Goal: Task Accomplishment & Management: Use online tool/utility

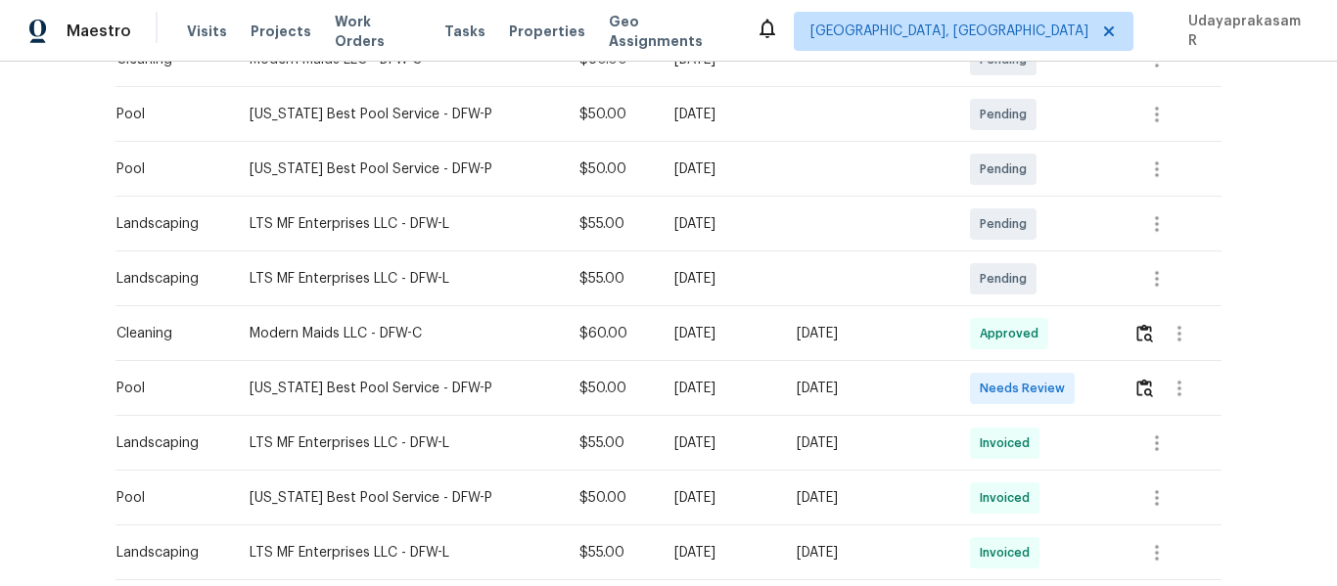
scroll to position [489, 0]
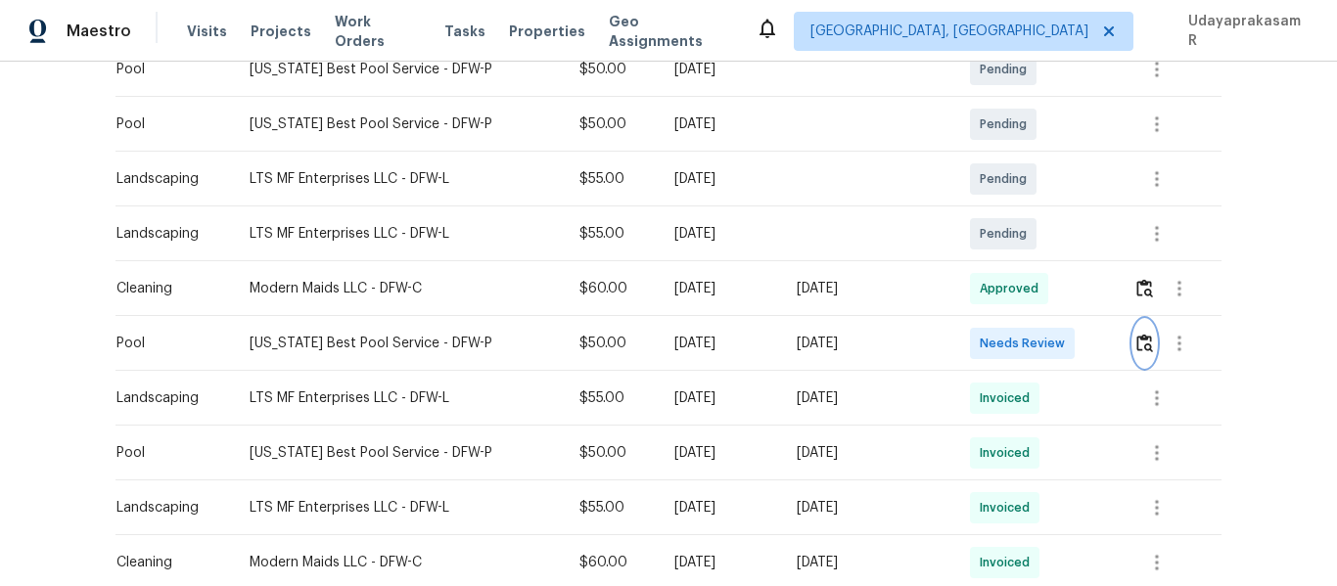
click at [1137, 341] on img "button" at bounding box center [1145, 343] width 17 height 19
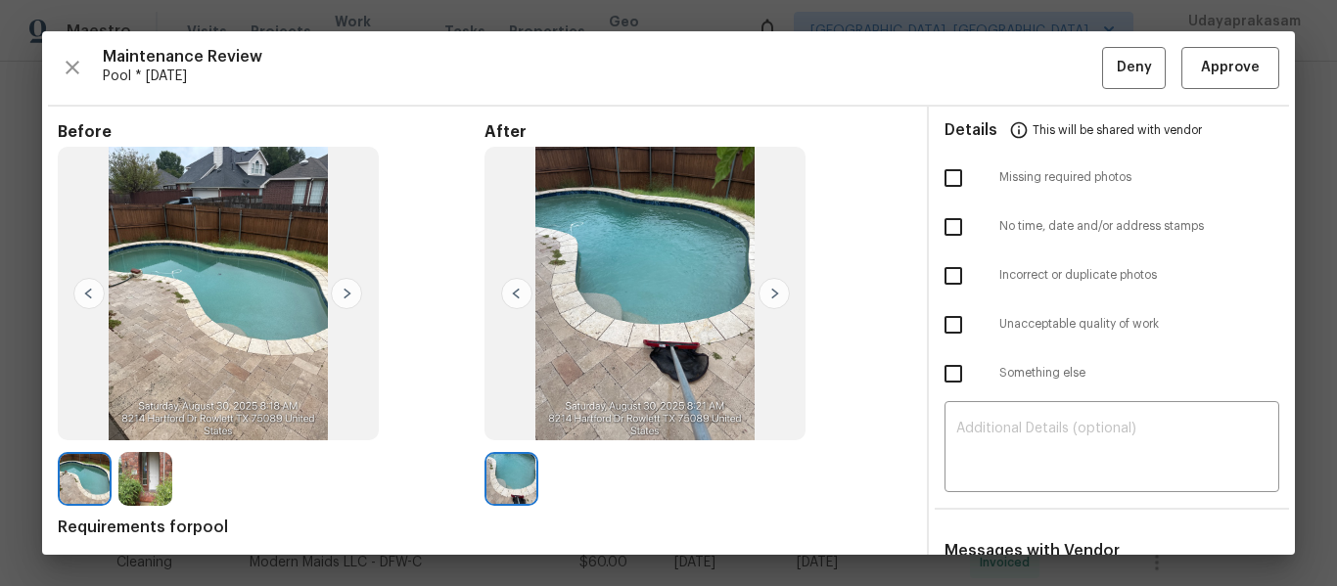
click at [1209, 90] on div "Maintenance Review Pool * [DATE] Deny Approve Before After Requirements for poo…" at bounding box center [668, 293] width 1253 height 524
click at [1220, 70] on span "Approve" at bounding box center [1230, 68] width 59 height 24
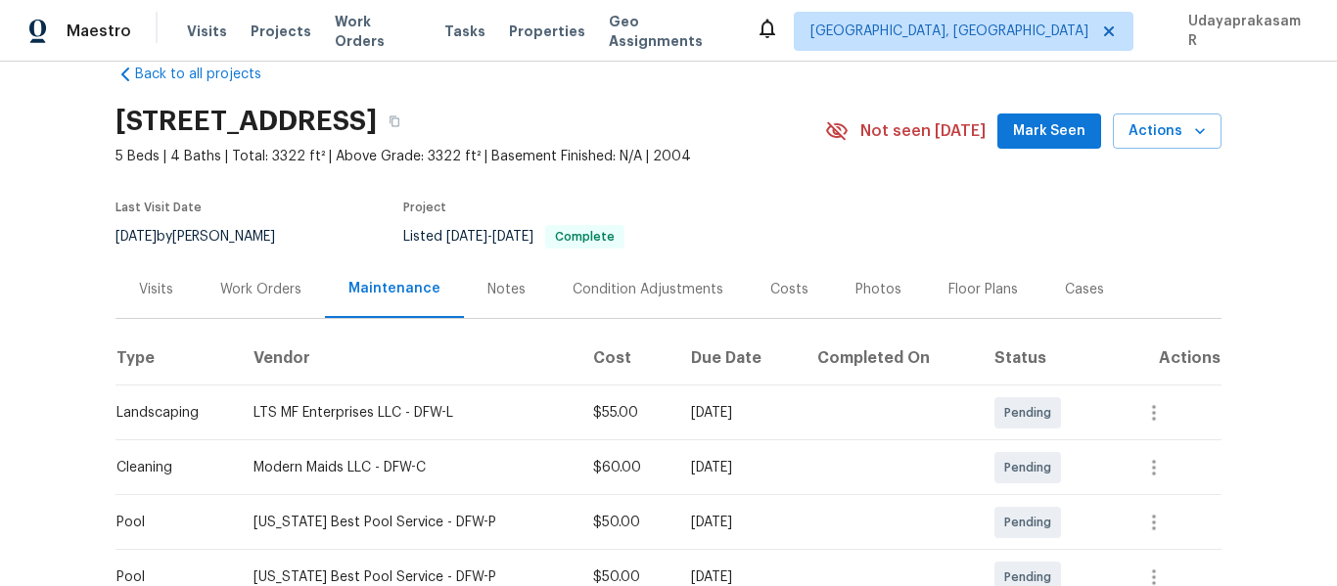
scroll to position [98, 0]
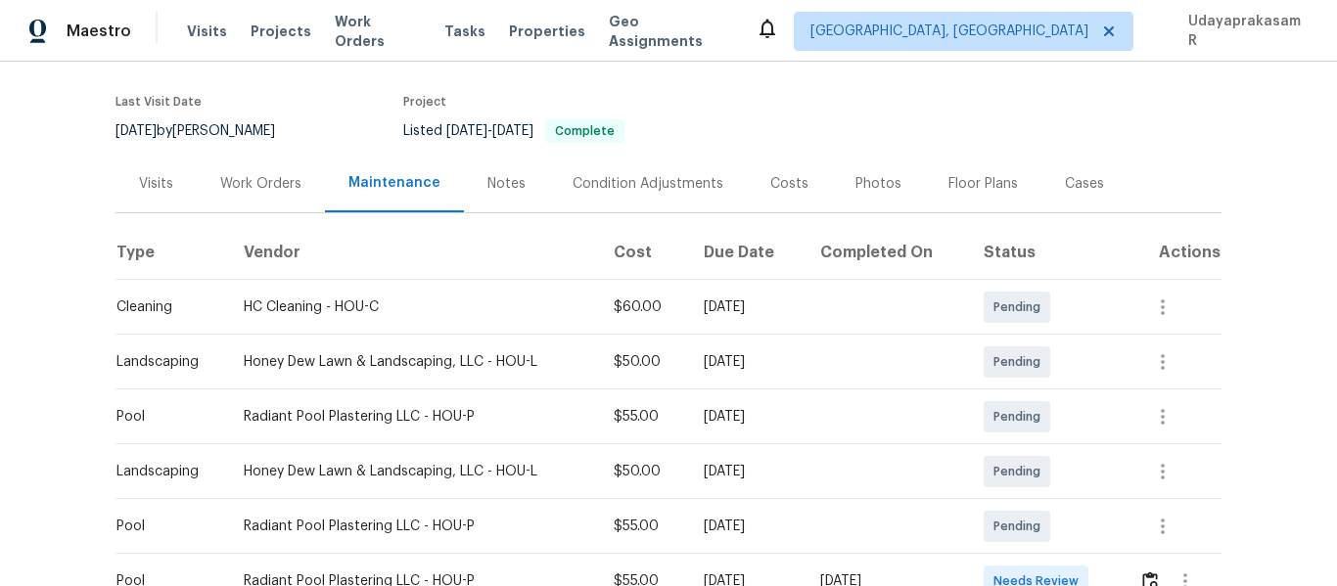
scroll to position [294, 0]
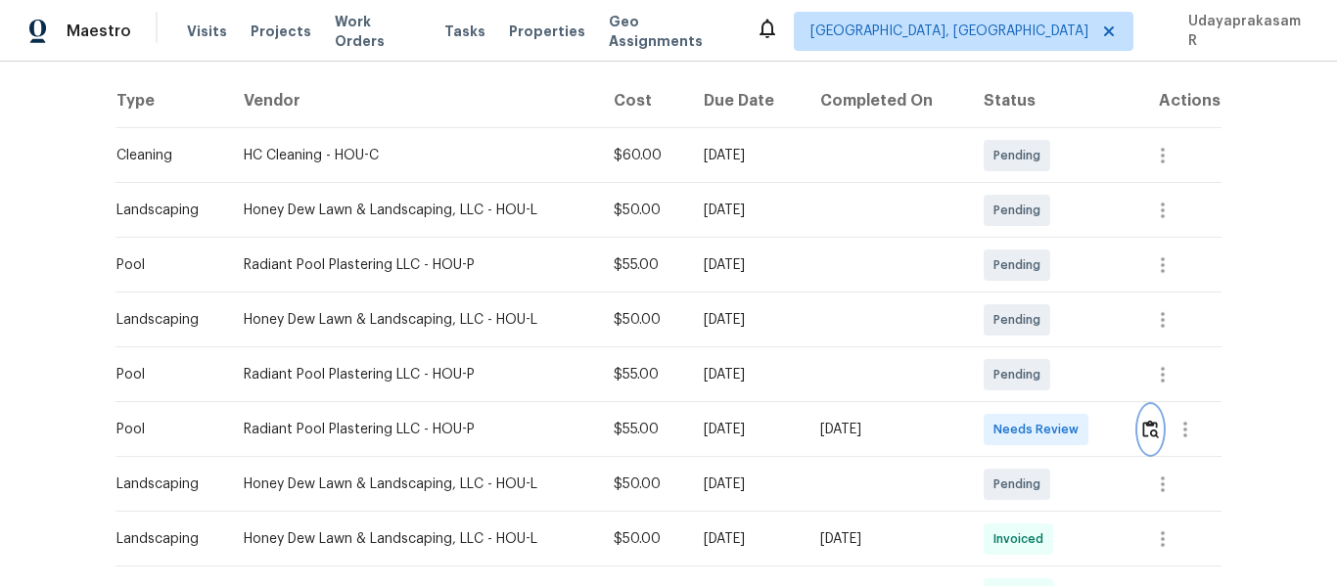
click at [1145, 435] on img "button" at bounding box center [1150, 429] width 17 height 19
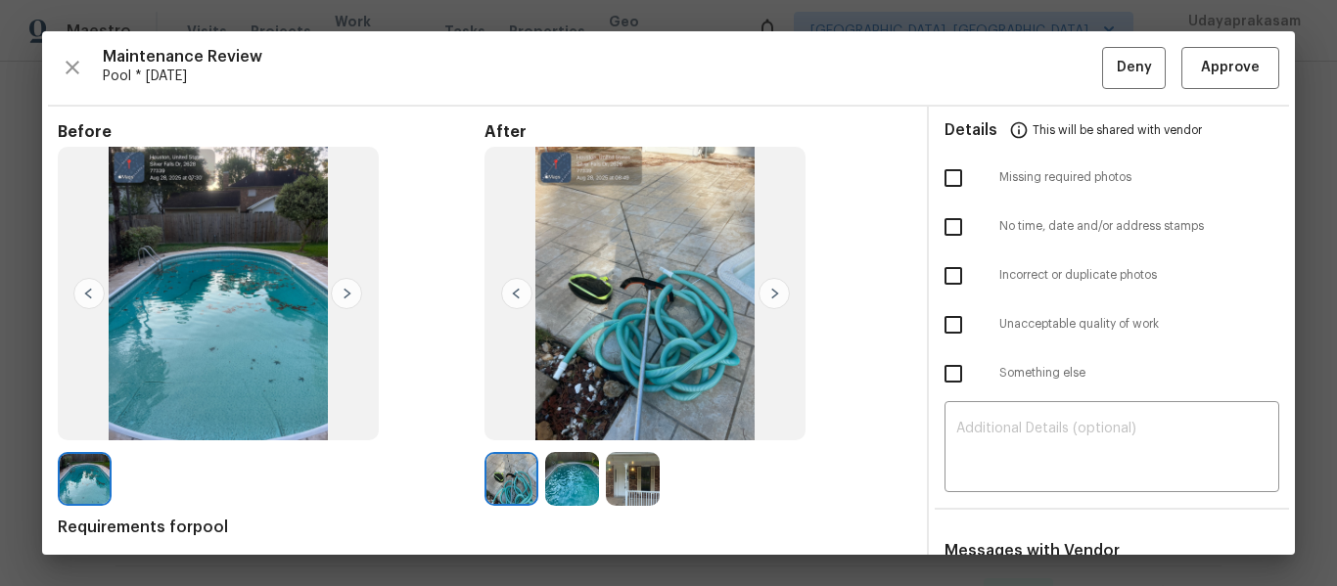
click at [759, 292] on img at bounding box center [774, 293] width 31 height 31
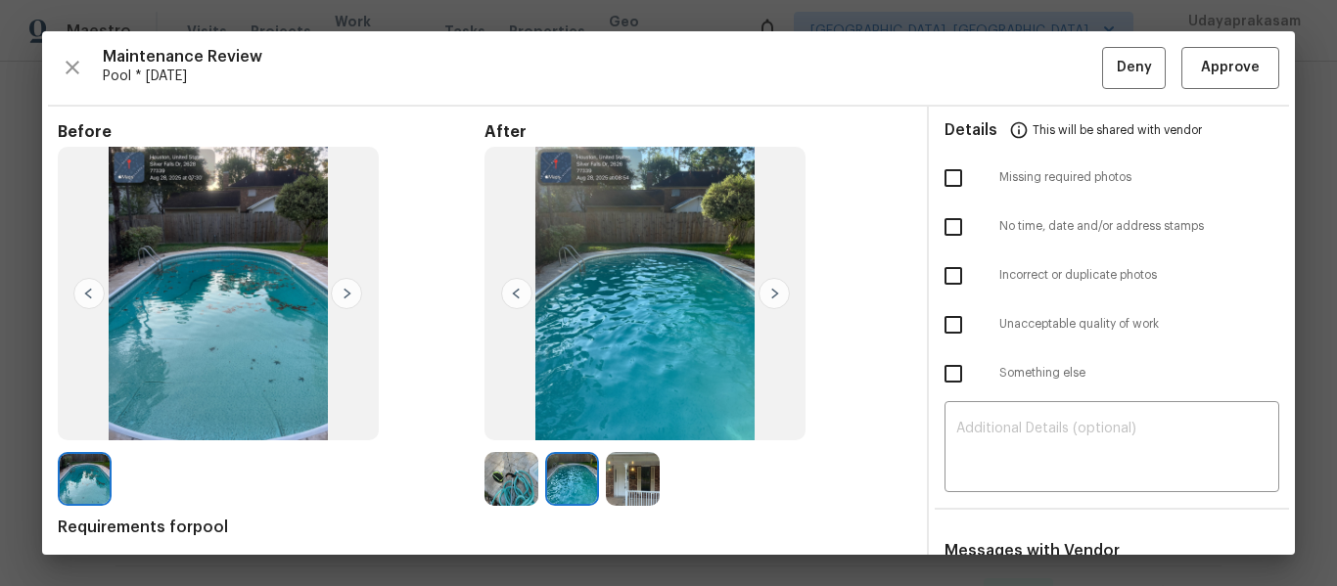
click at [759, 292] on img at bounding box center [774, 293] width 31 height 31
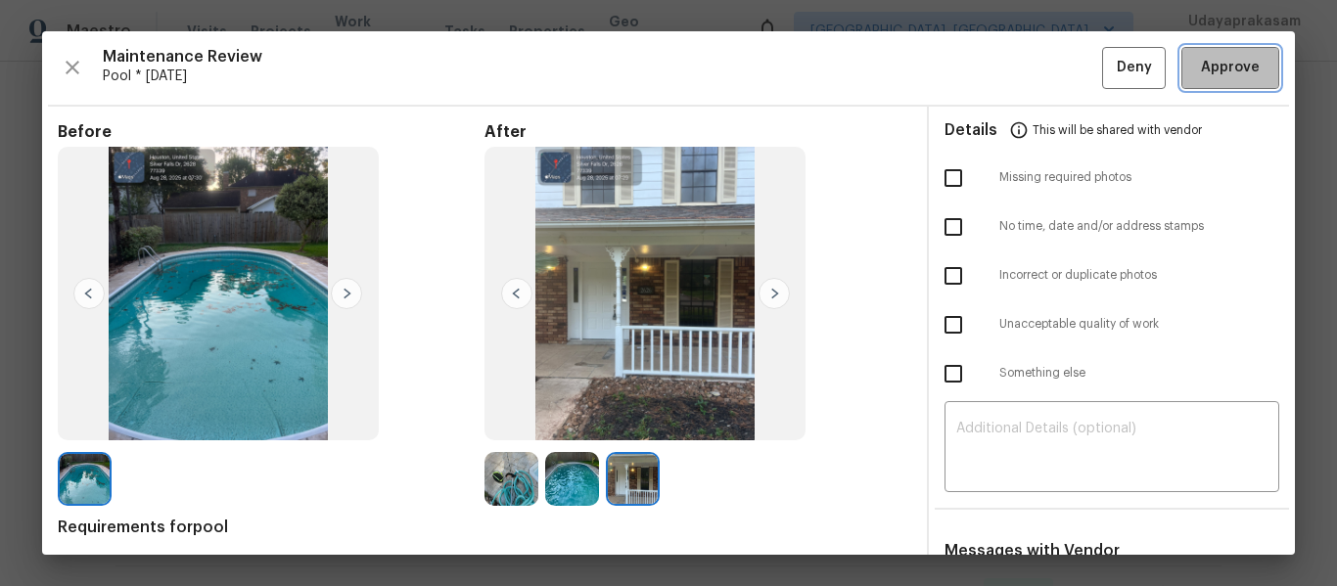
click at [1222, 76] on span "Approve" at bounding box center [1230, 68] width 59 height 24
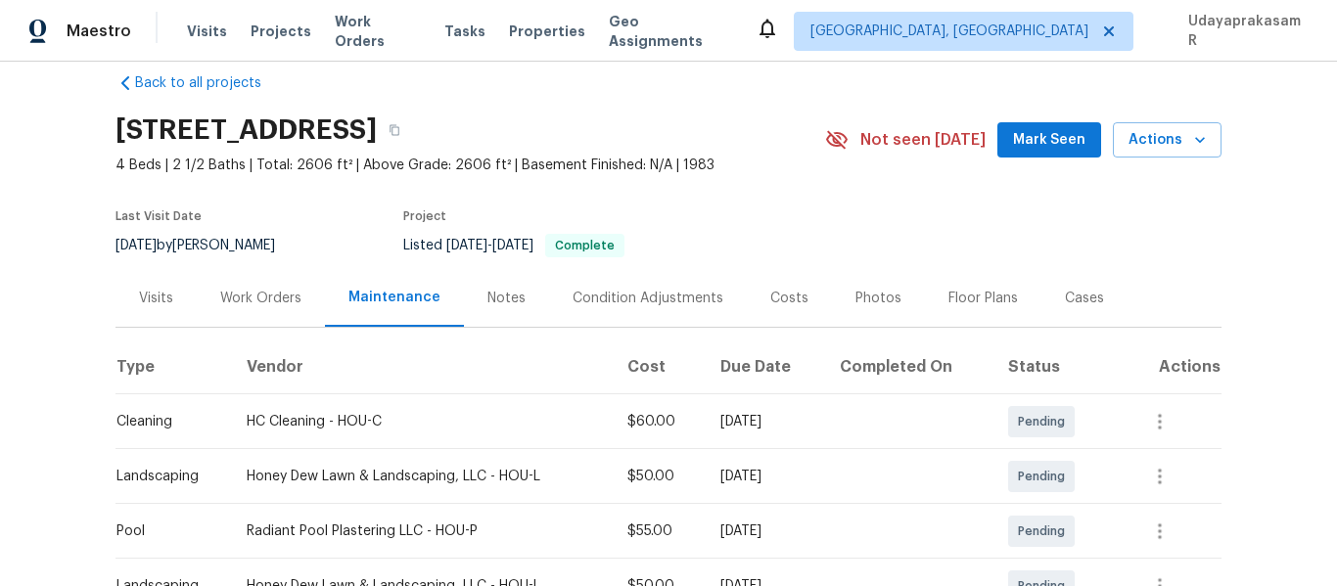
scroll to position [0, 0]
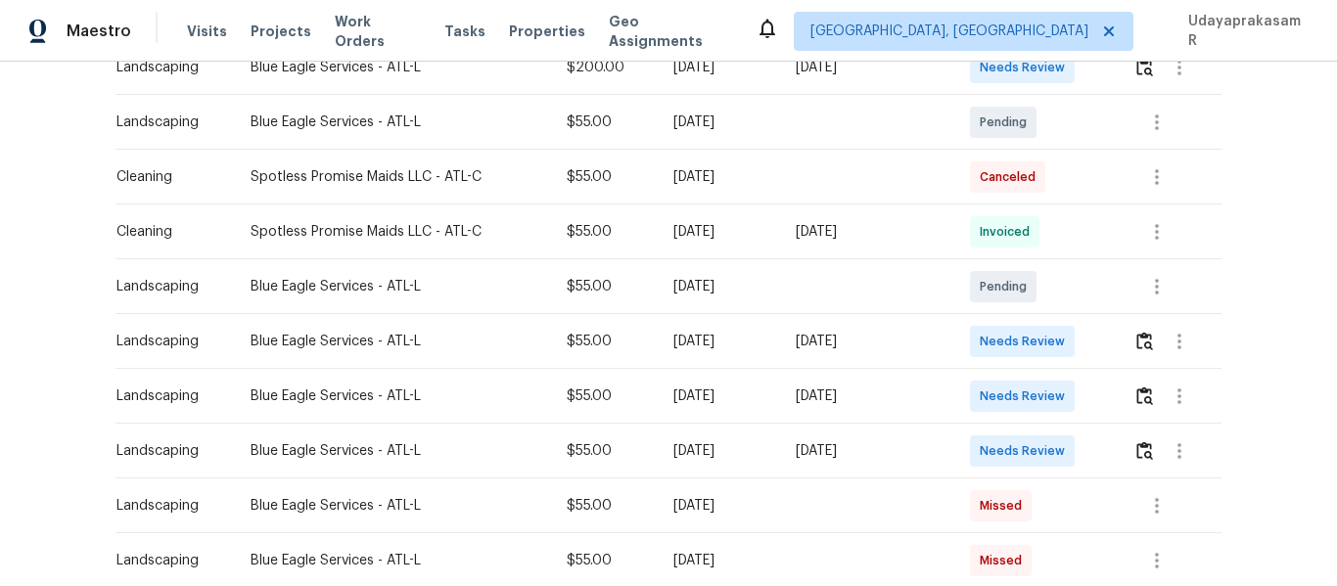
scroll to position [489, 0]
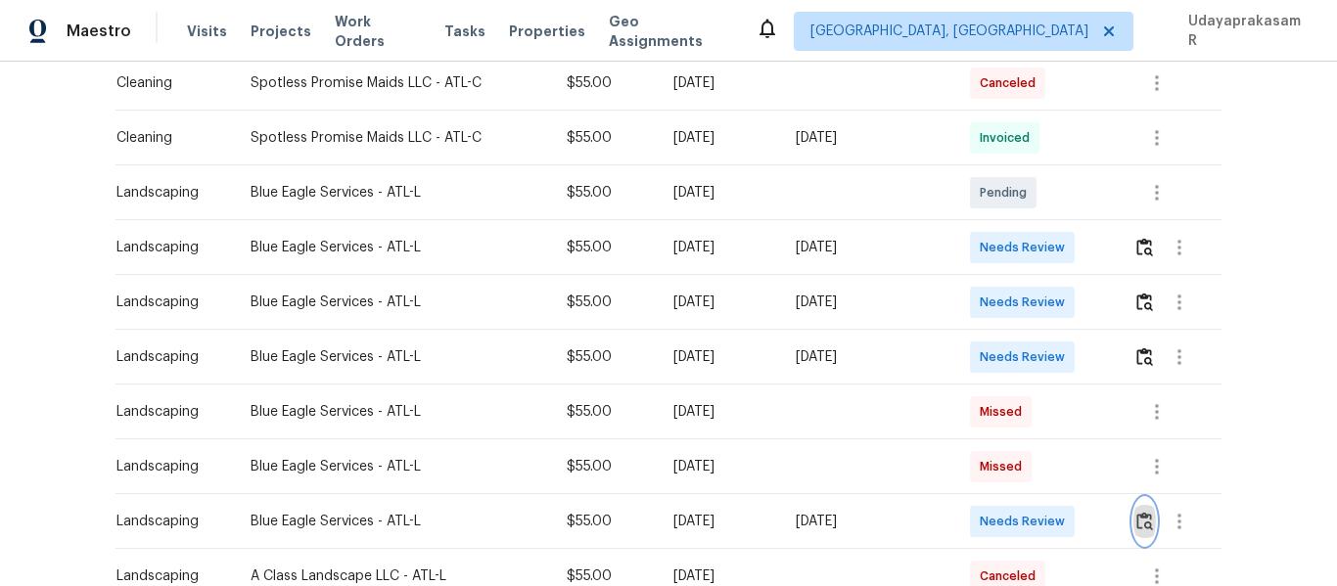
click at [1141, 516] on img "button" at bounding box center [1145, 521] width 17 height 19
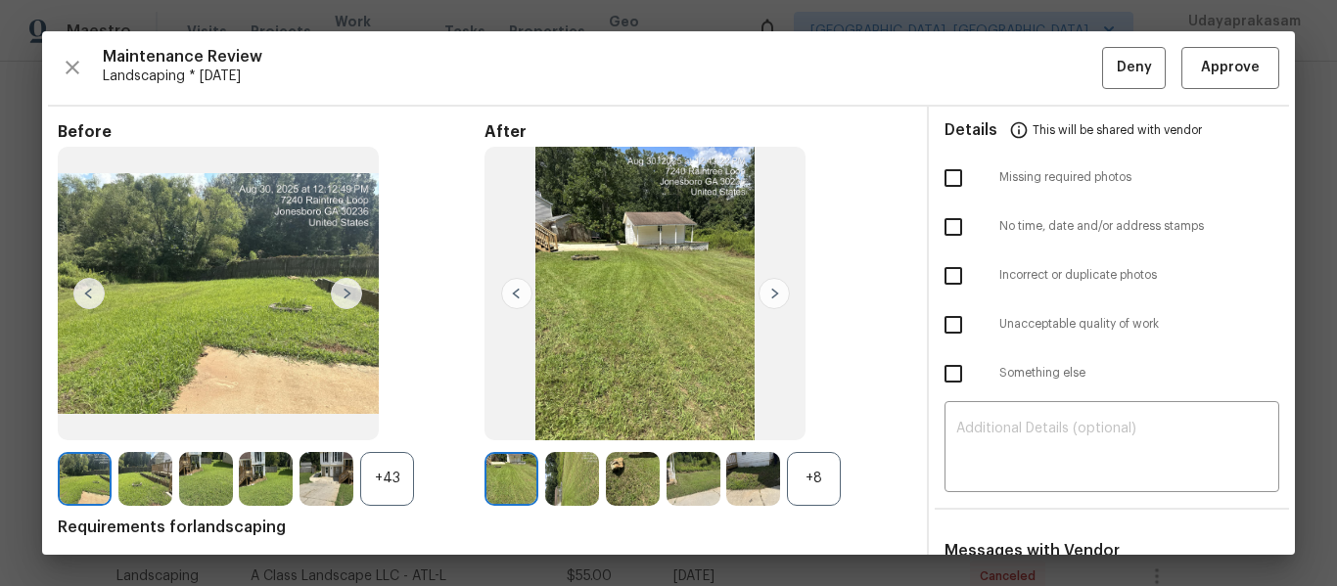
scroll to position [98, 0]
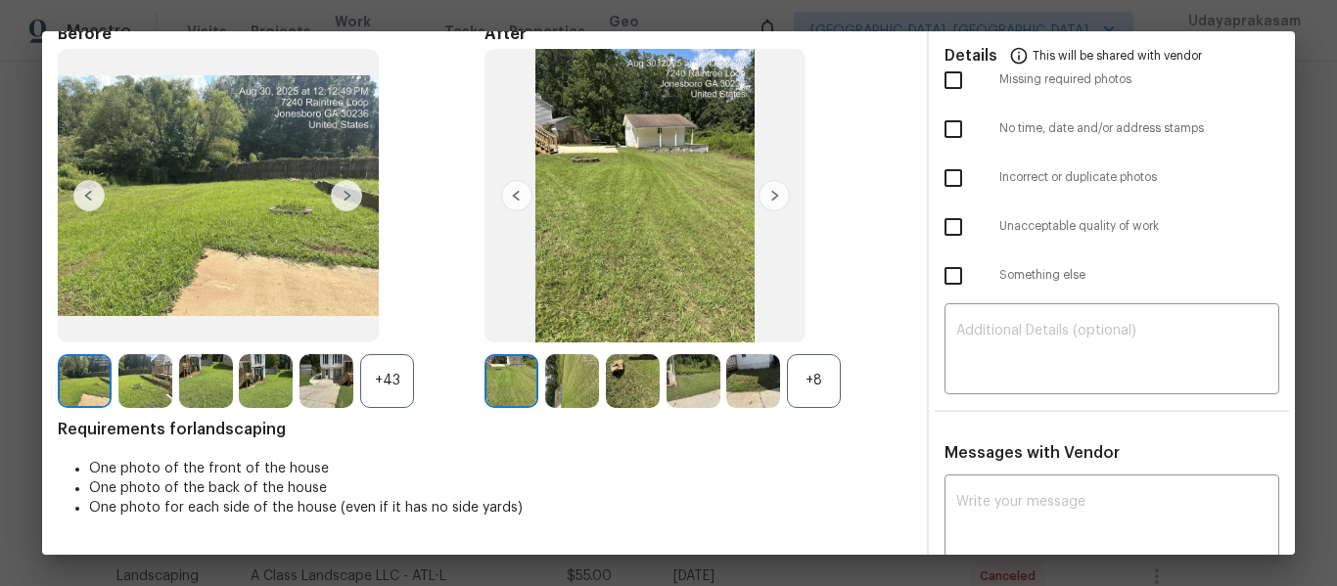
click at [800, 367] on div "+8" at bounding box center [814, 381] width 54 height 54
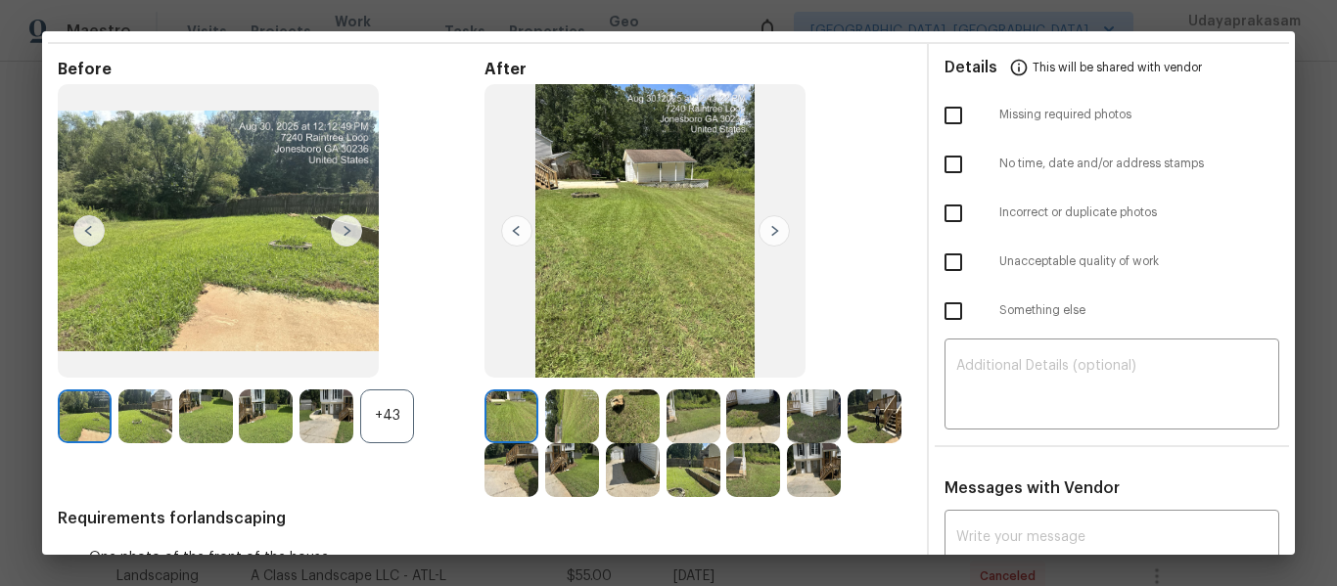
scroll to position [0, 0]
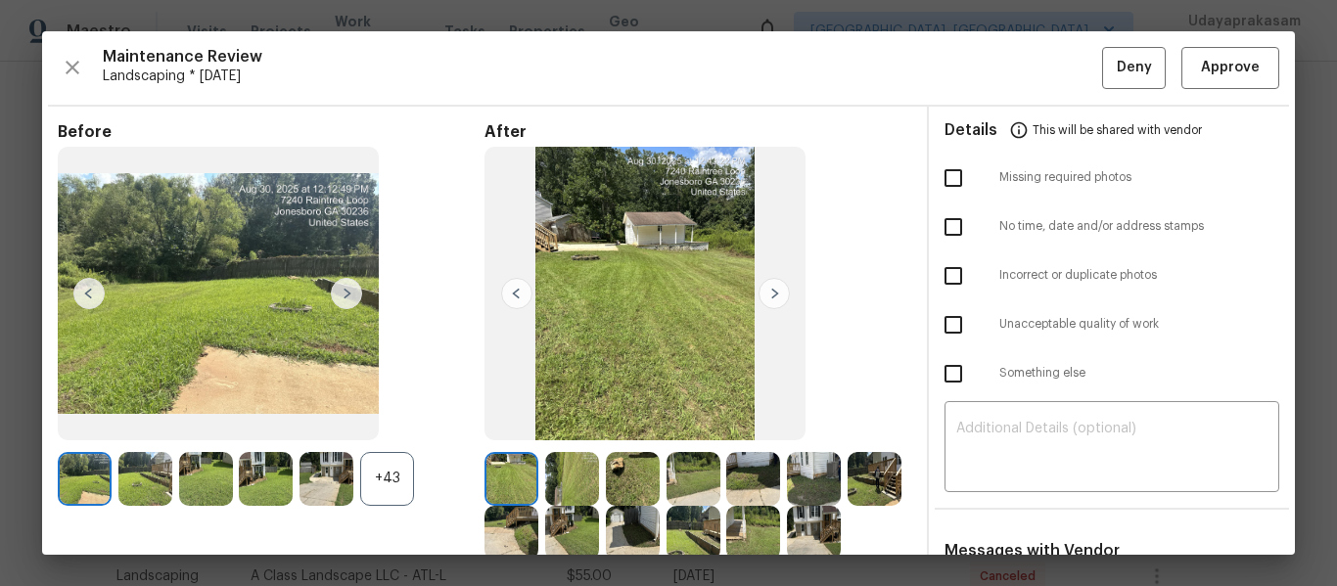
click at [759, 294] on img at bounding box center [774, 293] width 31 height 31
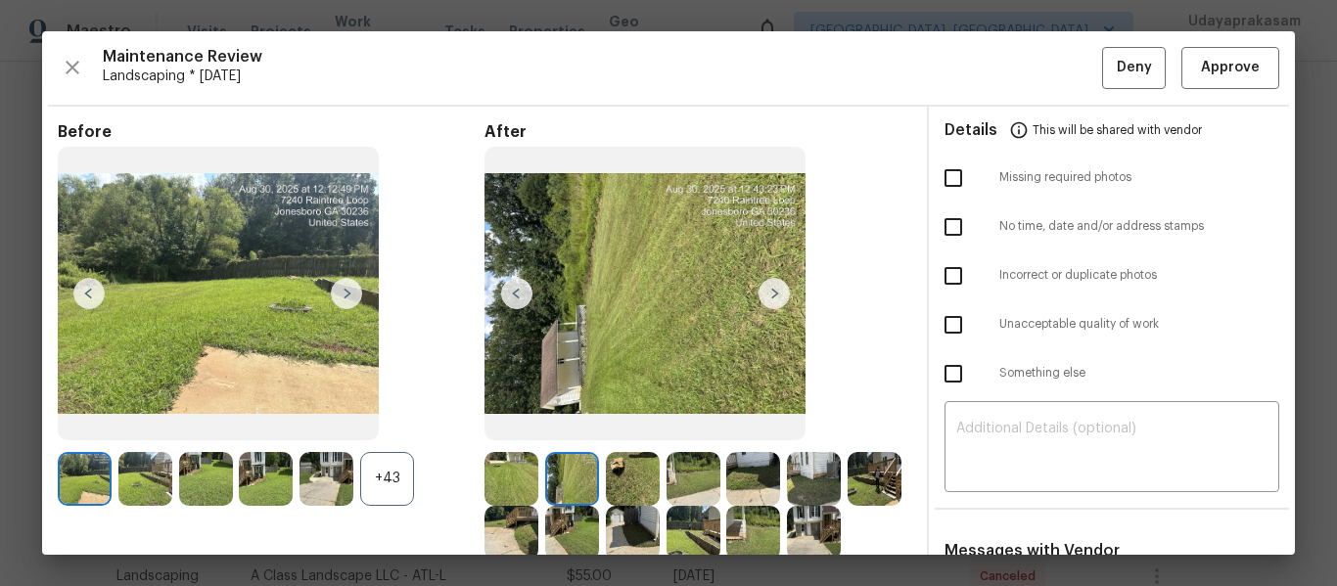
click at [761, 294] on img at bounding box center [774, 293] width 31 height 31
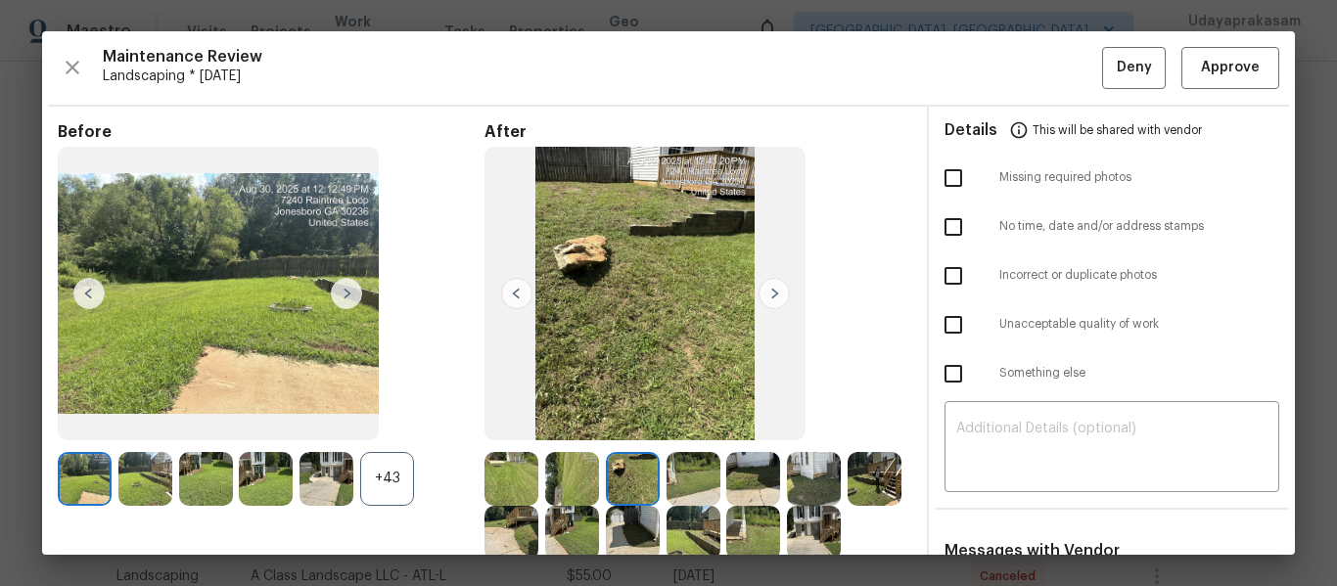
click at [761, 294] on img at bounding box center [774, 293] width 31 height 31
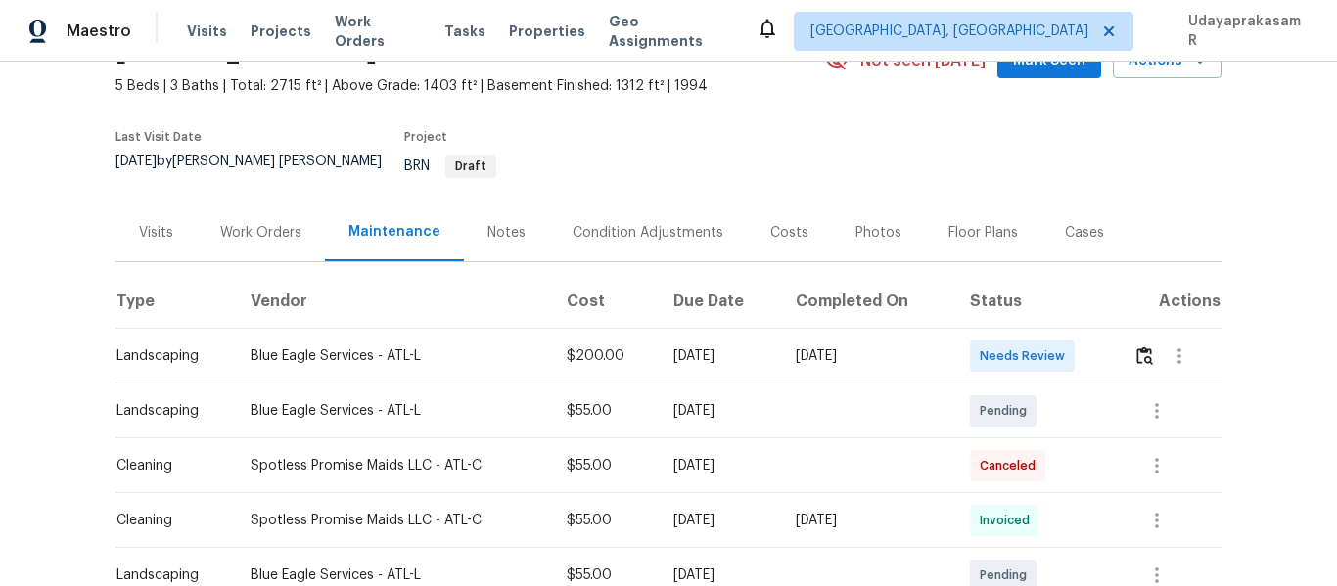
scroll to position [98, 0]
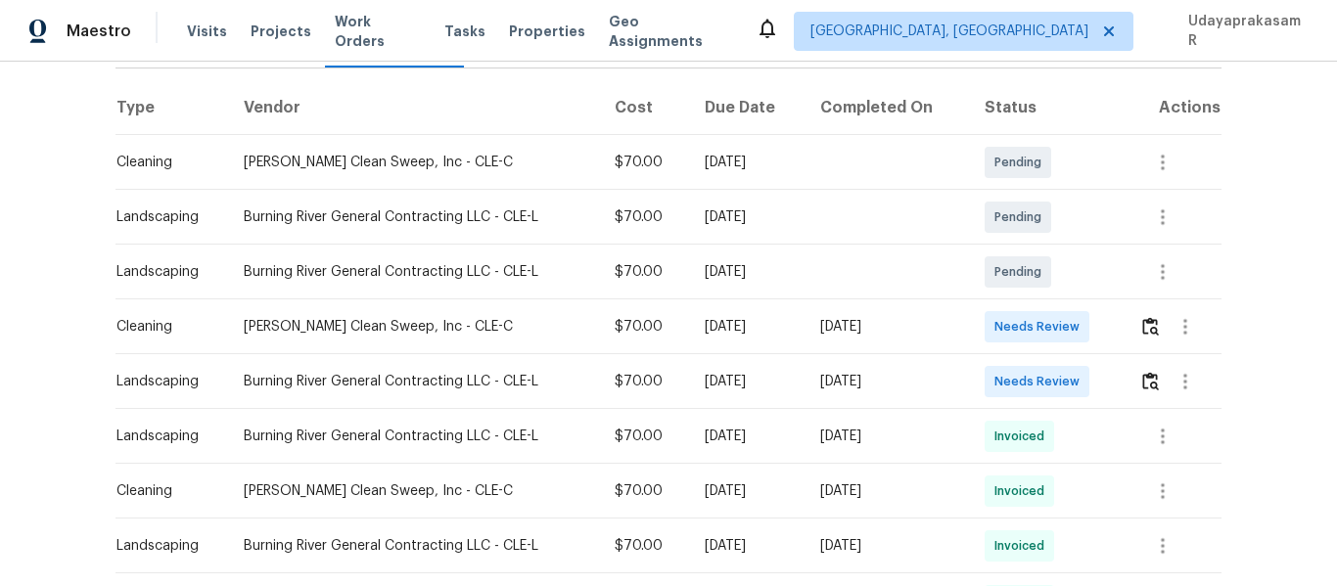
scroll to position [294, 0]
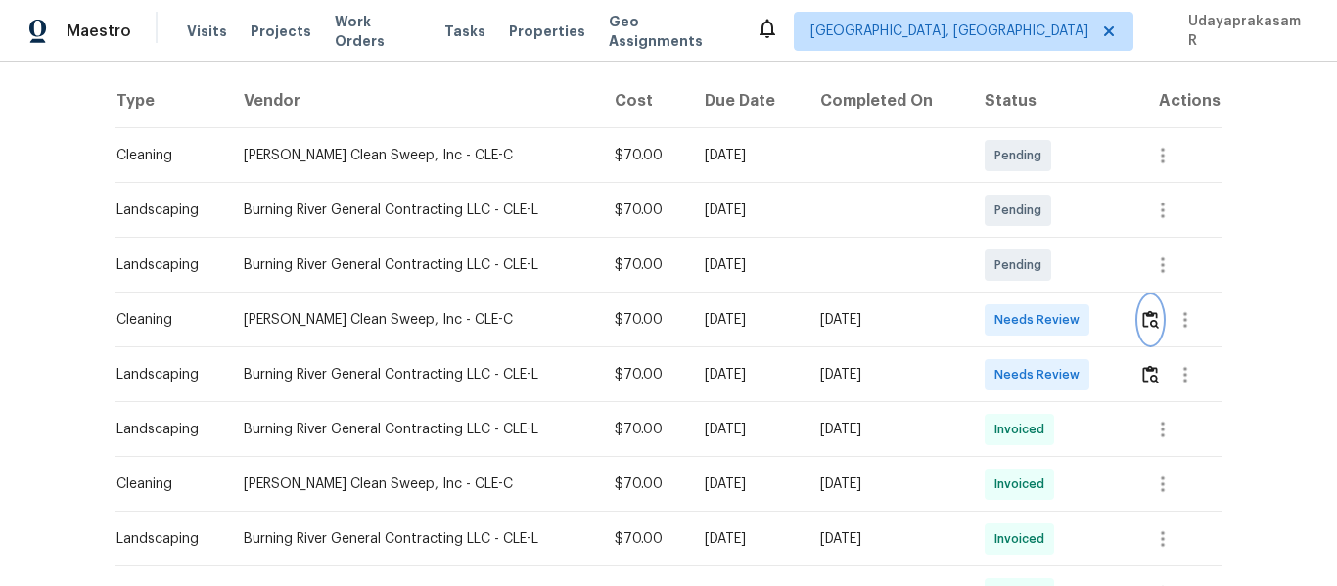
click at [1153, 326] on img "button" at bounding box center [1150, 319] width 17 height 19
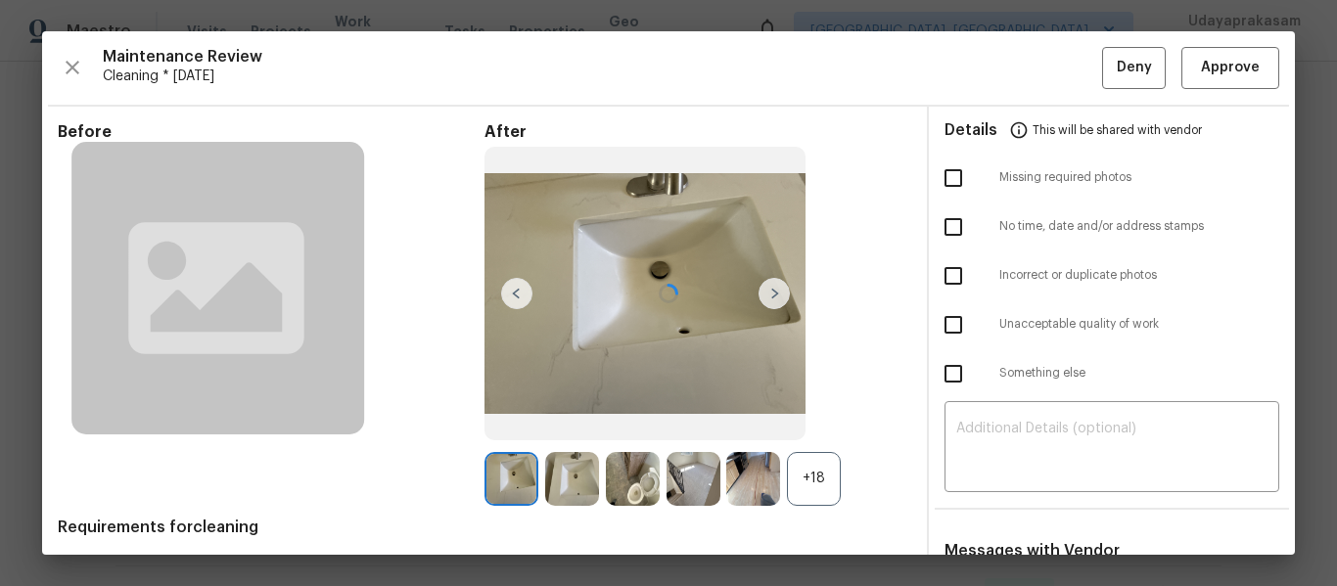
click at [952, 227] on input "checkbox" at bounding box center [953, 227] width 41 height 41
checkbox input "true"
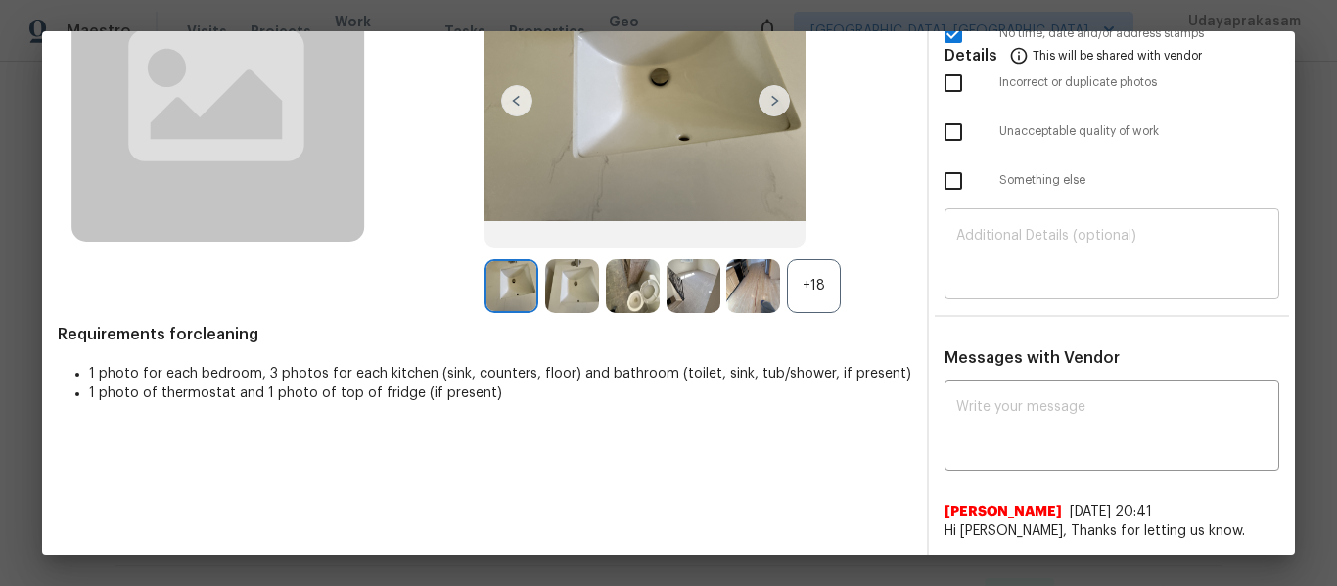
scroll to position [196, 0]
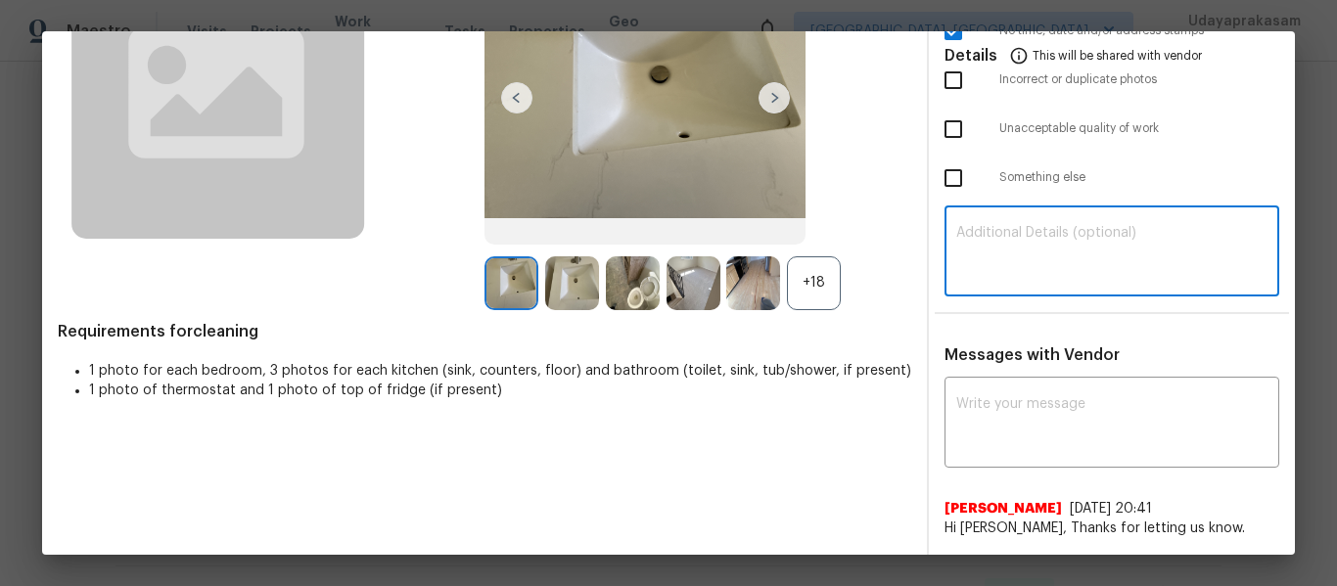
click at [990, 229] on textarea at bounding box center [1111, 253] width 311 height 55
paste textarea "Maintenance Audit Team: Hello! Unfortunately this cleaning visit completed on 0…"
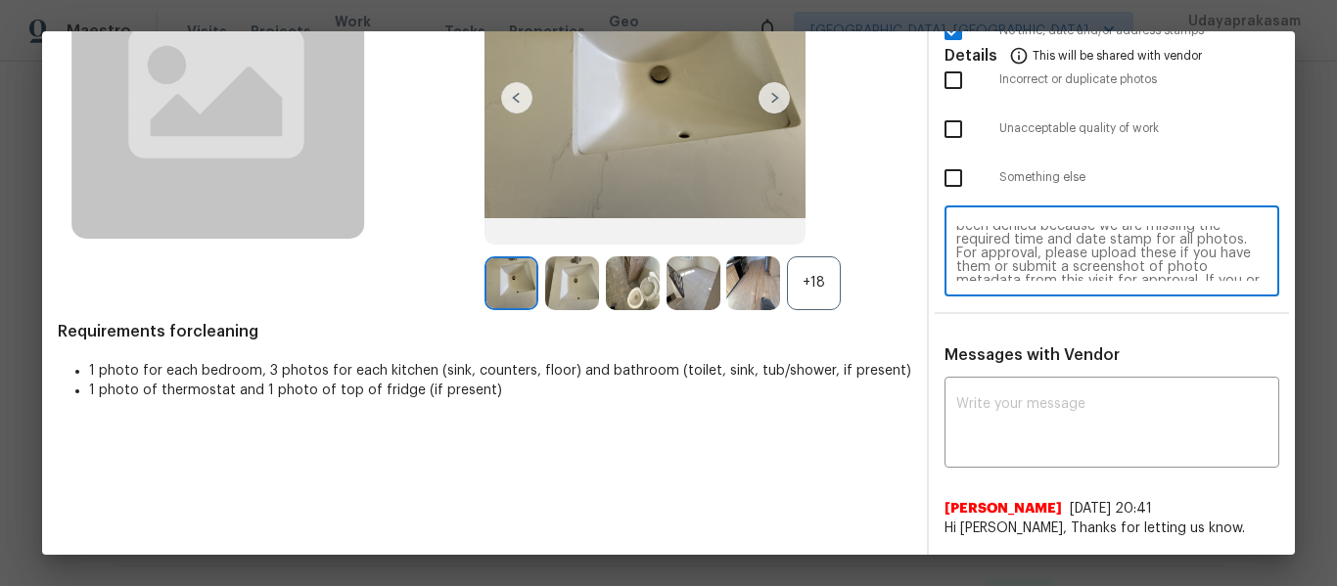
scroll to position [0, 0]
type textarea "Maintenance Audit Team: Hello! Unfortunately this cleaning visit completed on 0…"
click at [1029, 391] on div "x ​" at bounding box center [1112, 425] width 335 height 86
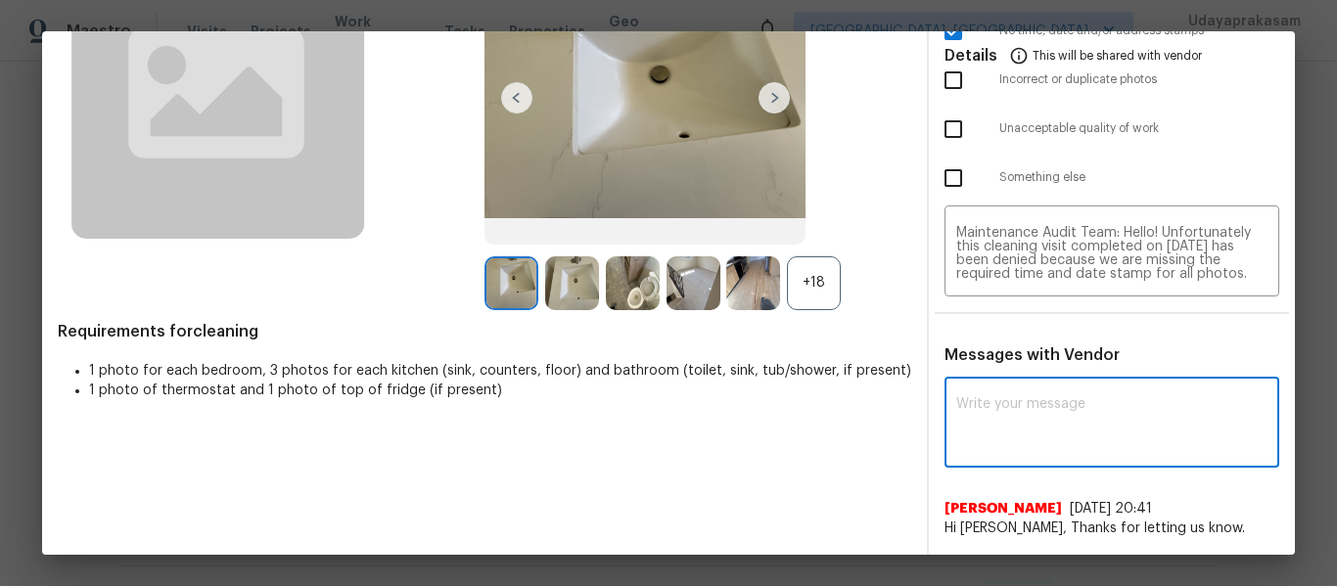
paste textarea "Maintenance Audit Team: Hello! Unfortunately this cleaning visit completed on 0…"
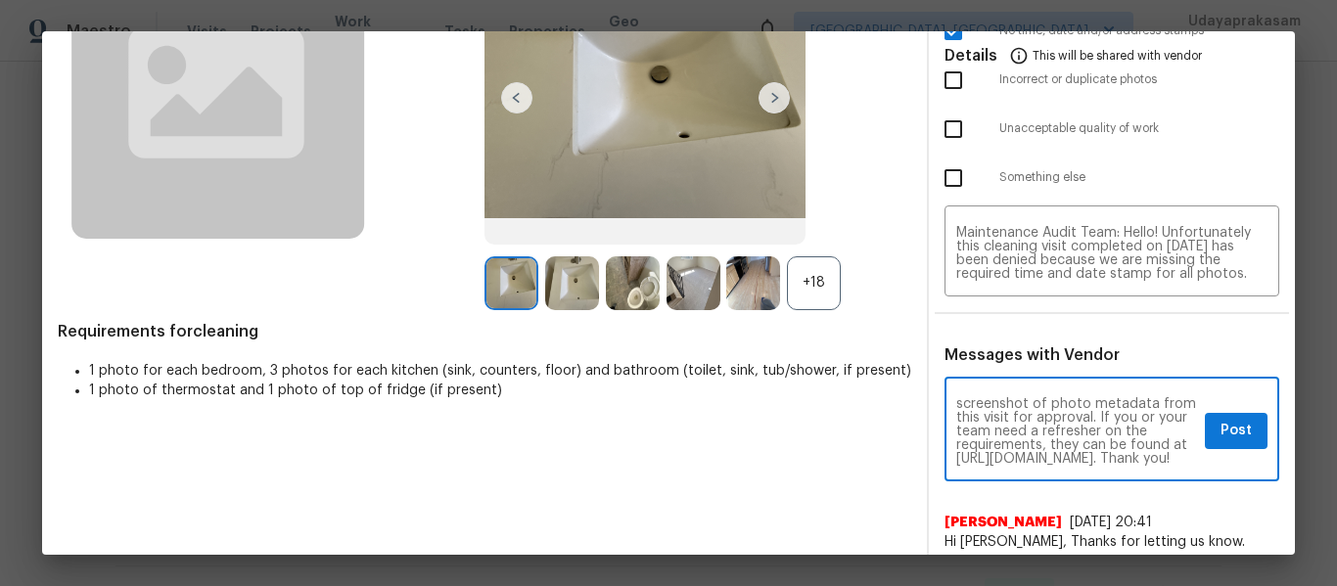
scroll to position [137, 0]
type textarea "Maintenance Audit Team: Hello! Unfortunately this cleaning visit completed on 0…"
click at [1205, 429] on button "Post" at bounding box center [1236, 431] width 63 height 36
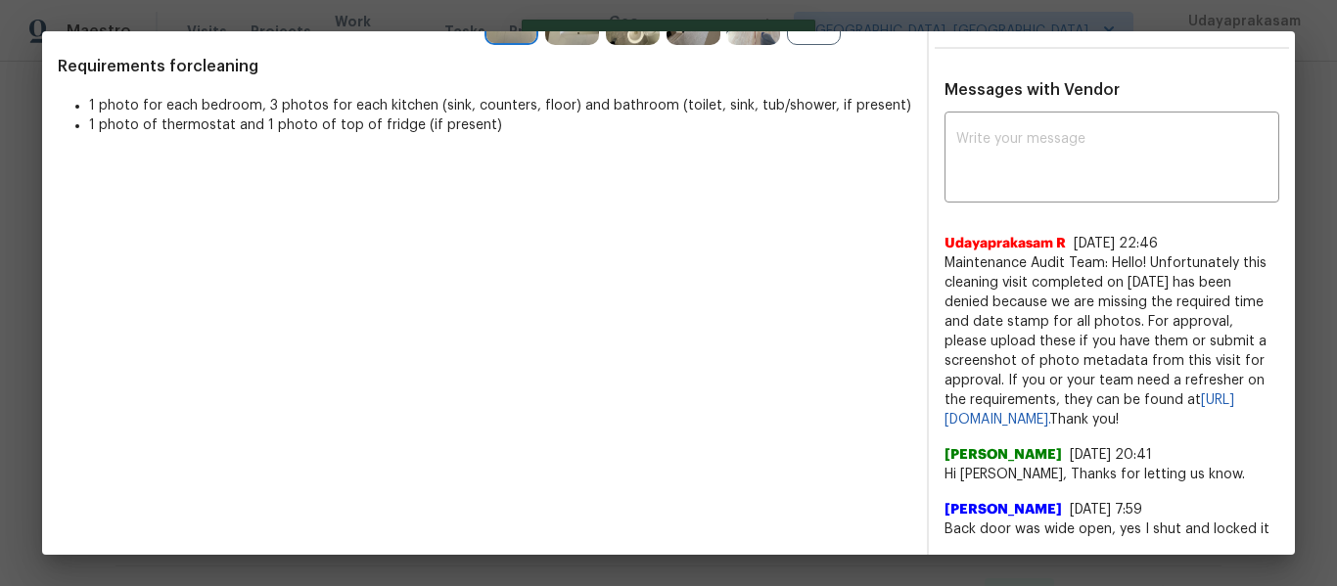
scroll to position [0, 0]
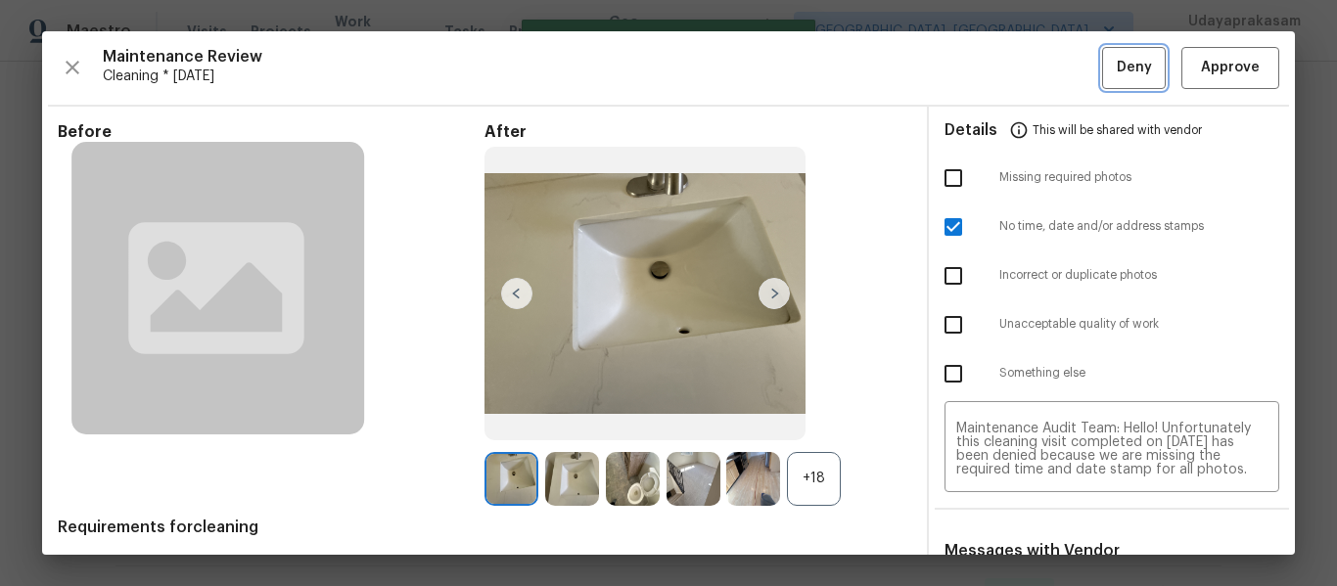
click at [1117, 77] on span "Deny" at bounding box center [1134, 68] width 35 height 24
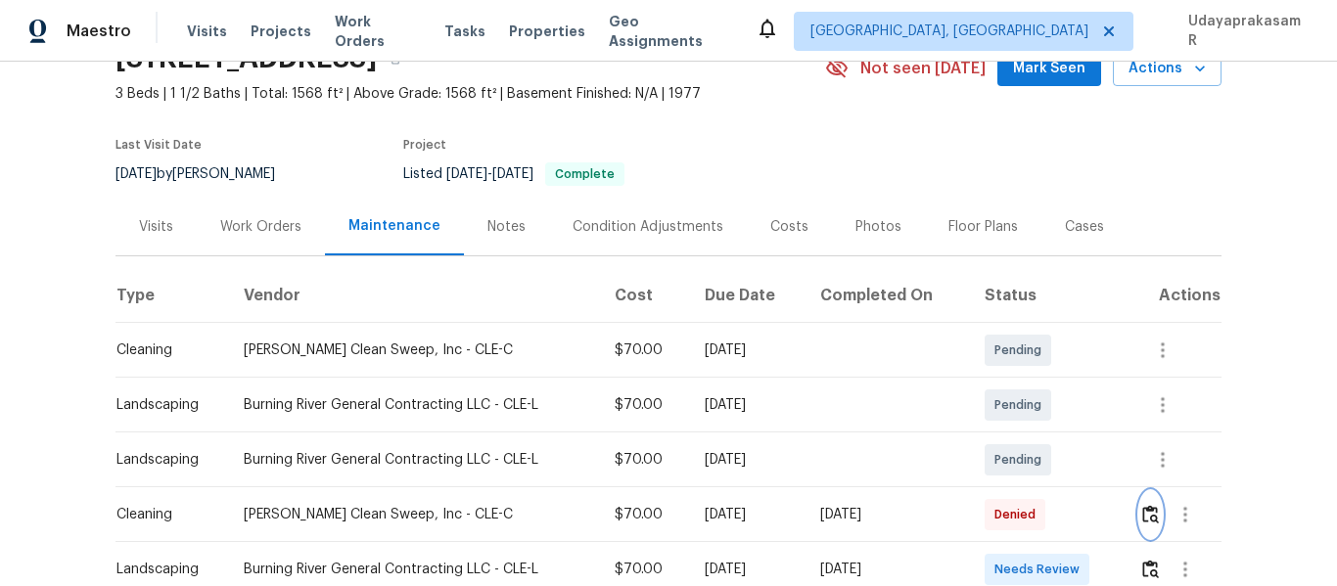
scroll to position [294, 0]
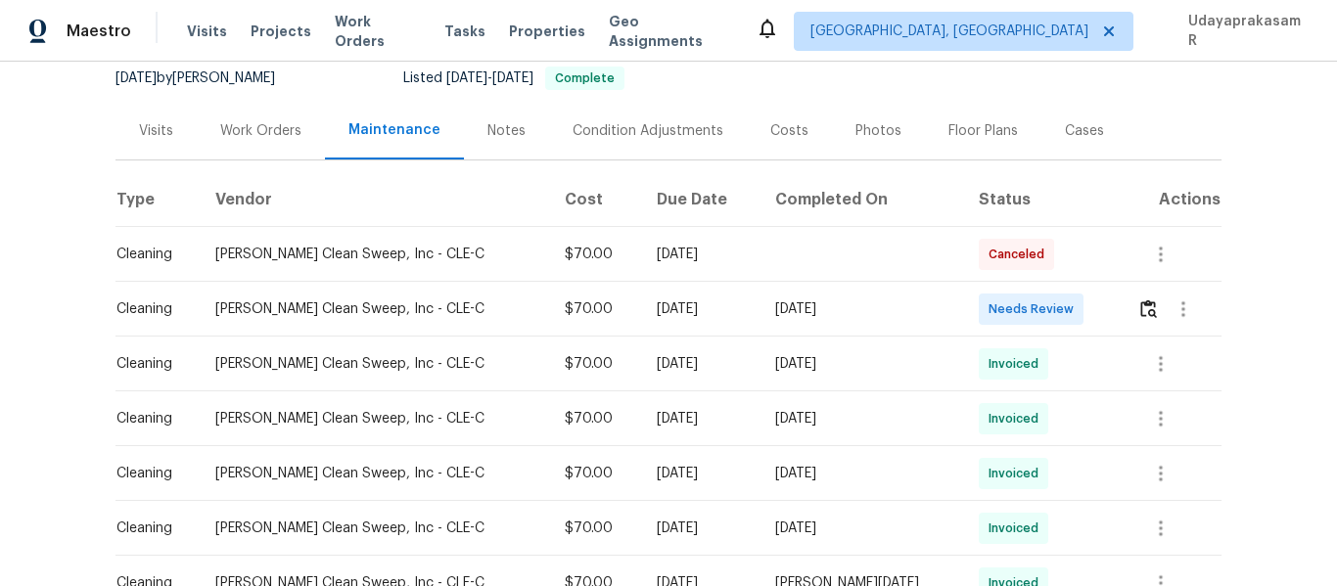
scroll to position [196, 0]
click at [1140, 317] on img "button" at bounding box center [1148, 308] width 17 height 19
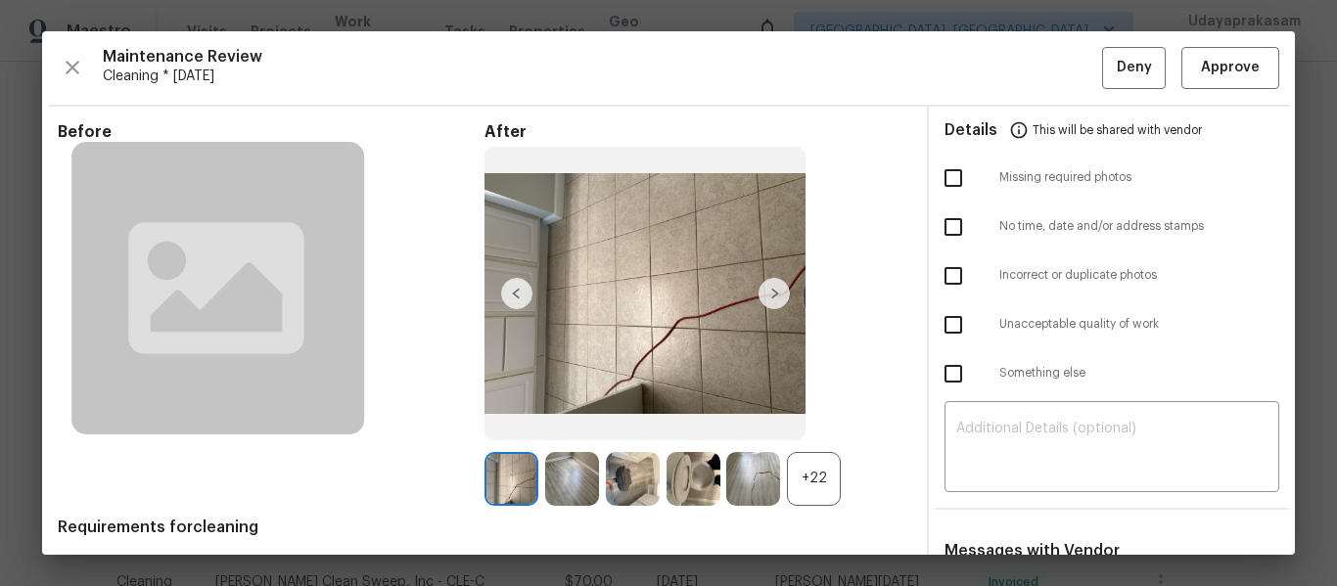
click at [942, 224] on input "checkbox" at bounding box center [953, 227] width 41 height 41
checkbox input "true"
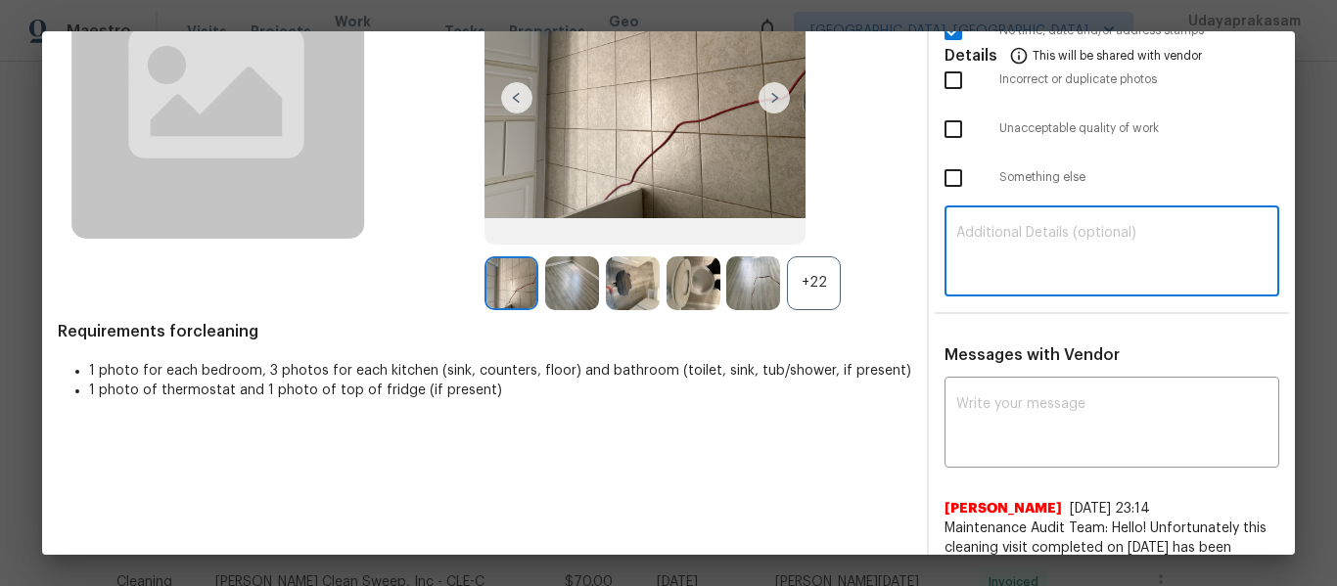
click at [956, 247] on textarea at bounding box center [1111, 253] width 311 height 55
paste textarea "Maintenance Audit Team: Hello! Unfortunately this cleaning visit completed on […"
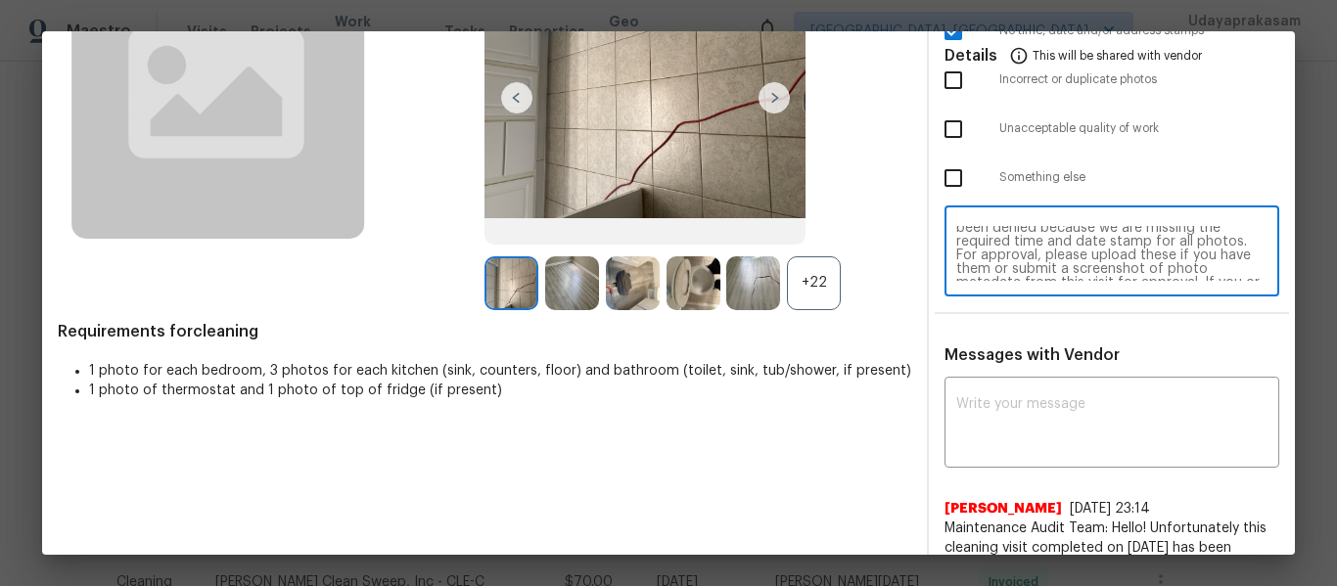
scroll to position [0, 0]
type textarea "Maintenance Audit Team: Hello! Unfortunately this cleaning visit completed on […"
click at [1024, 426] on textarea at bounding box center [1111, 424] width 311 height 55
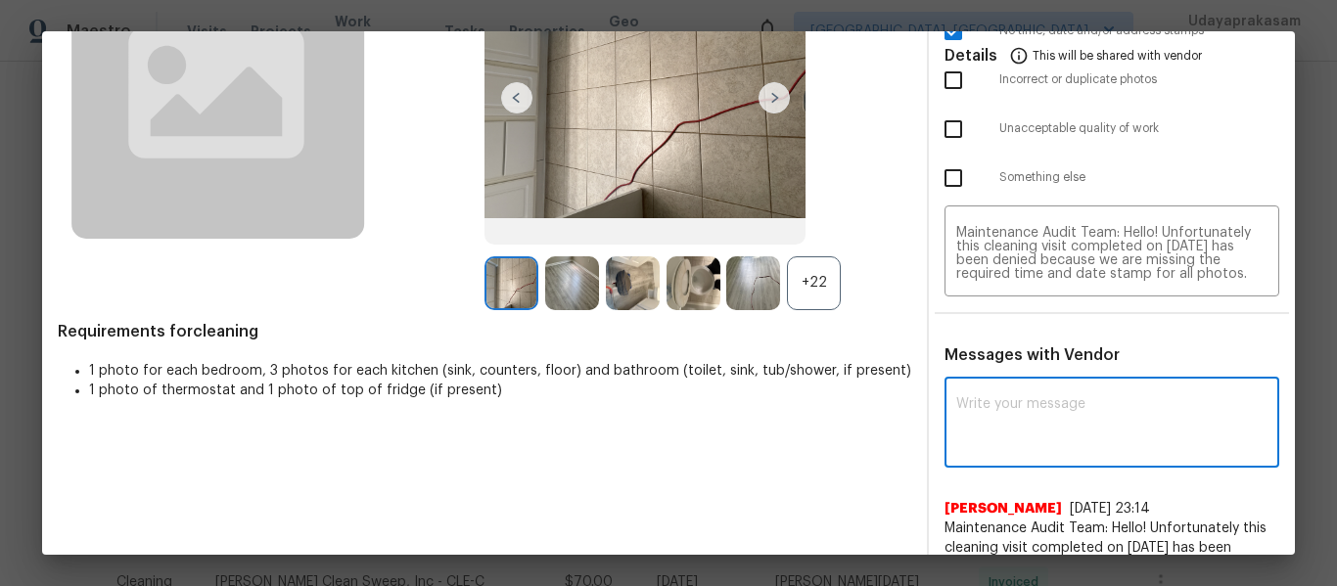
paste textarea "Maintenance Audit Team: Hello! Unfortunately this cleaning visit completed on […"
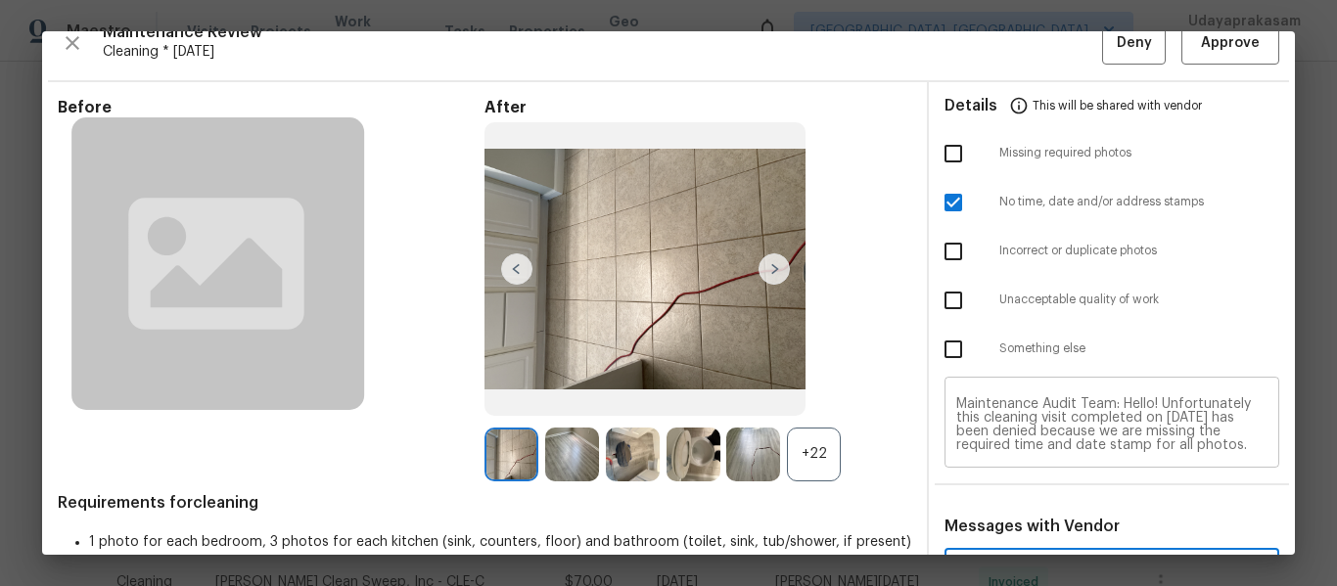
scroll to position [98, 0]
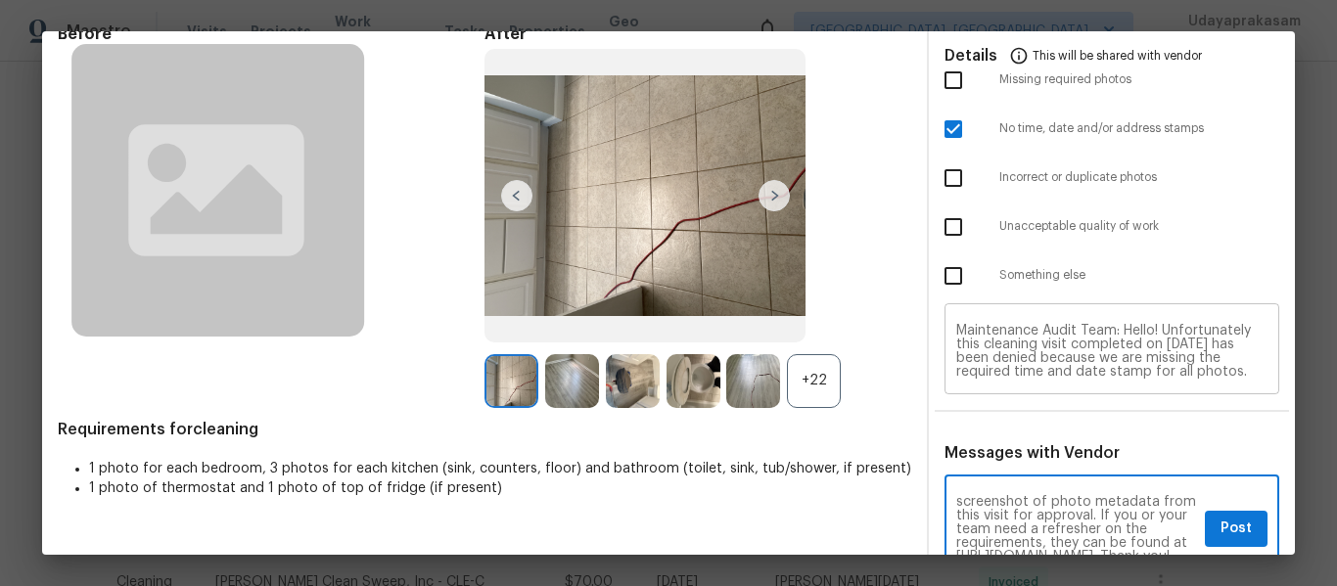
type textarea "Maintenance Audit Team: Hello! Unfortunately this cleaning visit completed on 0…"
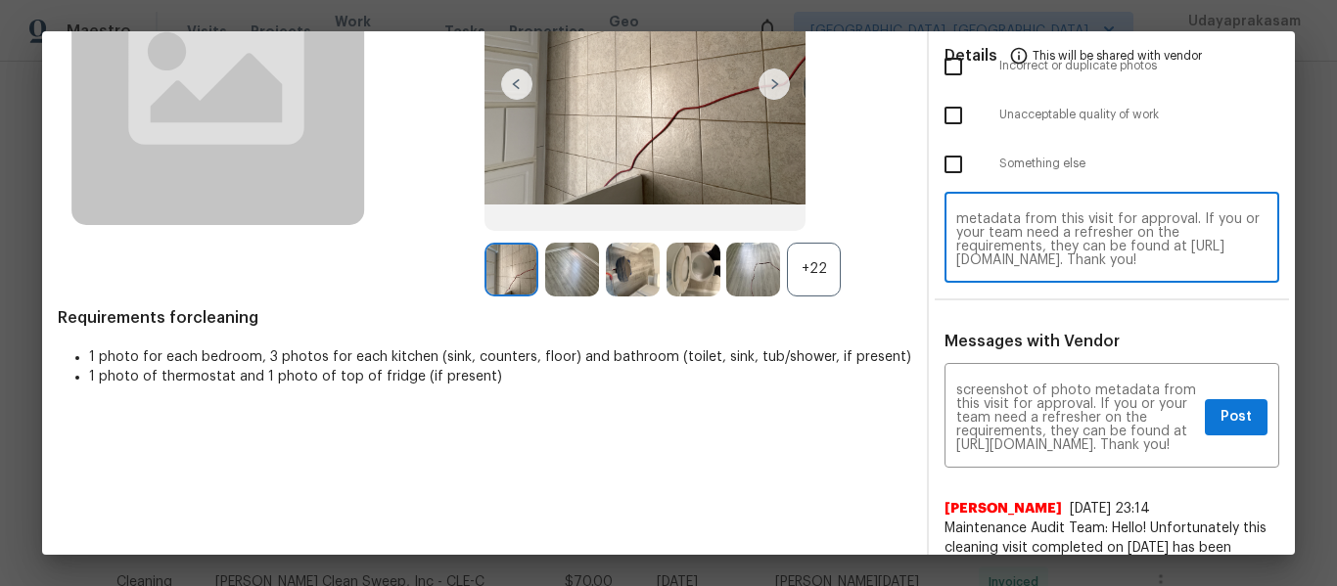
scroll to position [294, 0]
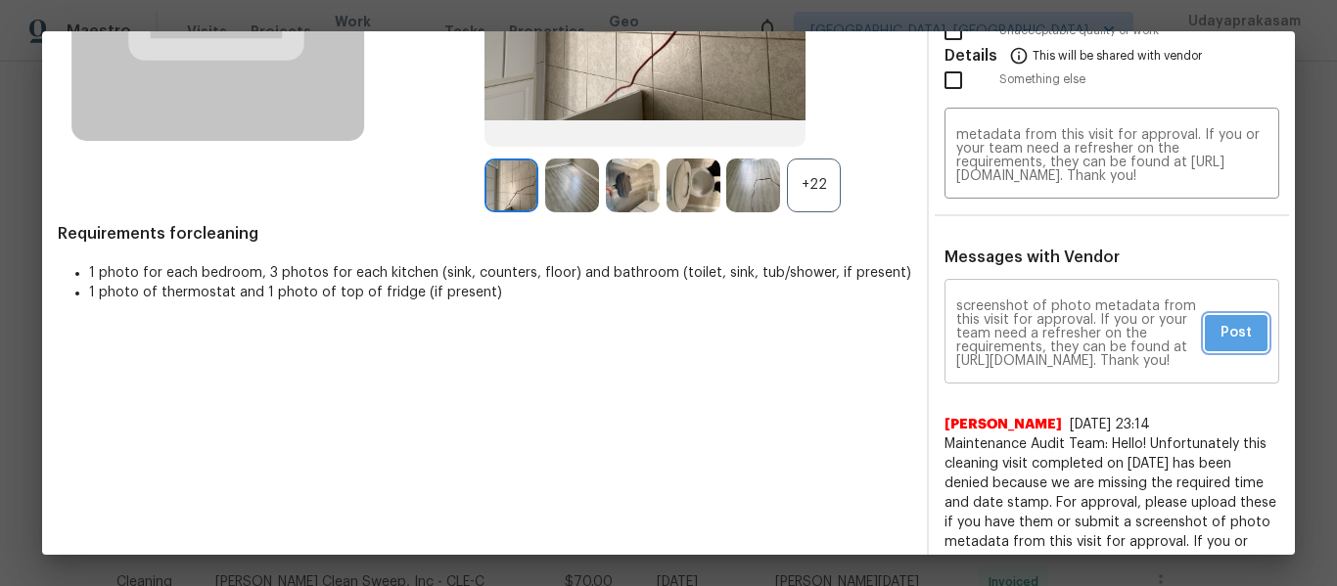
click at [1221, 337] on span "Post" at bounding box center [1236, 333] width 31 height 24
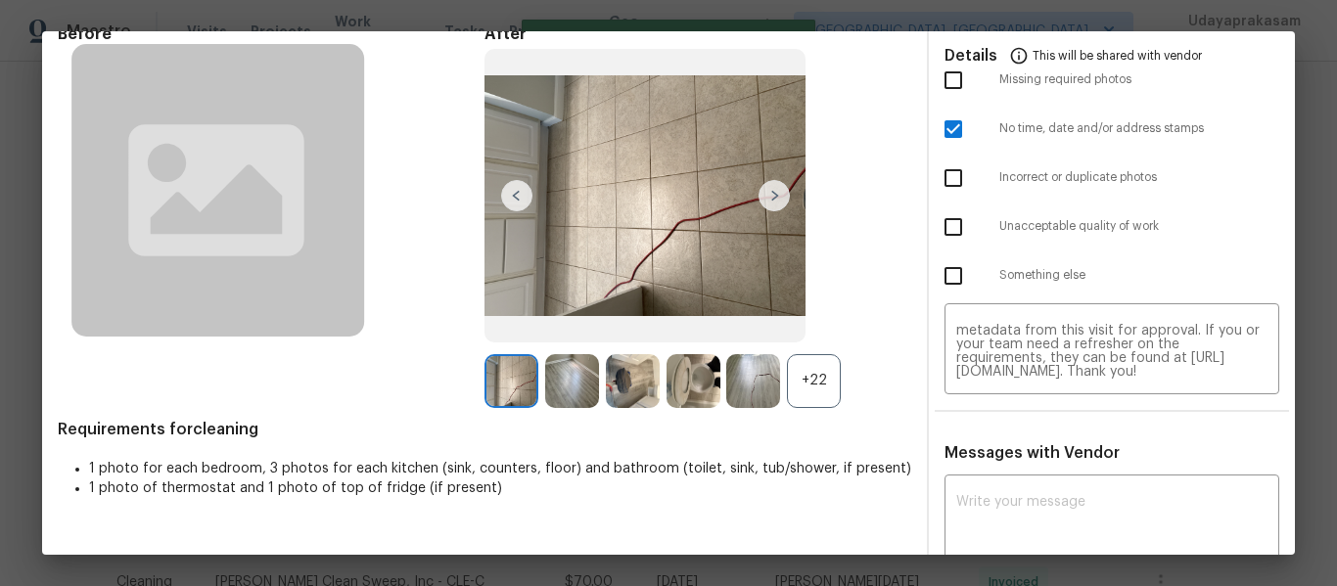
scroll to position [0, 0]
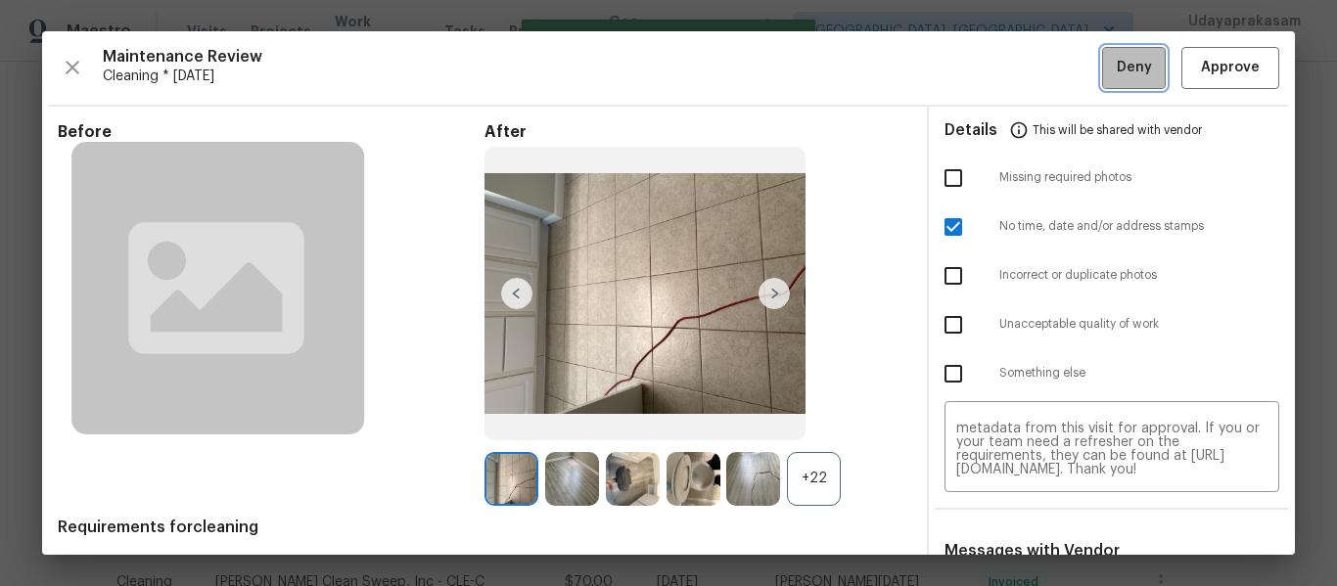
click at [1117, 72] on span "Deny" at bounding box center [1134, 68] width 35 height 24
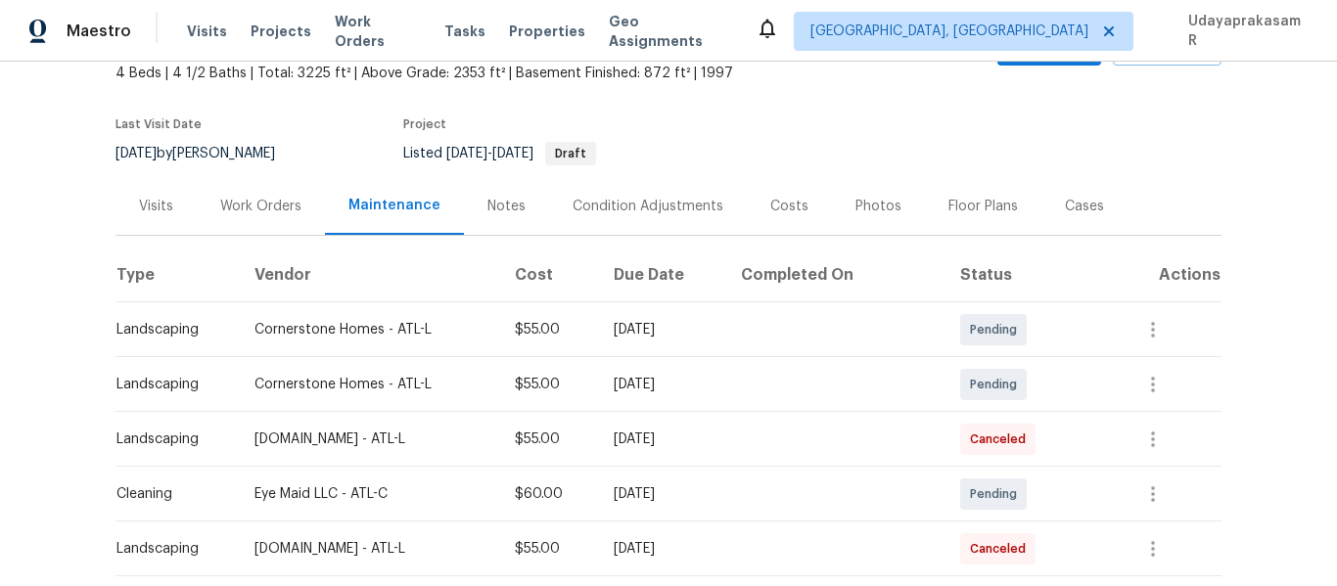
scroll to position [294, 0]
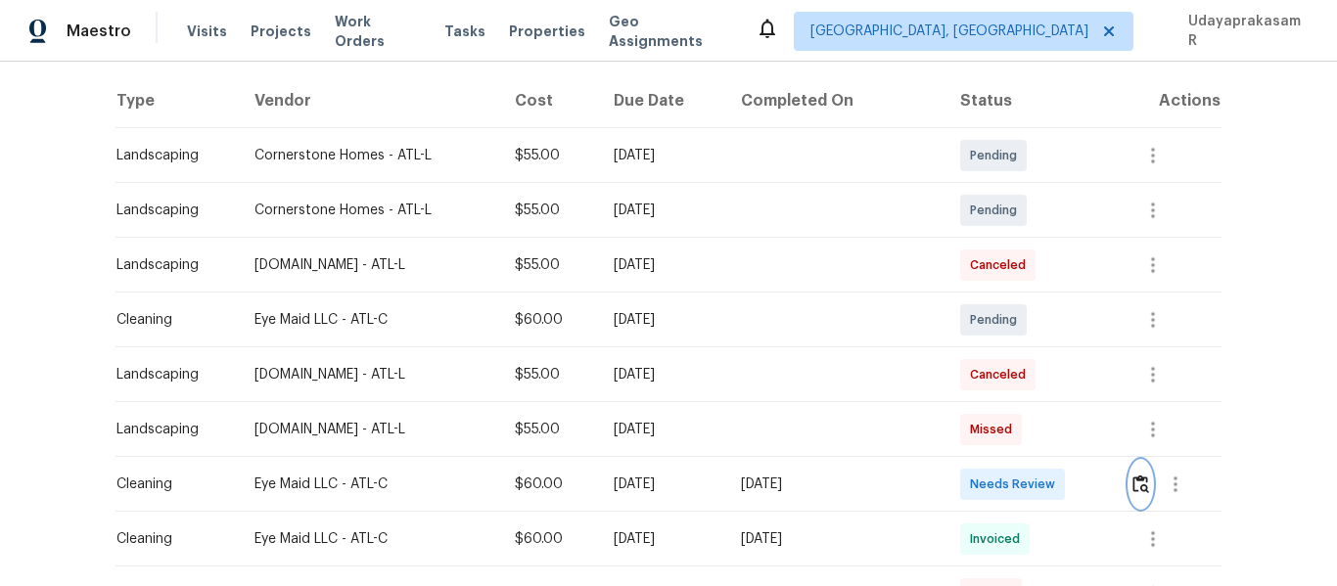
click at [1139, 484] on img "button" at bounding box center [1141, 484] width 17 height 19
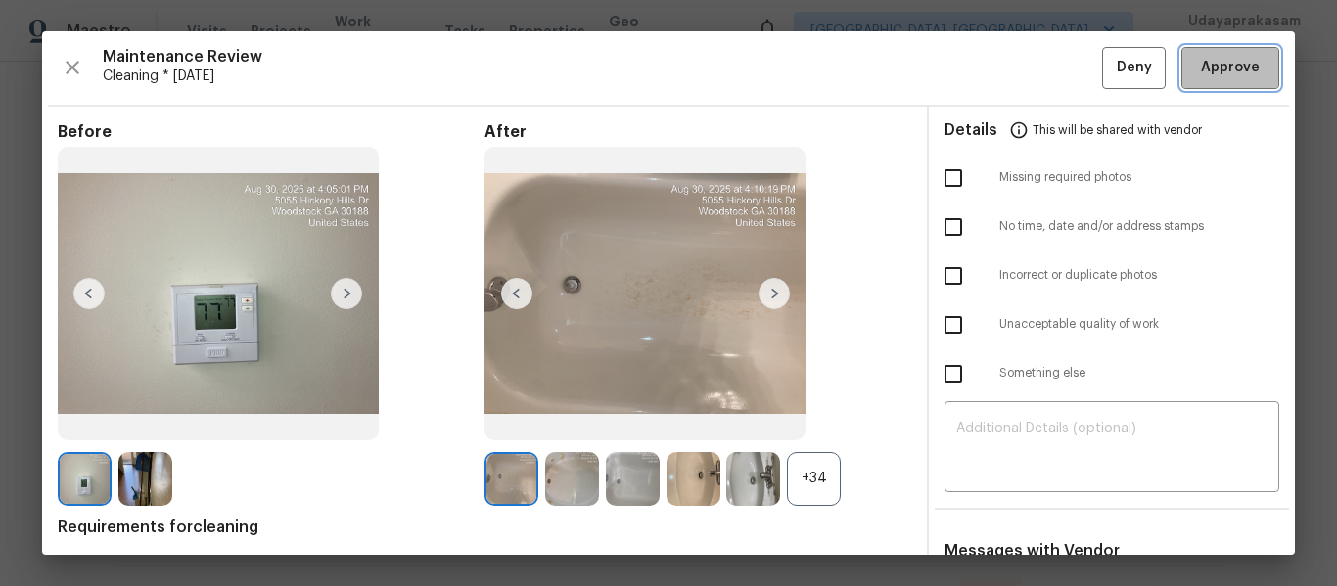
click at [1209, 77] on span "Approve" at bounding box center [1230, 68] width 59 height 24
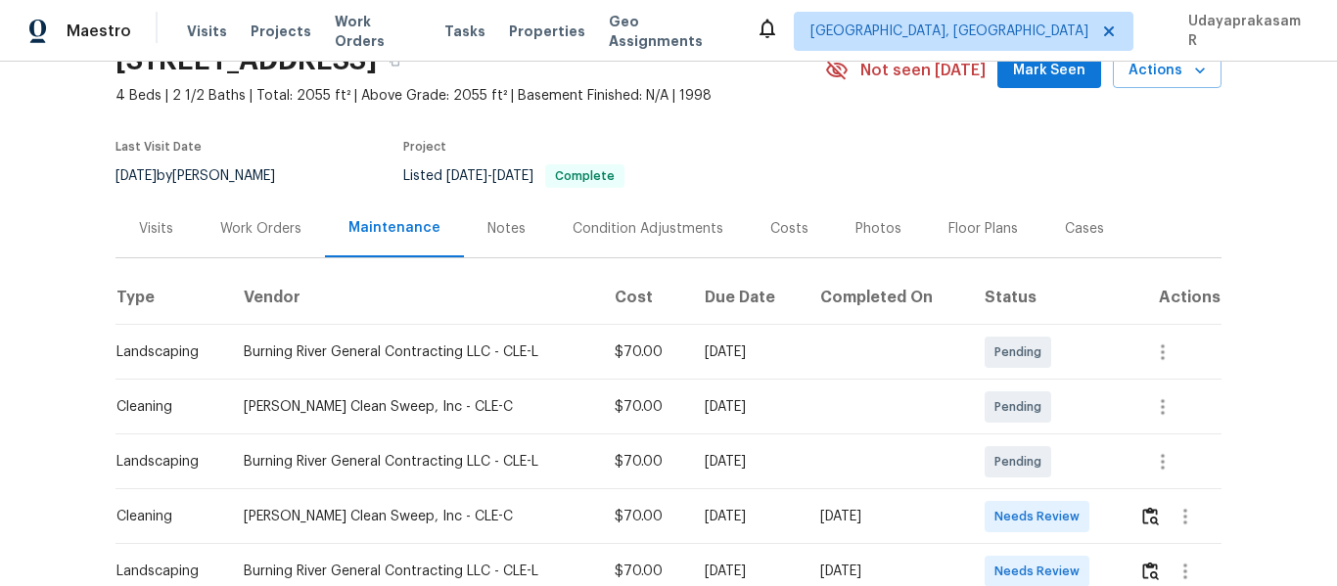
scroll to position [242, 0]
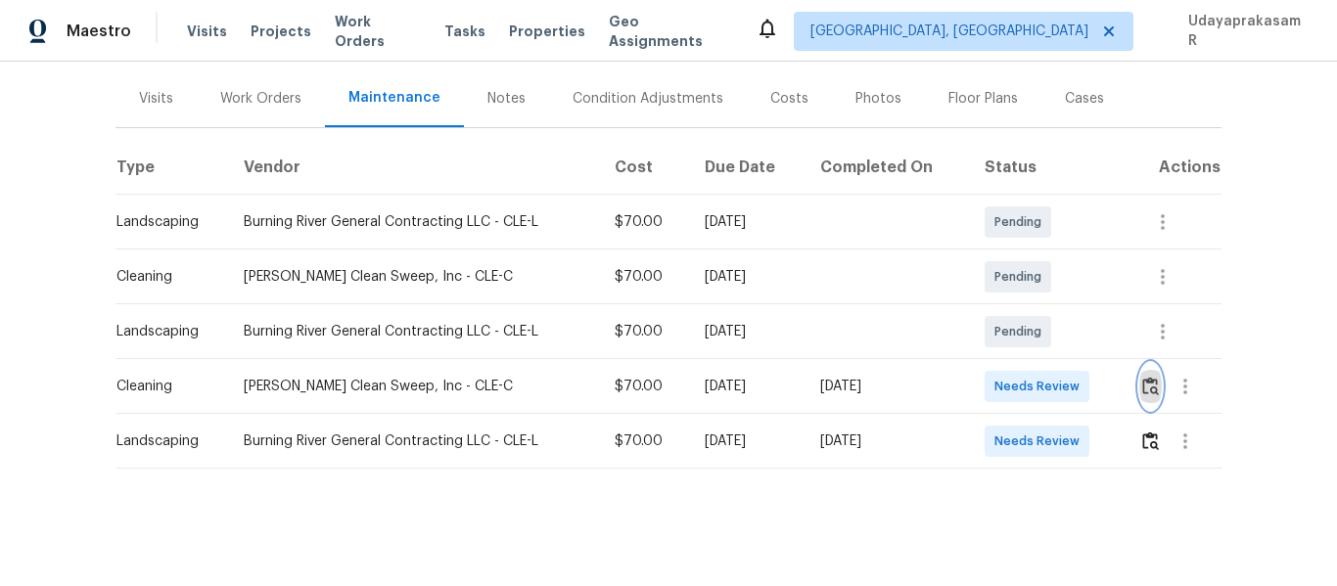
click at [1146, 384] on button "button" at bounding box center [1150, 386] width 23 height 47
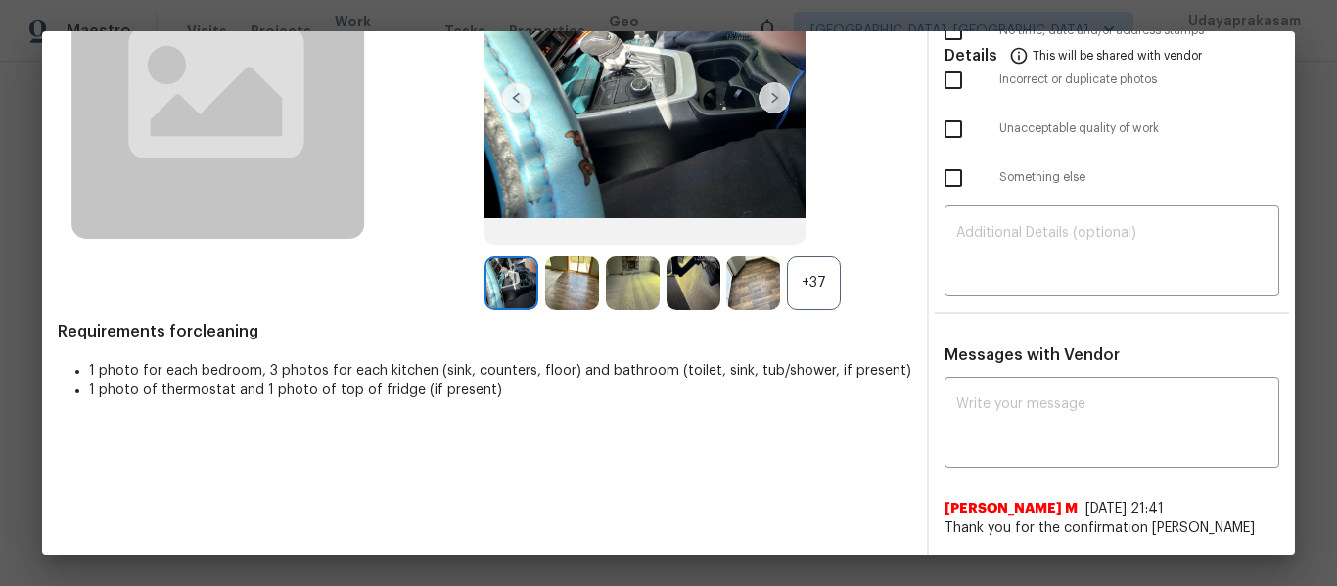
scroll to position [0, 0]
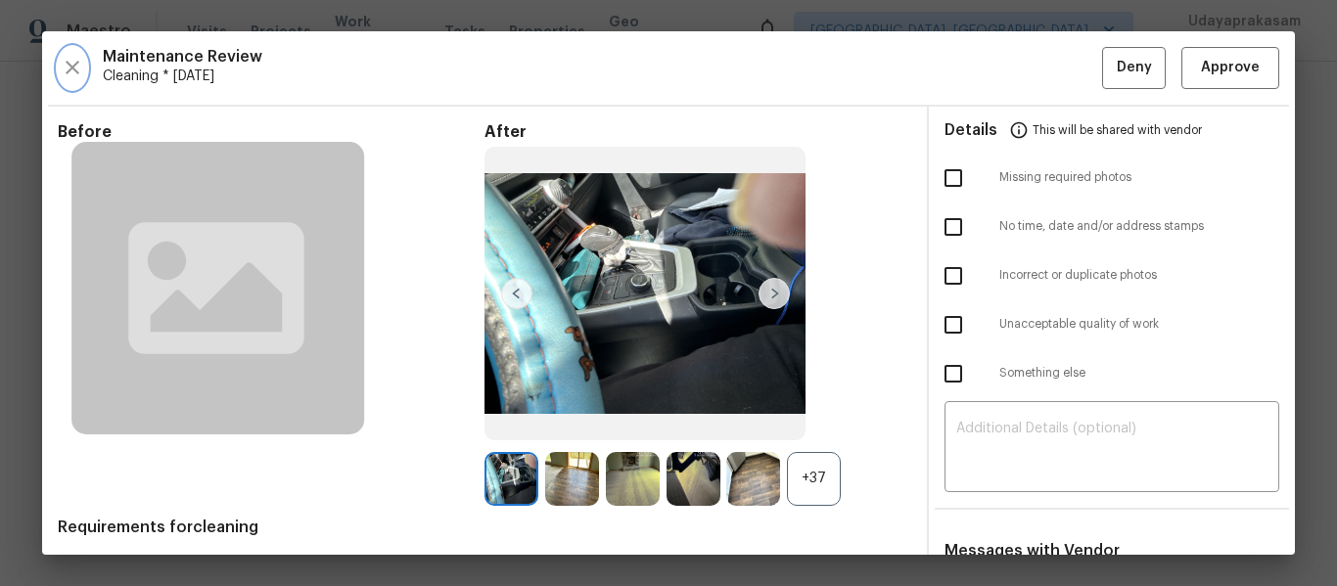
click at [76, 57] on icon "button" at bounding box center [72, 67] width 23 height 23
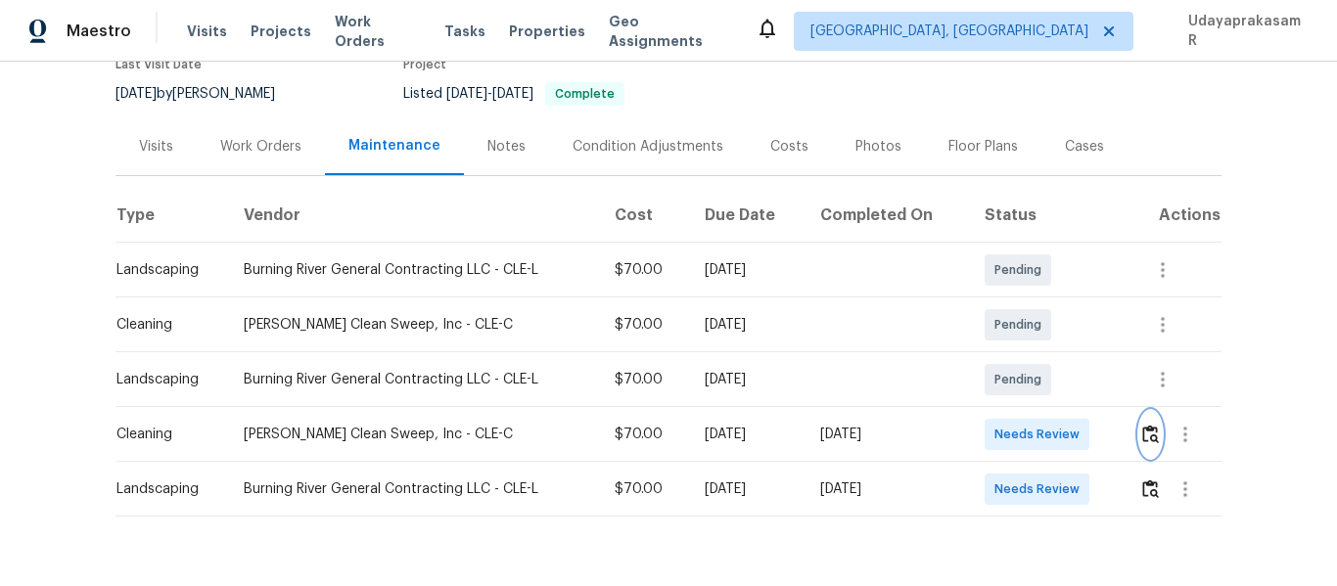
scroll to position [196, 0]
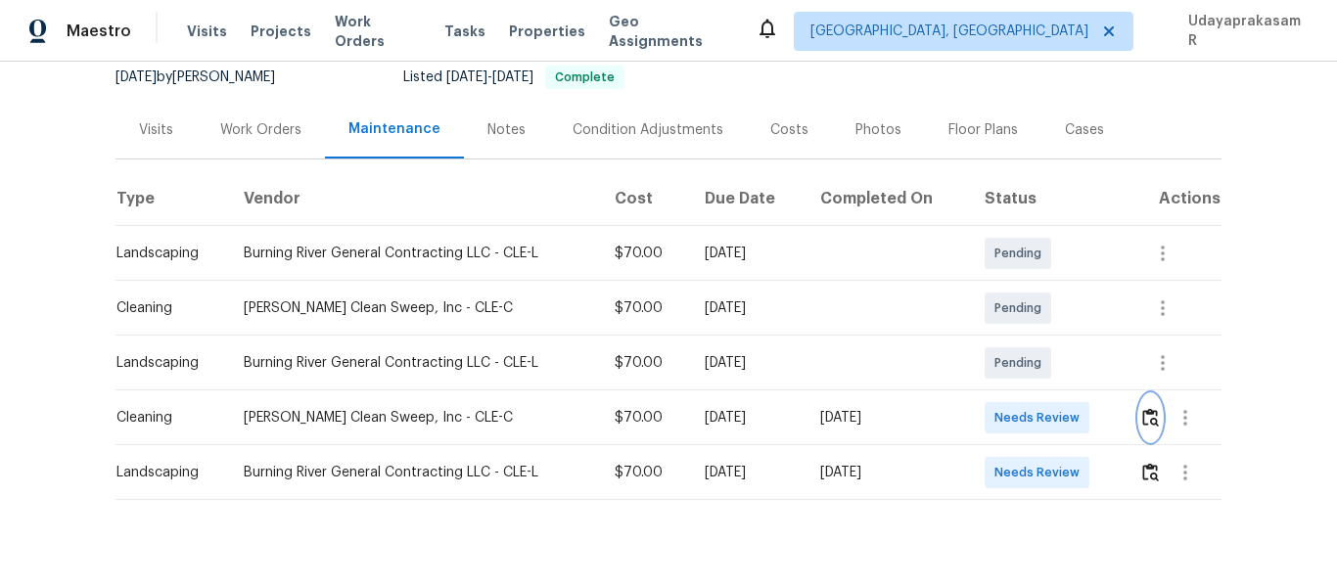
click at [1144, 419] on img "button" at bounding box center [1150, 417] width 17 height 19
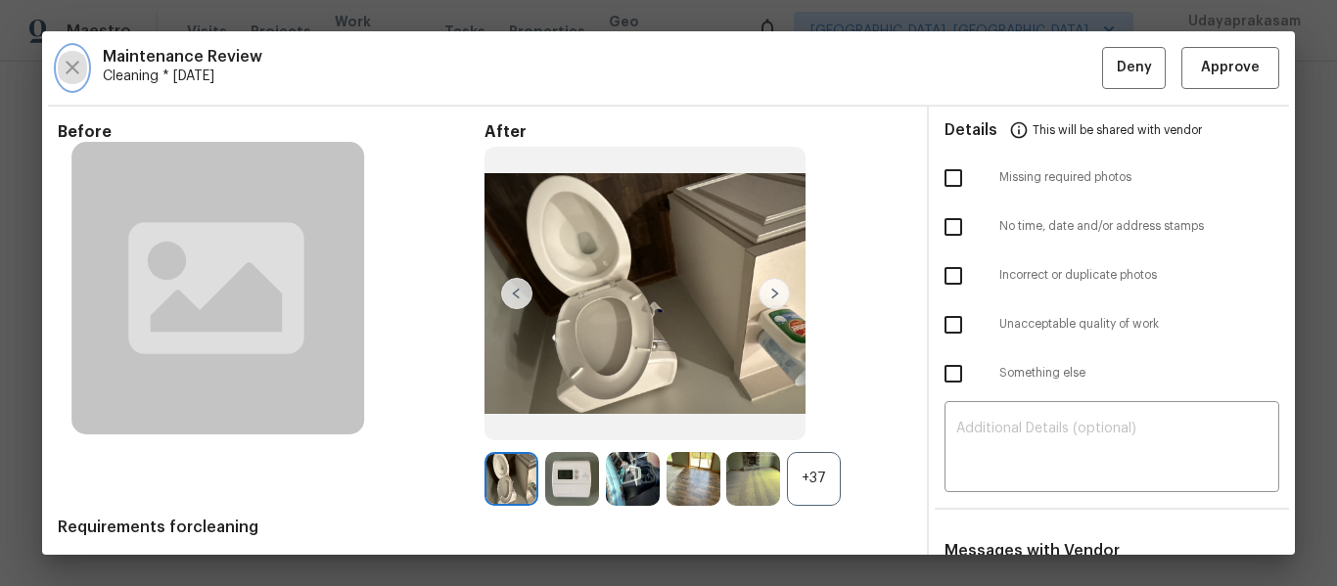
click at [60, 61] on button "button" at bounding box center [72, 68] width 29 height 42
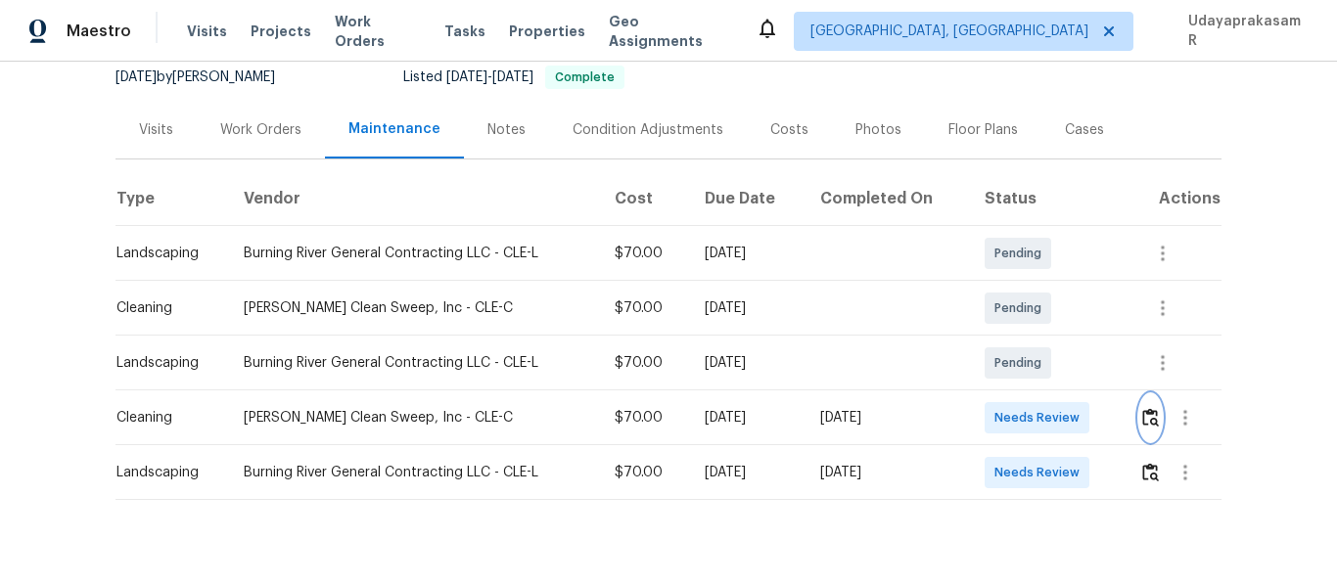
click at [1145, 418] on img "button" at bounding box center [1150, 417] width 17 height 19
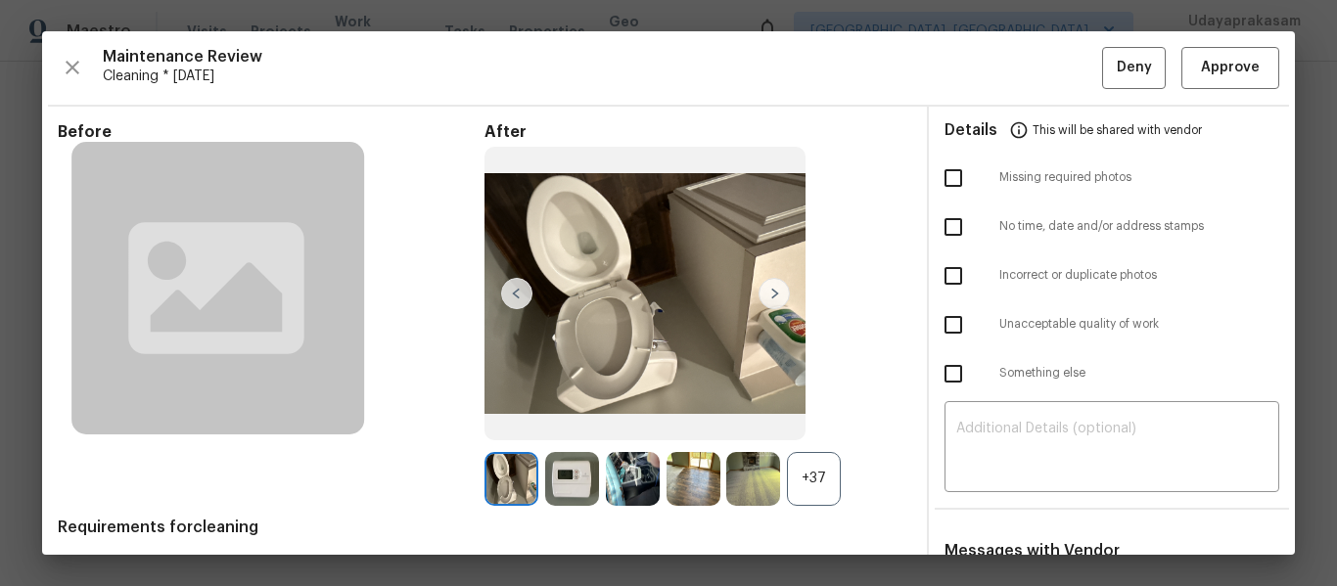
click at [936, 186] on input "checkbox" at bounding box center [953, 178] width 41 height 41
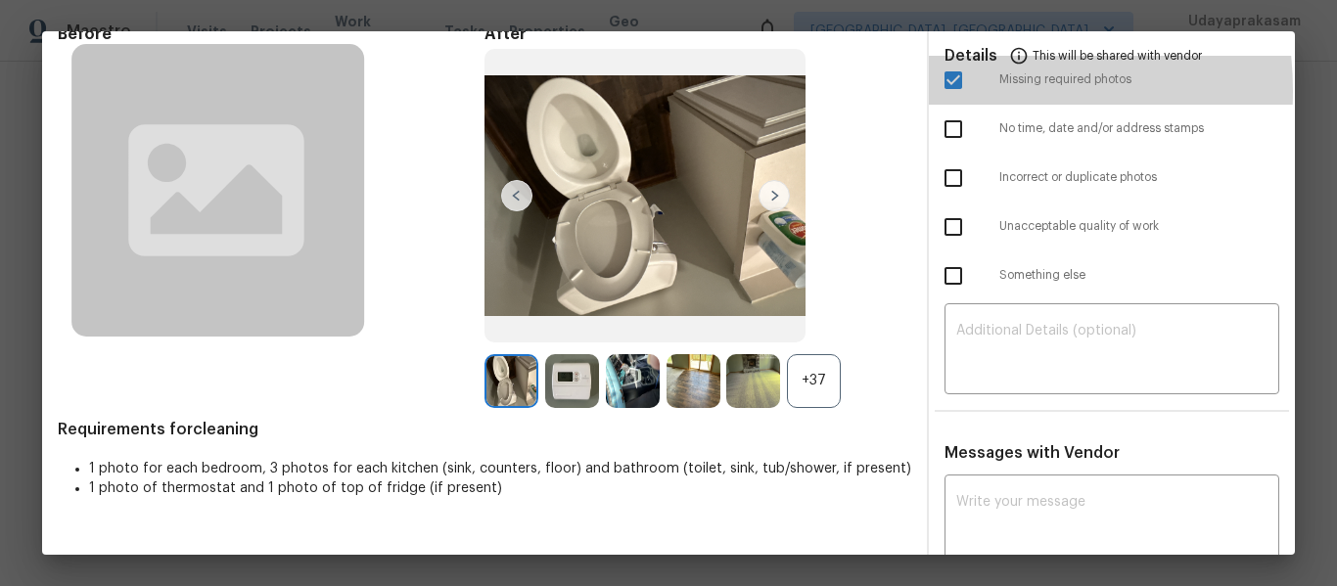
click at [941, 90] on input "checkbox" at bounding box center [953, 80] width 41 height 41
checkbox input "false"
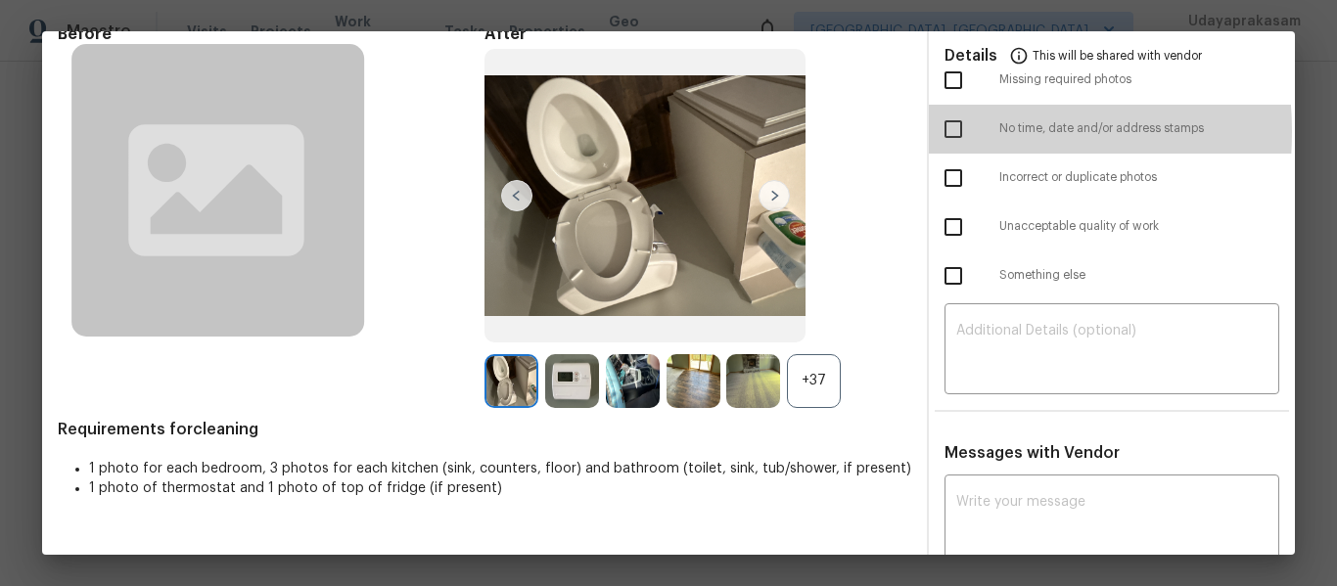
click at [936, 131] on input "checkbox" at bounding box center [953, 129] width 41 height 41
checkbox input "true"
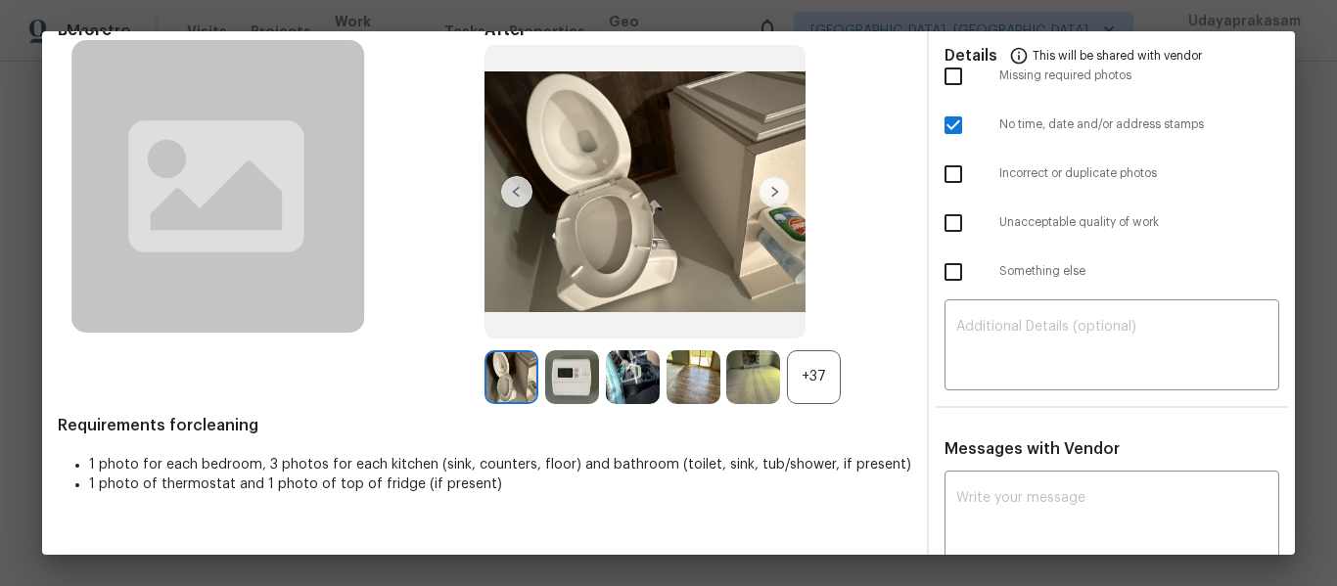
scroll to position [196, 0]
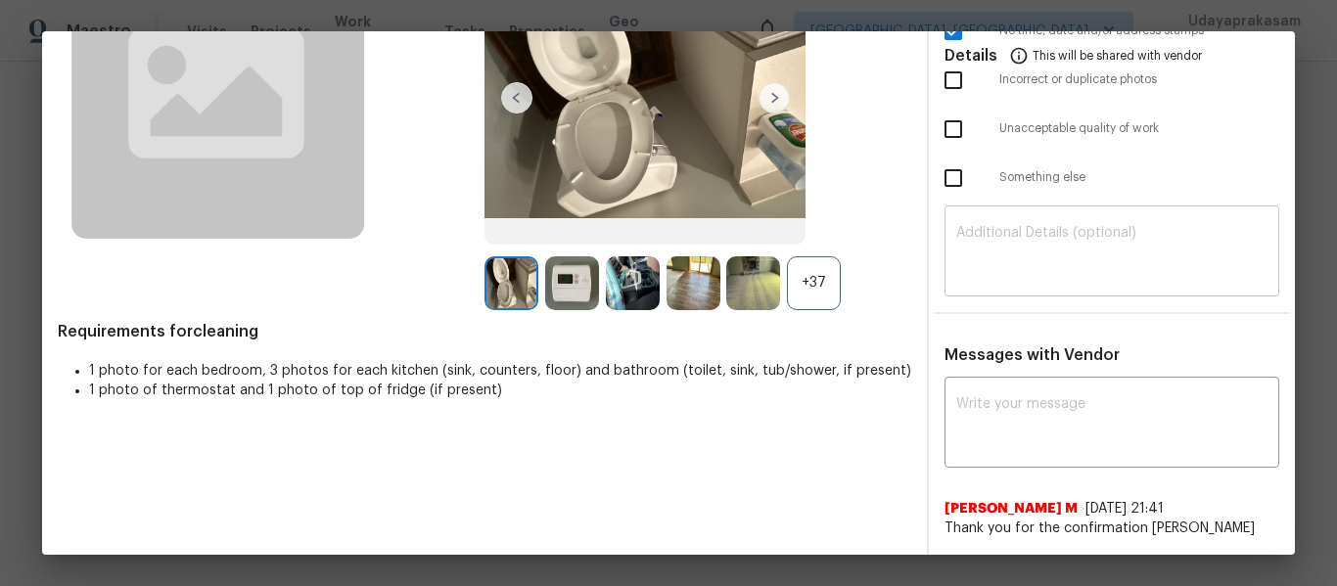
click at [999, 279] on textarea at bounding box center [1111, 253] width 311 height 55
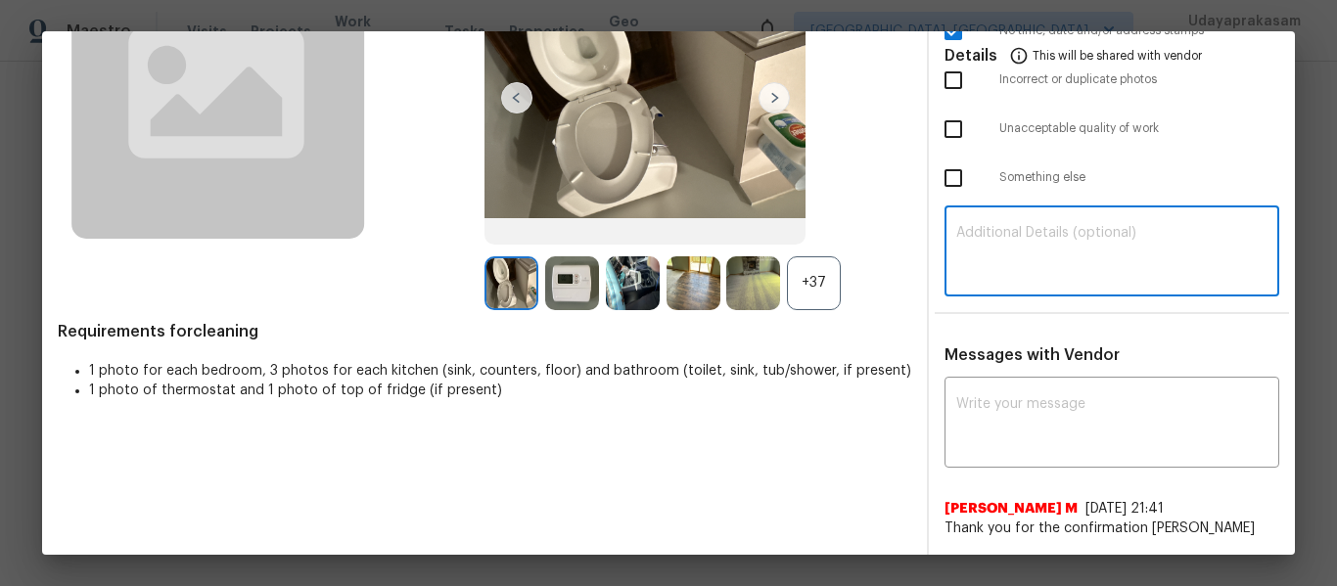
paste textarea "Maintenance Audit Team: Hello! Unfortunately this cleaning visit completed on 0…"
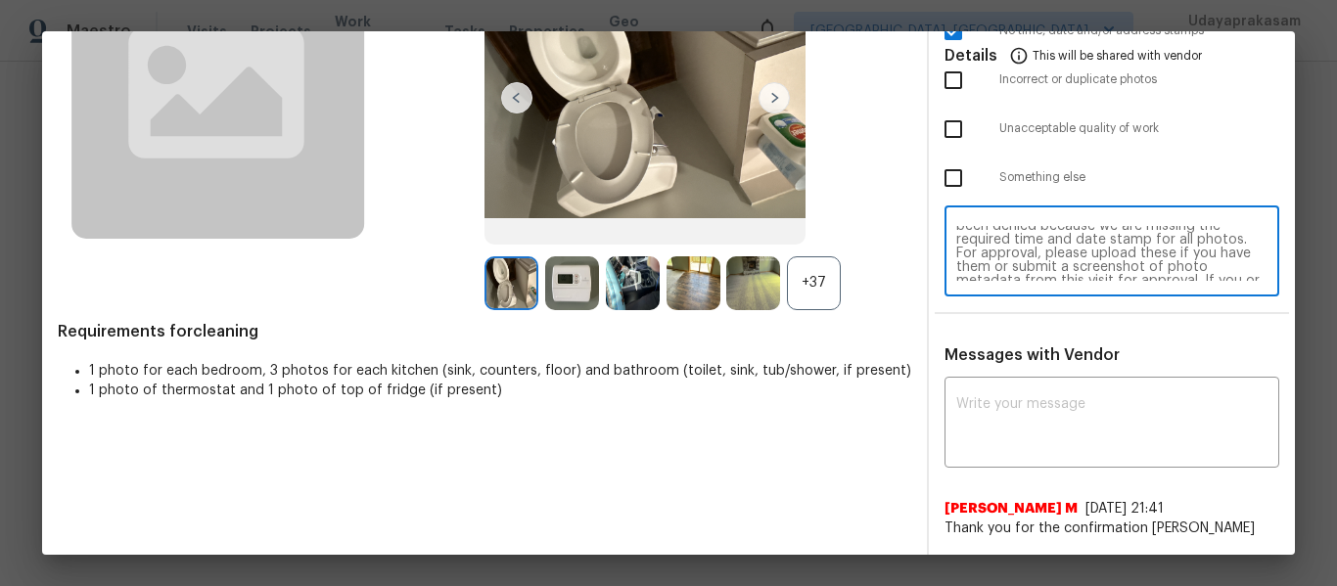
scroll to position [0, 0]
type textarea "Maintenance Audit Team: Hello! Unfortunately this cleaning visit completed on 0…"
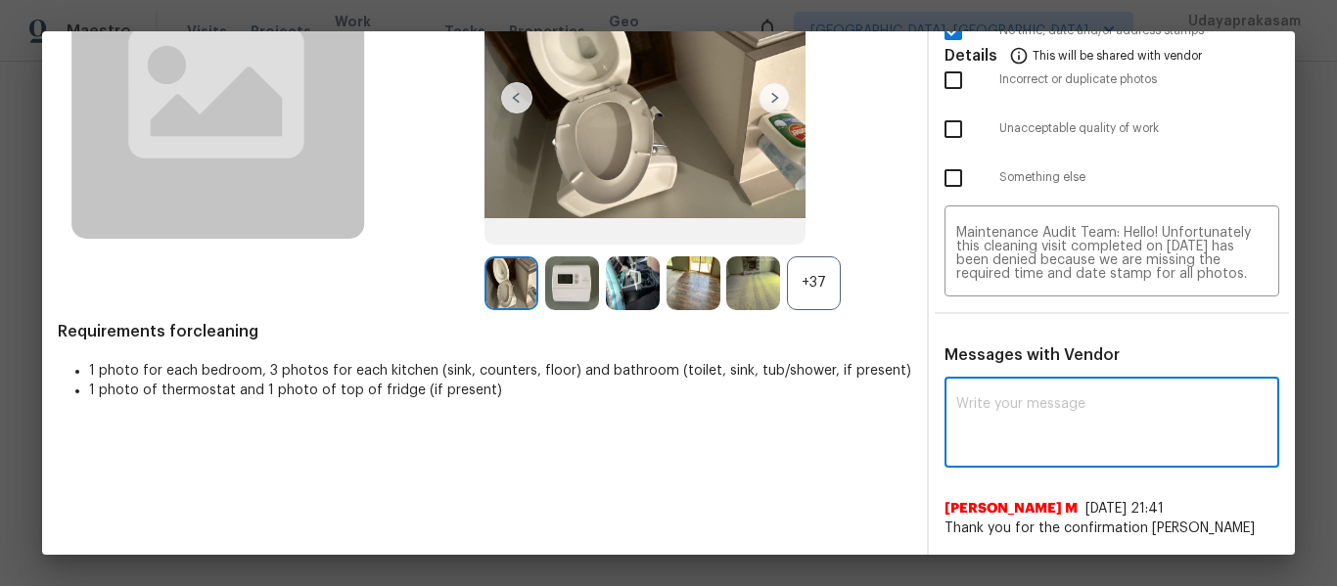
click at [1034, 399] on textarea at bounding box center [1111, 424] width 311 height 55
paste textarea "Maintenance Audit Team: Hello! Unfortunately this cleaning visit completed on 0…"
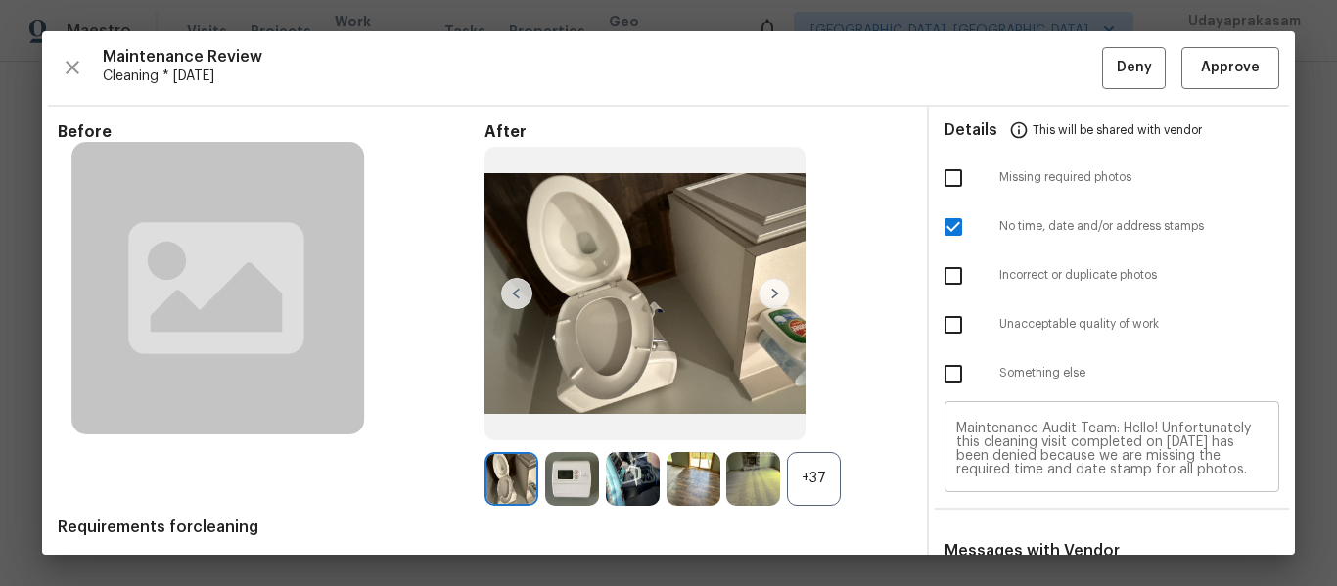
type textarea "Maintenance Audit Team: Hello! Unfortunately this cleaning visit completed on 0…"
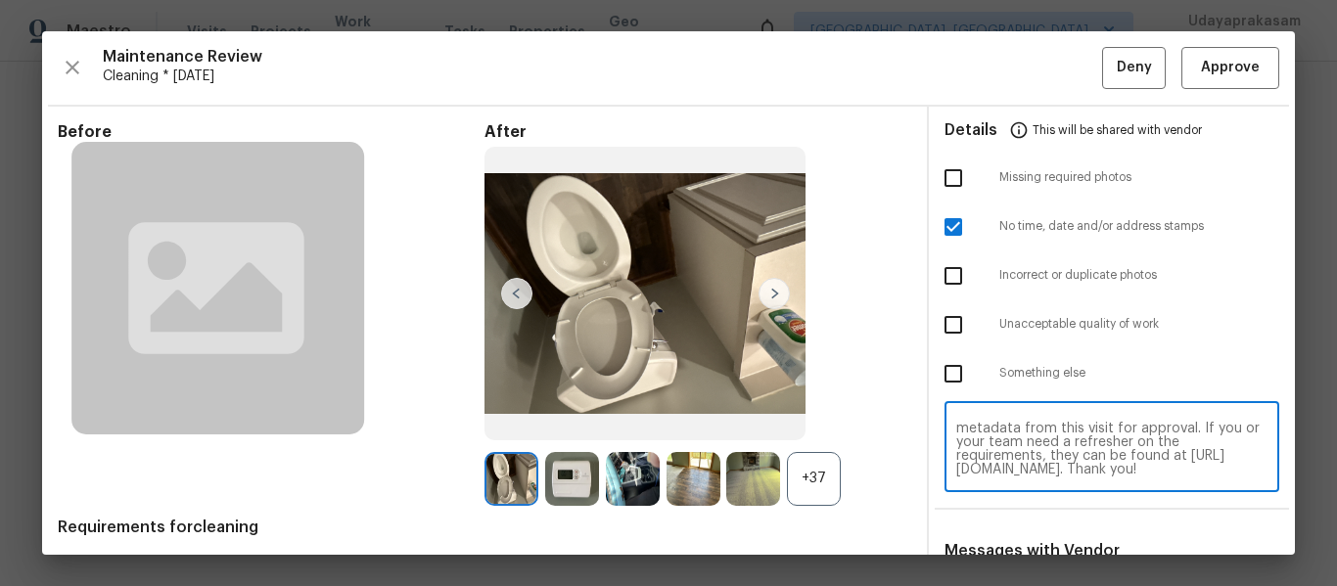
scroll to position [392, 0]
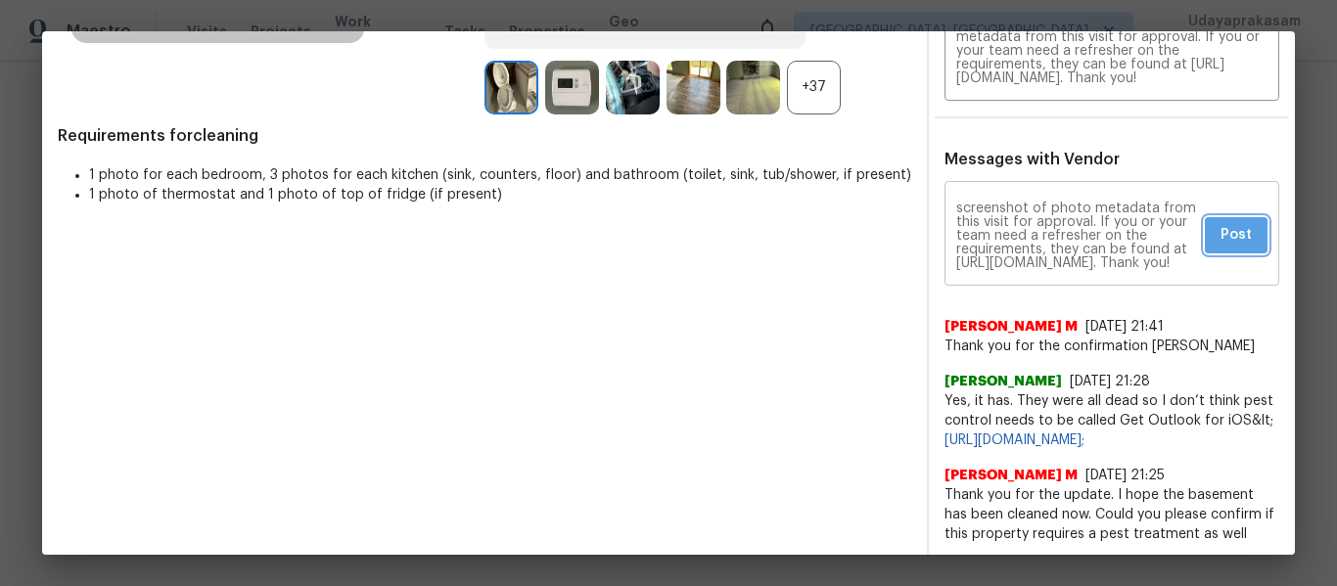
click at [1226, 224] on span "Post" at bounding box center [1236, 235] width 31 height 24
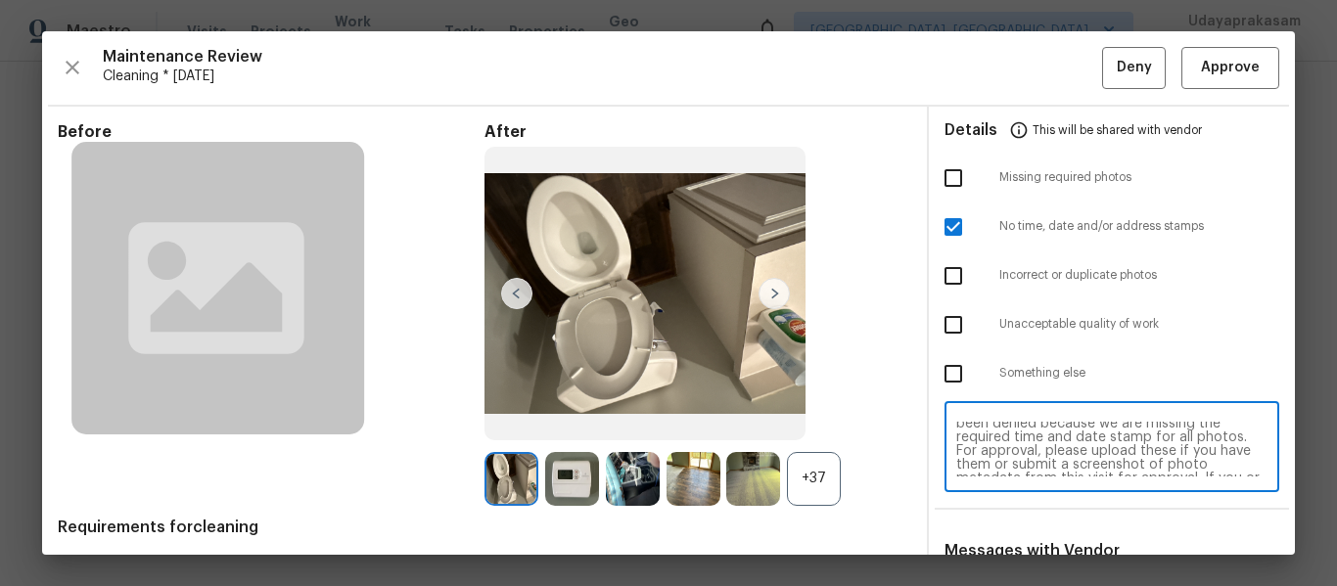
scroll to position [0, 0]
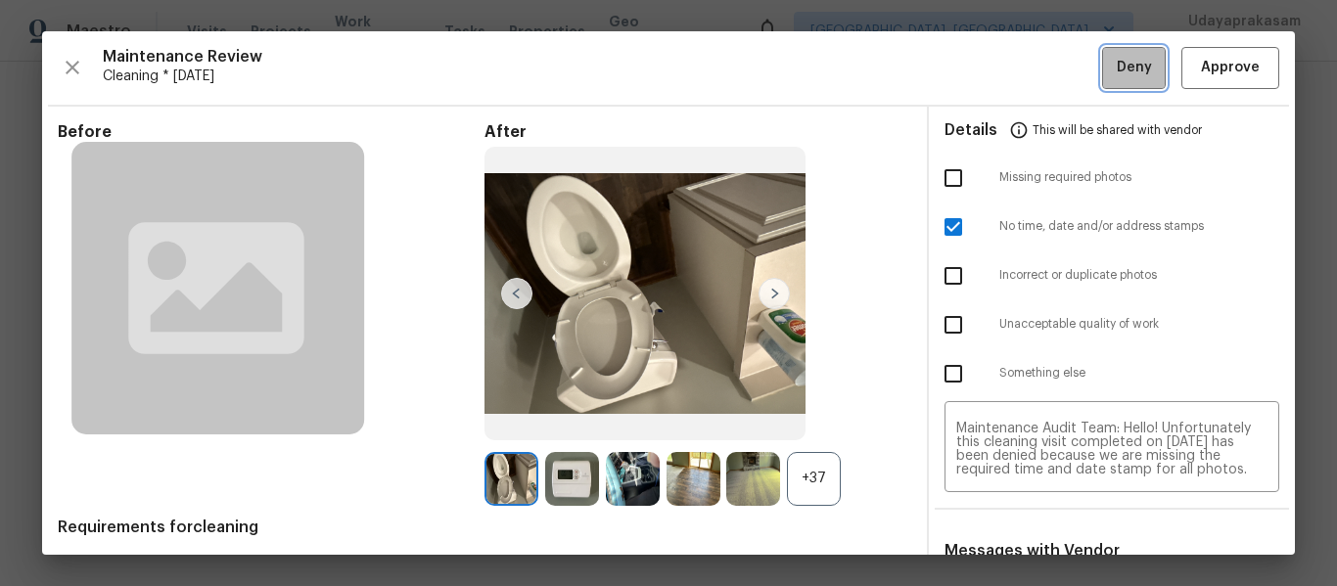
click at [1102, 67] on button "Deny" at bounding box center [1134, 68] width 64 height 42
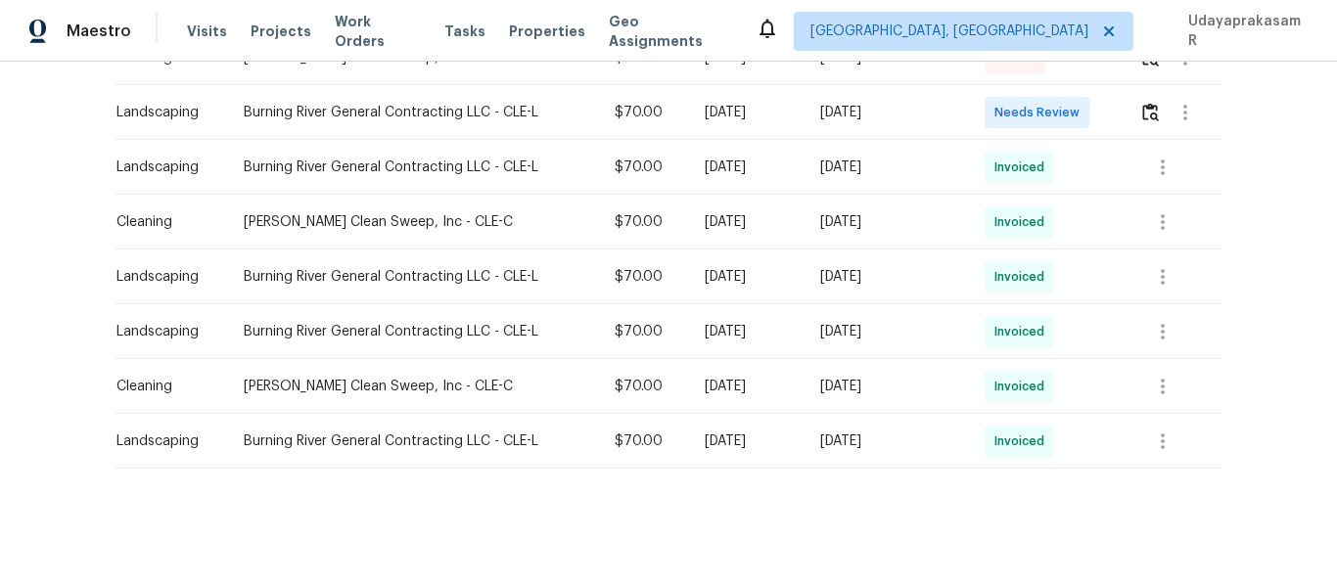
scroll to position [473, 0]
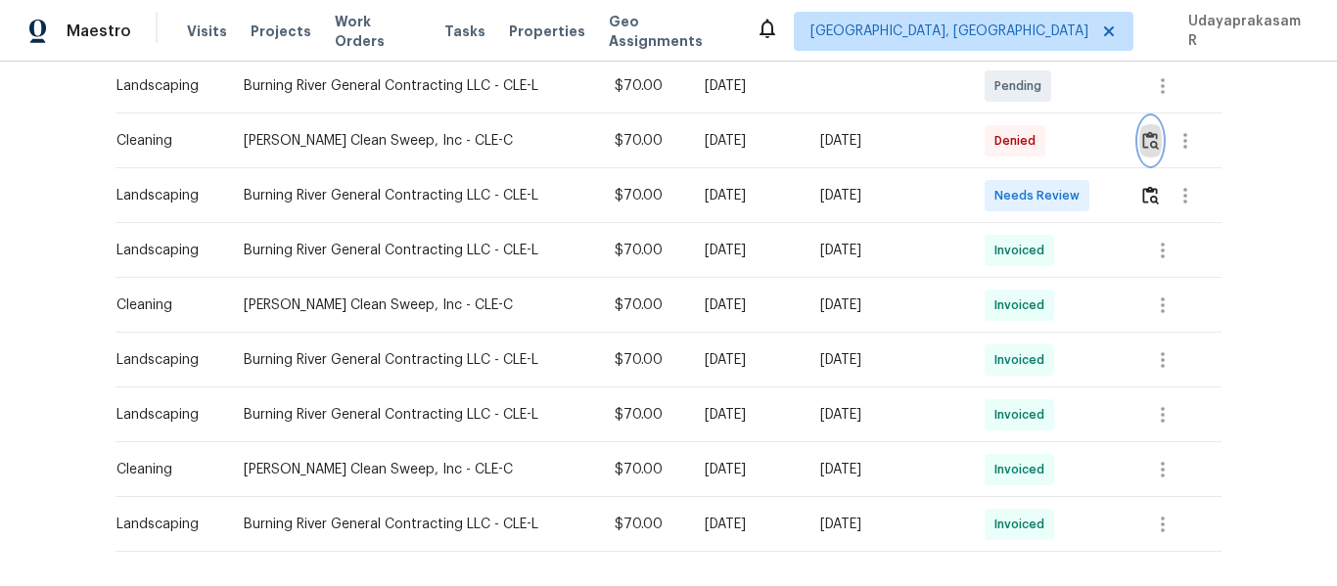
click at [1142, 140] on img "button" at bounding box center [1150, 140] width 17 height 19
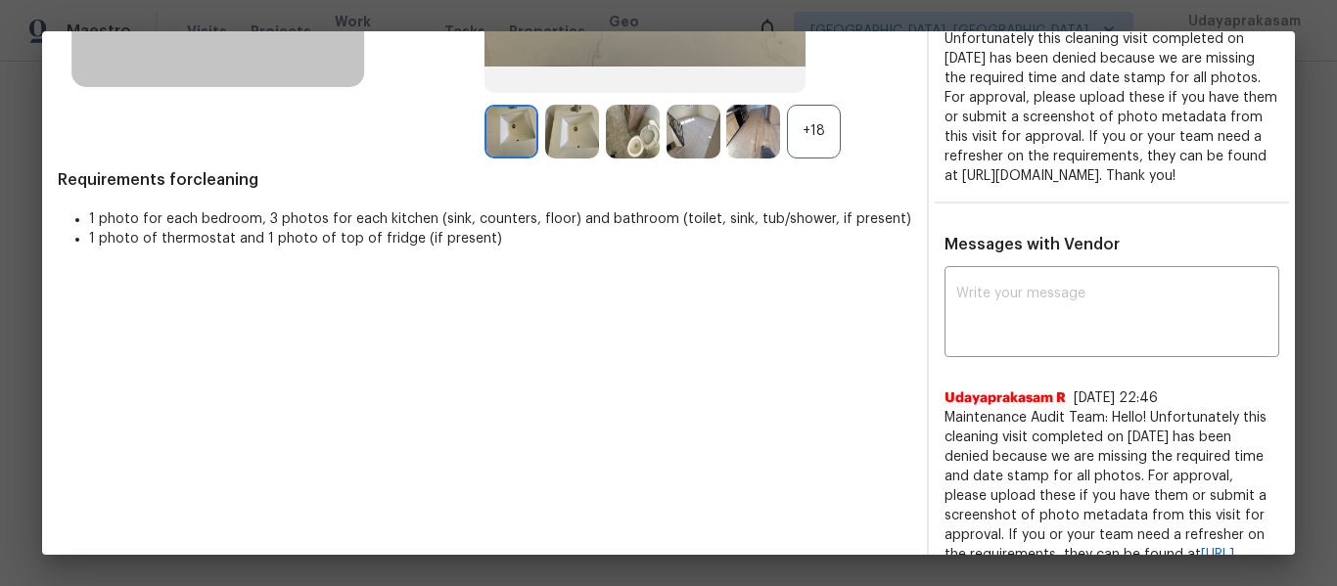
scroll to position [169, 0]
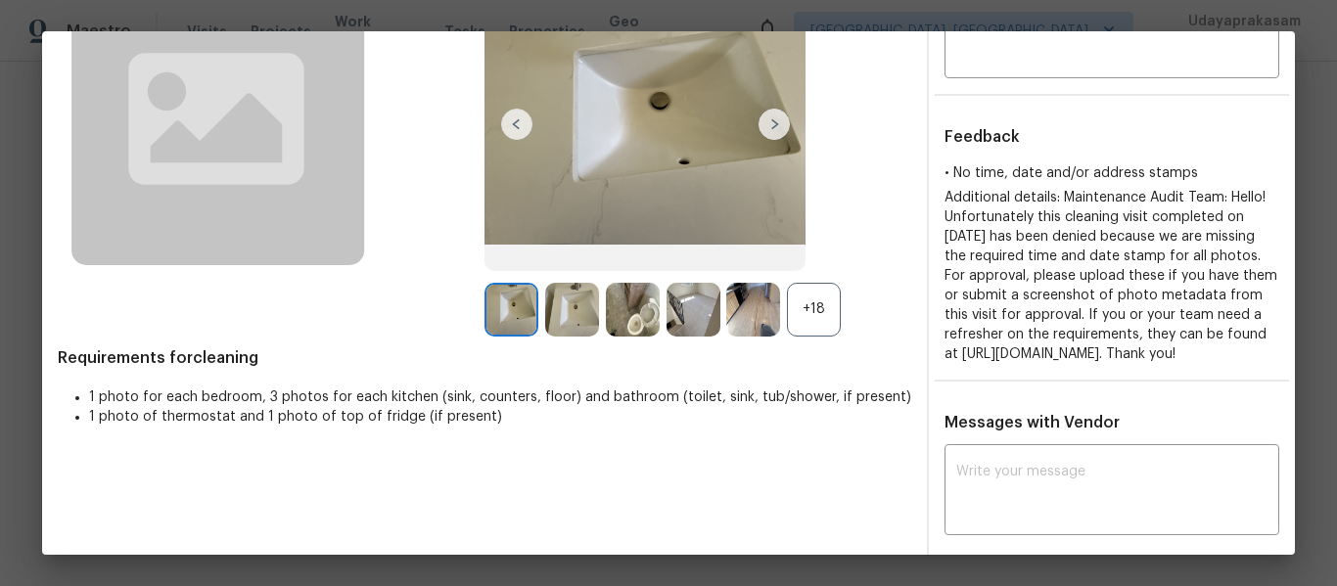
click at [799, 309] on div "+18" at bounding box center [814, 310] width 54 height 54
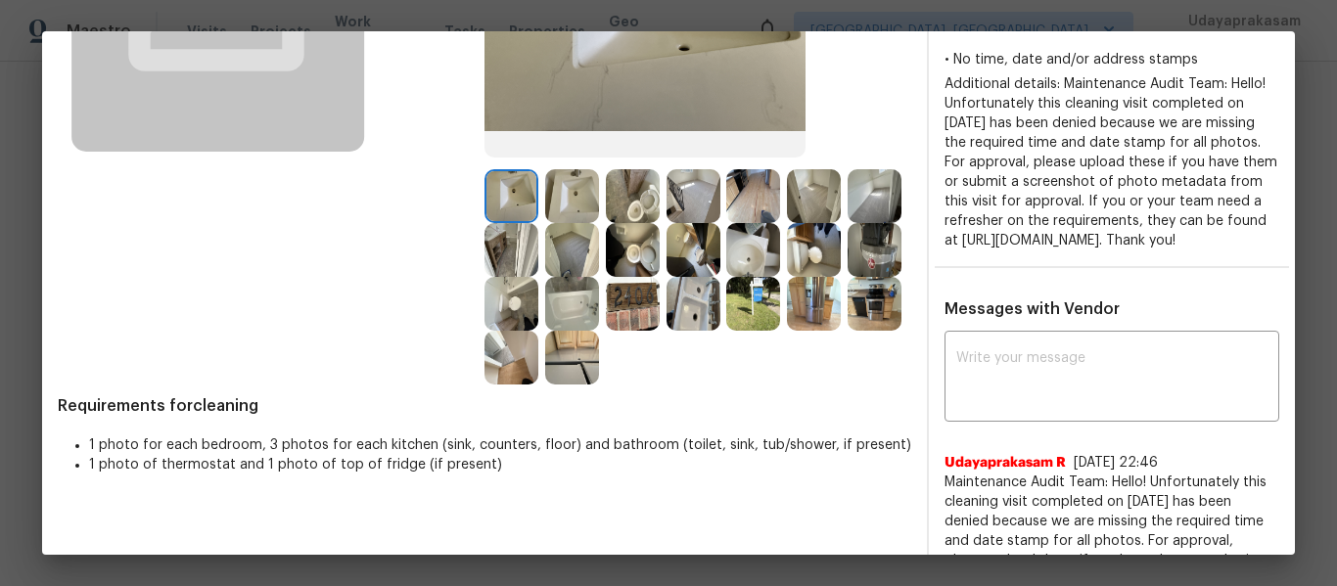
scroll to position [294, 0]
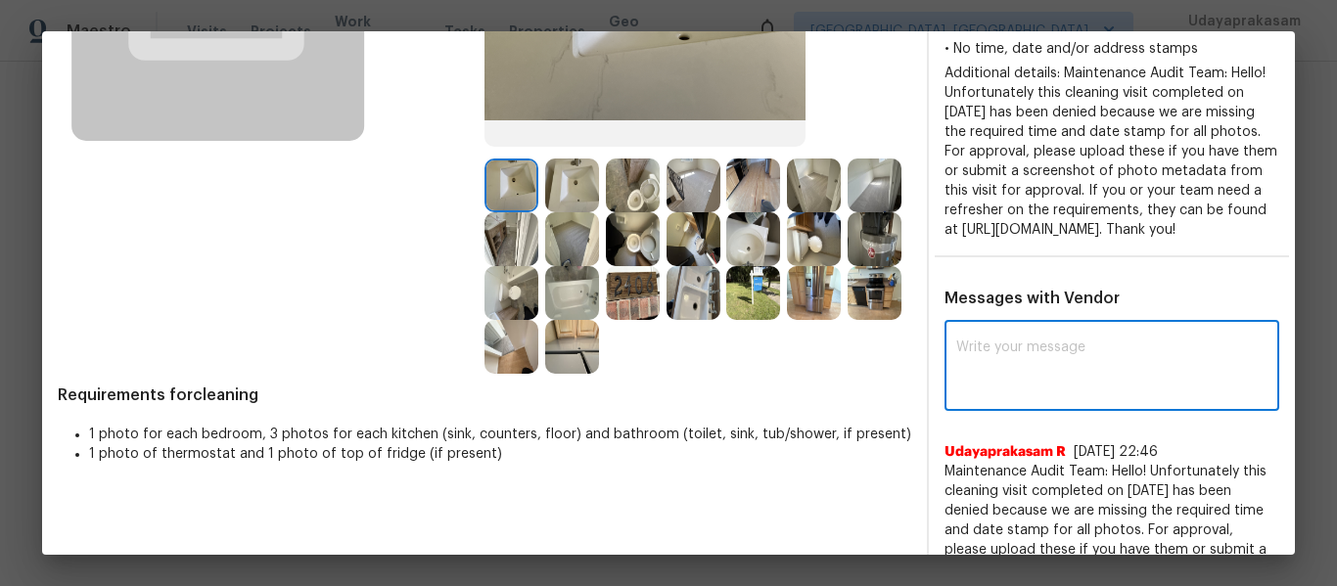
click at [1105, 394] on textarea at bounding box center [1111, 368] width 311 height 55
paste textarea "Maintenance Audit Team: Hello! Please disregard this below comments, Unfortunat…"
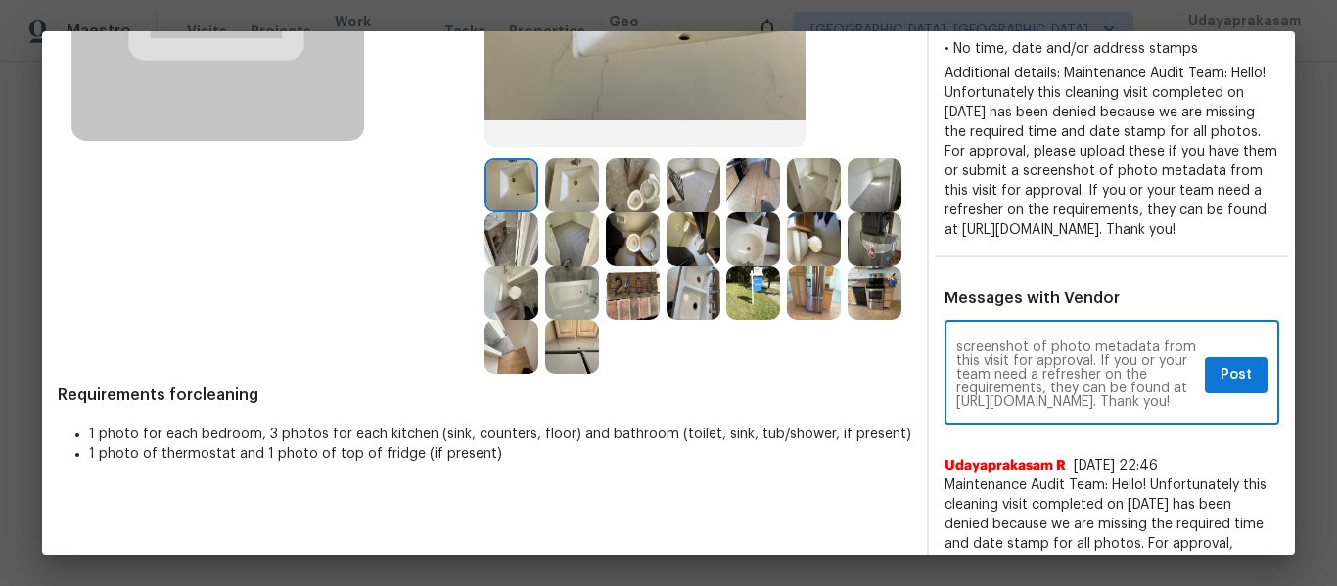
scroll to position [164, 0]
type textarea "Maintenance Audit Team: Hello! Please disregard this below comments, Unfortunat…"
click at [1221, 388] on span "Post" at bounding box center [1236, 375] width 31 height 24
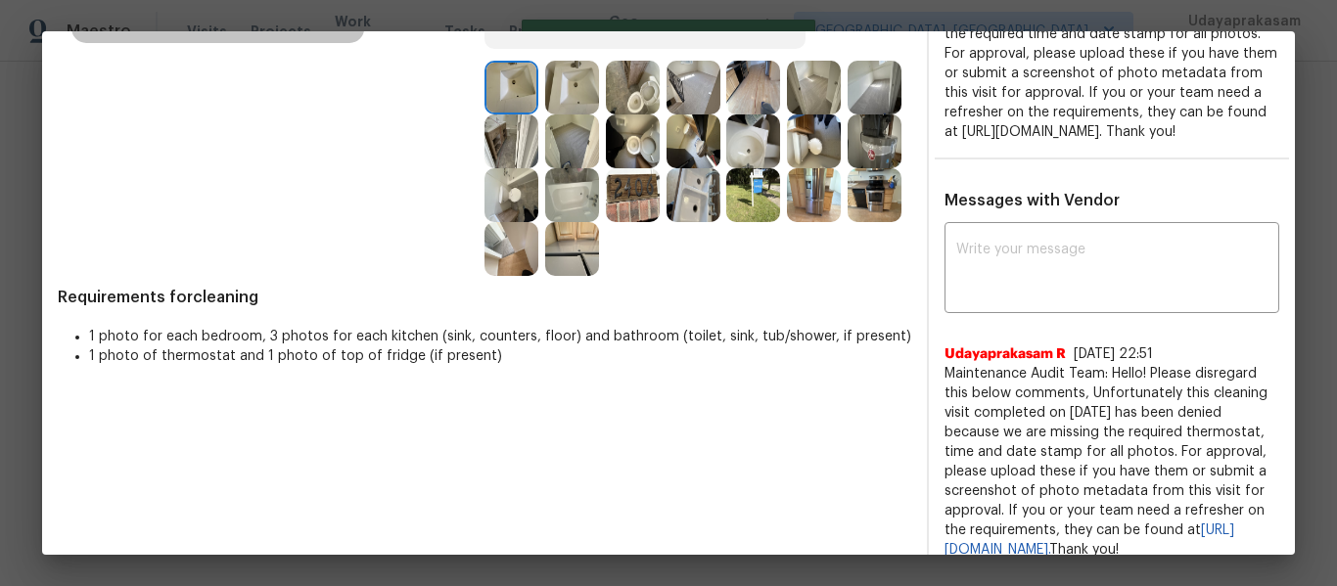
scroll to position [0, 0]
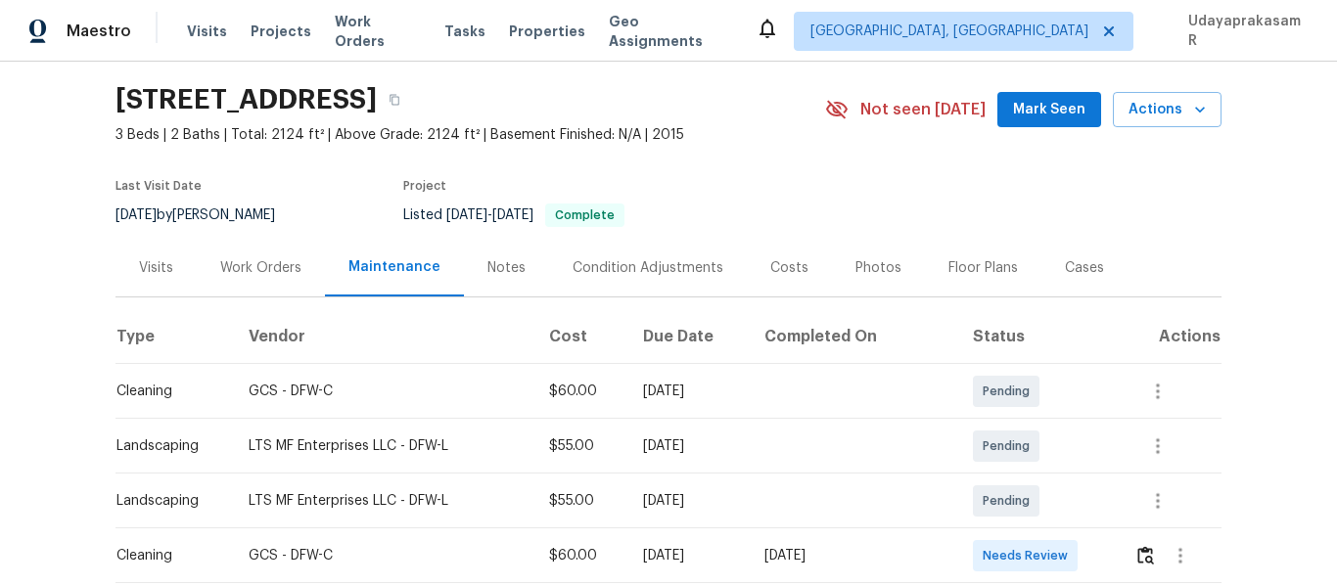
scroll to position [294, 0]
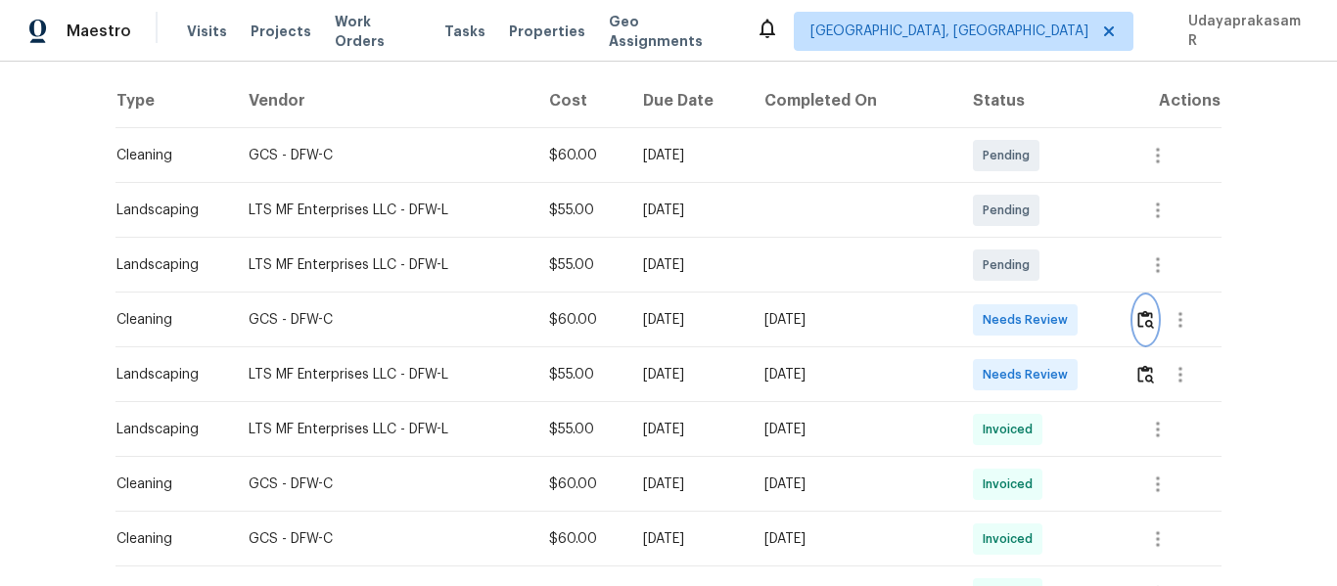
click at [1139, 317] on img "button" at bounding box center [1146, 319] width 17 height 19
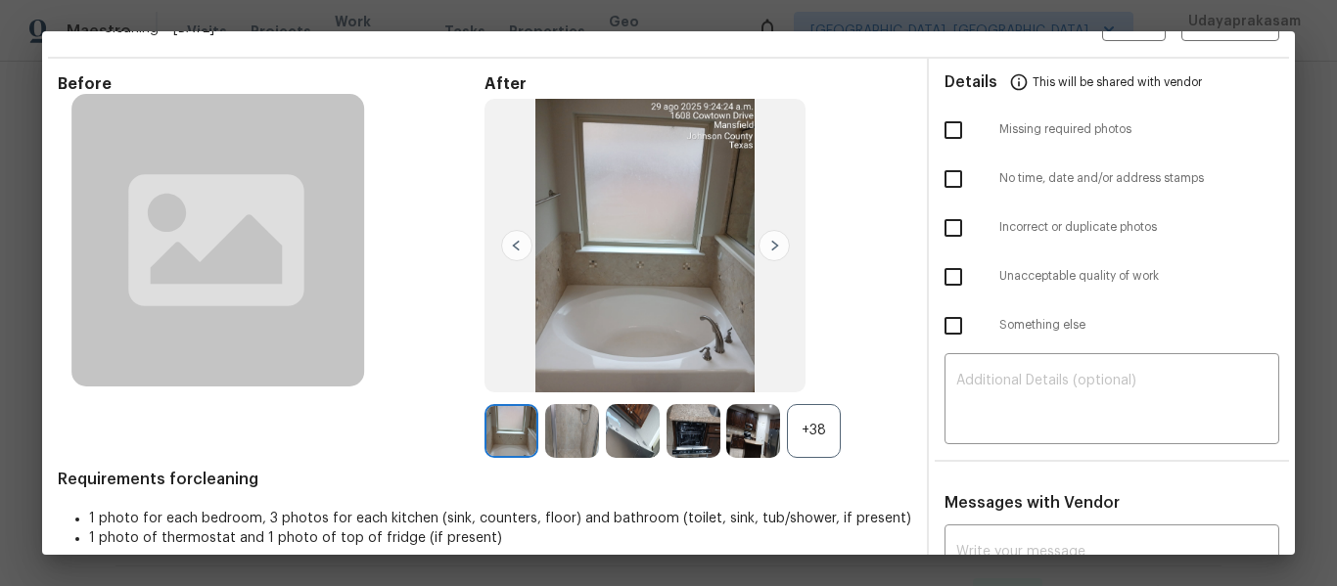
scroll to position [0, 0]
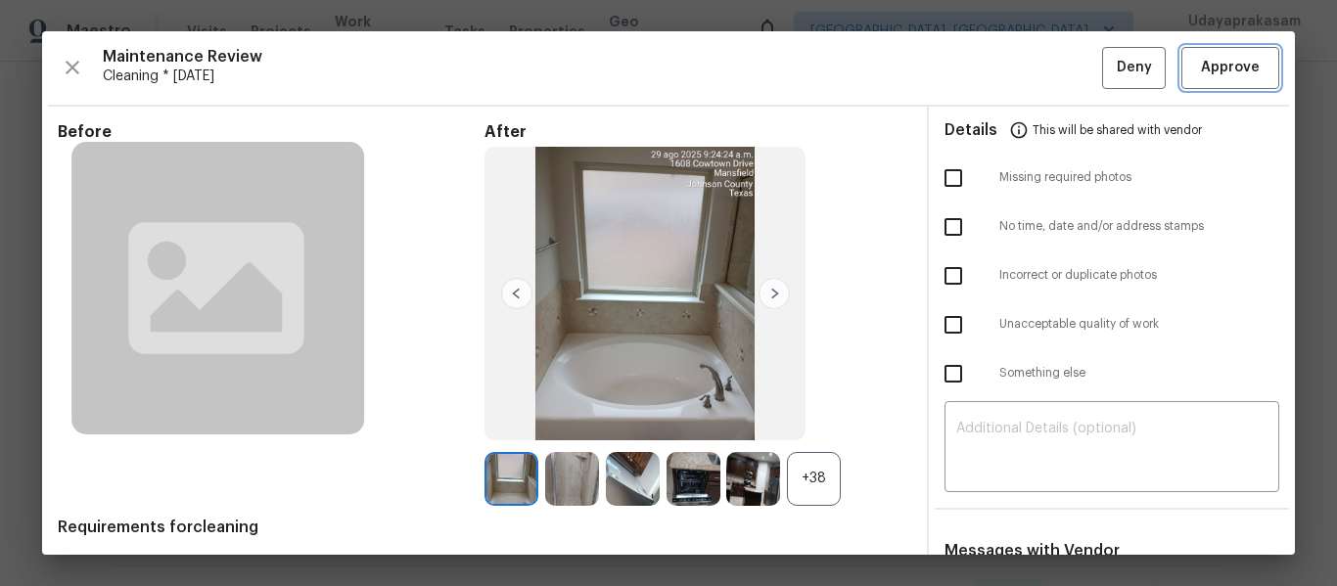
click at [1206, 70] on span "Approve" at bounding box center [1230, 68] width 59 height 24
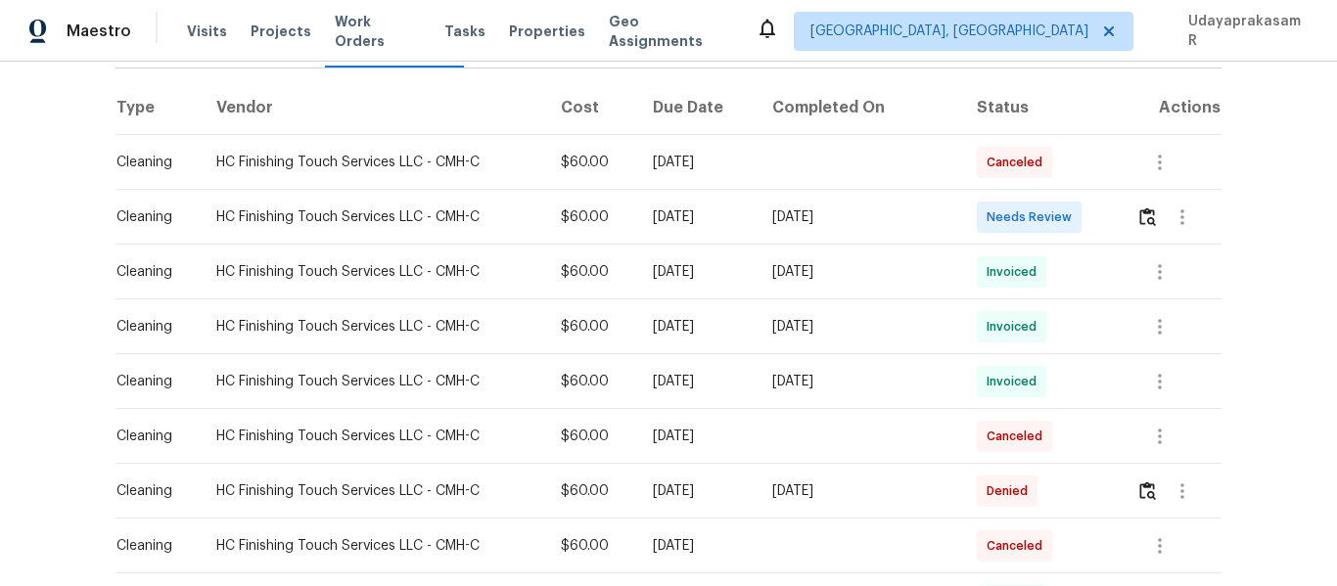
scroll to position [294, 0]
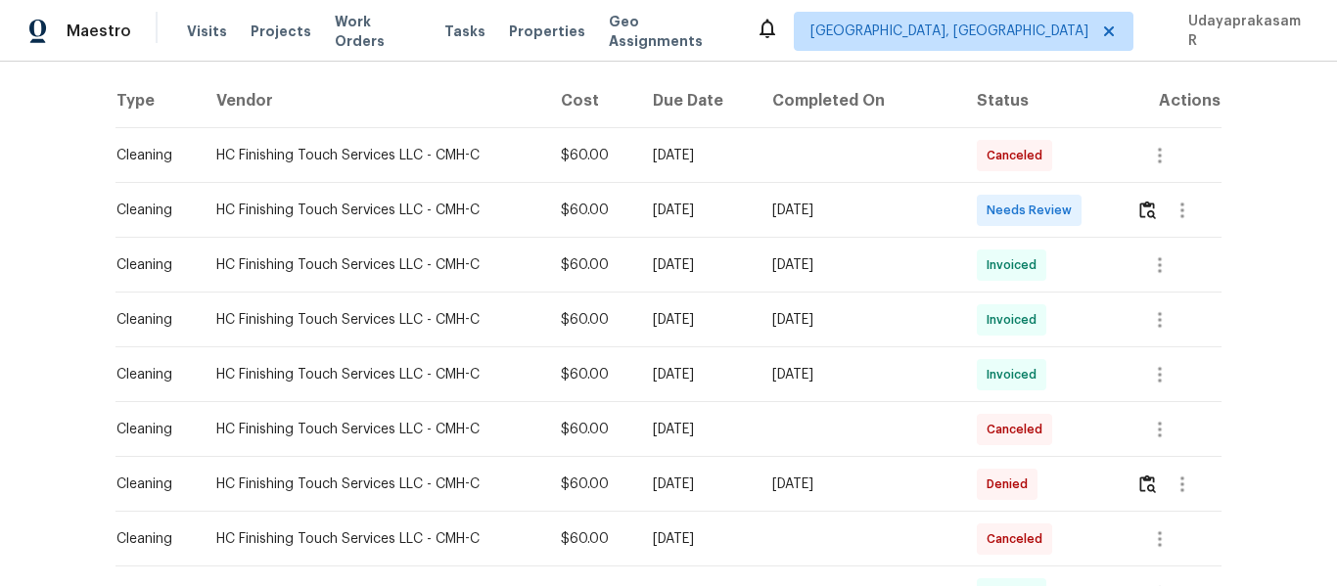
click at [1125, 196] on td at bounding box center [1171, 210] width 101 height 55
click at [1139, 205] on img "button" at bounding box center [1147, 210] width 17 height 19
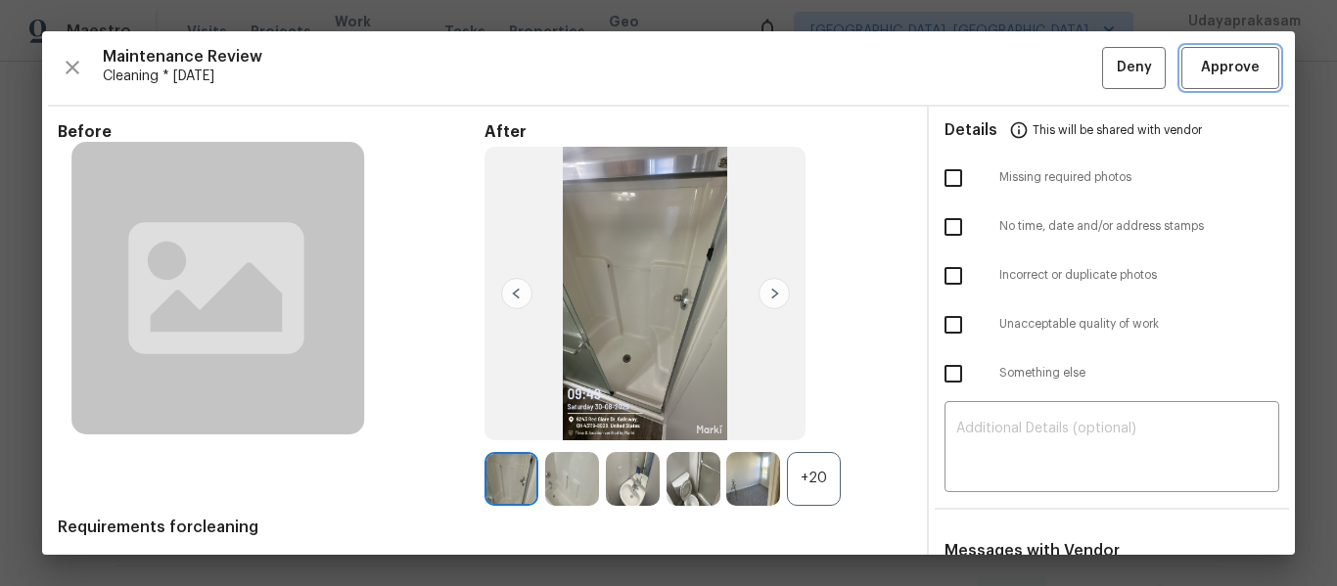
click at [1201, 60] on span "Approve" at bounding box center [1230, 68] width 59 height 24
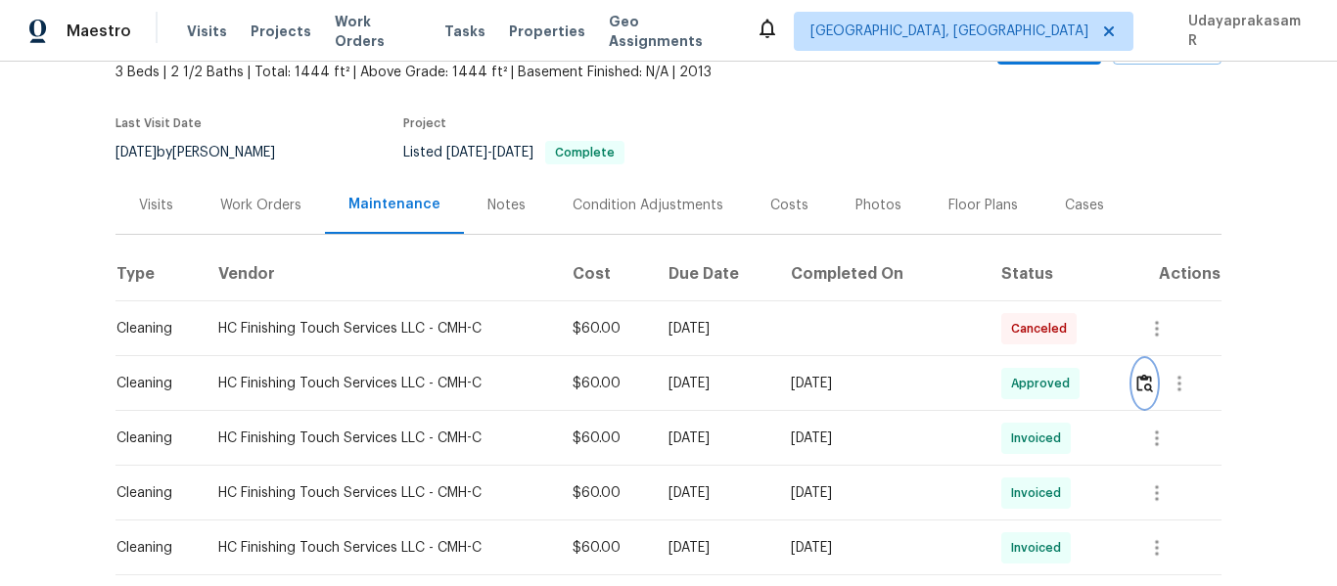
scroll to position [0, 0]
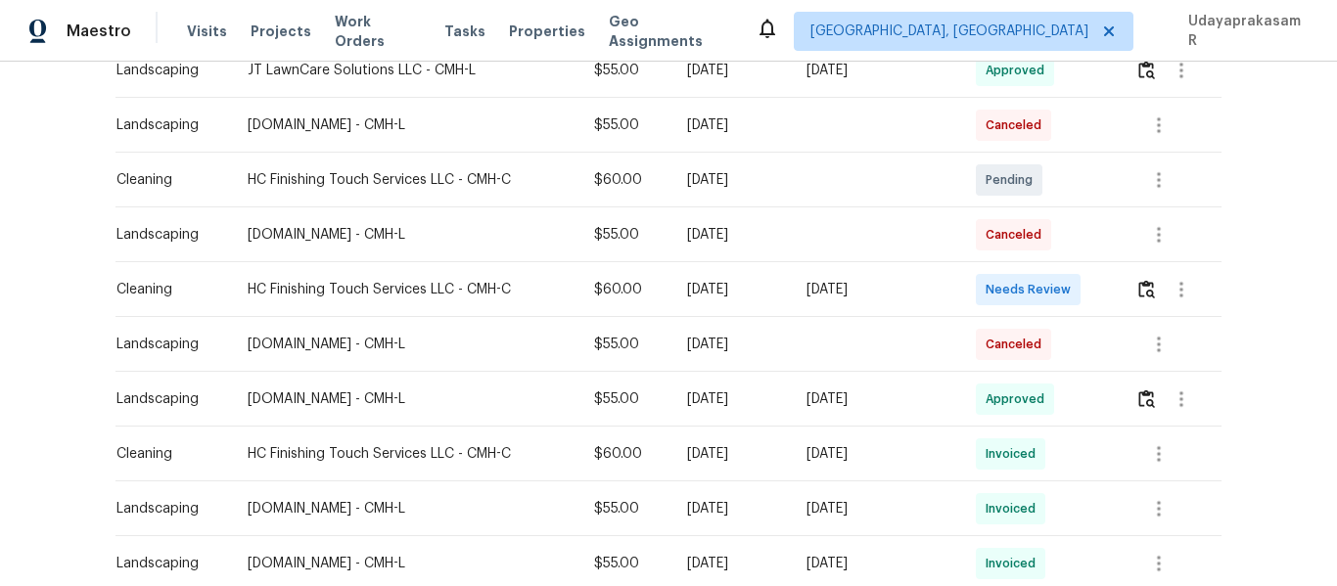
scroll to position [489, 0]
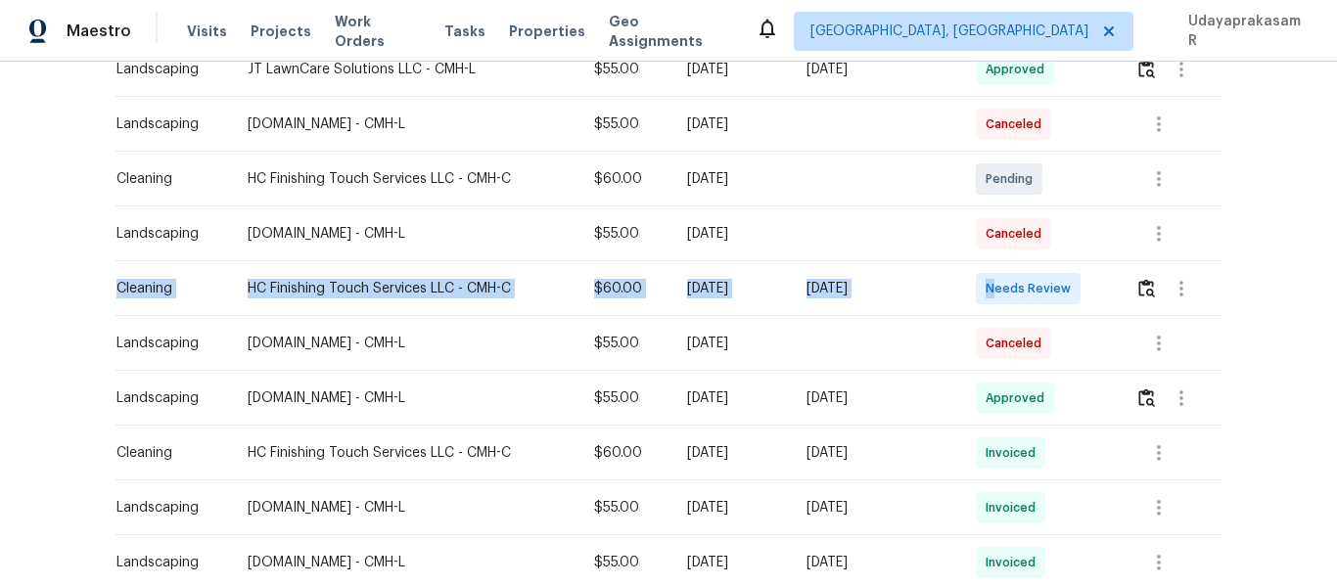
drag, startPoint x: 111, startPoint y: 294, endPoint x: 1012, endPoint y: 293, distance: 901.6
click at [1012, 293] on tr "Cleaning HC Finishing Touch Services LLC - CMH-C $60.00 Fri, Aug 29 2025 Sat, A…" at bounding box center [669, 288] width 1106 height 55
click at [1139, 285] on img "button" at bounding box center [1147, 288] width 17 height 19
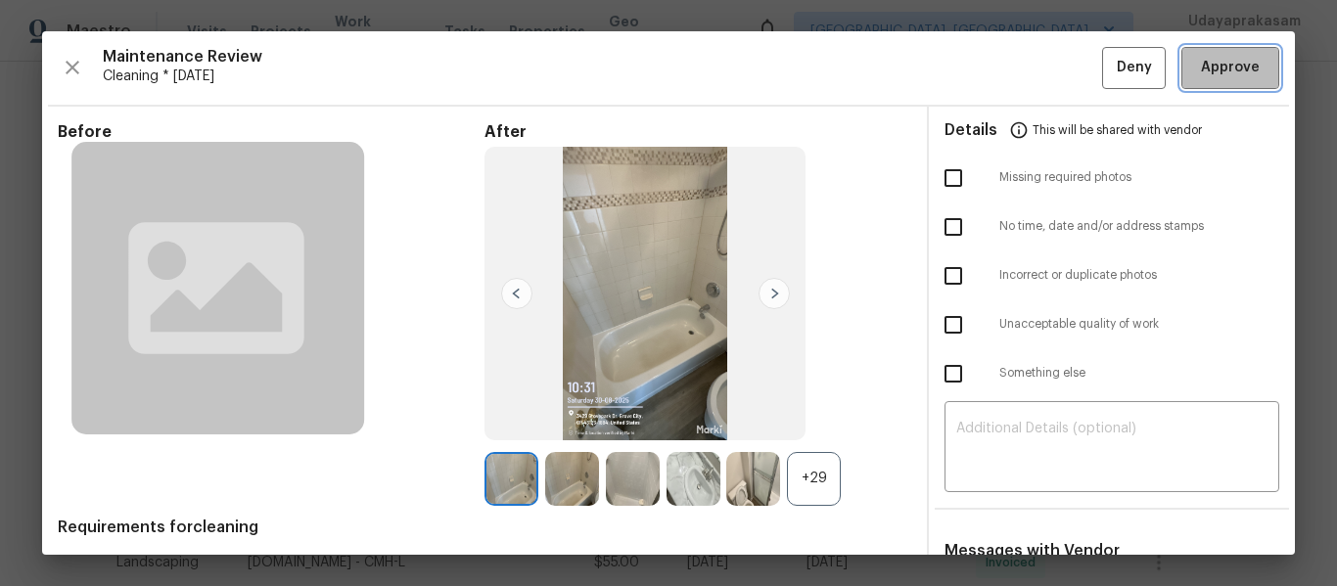
click at [1207, 74] on span "Approve" at bounding box center [1230, 68] width 59 height 24
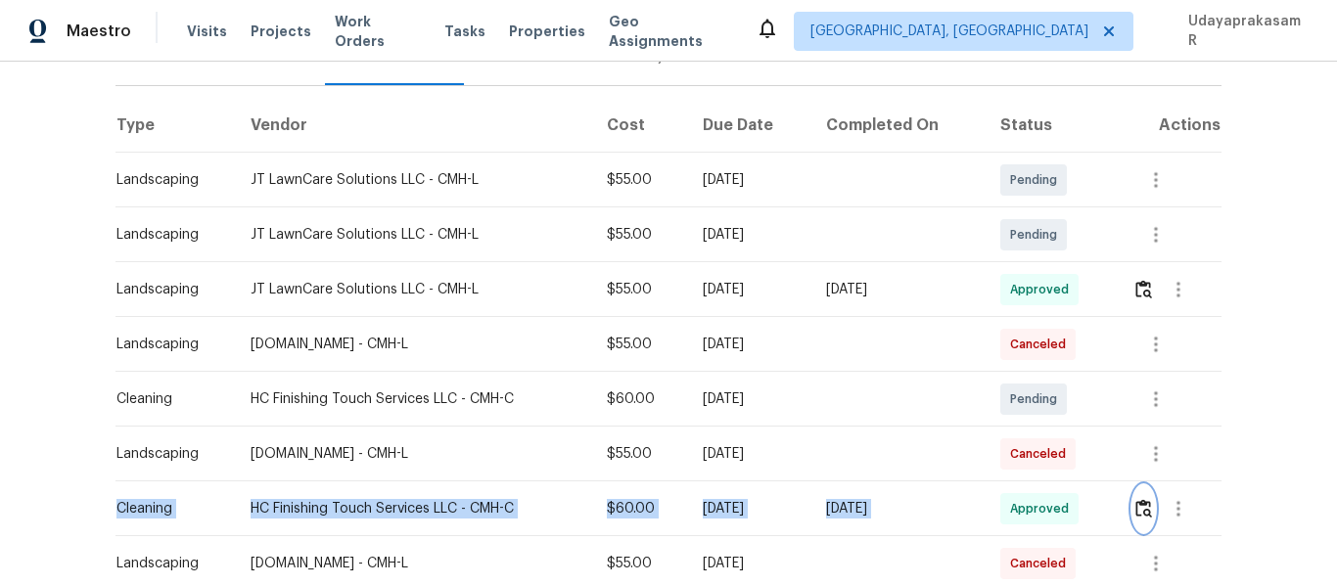
scroll to position [0, 0]
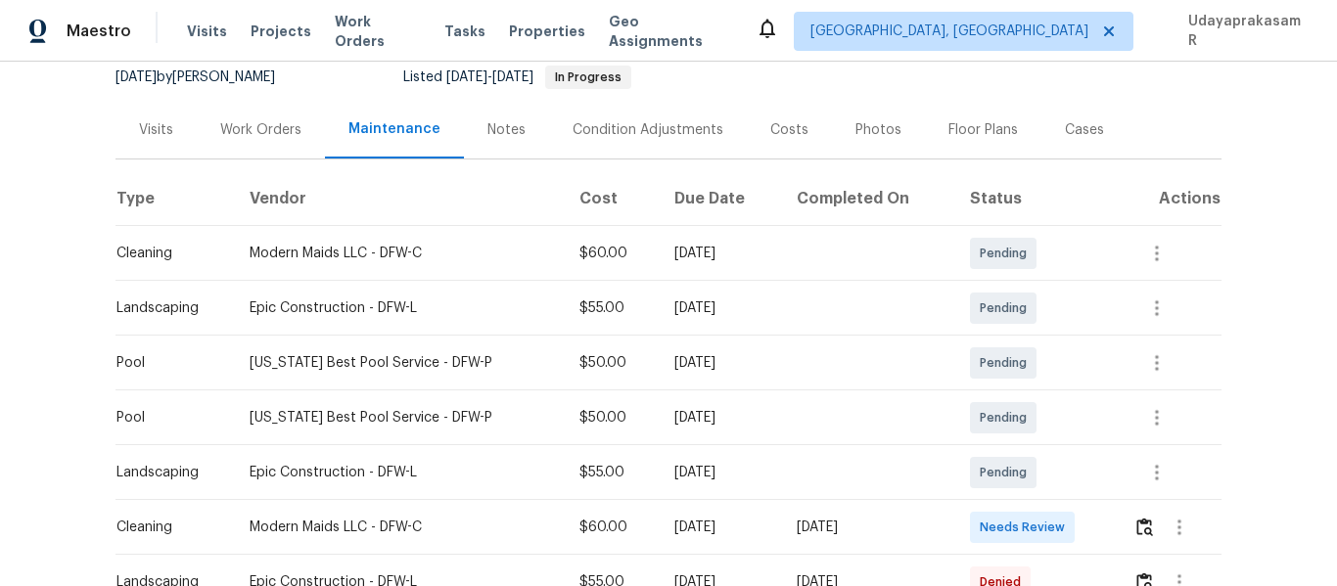
scroll to position [294, 0]
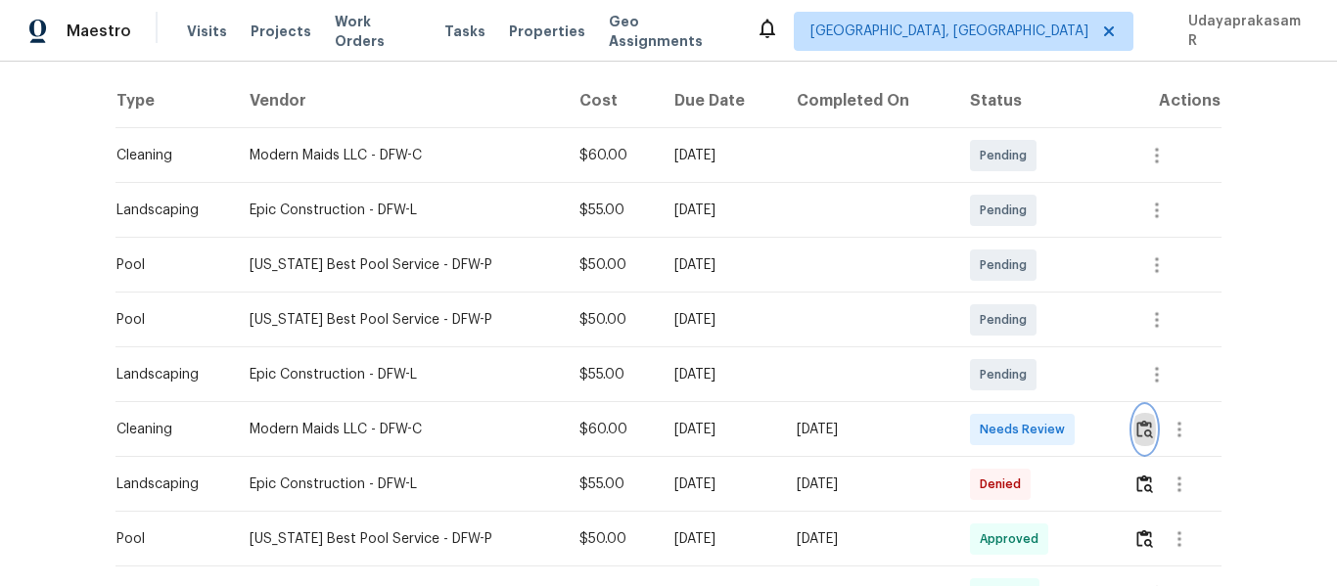
click at [1134, 419] on button "button" at bounding box center [1145, 429] width 23 height 47
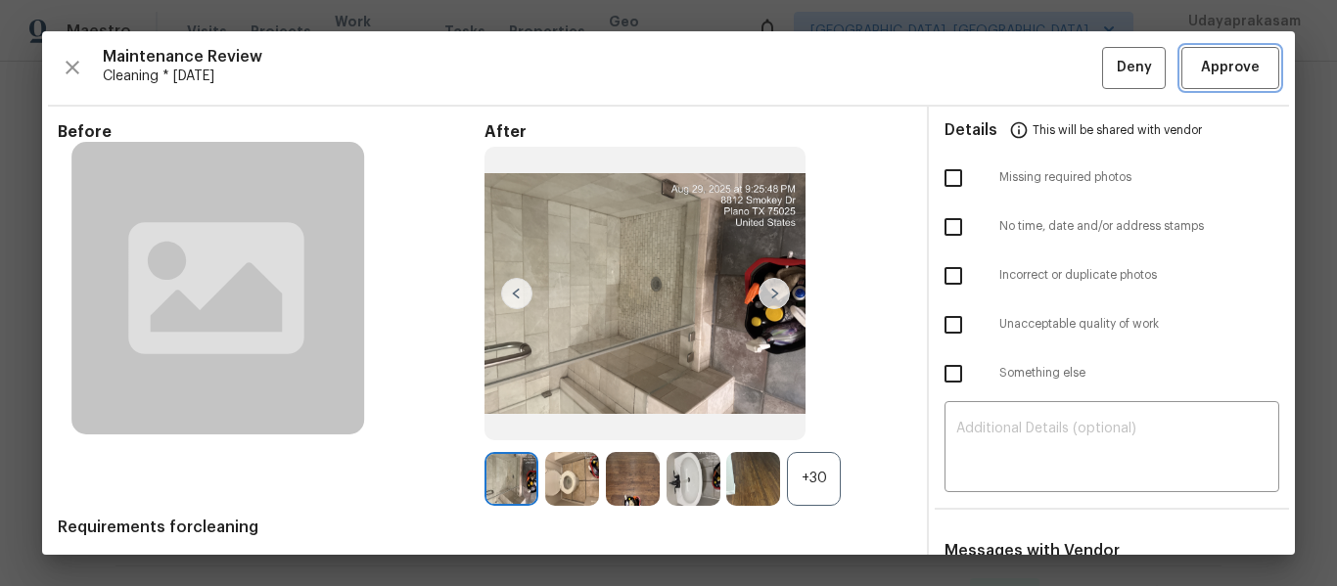
click at [1231, 70] on span "Approve" at bounding box center [1230, 68] width 59 height 24
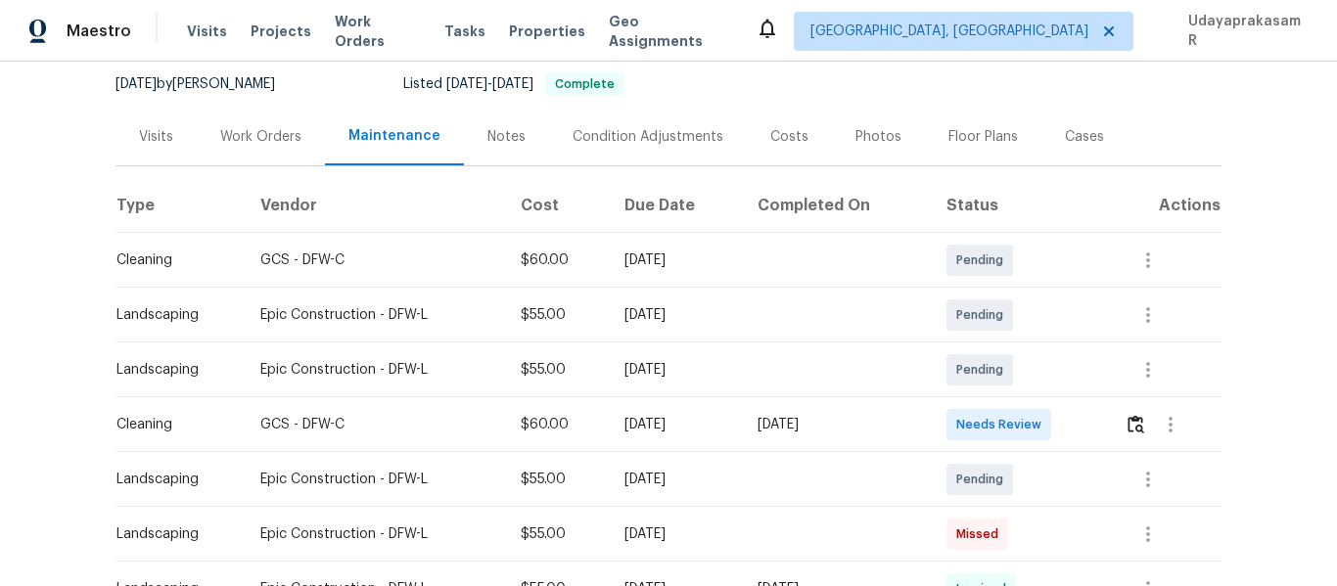
scroll to position [196, 0]
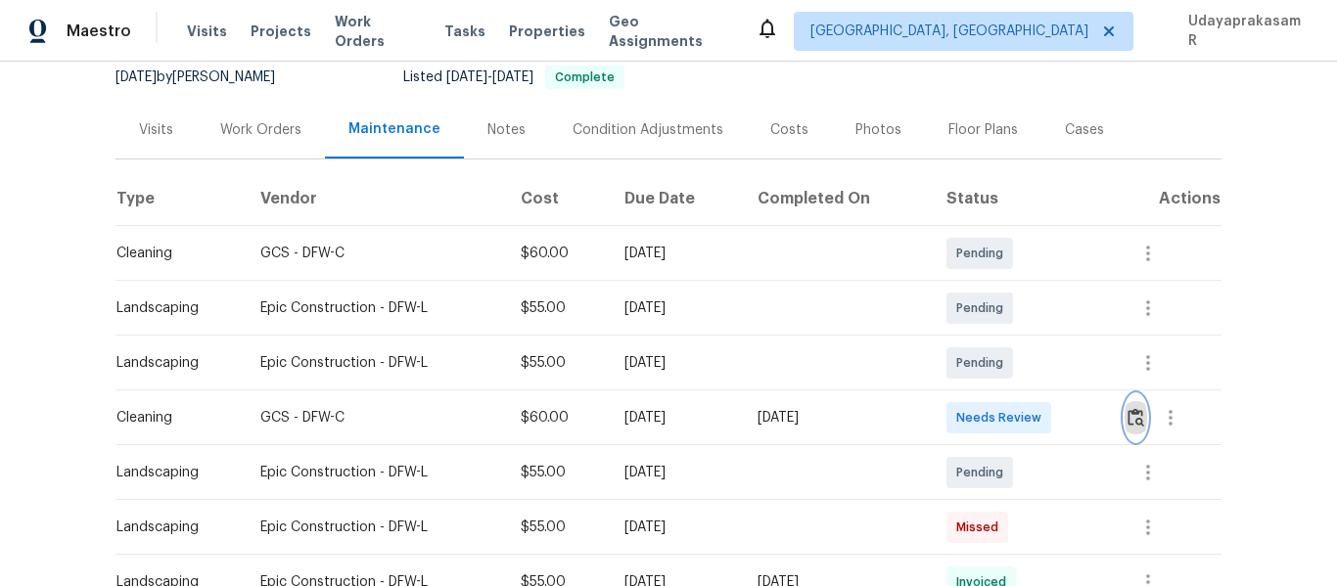
click at [1128, 424] on img "button" at bounding box center [1136, 417] width 17 height 19
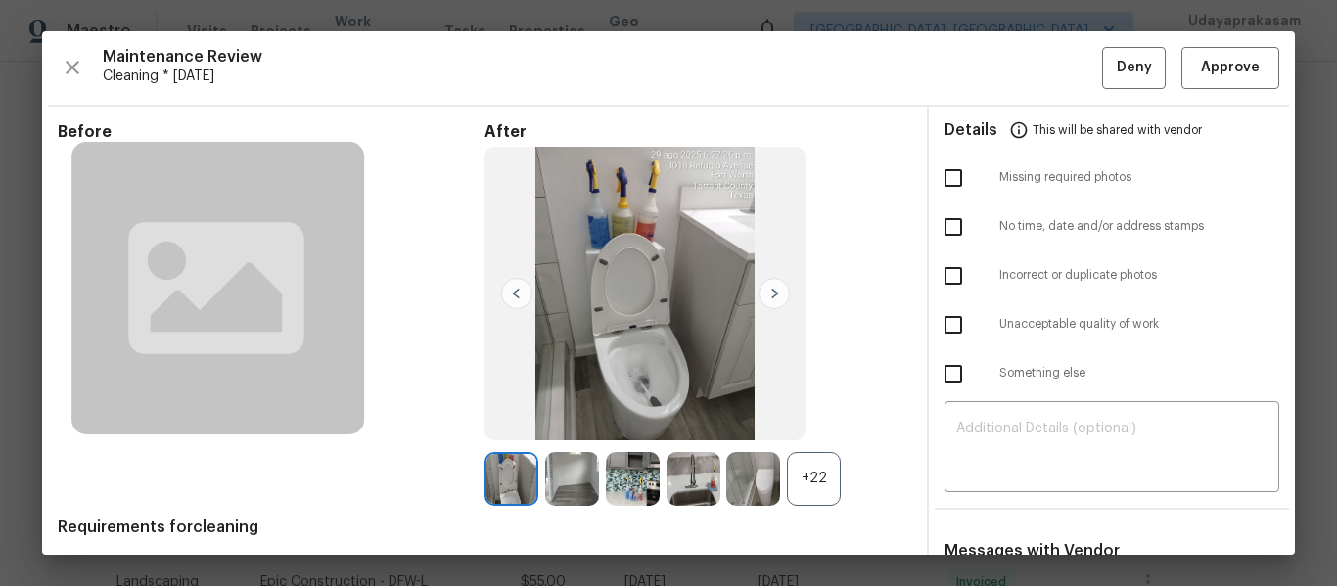
click at [762, 292] on img at bounding box center [774, 293] width 31 height 31
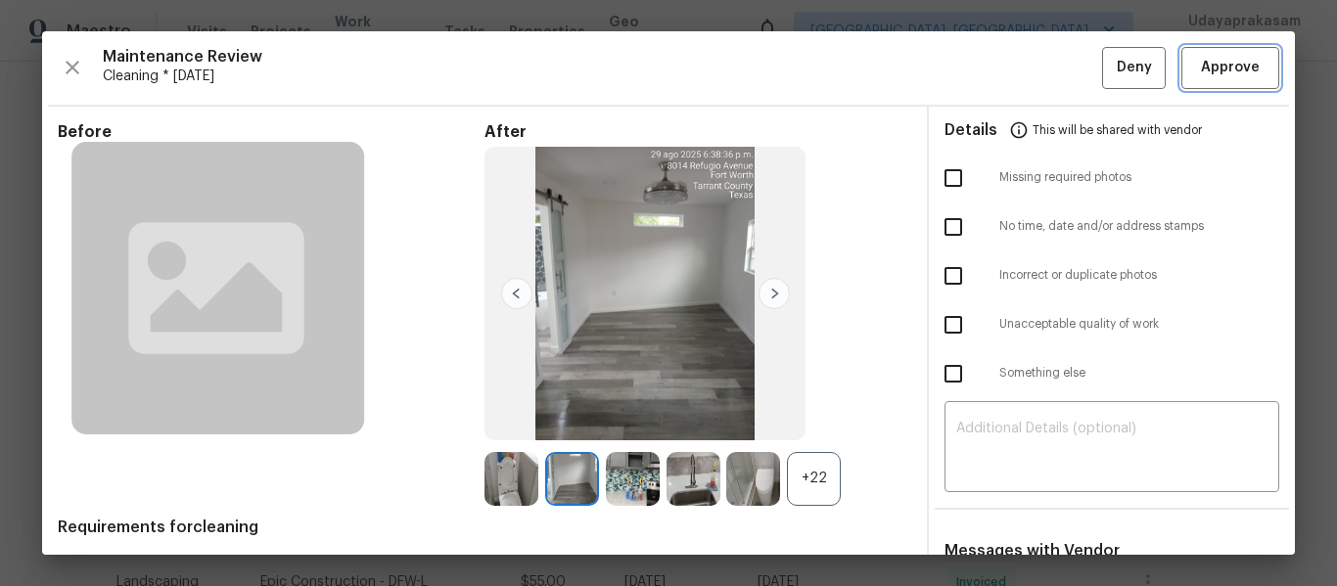
click at [1207, 59] on span "Approve" at bounding box center [1230, 68] width 59 height 24
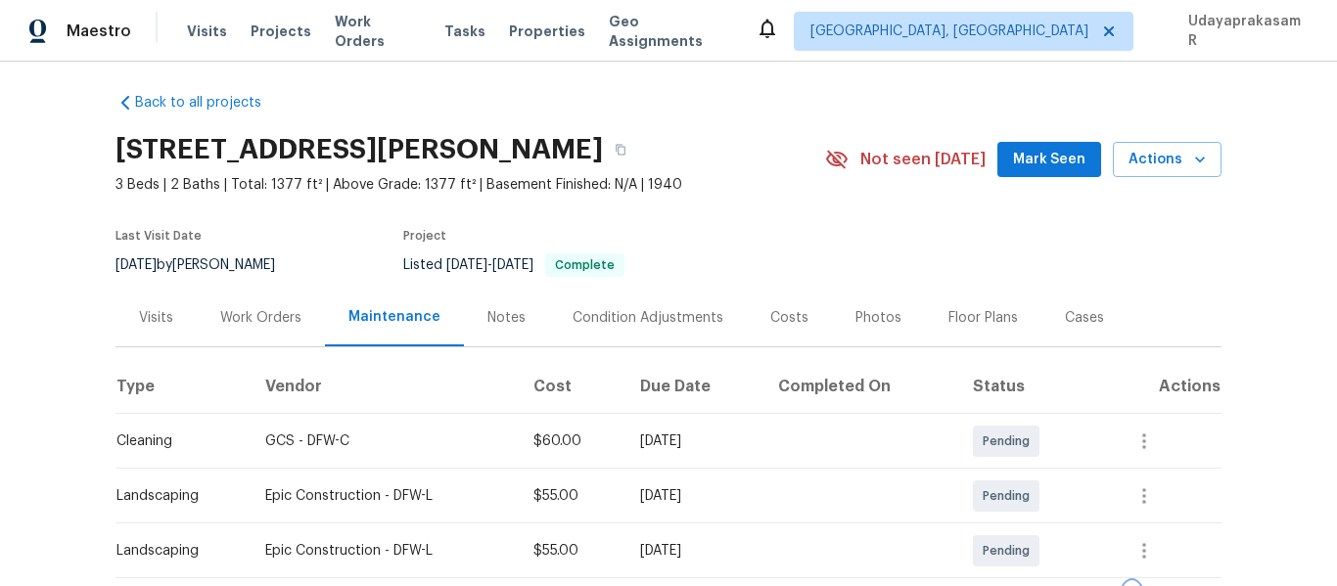
scroll to position [0, 0]
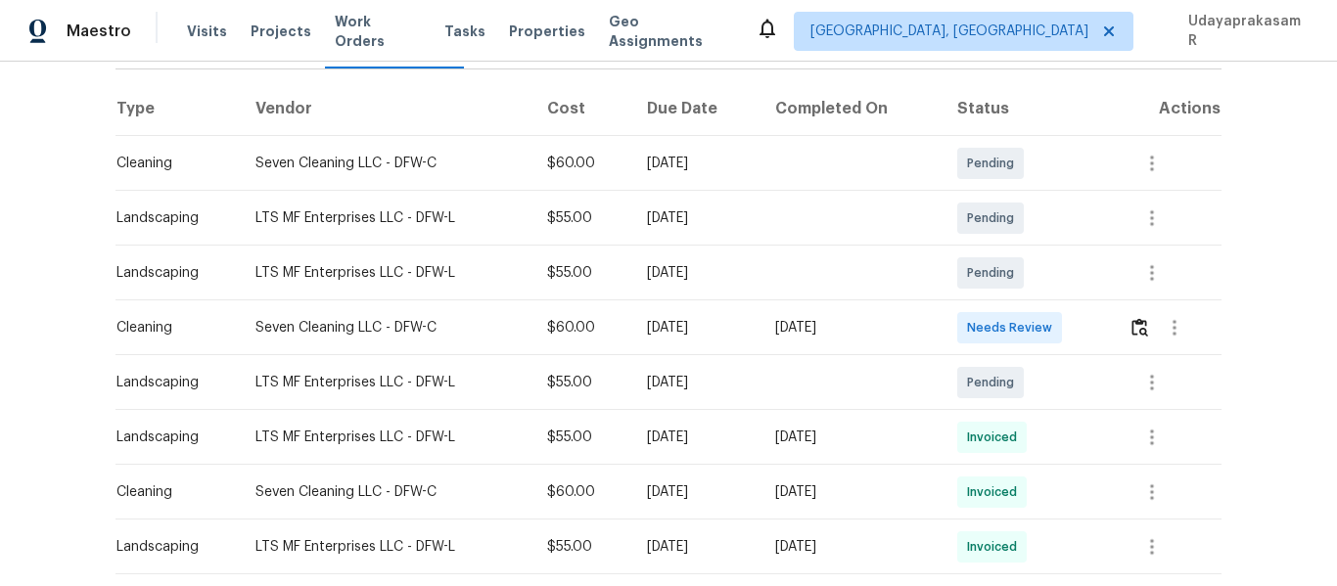
scroll to position [294, 0]
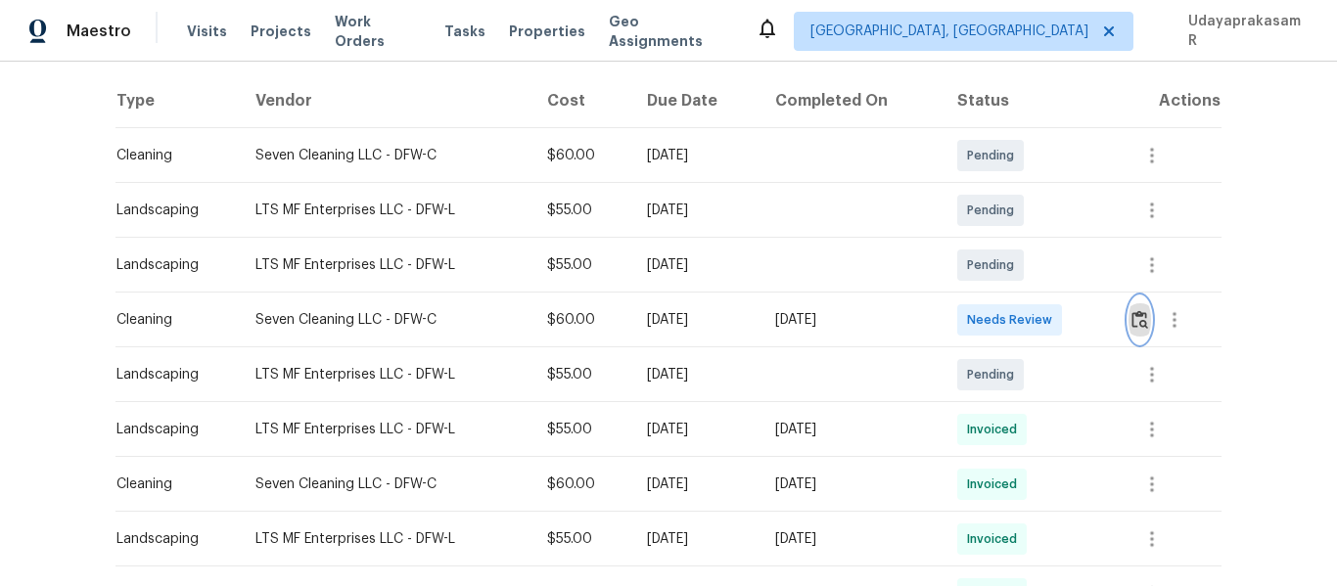
click at [1140, 313] on img "button" at bounding box center [1140, 319] width 17 height 19
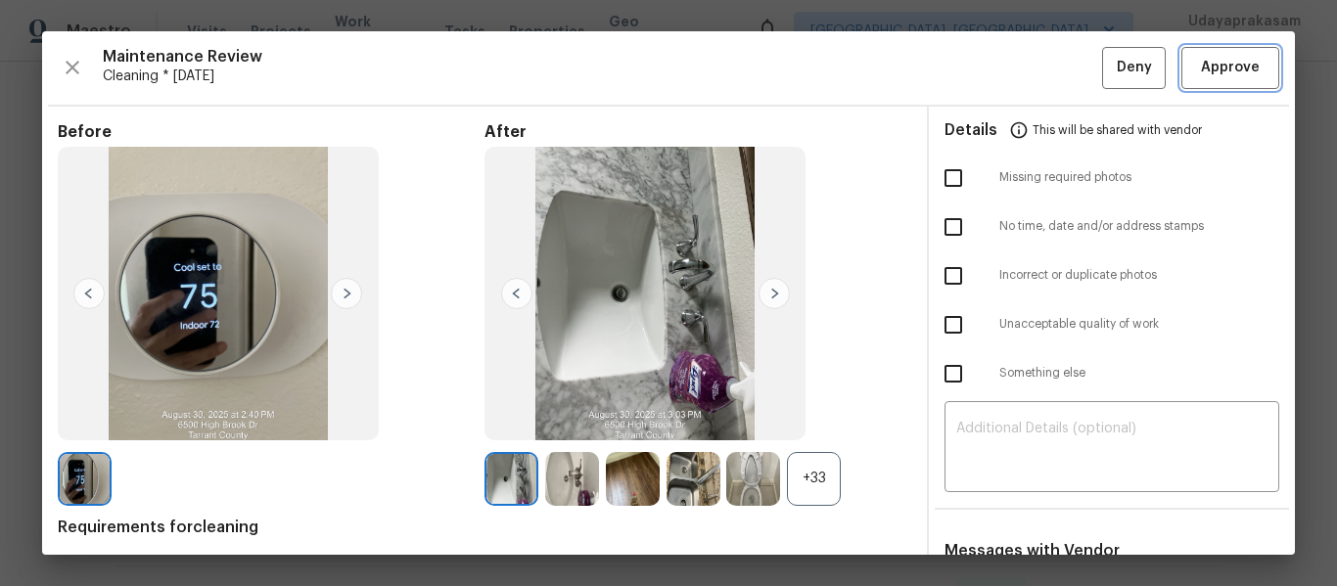
click at [1205, 61] on span "Approve" at bounding box center [1230, 68] width 59 height 24
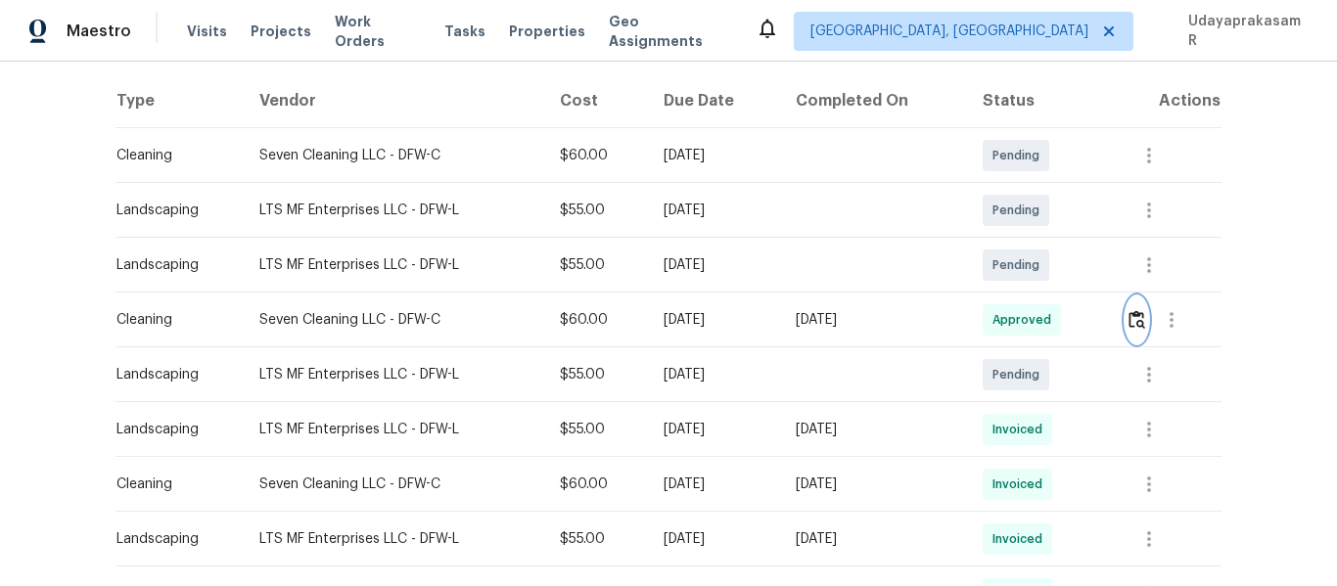
scroll to position [0, 0]
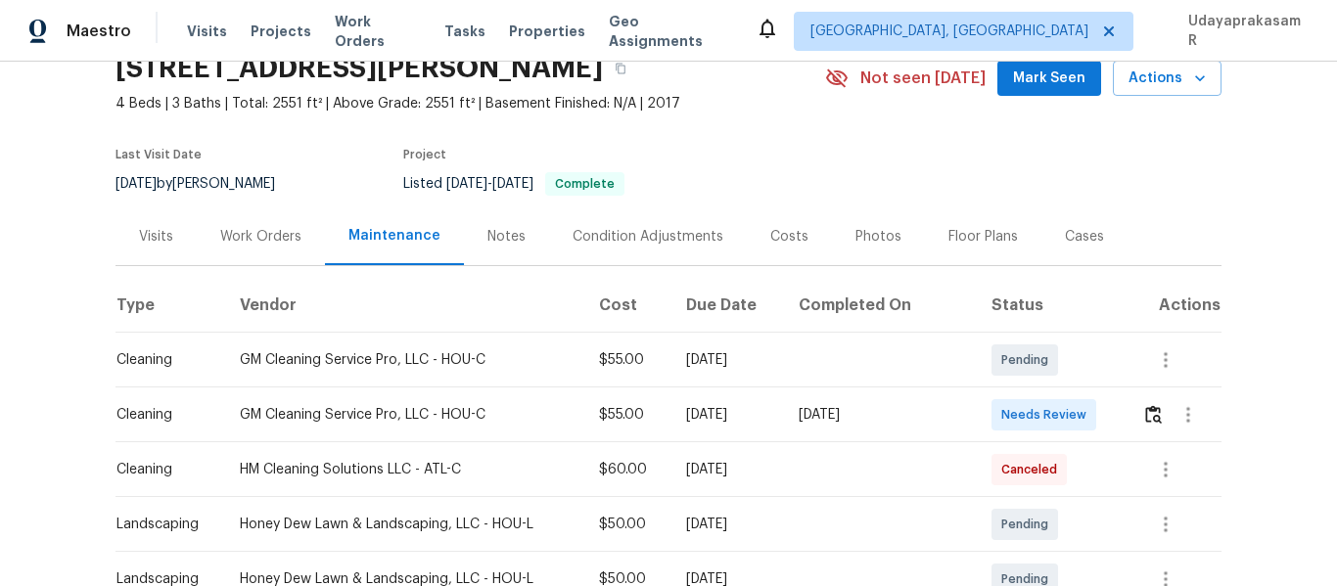
scroll to position [196, 0]
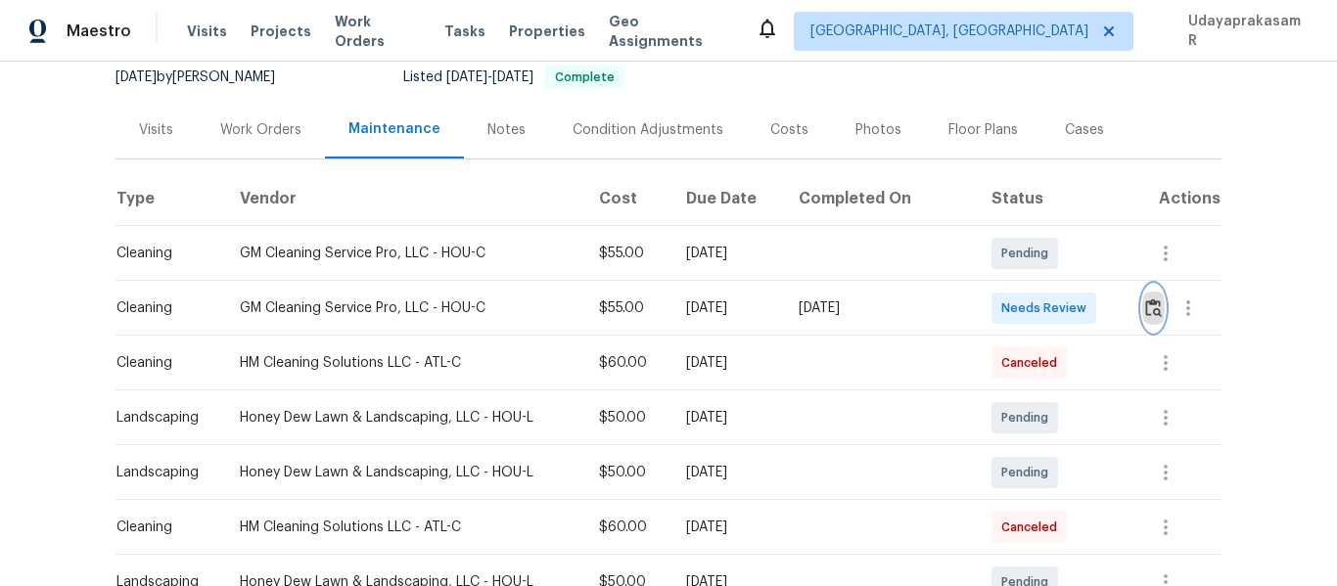
click at [1145, 311] on img "button" at bounding box center [1153, 308] width 17 height 19
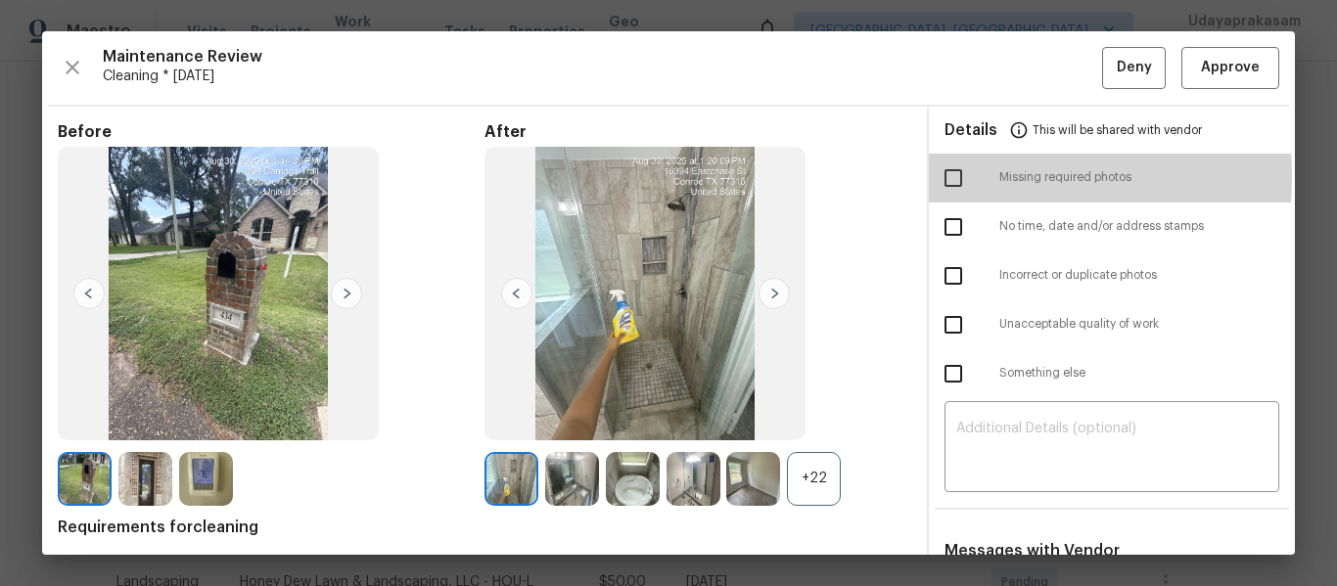
click at [940, 176] on input "checkbox" at bounding box center [953, 178] width 41 height 41
checkbox input "true"
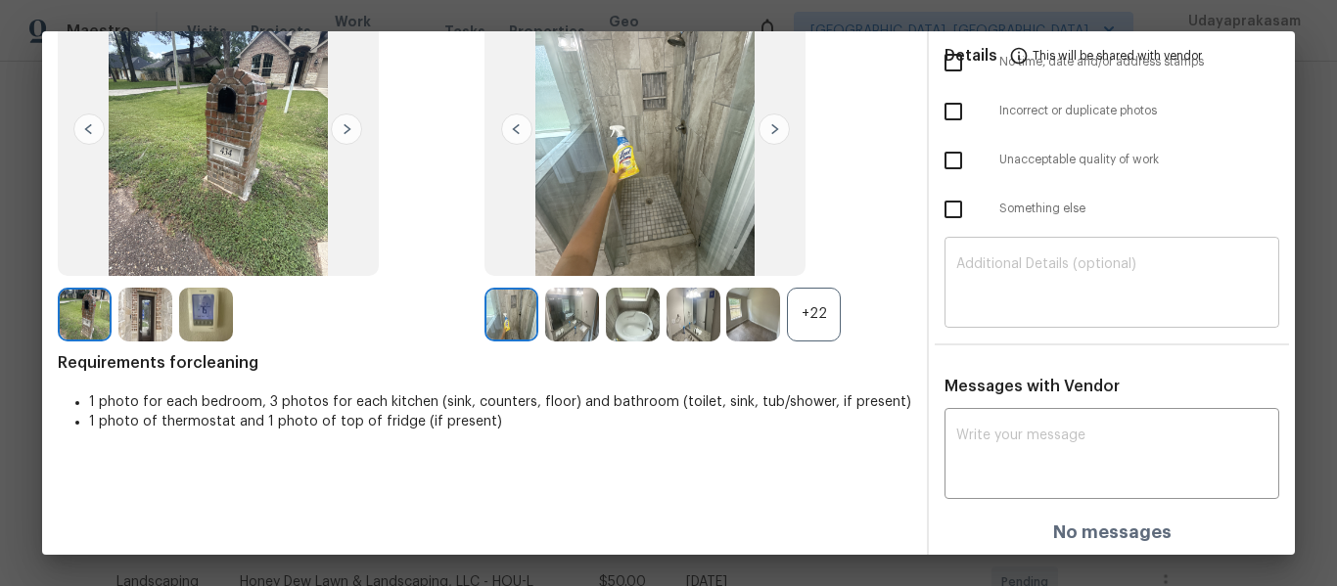
scroll to position [167, 0]
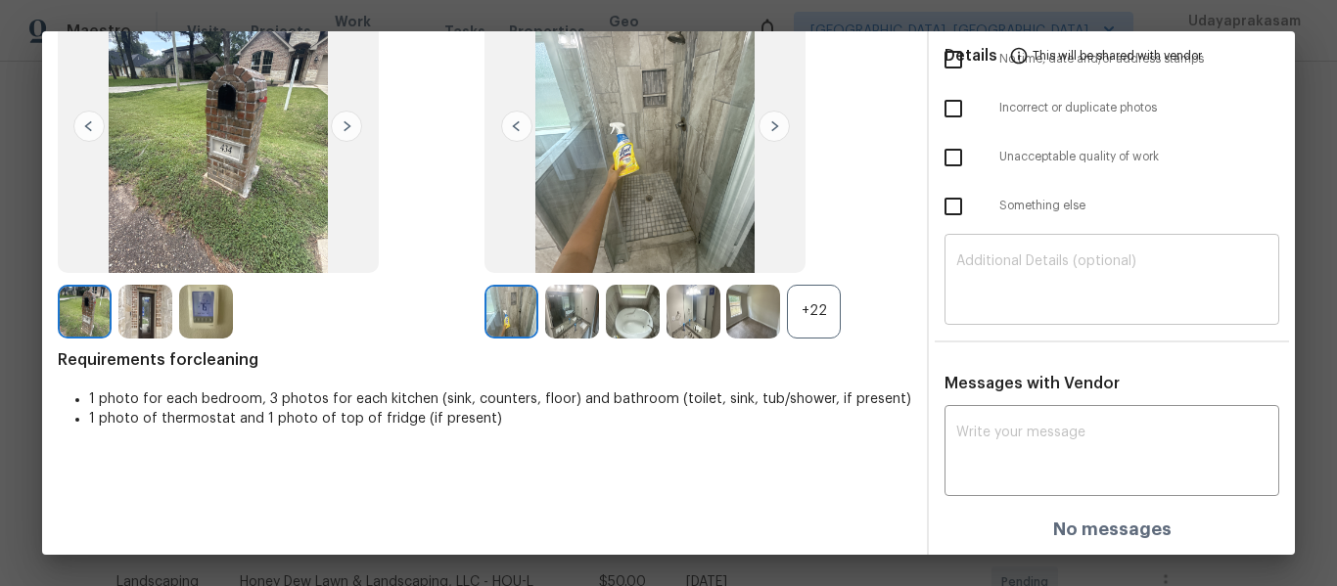
click at [1022, 288] on textarea at bounding box center [1111, 282] width 311 height 55
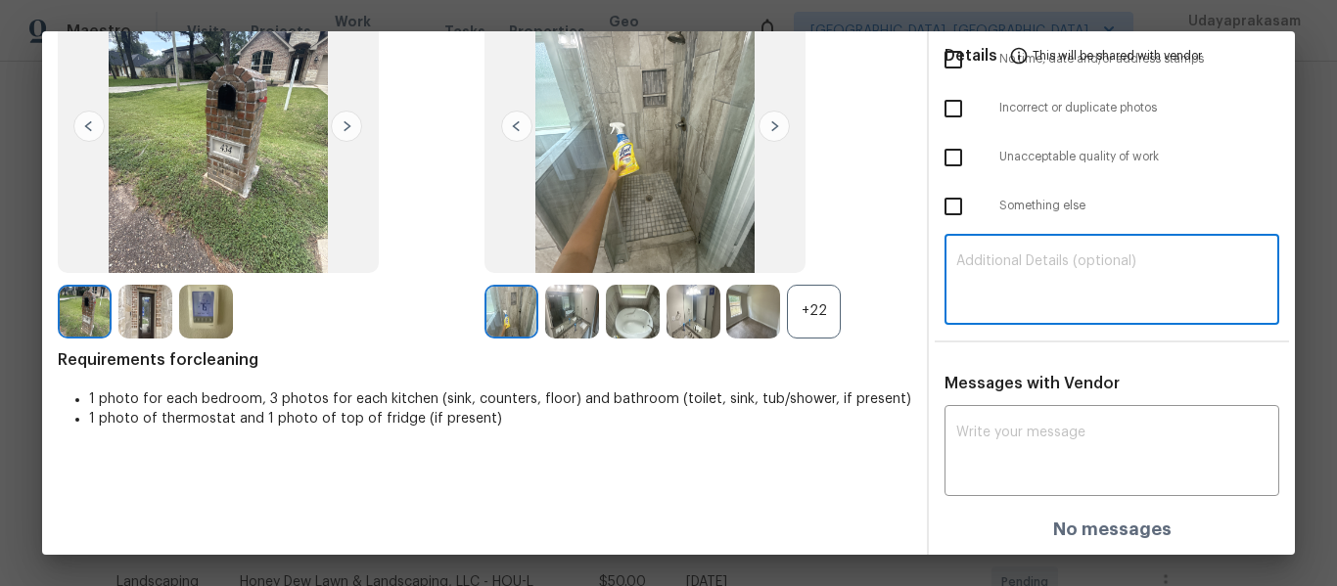
paste textarea "Maintenance Audit Team: Hello! Unfortunately, this cleaning visit completed on …"
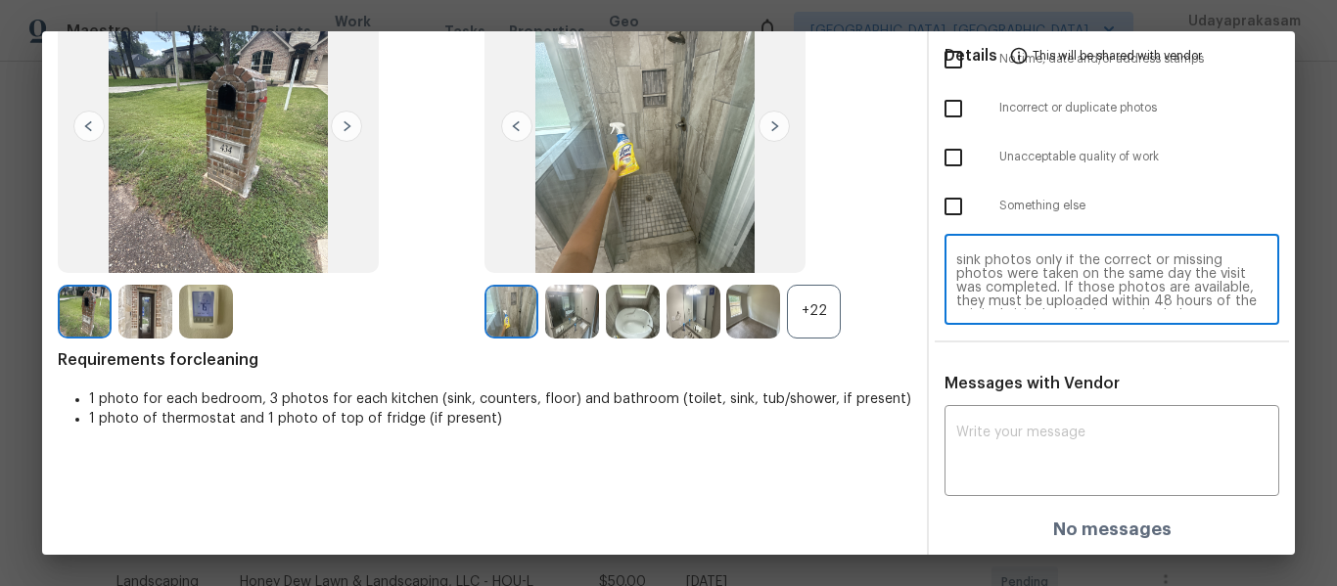
scroll to position [0, 0]
type textarea "Maintenance Audit Team: Hello! Unfortunately, this cleaning visit completed on …"
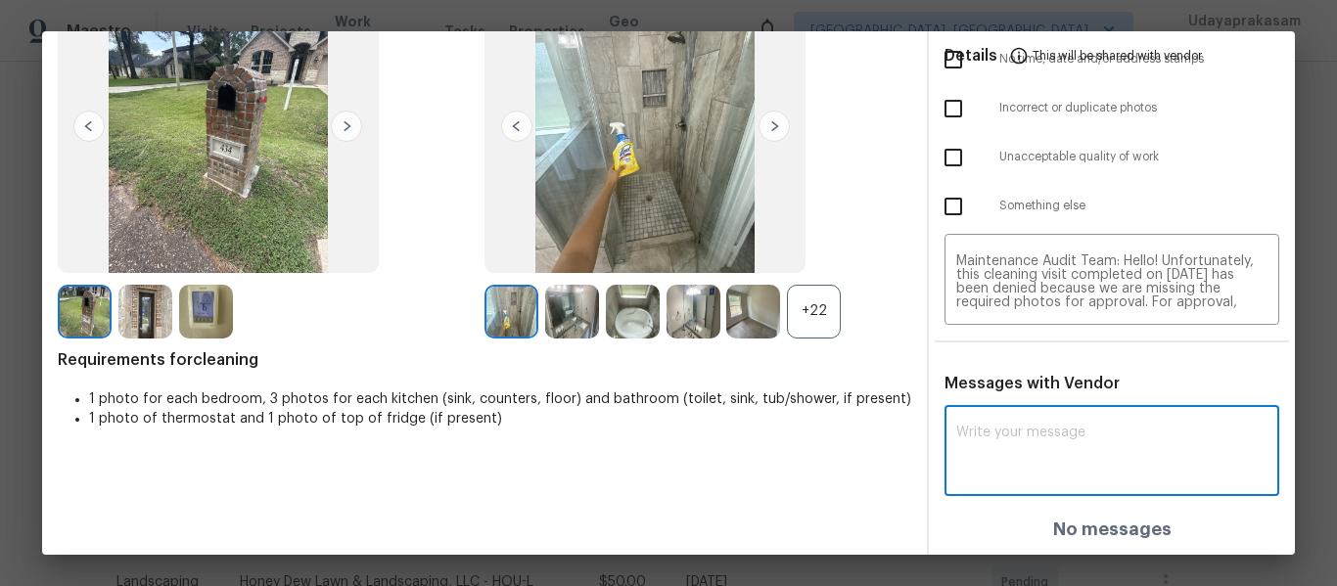
click at [1016, 439] on textarea at bounding box center [1111, 453] width 311 height 55
paste textarea "Maintenance Audit Team: Hello! Unfortunately, this cleaning visit completed on …"
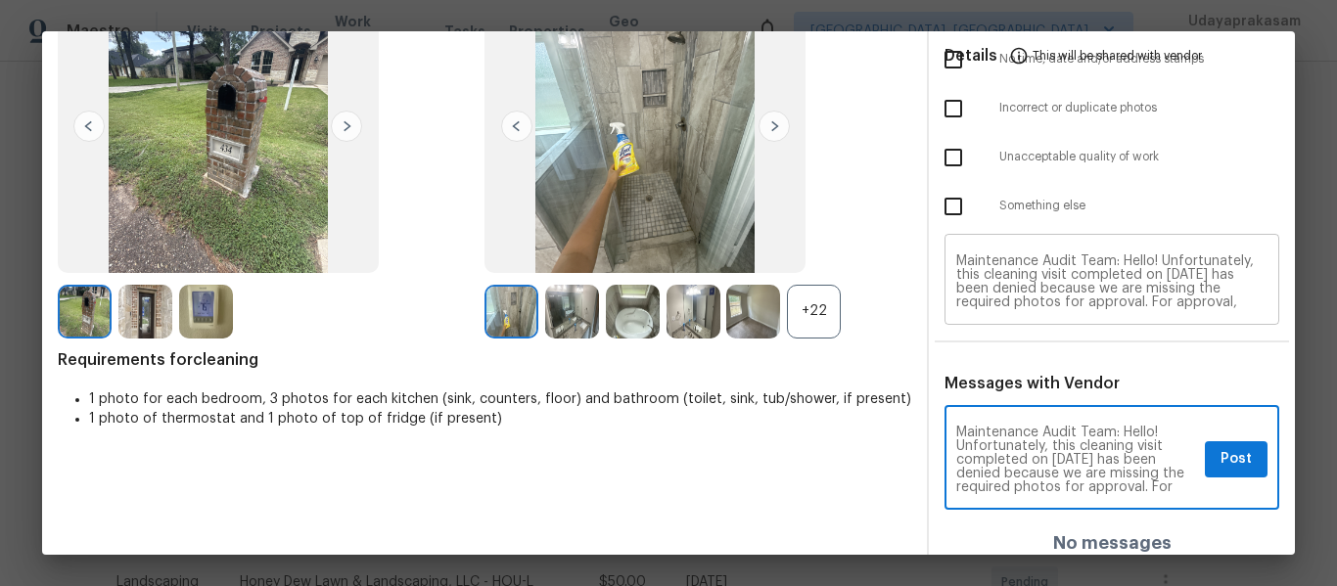
type textarea "Maintenance Audit Team: Hello! Unfortunately, this cleaning visit completed on …"
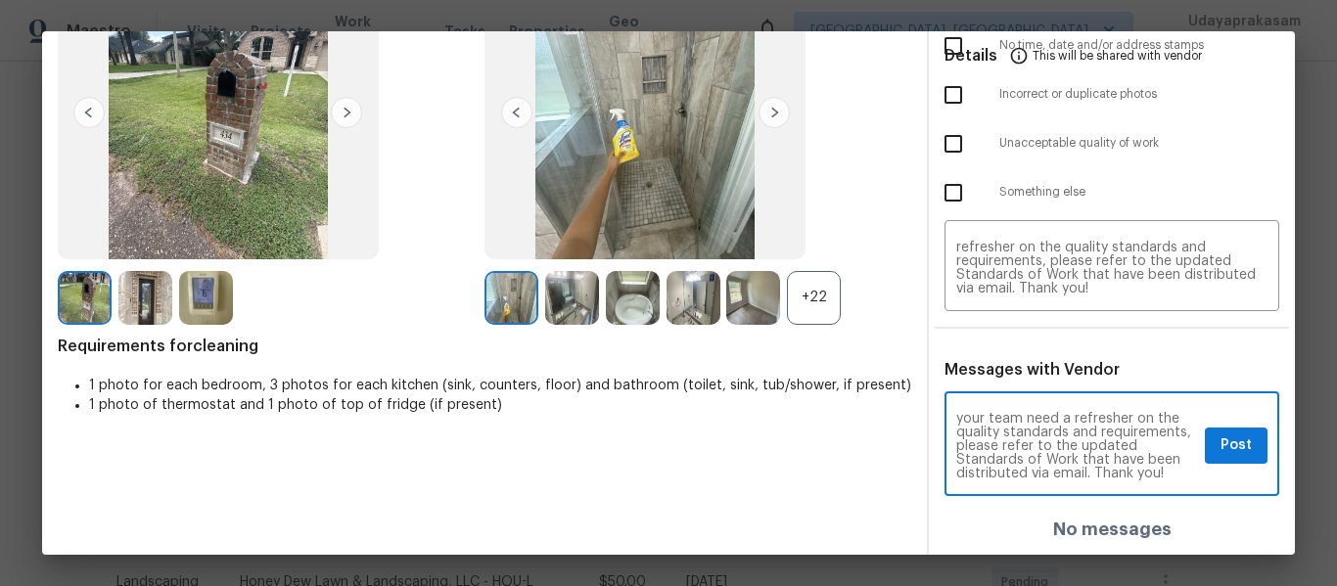
scroll to position [233, 0]
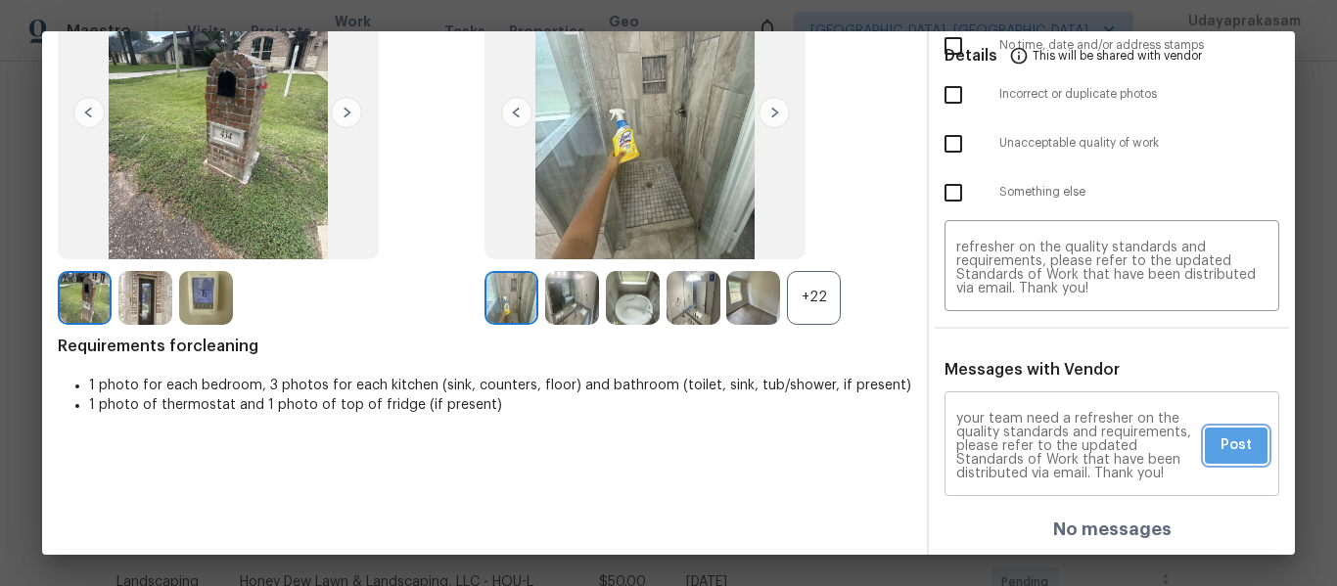
click at [1205, 442] on button "Post" at bounding box center [1236, 446] width 63 height 36
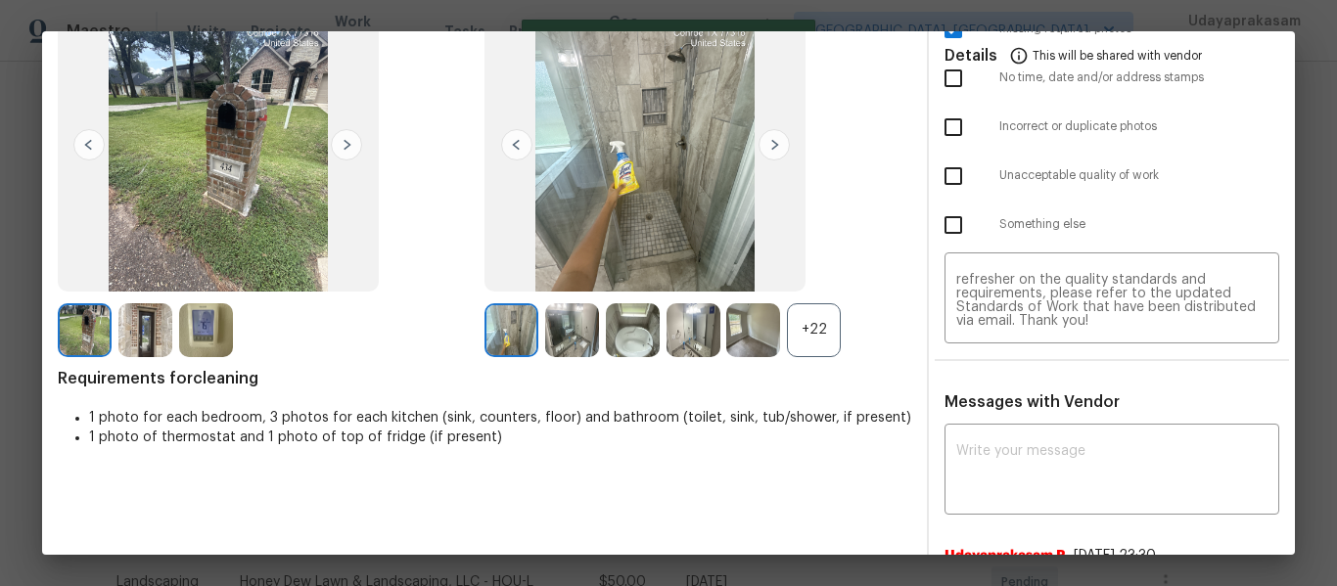
scroll to position [0, 0]
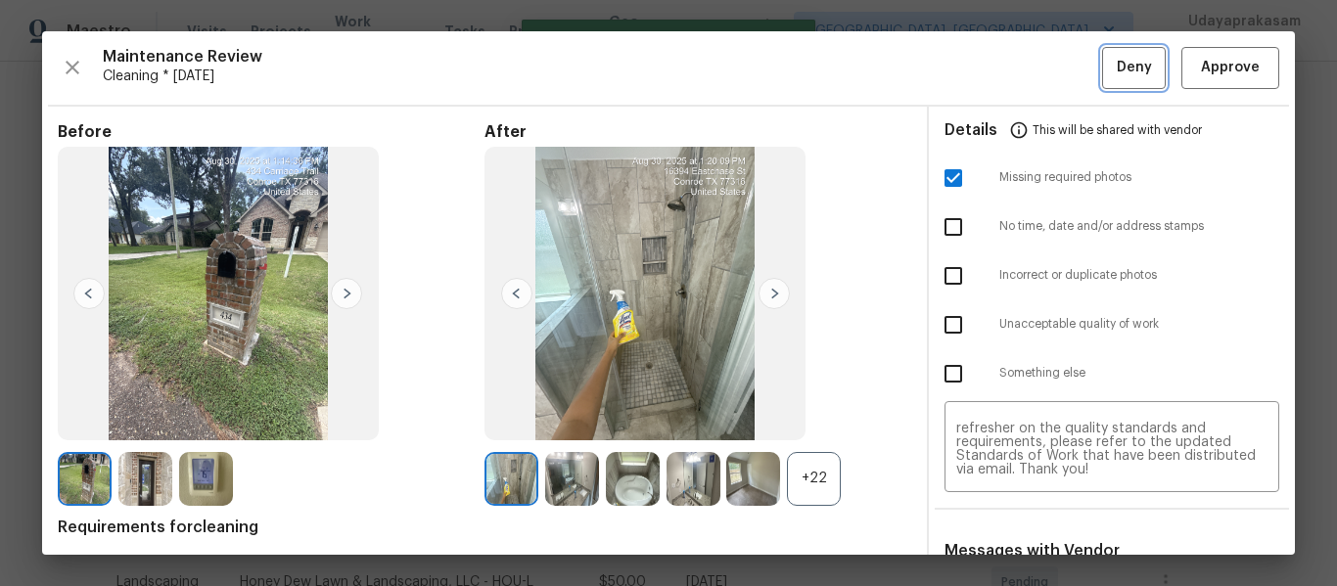
click at [1117, 72] on span "Deny" at bounding box center [1134, 68] width 35 height 24
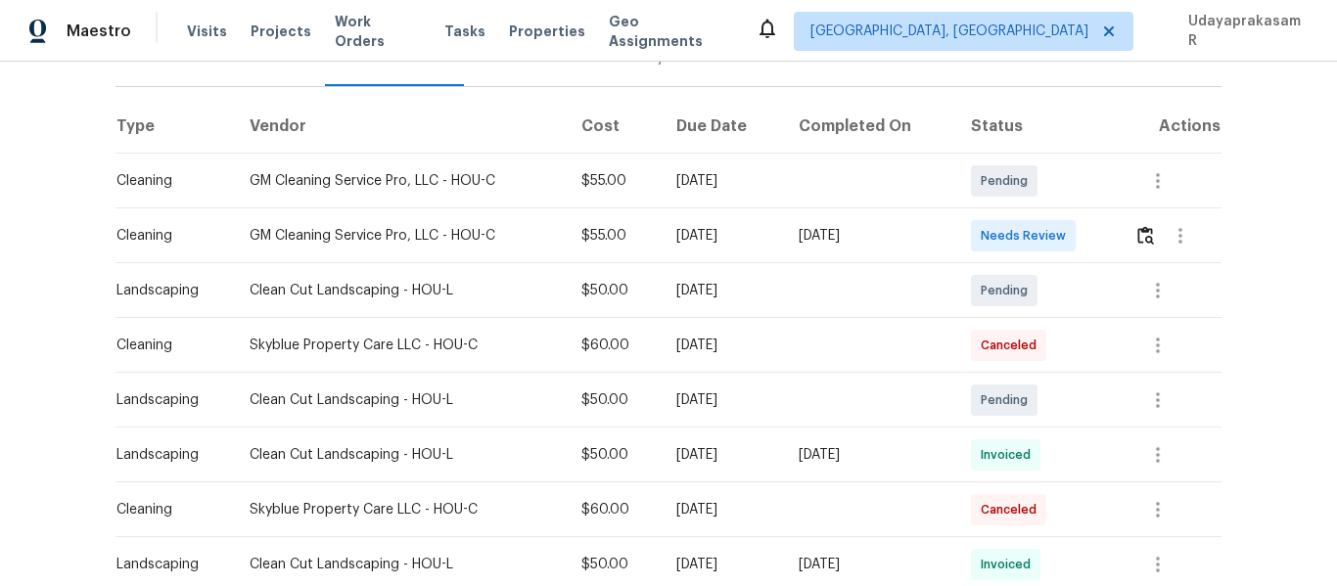
scroll to position [294, 0]
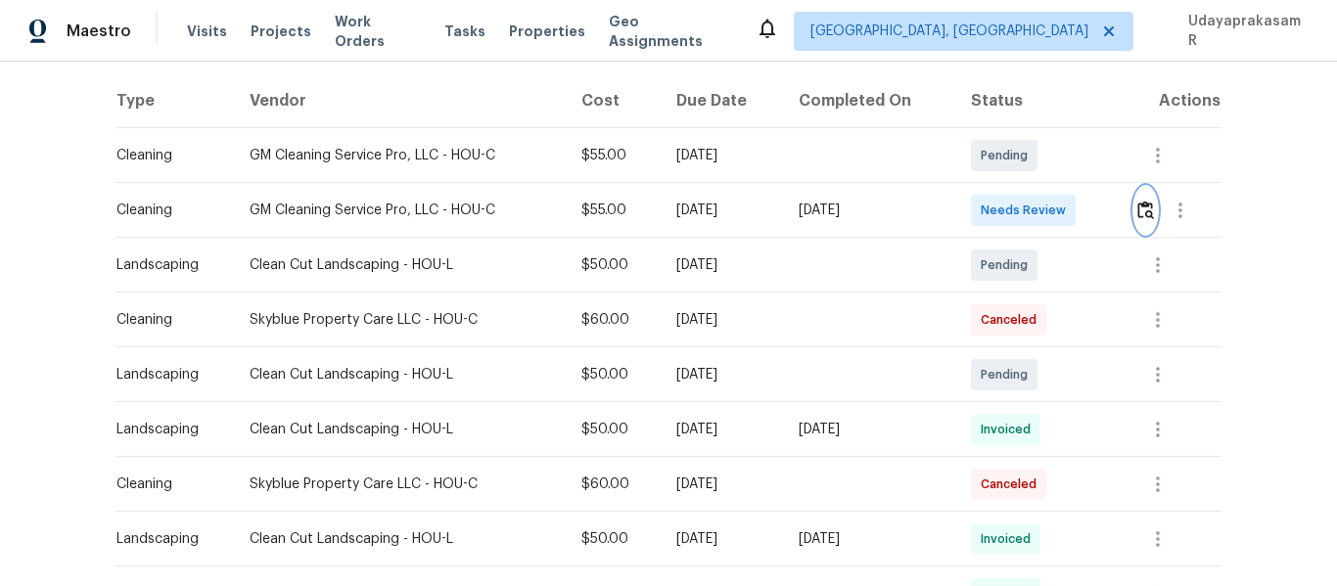
click at [1145, 209] on img "button" at bounding box center [1146, 210] width 17 height 19
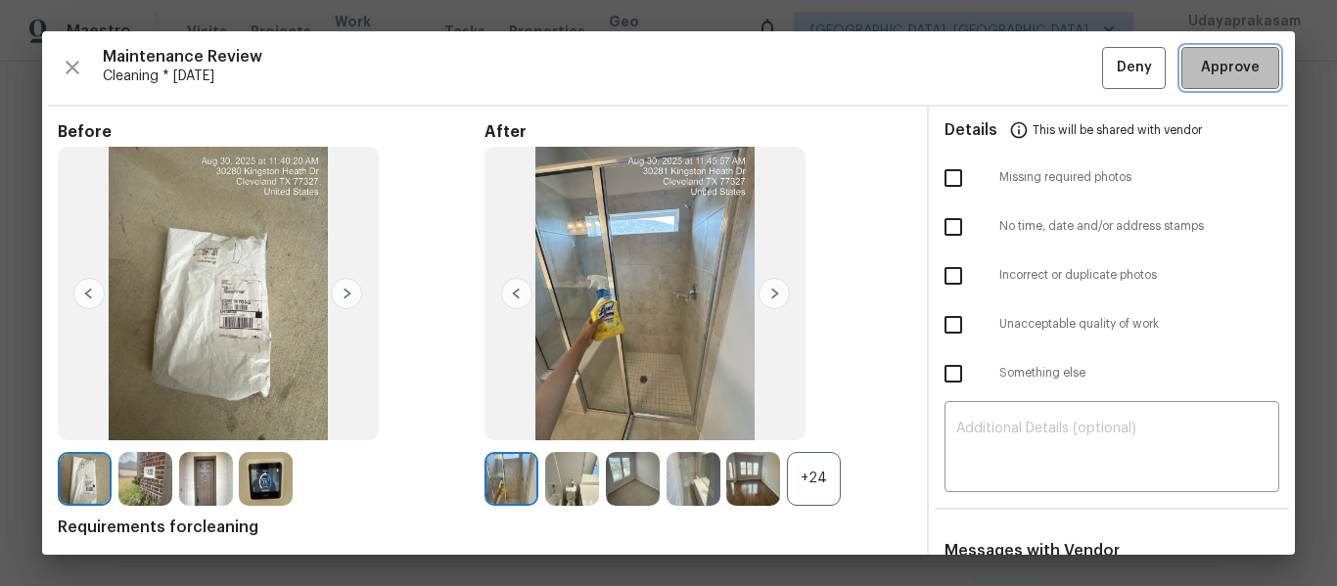
click at [1201, 74] on span "Approve" at bounding box center [1230, 68] width 59 height 24
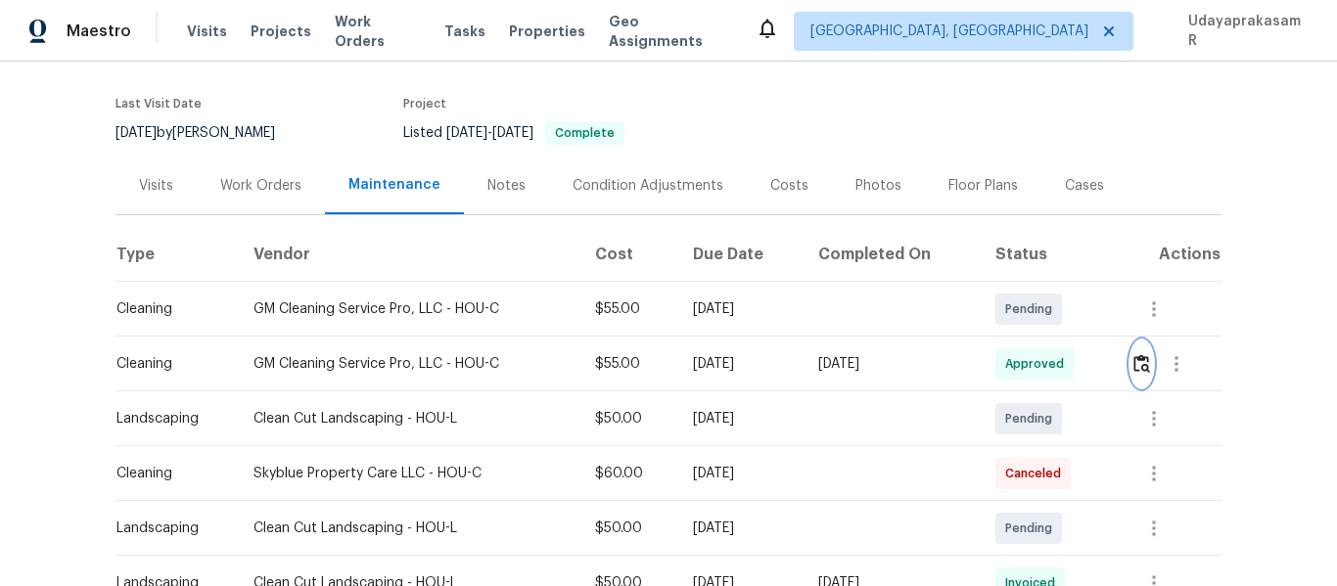
scroll to position [0, 0]
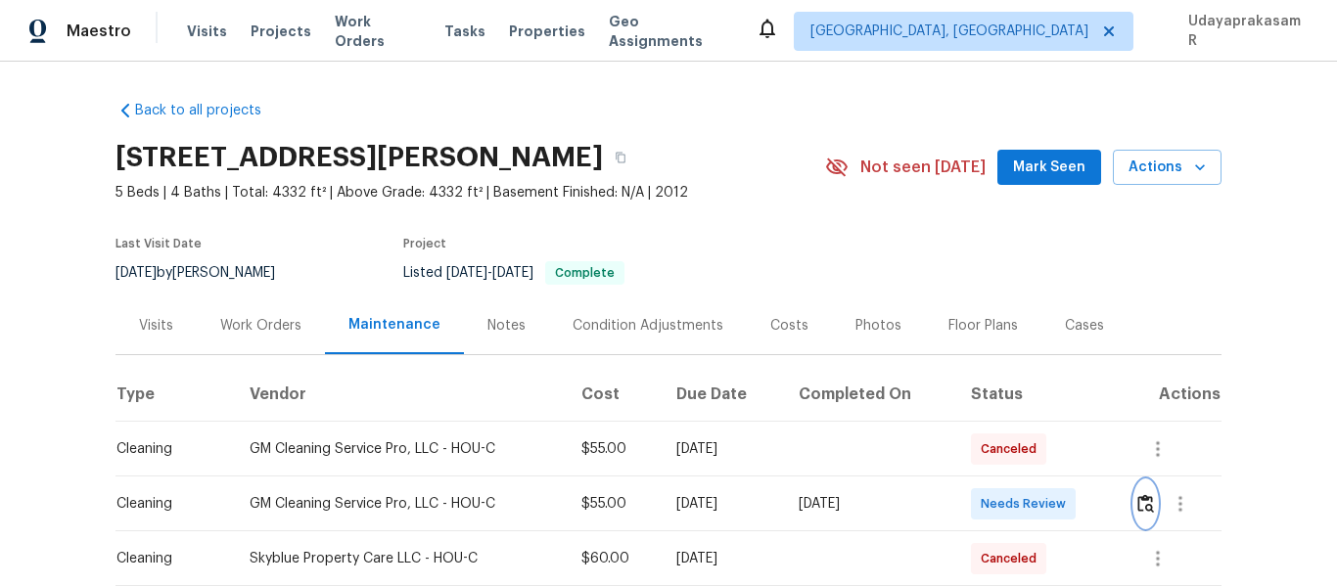
click at [1139, 503] on img "button" at bounding box center [1146, 503] width 17 height 19
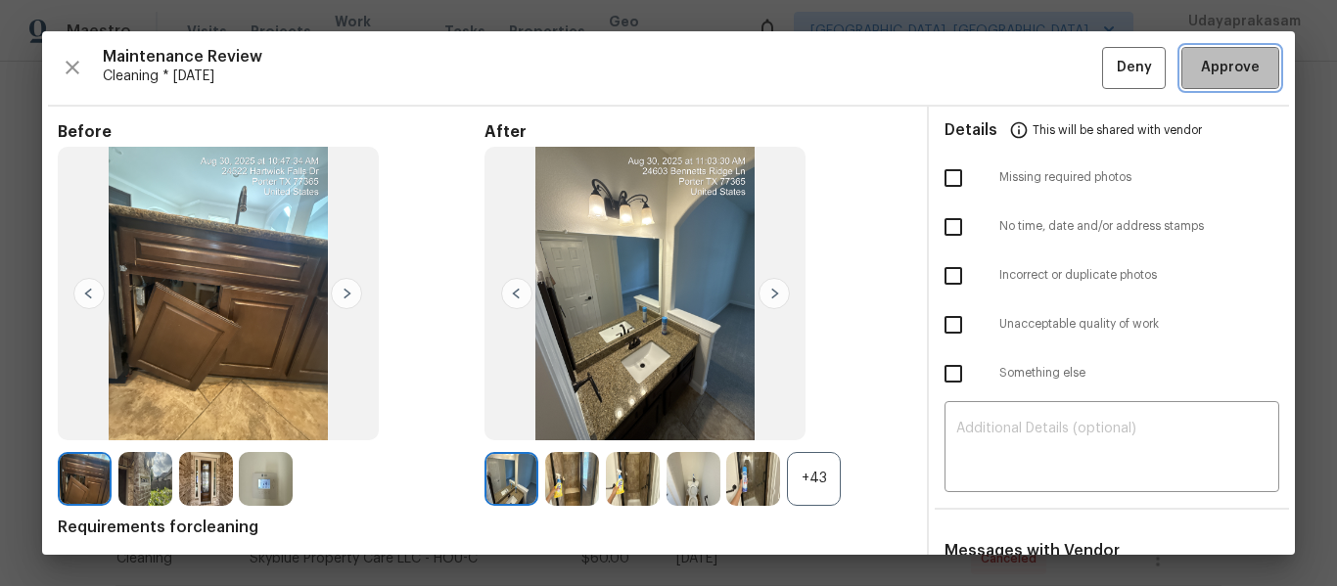
click at [1217, 65] on span "Approve" at bounding box center [1230, 68] width 59 height 24
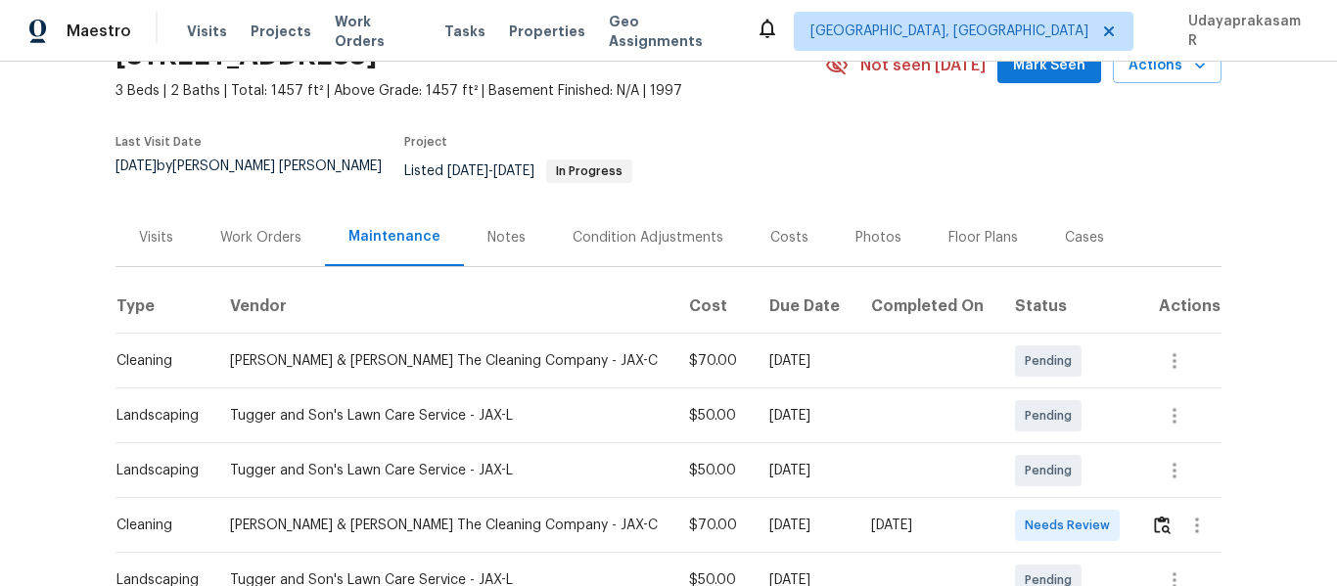
scroll to position [196, 0]
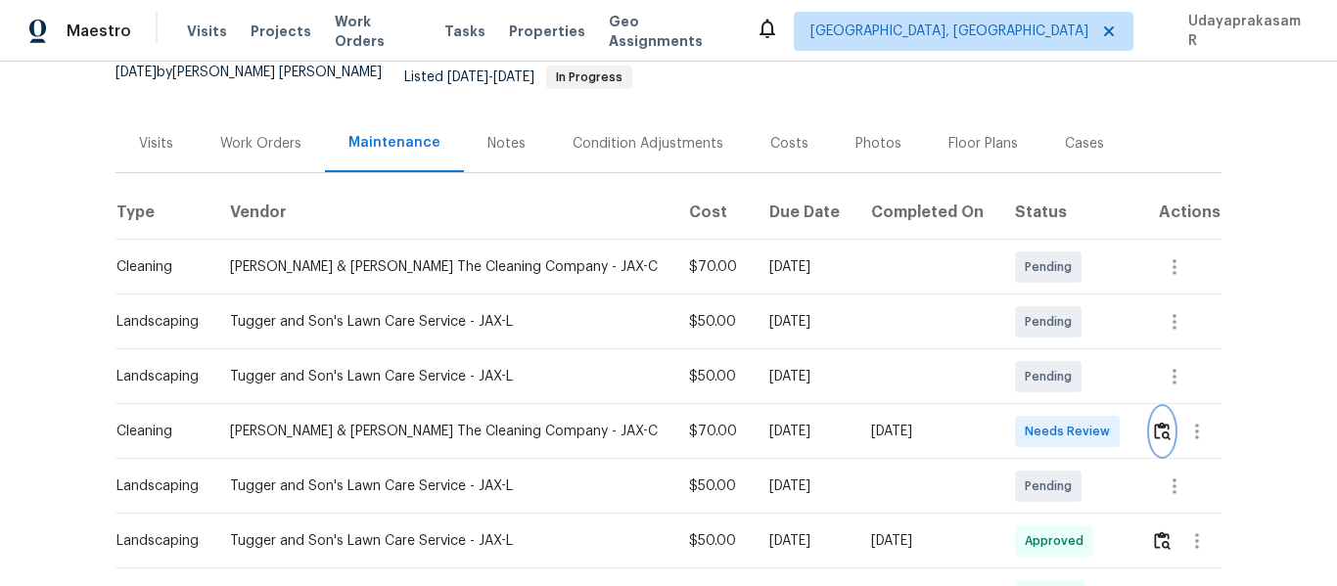
click at [1155, 422] on img "button" at bounding box center [1162, 431] width 17 height 19
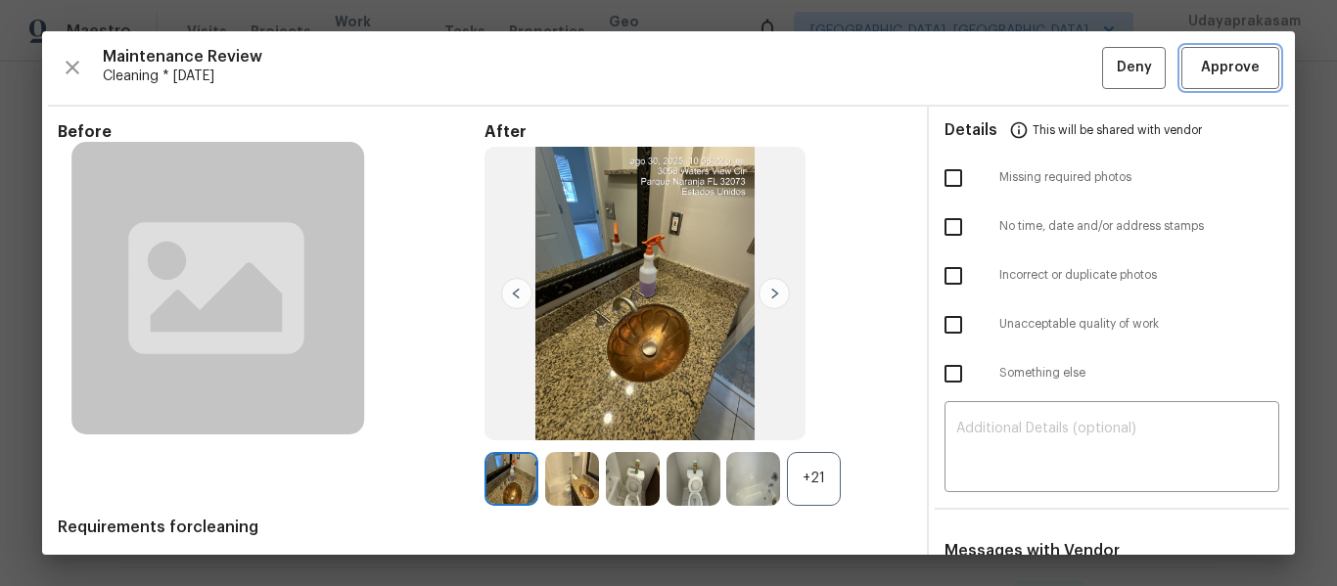
click at [1223, 67] on span "Approve" at bounding box center [1230, 68] width 59 height 24
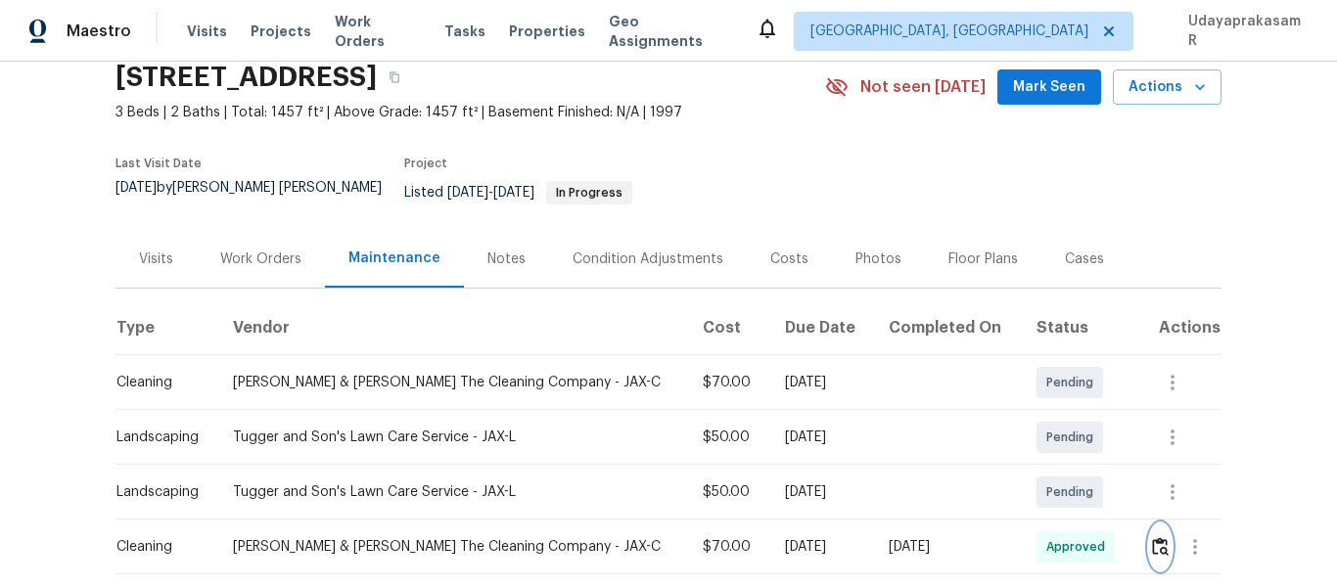
scroll to position [0, 0]
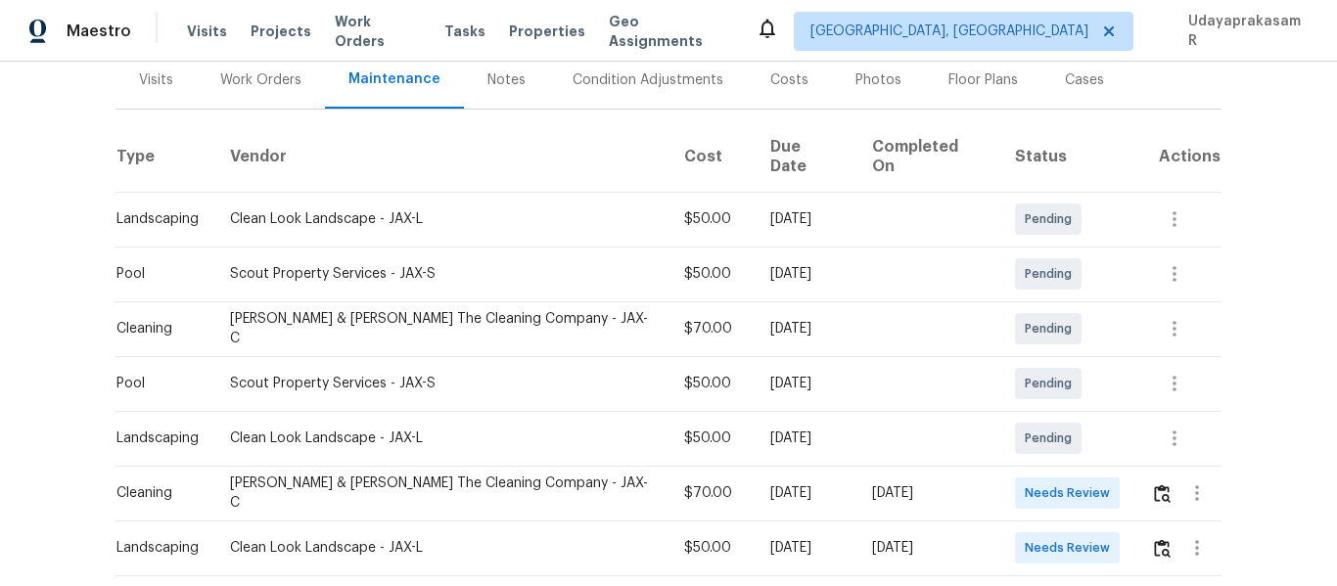
scroll to position [294, 0]
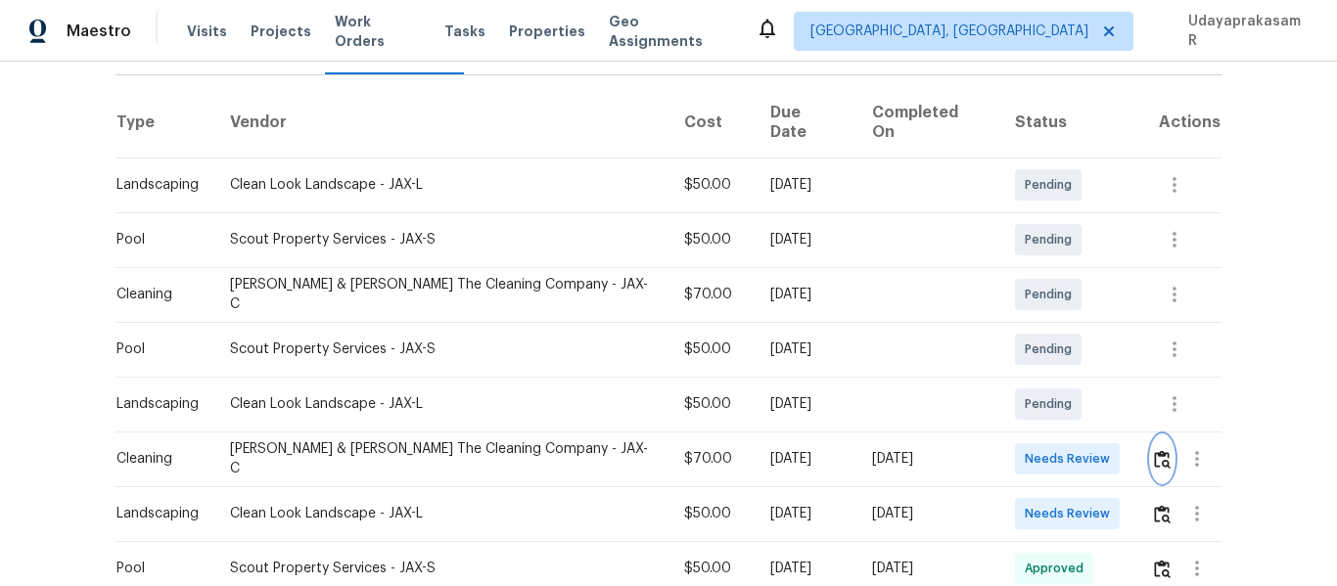
click at [1154, 450] on img "button" at bounding box center [1162, 459] width 17 height 19
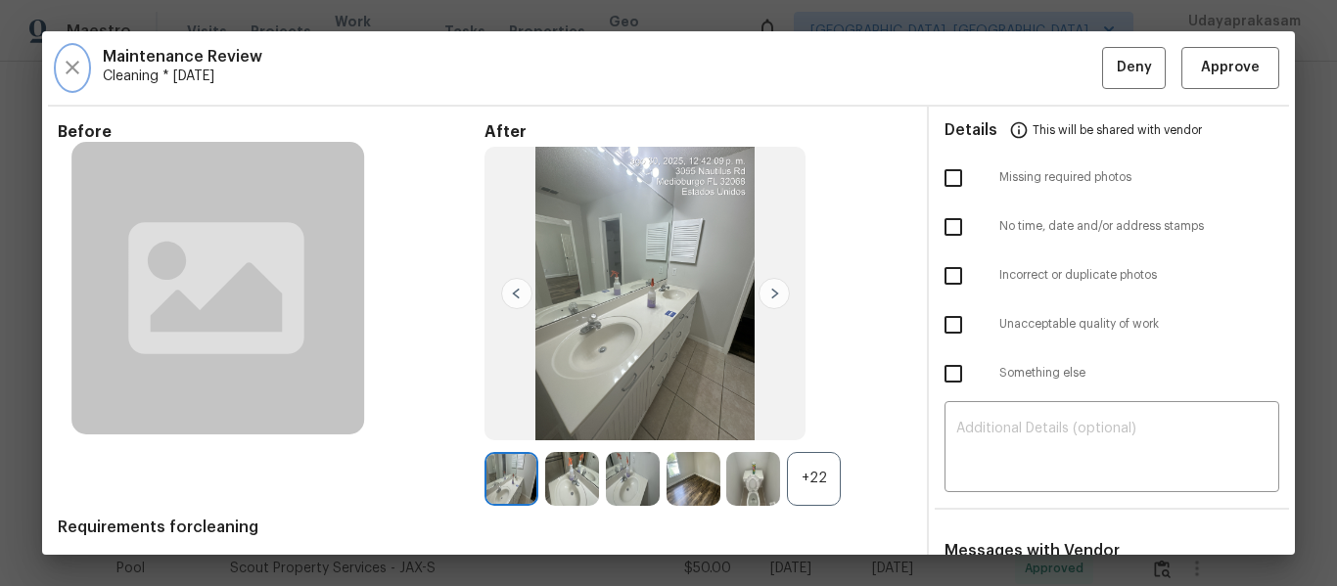
click at [83, 70] on icon "button" at bounding box center [72, 67] width 23 height 23
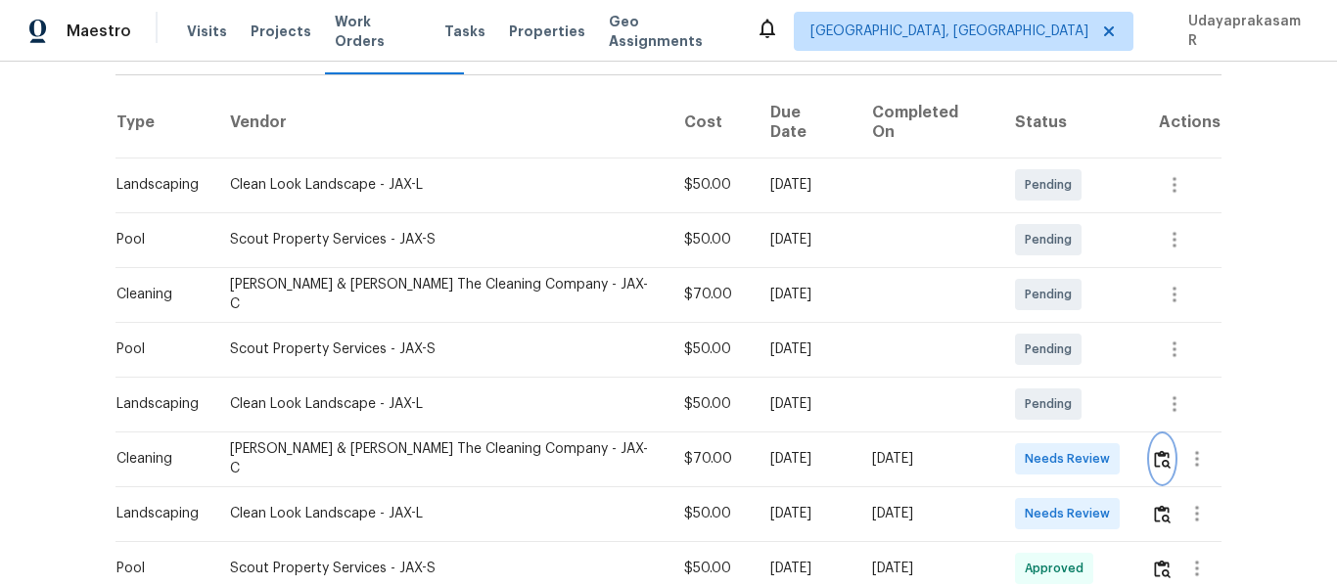
click at [1154, 450] on img "button" at bounding box center [1162, 459] width 17 height 19
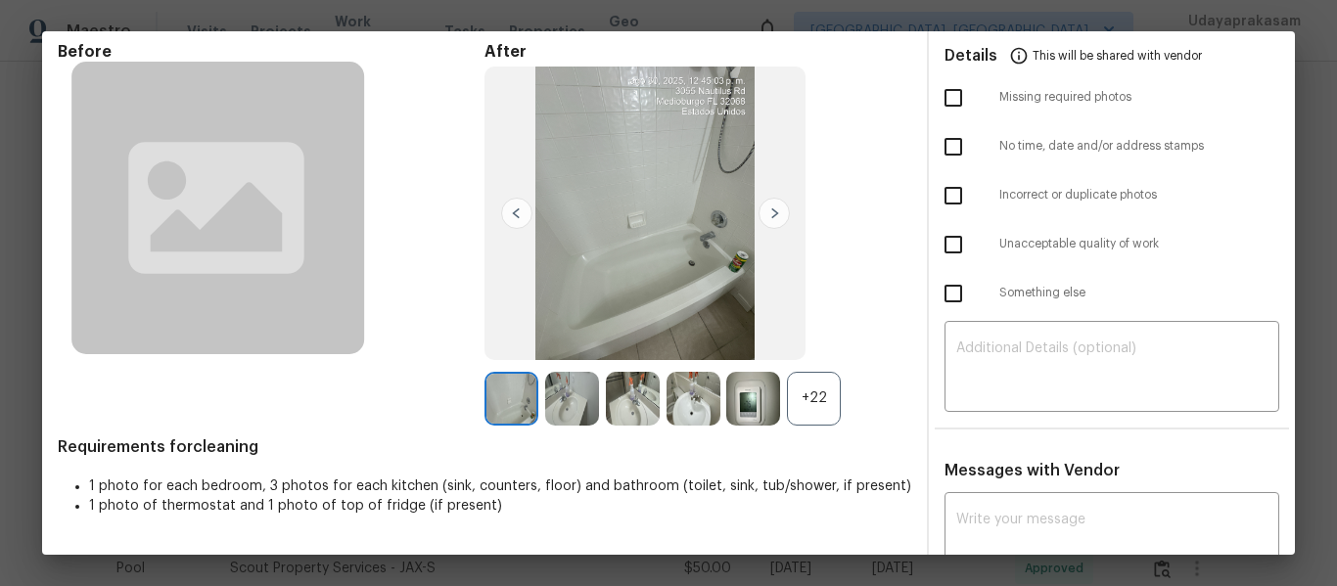
scroll to position [0, 0]
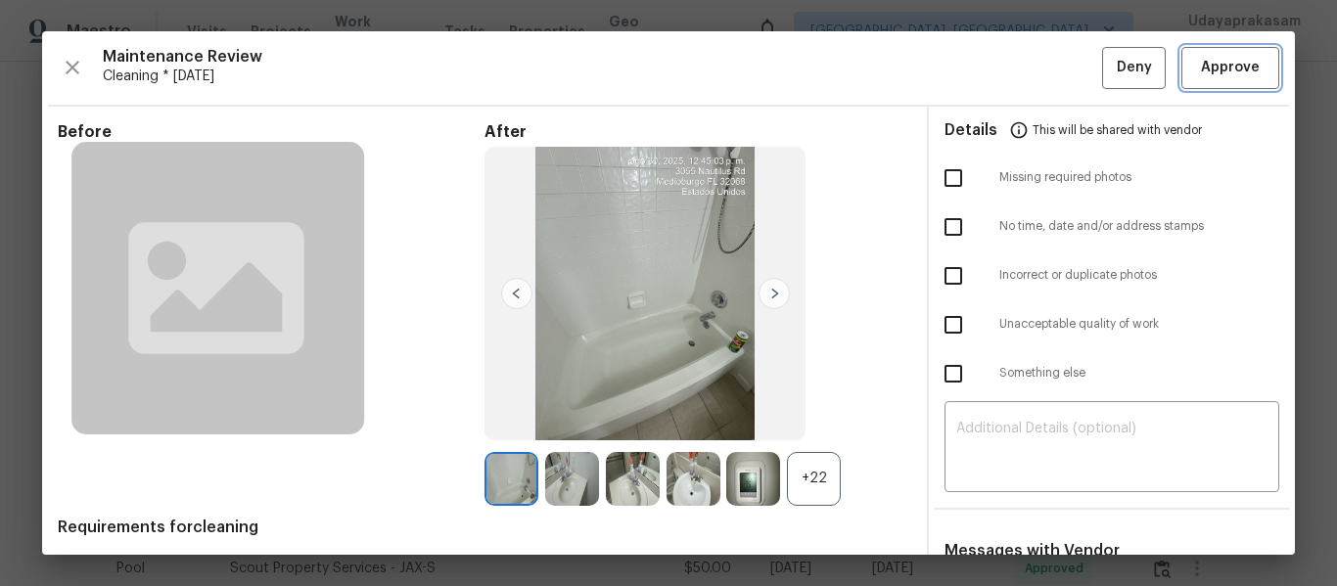
click at [1206, 70] on span "Approve" at bounding box center [1230, 68] width 59 height 24
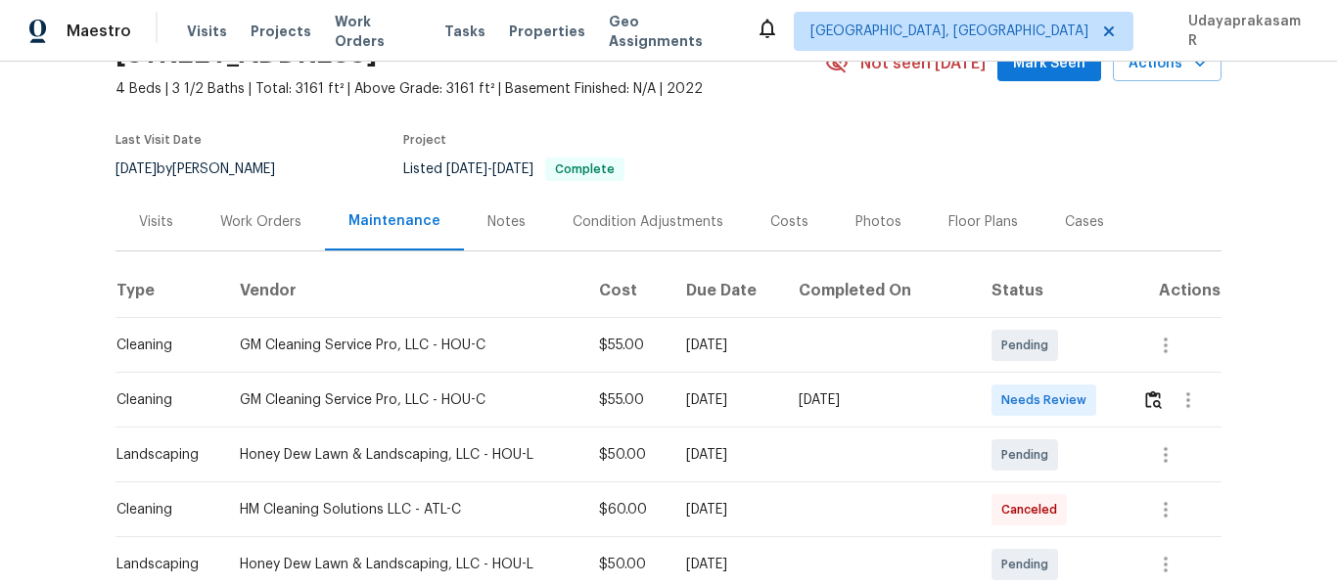
scroll to position [294, 0]
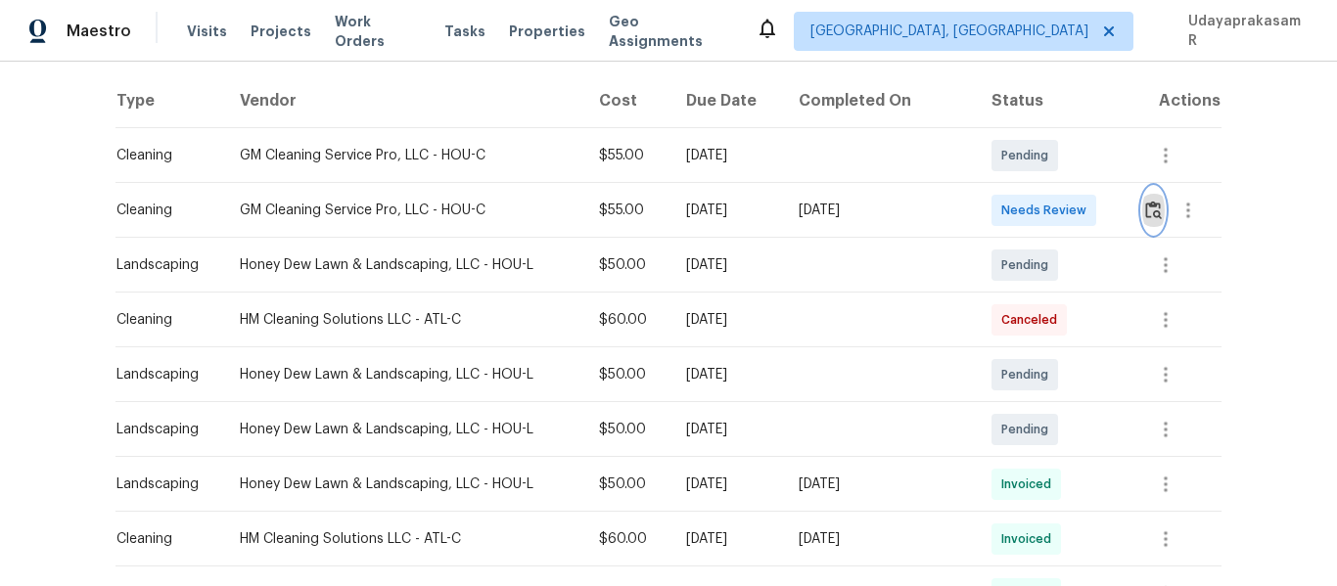
click at [1152, 209] on img "button" at bounding box center [1153, 210] width 17 height 19
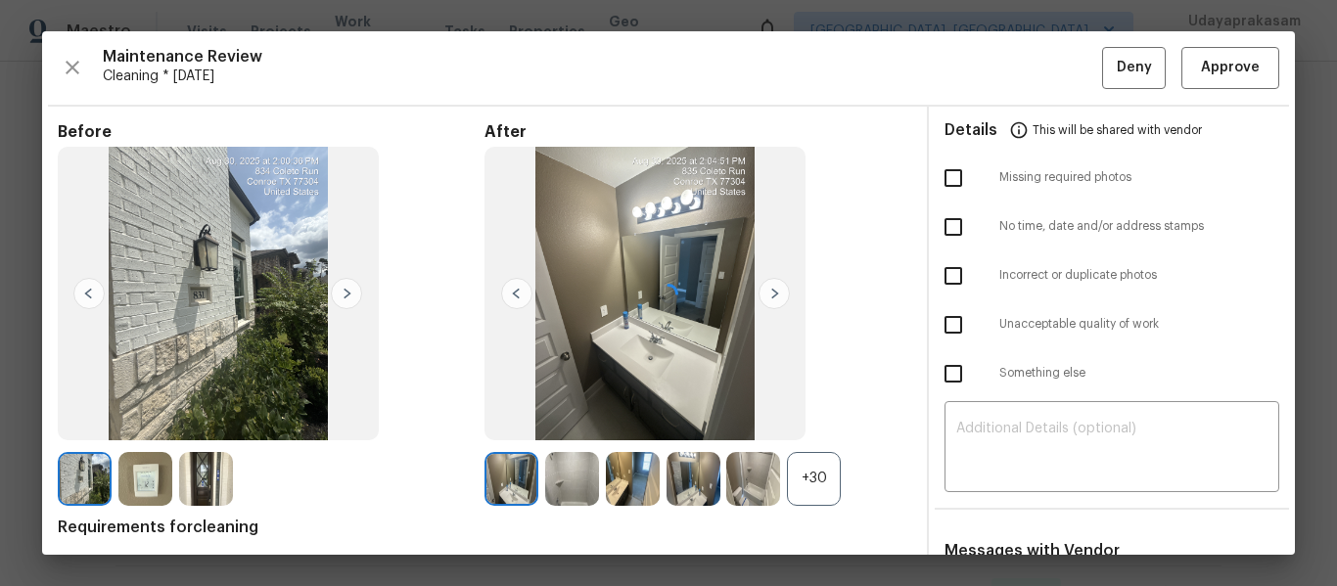
click at [953, 185] on input "checkbox" at bounding box center [953, 178] width 41 height 41
checkbox input "true"
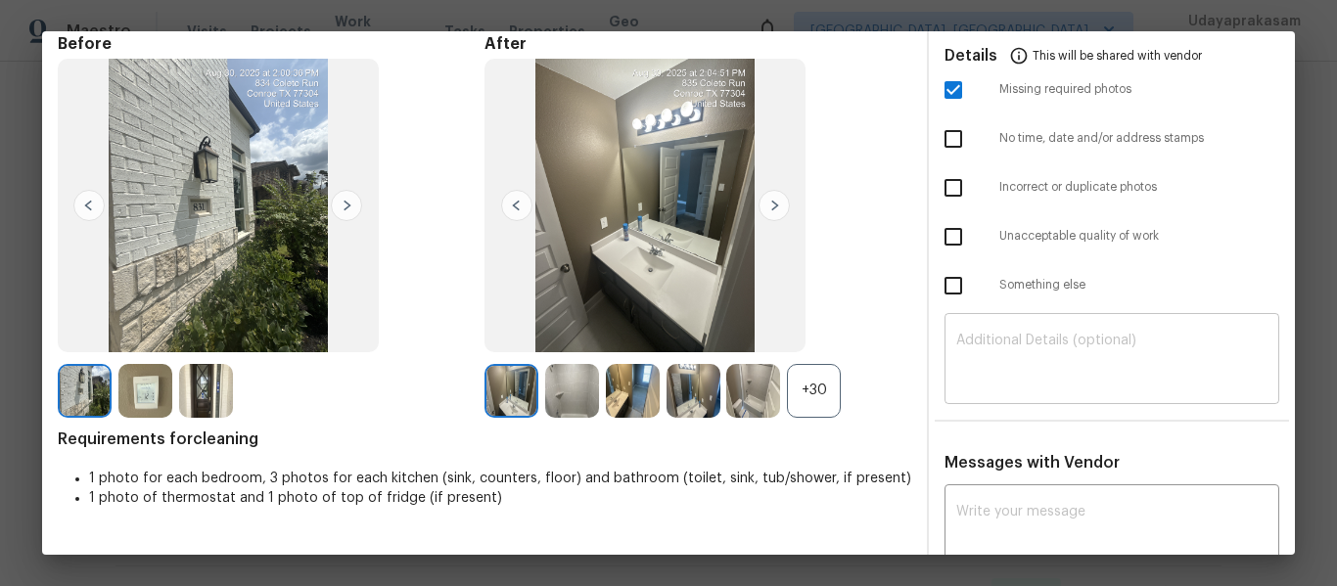
scroll to position [167, 0]
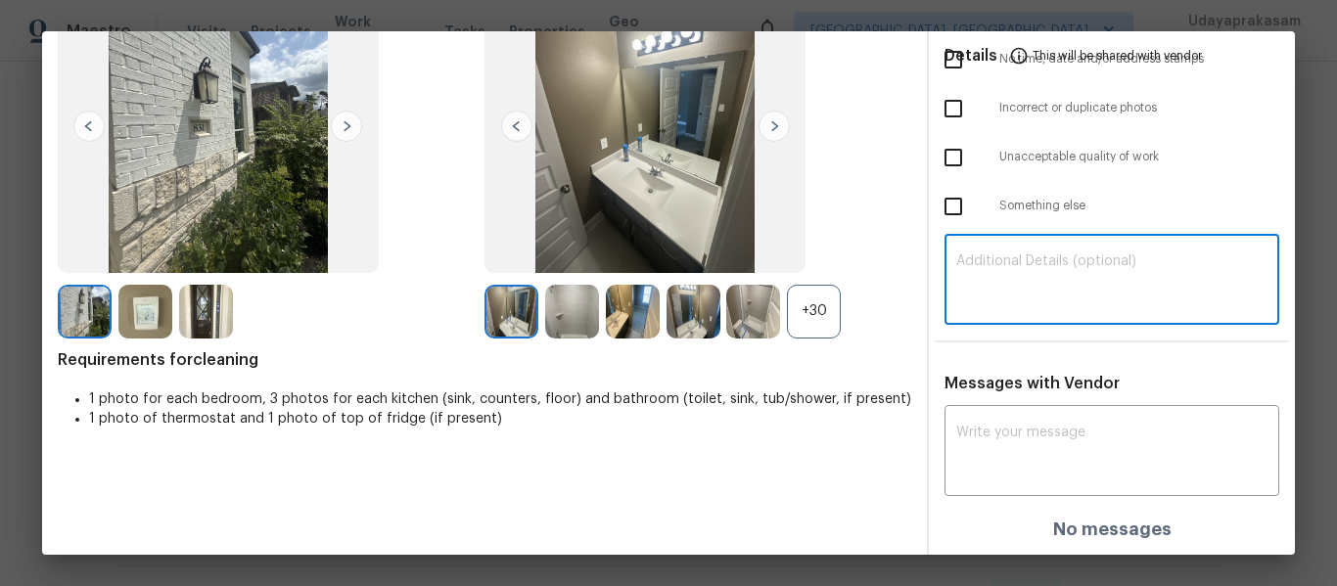
click at [1026, 284] on textarea at bounding box center [1111, 282] width 311 height 55
paste textarea "Maintenance Audit Team: Hello! Unfortunately, this cleaning visit completed on …"
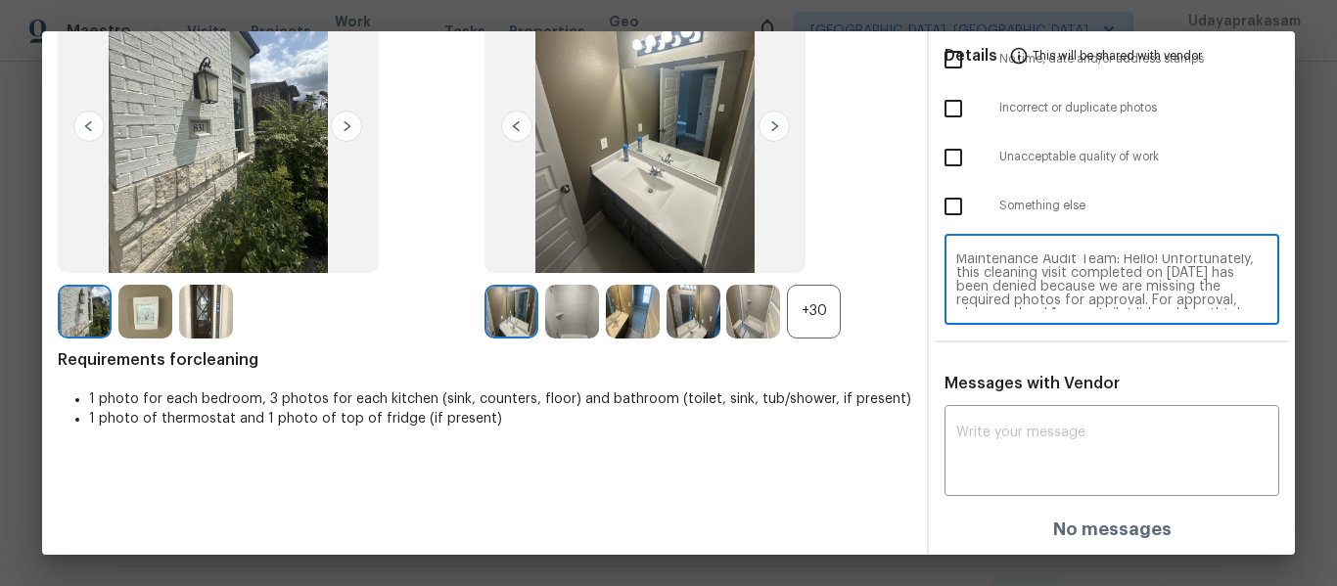
scroll to position [0, 0]
type textarea "Maintenance Audit Team: Hello! Unfortunately, this cleaning visit completed on …"
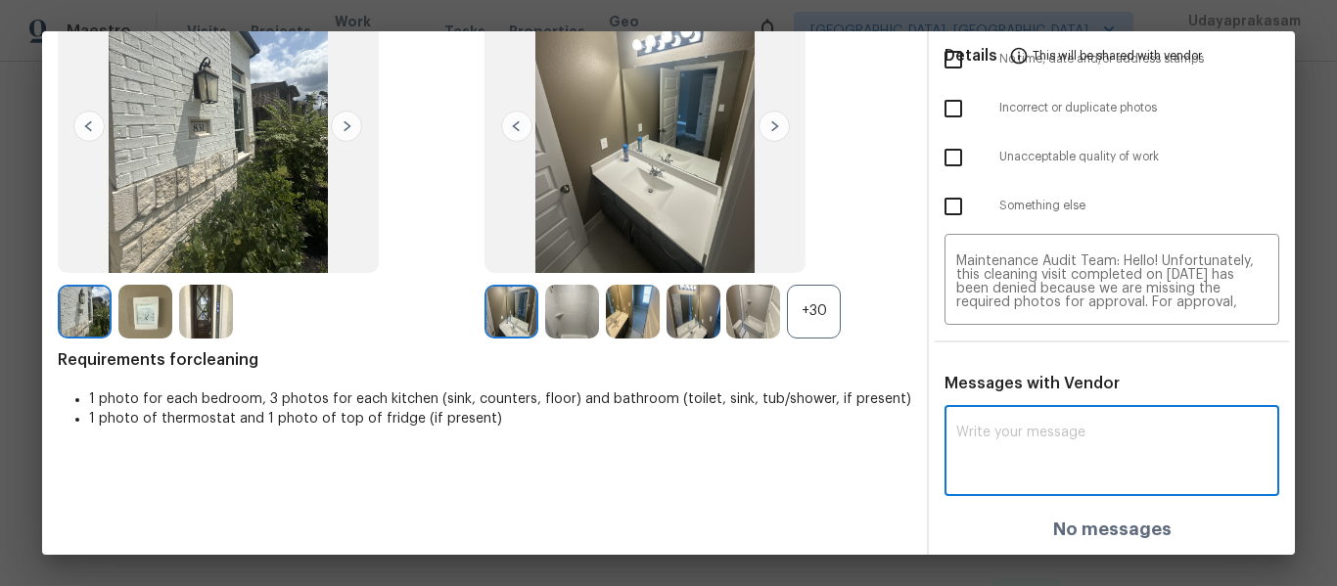
click at [1042, 449] on textarea at bounding box center [1111, 453] width 311 height 55
paste textarea "Maintenance Audit Team: Hello! Unfortunately, this cleaning visit completed on …"
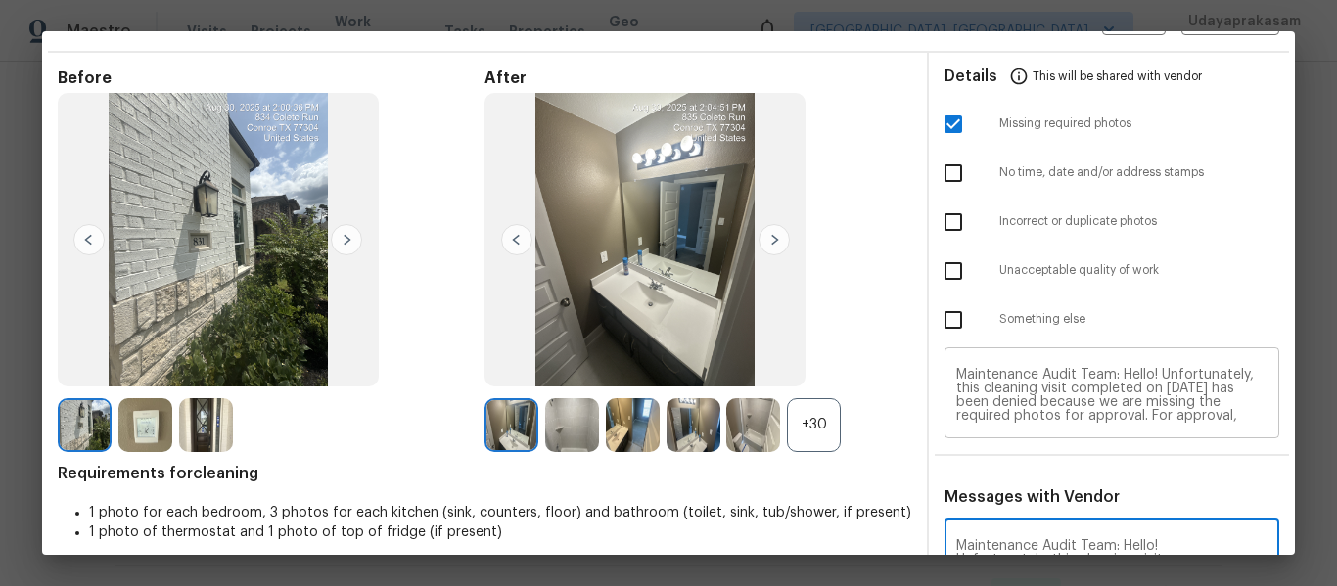
scroll to position [98, 0]
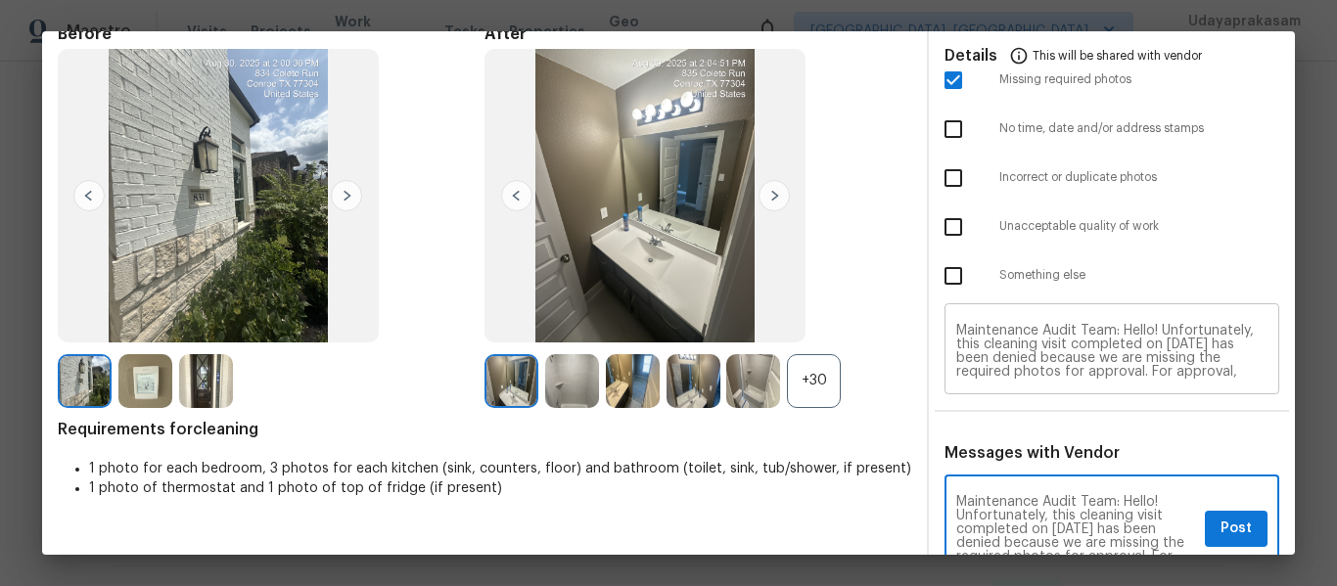
type textarea "Maintenance Audit Team: Hello! Unfortunately, this cleaning visit completed on …"
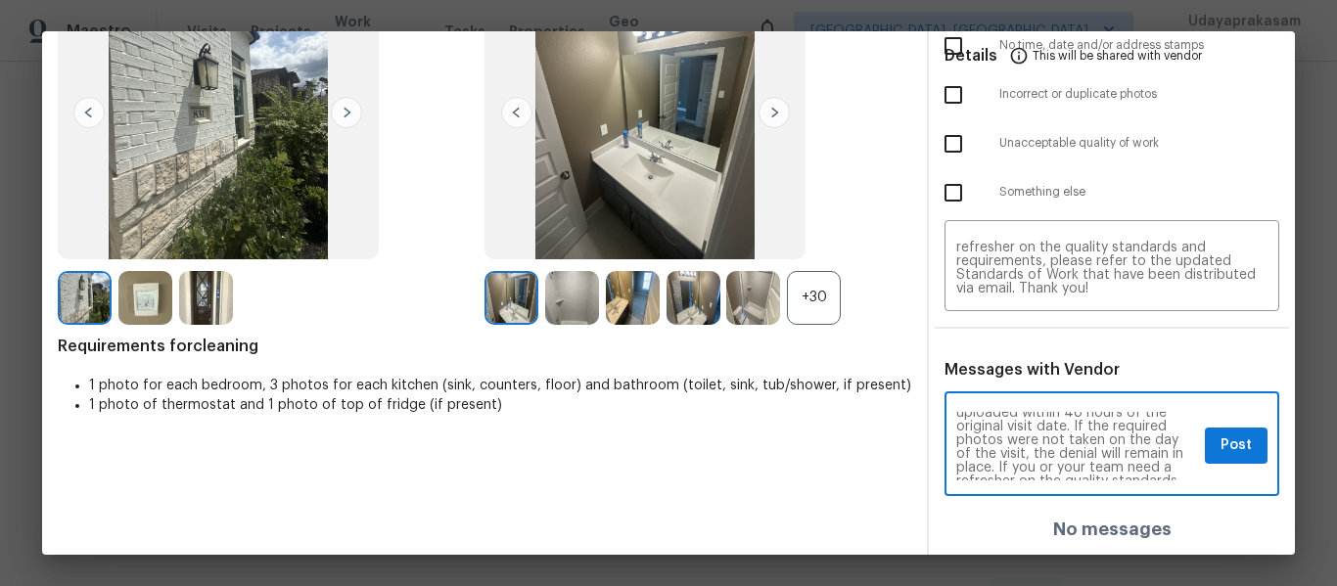
scroll to position [196, 0]
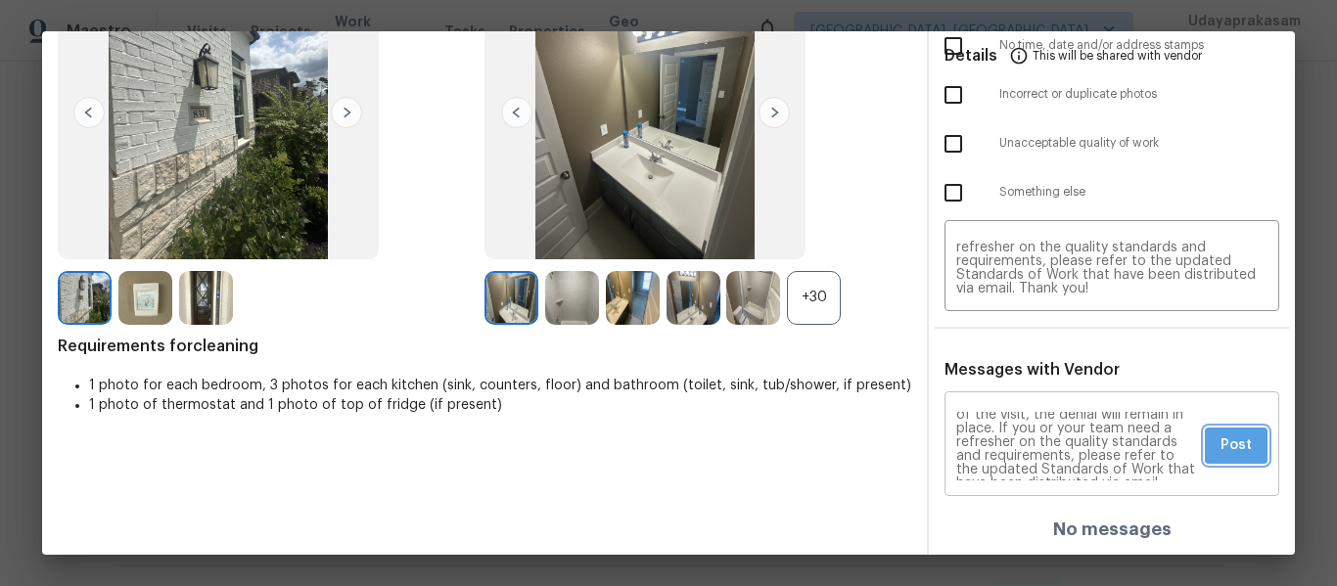
click at [1221, 449] on span "Post" at bounding box center [1236, 446] width 31 height 24
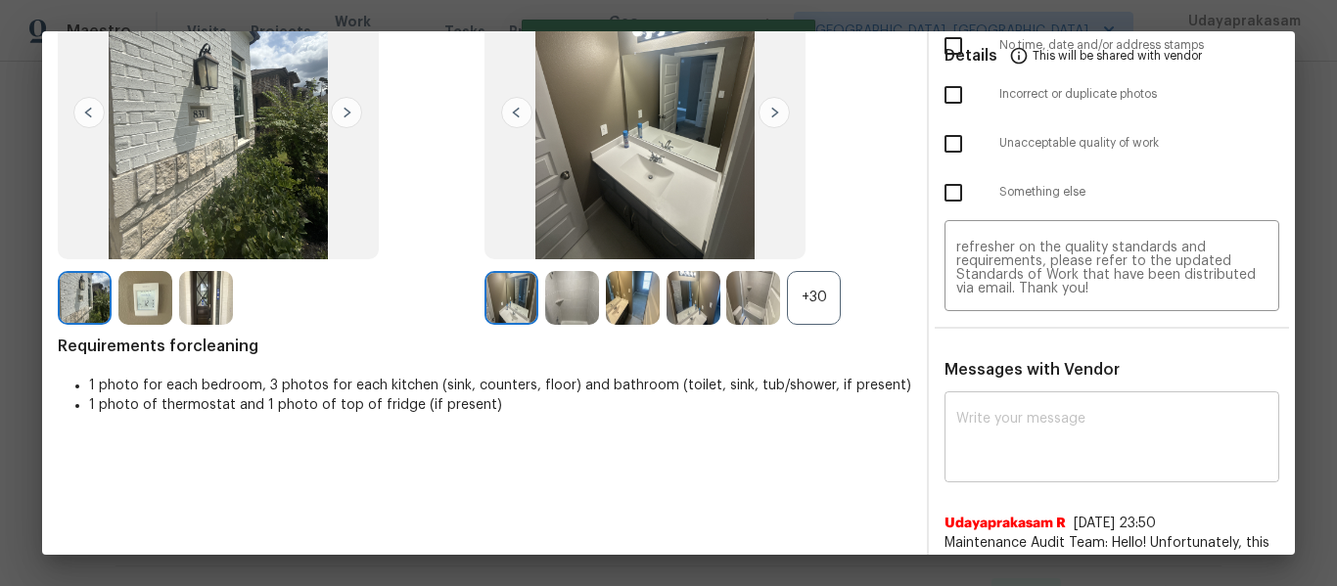
scroll to position [0, 0]
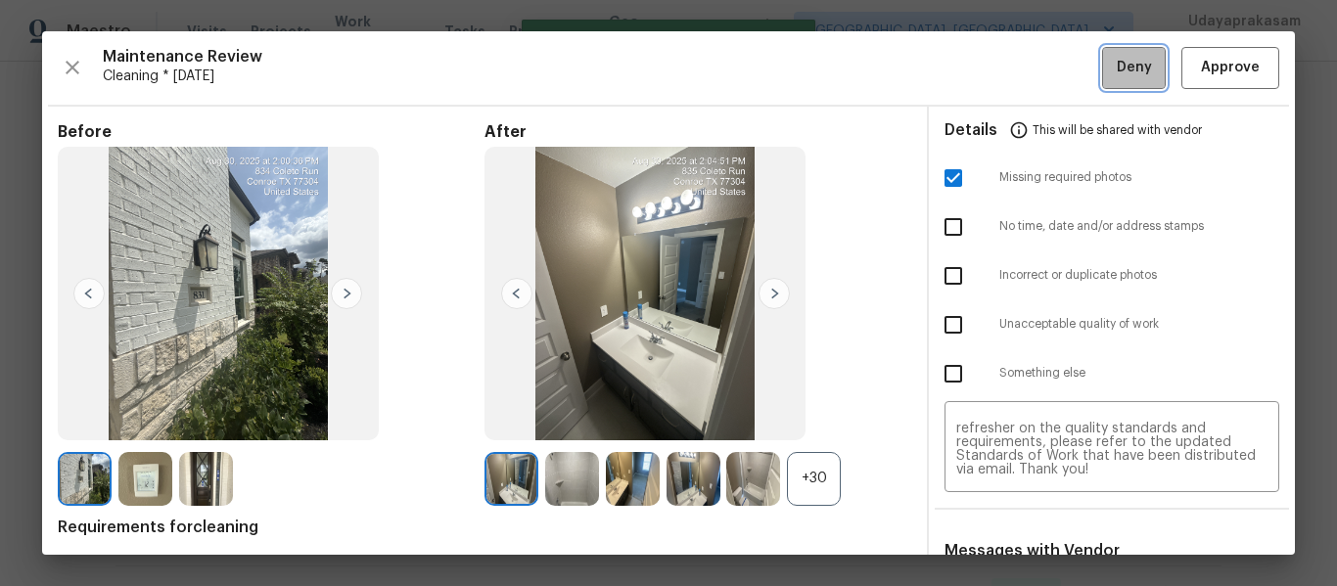
click at [1102, 69] on button "Deny" at bounding box center [1134, 68] width 64 height 42
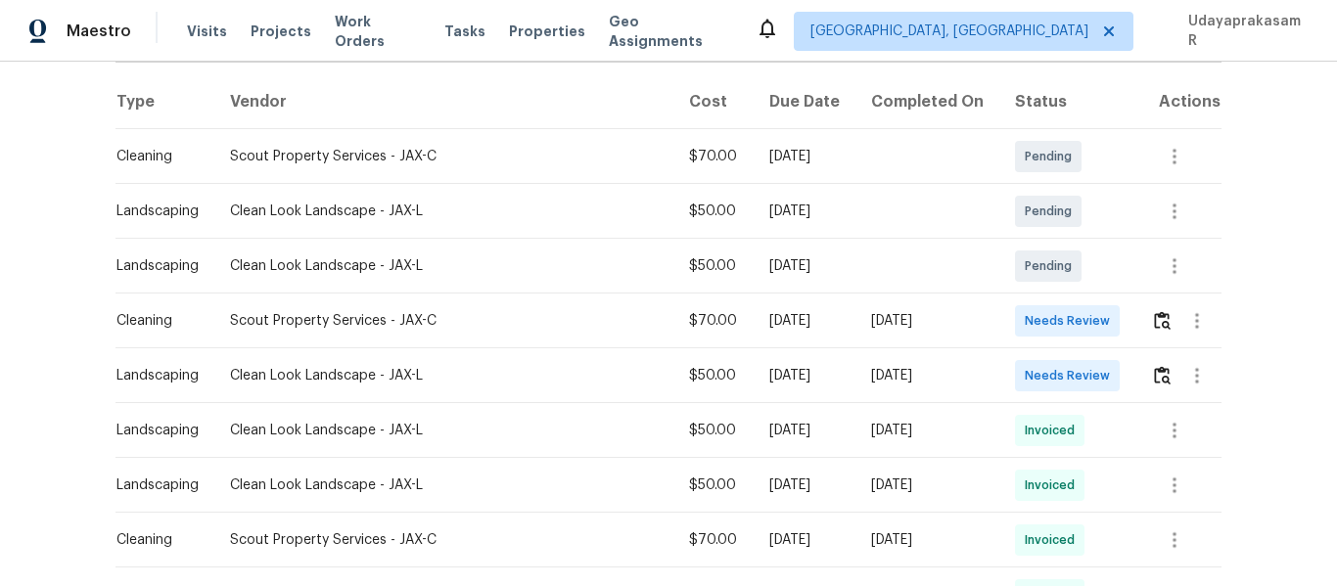
scroll to position [294, 0]
click at [1154, 329] on img "button" at bounding box center [1162, 319] width 17 height 19
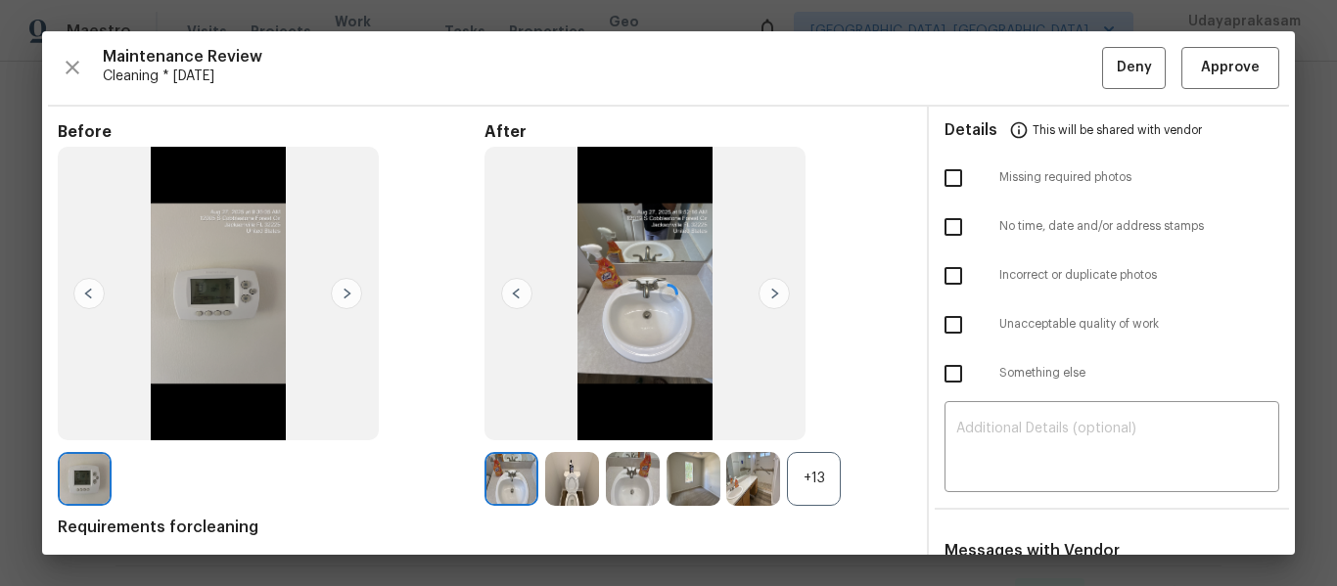
click at [1227, 61] on div at bounding box center [668, 293] width 1253 height 524
click at [1219, 75] on span "Approve" at bounding box center [1230, 68] width 59 height 24
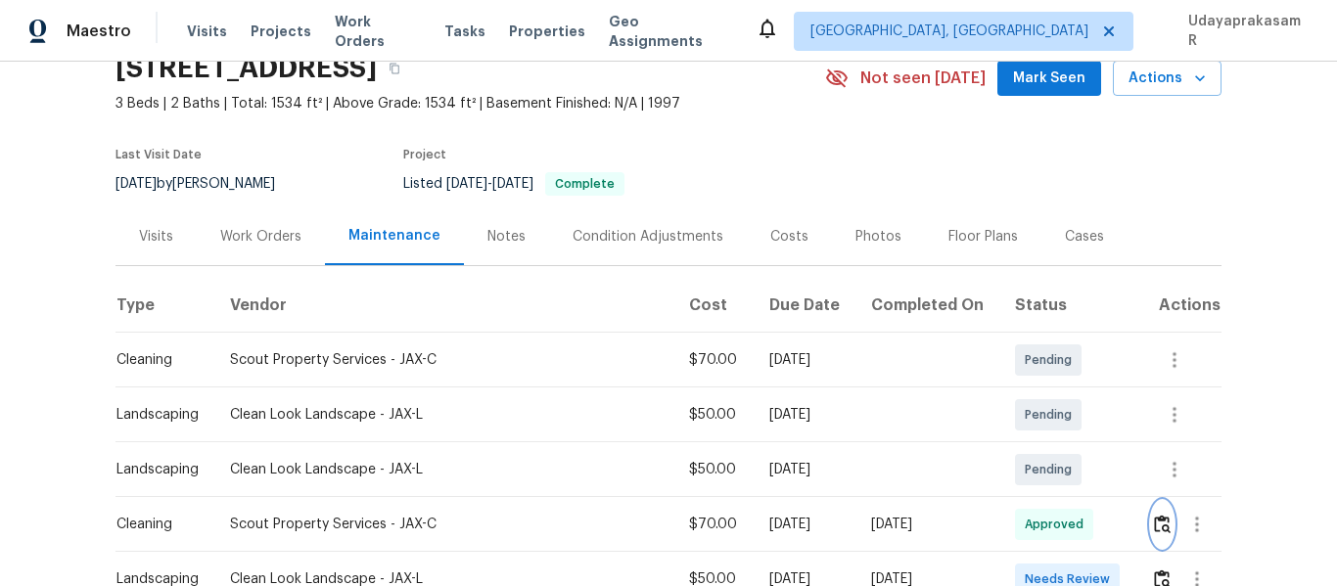
scroll to position [196, 0]
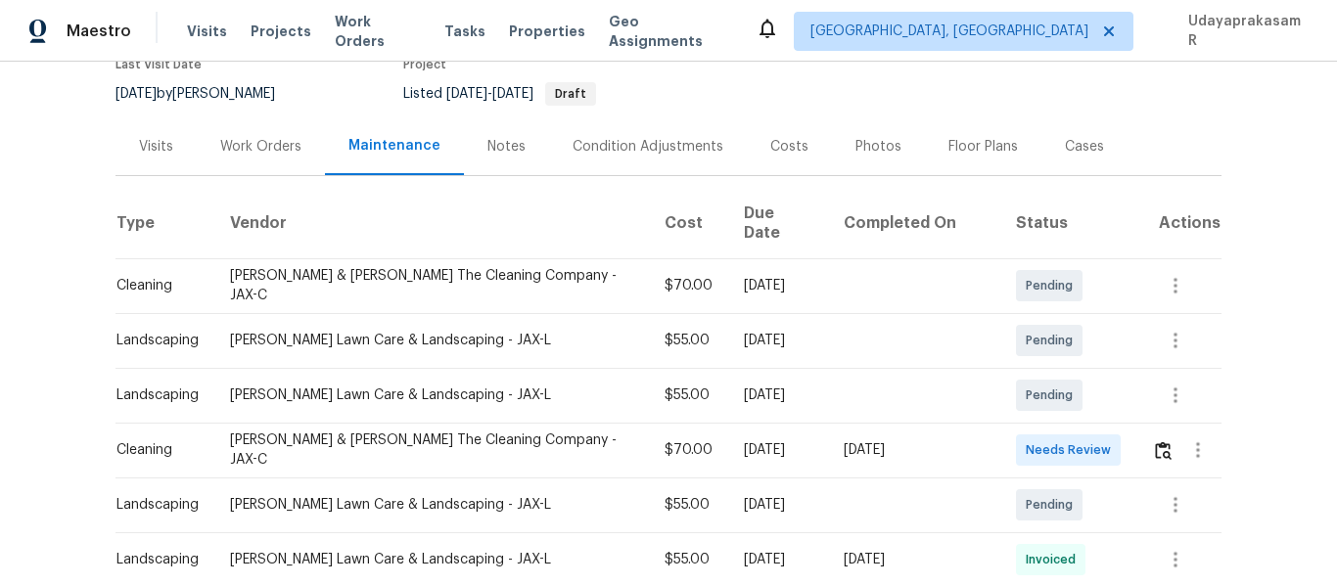
scroll to position [392, 0]
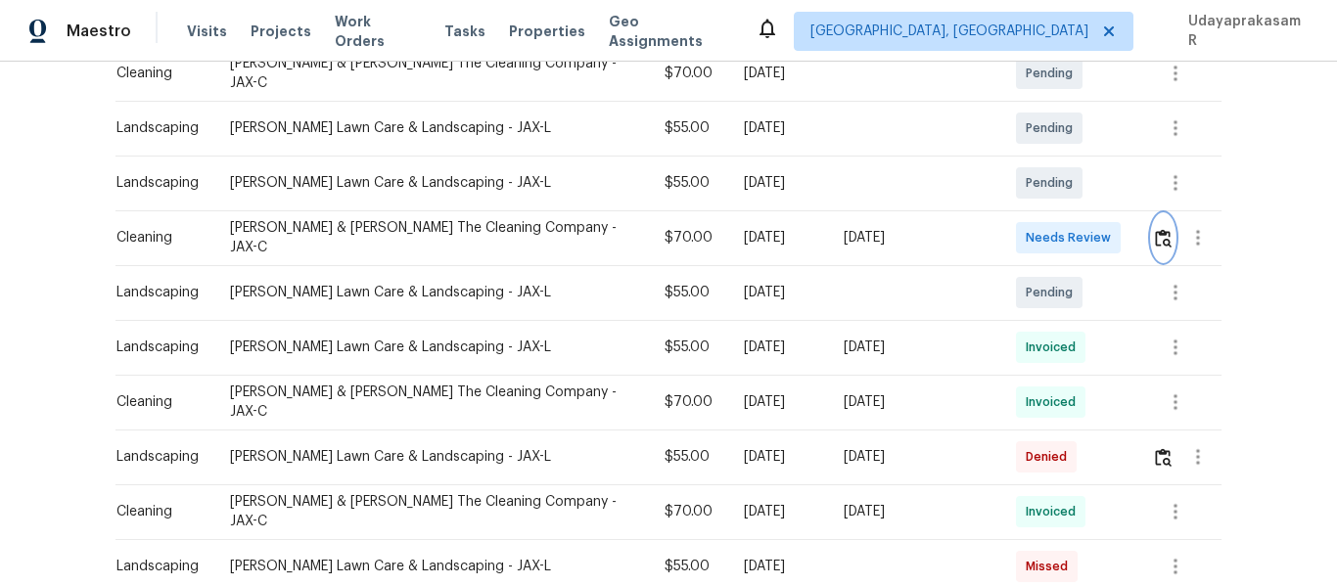
click at [1155, 229] on img "button" at bounding box center [1163, 238] width 17 height 19
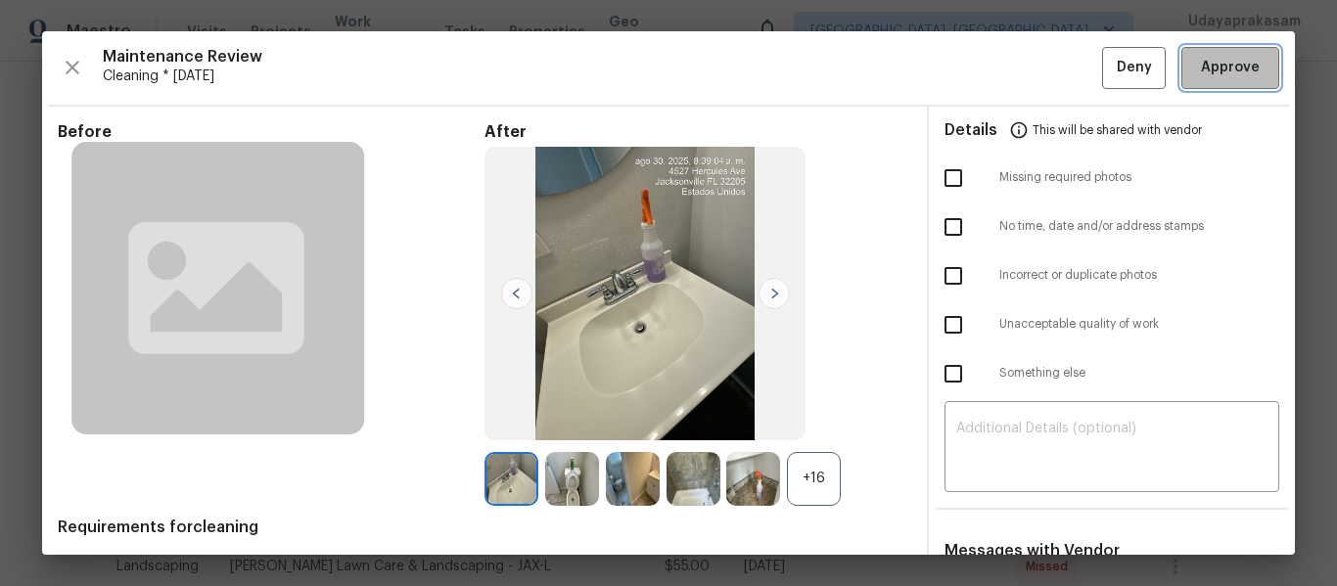
click at [1211, 66] on span "Approve" at bounding box center [1230, 68] width 59 height 24
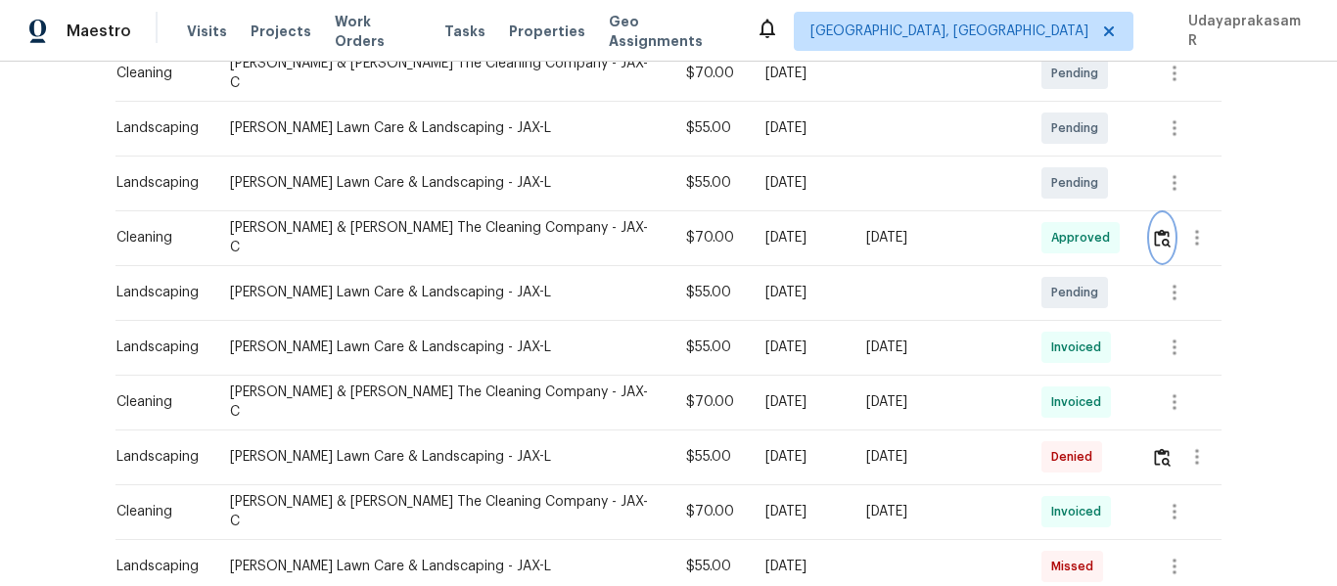
scroll to position [0, 0]
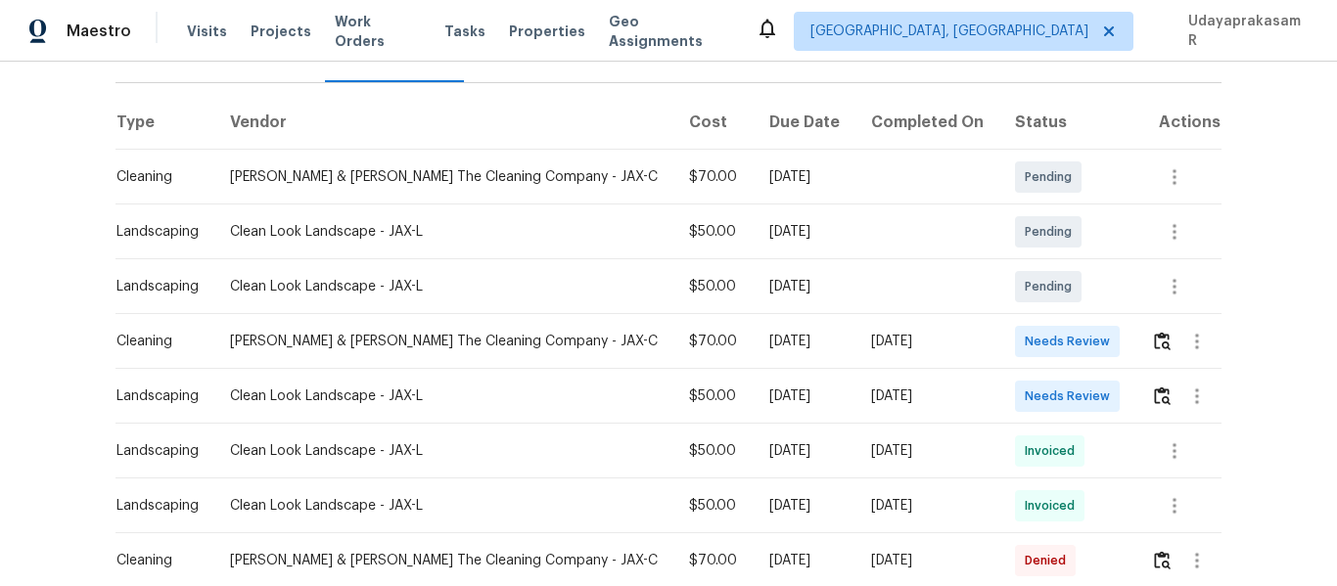
scroll to position [294, 0]
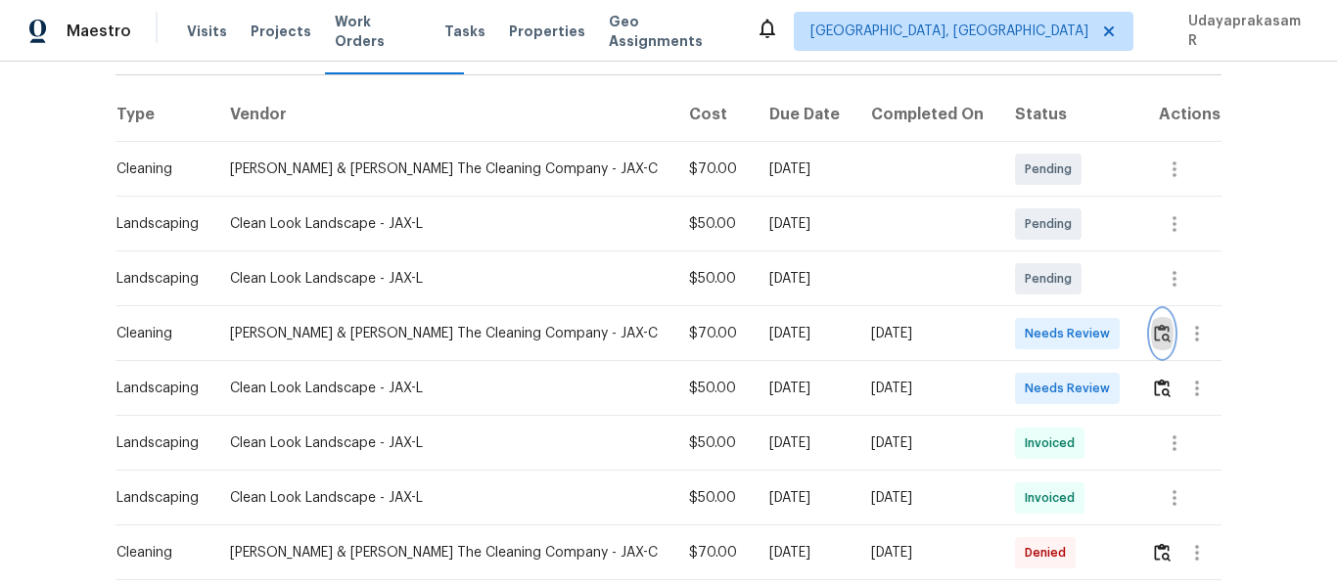
click at [1154, 324] on img "button" at bounding box center [1162, 333] width 17 height 19
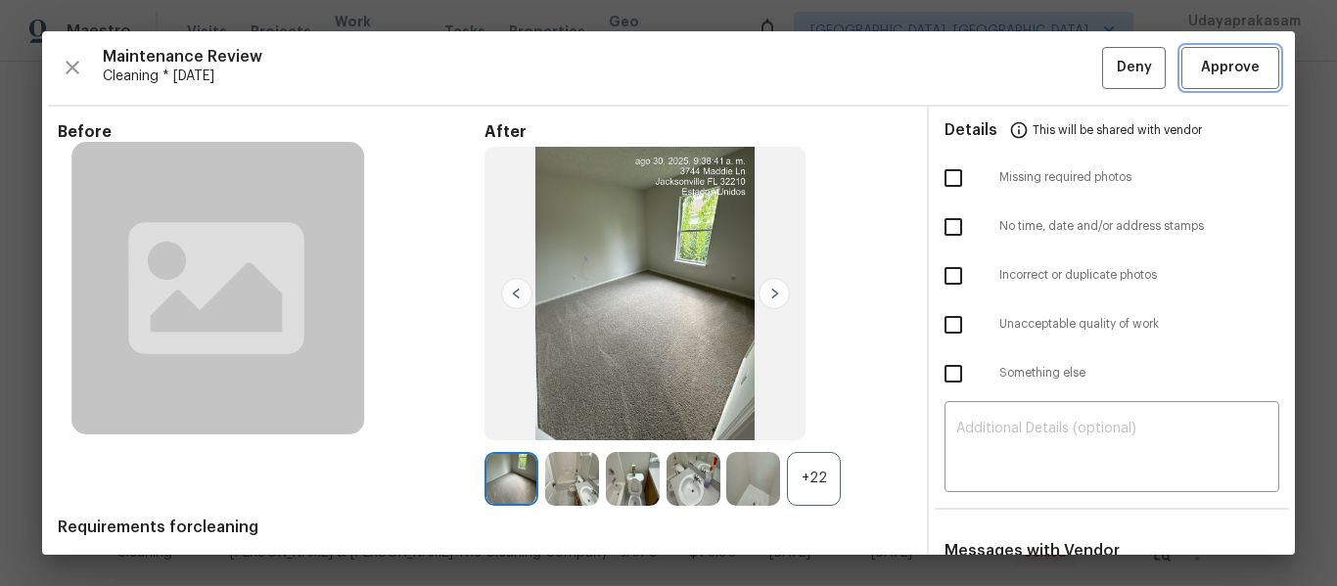
click at [1217, 63] on span "Approve" at bounding box center [1230, 68] width 59 height 24
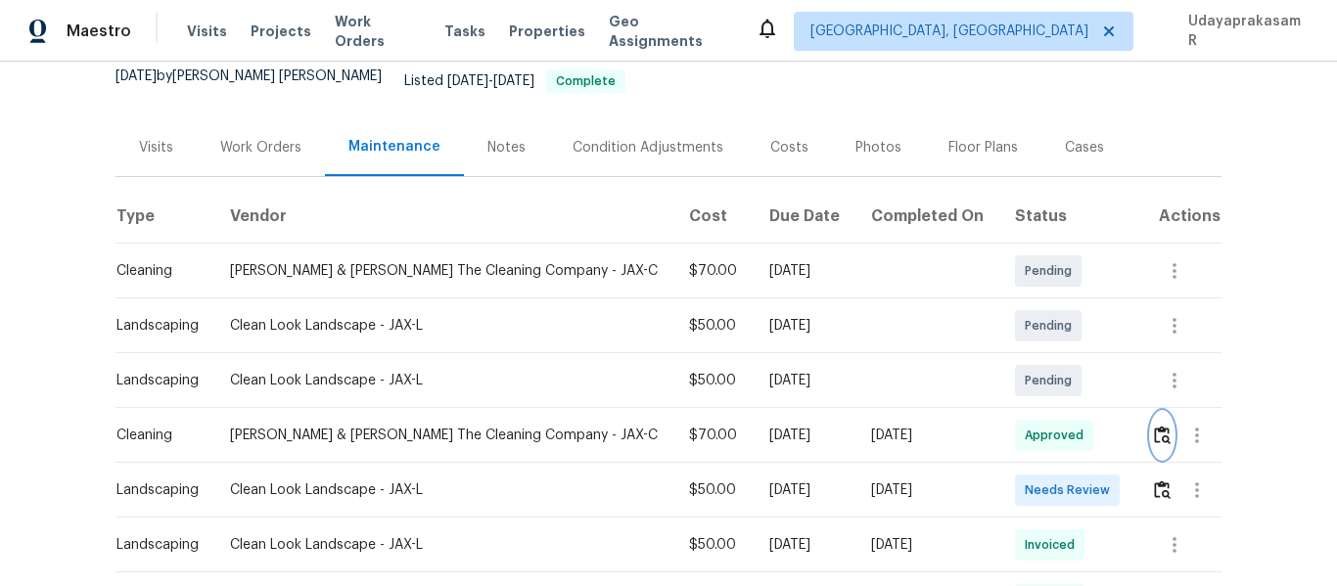
scroll to position [0, 0]
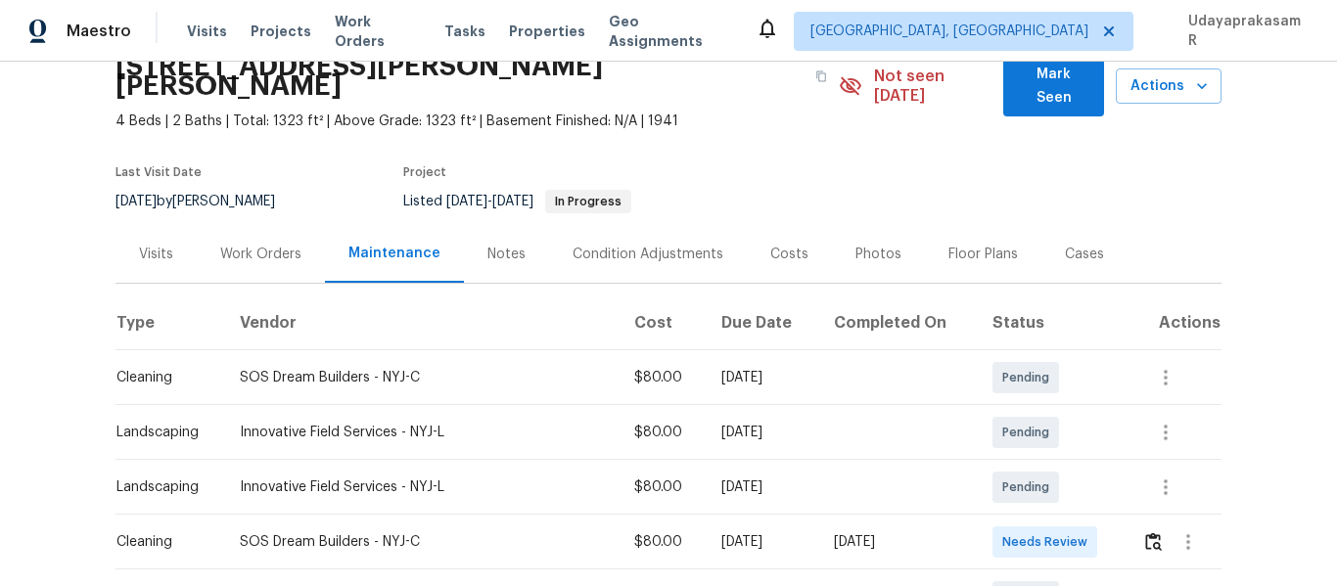
scroll to position [196, 0]
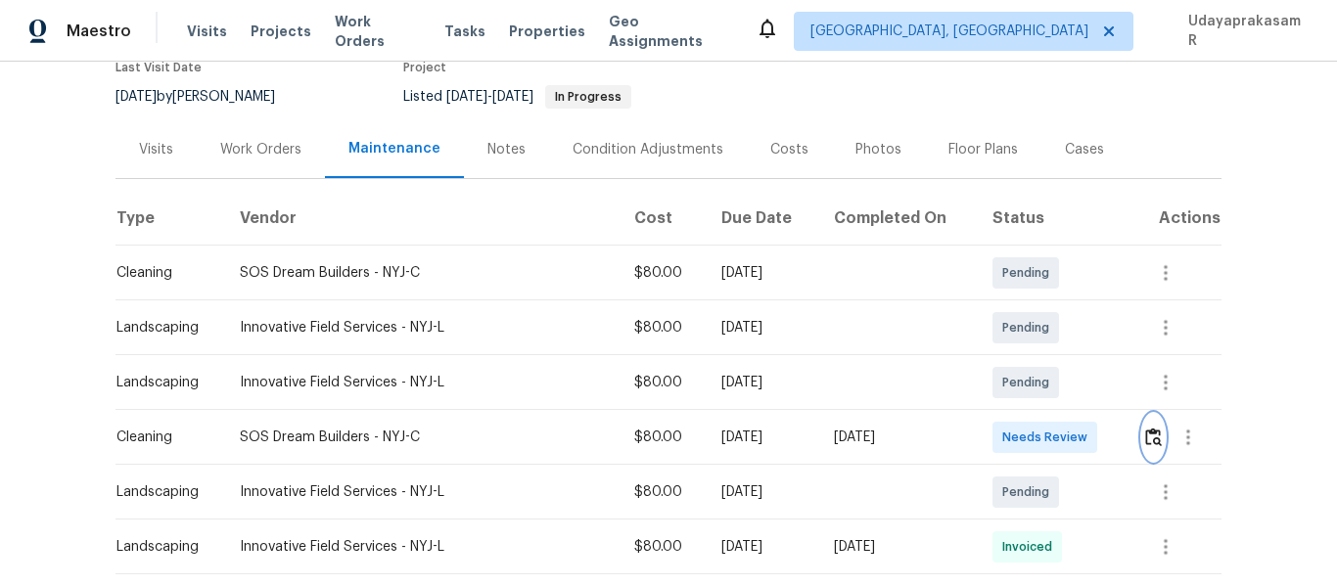
click at [1145, 428] on img "button" at bounding box center [1153, 437] width 17 height 19
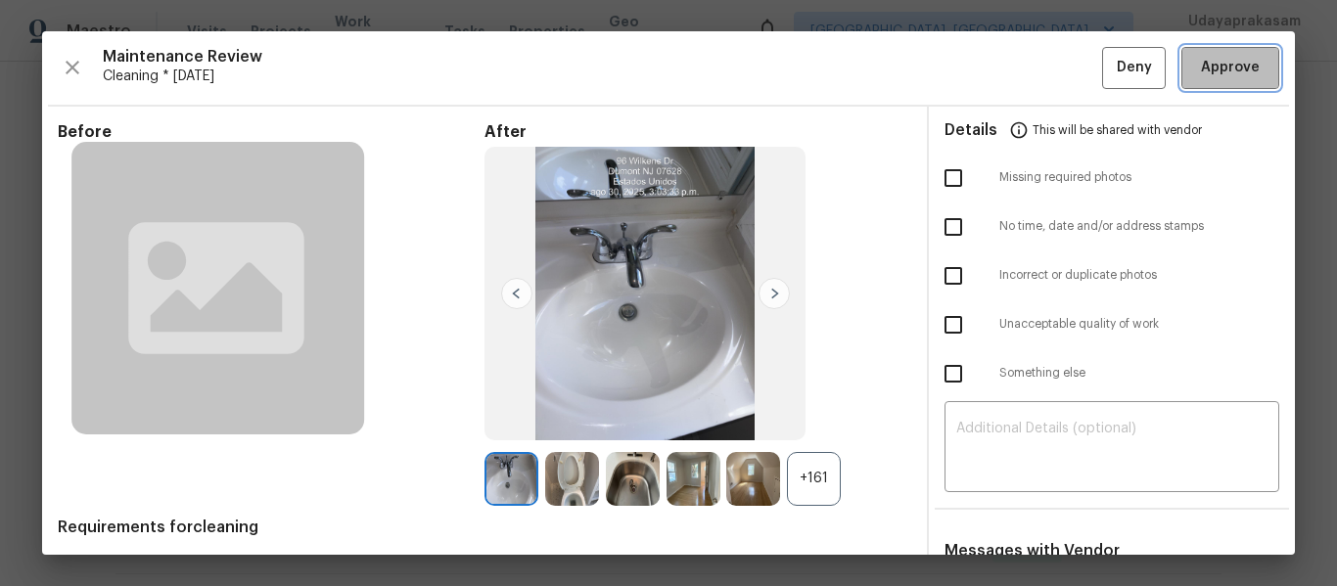
click at [1201, 71] on span "Approve" at bounding box center [1230, 68] width 59 height 24
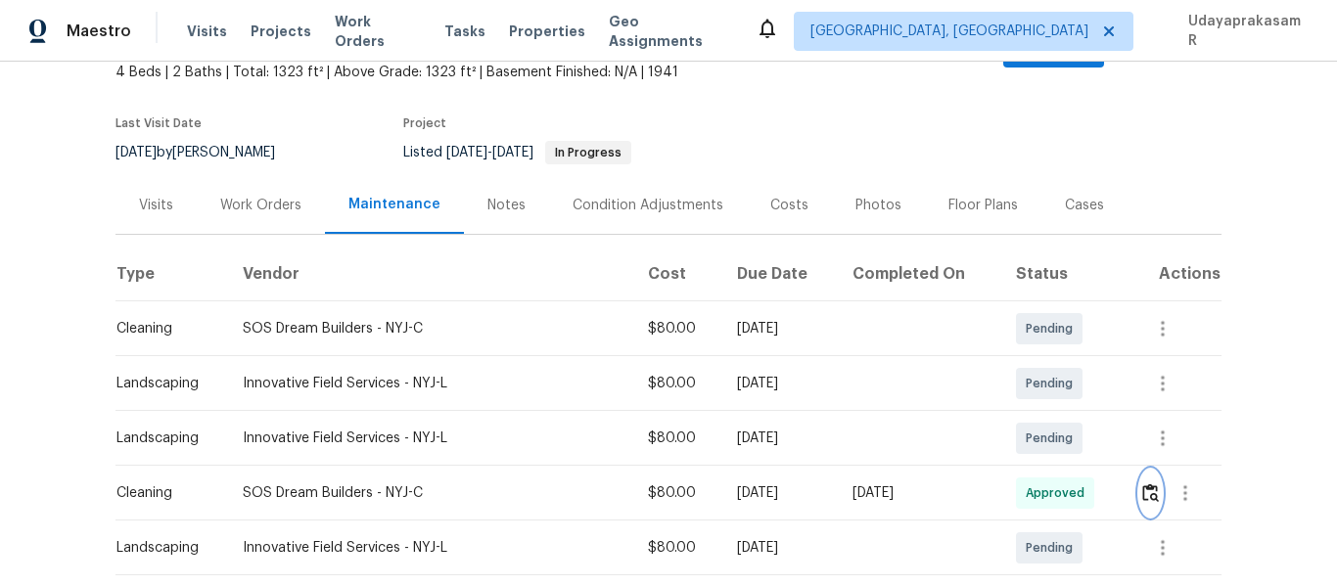
scroll to position [0, 0]
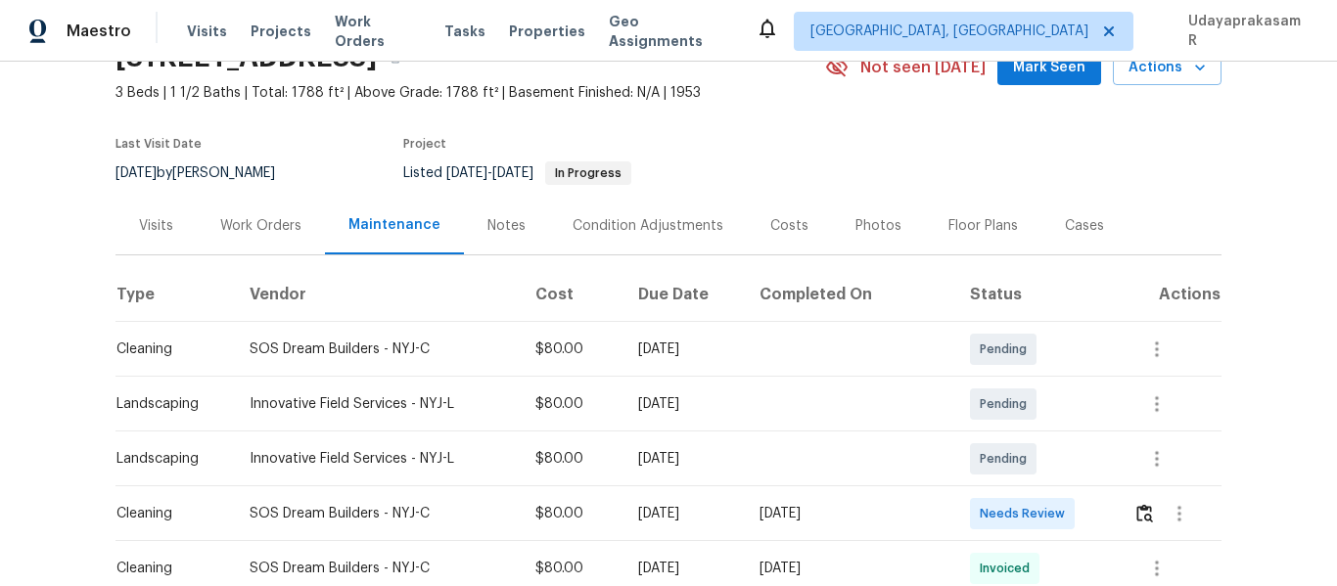
scroll to position [294, 0]
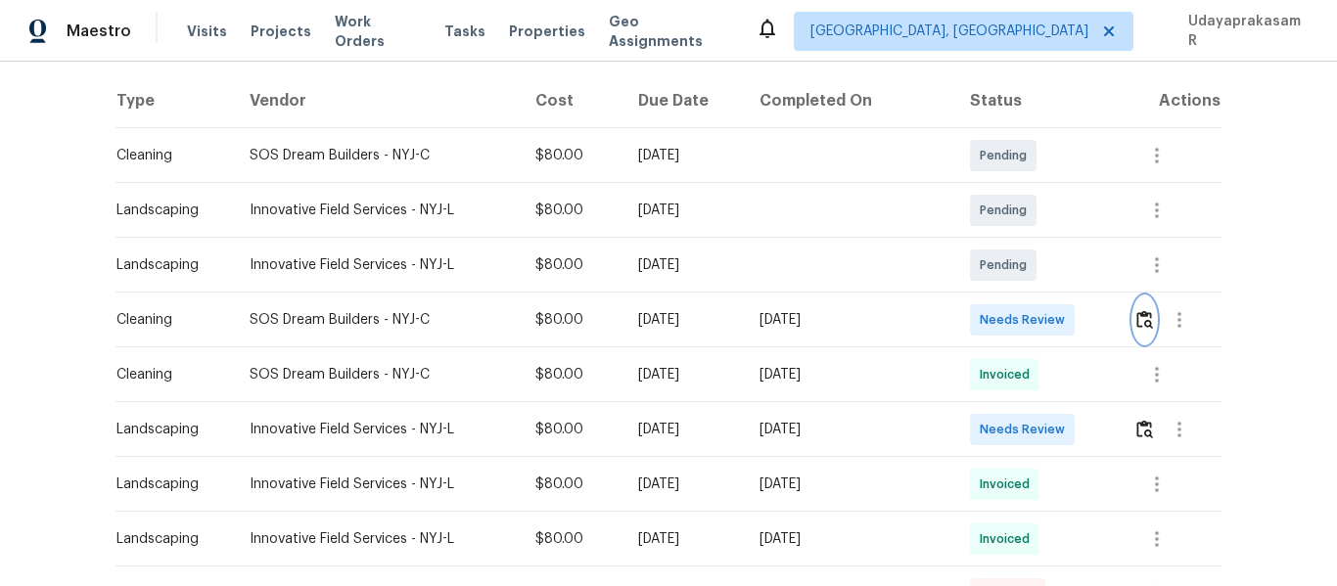
click at [1139, 317] on img "button" at bounding box center [1145, 319] width 17 height 19
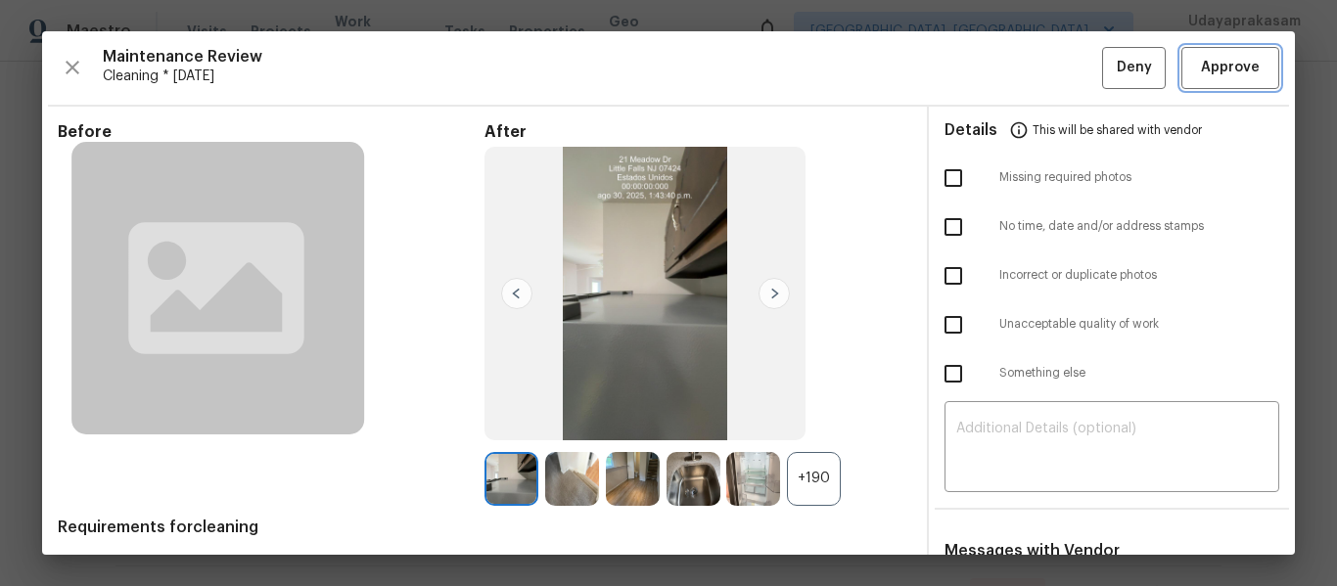
click at [1232, 69] on span "Approve" at bounding box center [1230, 68] width 59 height 24
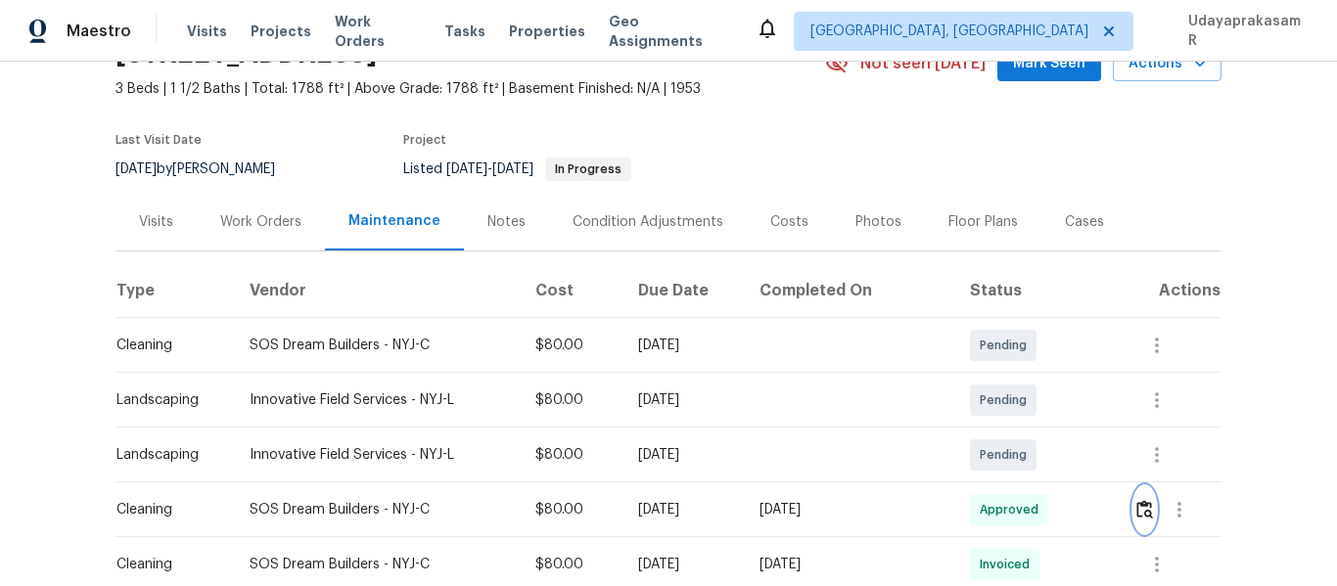
scroll to position [0, 0]
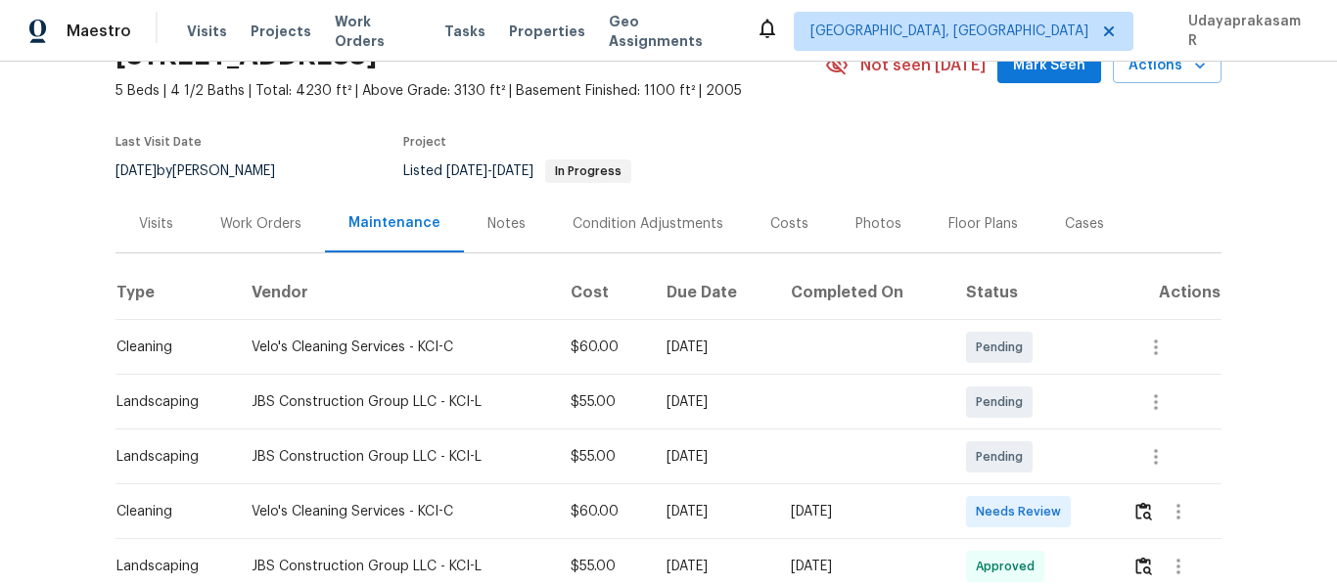
scroll to position [294, 0]
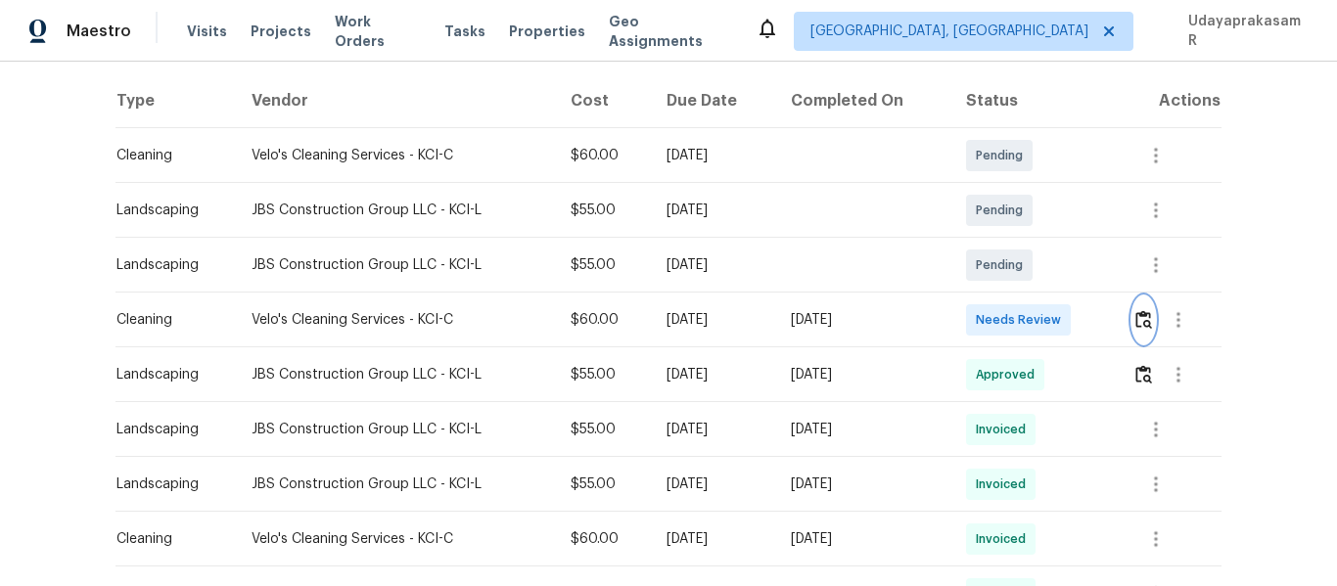
click at [1136, 325] on img "button" at bounding box center [1144, 319] width 17 height 19
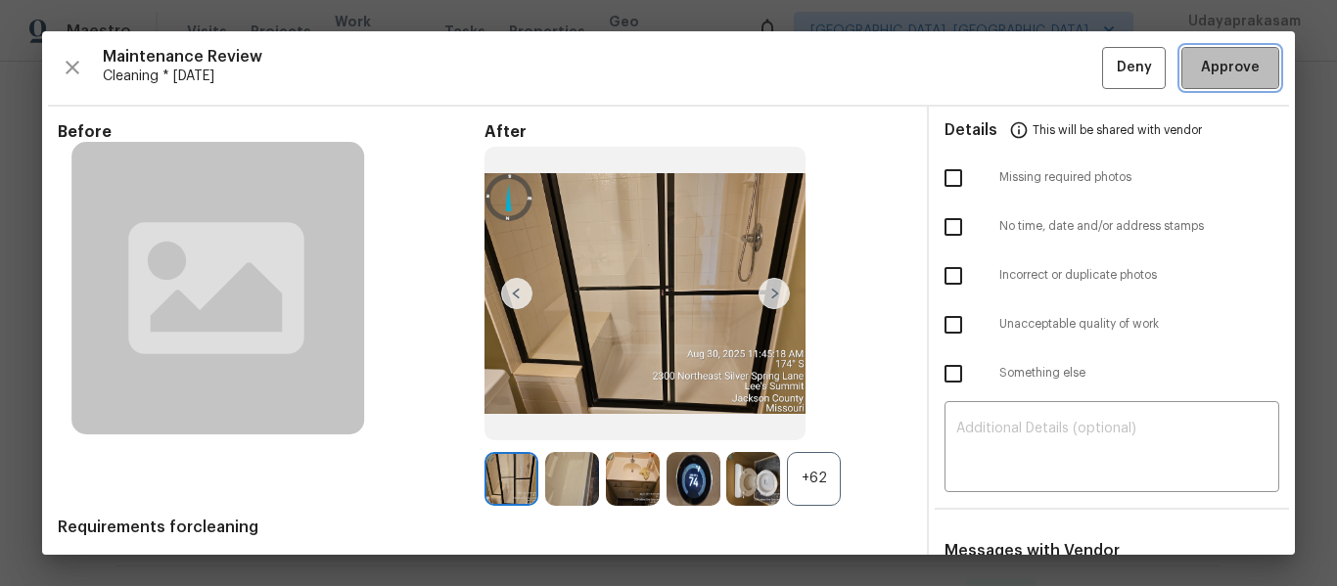
click at [1207, 69] on span "Approve" at bounding box center [1230, 68] width 59 height 24
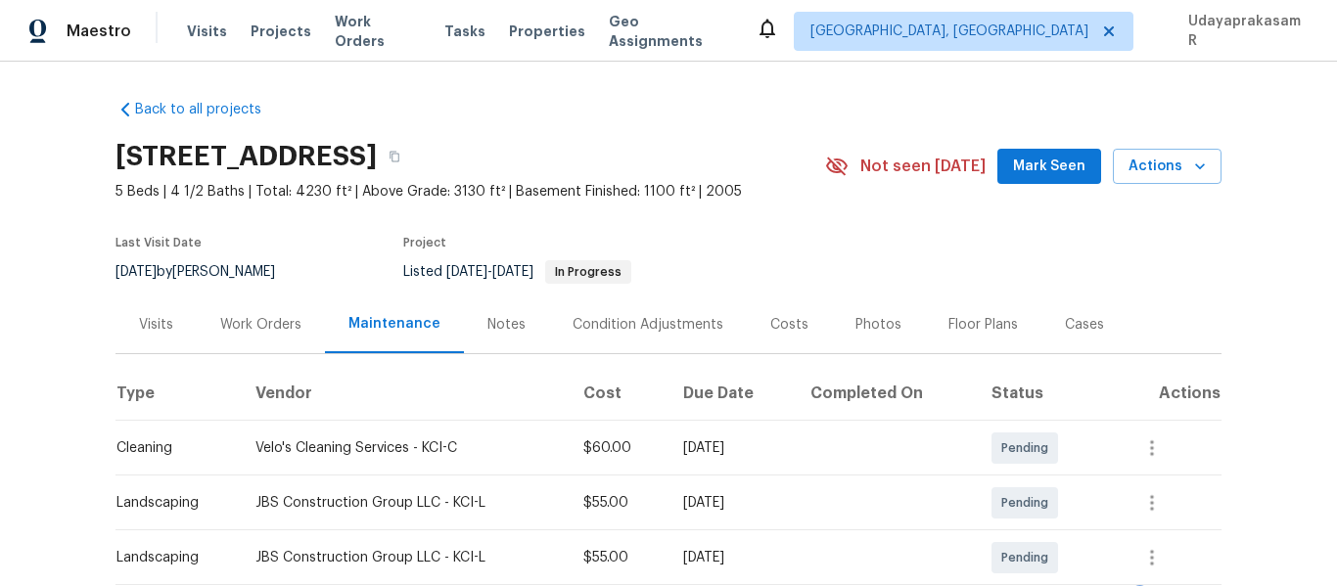
scroll to position [0, 0]
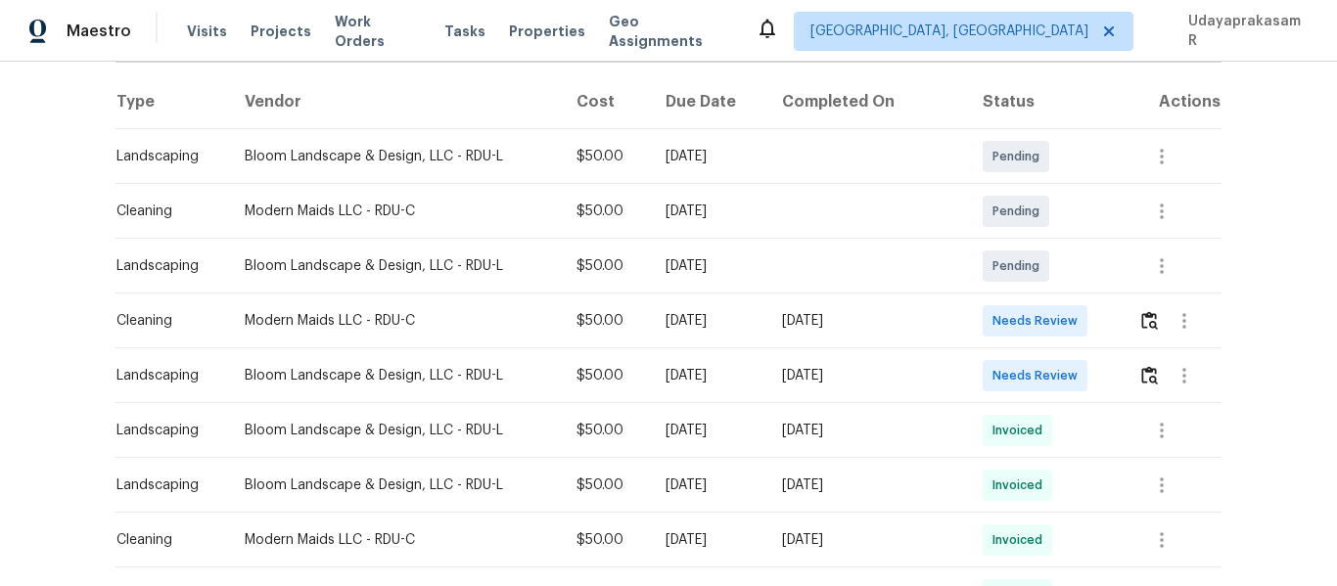
scroll to position [294, 0]
click at [1143, 318] on img "button" at bounding box center [1149, 319] width 17 height 19
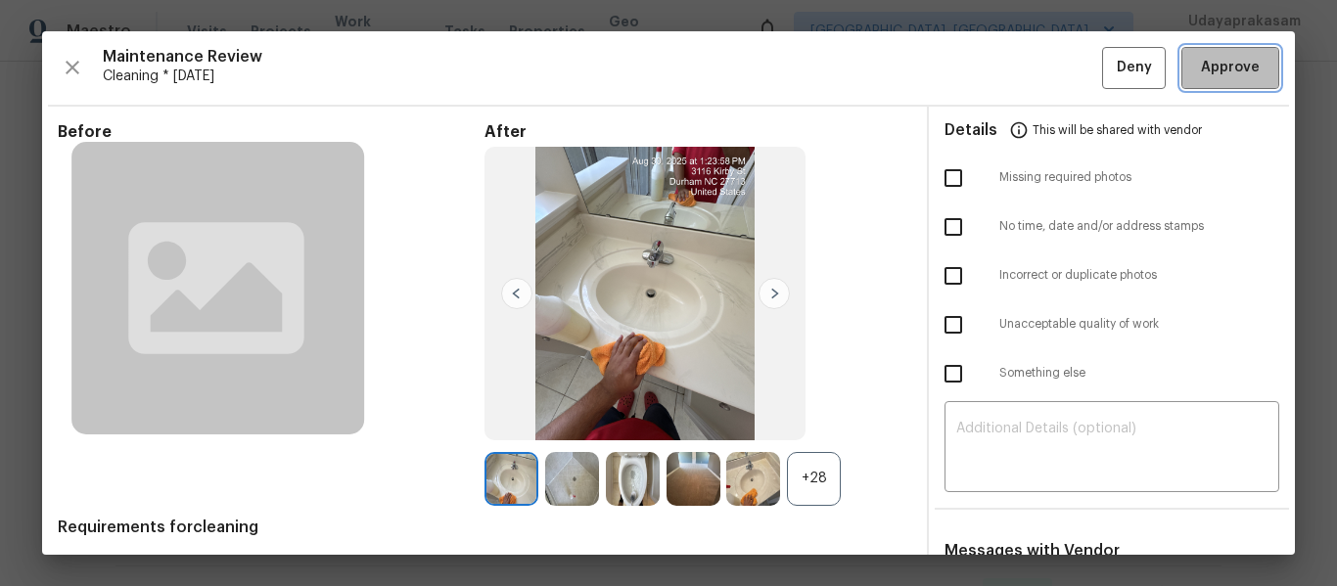
click at [1206, 62] on span "Approve" at bounding box center [1230, 68] width 59 height 24
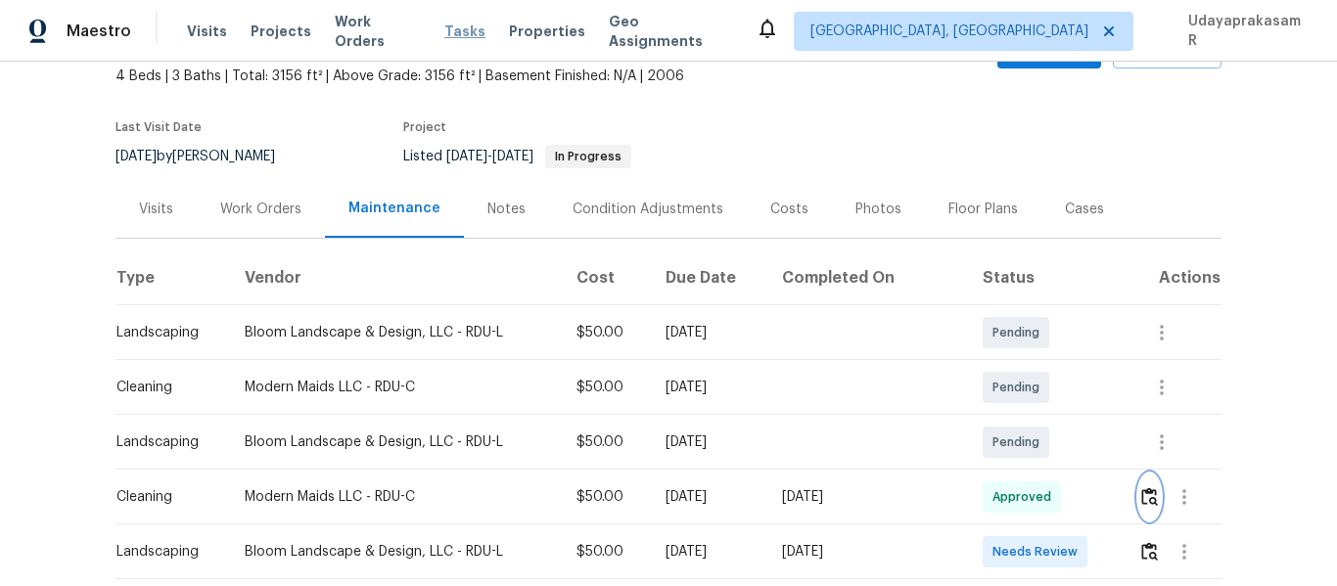
scroll to position [0, 0]
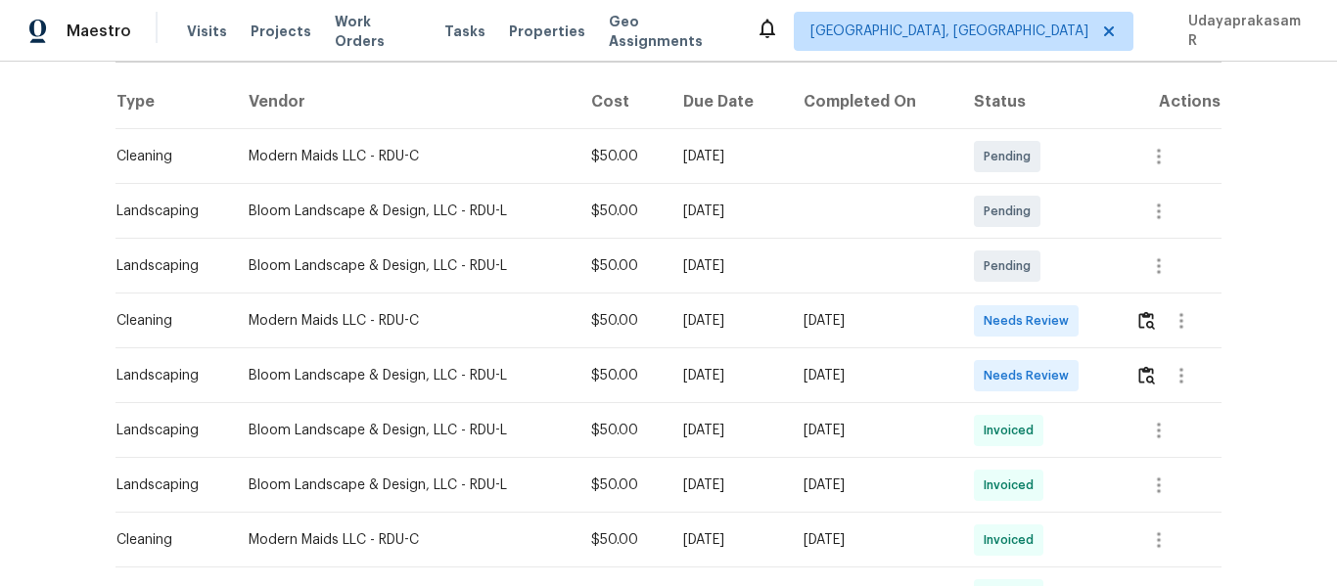
scroll to position [294, 0]
click at [1143, 328] on img "button" at bounding box center [1147, 319] width 17 height 19
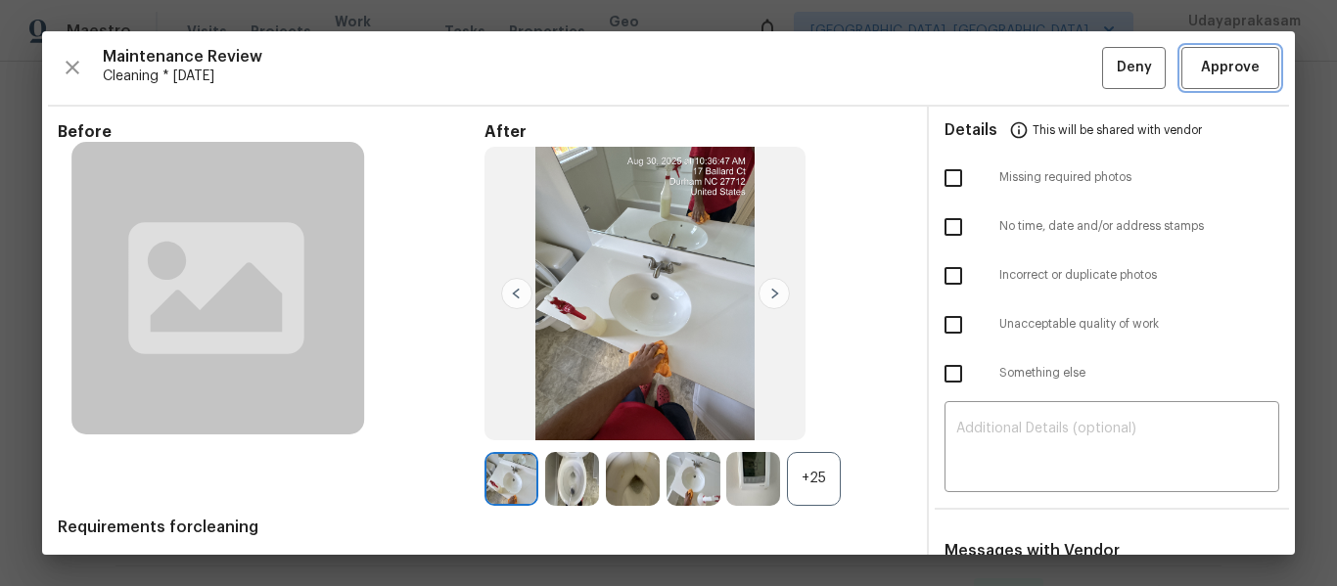
click at [1206, 61] on span "Approve" at bounding box center [1230, 68] width 59 height 24
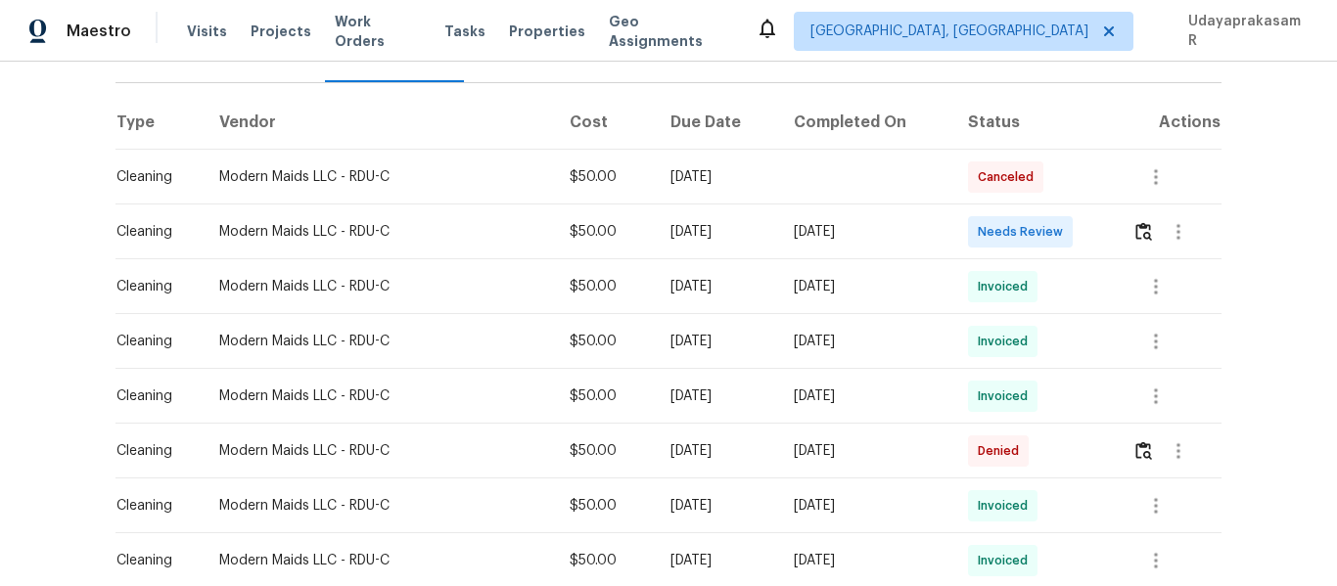
scroll to position [294, 0]
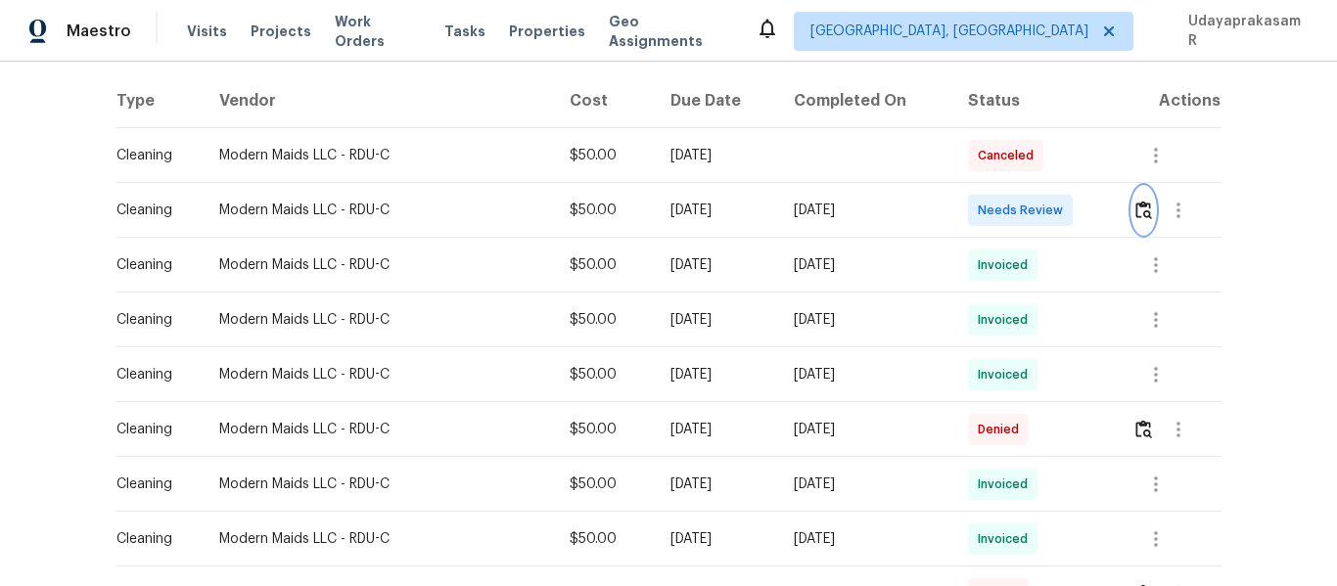
click at [1141, 211] on img "button" at bounding box center [1144, 210] width 17 height 19
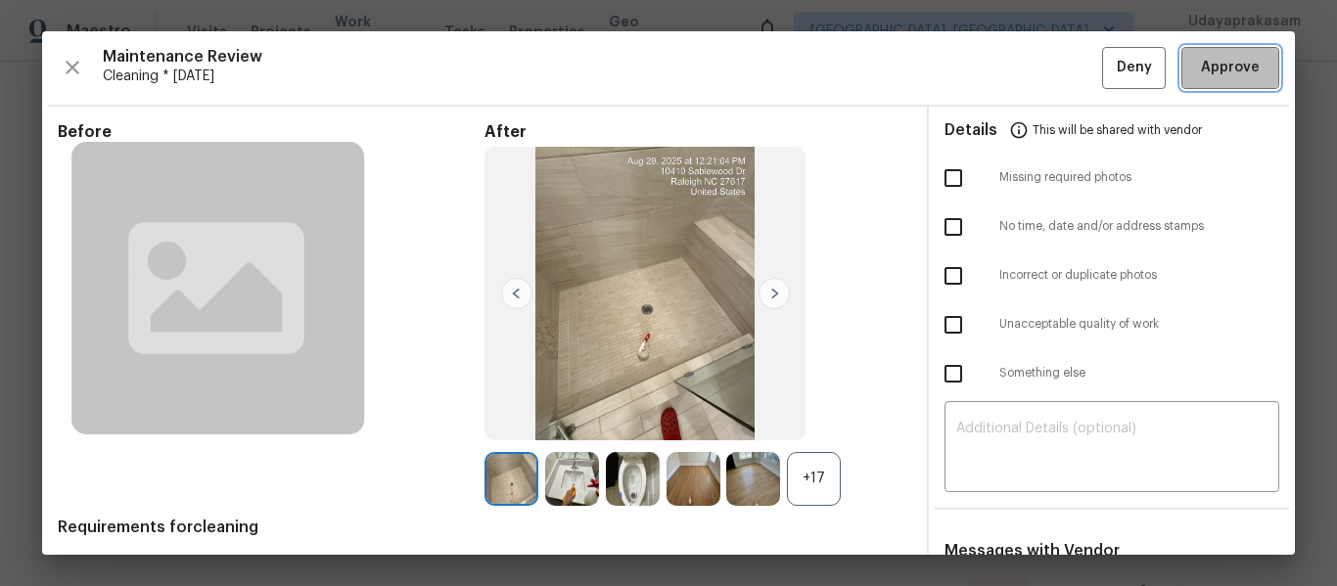
click at [1215, 75] on span "Approve" at bounding box center [1230, 68] width 59 height 24
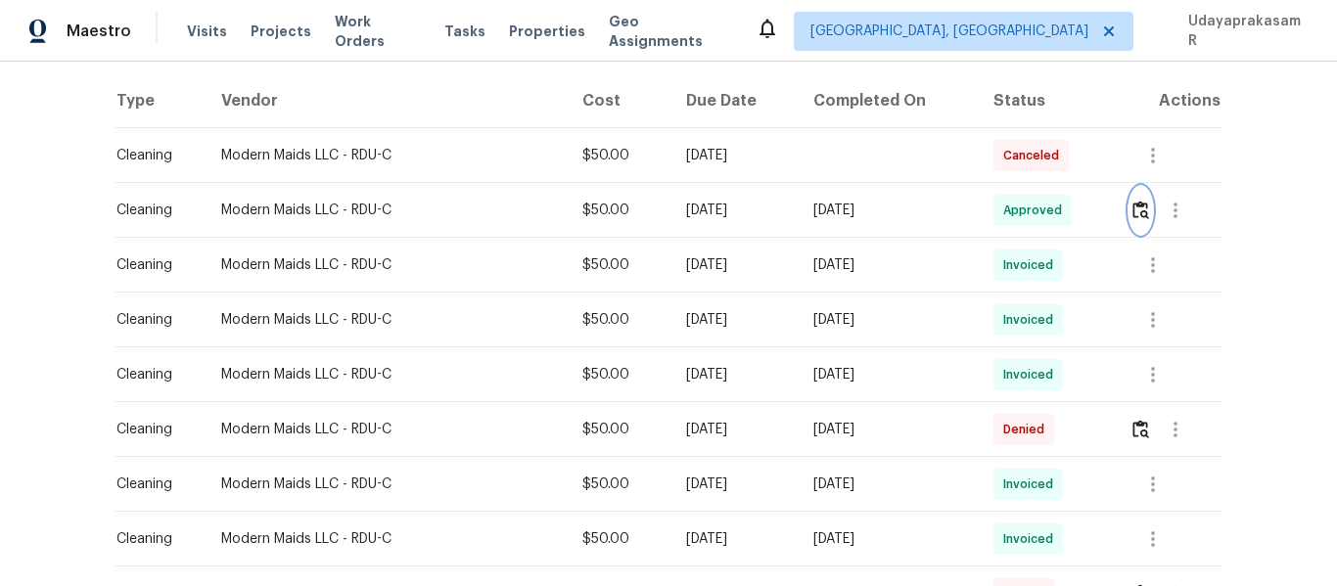
scroll to position [0, 0]
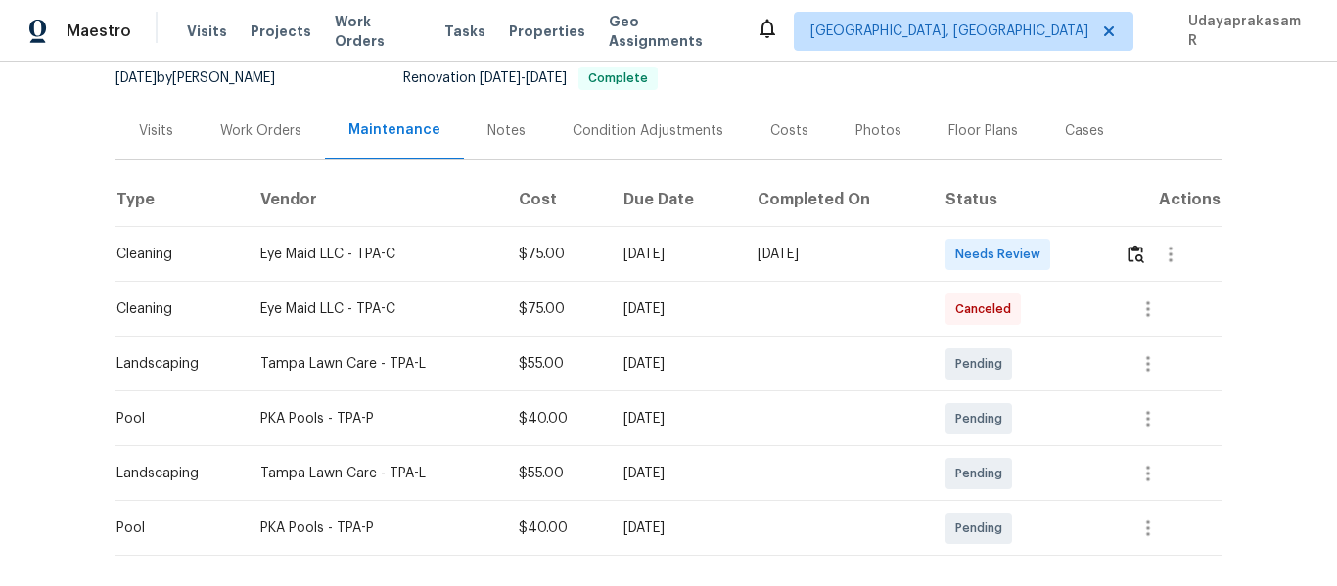
scroll to position [196, 0]
click at [1140, 256] on img "button" at bounding box center [1136, 253] width 17 height 19
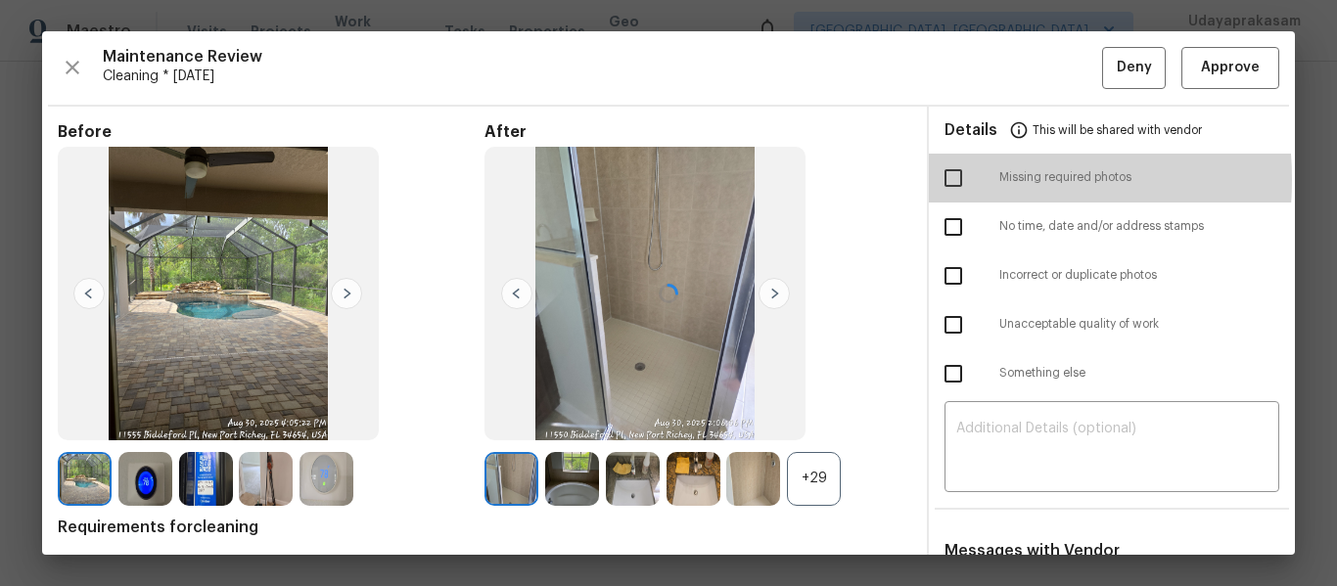
click at [944, 179] on input "checkbox" at bounding box center [953, 178] width 41 height 41
checkbox input "true"
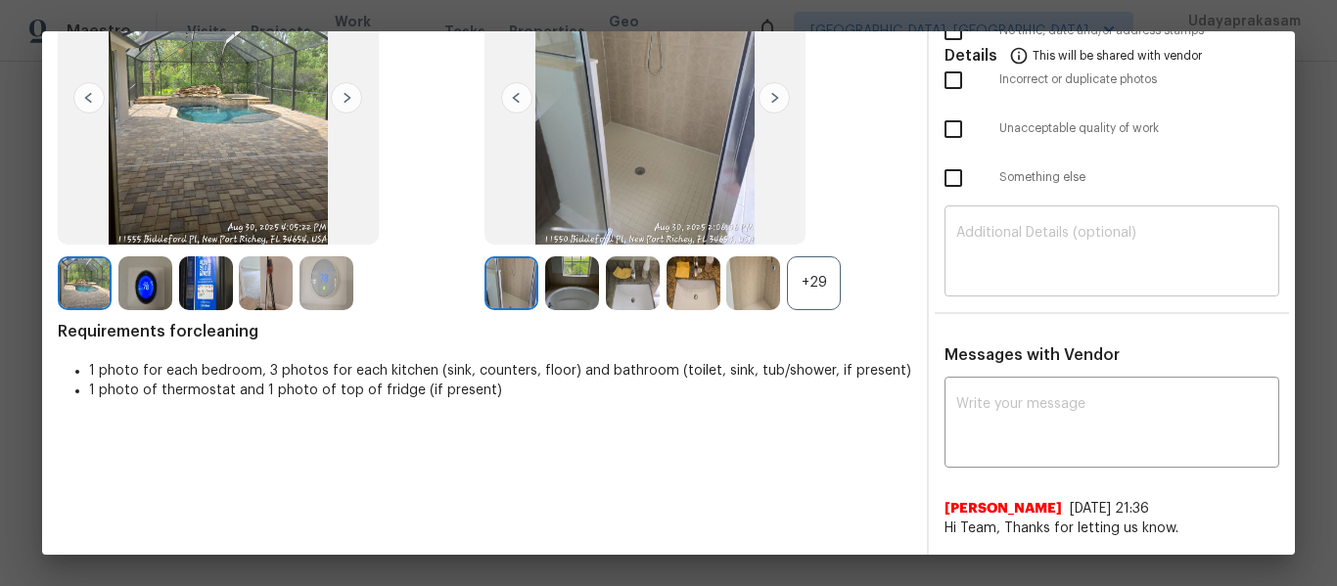
click at [1012, 245] on textarea at bounding box center [1111, 253] width 311 height 55
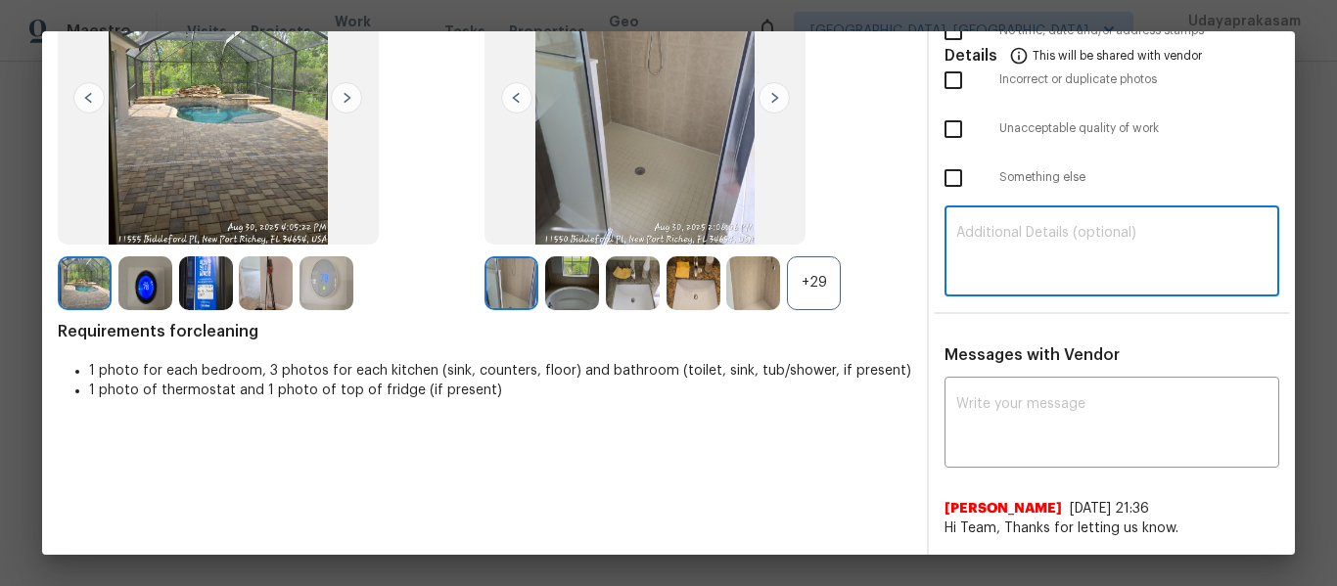
paste textarea "Maintenance Audit Team: Hello! Unfortunately, this cleaning visit completed on …"
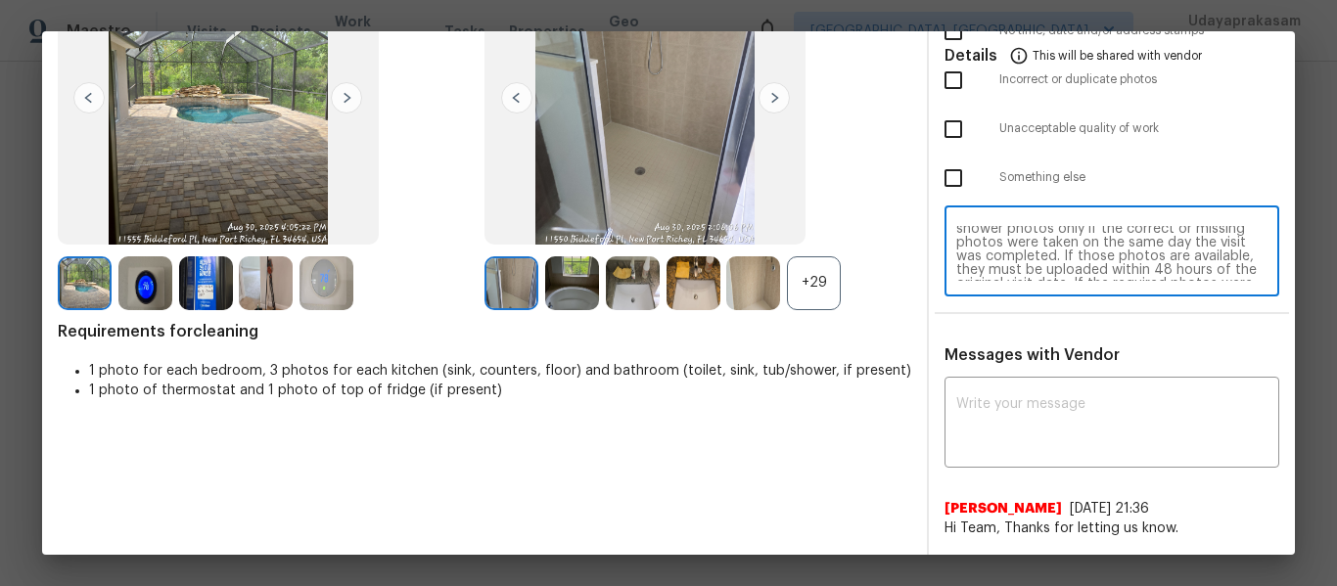
scroll to position [0, 0]
type textarea "Maintenance Audit Team: Hello! Unfortunately, this cleaning visit completed on …"
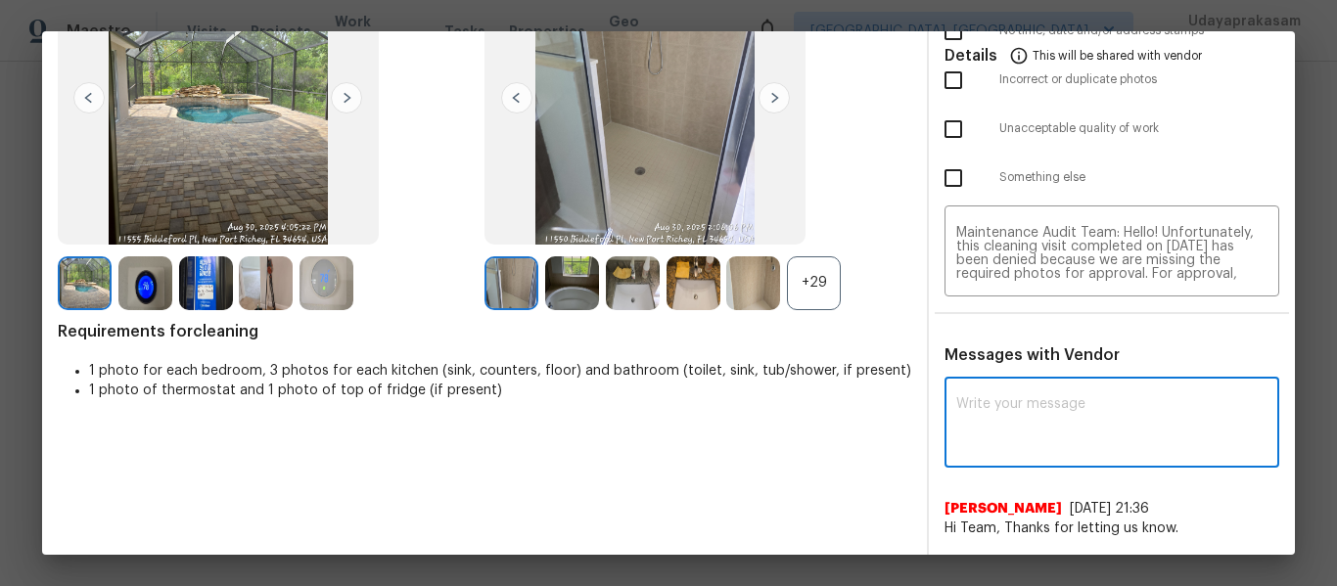
click at [1012, 418] on textarea at bounding box center [1111, 424] width 311 height 55
paste textarea "Maintenance Audit Team: Hello! Unfortunately, this cleaning visit completed on …"
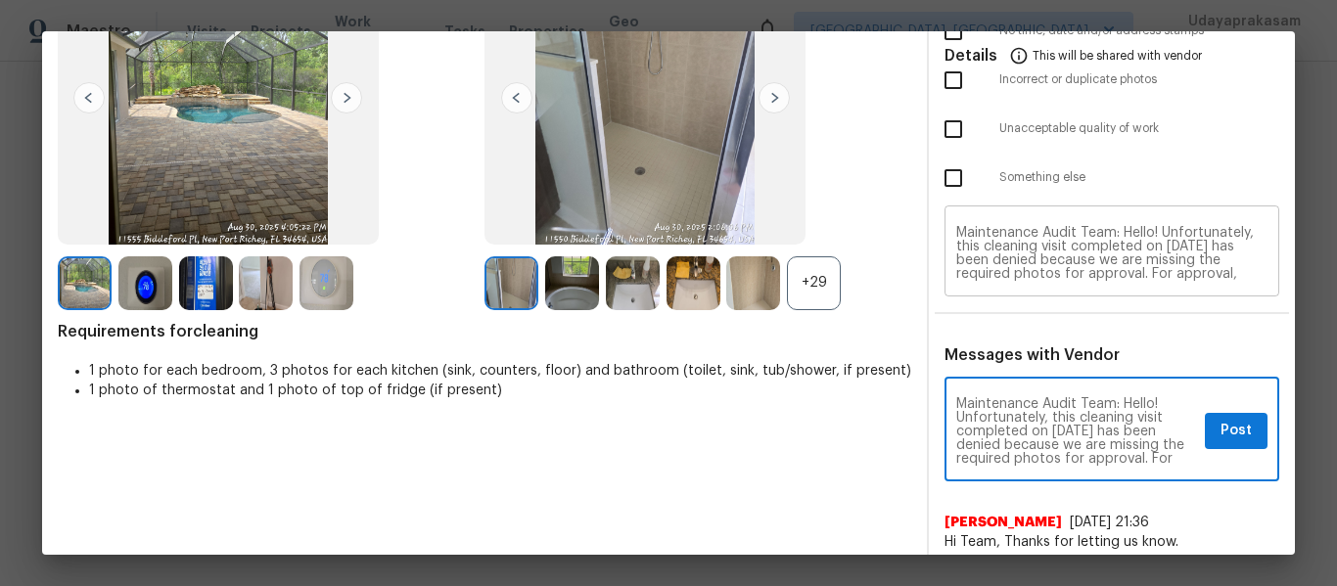
type textarea "Maintenance Audit Team: Hello! Unfortunately, this cleaning visit completed on …"
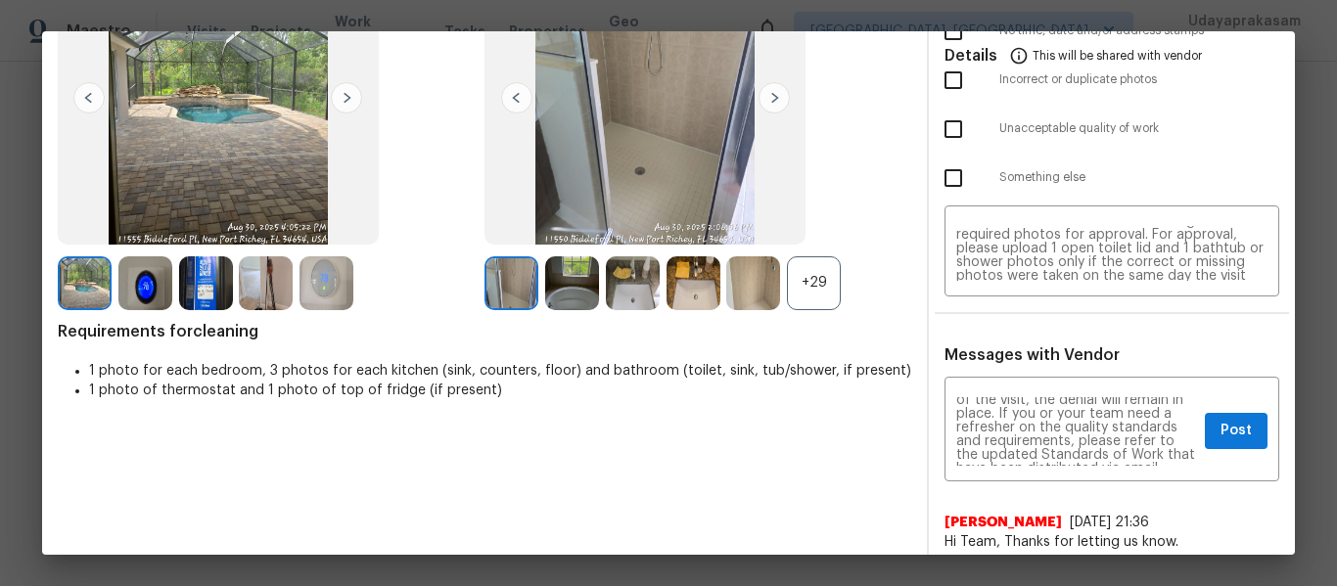
click at [817, 299] on div "+29" at bounding box center [814, 283] width 54 height 54
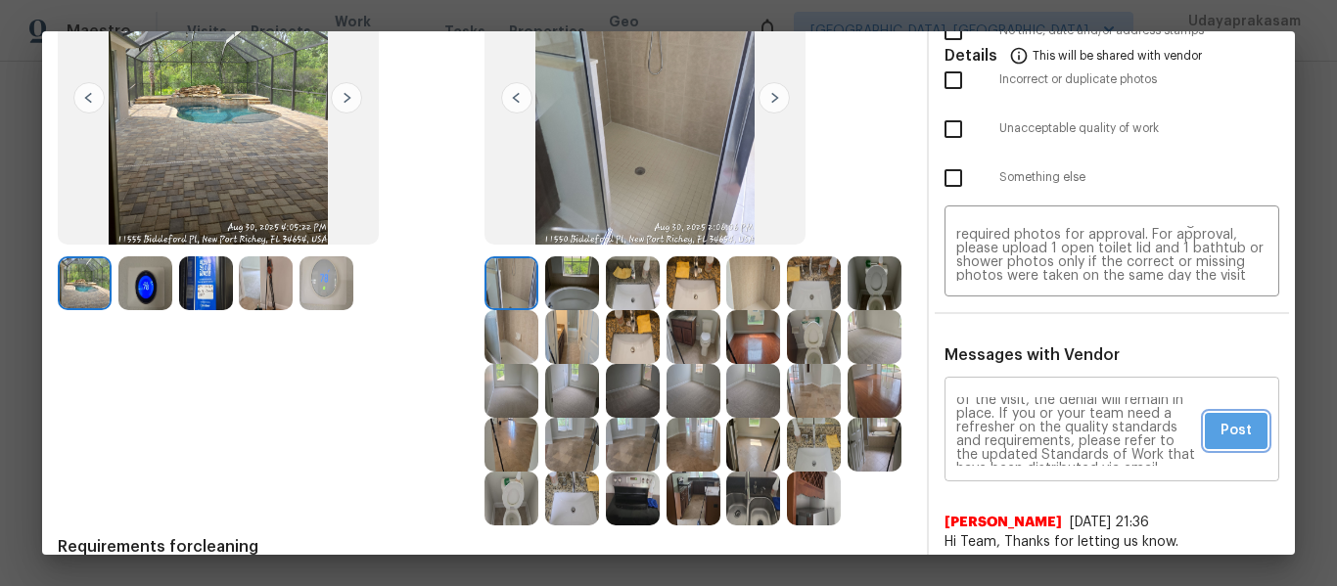
click at [1221, 427] on span "Post" at bounding box center [1236, 431] width 31 height 24
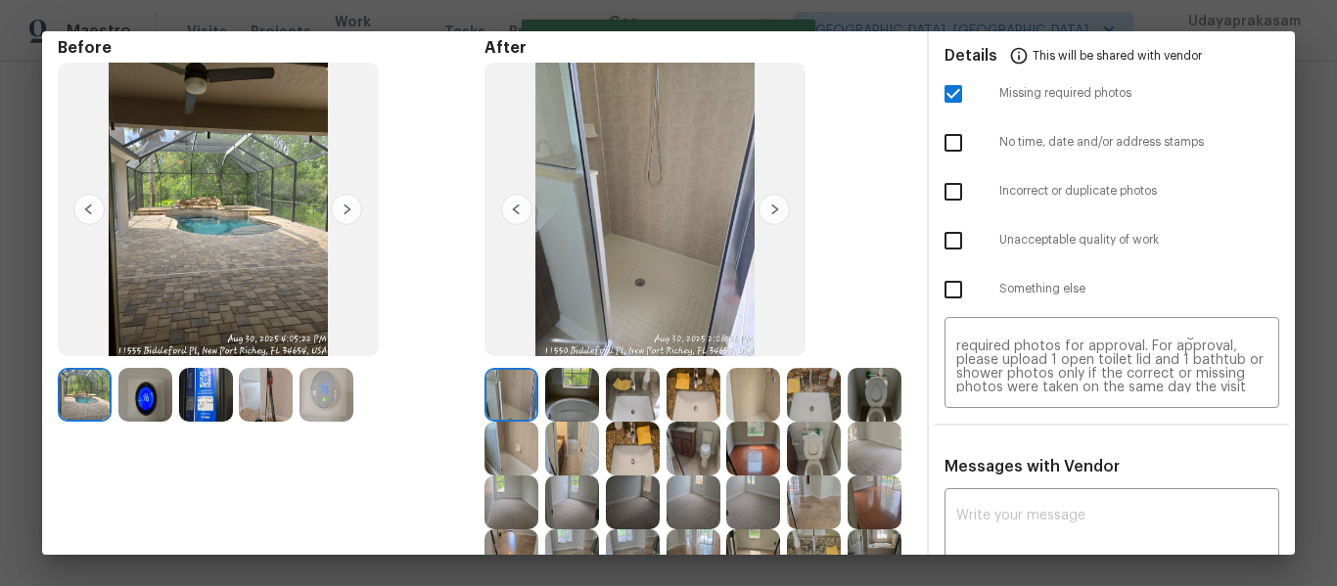
scroll to position [0, 0]
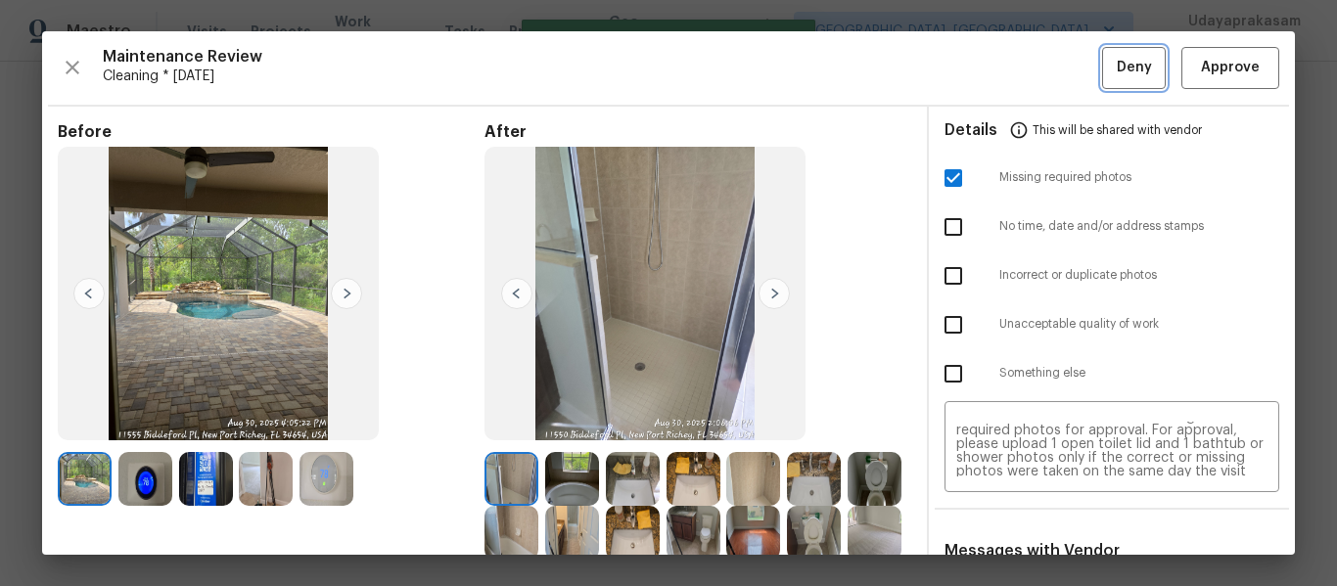
click at [1102, 59] on button "Deny" at bounding box center [1134, 68] width 64 height 42
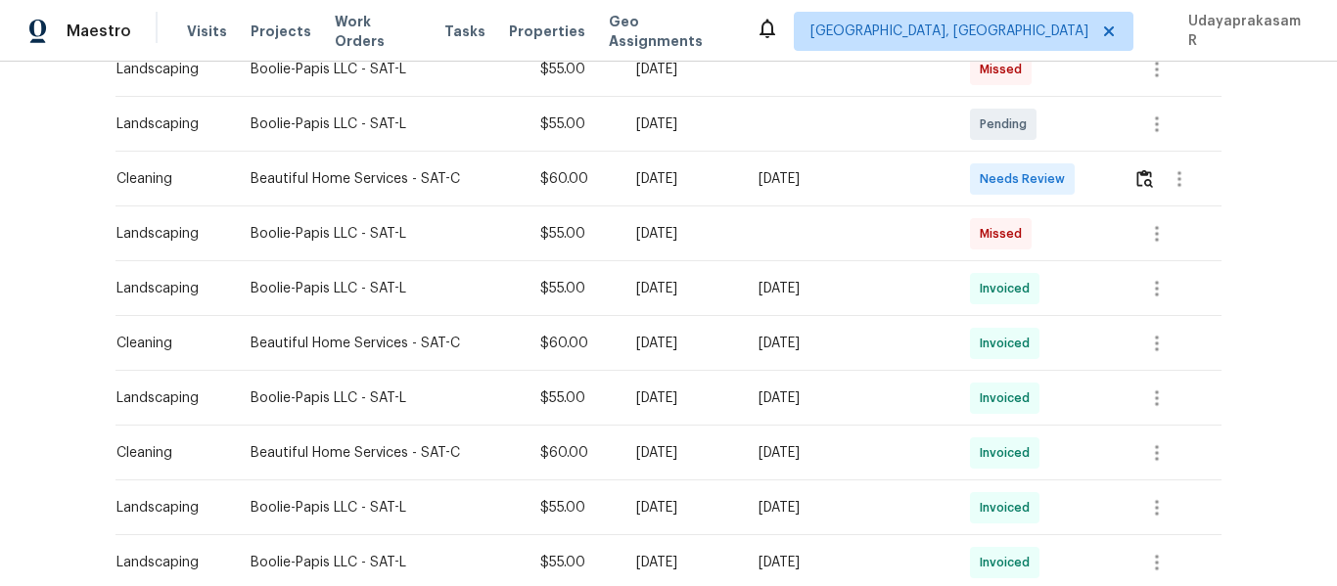
scroll to position [392, 0]
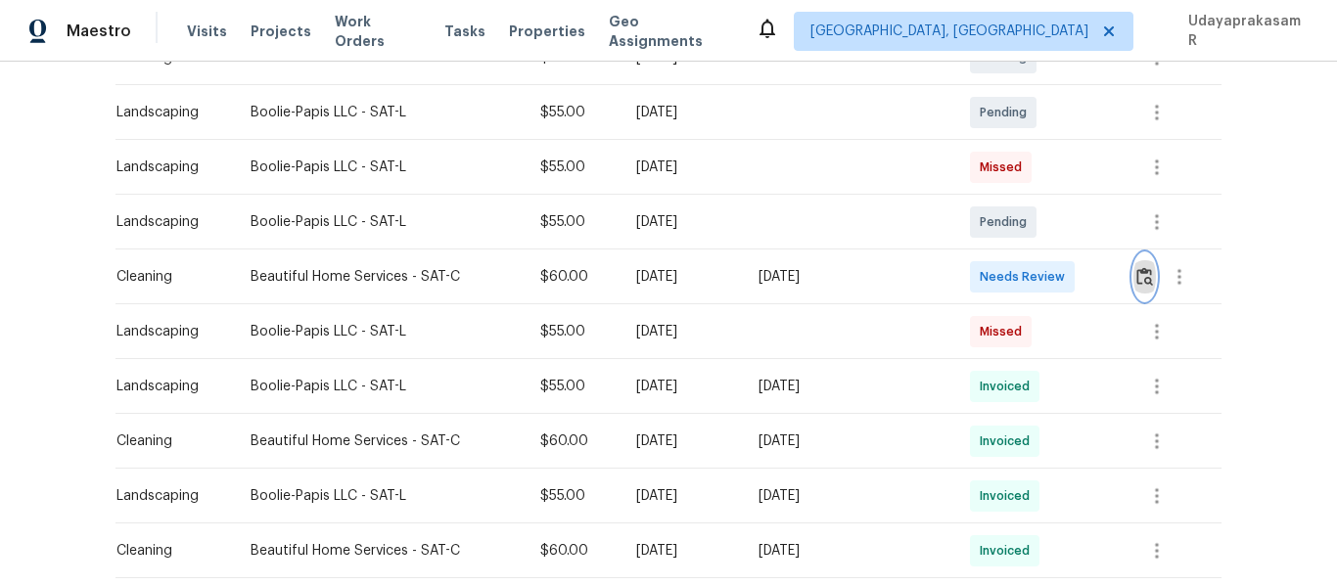
click at [1139, 278] on img "button" at bounding box center [1145, 276] width 17 height 19
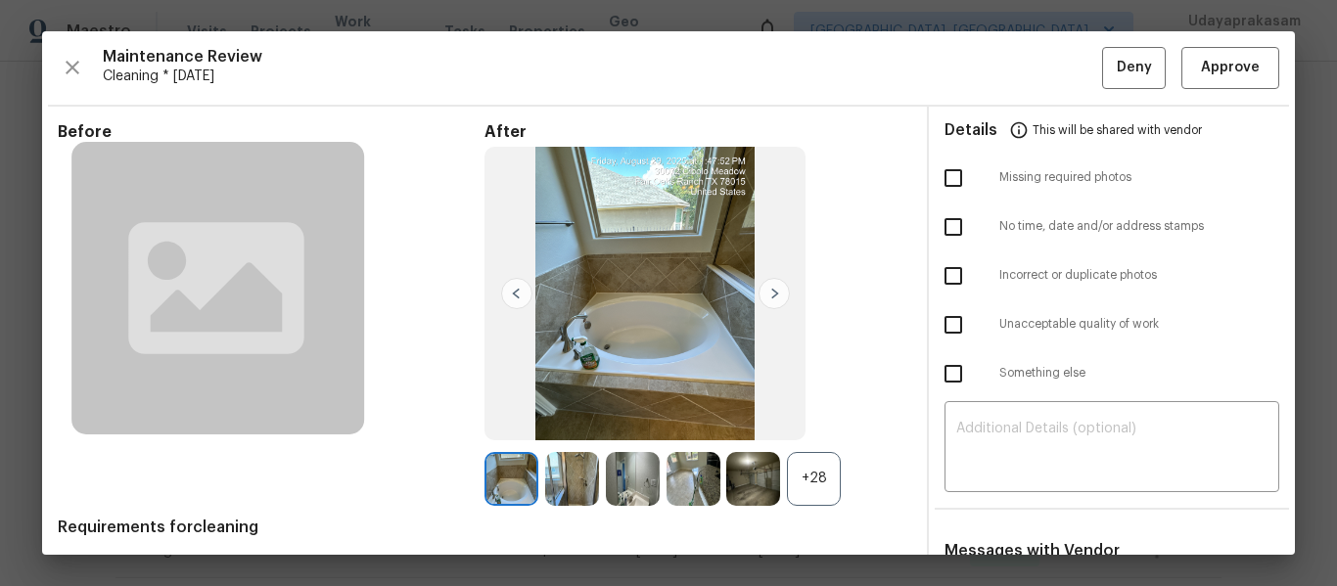
scroll to position [98, 0]
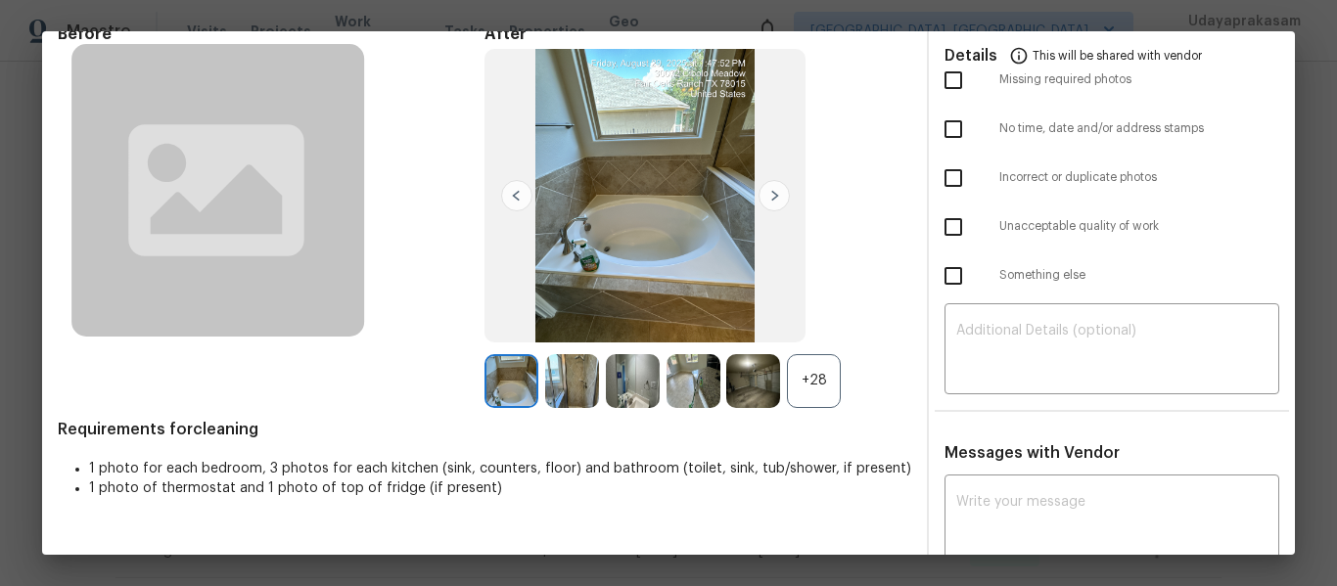
click at [808, 362] on div "+28" at bounding box center [814, 381] width 54 height 54
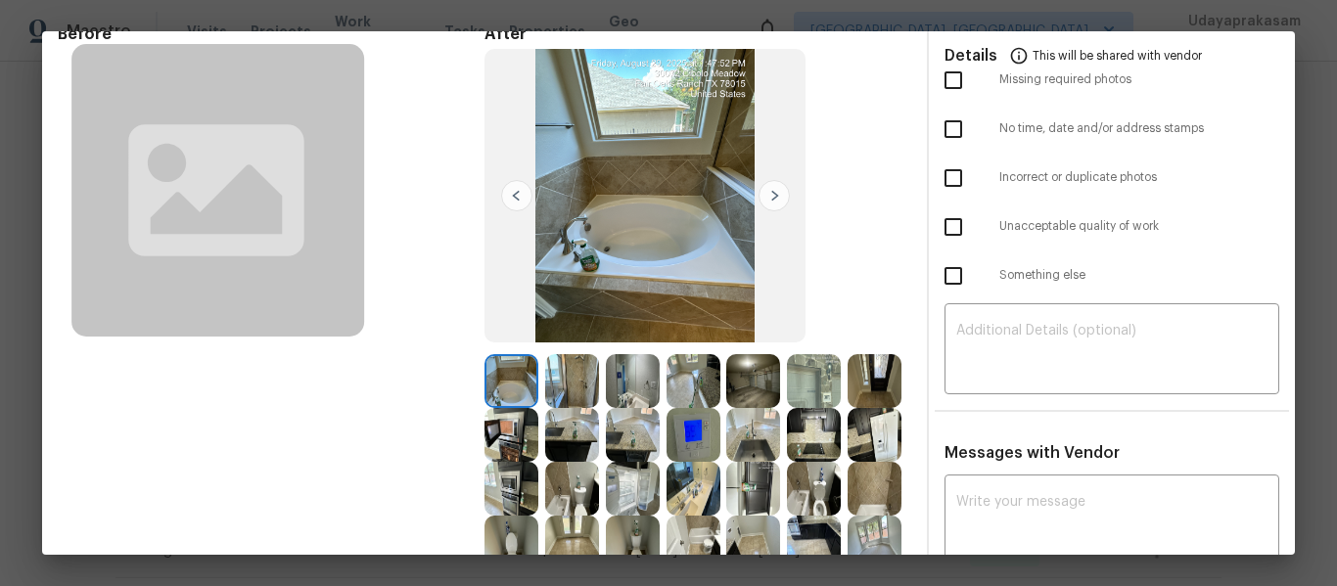
click at [721, 440] on img at bounding box center [694, 435] width 54 height 54
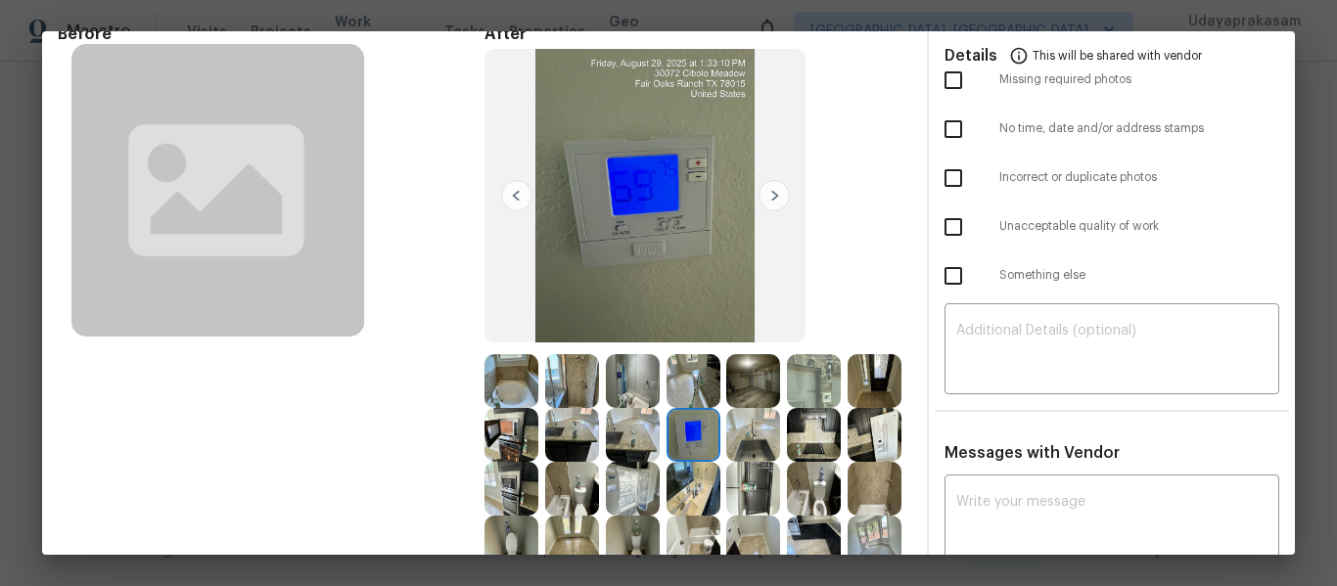
scroll to position [0, 0]
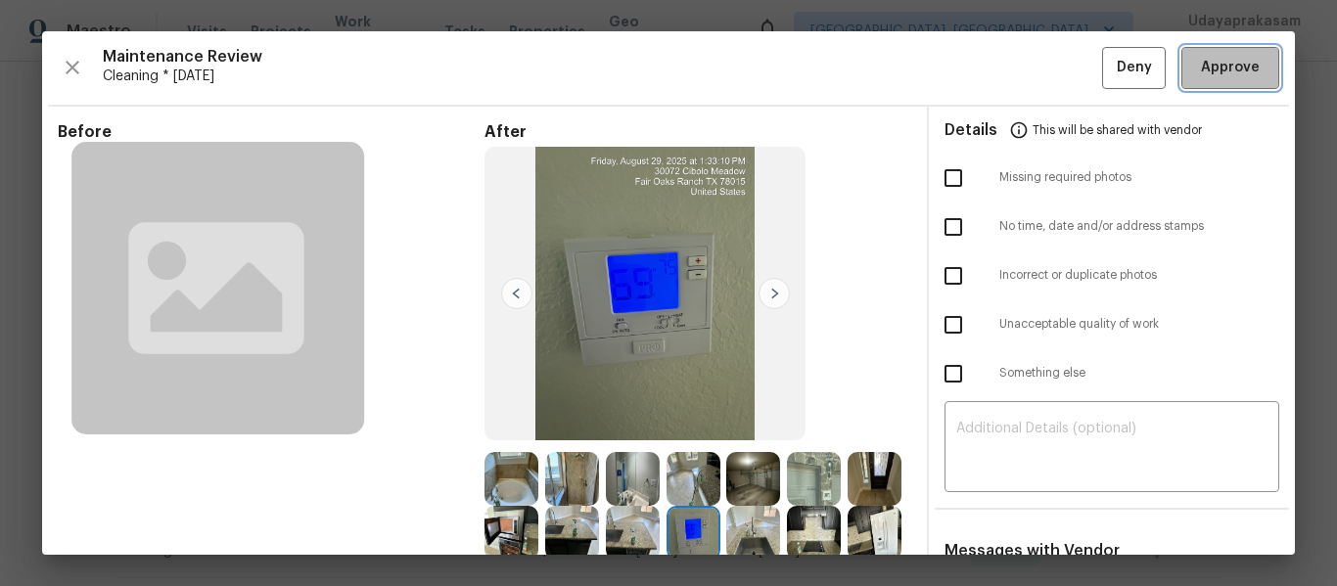
click at [1203, 72] on span "Approve" at bounding box center [1230, 68] width 59 height 24
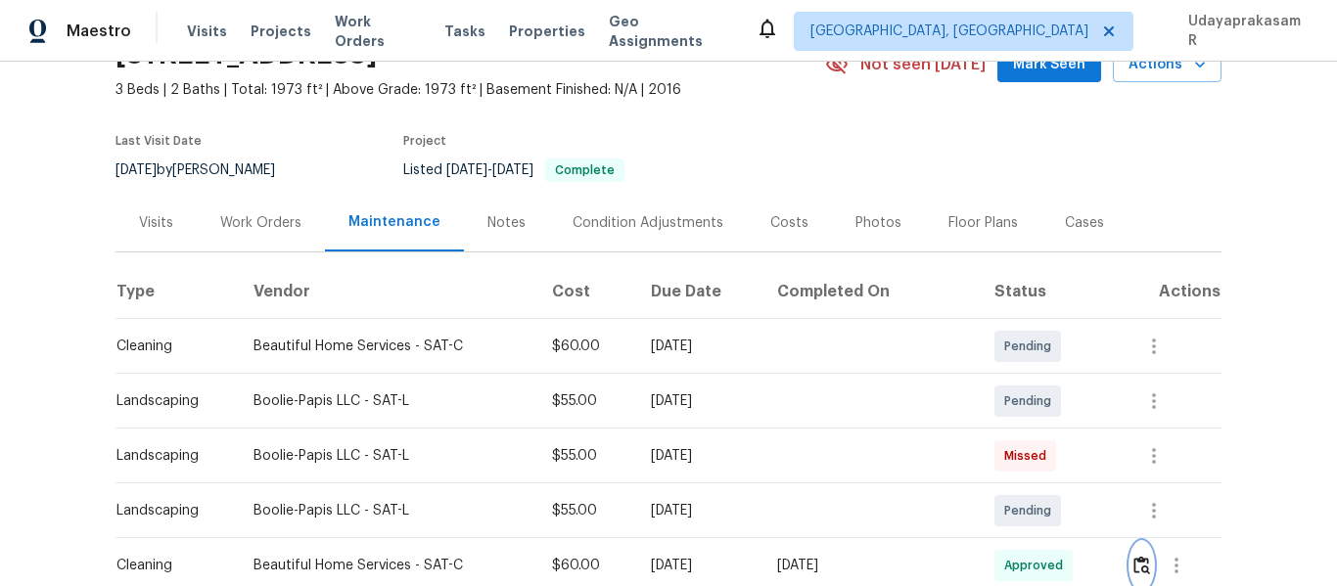
scroll to position [98, 0]
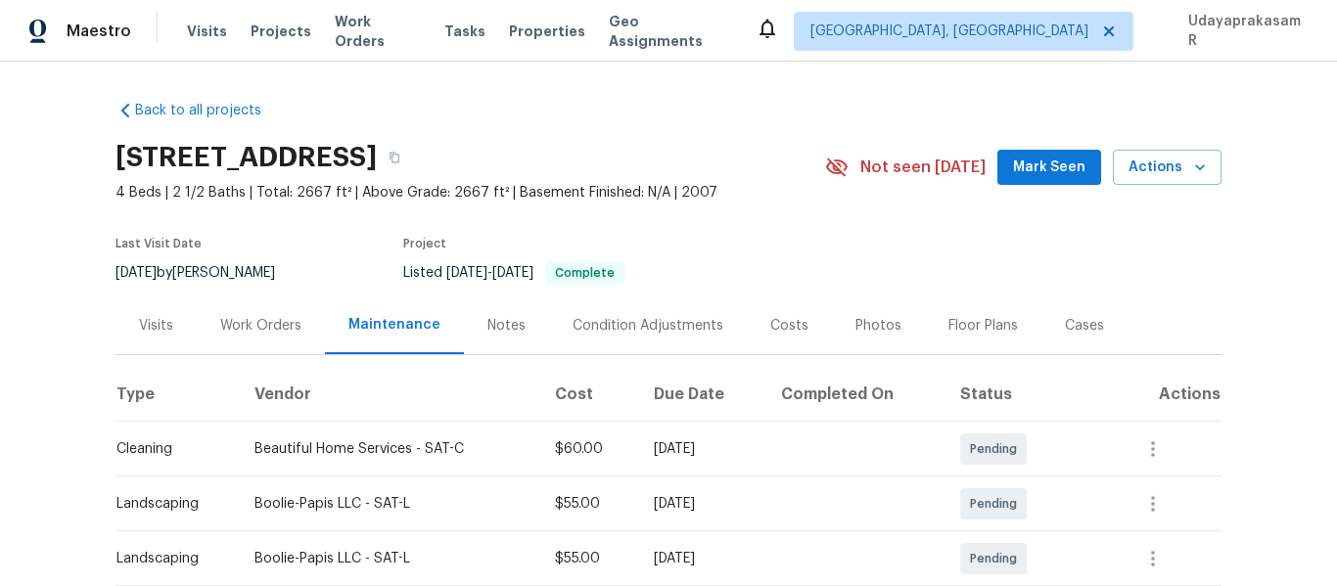
scroll to position [242, 0]
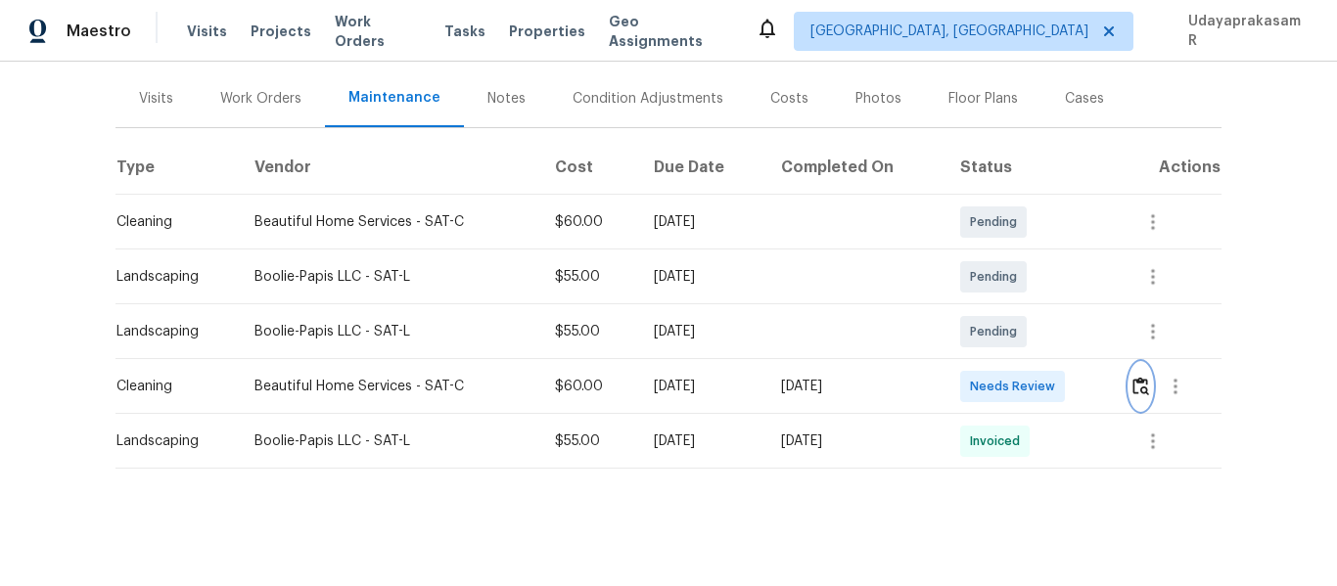
click at [1133, 377] on img "button" at bounding box center [1141, 386] width 17 height 19
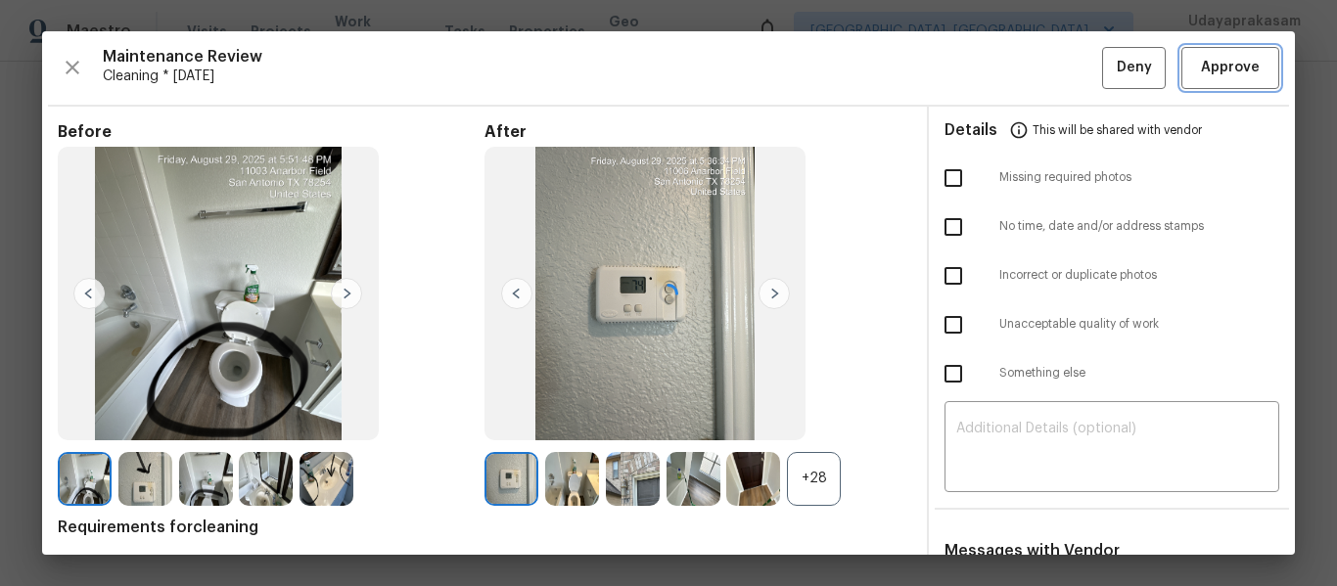
click at [1204, 70] on span "Approve" at bounding box center [1230, 68] width 59 height 24
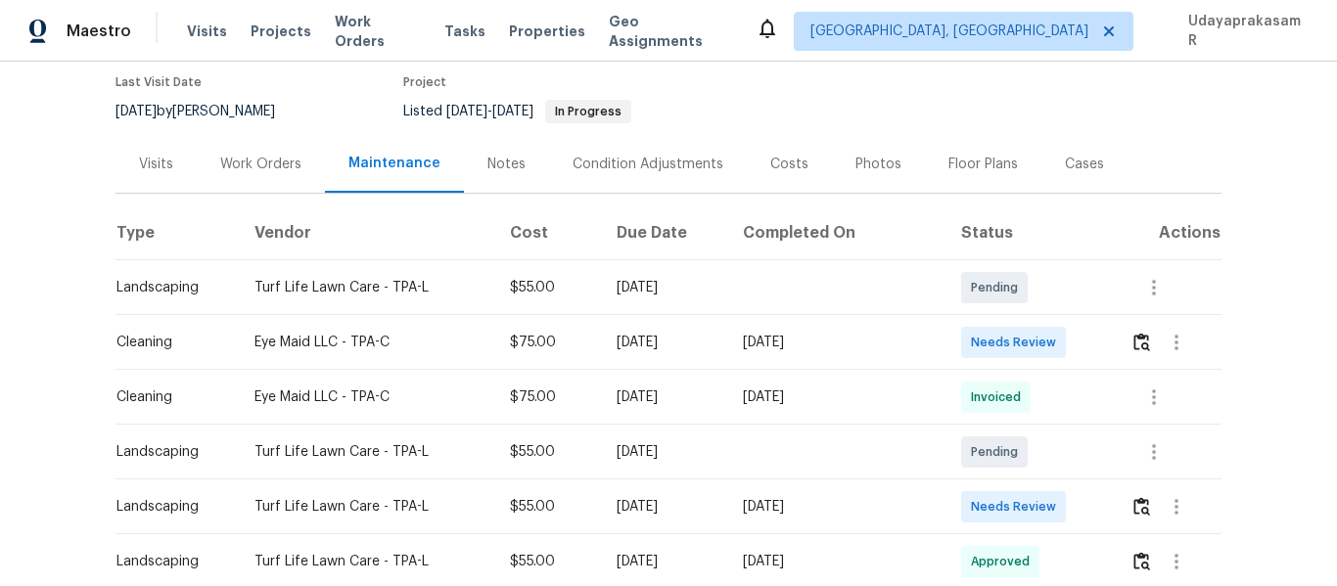
scroll to position [196, 0]
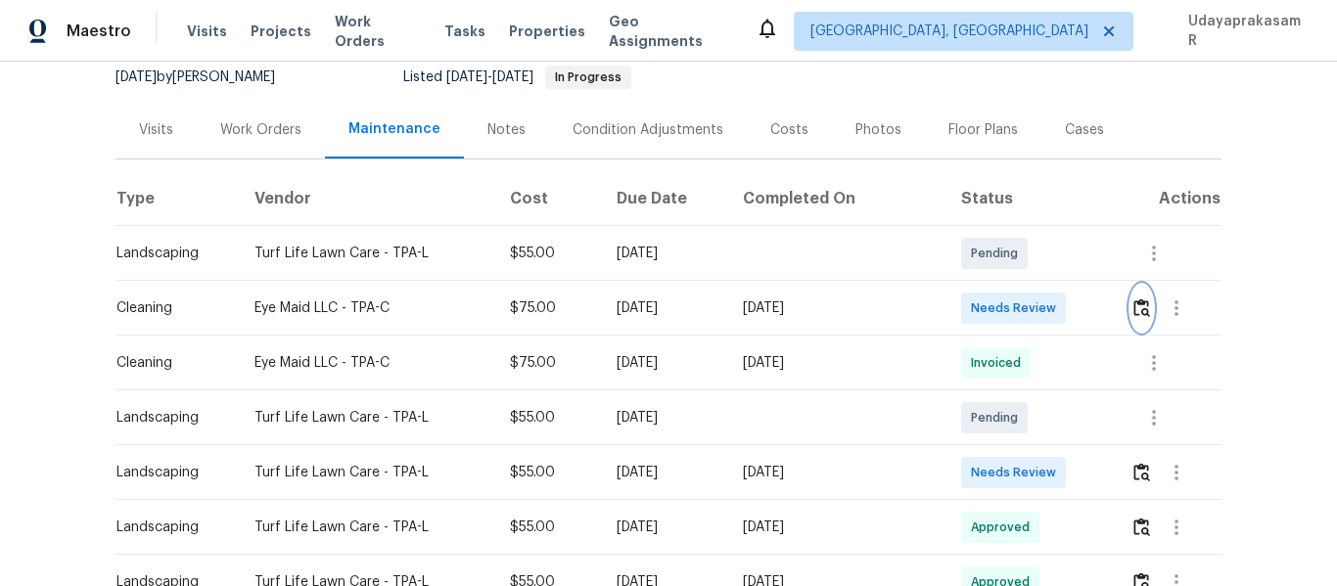
click at [1139, 318] on button "button" at bounding box center [1142, 308] width 23 height 47
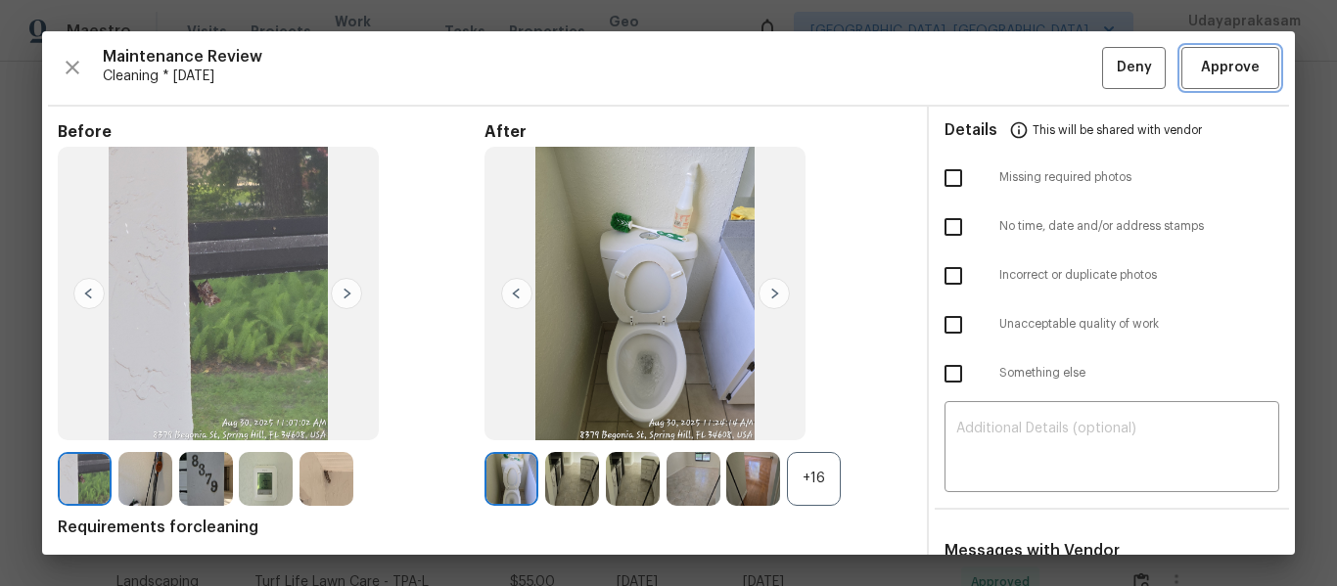
click at [1239, 70] on span "Approve" at bounding box center [1230, 68] width 59 height 24
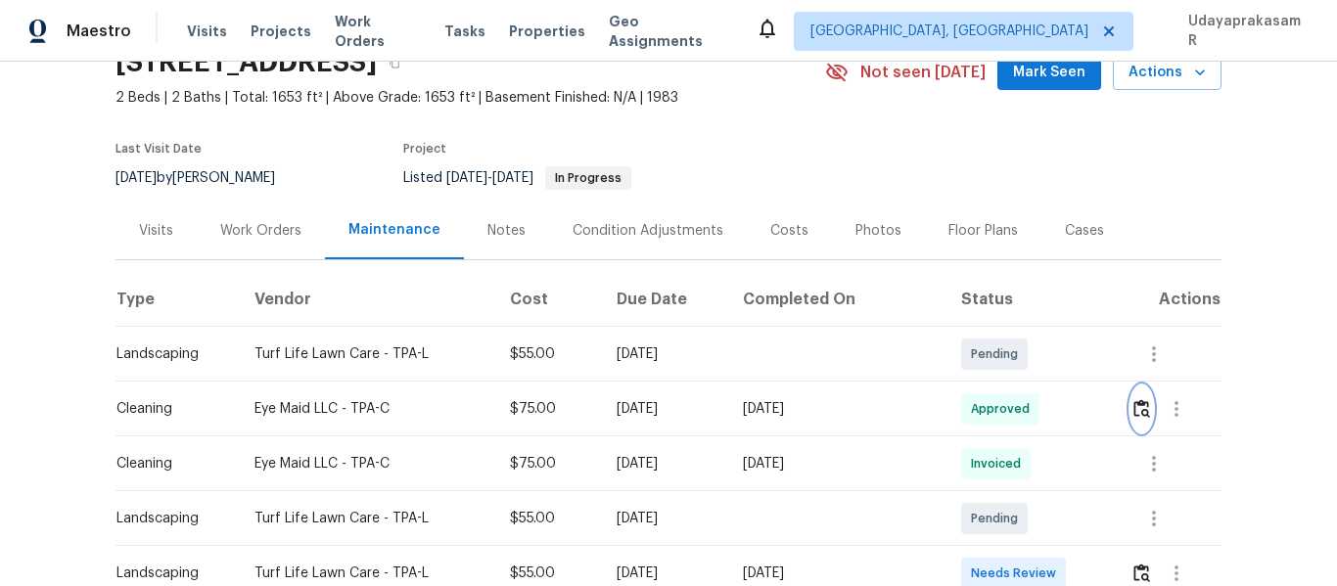
scroll to position [0, 0]
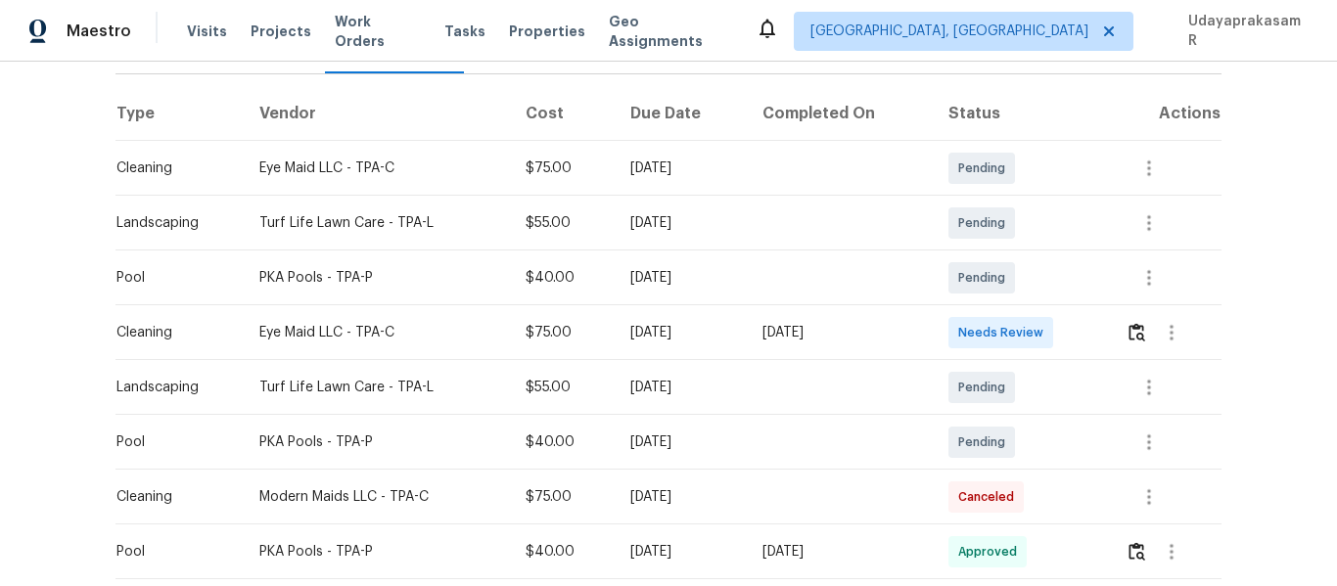
scroll to position [294, 0]
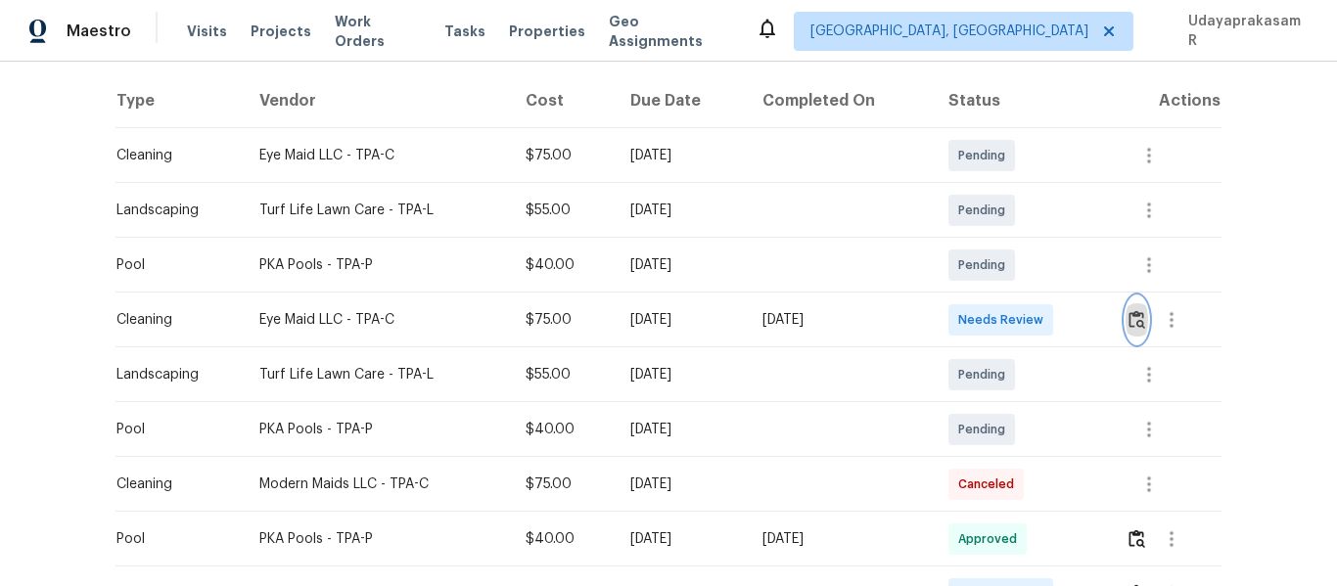
click at [1129, 323] on img "button" at bounding box center [1137, 319] width 17 height 19
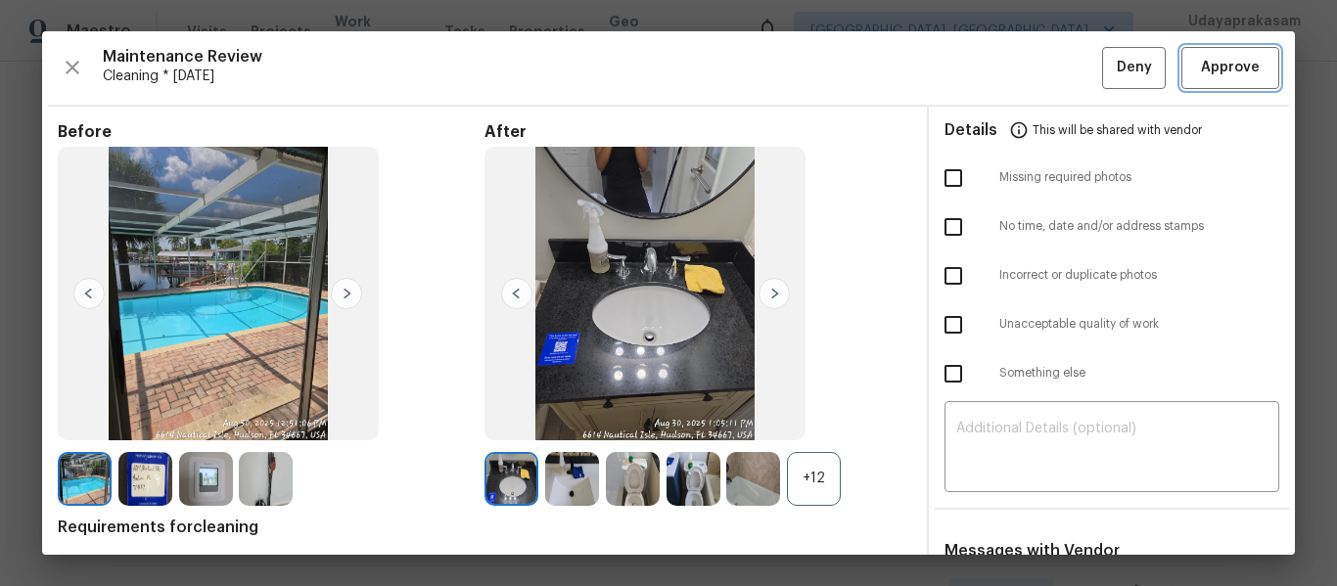
click at [1222, 64] on span "Approve" at bounding box center [1230, 68] width 59 height 24
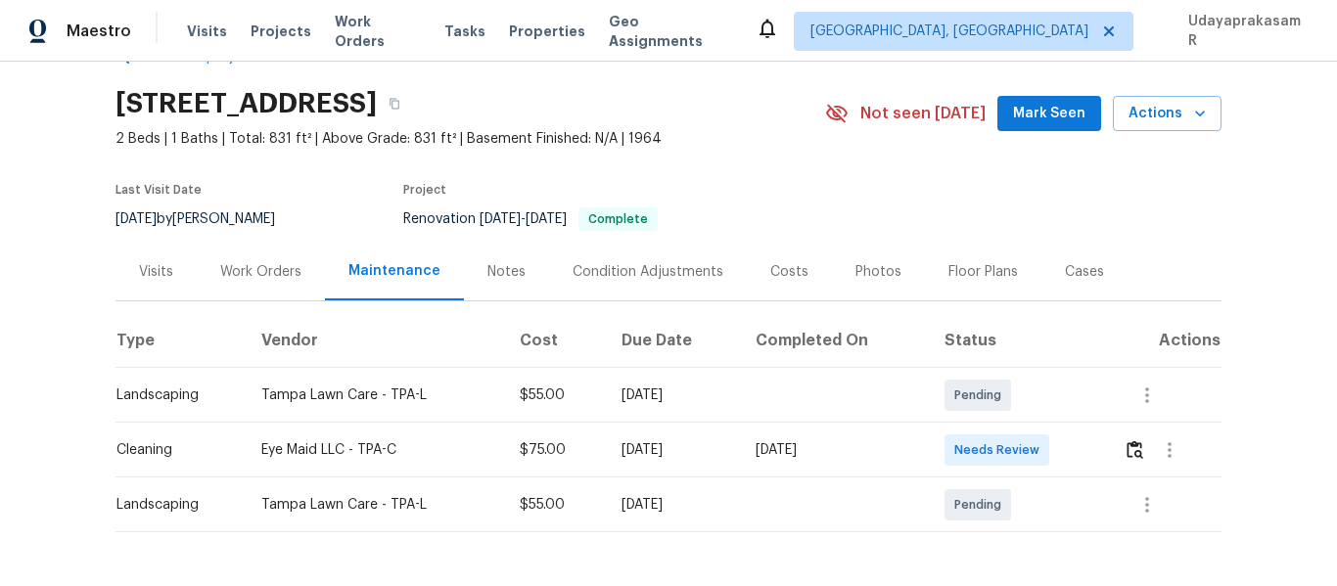
scroll to position [98, 0]
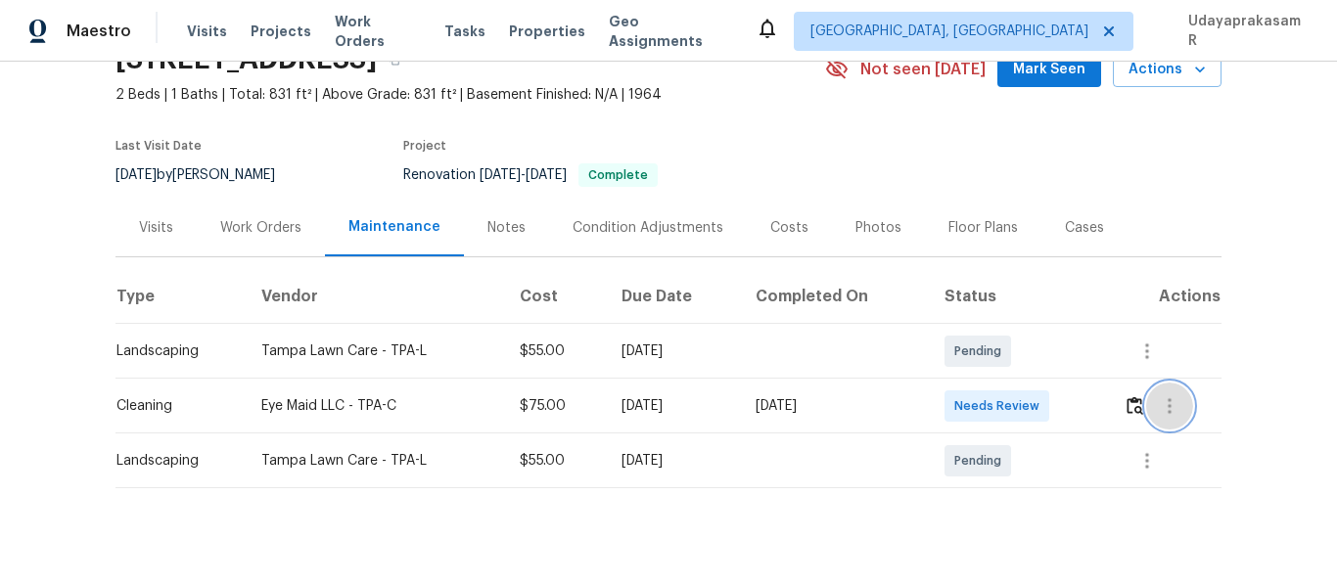
click at [1146, 410] on button "button" at bounding box center [1169, 406] width 47 height 47
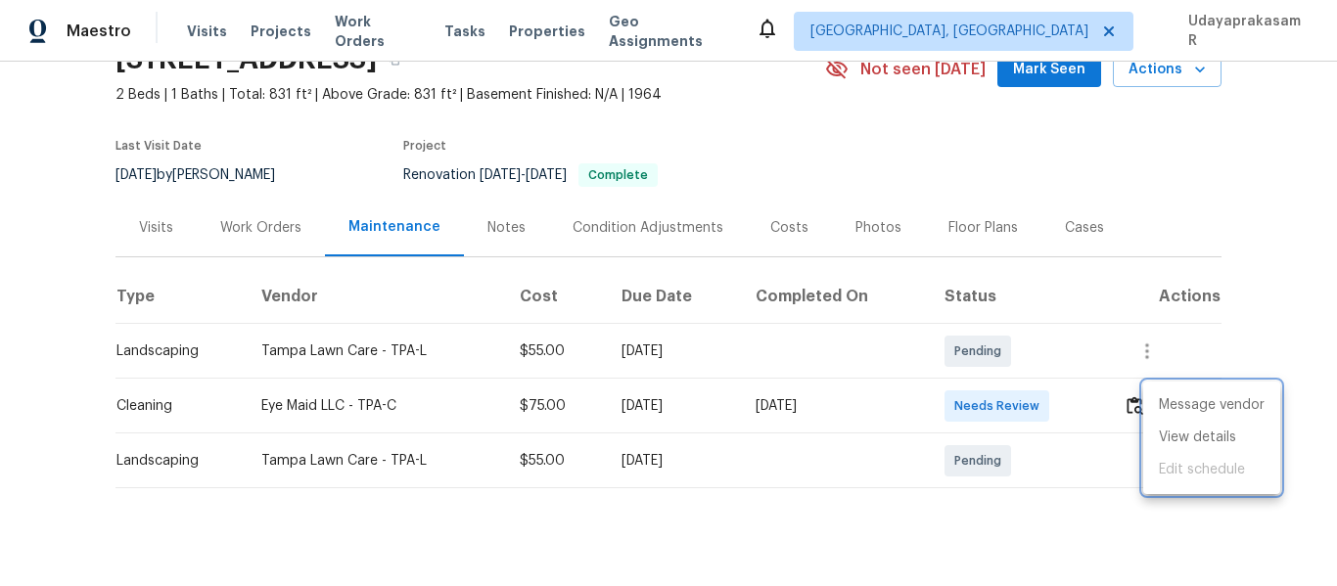
click at [1091, 399] on div at bounding box center [668, 293] width 1337 height 586
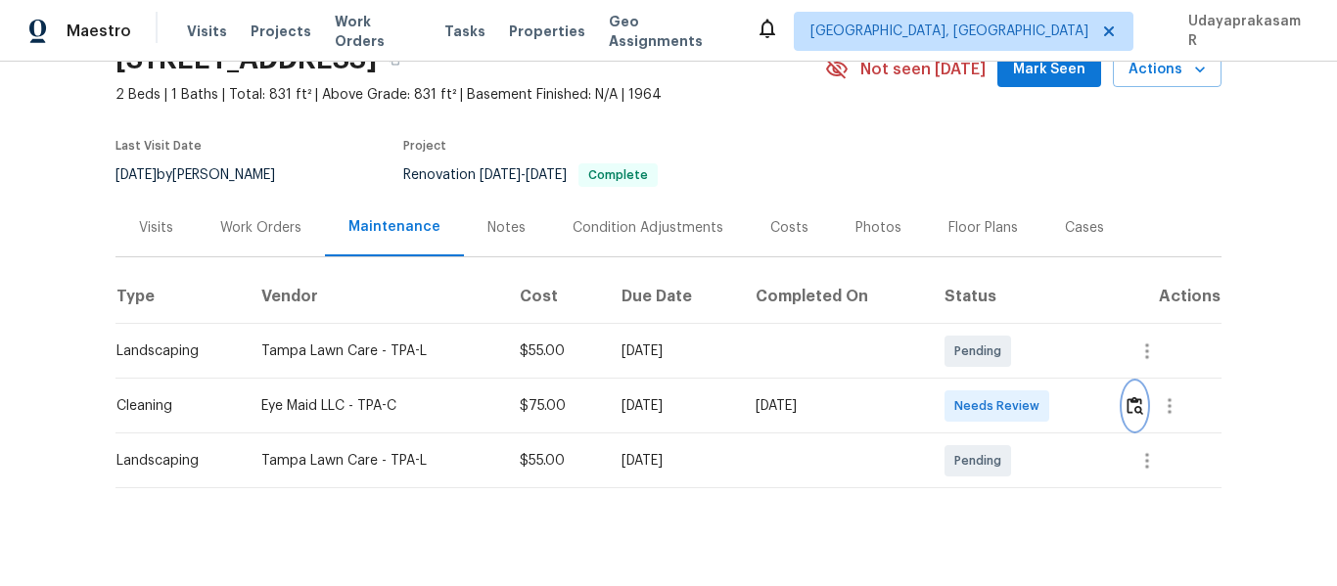
click at [1133, 408] on img "button" at bounding box center [1135, 405] width 17 height 19
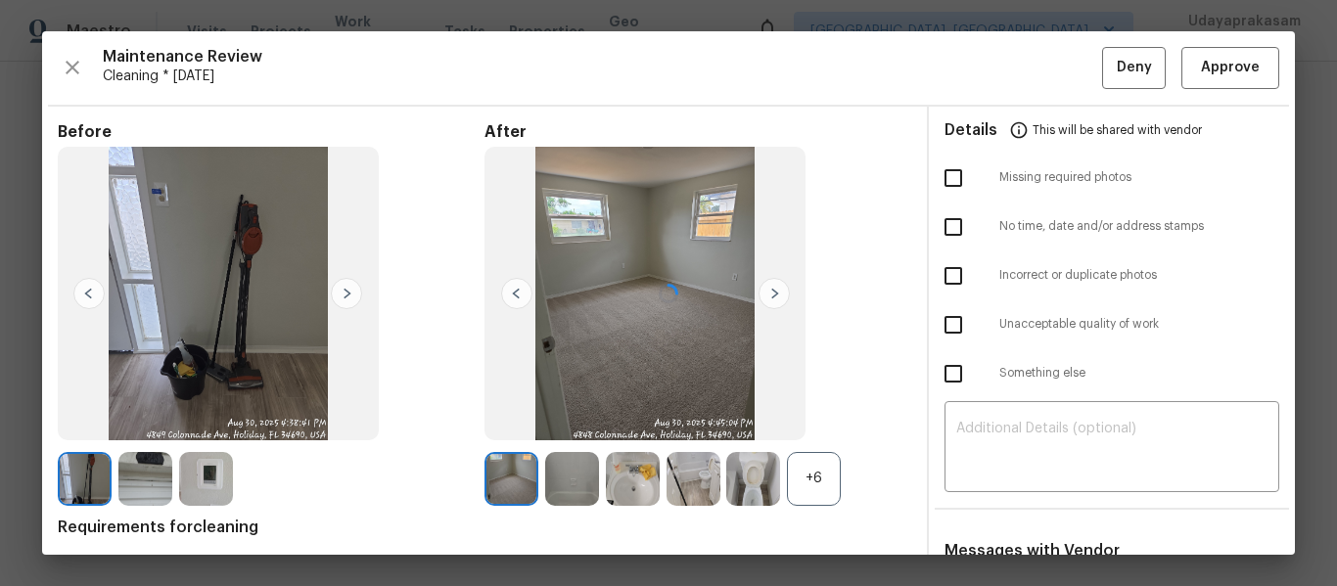
click at [1228, 66] on div at bounding box center [668, 293] width 1253 height 524
click at [1228, 66] on span "Approve" at bounding box center [1230, 68] width 59 height 24
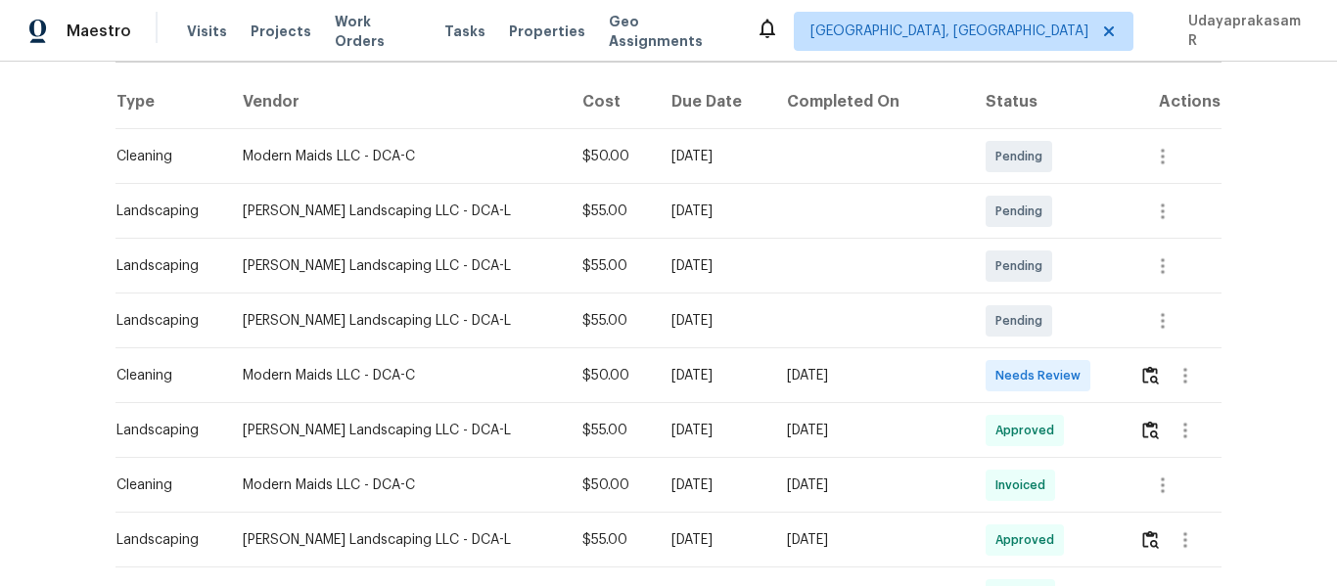
scroll to position [294, 0]
click at [1142, 366] on img "button" at bounding box center [1150, 374] width 17 height 19
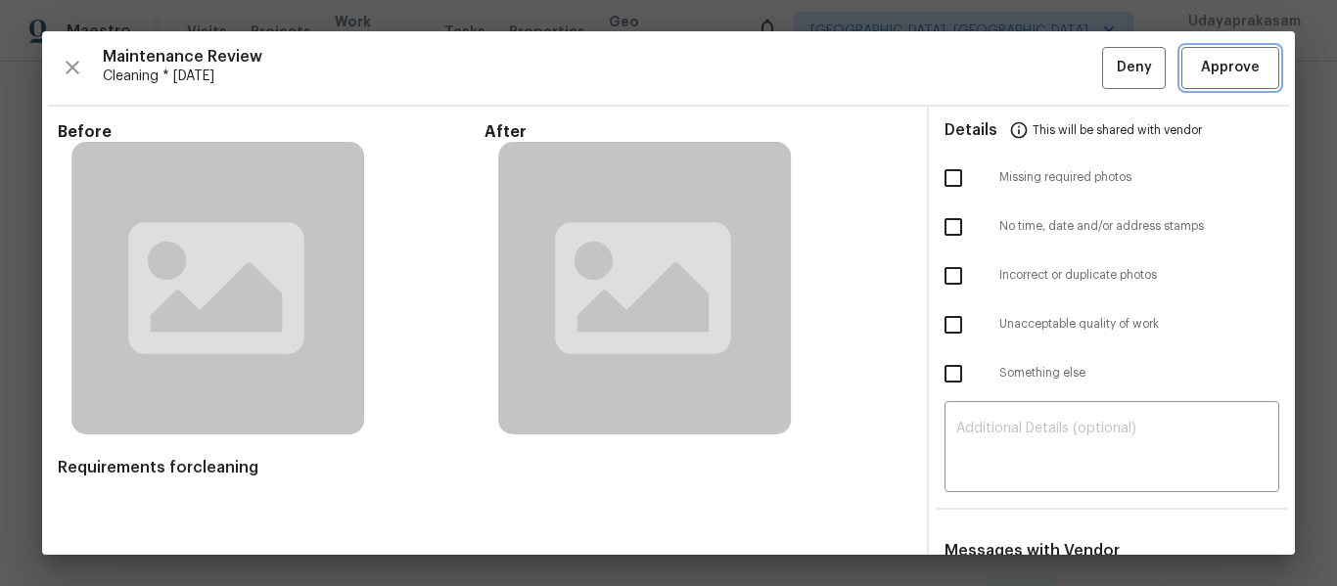
click at [1201, 75] on span "Approve" at bounding box center [1230, 68] width 59 height 24
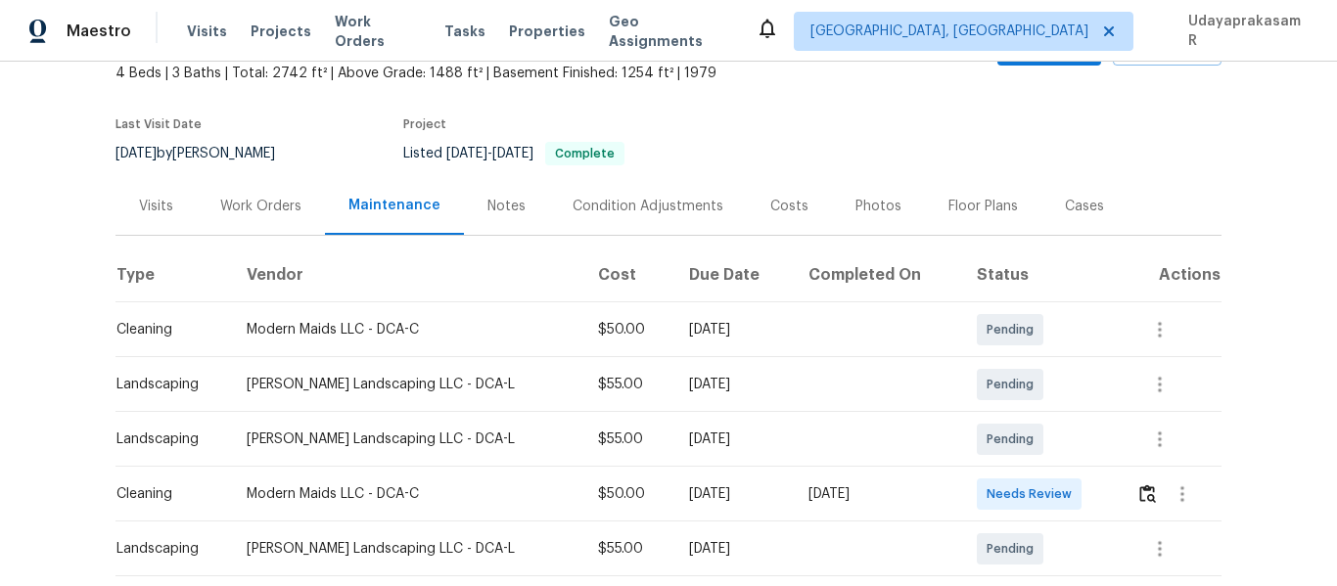
scroll to position [294, 0]
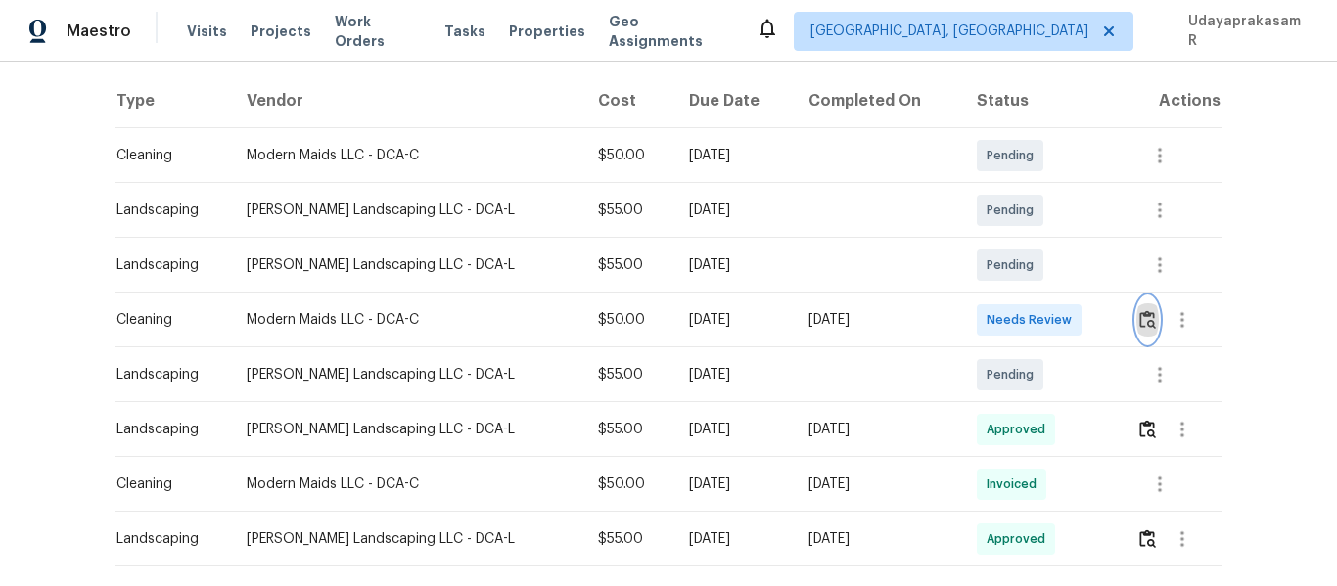
click at [1139, 328] on img "button" at bounding box center [1147, 319] width 17 height 19
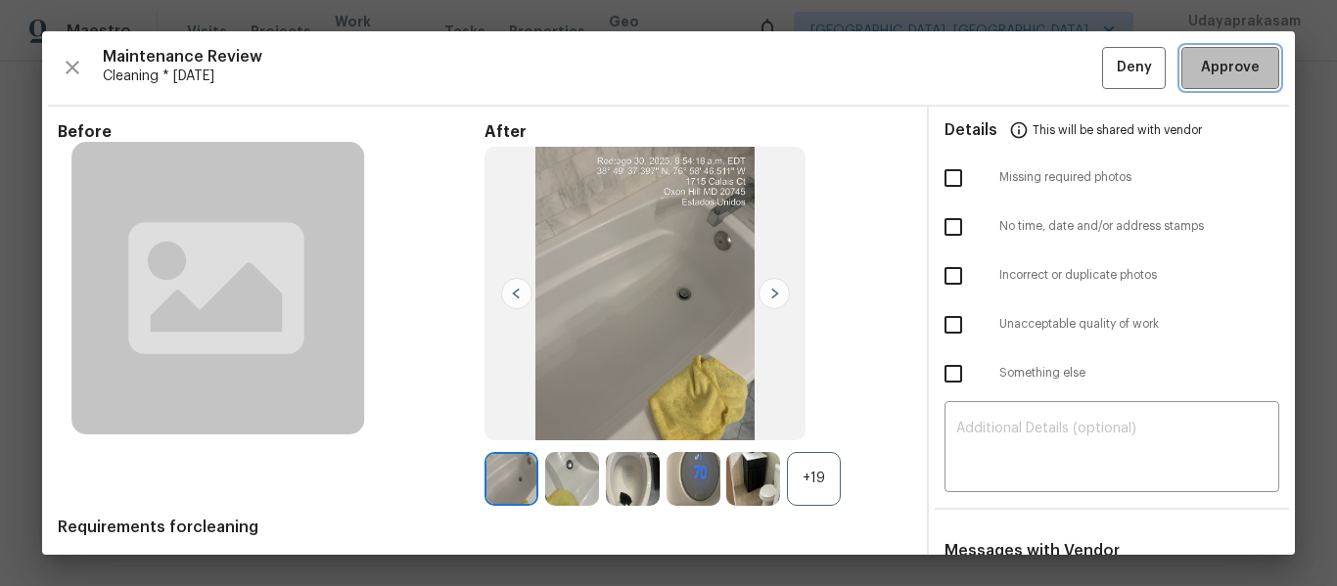
click at [1211, 66] on span "Approve" at bounding box center [1230, 68] width 59 height 24
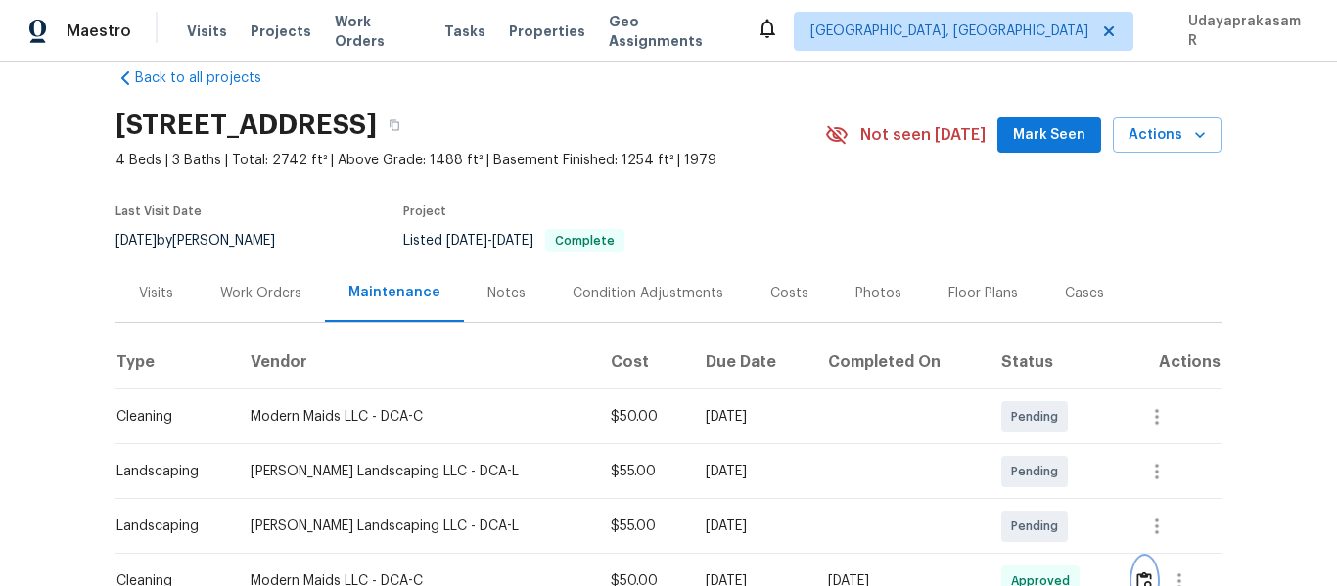
scroll to position [0, 0]
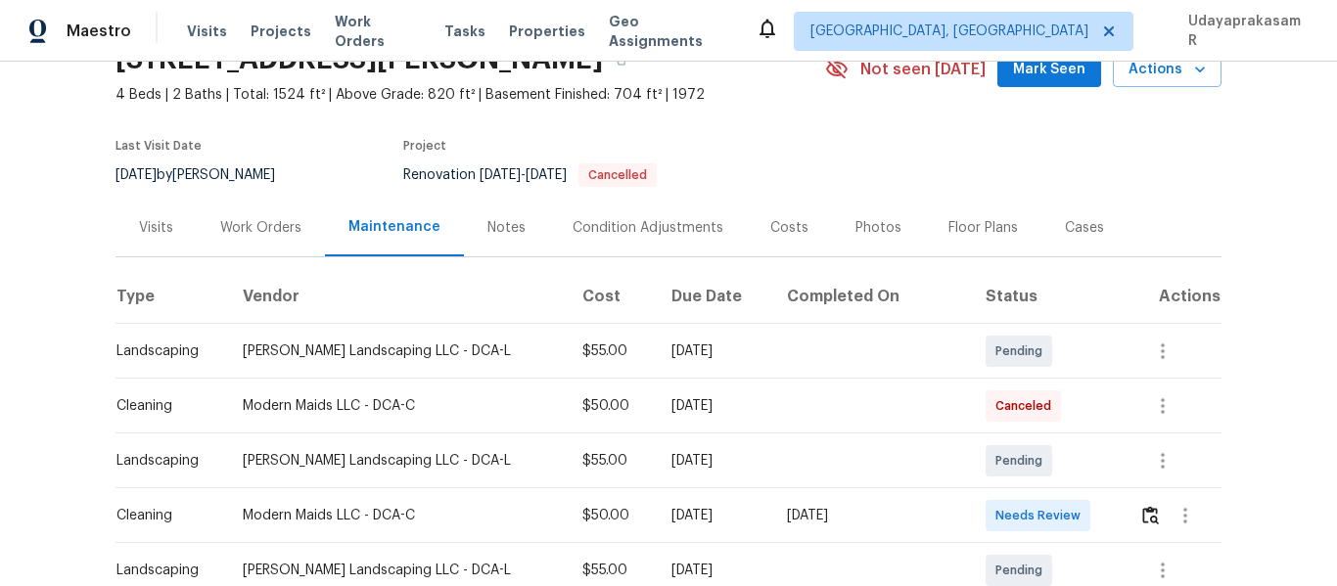
scroll to position [196, 0]
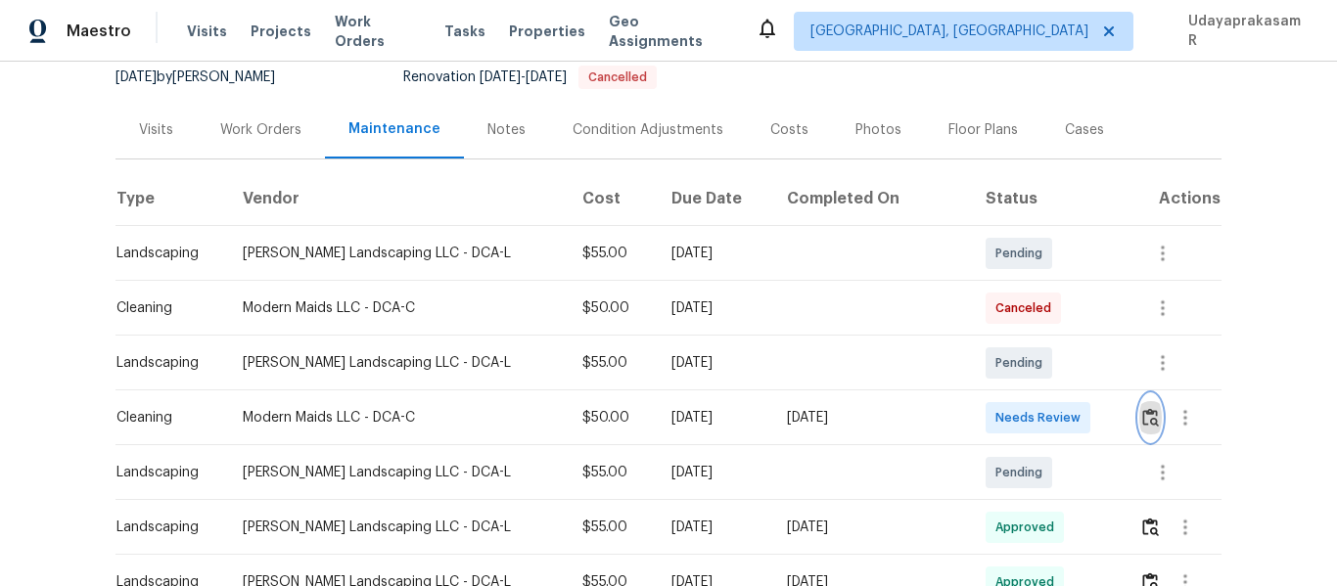
click at [1142, 408] on img "button" at bounding box center [1150, 417] width 17 height 19
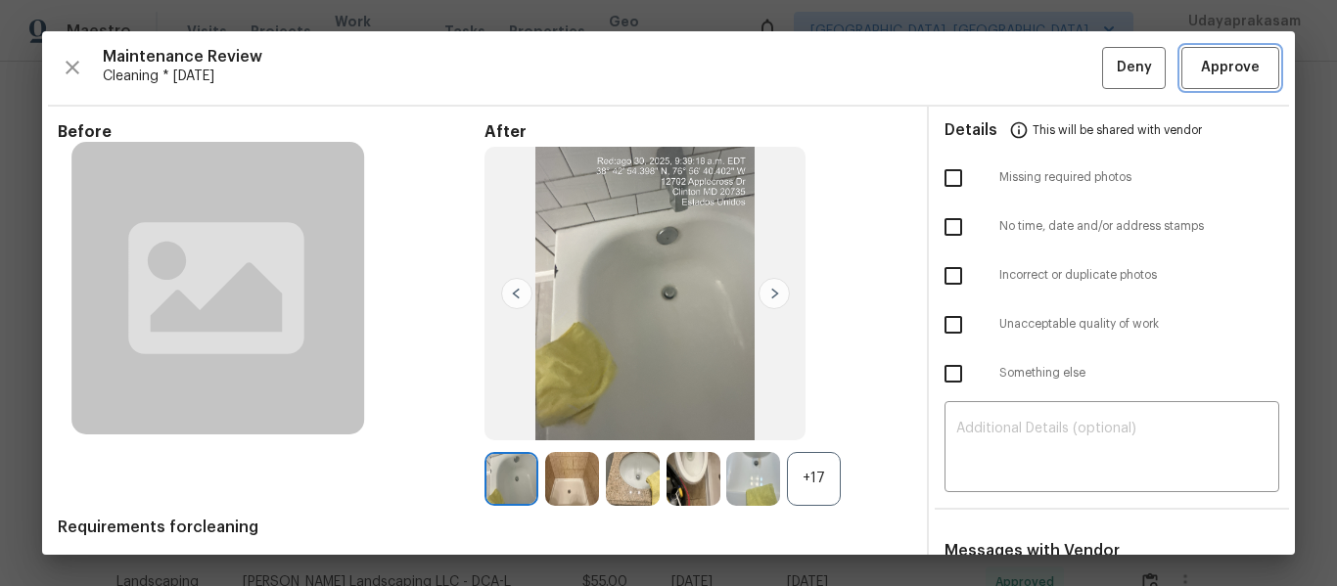
click at [1232, 66] on span "Approve" at bounding box center [1230, 68] width 59 height 24
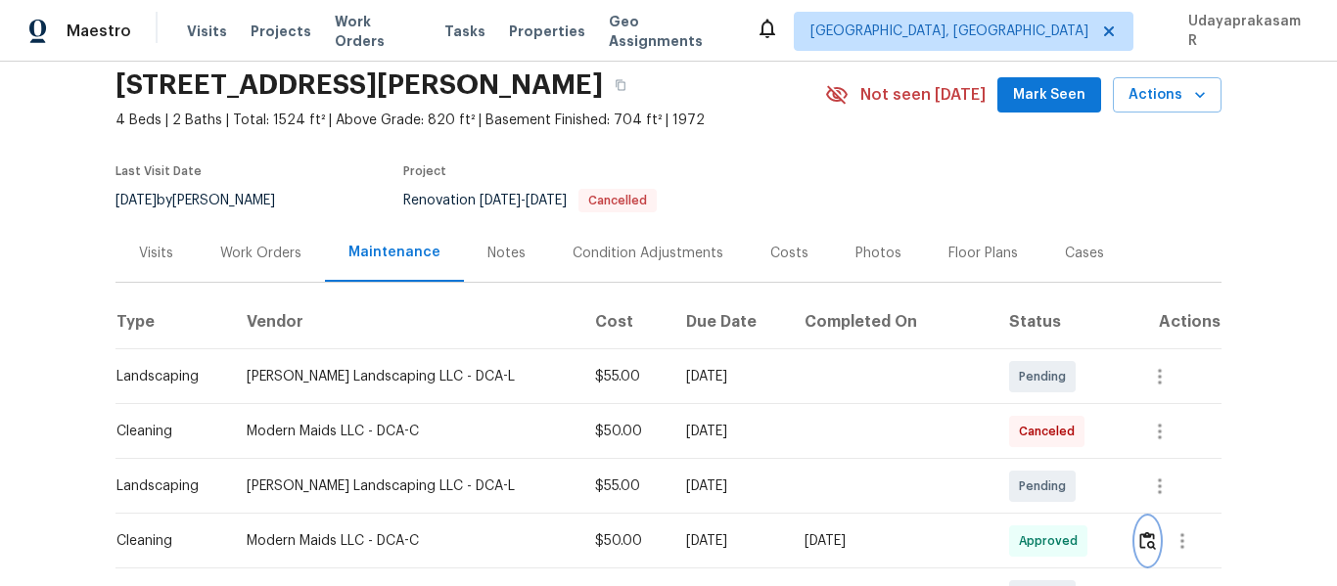
scroll to position [0, 0]
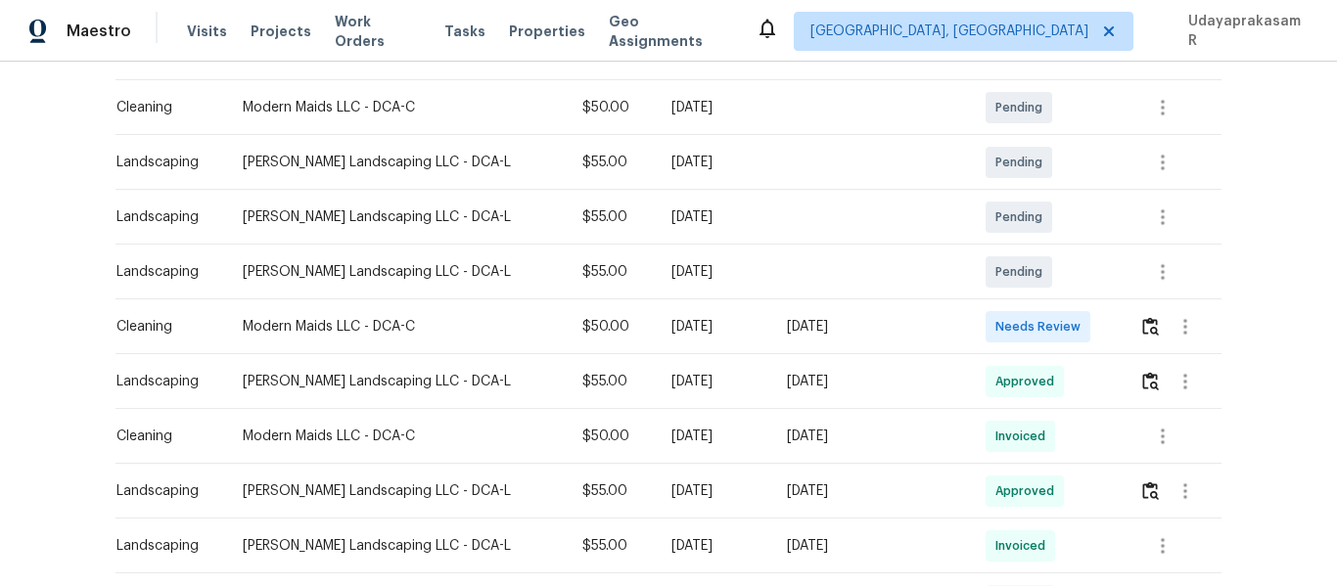
scroll to position [392, 0]
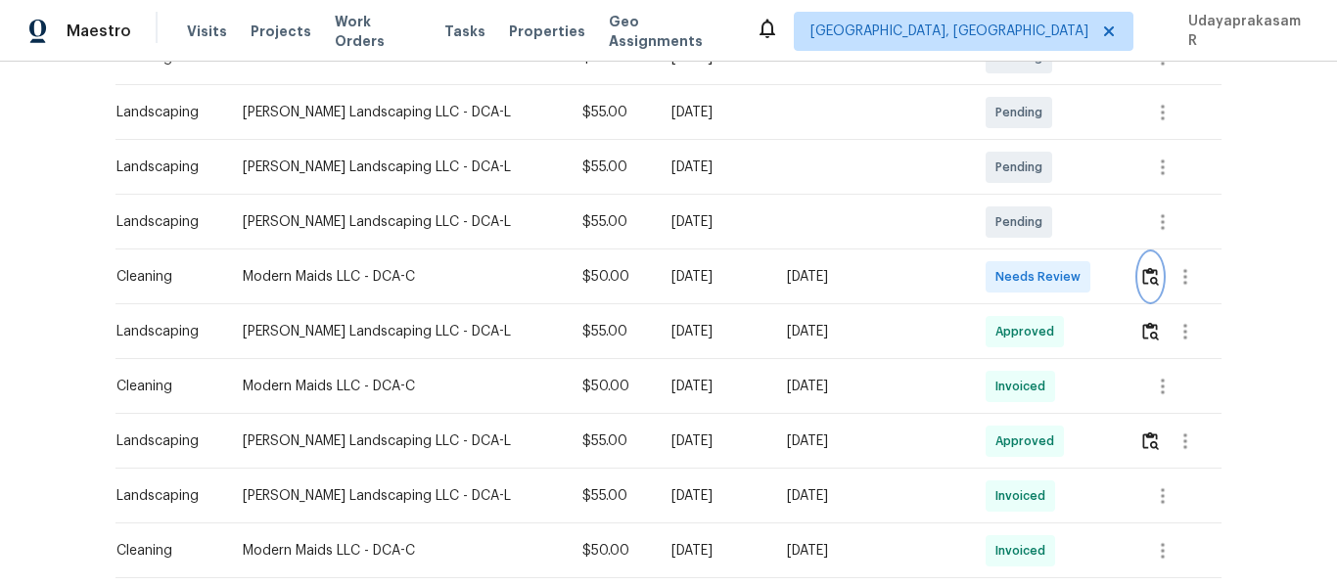
click at [1142, 277] on img "button" at bounding box center [1150, 276] width 17 height 19
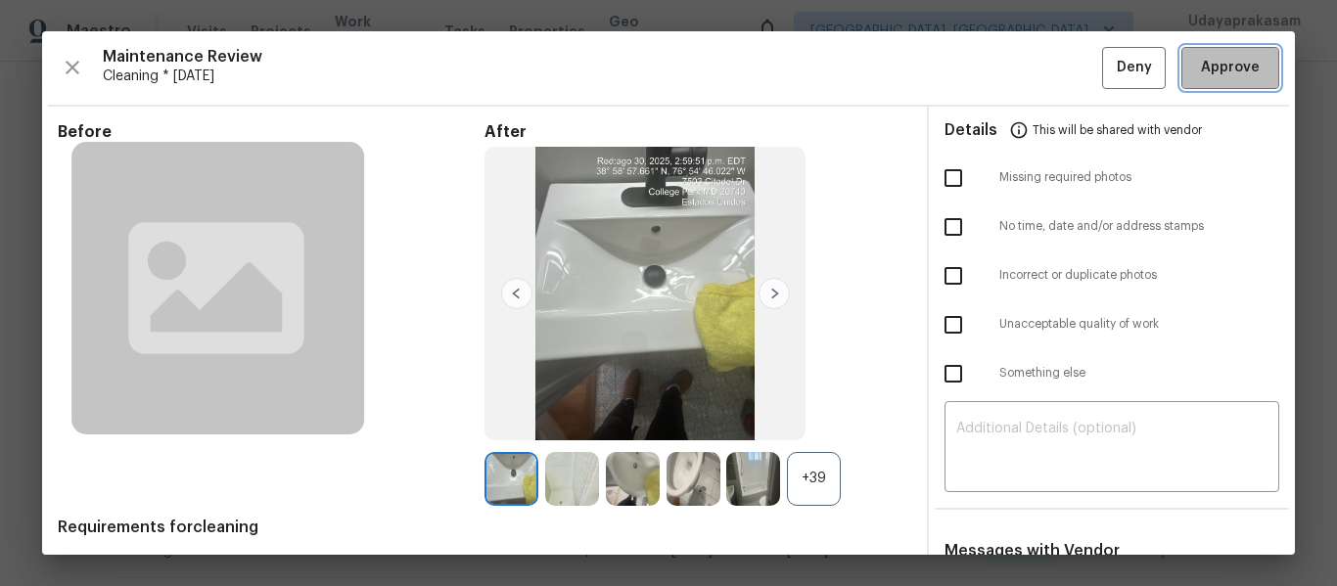
click at [1211, 57] on span "Approve" at bounding box center [1230, 68] width 59 height 24
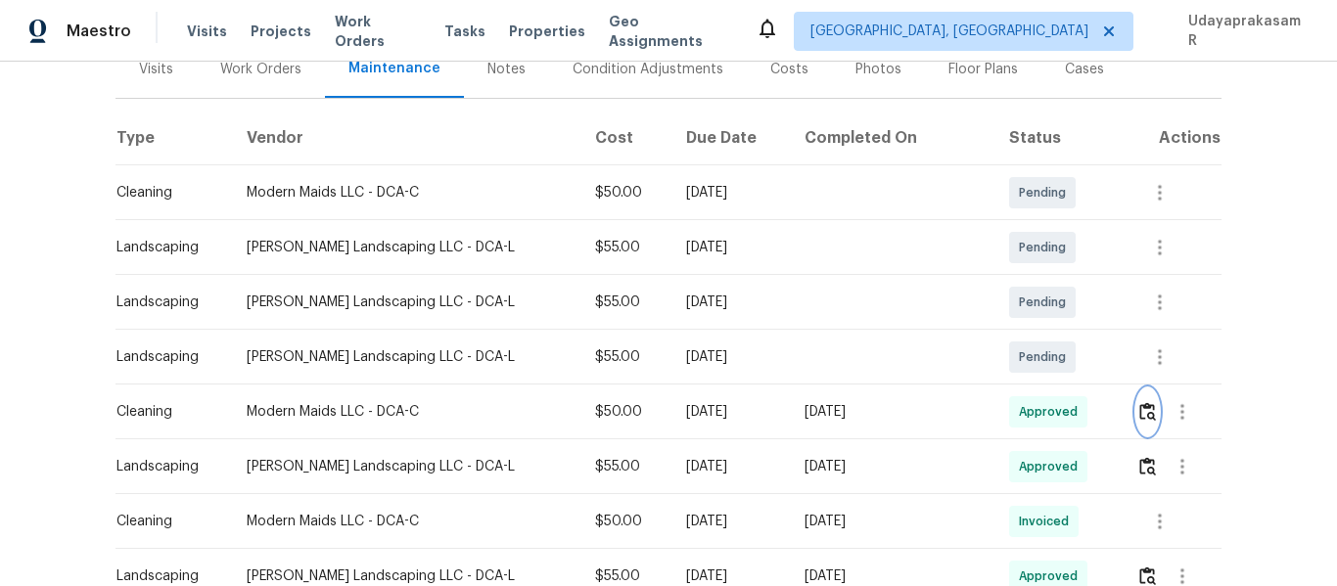
scroll to position [0, 0]
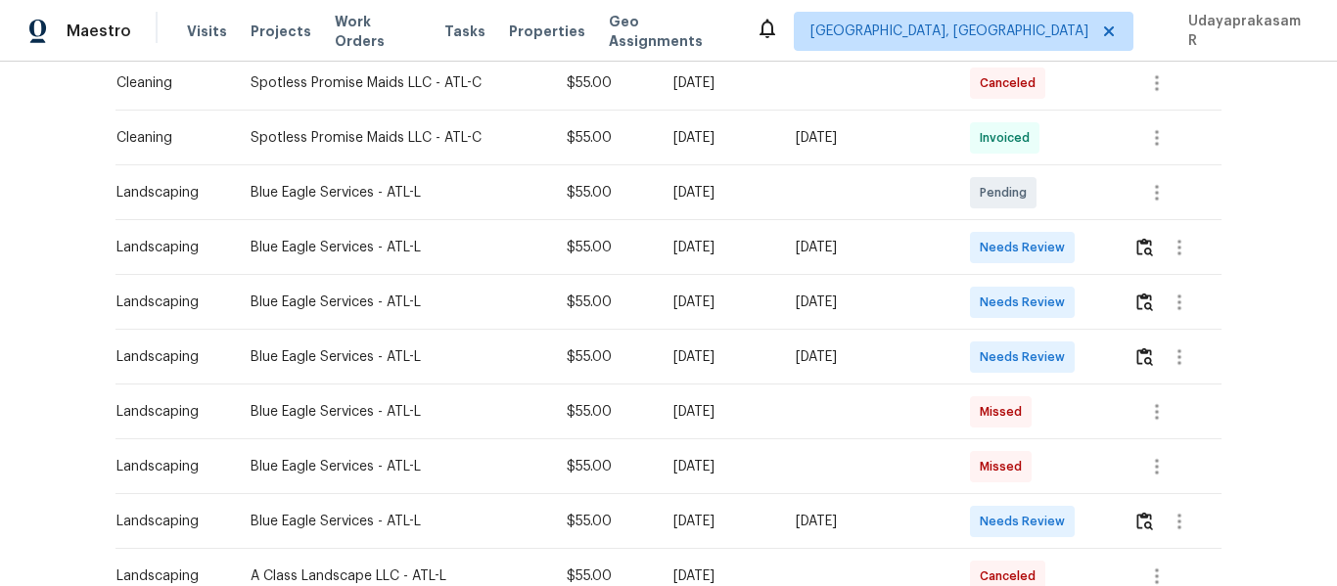
scroll to position [587, 0]
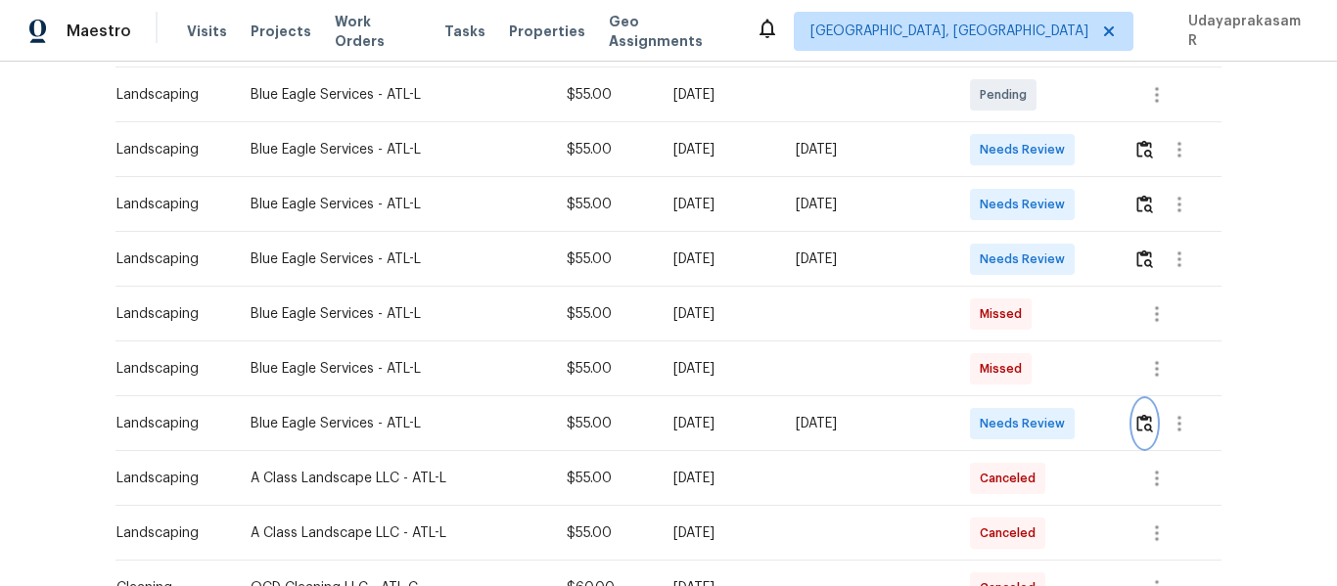
click at [1139, 414] on img "button" at bounding box center [1145, 423] width 17 height 19
click at [1137, 414] on img "button" at bounding box center [1145, 423] width 17 height 19
click at [1139, 417] on img "button" at bounding box center [1145, 423] width 17 height 19
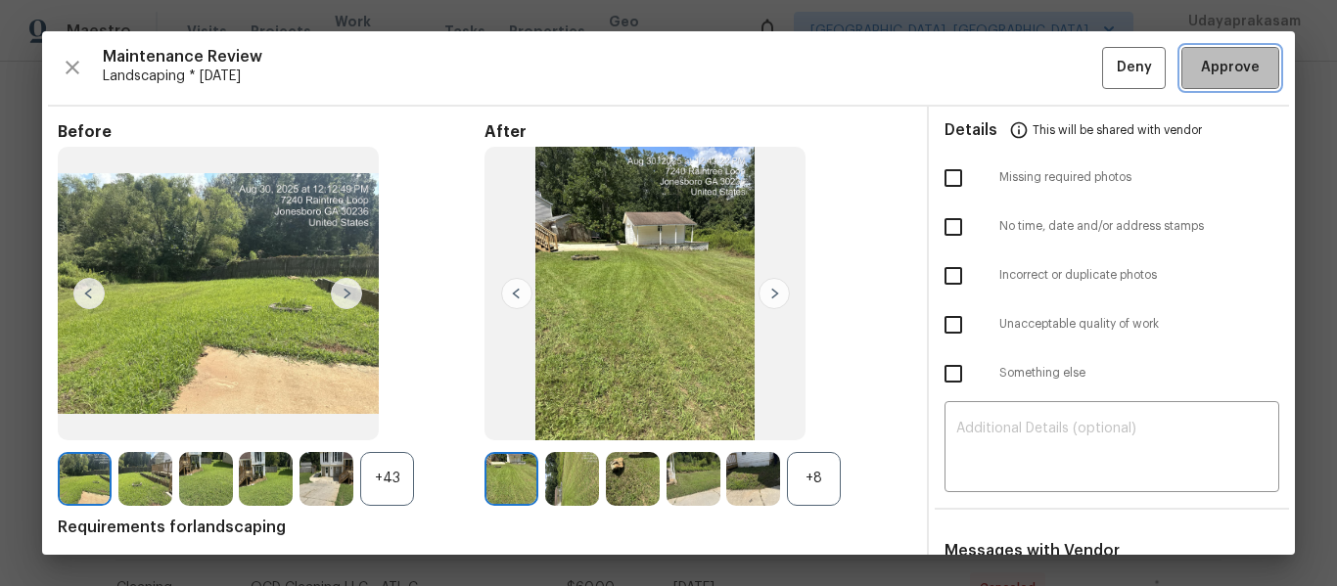
click at [1219, 74] on span "Approve" at bounding box center [1230, 68] width 59 height 24
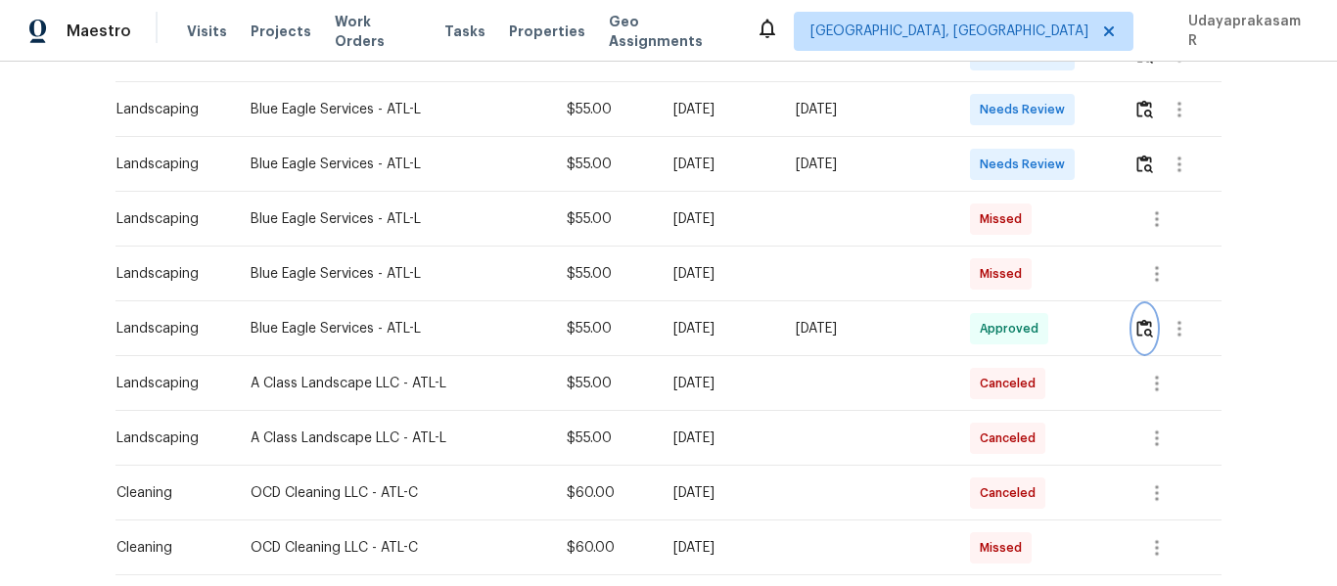
scroll to position [685, 0]
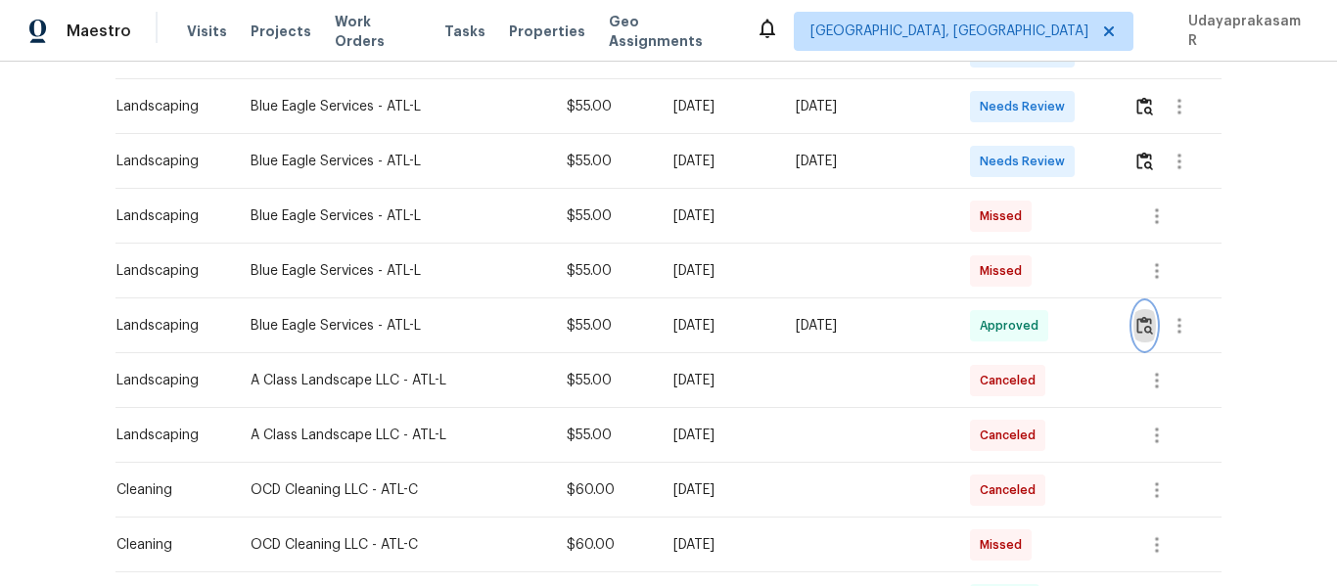
click at [1137, 316] on img "button" at bounding box center [1145, 325] width 17 height 19
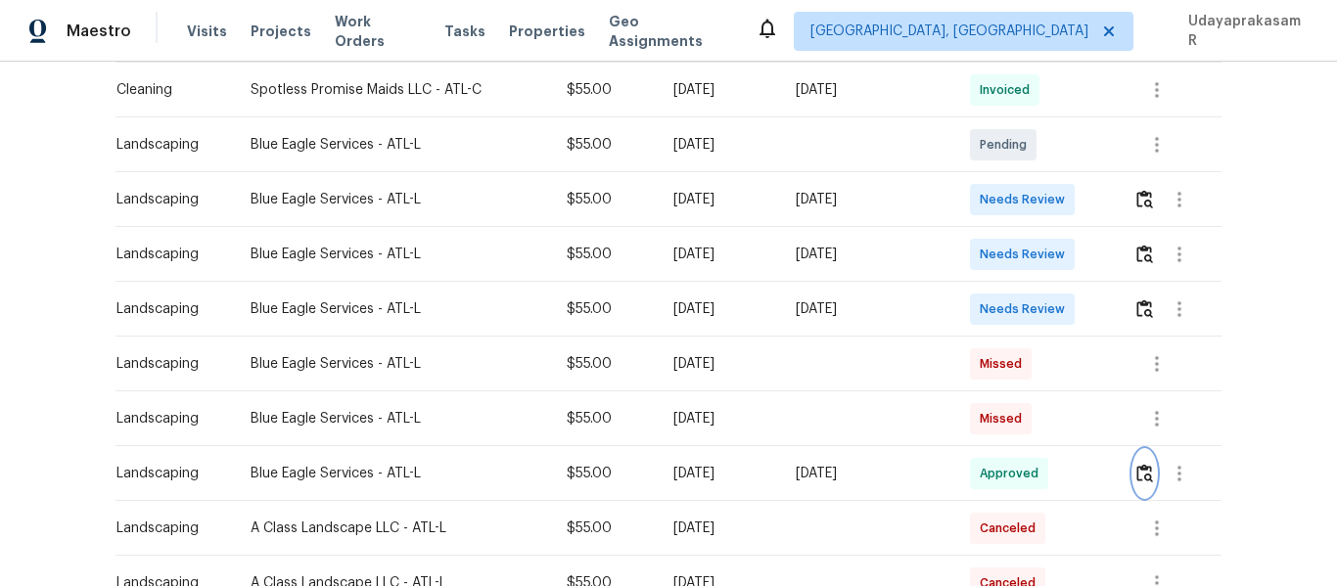
scroll to position [489, 0]
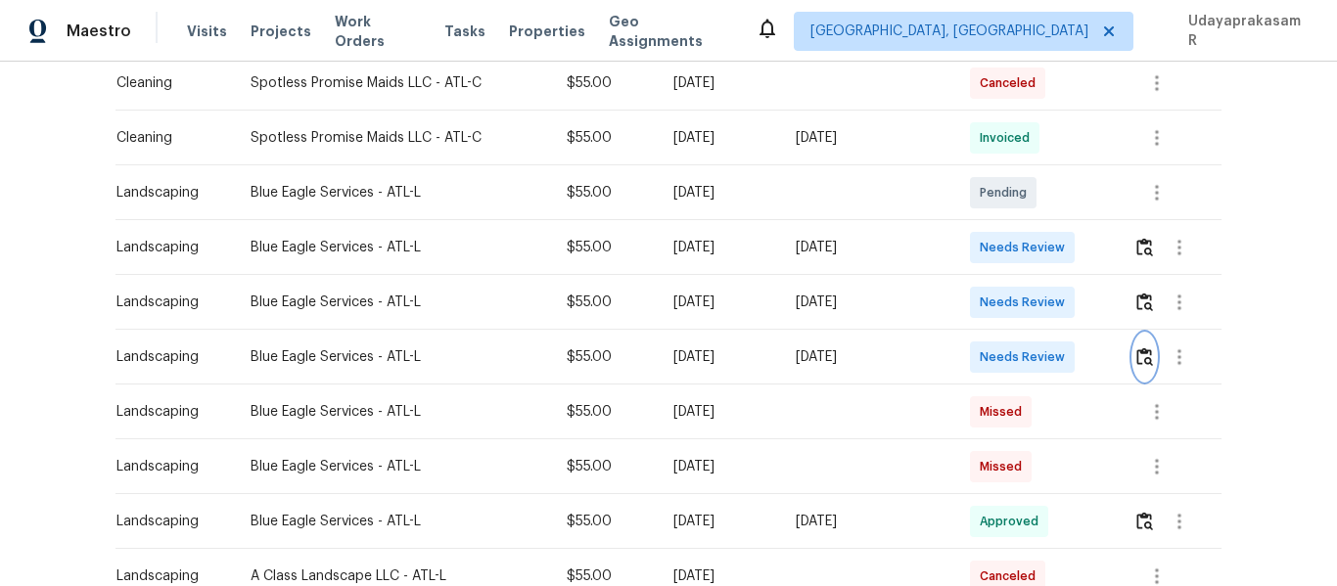
click at [1141, 350] on img "button" at bounding box center [1145, 357] width 17 height 19
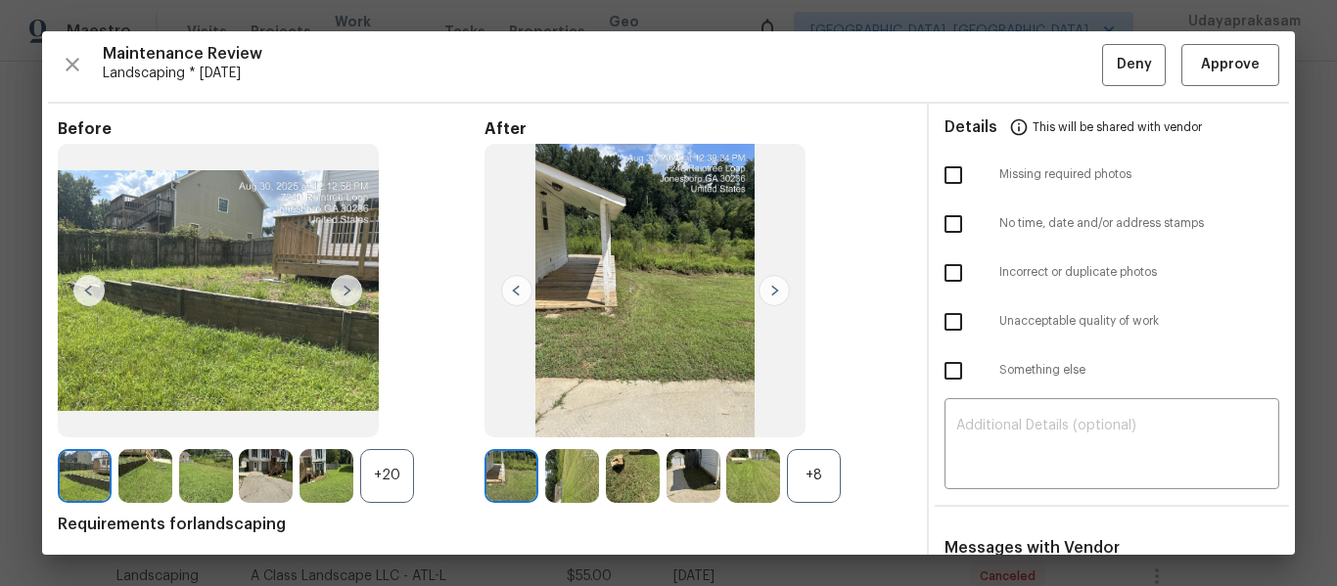
scroll to position [0, 0]
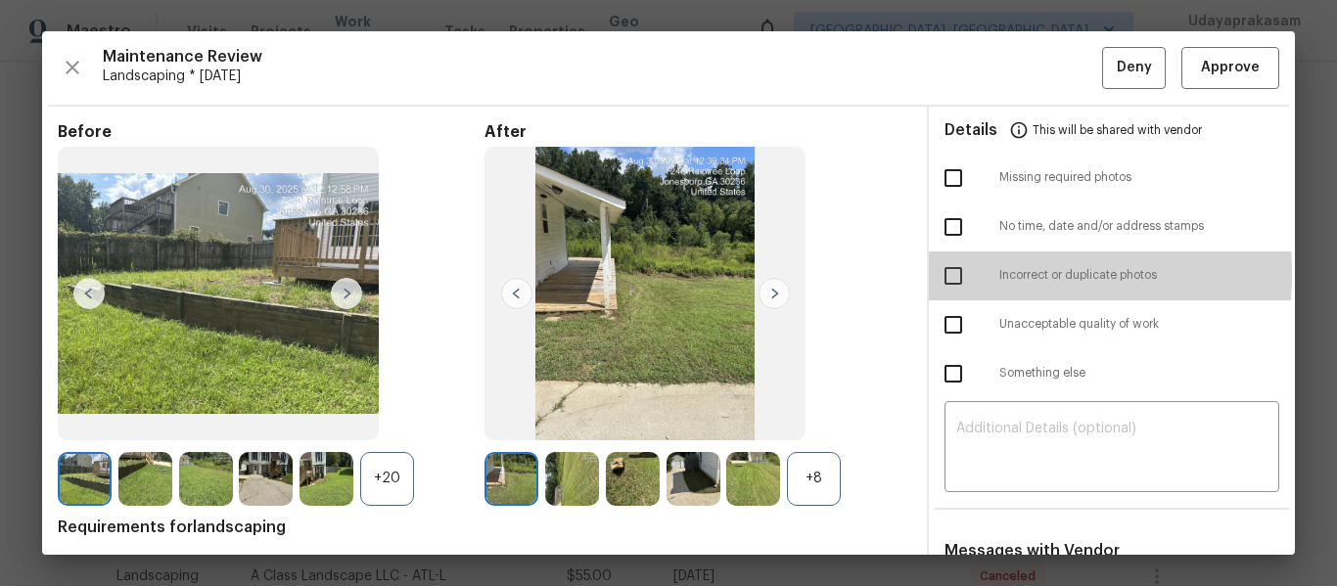
click at [938, 273] on input "checkbox" at bounding box center [953, 276] width 41 height 41
checkbox input "true"
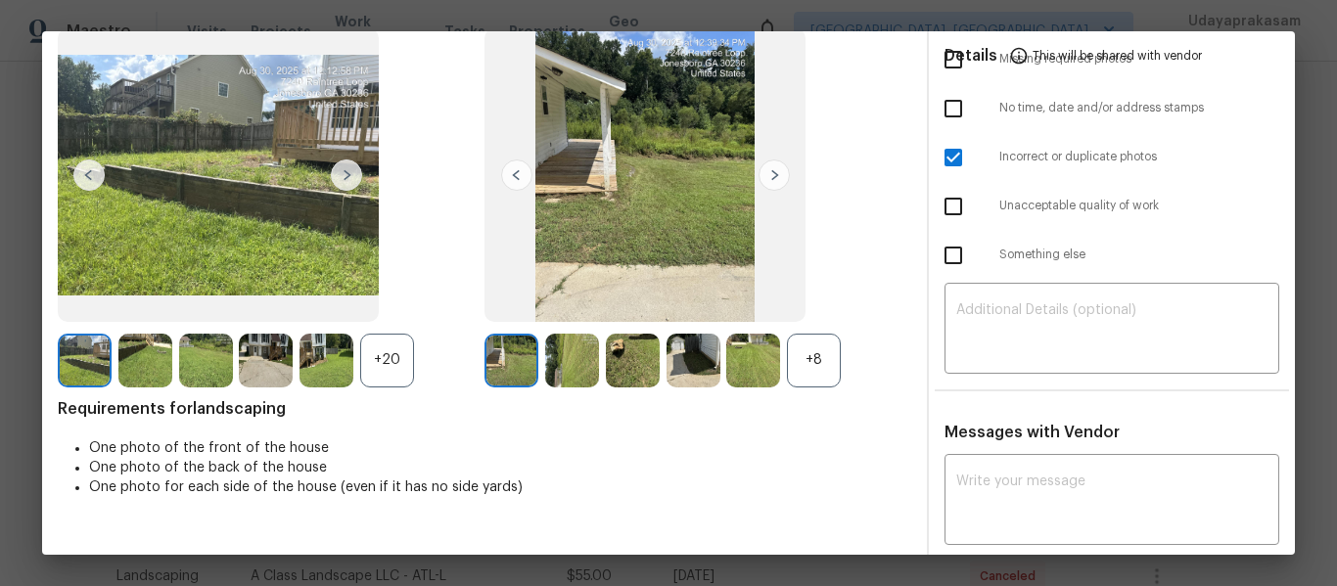
scroll to position [294, 0]
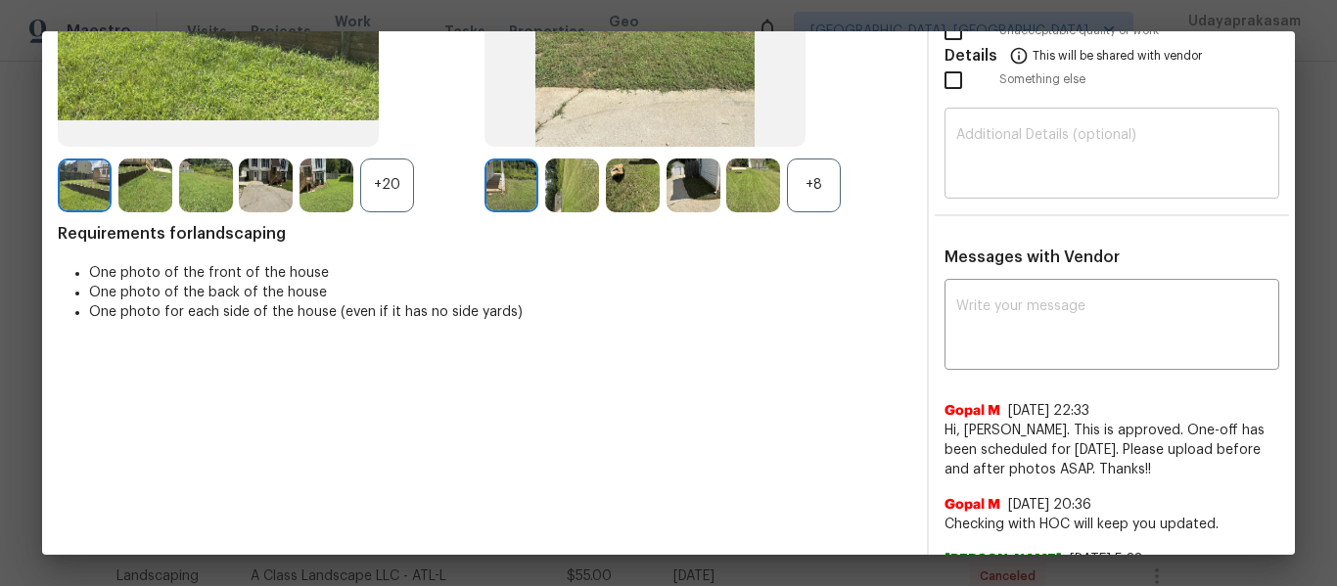
click at [976, 147] on textarea at bounding box center [1111, 155] width 311 height 55
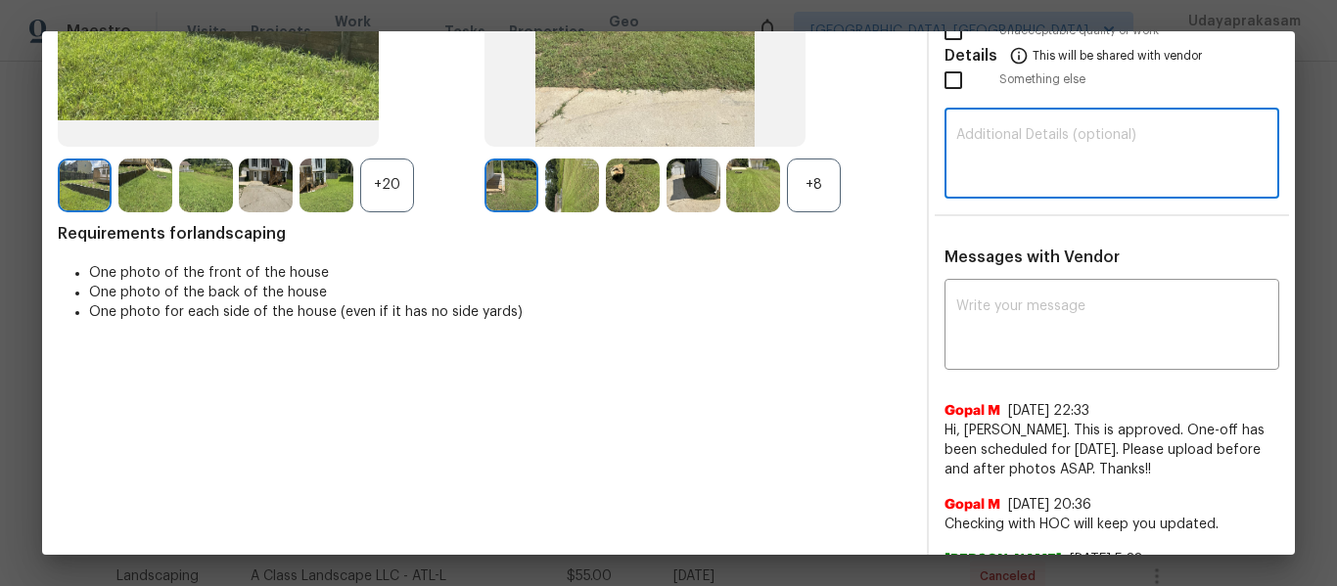
paste textarea "Maintenance Audit Team: Hello! Unfortunately this landscaping visit completed o…"
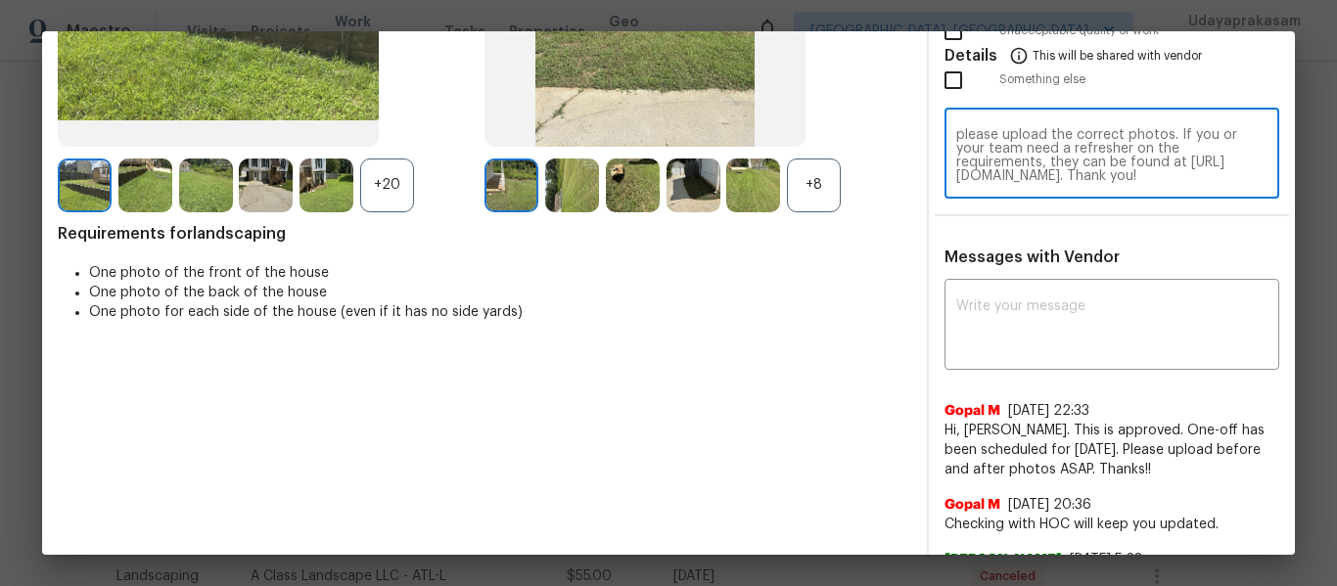
scroll to position [0, 0]
type textarea "Maintenance Audit Team: Hello! Unfortunately this landscaping visit completed o…"
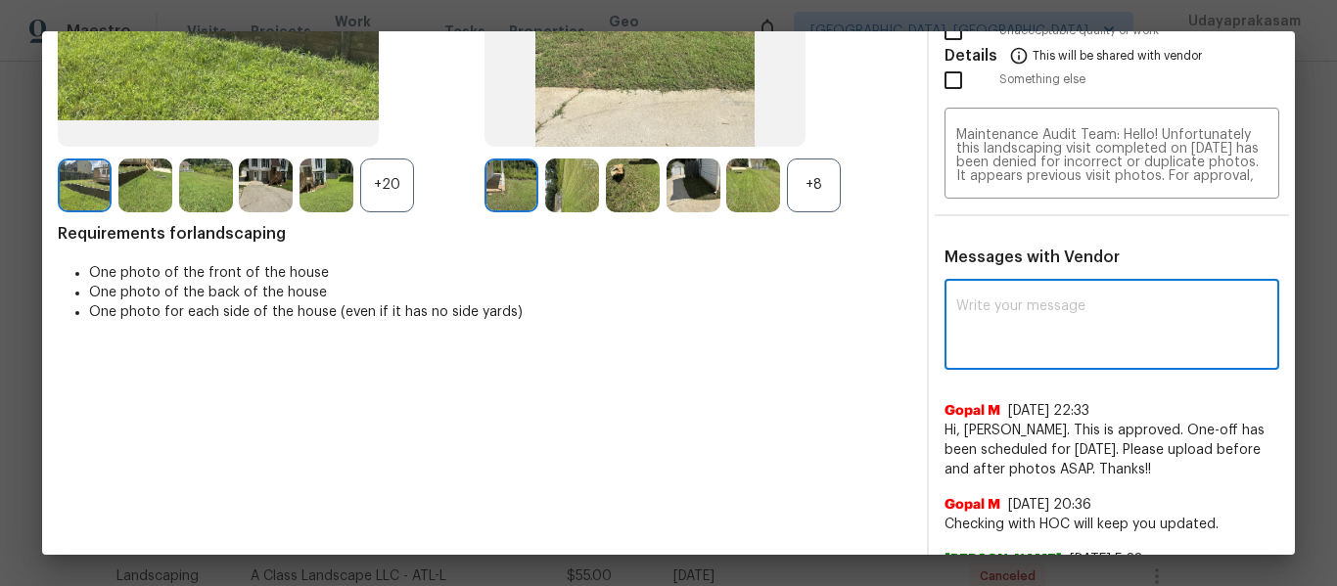
click at [1004, 316] on textarea at bounding box center [1111, 327] width 311 height 55
paste textarea "Maintenance Audit Team: Hello! Unfortunately this landscaping visit completed o…"
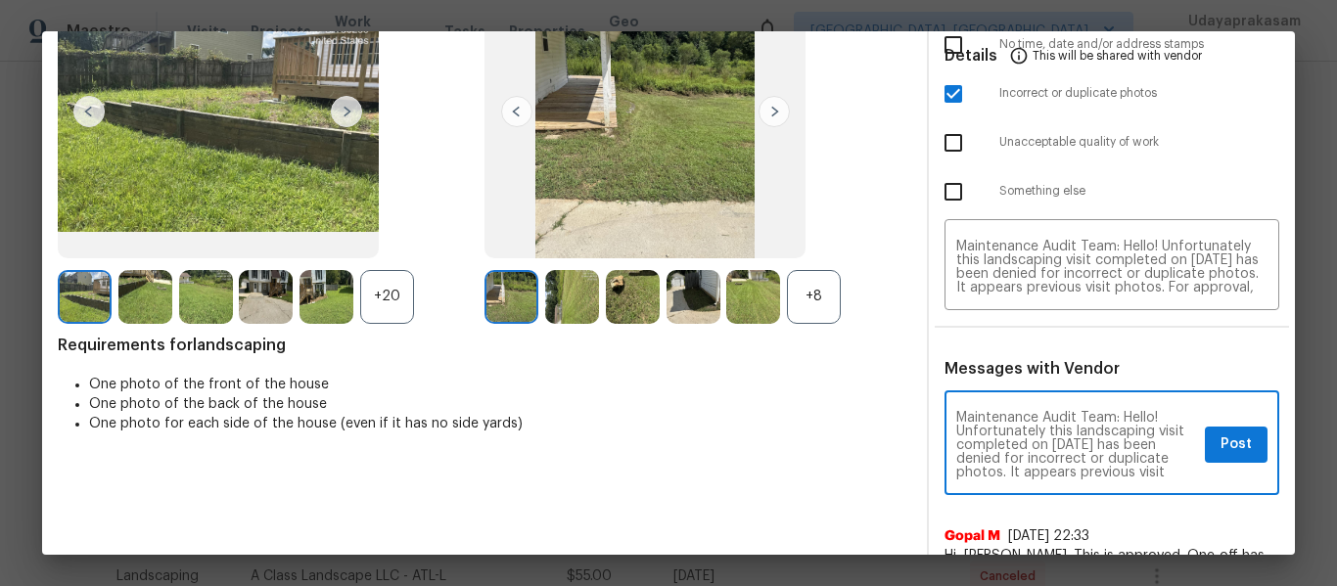
scroll to position [196, 0]
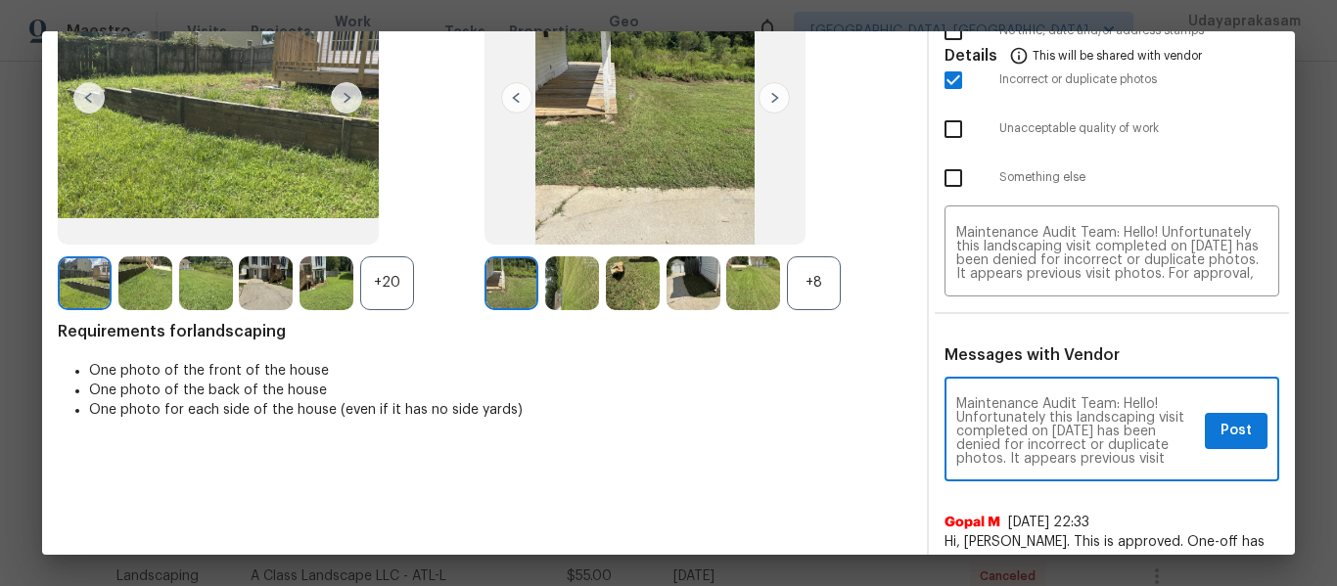
type textarea "Maintenance Audit Team: Hello! Unfortunately this landscaping visit completed o…"
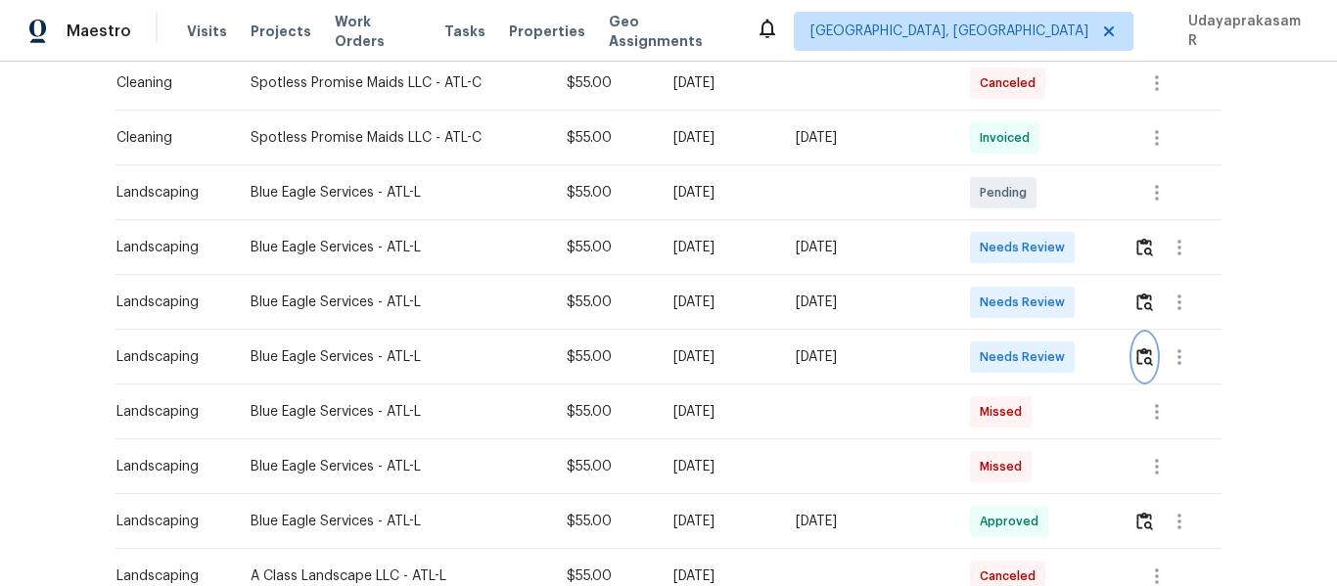
click at [1137, 348] on img "button" at bounding box center [1145, 357] width 17 height 19
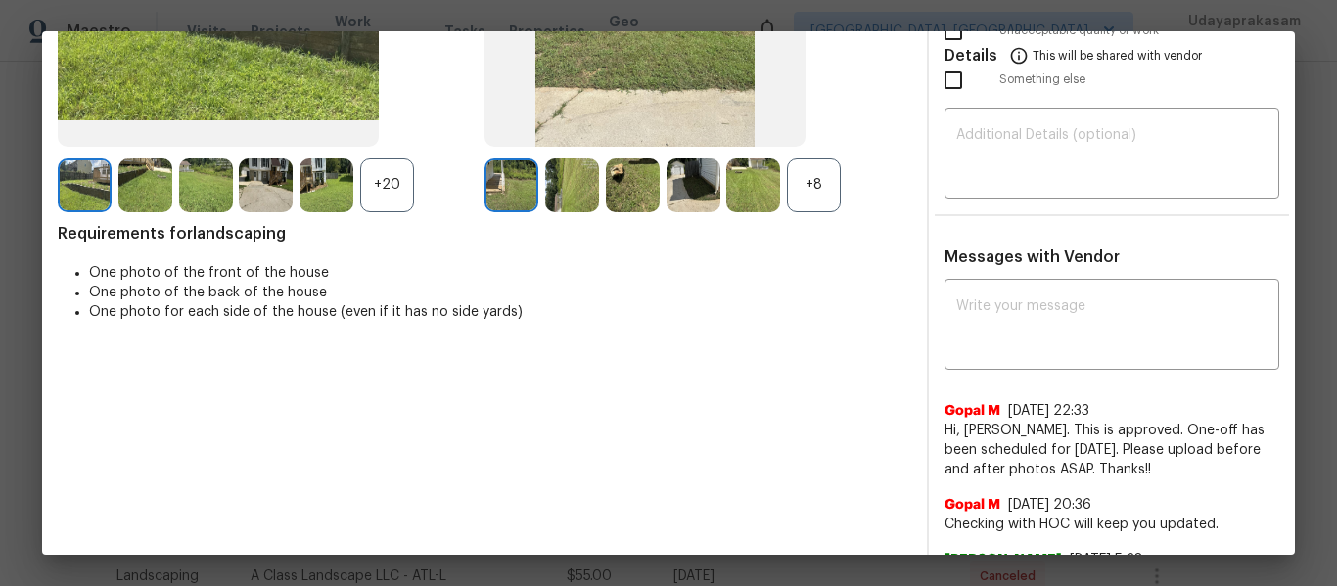
scroll to position [0, 0]
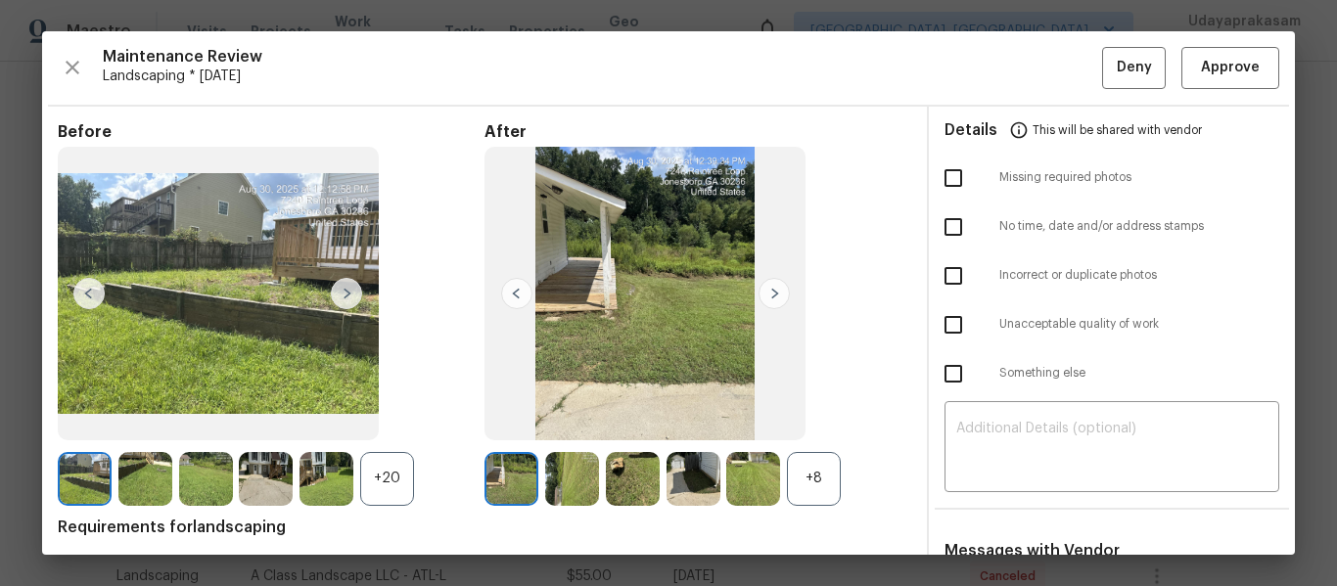
click at [942, 281] on input "checkbox" at bounding box center [953, 276] width 41 height 41
checkbox input "true"
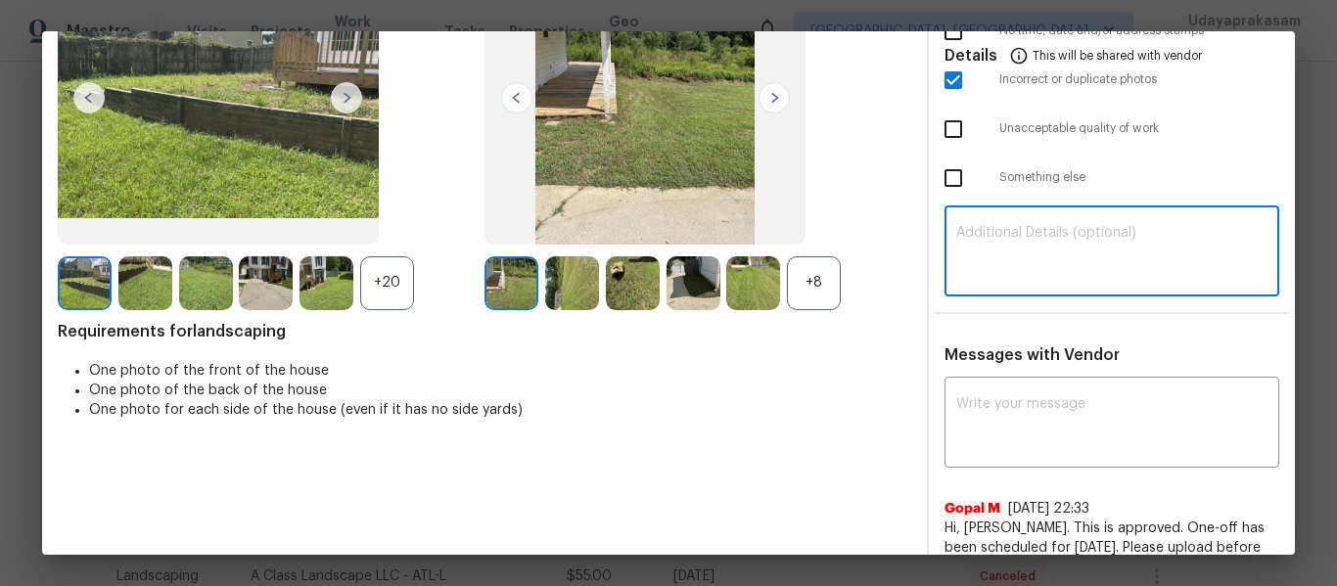
click at [995, 258] on textarea at bounding box center [1111, 253] width 311 height 55
paste textarea "Maintenance Audit Team: Hello! Unfortunately this landscaping visit completed o…"
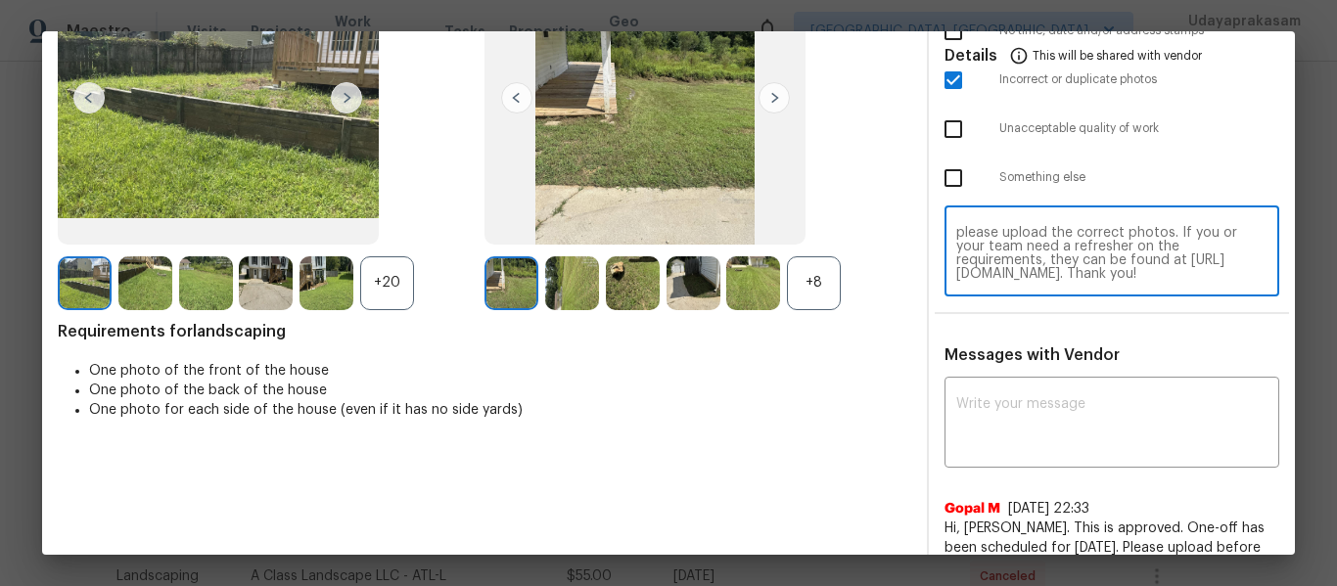
scroll to position [82, 0]
type textarea "Maintenance Audit Team: Hello! Unfortunately this landscaping visit completed o…"
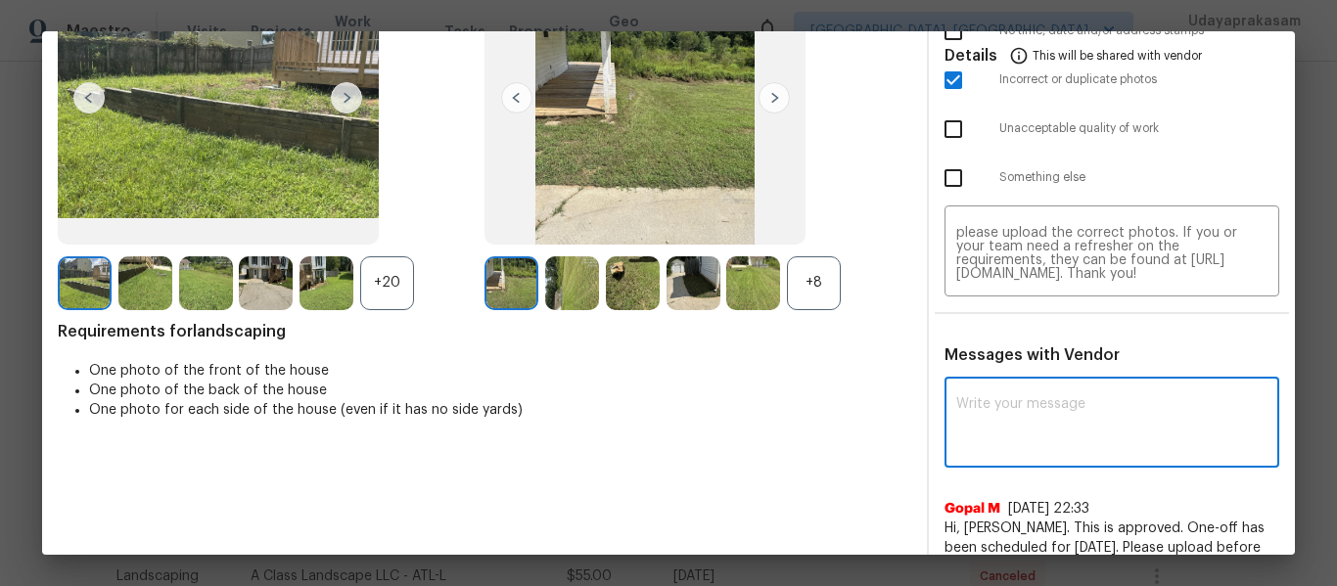
click at [1035, 438] on textarea at bounding box center [1111, 424] width 311 height 55
paste textarea "Maintenance Audit Team: Hello! Unfortunately this landscaping visit completed o…"
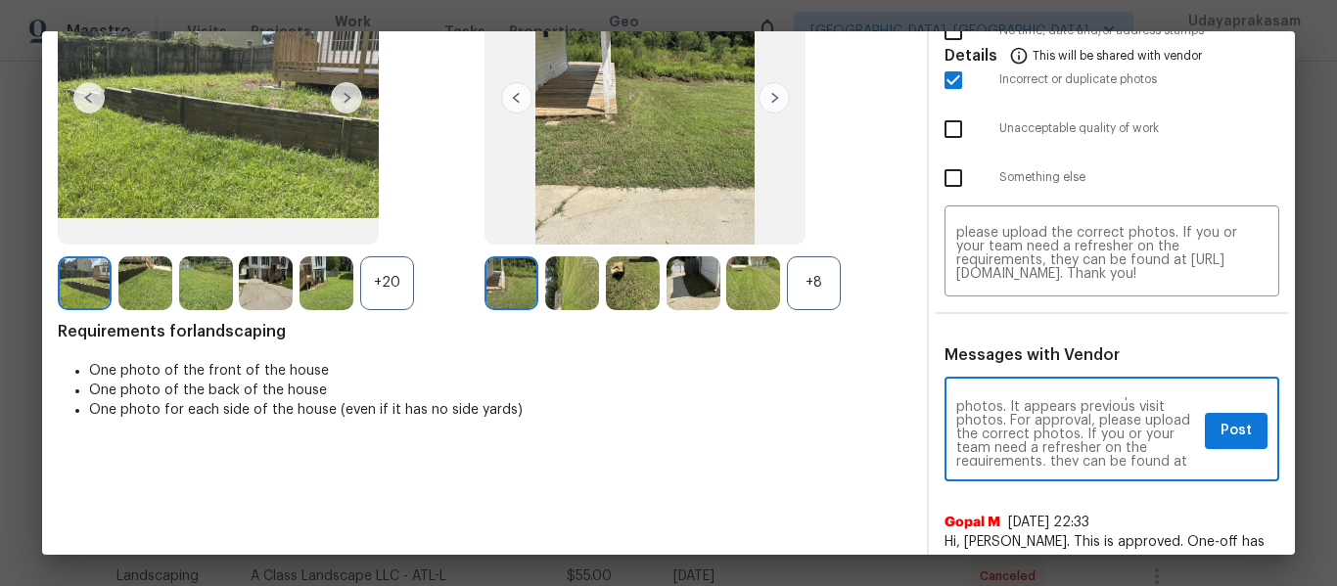
scroll to position [0, 0]
type textarea "Maintenance Audit Team: Hello! Unfortunately this landscaping visit completed o…"
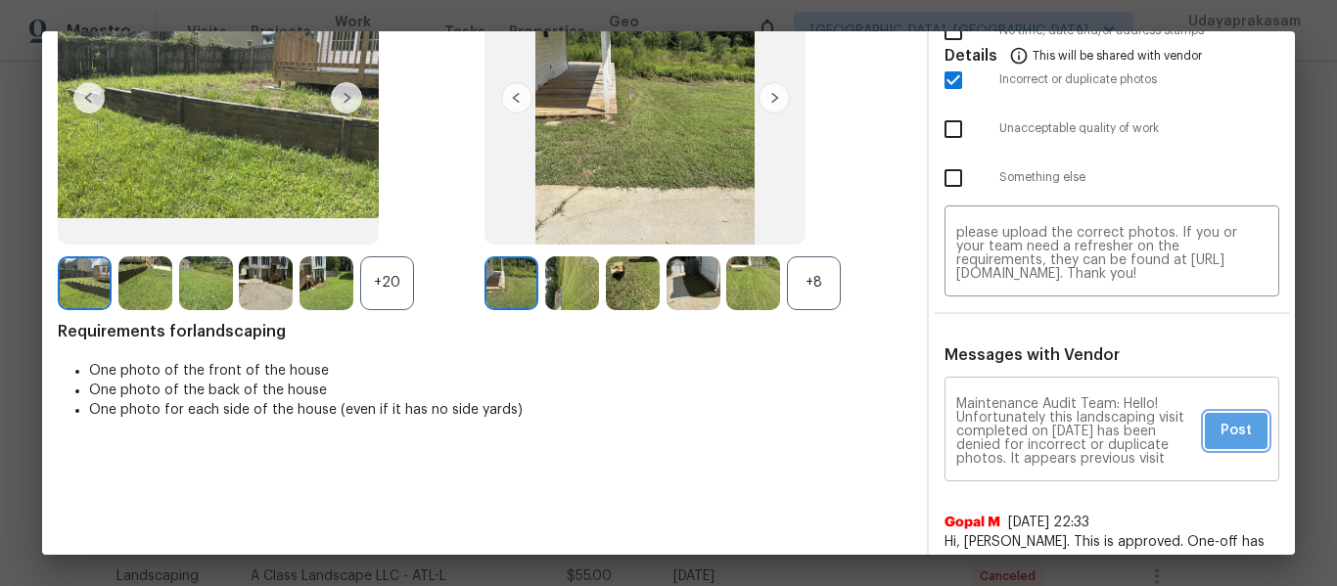
click at [1221, 439] on span "Post" at bounding box center [1236, 431] width 31 height 24
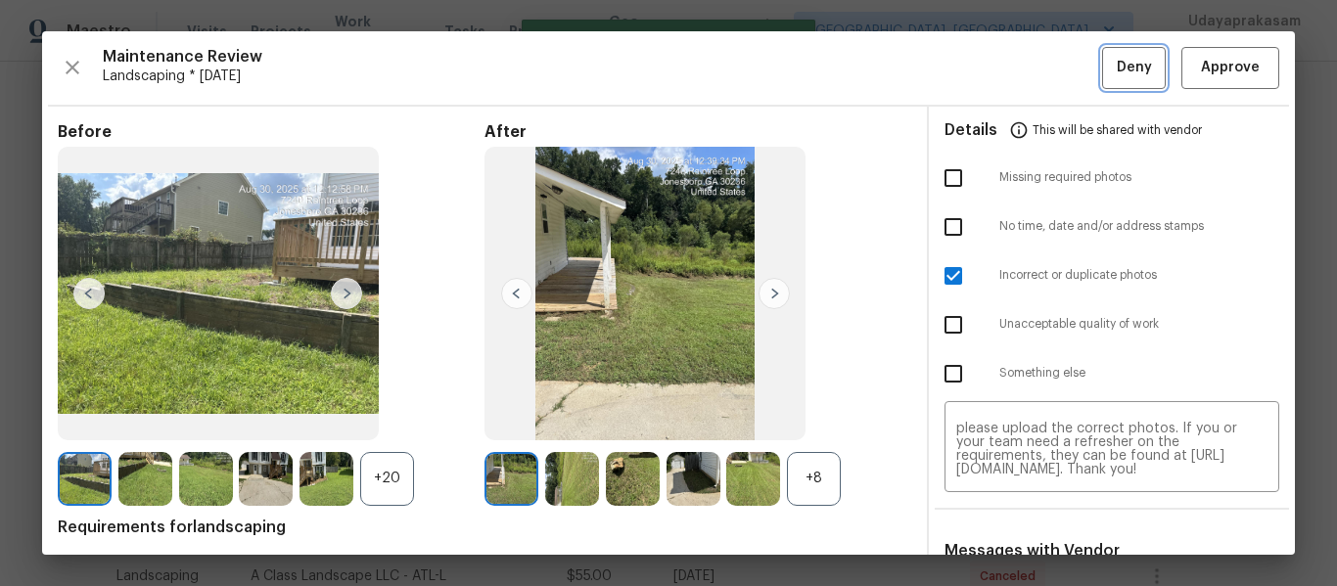
click at [1117, 74] on span "Deny" at bounding box center [1134, 68] width 35 height 24
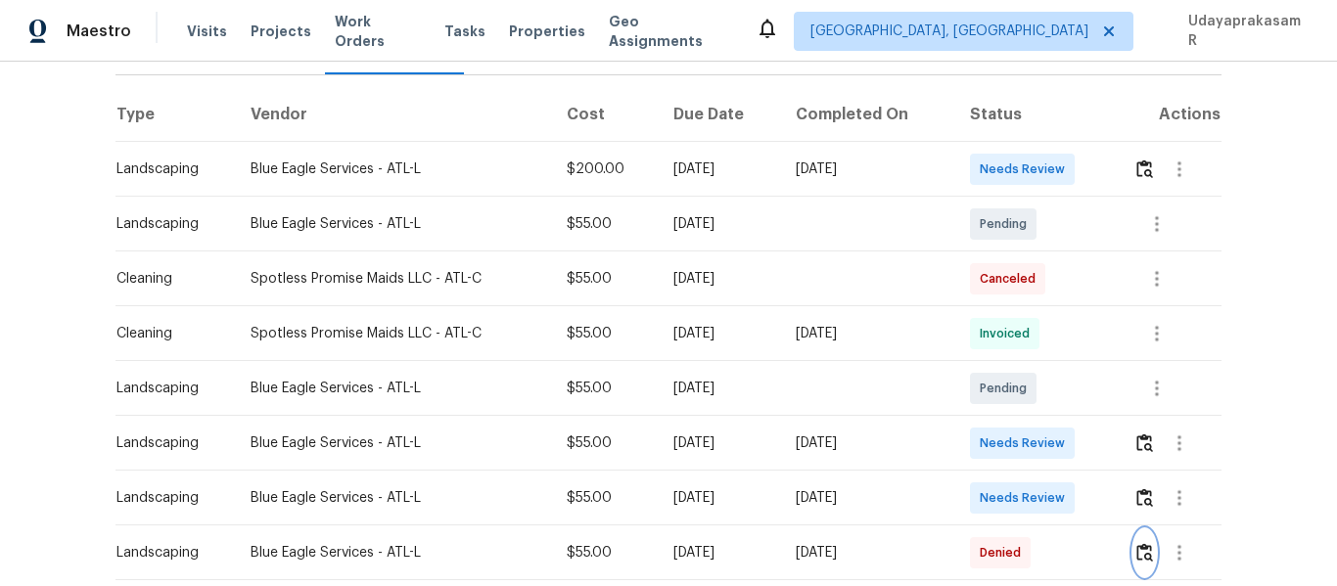
scroll to position [392, 0]
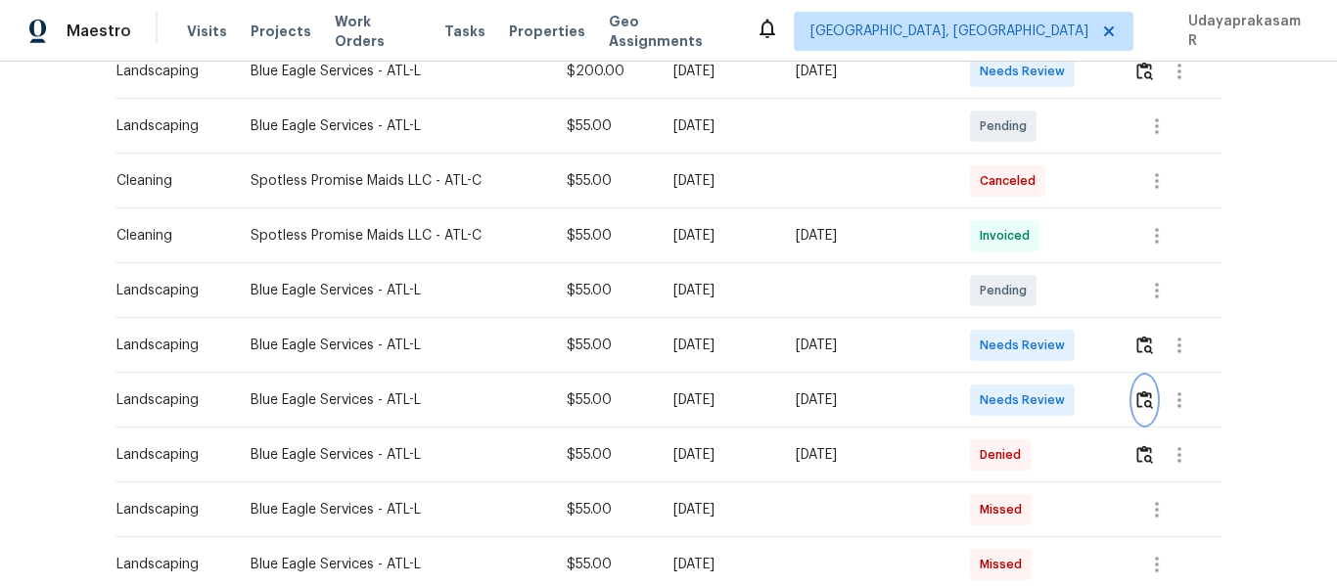
click at [1139, 391] on img "button" at bounding box center [1145, 400] width 17 height 19
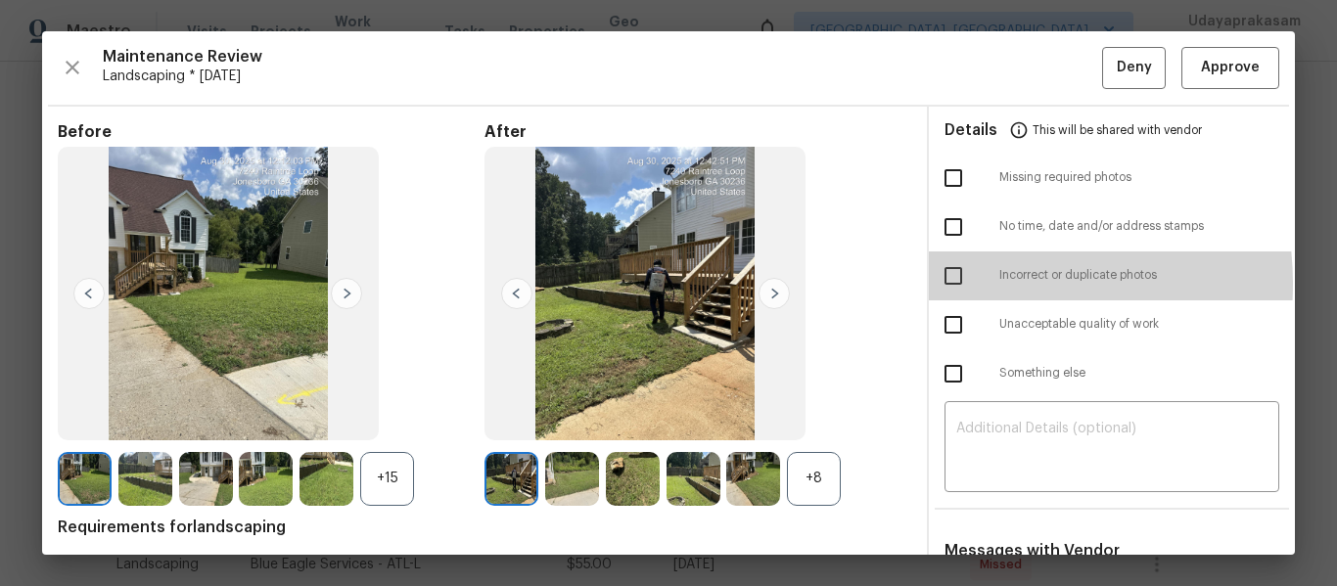
click at [956, 284] on input "checkbox" at bounding box center [953, 276] width 41 height 41
checkbox input "true"
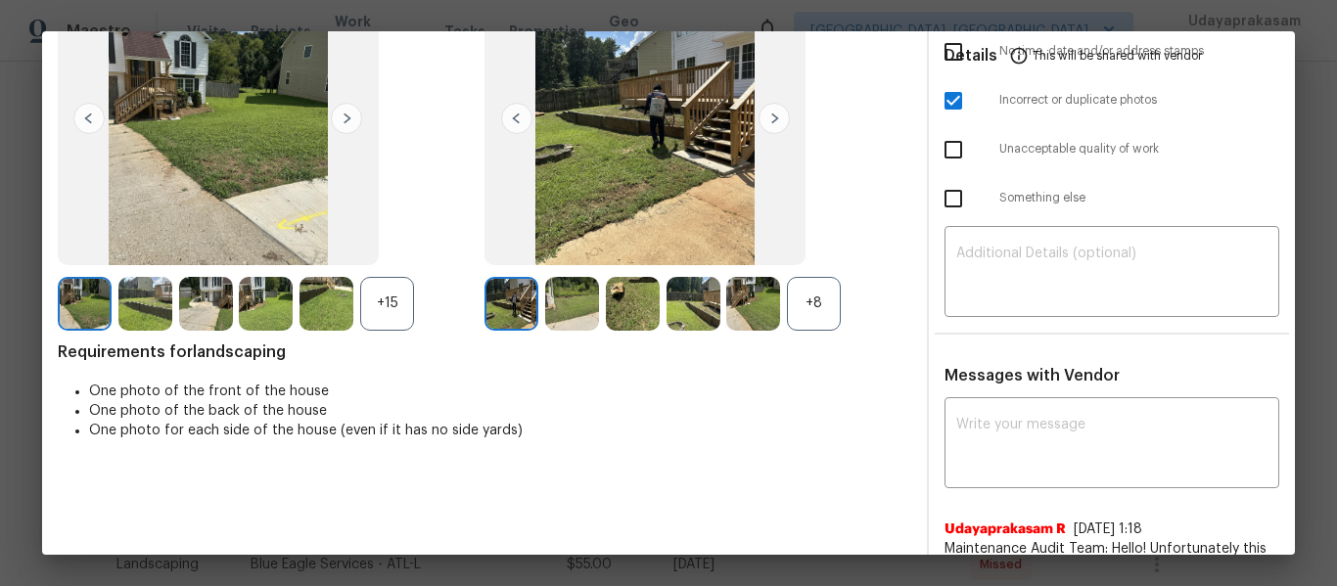
scroll to position [196, 0]
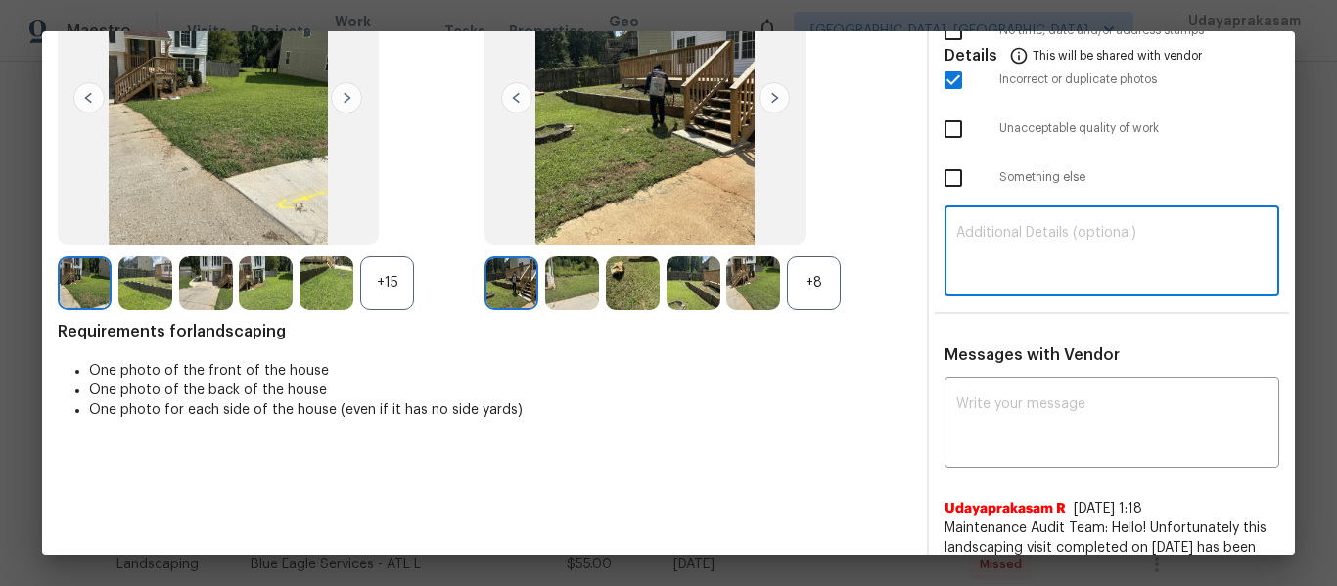
click at [1012, 254] on textarea at bounding box center [1111, 253] width 311 height 55
paste textarea "Maintenance Audit Team: Hello! Unfortunately this landscaping visit completed o…"
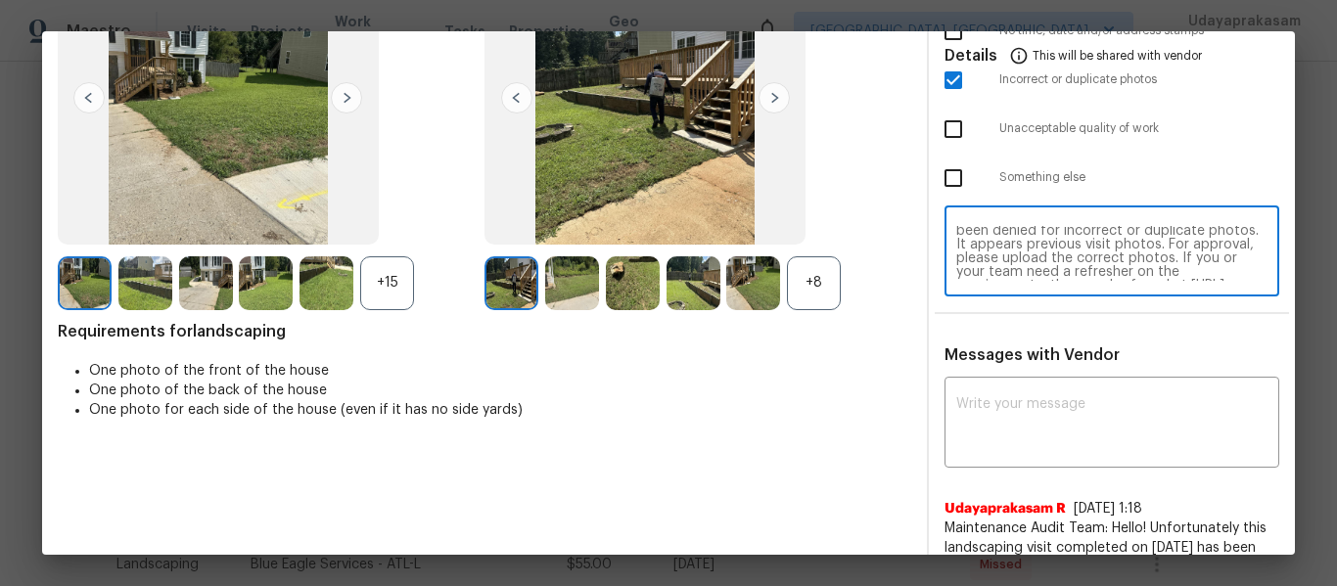
scroll to position [0, 0]
type textarea "Maintenance Audit Team: Hello! Unfortunately this landscaping visit completed o…"
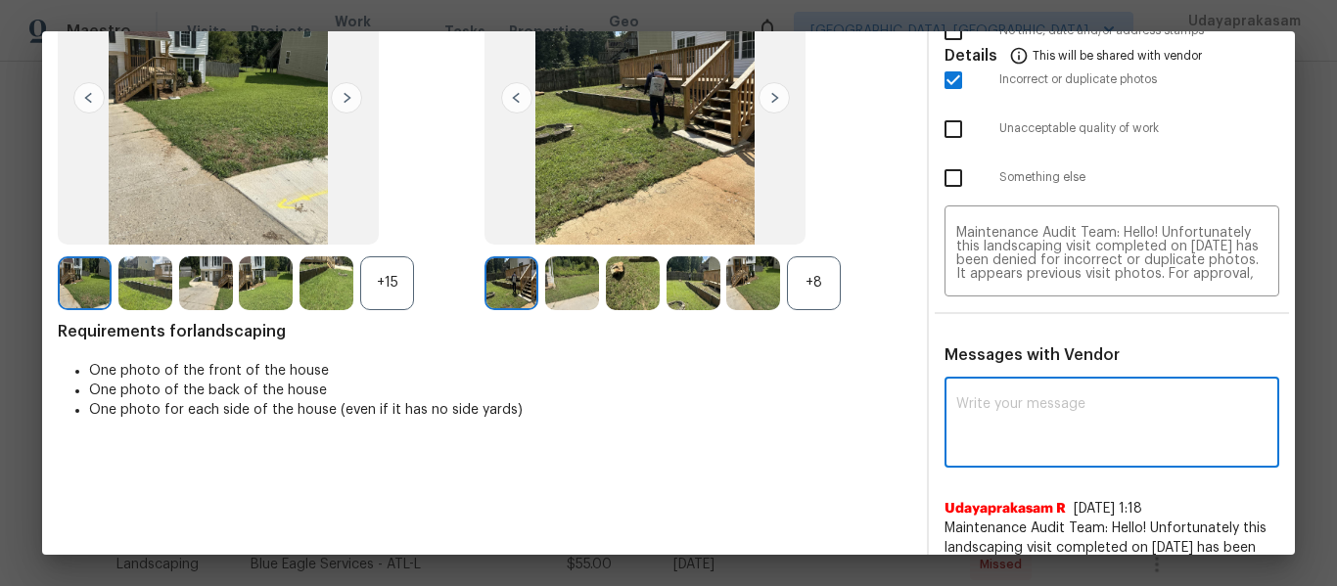
click at [1025, 412] on textarea at bounding box center [1111, 424] width 311 height 55
paste textarea "Maintenance Audit Team: Hello! Unfortunately this landscaping visit completed o…"
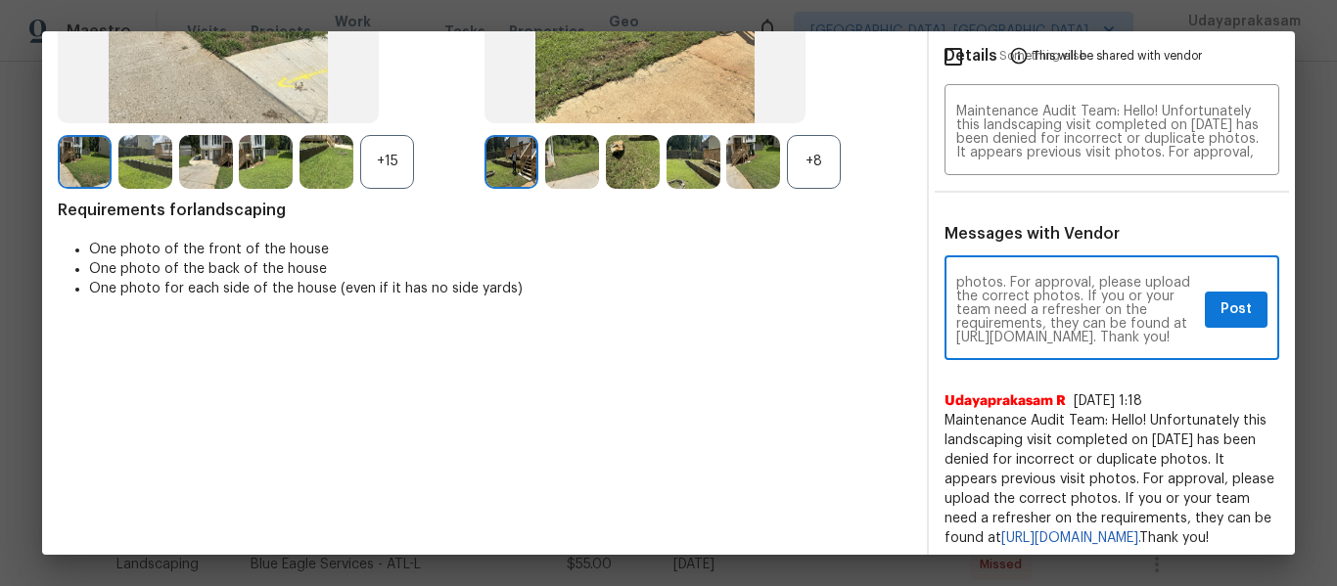
scroll to position [196, 0]
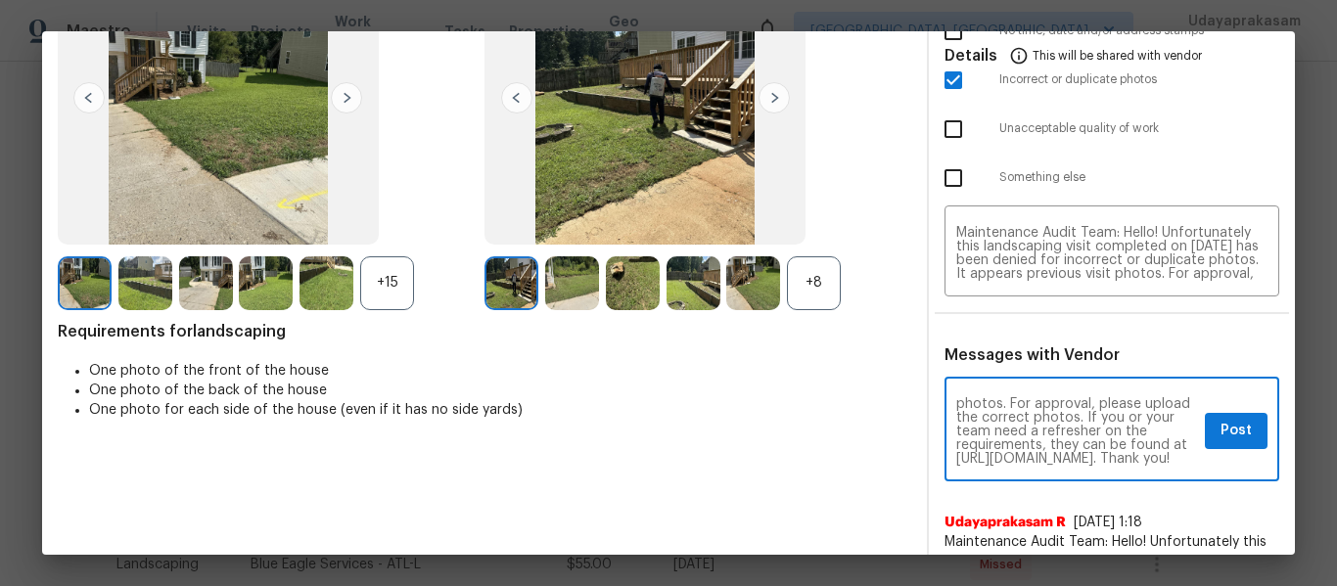
type textarea "Maintenance Audit Team: Hello! Unfortunately this landscaping visit completed o…"
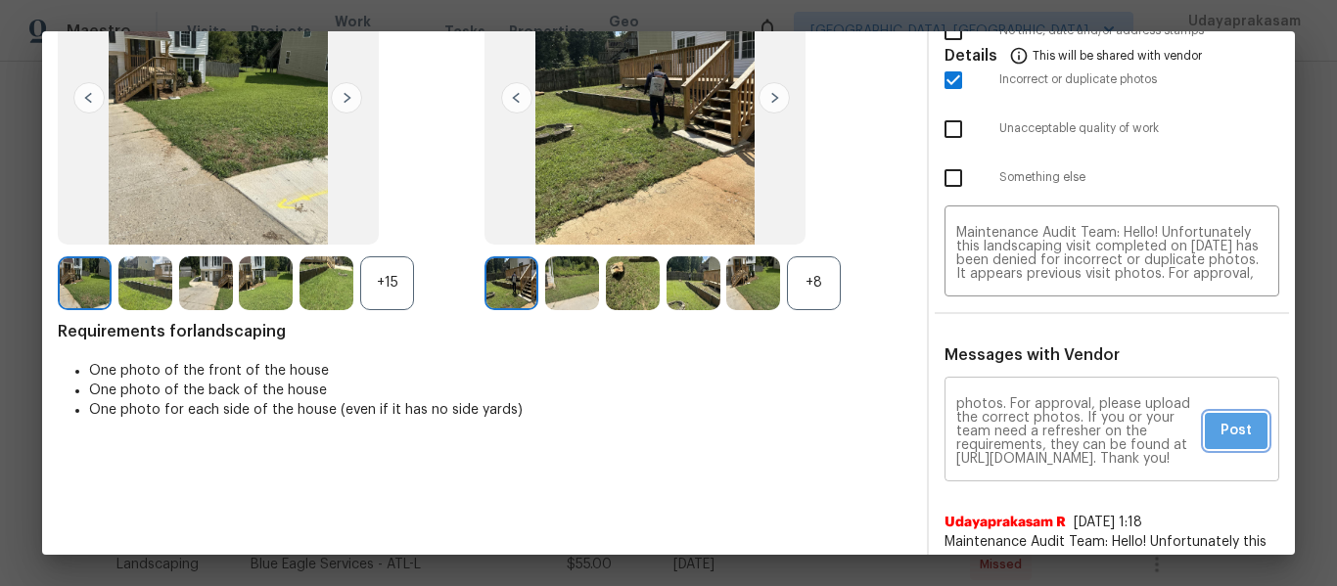
click at [1205, 433] on button "Post" at bounding box center [1236, 431] width 63 height 36
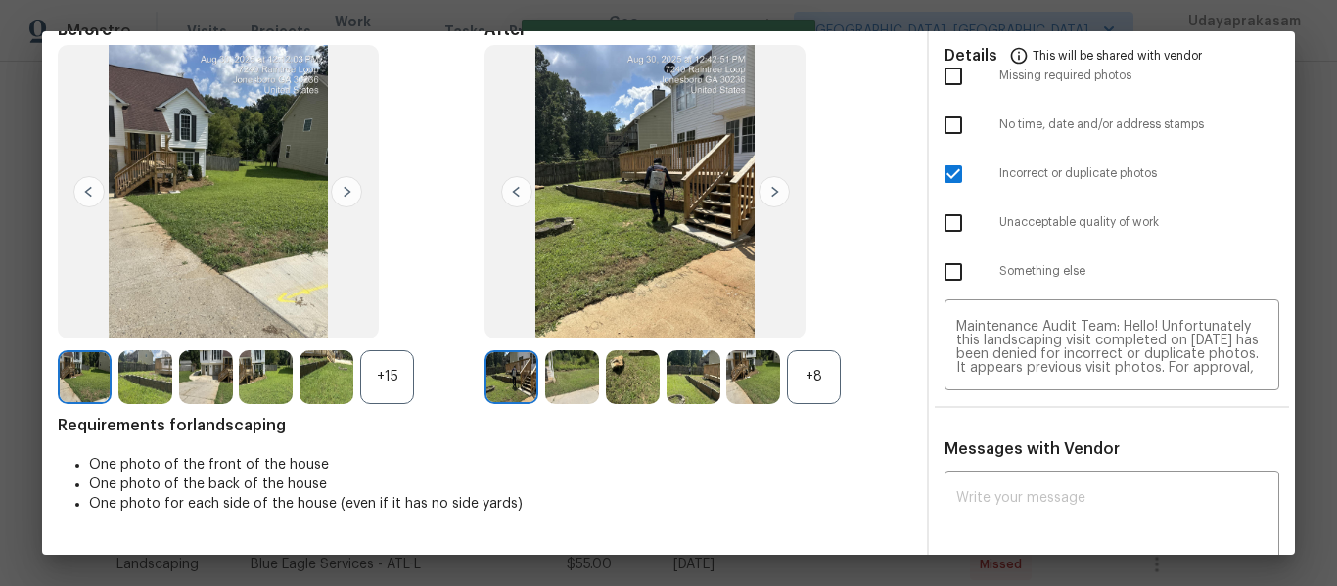
scroll to position [0, 0]
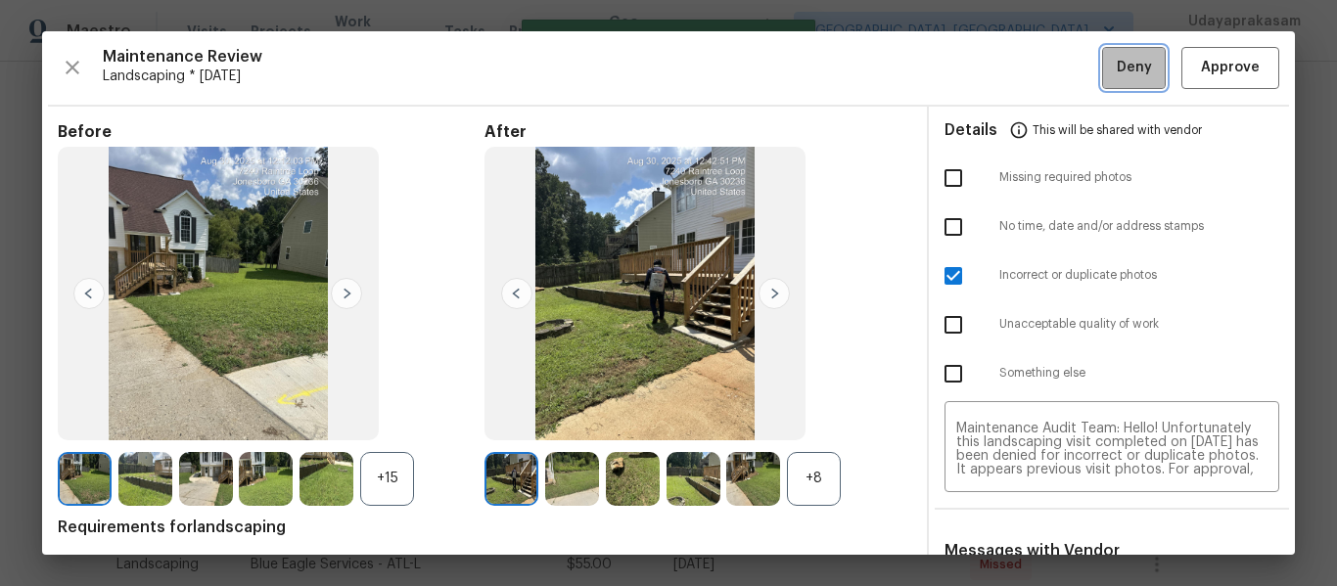
click at [1112, 83] on button "Deny" at bounding box center [1134, 68] width 64 height 42
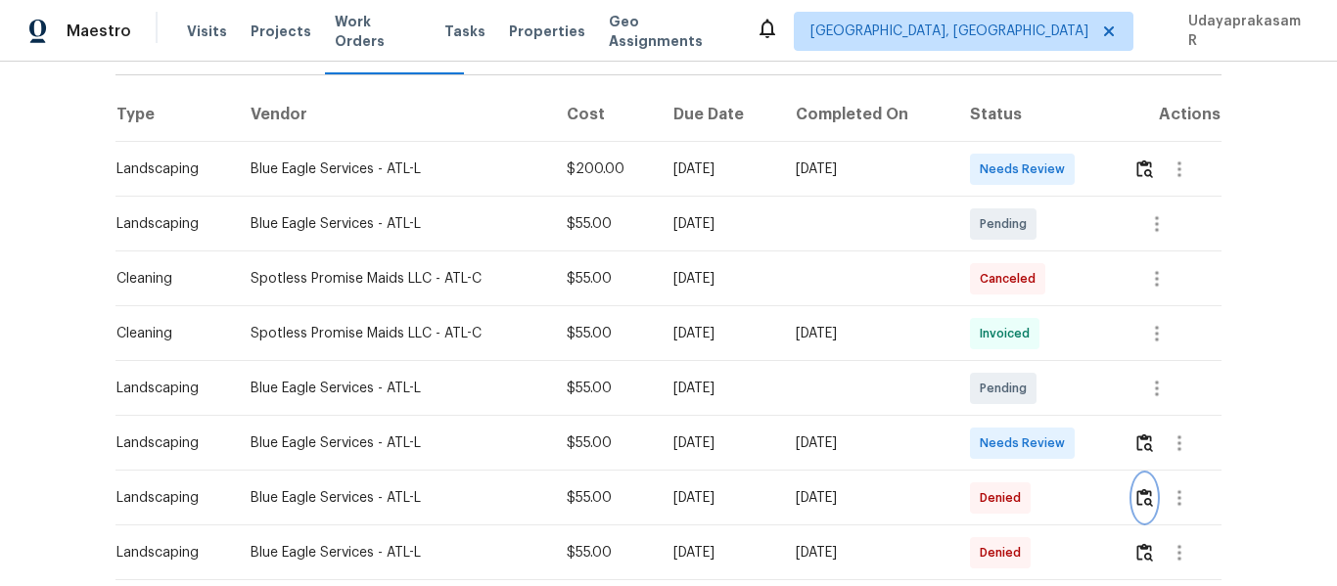
scroll to position [392, 0]
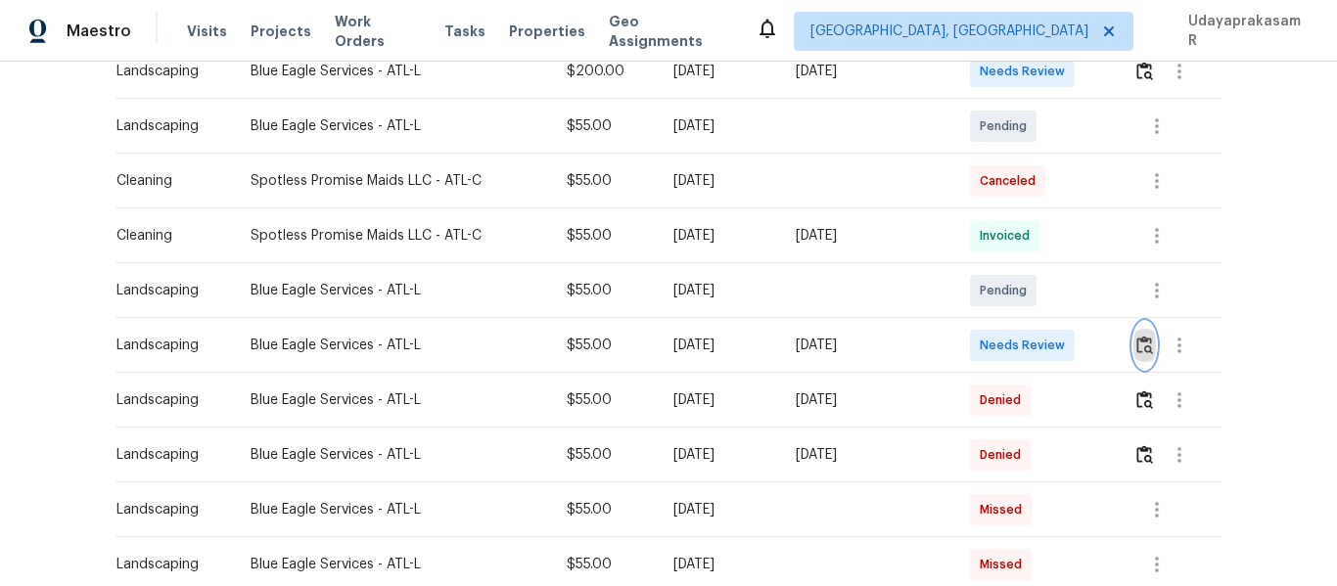
click at [1143, 336] on img "button" at bounding box center [1145, 345] width 17 height 19
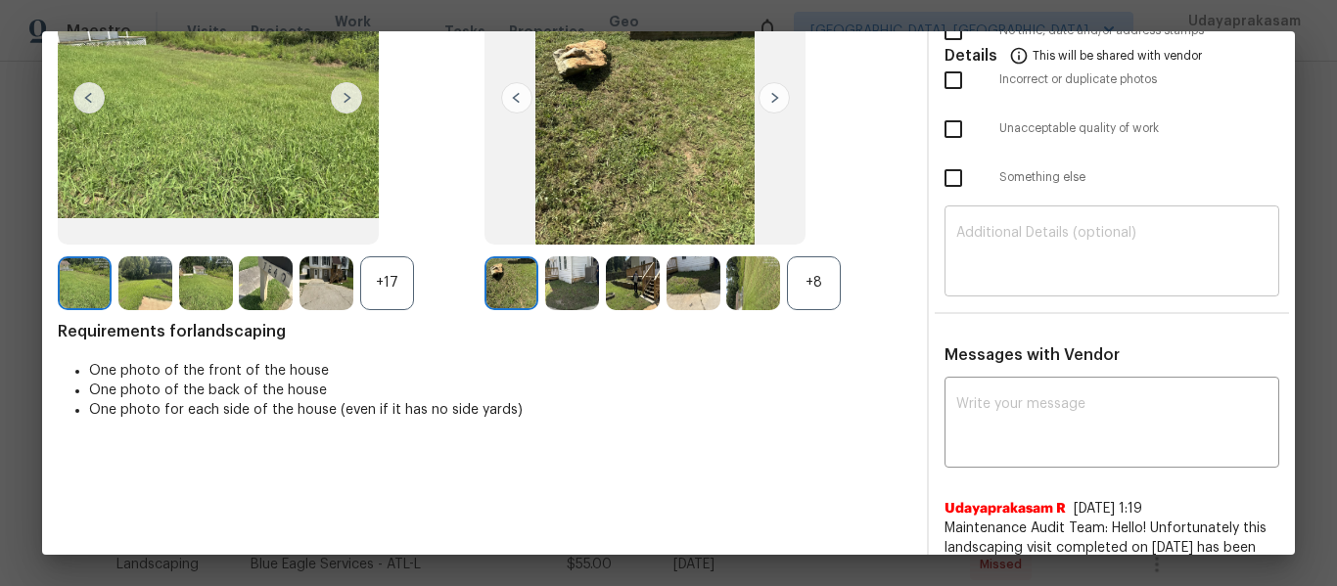
scroll to position [0, 0]
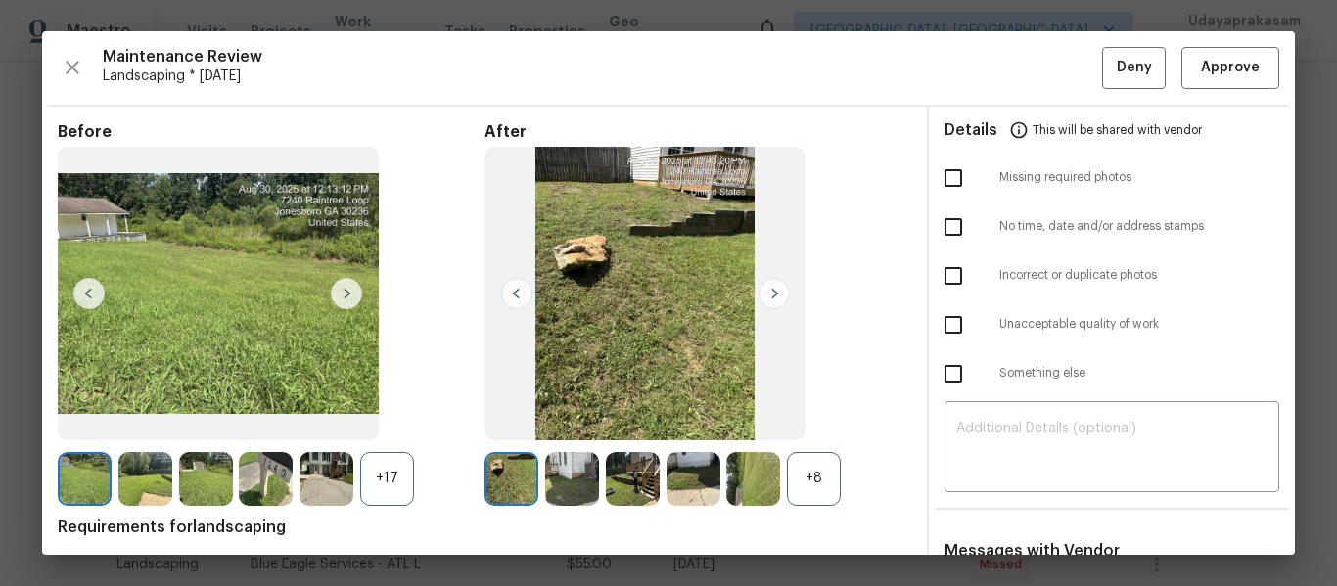
click at [950, 271] on input "checkbox" at bounding box center [953, 276] width 41 height 41
checkbox input "true"
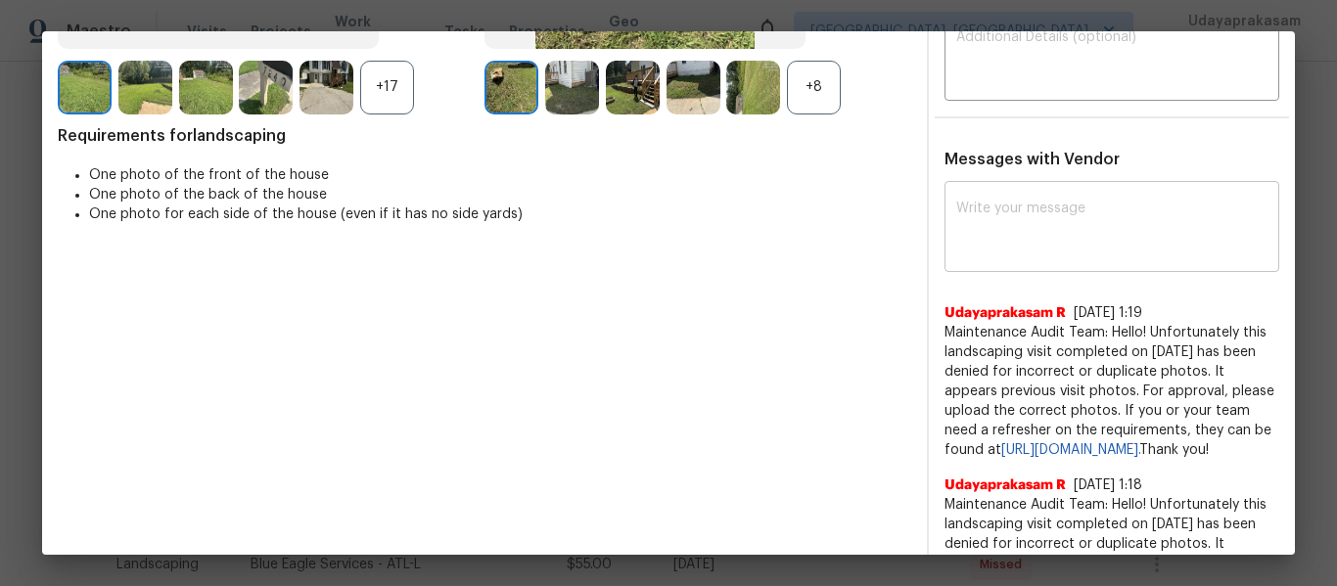
scroll to position [294, 0]
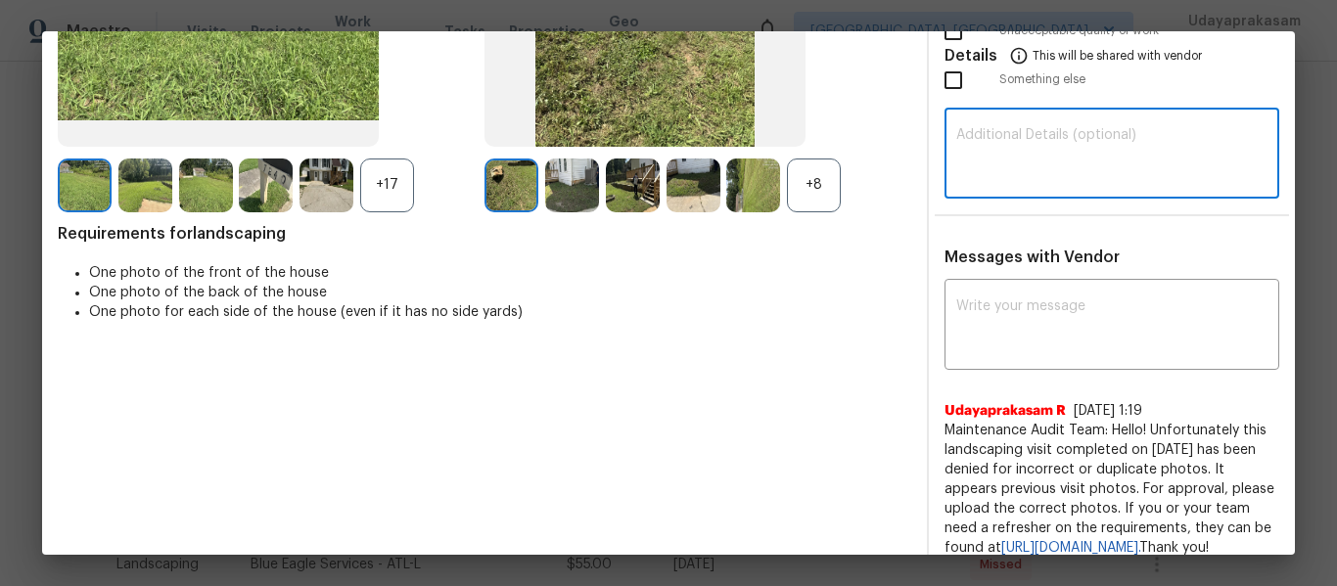
click at [990, 165] on textarea at bounding box center [1111, 155] width 311 height 55
paste textarea "Maintenance Audit Team: Hello! Unfortunately this landscaping visit completed o…"
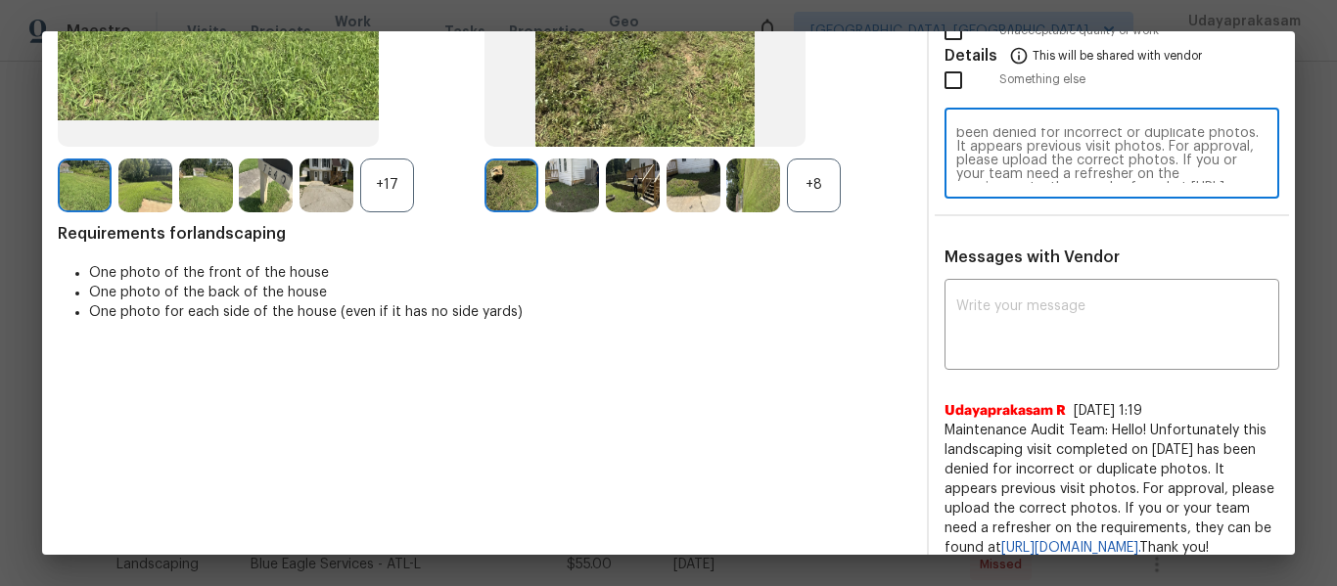
scroll to position [0, 0]
type textarea "Maintenance Audit Team: Hello! Unfortunately this landscaping visit completed o…"
click at [1026, 306] on textarea at bounding box center [1111, 327] width 311 height 55
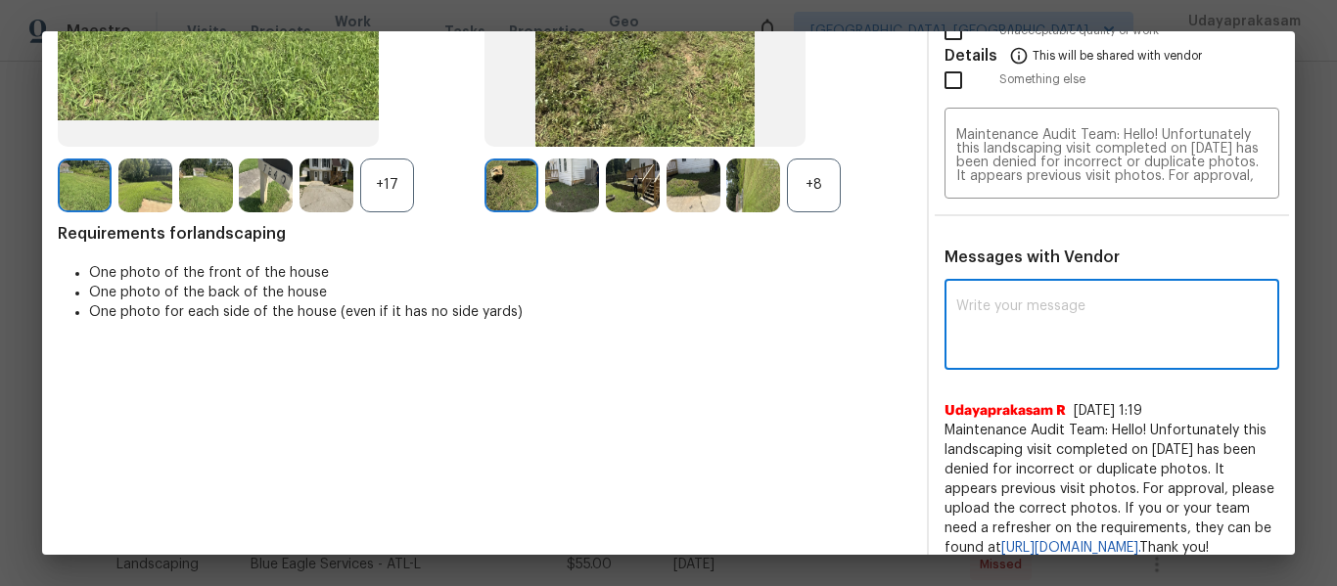
paste textarea "Maintenance Audit Team: Hello! Unfortunately this landscaping visit completed o…"
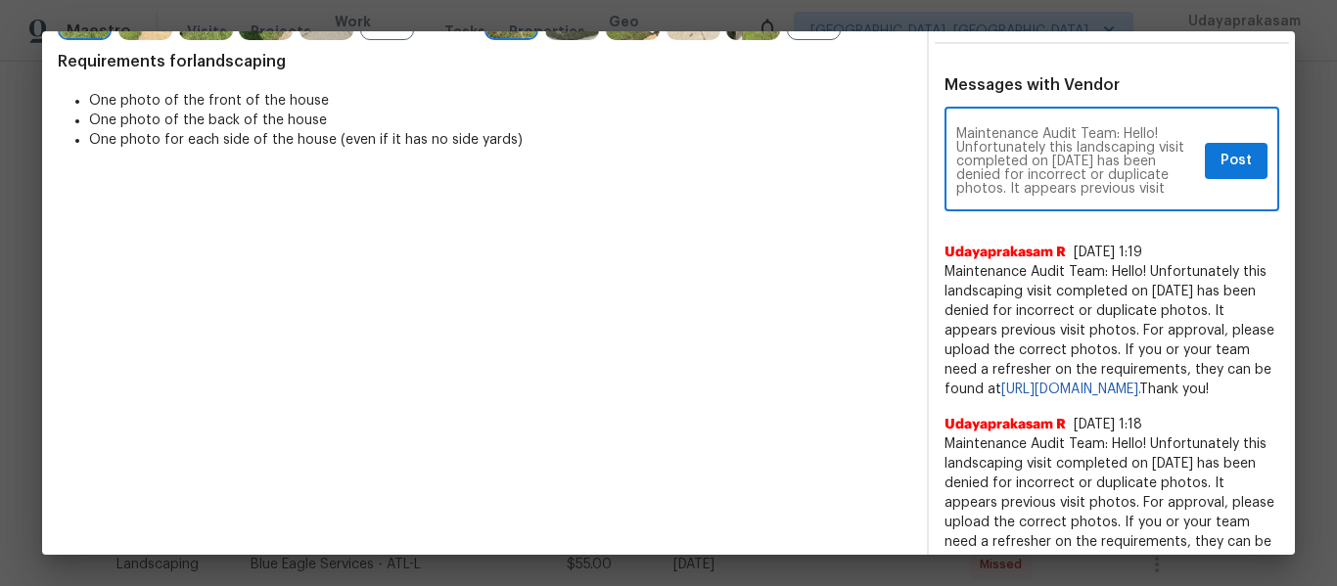
scroll to position [489, 0]
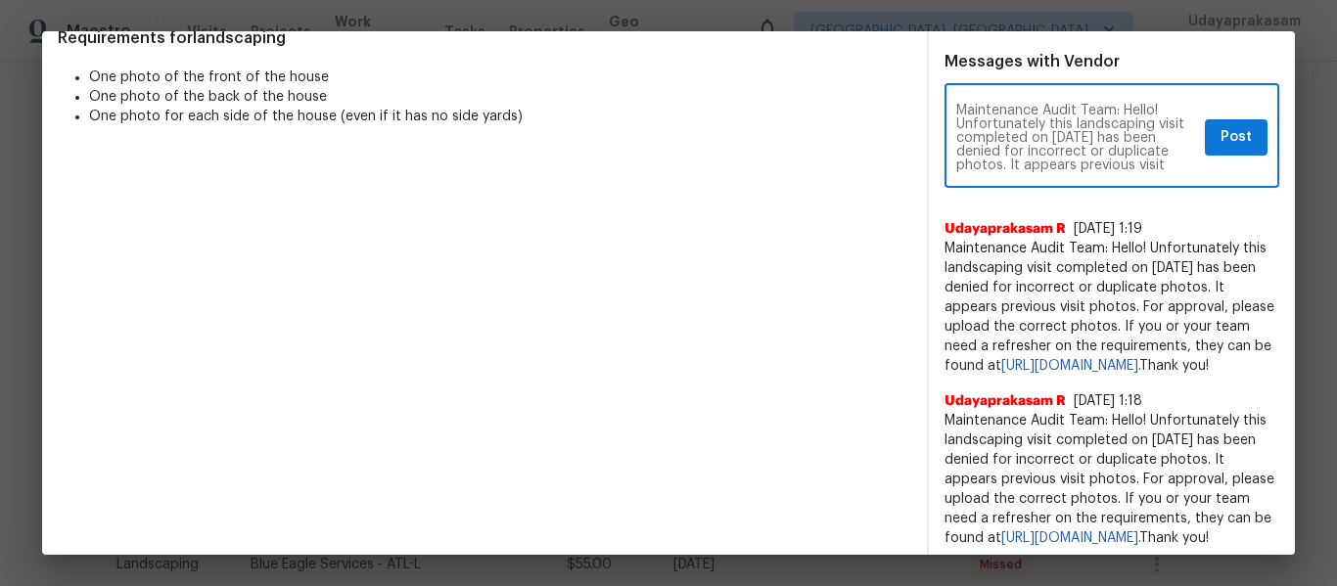
type textarea "Maintenance Audit Team: Hello! Unfortunately this landscaping visit completed o…"
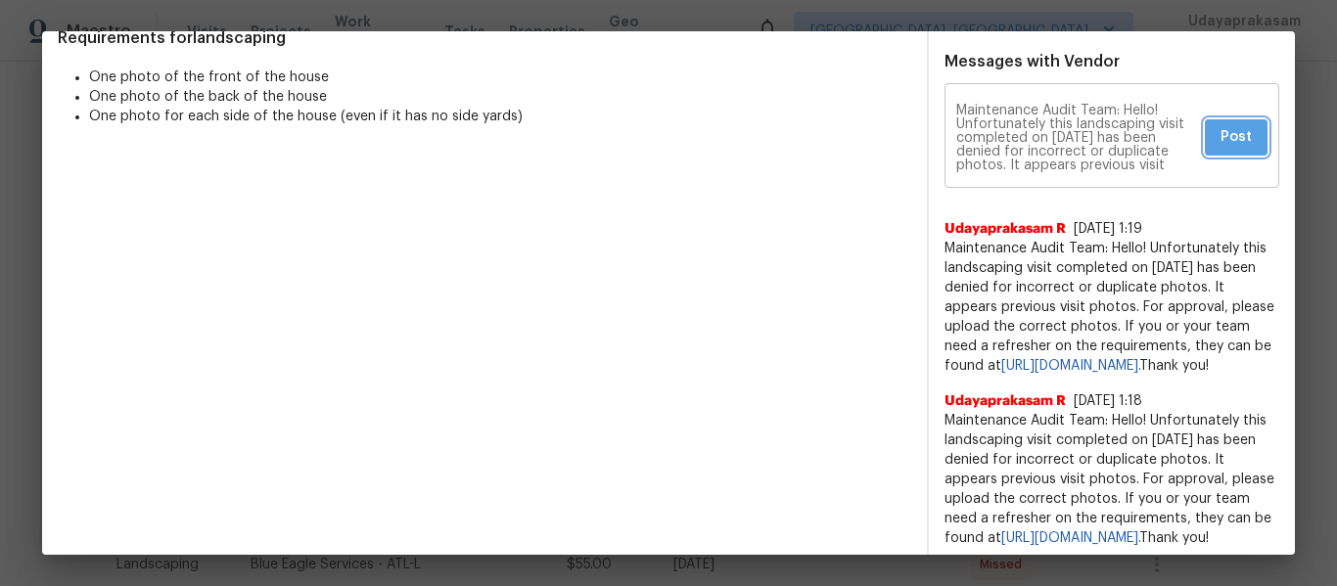
click at [1221, 136] on span "Post" at bounding box center [1236, 137] width 31 height 24
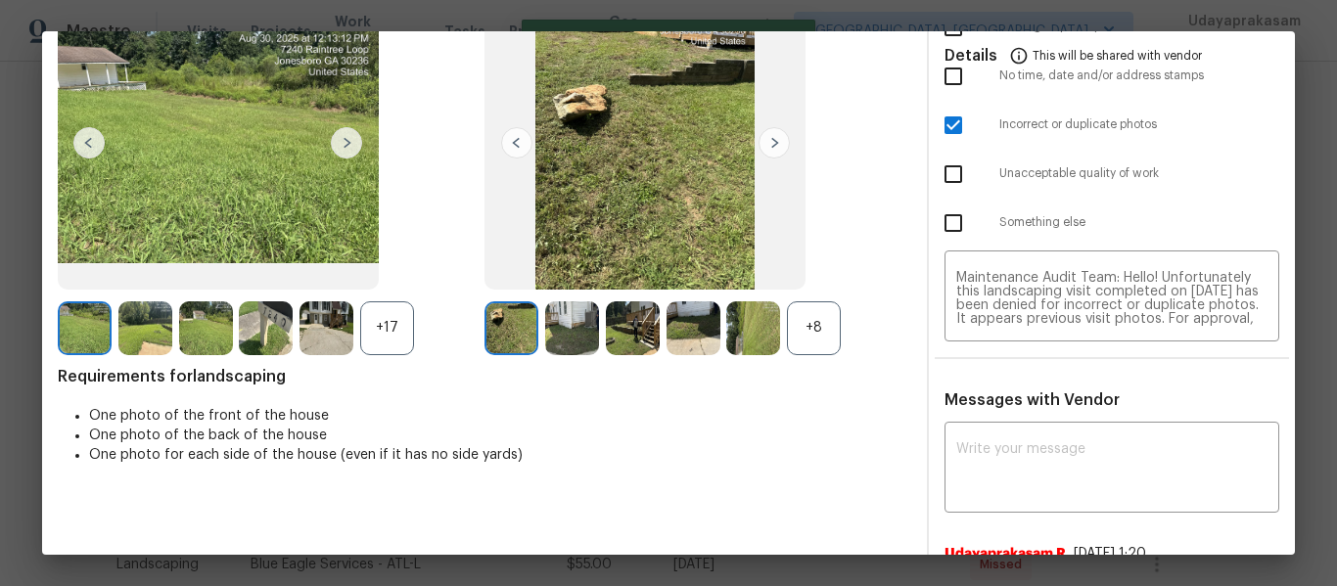
scroll to position [0, 0]
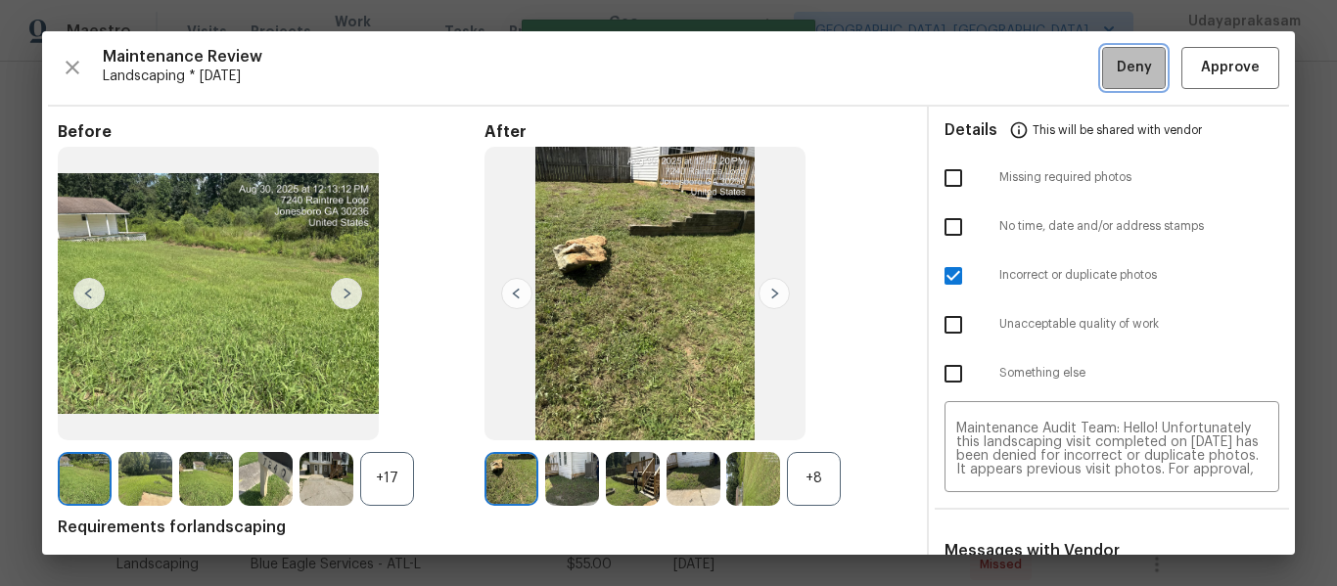
click at [1117, 66] on span "Deny" at bounding box center [1134, 68] width 35 height 24
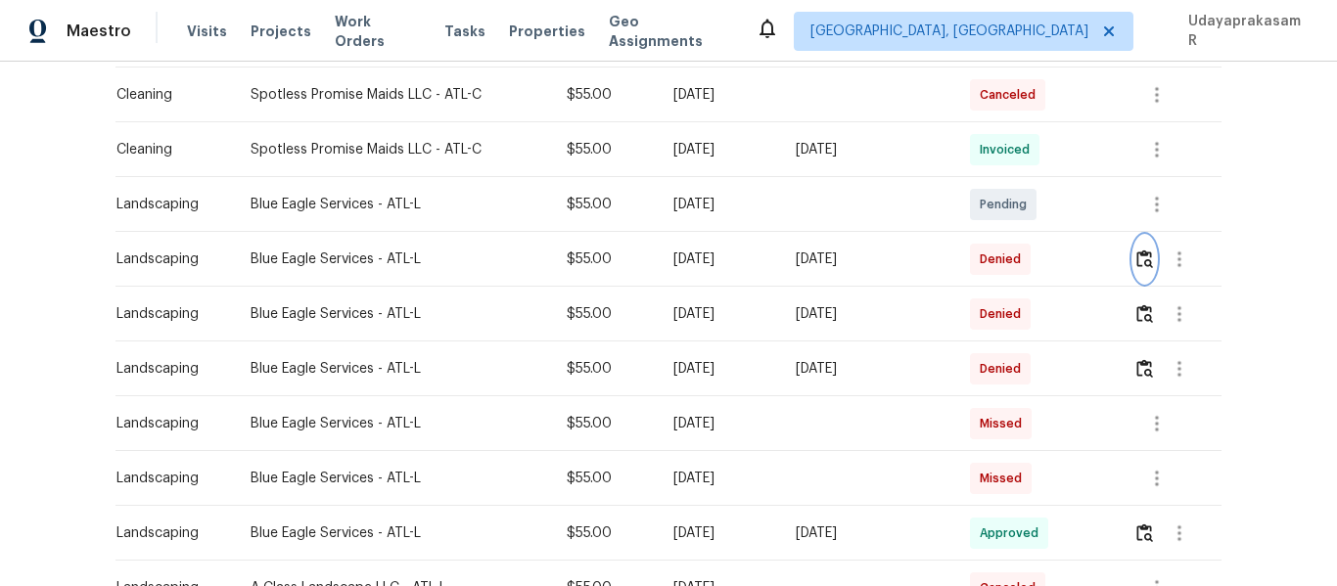
scroll to position [489, 0]
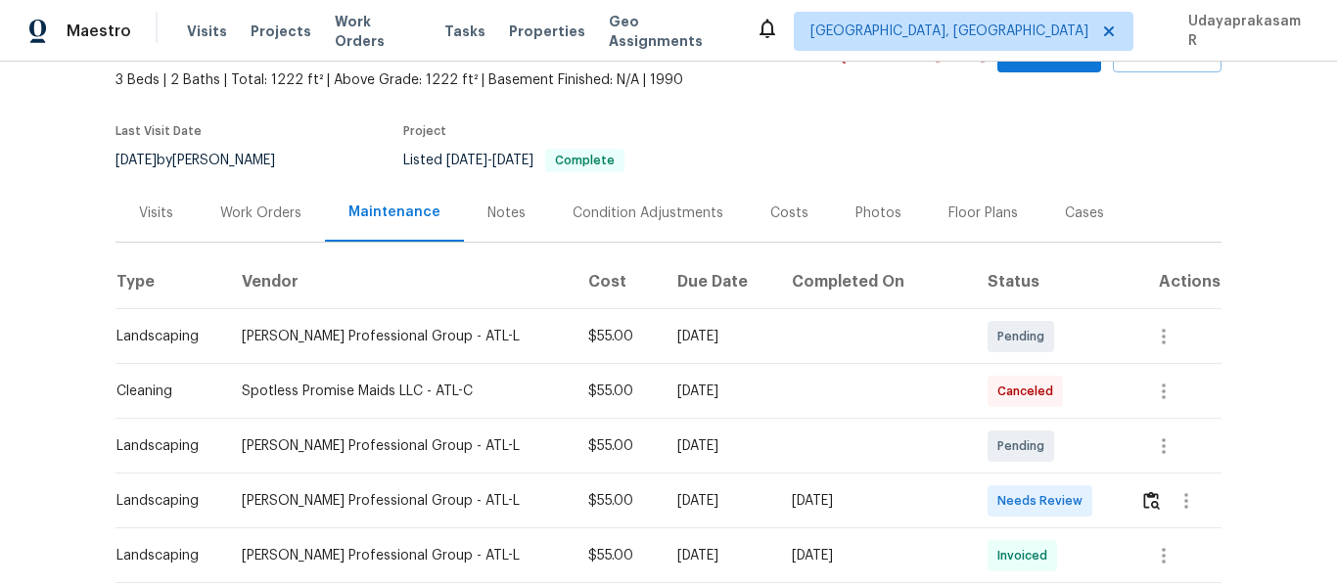
scroll to position [294, 0]
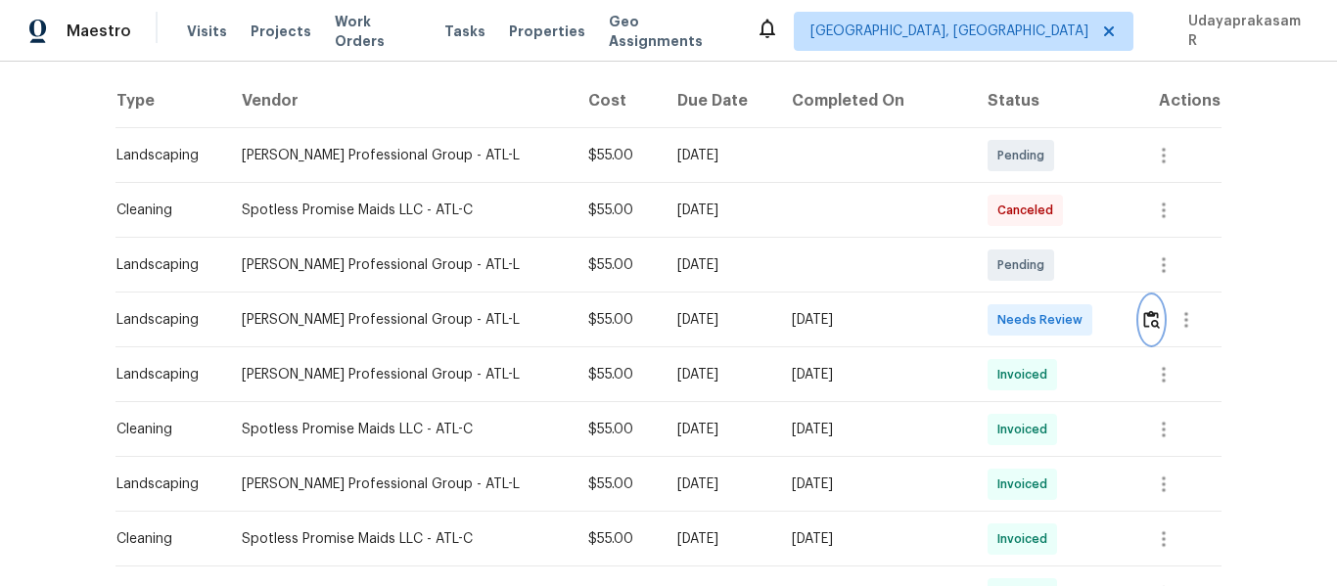
click at [1143, 316] on img "button" at bounding box center [1151, 319] width 17 height 19
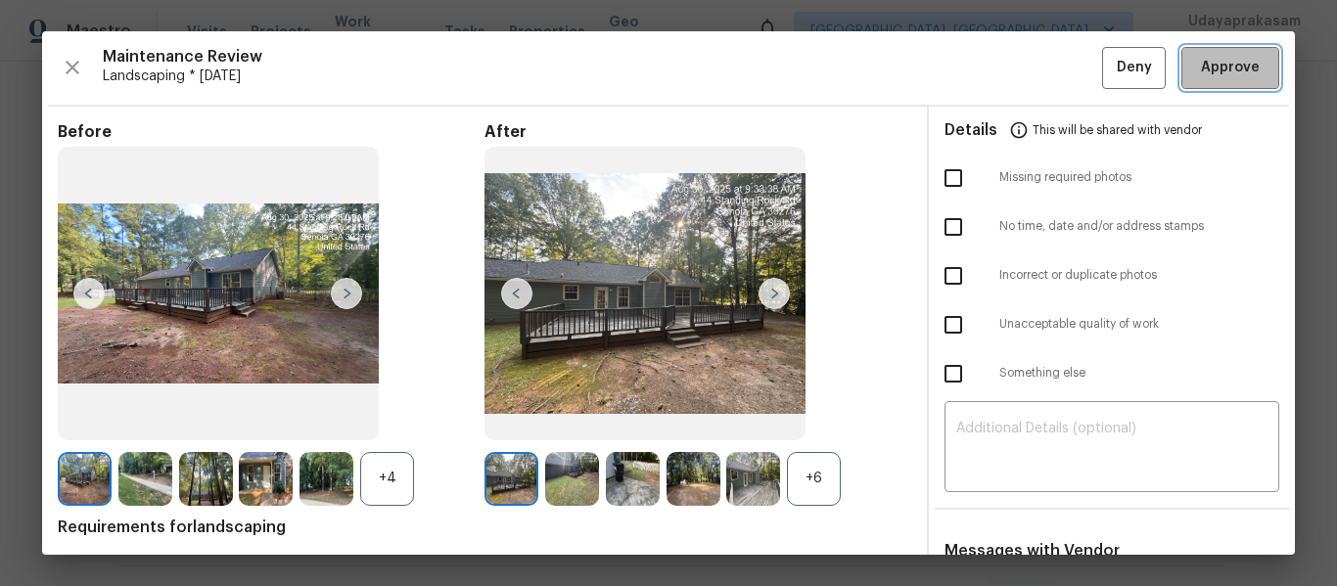
click at [1211, 65] on span "Approve" at bounding box center [1230, 68] width 59 height 24
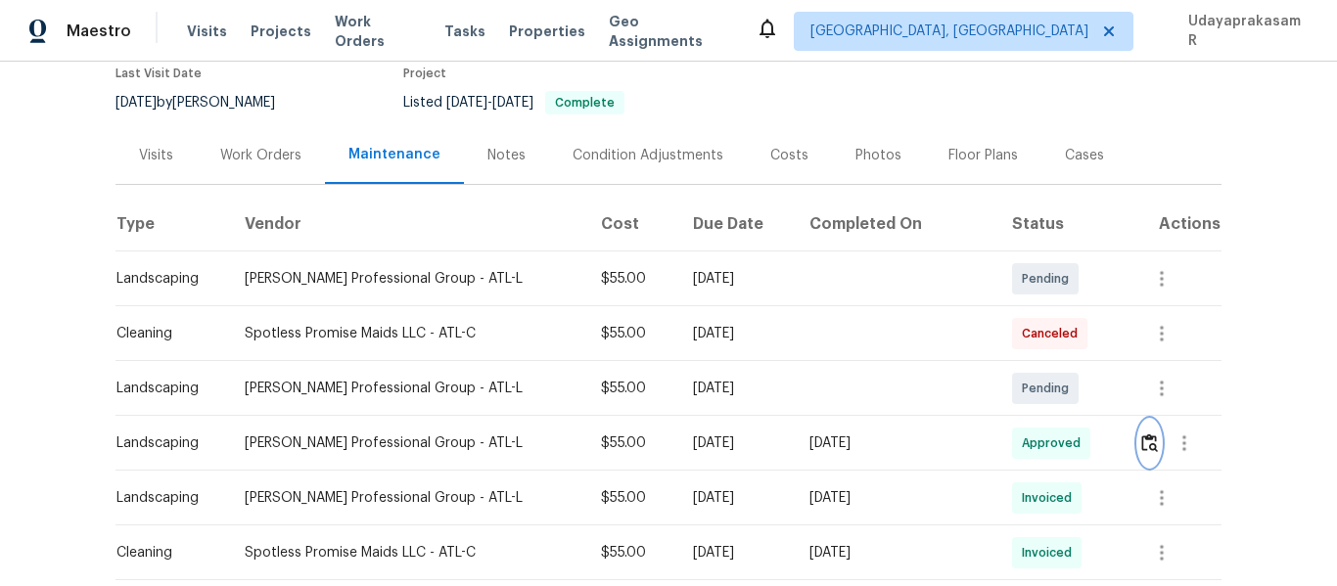
scroll to position [0, 0]
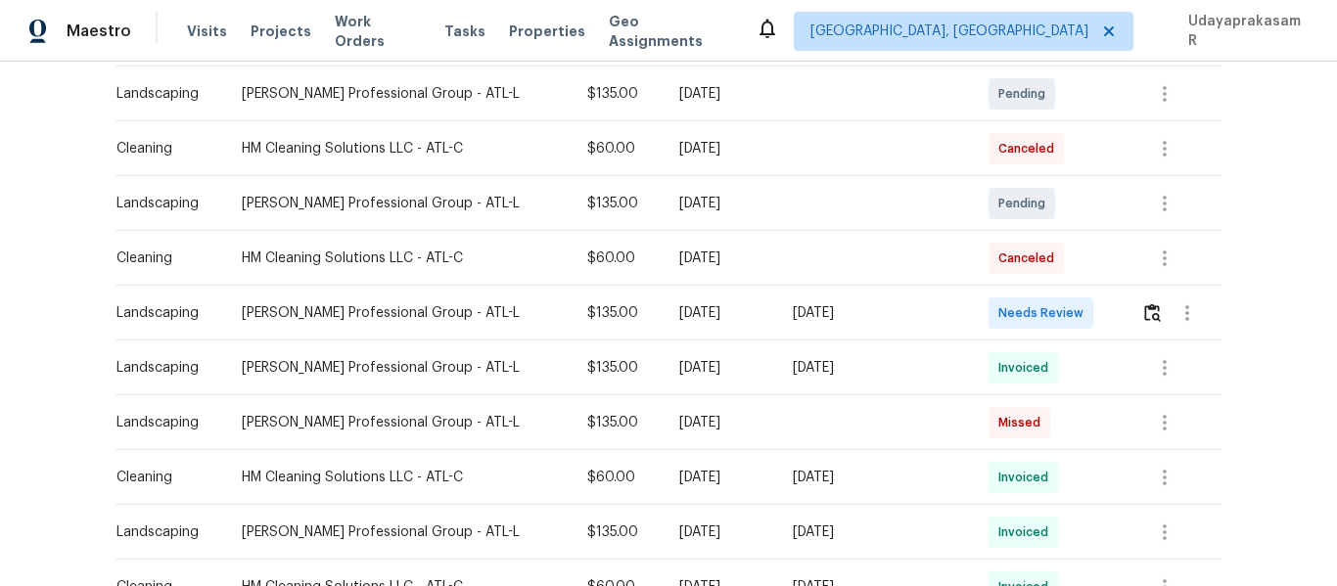
scroll to position [489, 0]
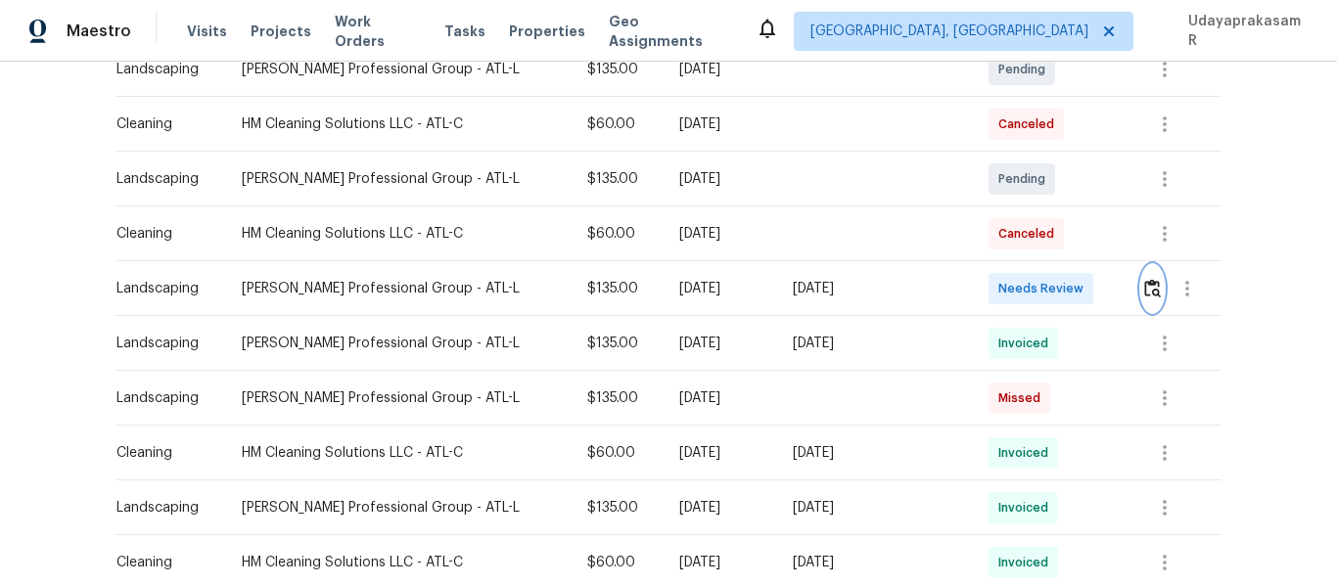
click at [1144, 286] on img "button" at bounding box center [1152, 288] width 17 height 19
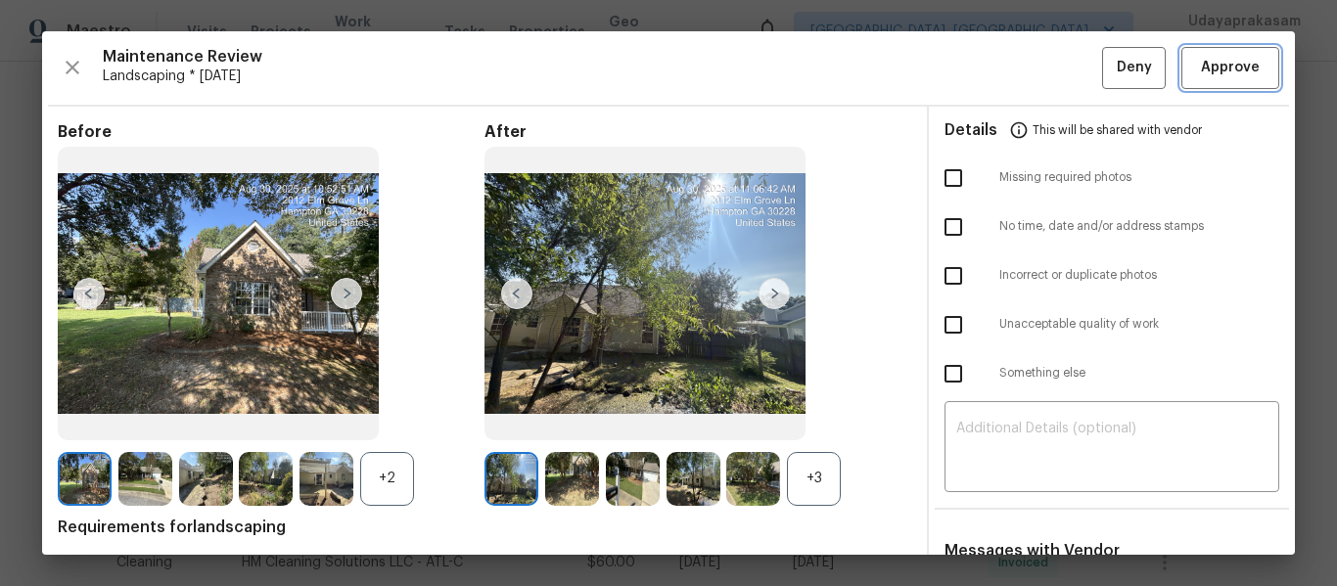
click at [1217, 68] on span "Approve" at bounding box center [1230, 68] width 59 height 24
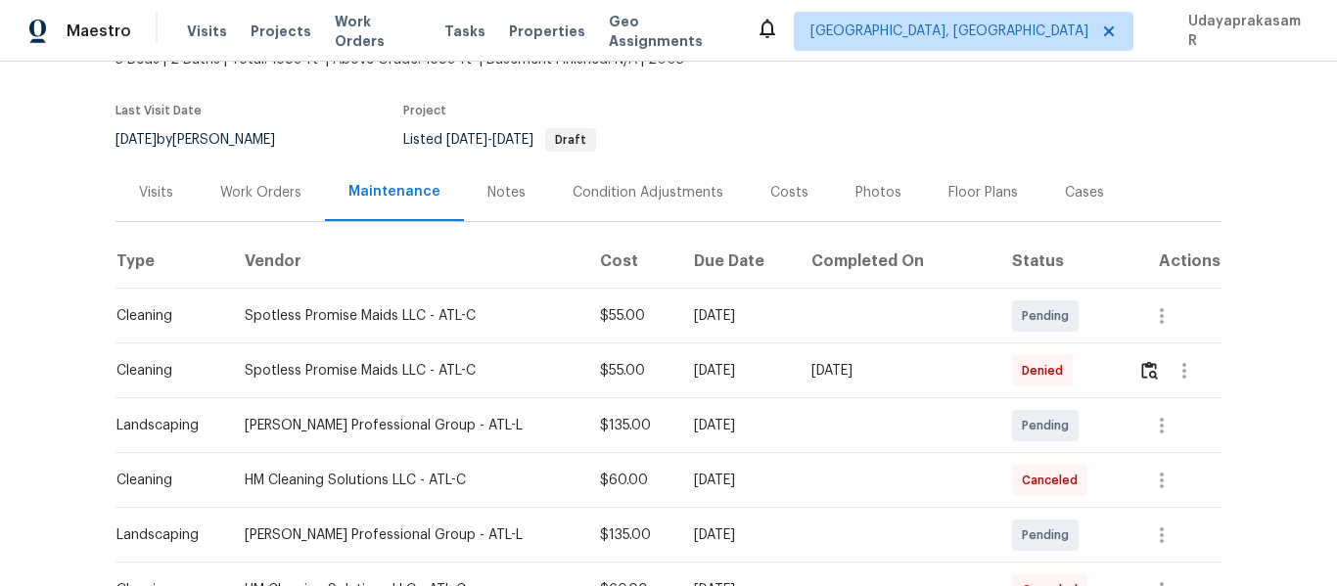
scroll to position [0, 0]
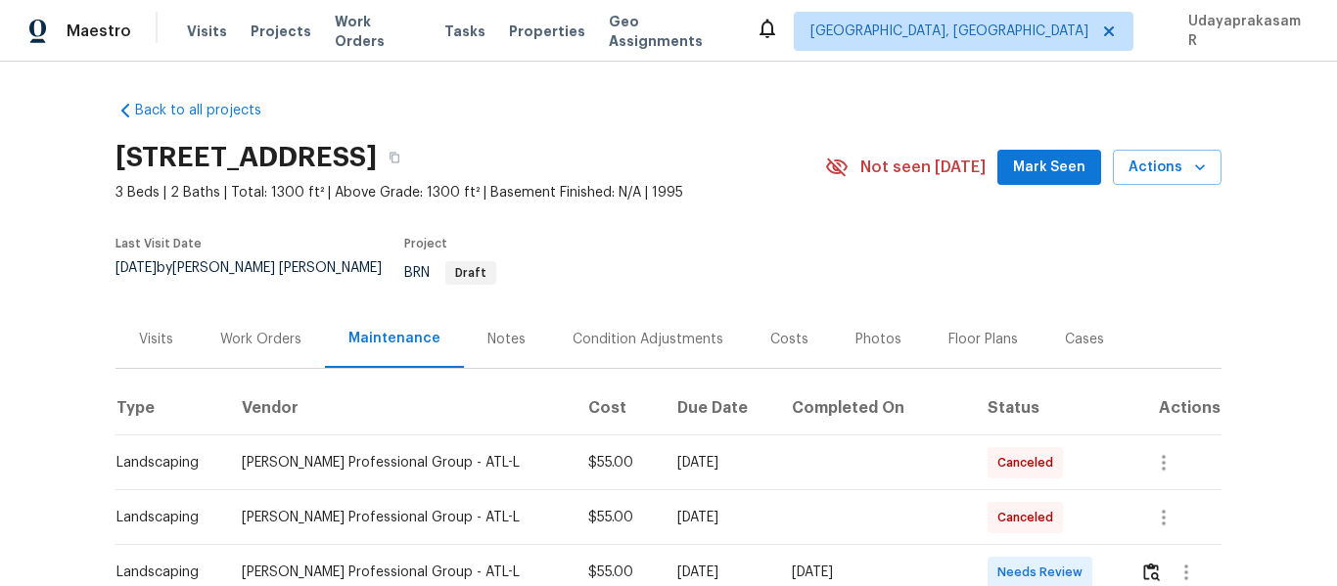
scroll to position [196, 0]
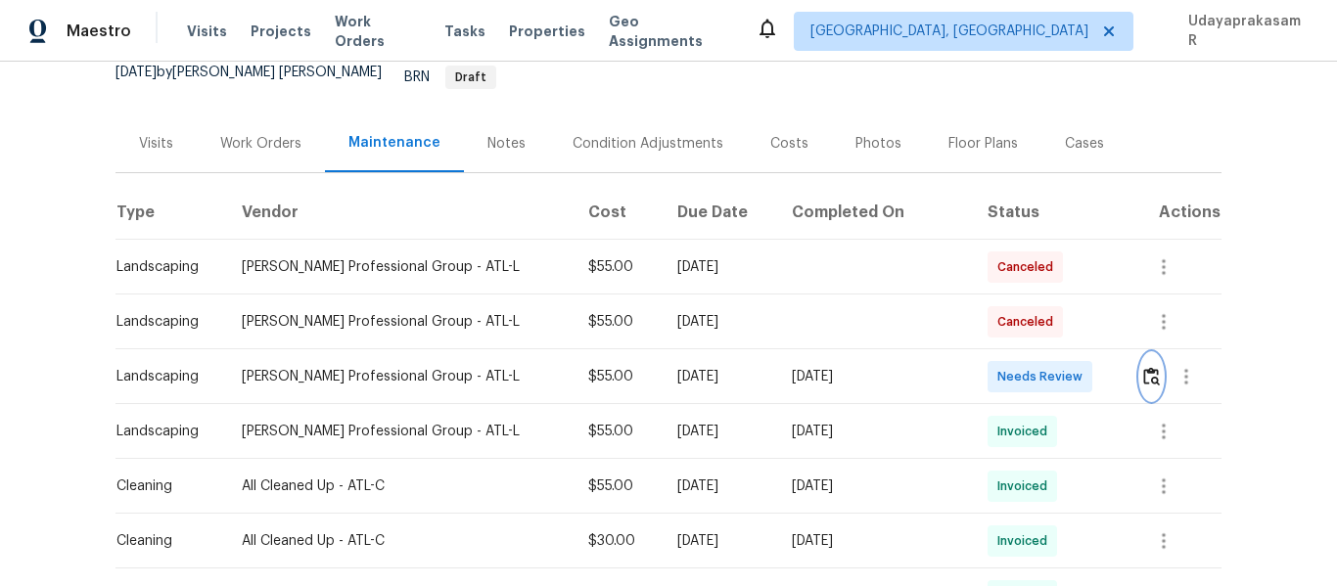
click at [1143, 367] on img "button" at bounding box center [1151, 376] width 17 height 19
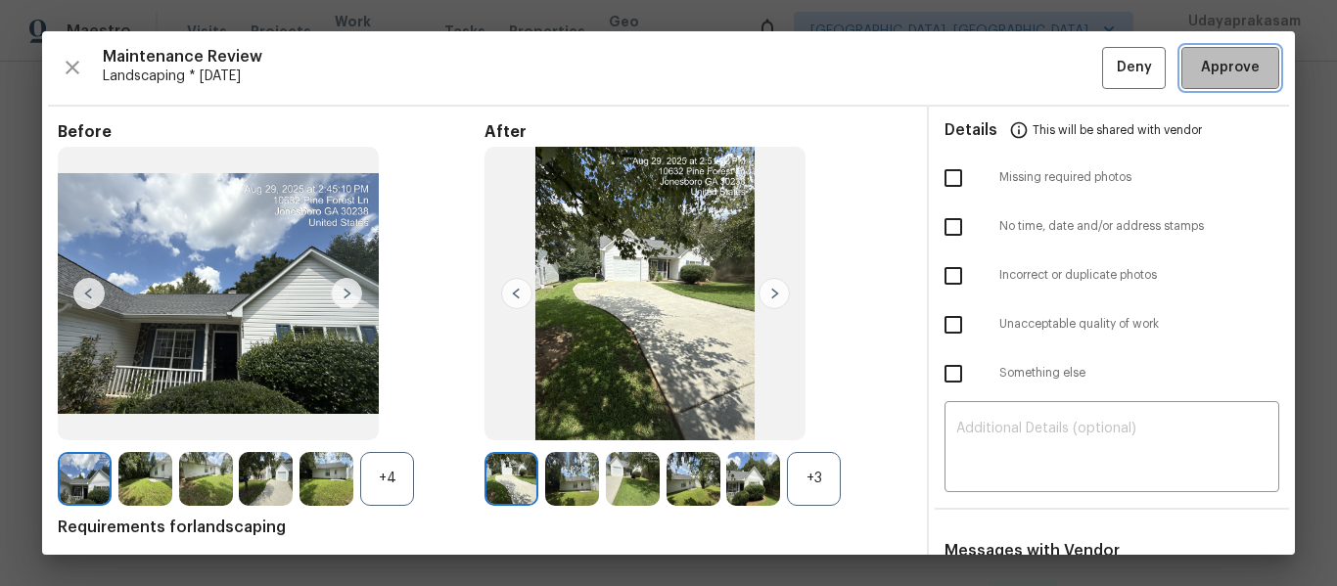
click at [1223, 52] on button "Approve" at bounding box center [1231, 68] width 98 height 42
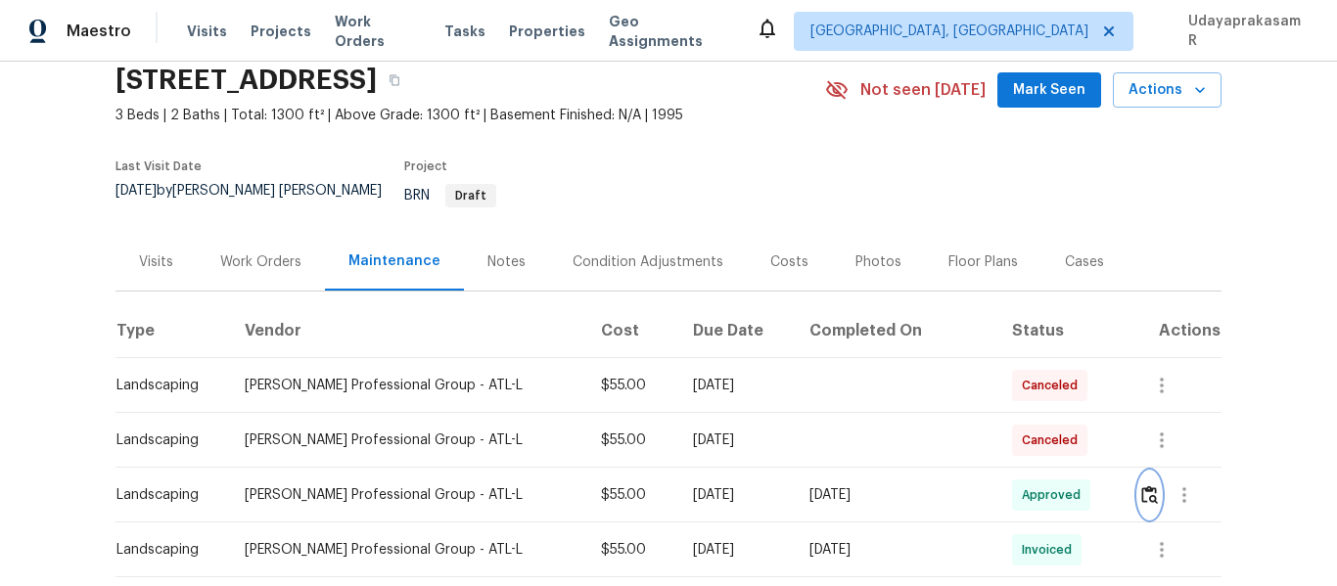
scroll to position [0, 0]
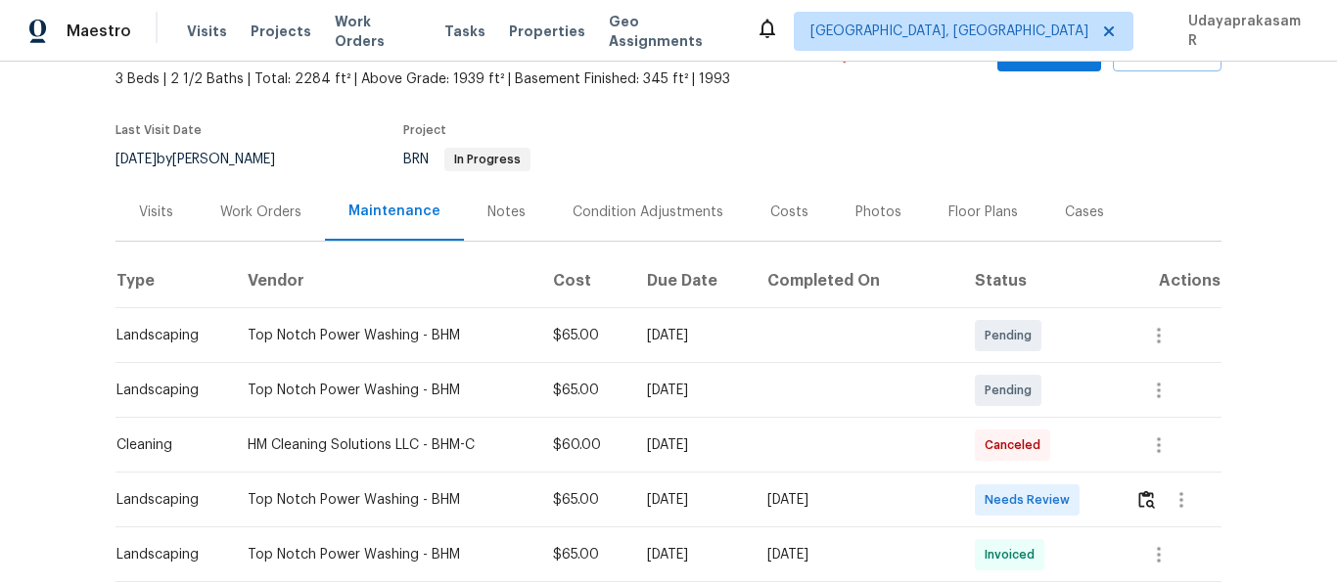
scroll to position [196, 0]
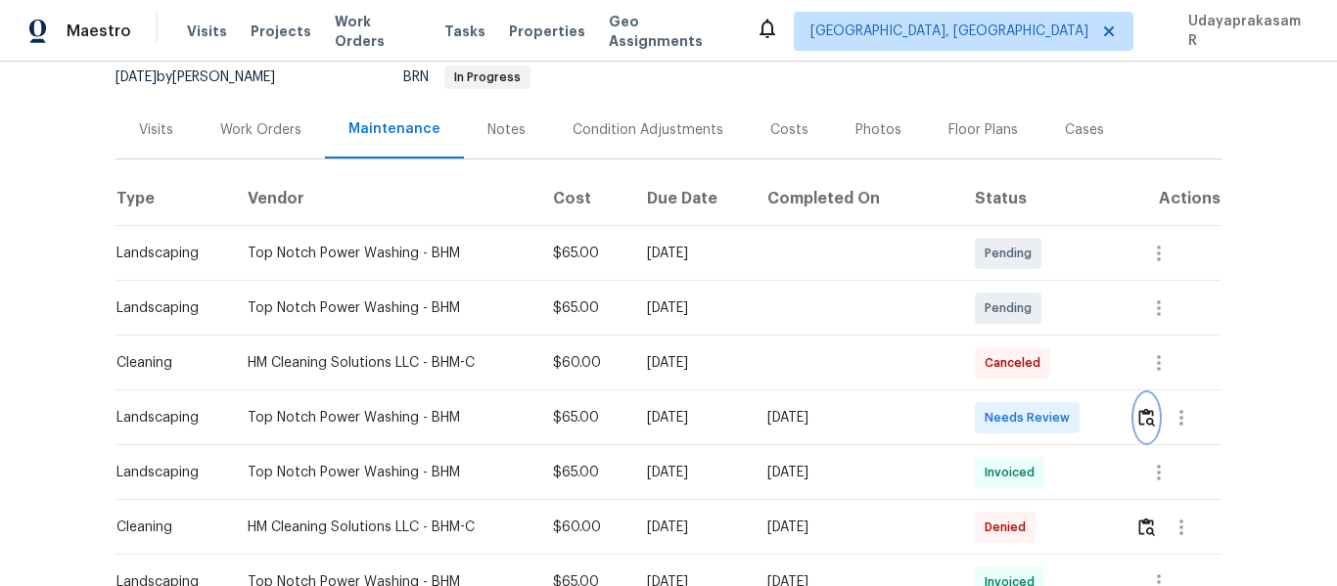
click at [1139, 422] on img "button" at bounding box center [1147, 417] width 17 height 19
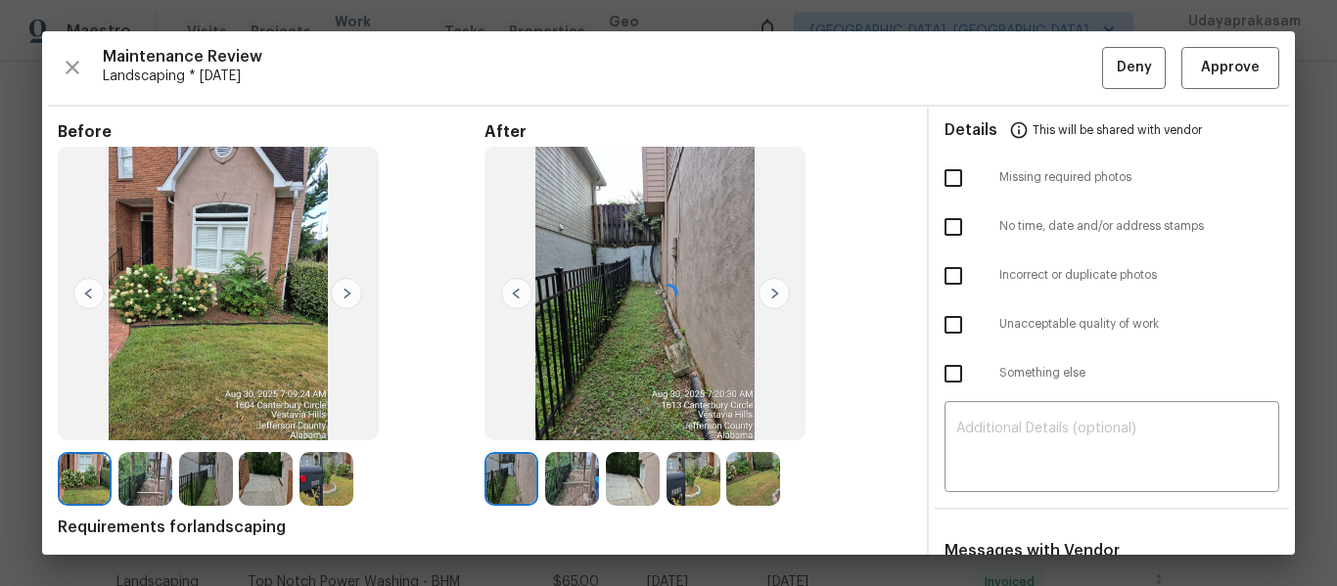
click at [1229, 76] on div at bounding box center [668, 293] width 1253 height 524
click at [1207, 73] on span "Approve" at bounding box center [1230, 68] width 59 height 24
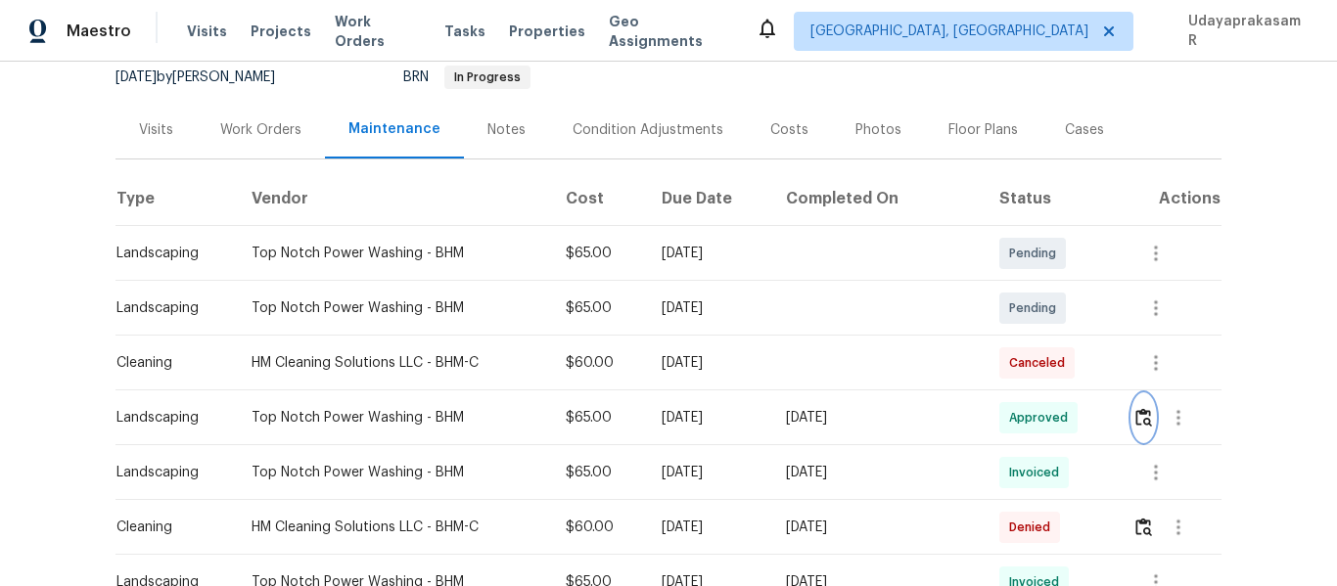
scroll to position [0, 0]
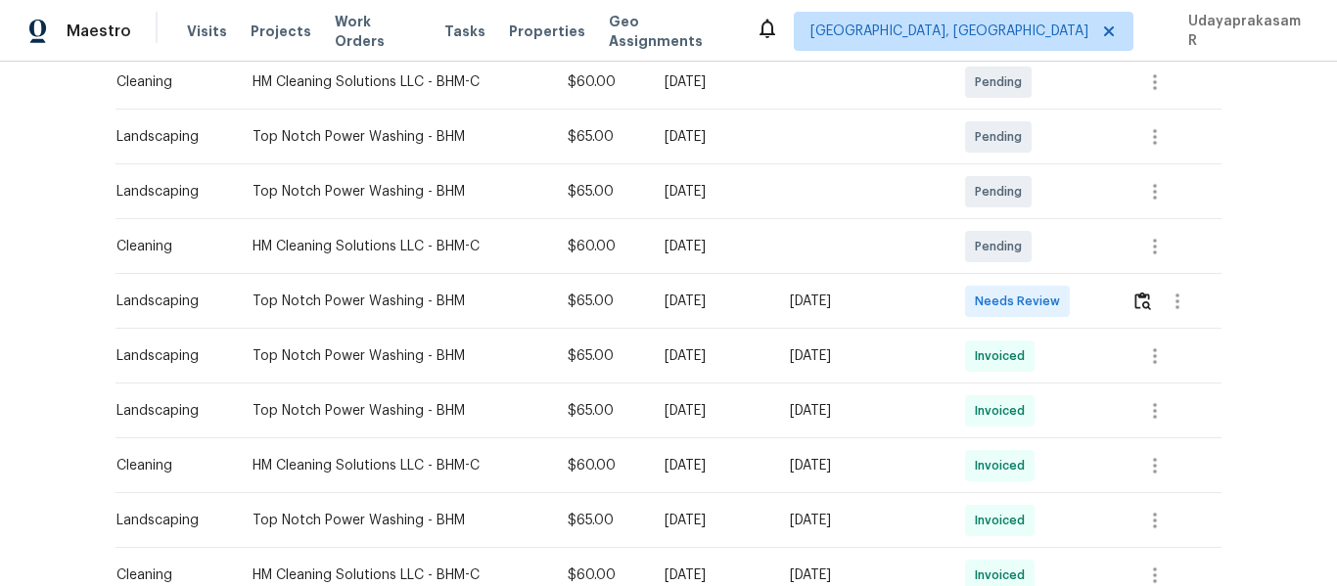
scroll to position [392, 0]
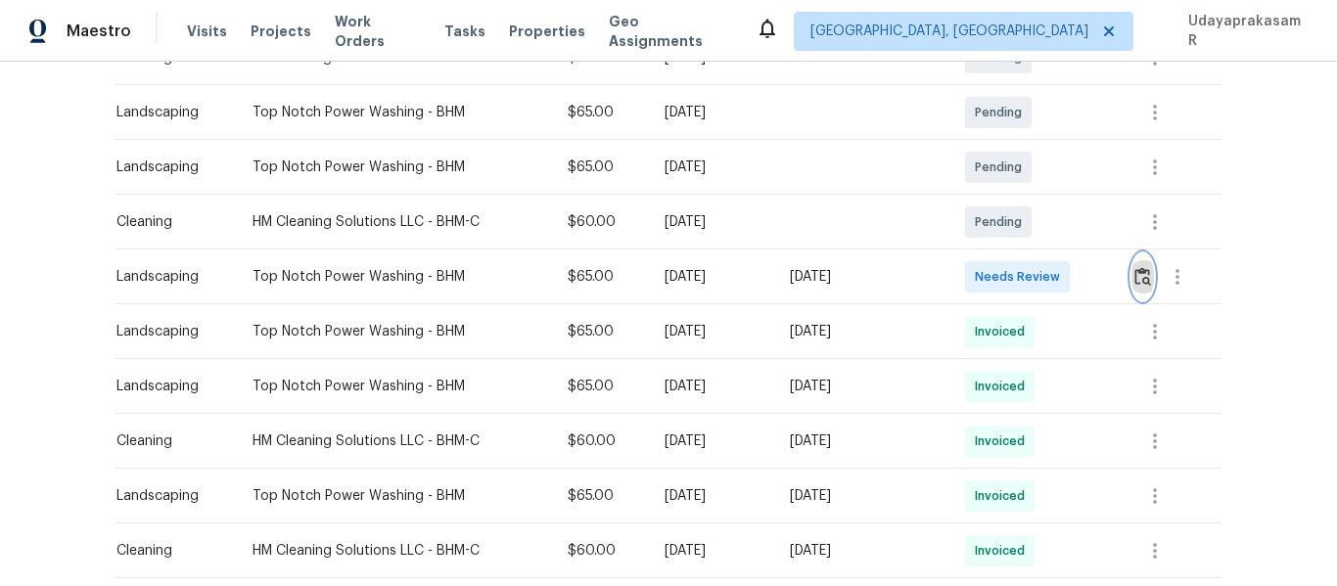
click at [1140, 283] on img "button" at bounding box center [1143, 276] width 17 height 19
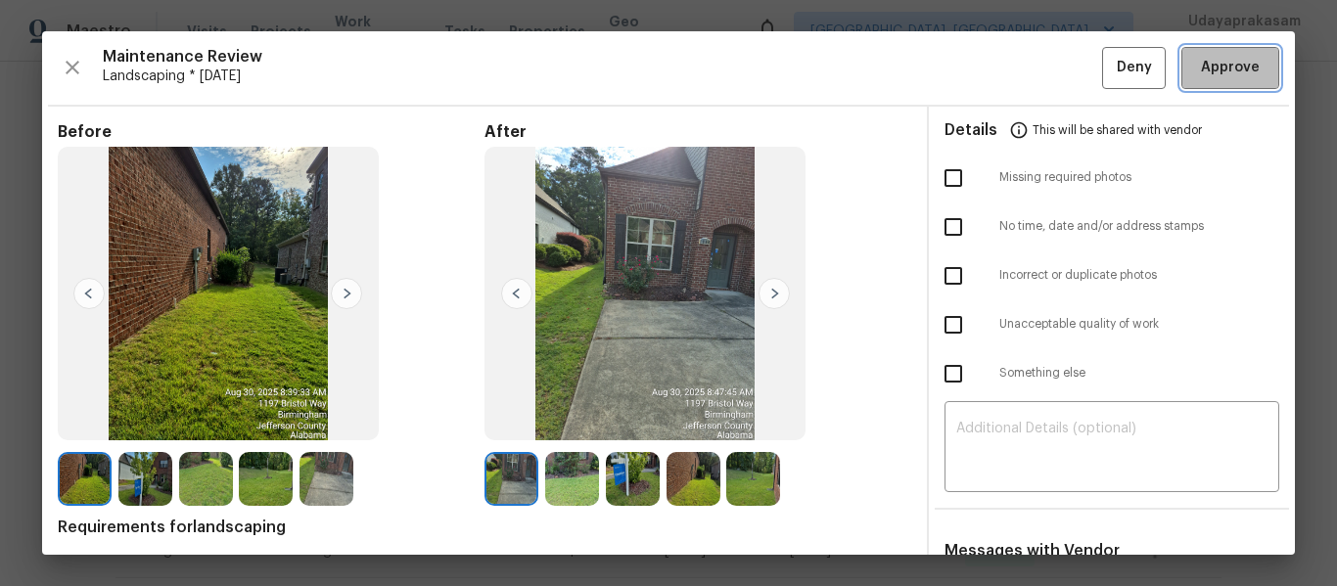
click at [1216, 61] on span "Approve" at bounding box center [1230, 68] width 59 height 24
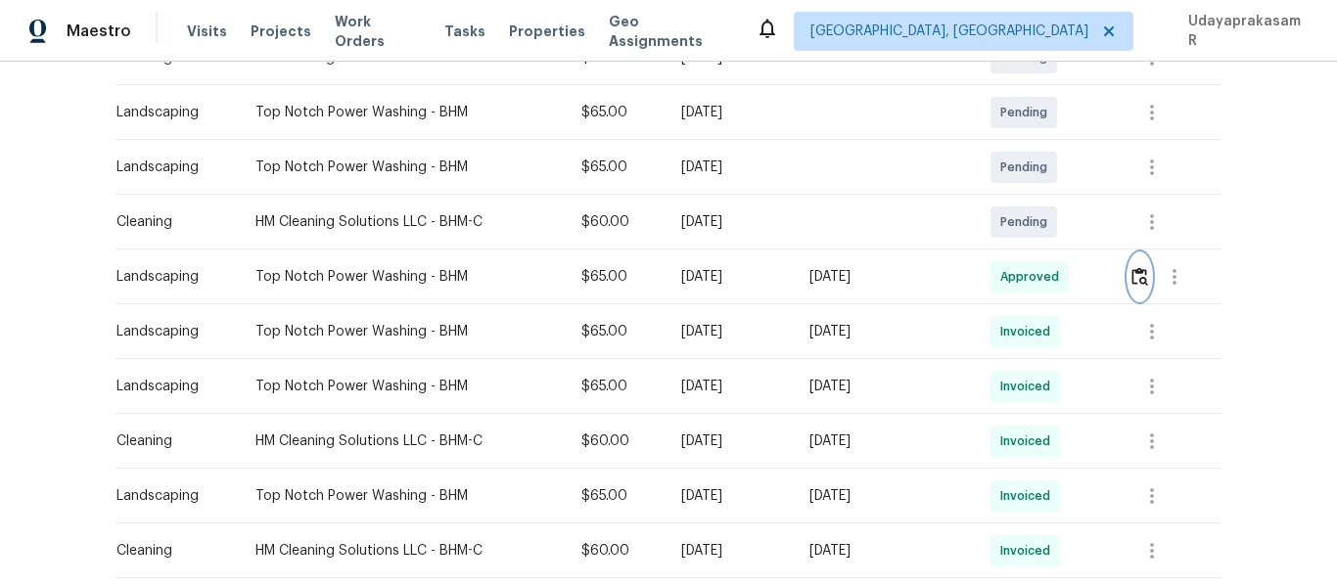
scroll to position [98, 0]
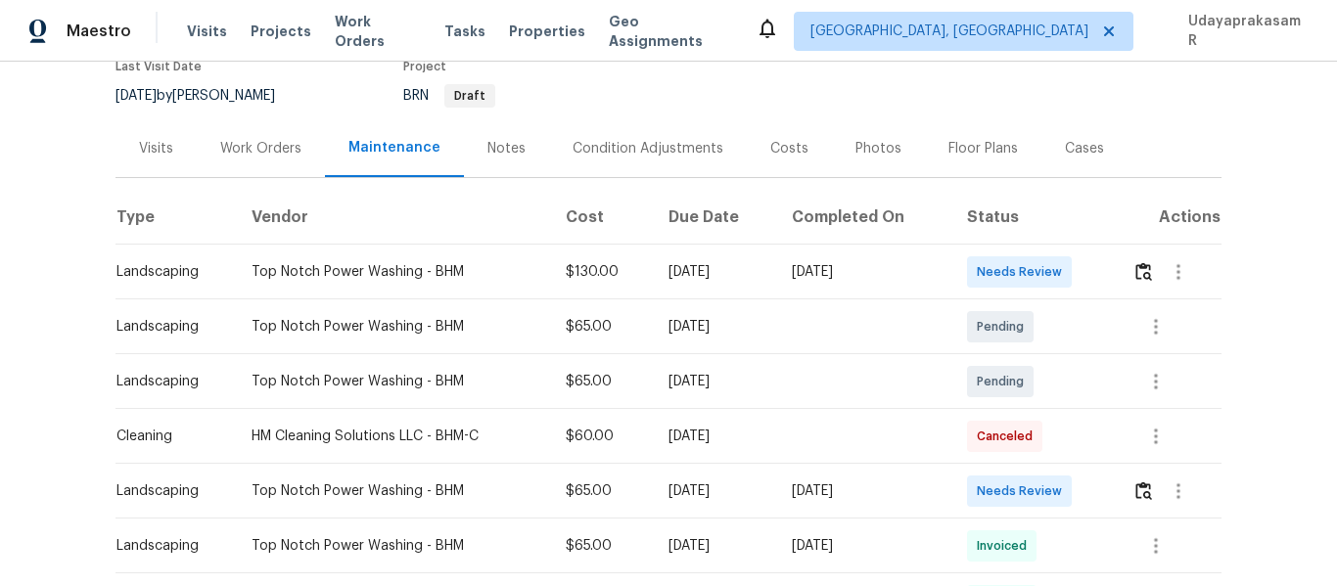
scroll to position [196, 0]
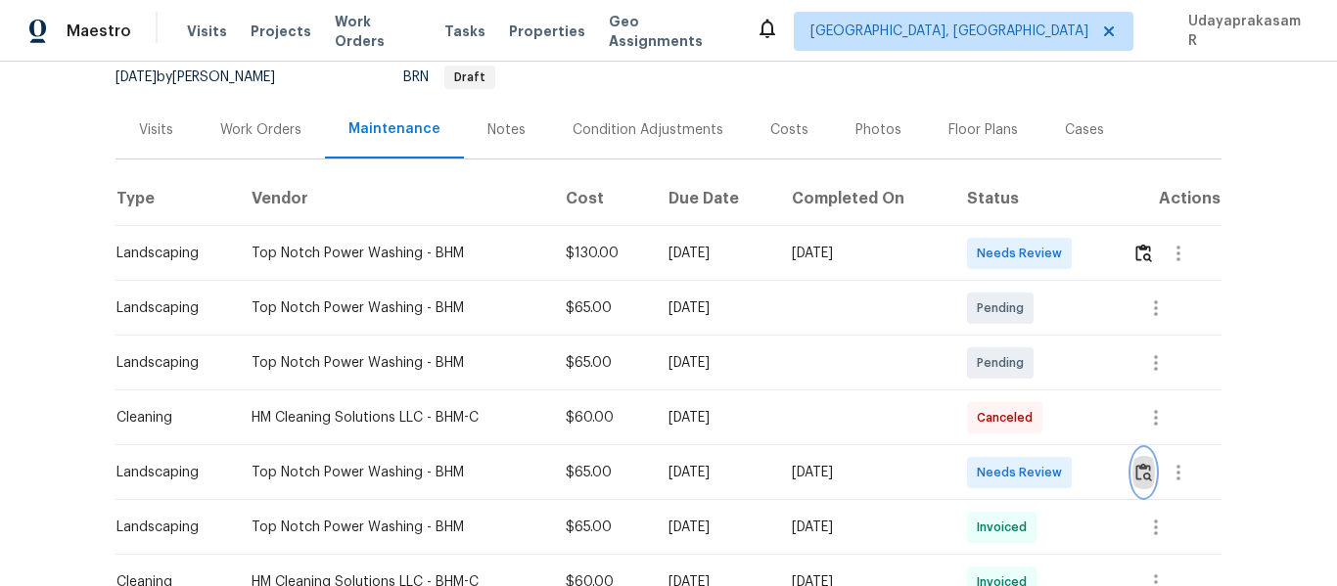
click at [1137, 465] on img "button" at bounding box center [1144, 472] width 17 height 19
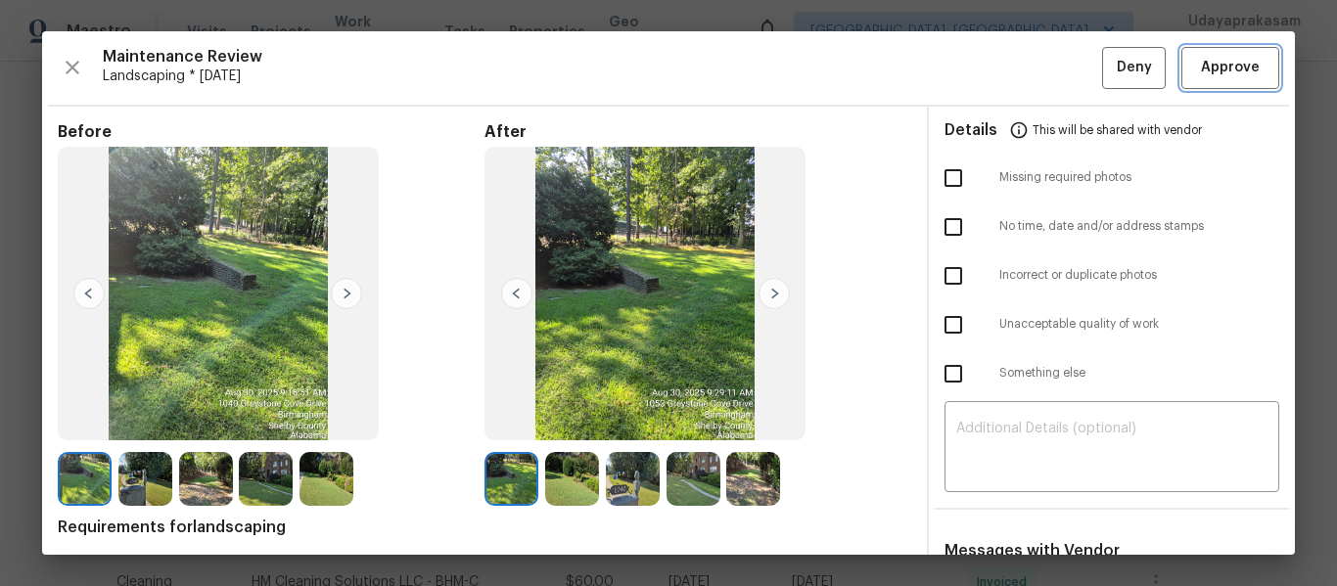
click at [1222, 70] on span "Approve" at bounding box center [1230, 68] width 59 height 24
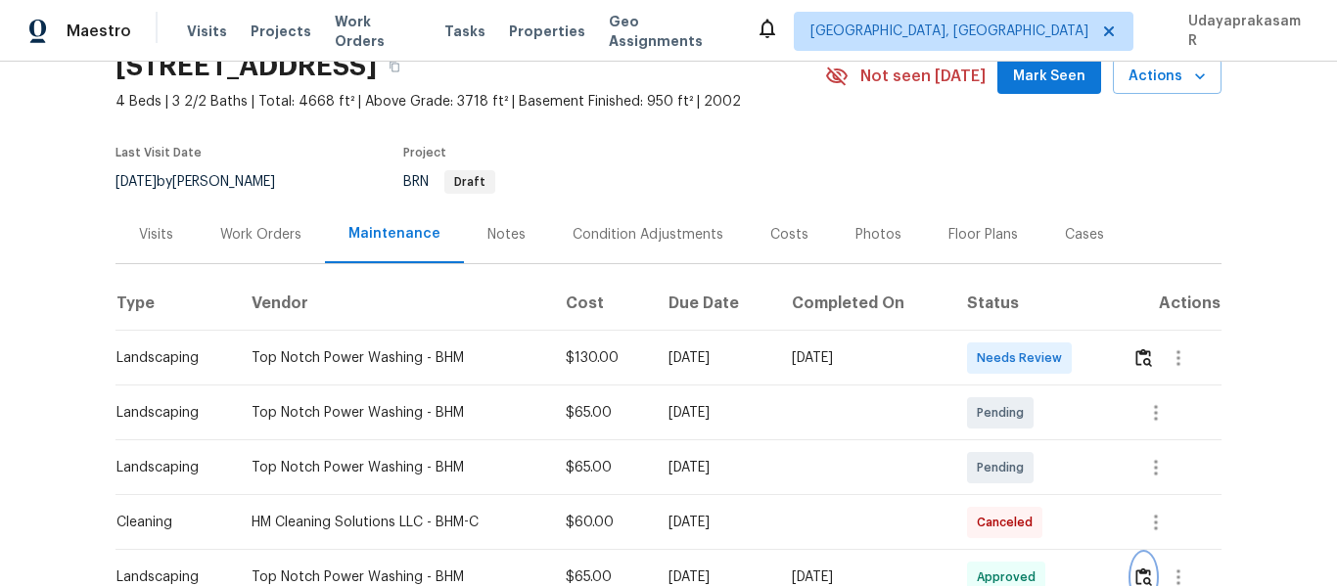
scroll to position [0, 0]
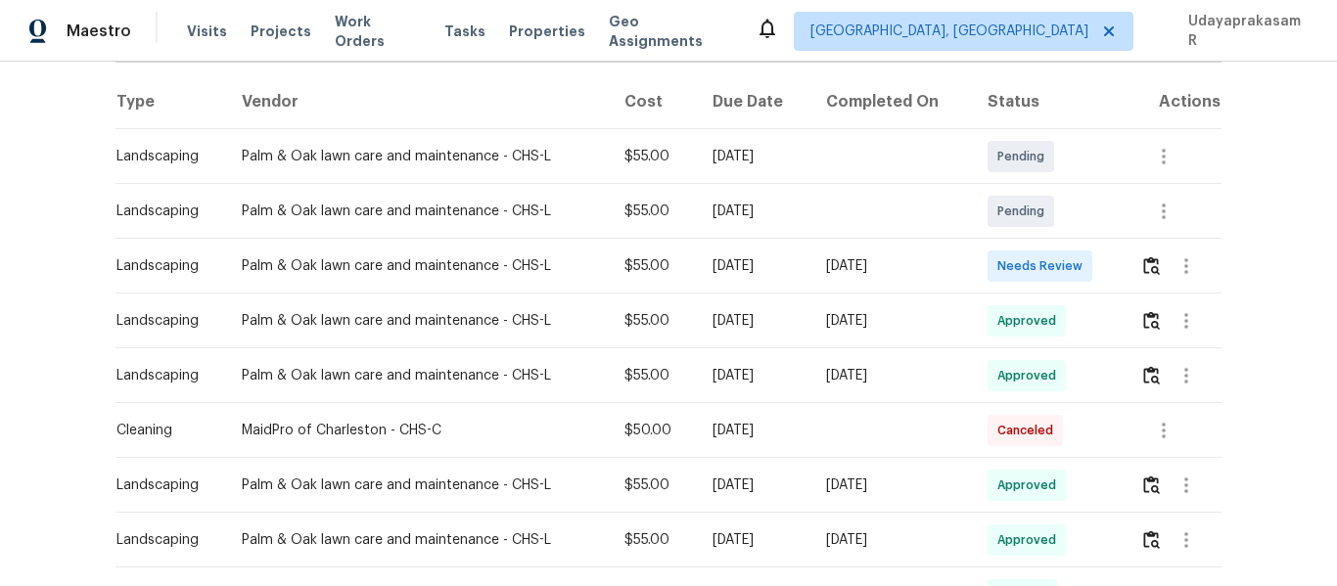
scroll to position [294, 0]
click at [1143, 262] on img "button" at bounding box center [1151, 265] width 17 height 19
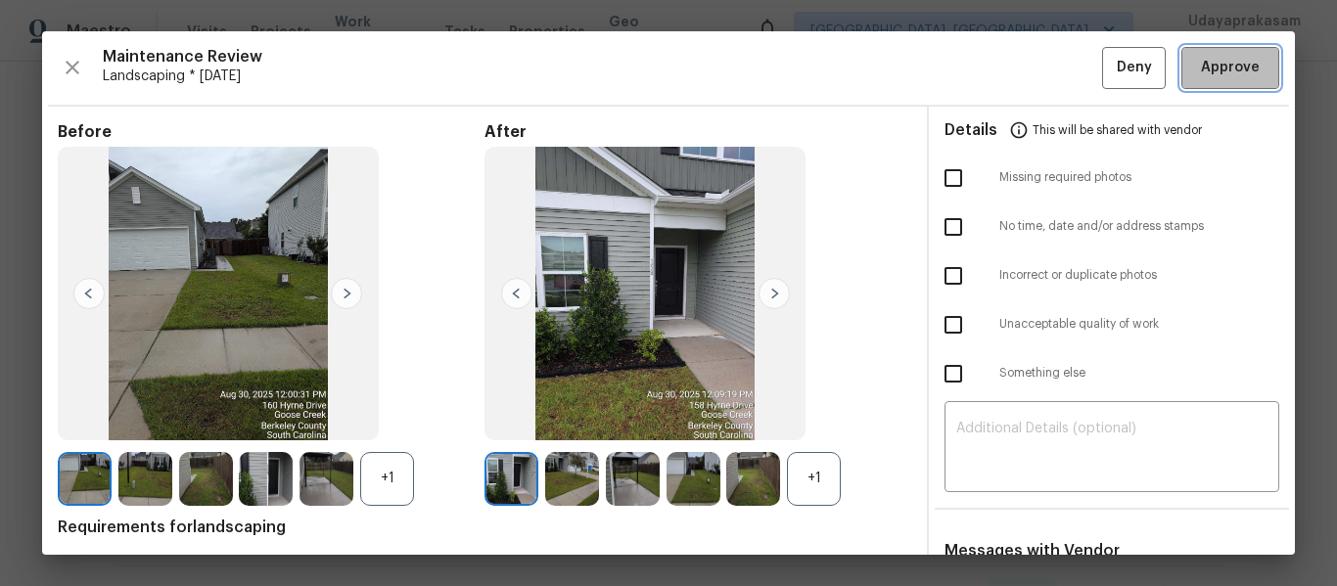
click at [1201, 66] on span "Approve" at bounding box center [1230, 68] width 59 height 24
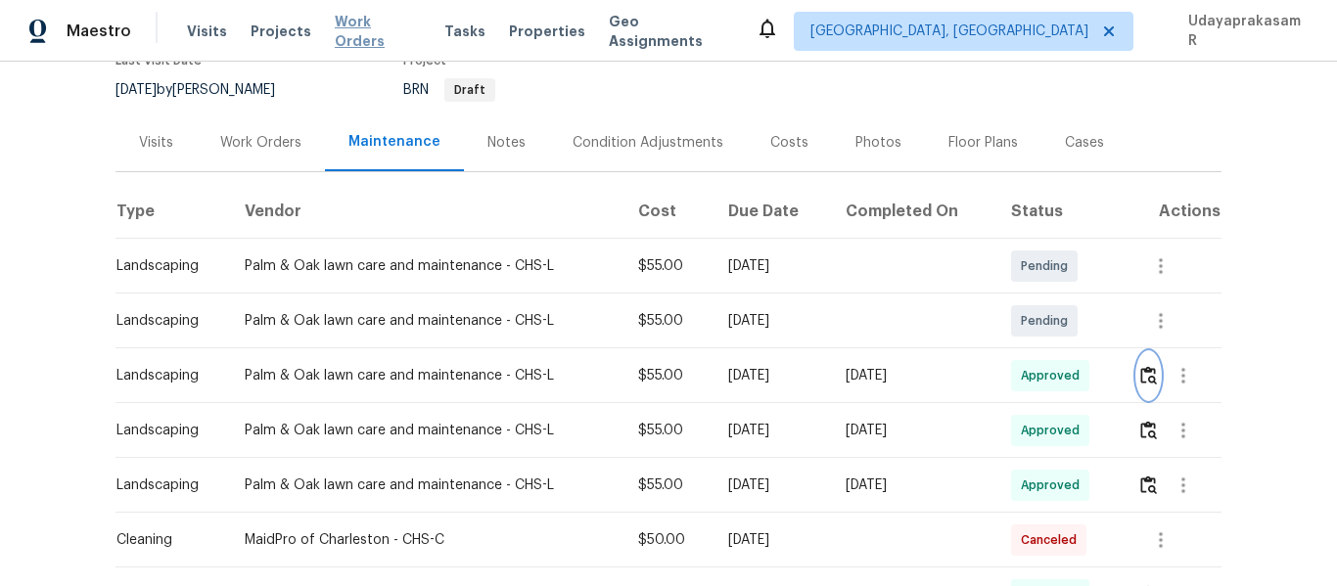
scroll to position [0, 0]
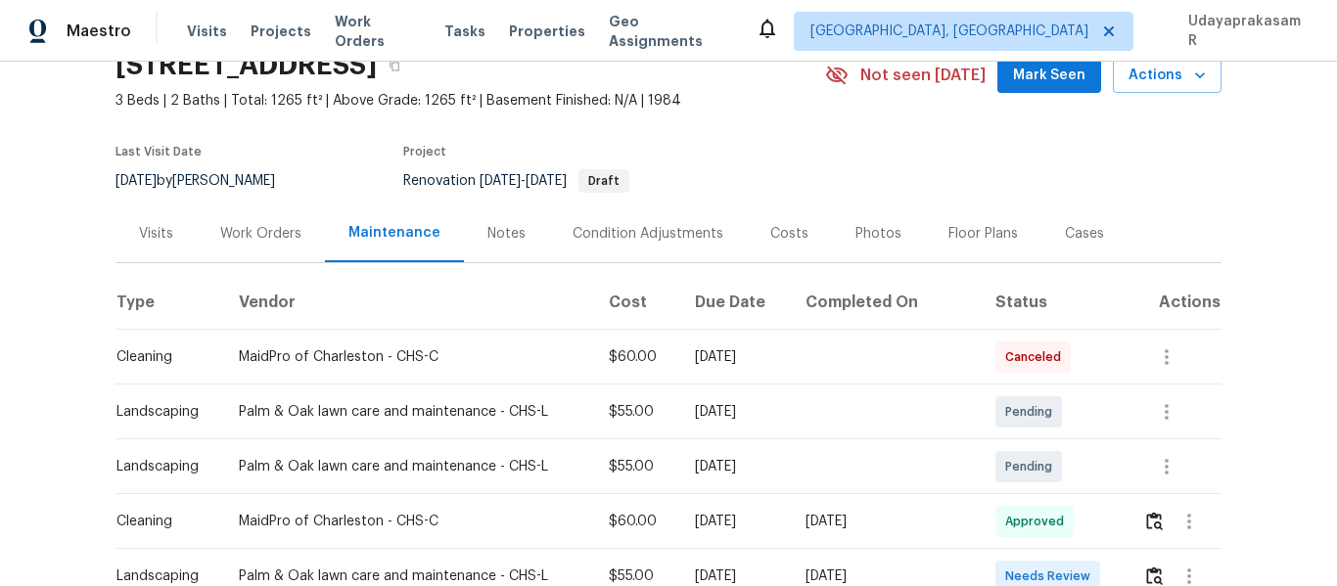
scroll to position [392, 0]
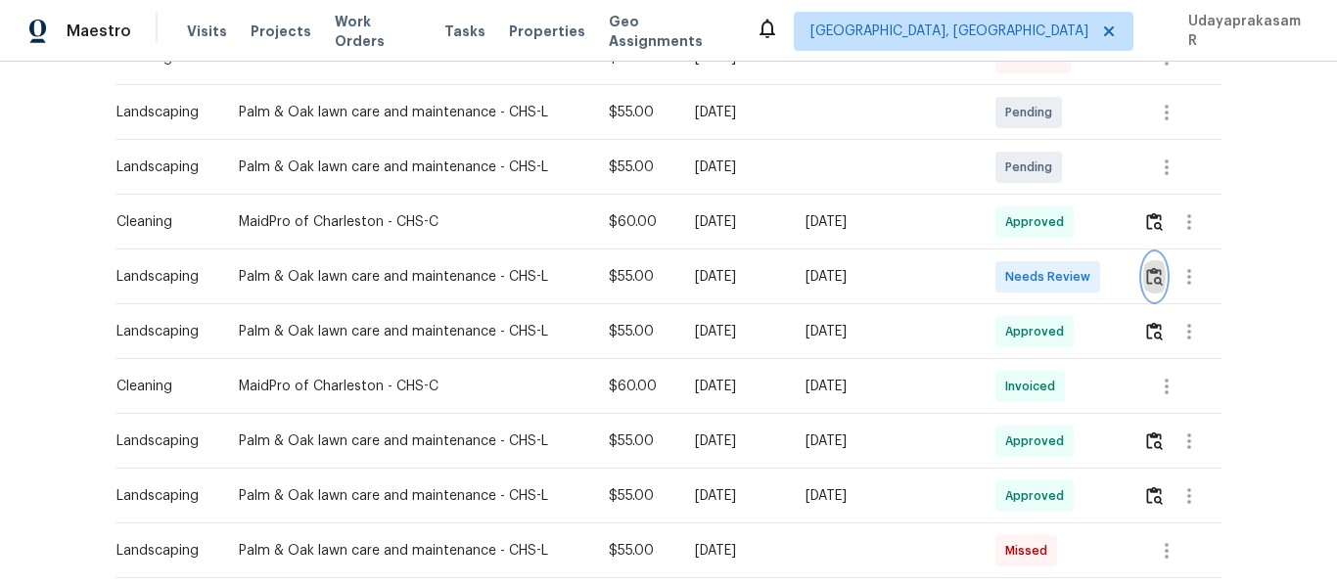
click at [1155, 268] on img "button" at bounding box center [1154, 276] width 17 height 19
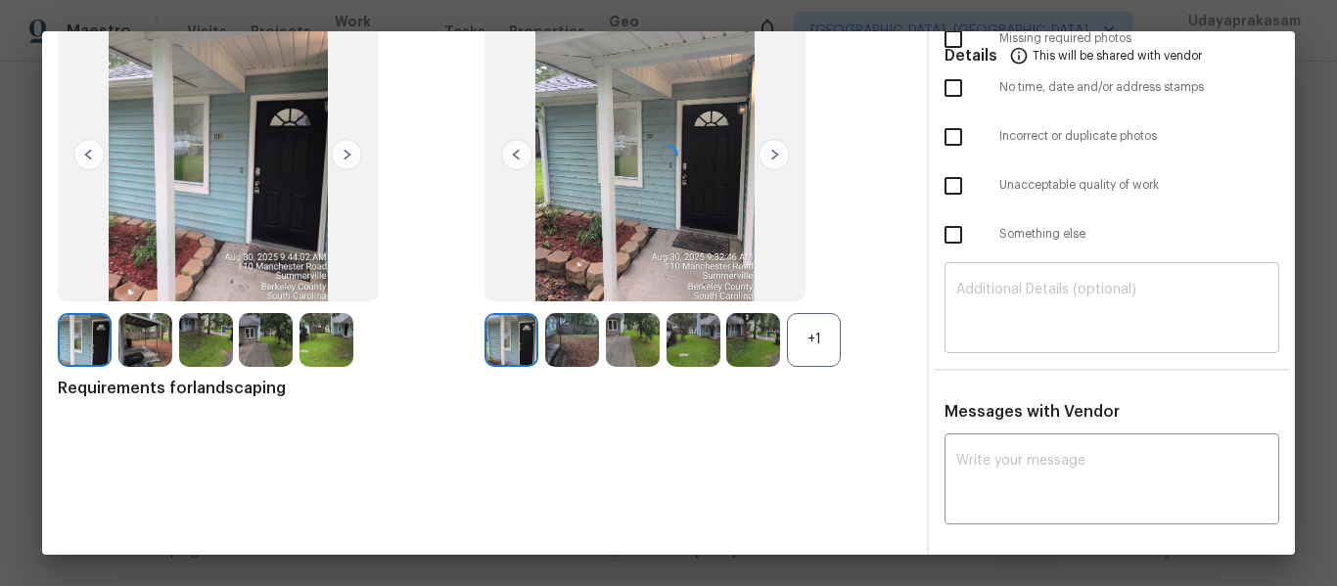
scroll to position [140, 0]
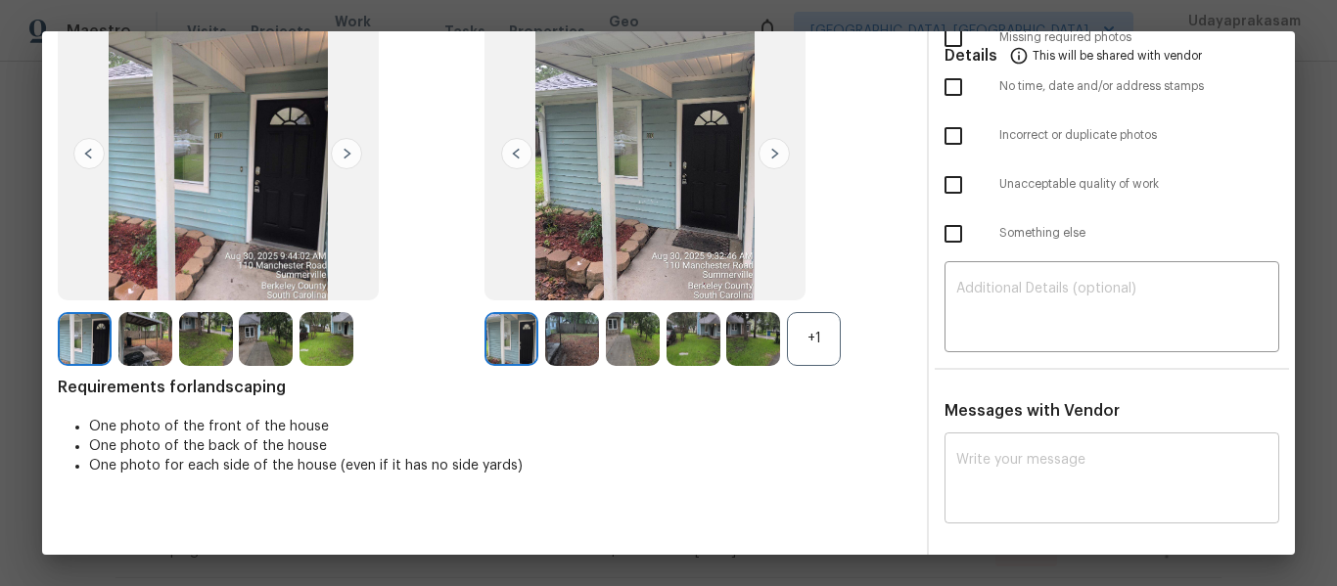
click at [1090, 459] on textarea at bounding box center [1111, 480] width 311 height 55
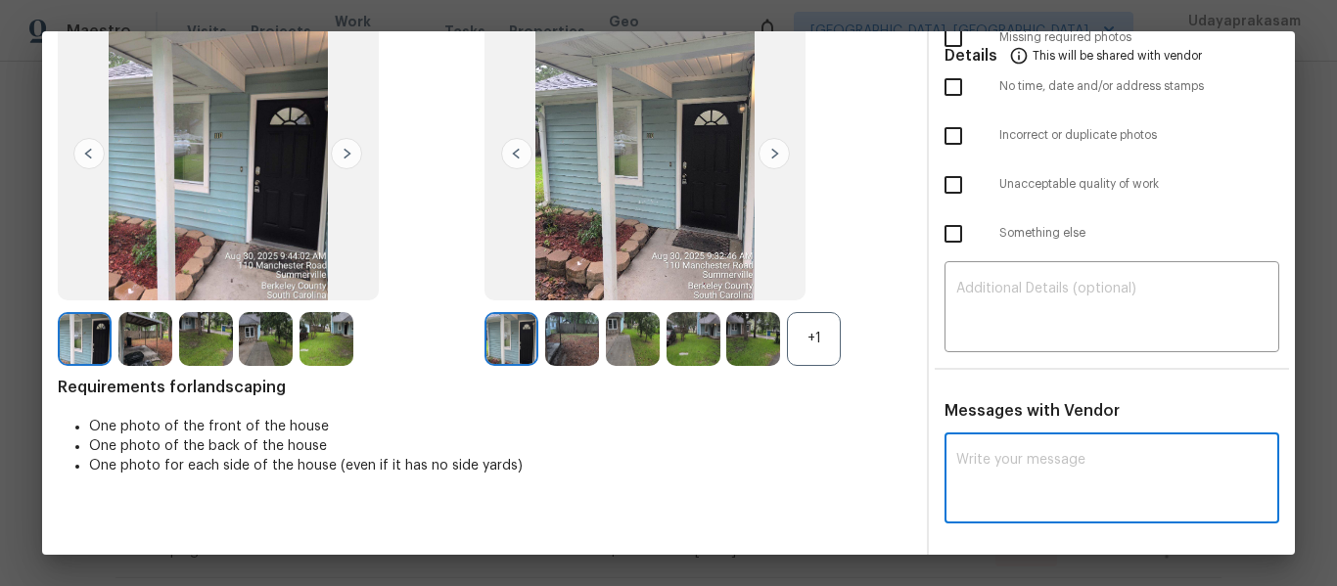
paste textarea "Maintenance Audit Team: Hello! After further review the visit has been approved…"
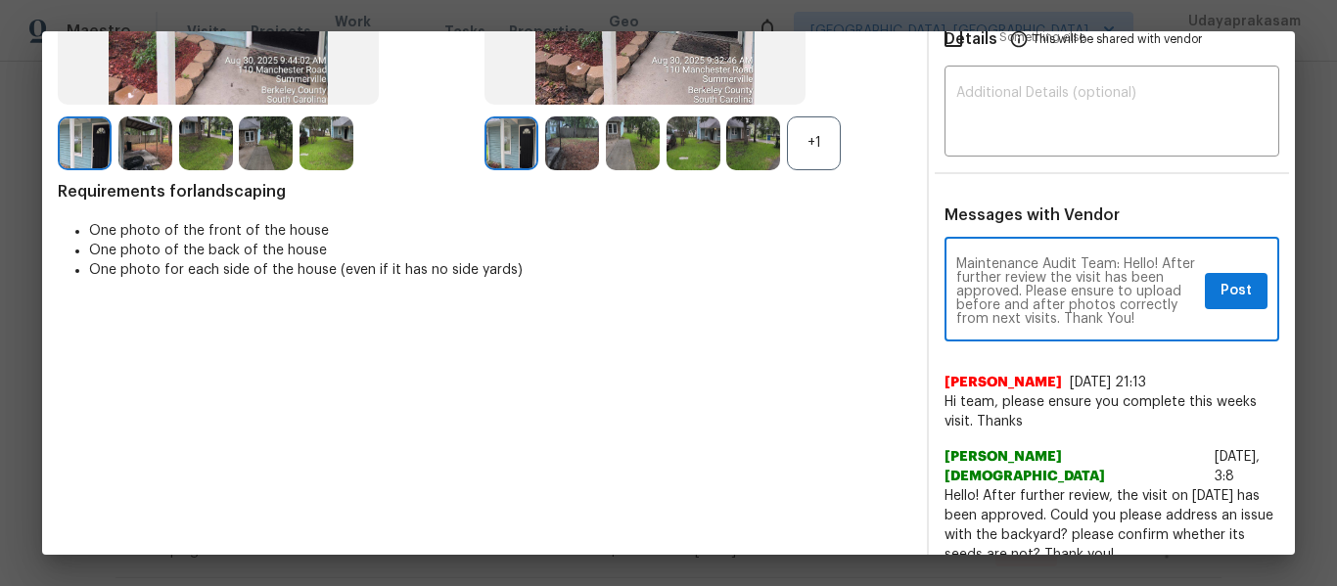
scroll to position [14, 0]
type textarea "Maintenance Audit Team: Hello! After further review the visit has been approved…"
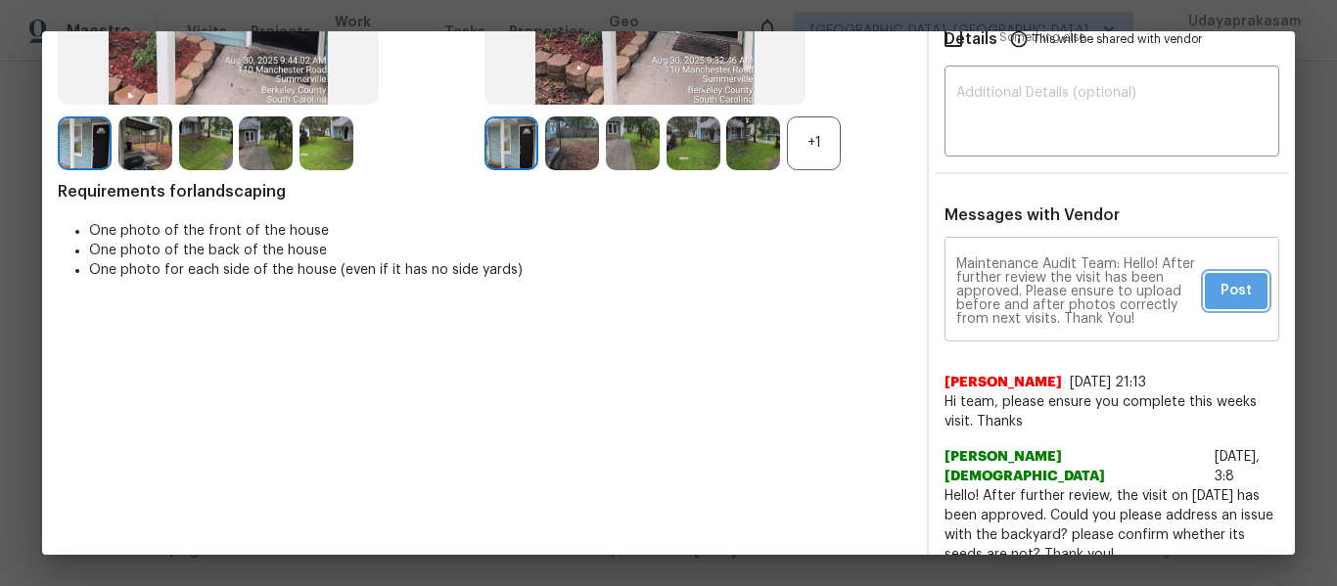
click at [1221, 283] on span "Post" at bounding box center [1236, 291] width 31 height 24
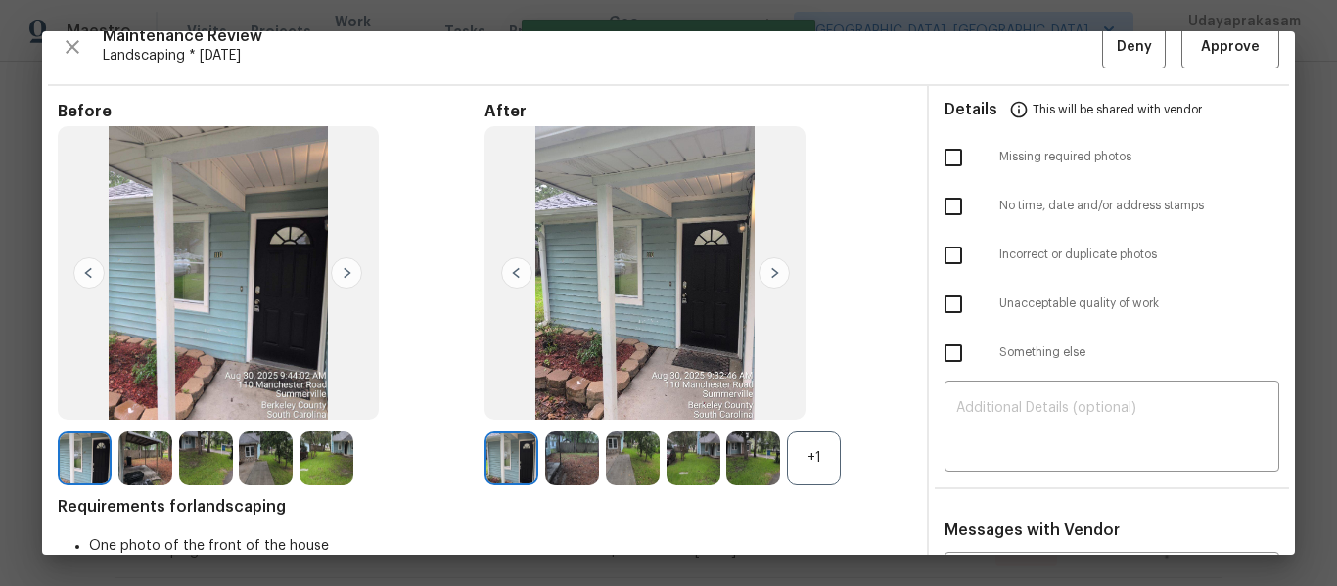
scroll to position [0, 0]
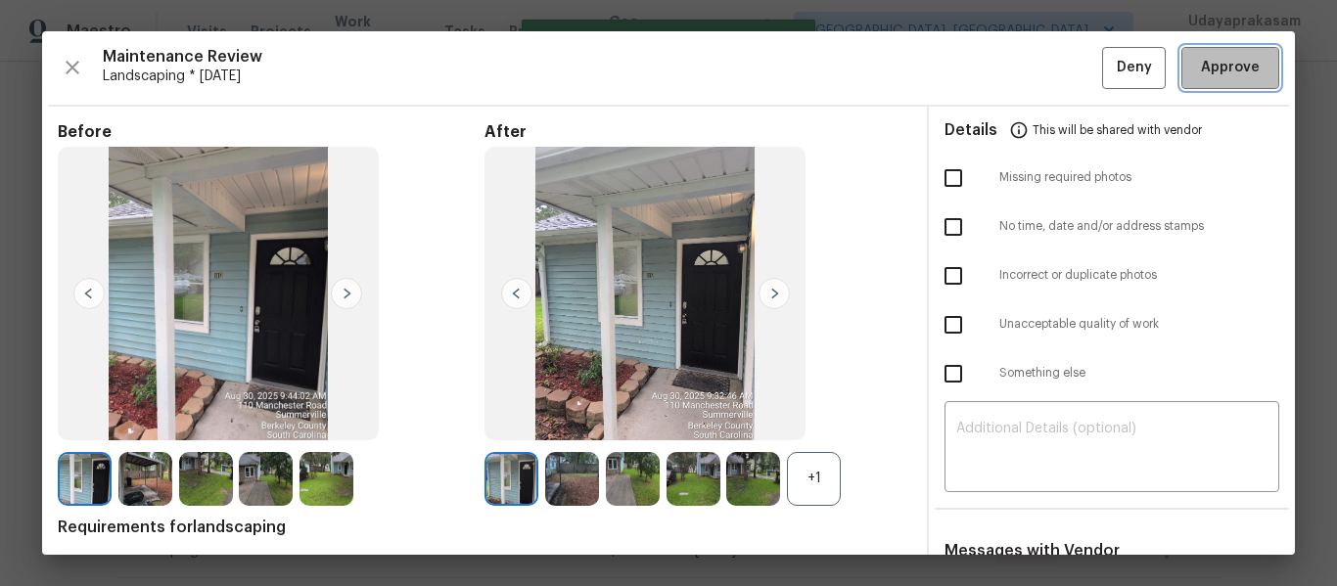
click at [1225, 79] on span "Approve" at bounding box center [1230, 68] width 59 height 24
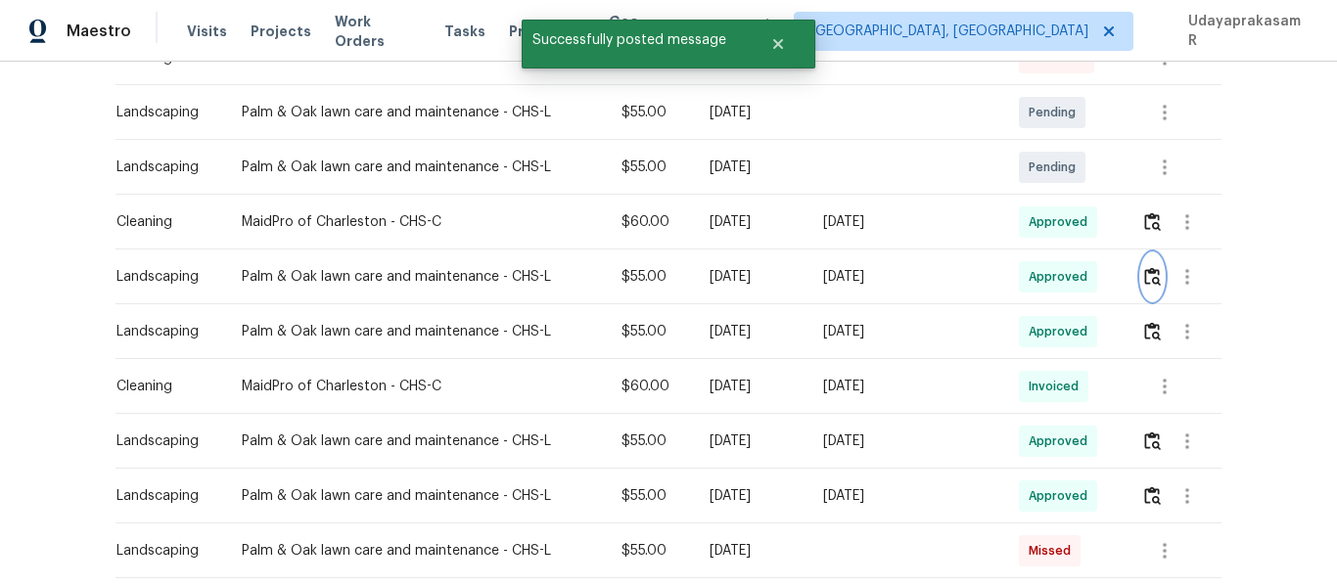
scroll to position [98, 0]
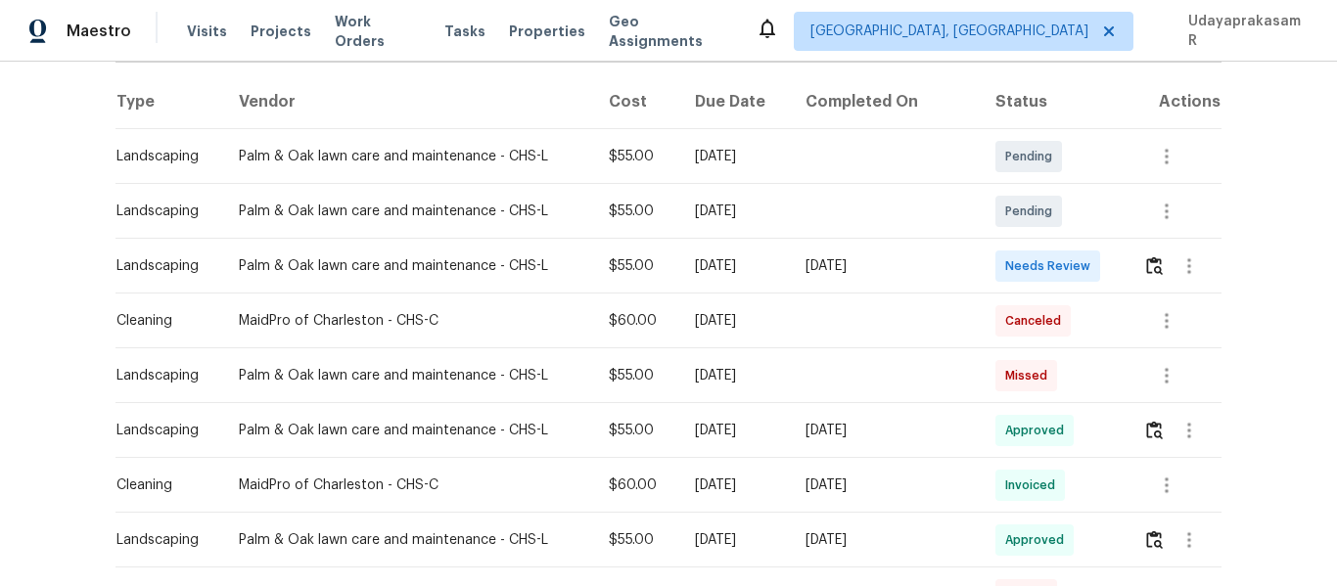
scroll to position [294, 0]
click at [1146, 269] on img "button" at bounding box center [1154, 265] width 17 height 19
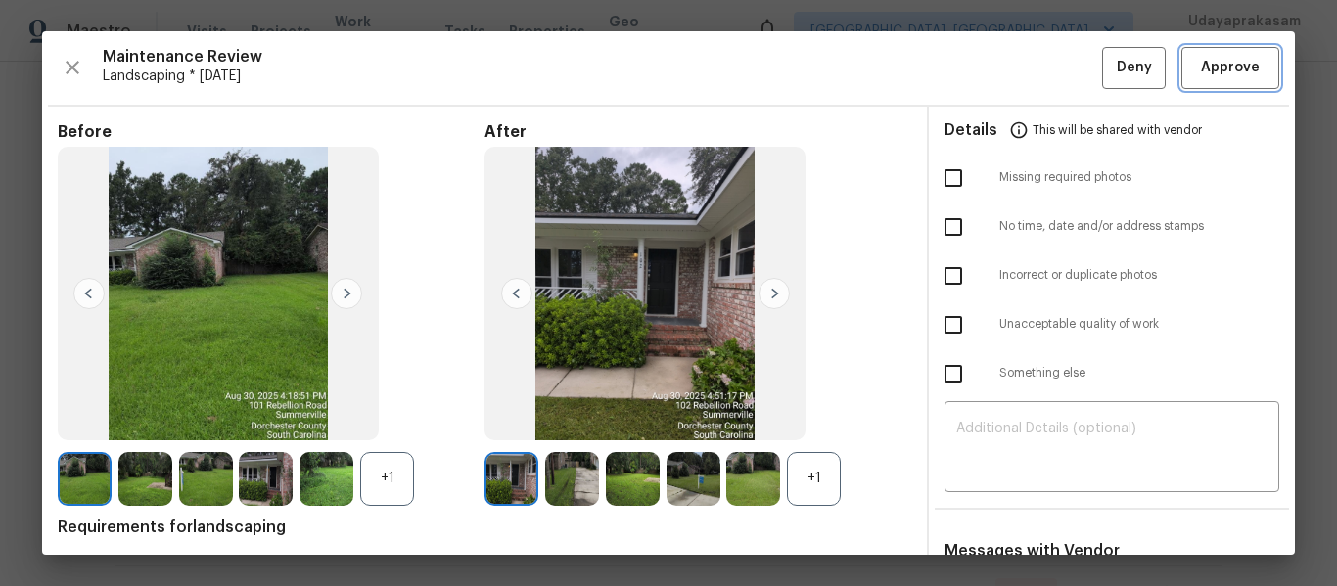
click at [1225, 66] on span "Approve" at bounding box center [1230, 68] width 59 height 24
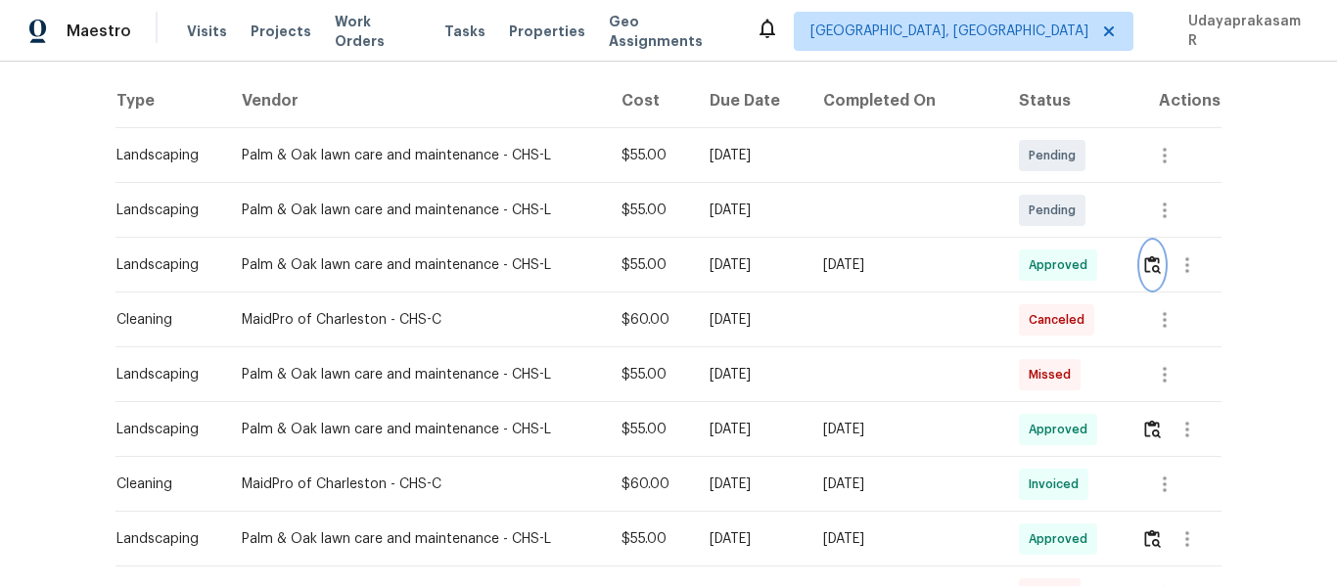
scroll to position [0, 0]
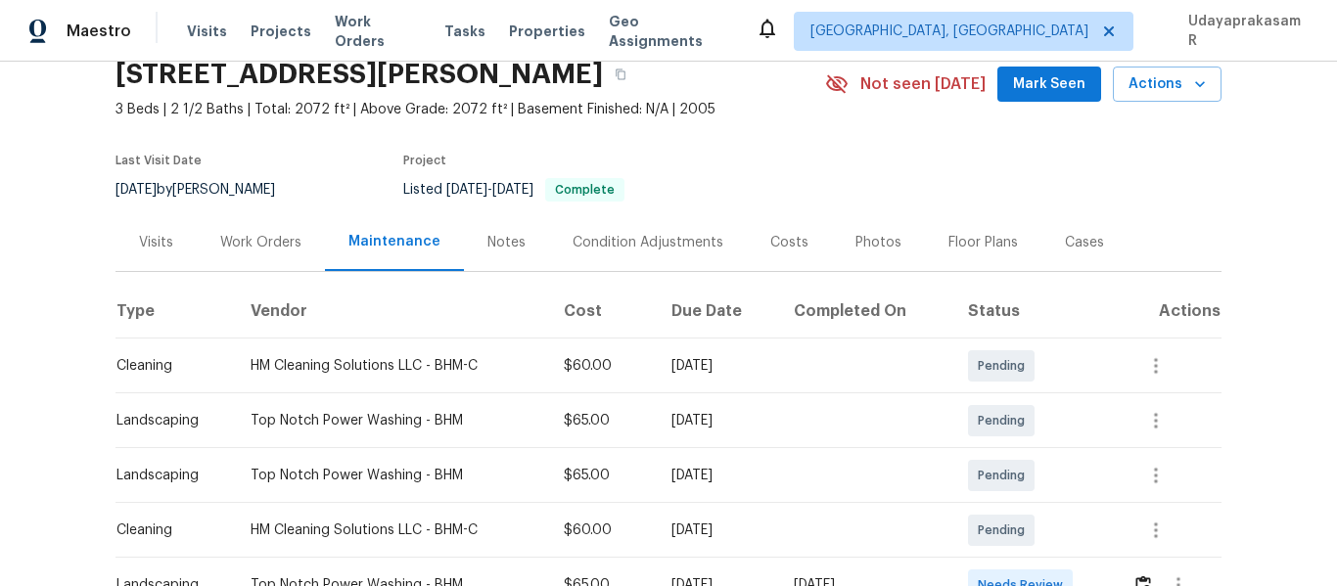
scroll to position [294, 0]
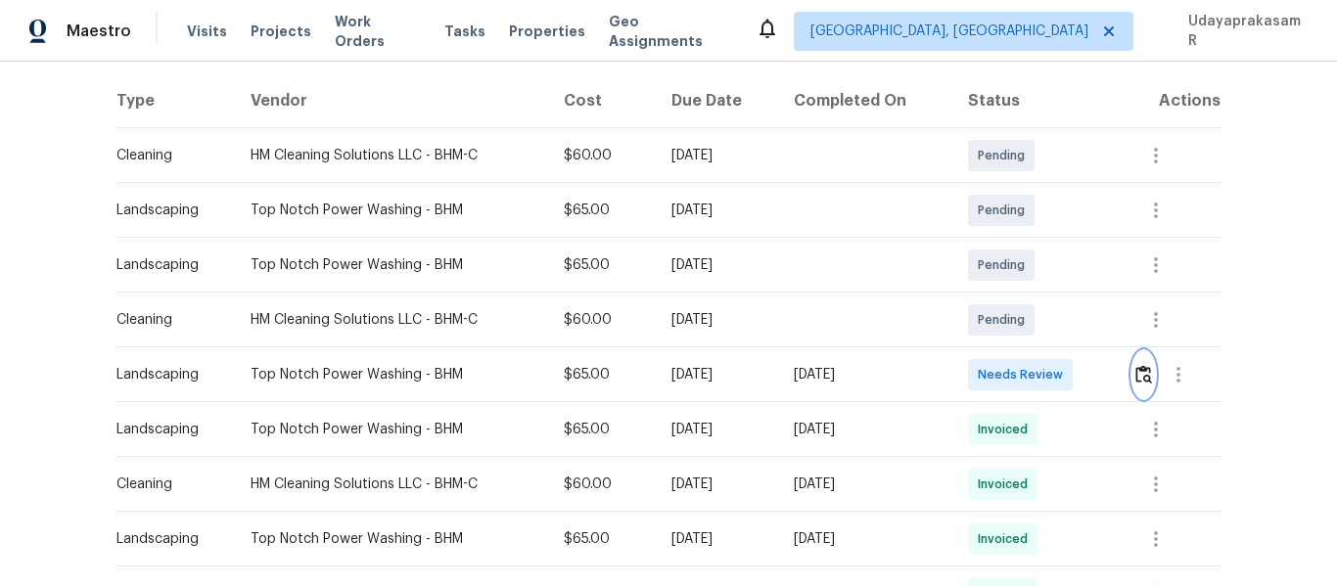
click at [1139, 380] on img "button" at bounding box center [1144, 374] width 17 height 19
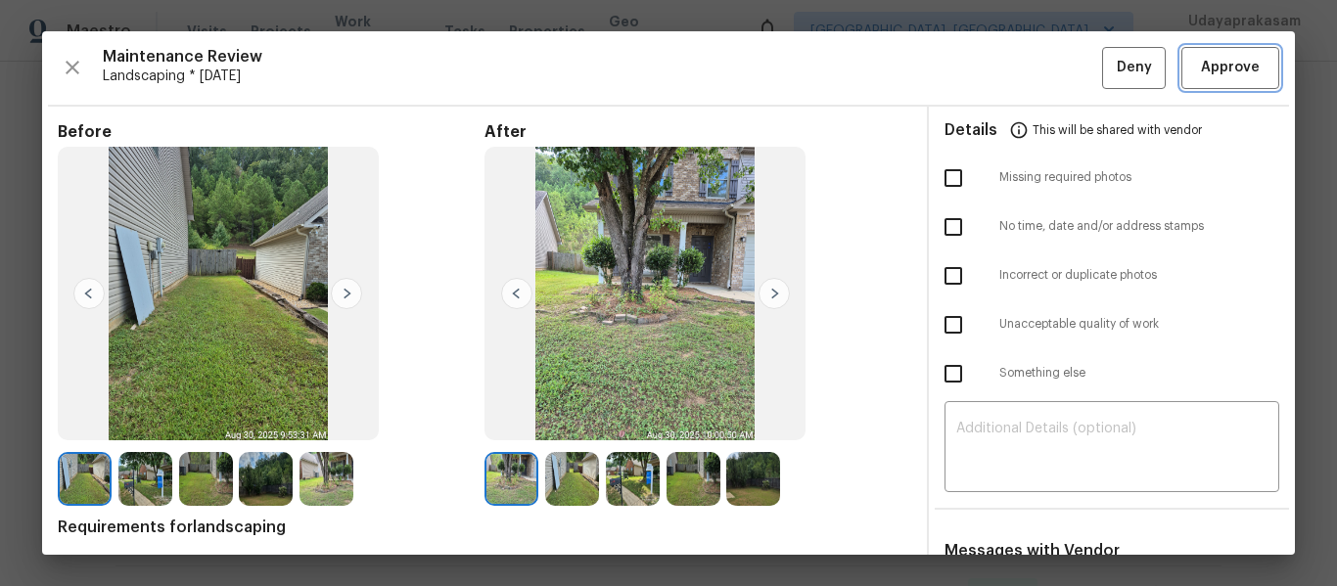
click at [1211, 72] on span "Approve" at bounding box center [1230, 68] width 59 height 24
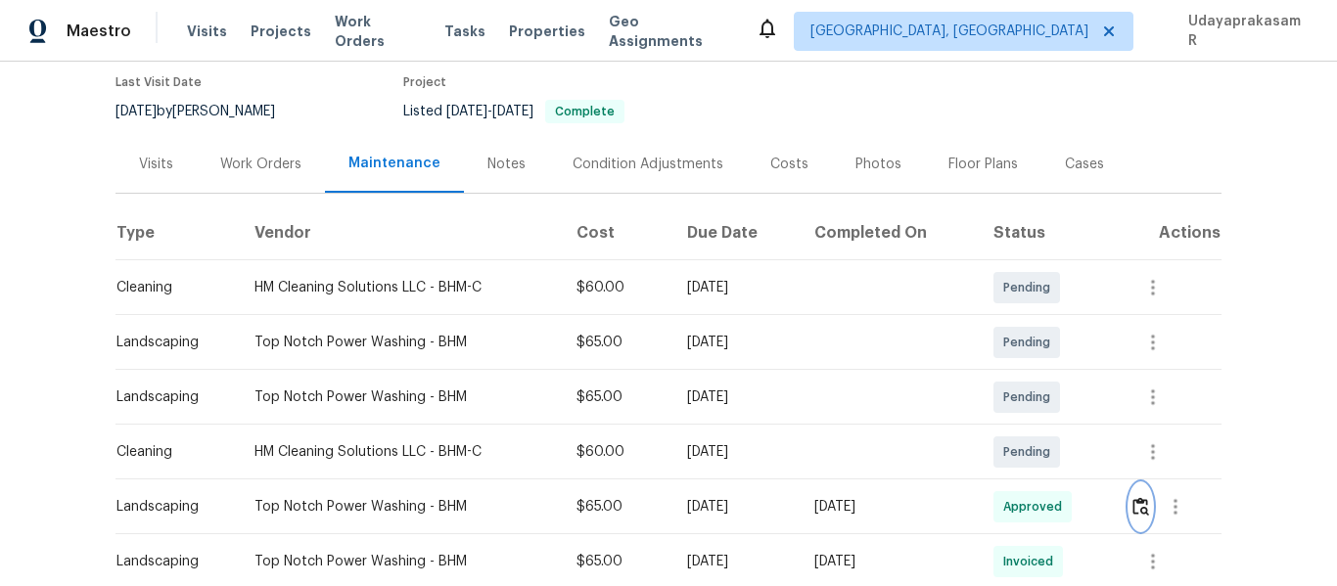
scroll to position [0, 0]
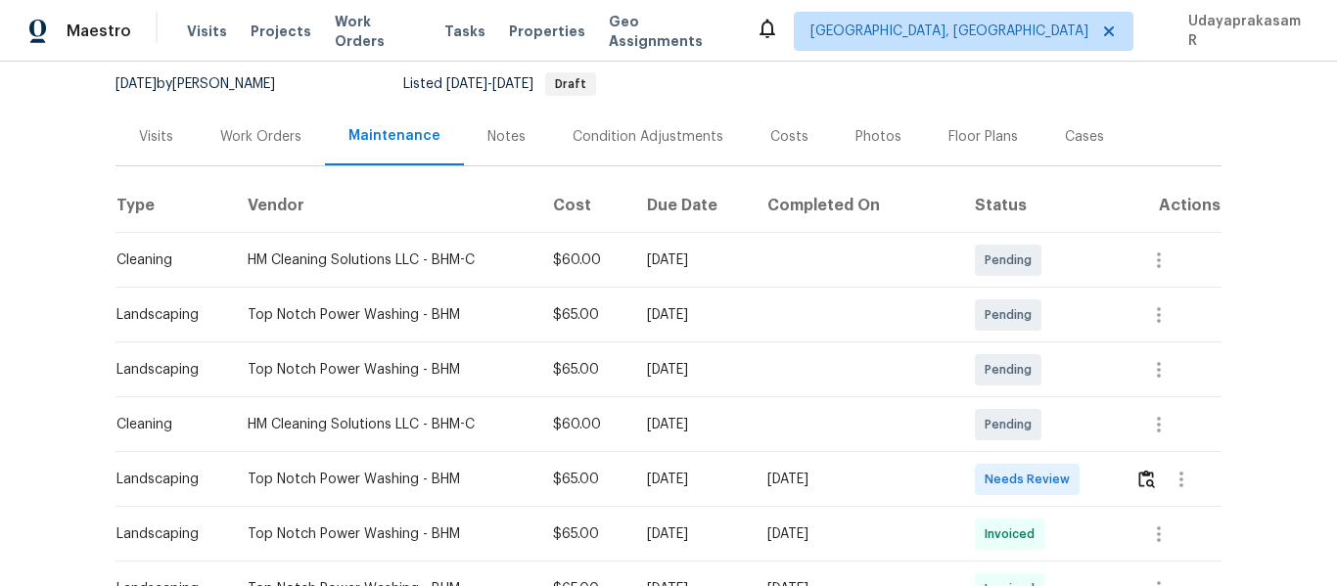
scroll to position [196, 0]
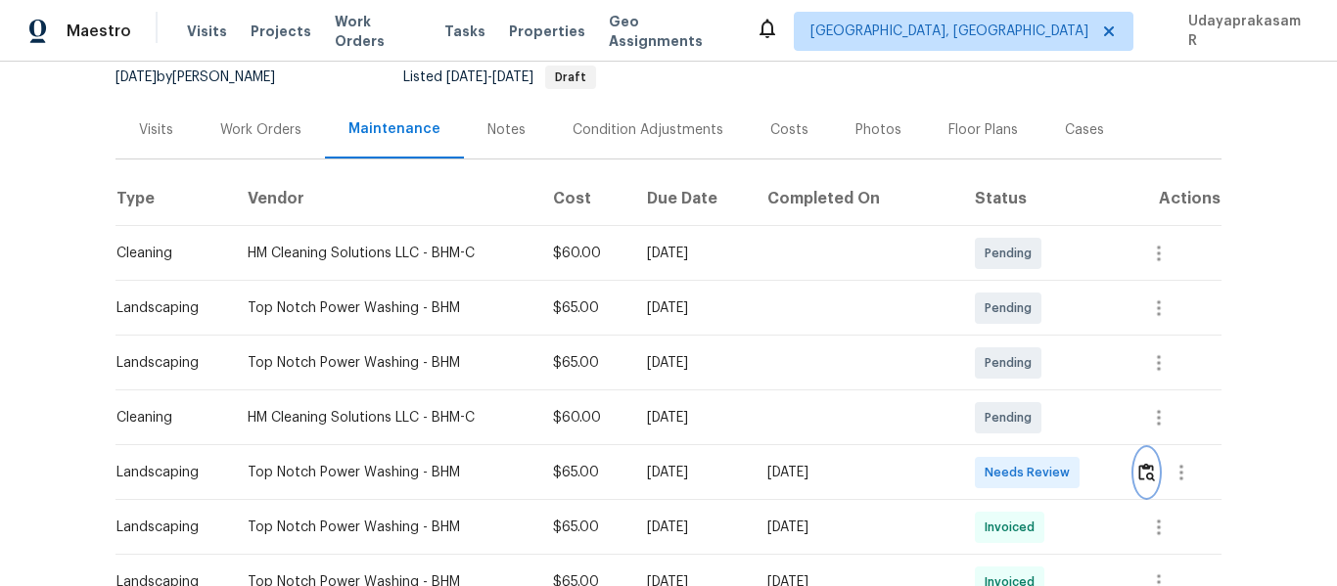
click at [1140, 472] on img "button" at bounding box center [1147, 472] width 17 height 19
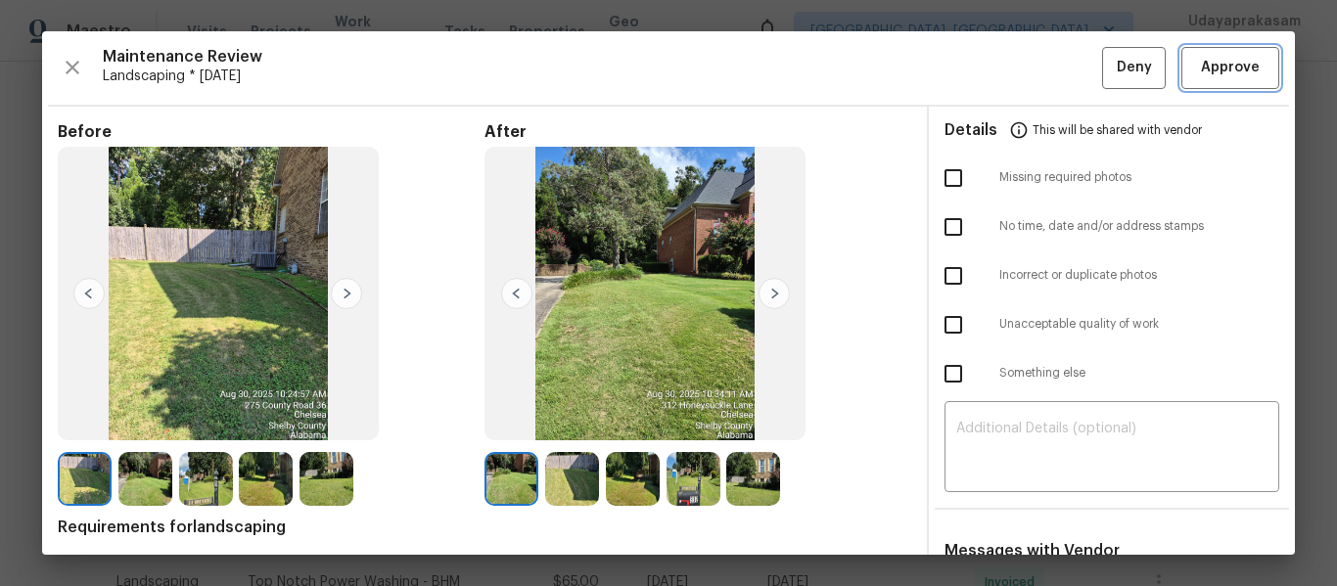
click at [1220, 58] on span "Approve" at bounding box center [1230, 68] width 59 height 24
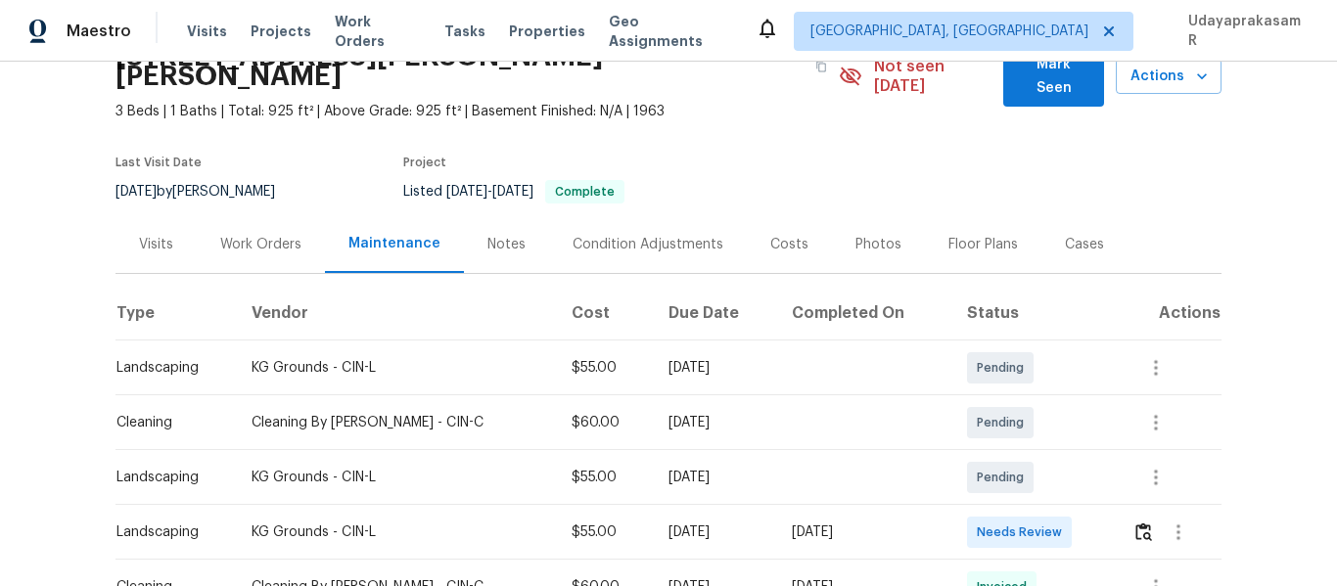
scroll to position [196, 0]
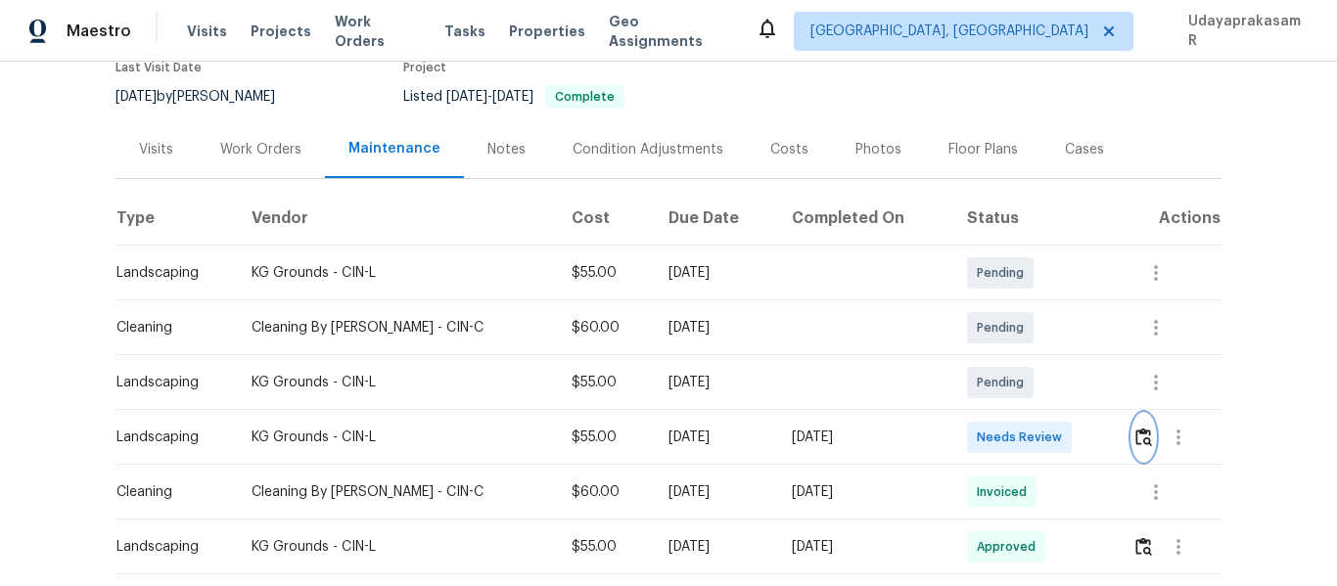
click at [1136, 428] on img "button" at bounding box center [1144, 437] width 17 height 19
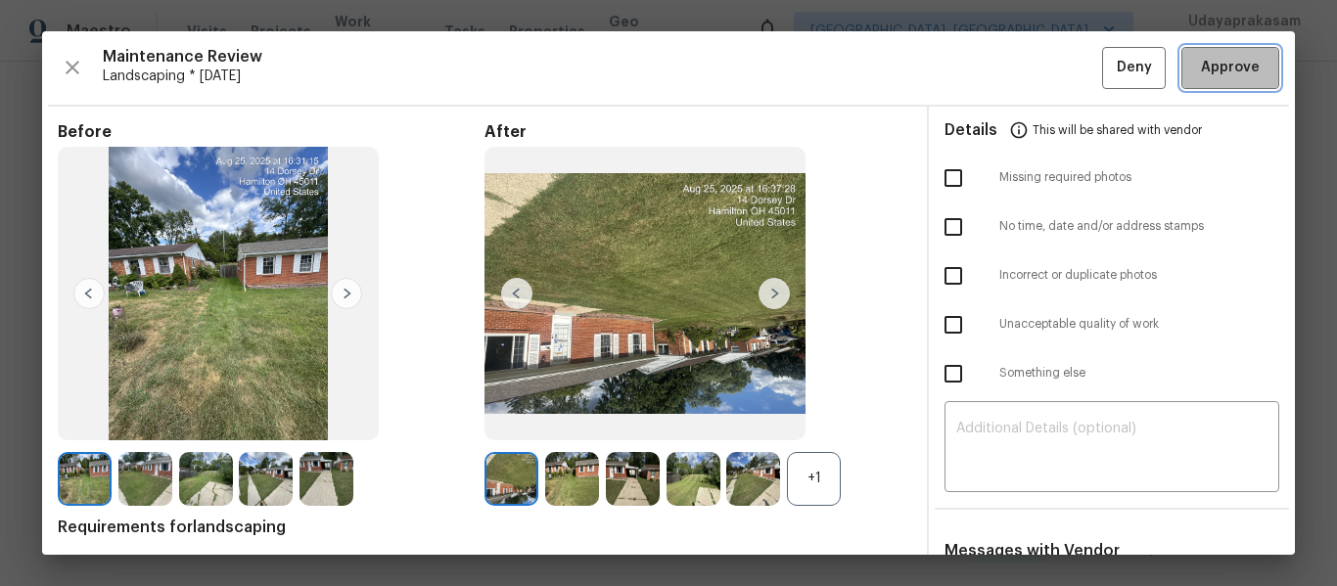
click at [1223, 68] on span "Approve" at bounding box center [1230, 68] width 59 height 24
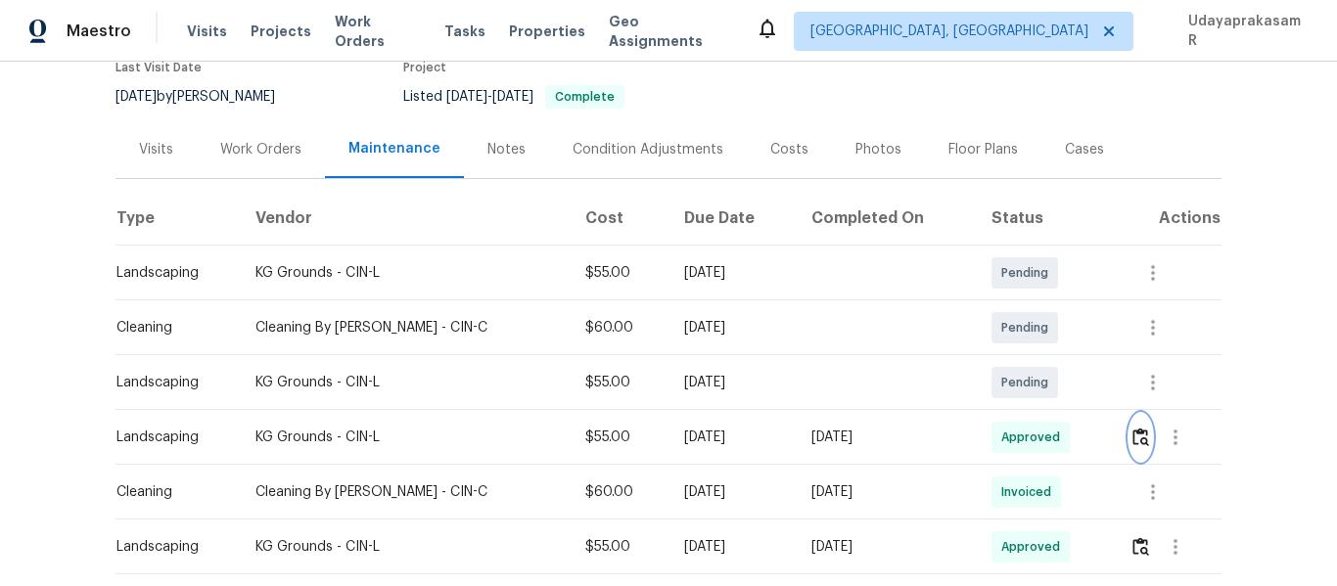
scroll to position [0, 0]
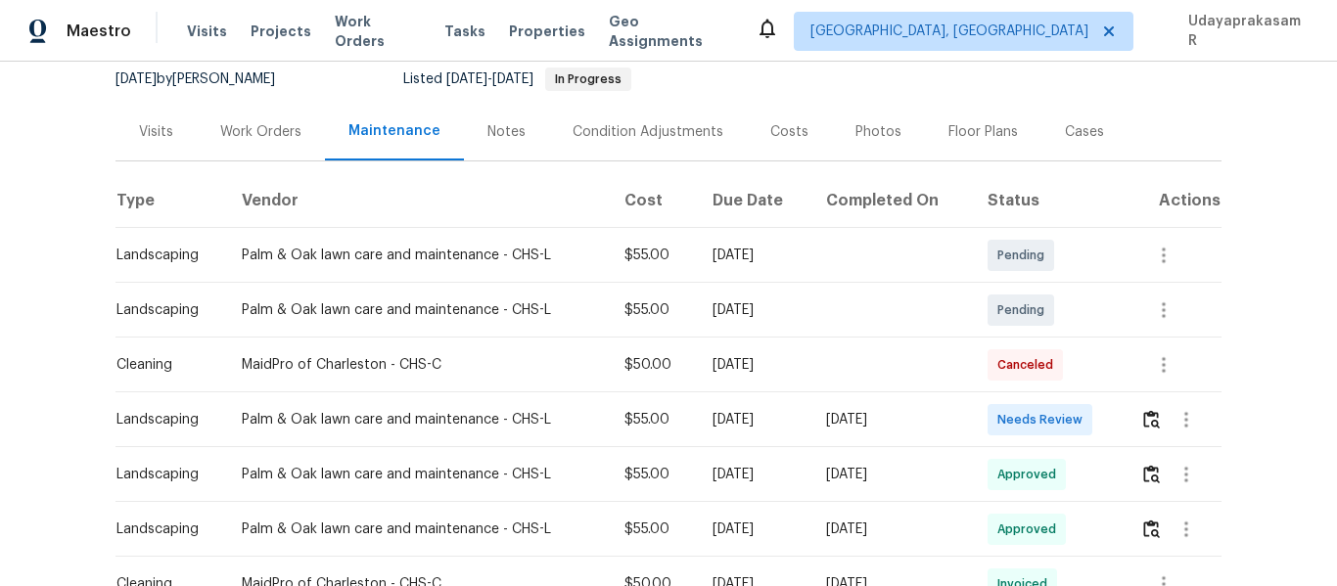
scroll to position [196, 0]
click at [1150, 425] on img "button" at bounding box center [1151, 417] width 17 height 19
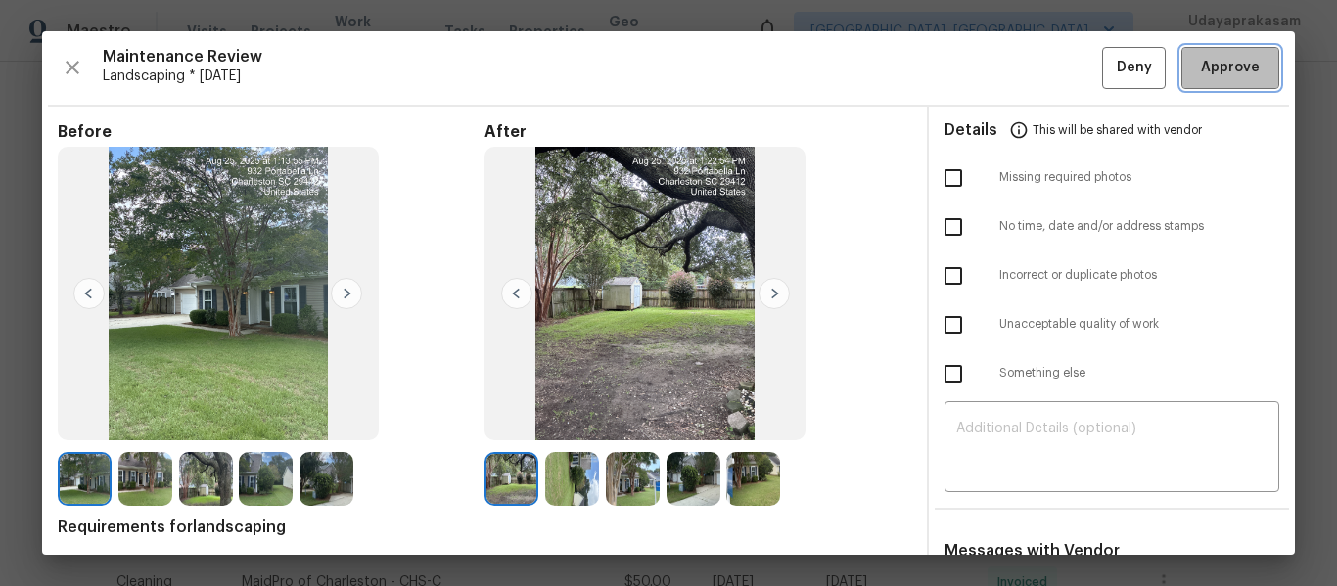
click at [1235, 64] on span "Approve" at bounding box center [1230, 68] width 59 height 24
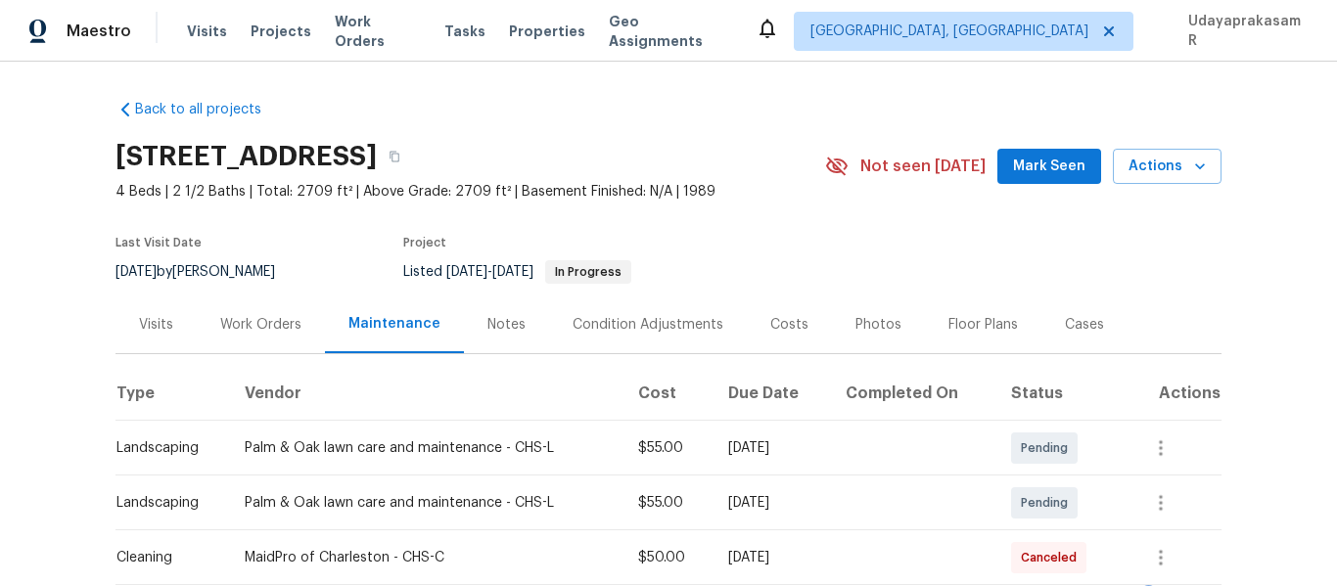
scroll to position [0, 0]
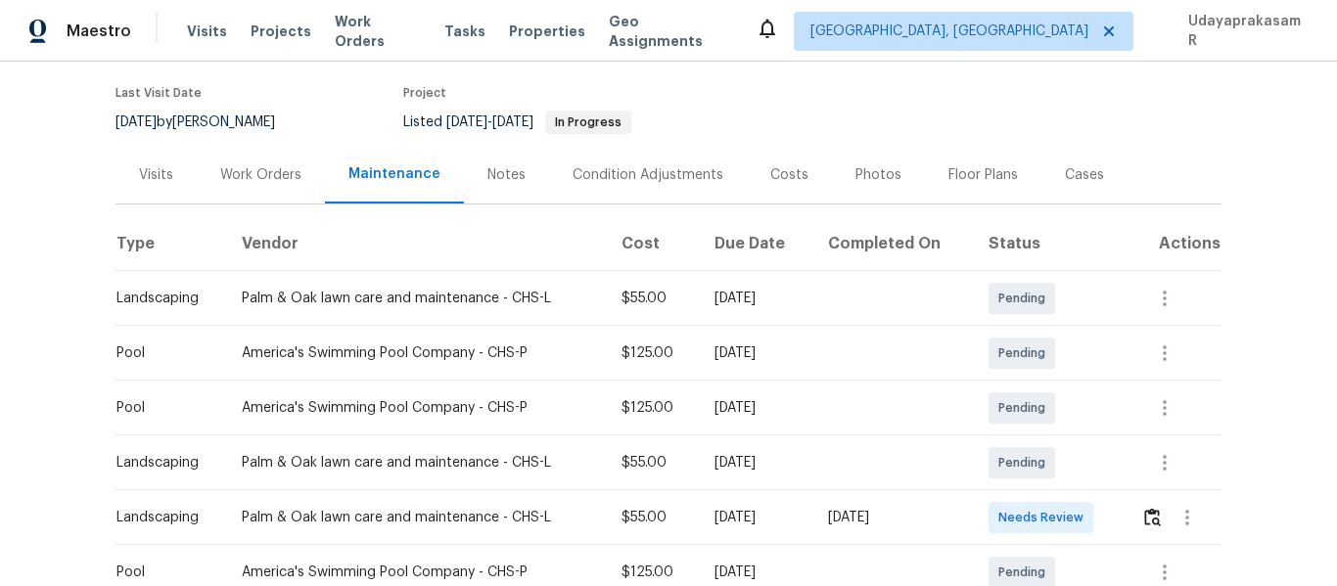
scroll to position [196, 0]
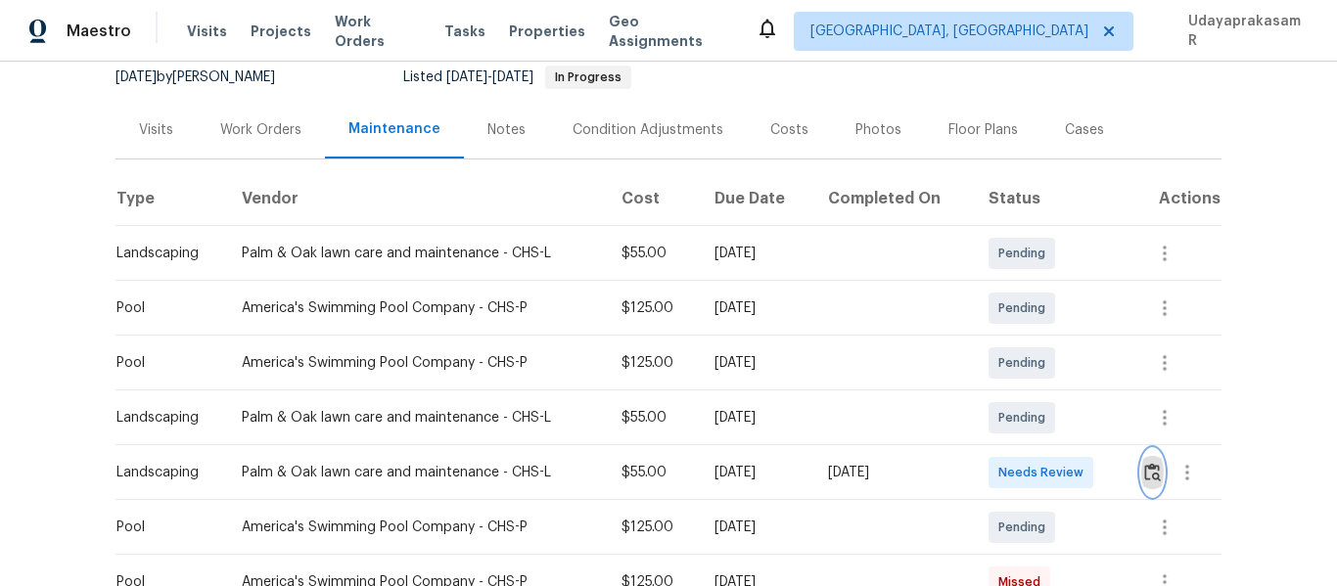
click at [1148, 458] on button "button" at bounding box center [1152, 472] width 23 height 47
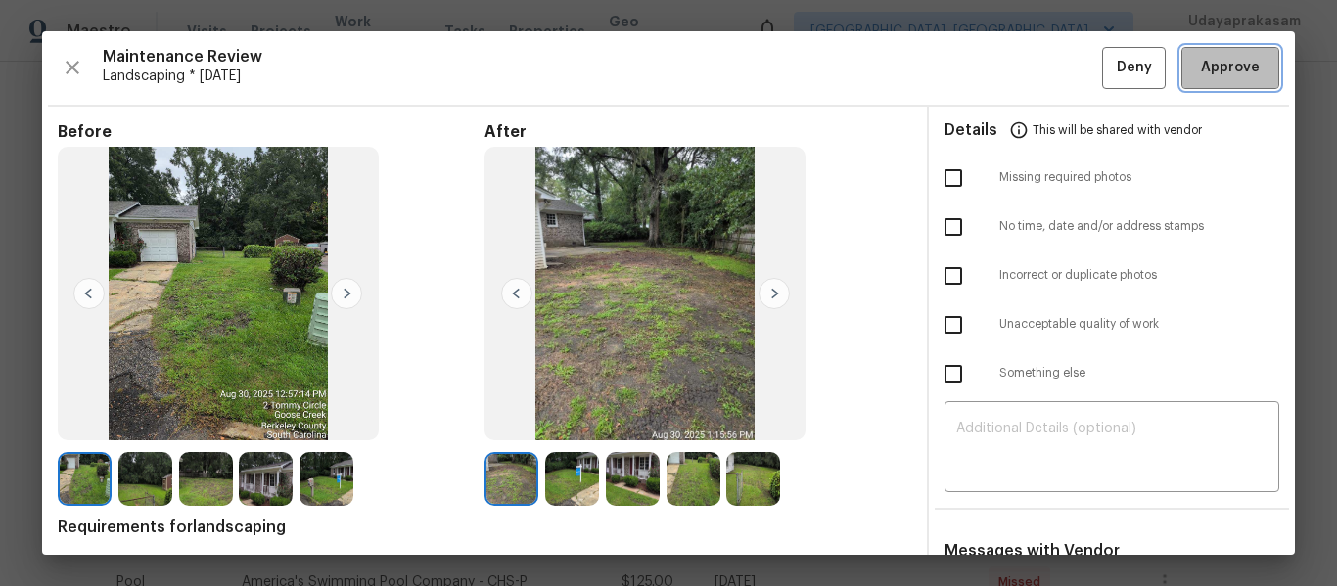
click at [1219, 71] on span "Approve" at bounding box center [1230, 68] width 59 height 24
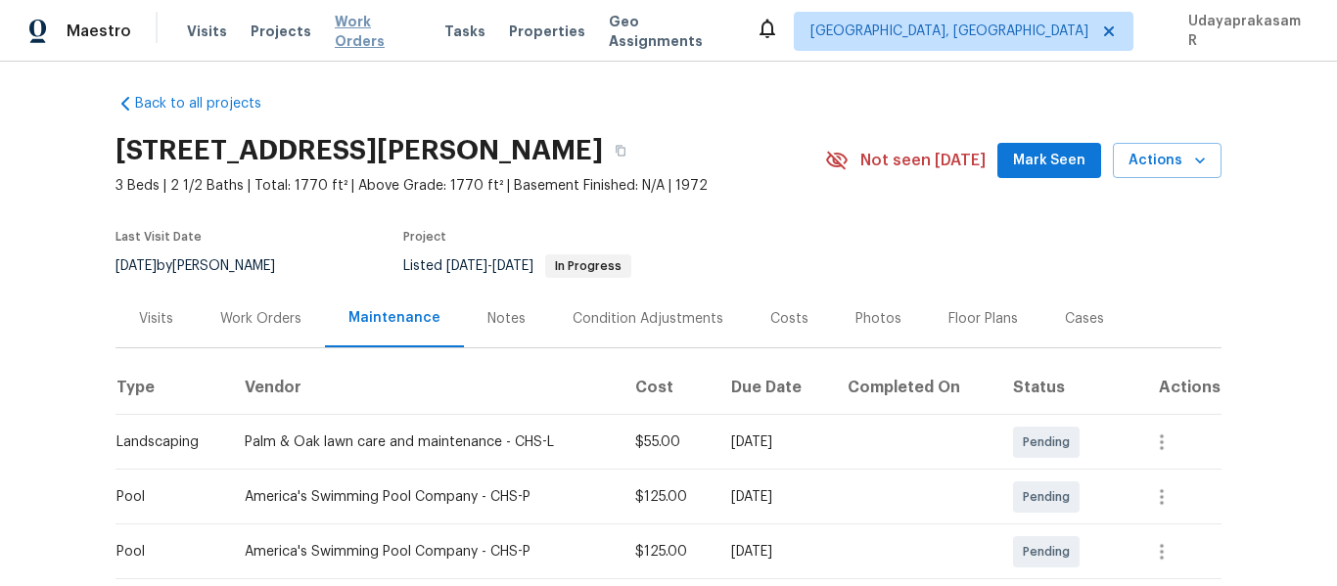
scroll to position [0, 0]
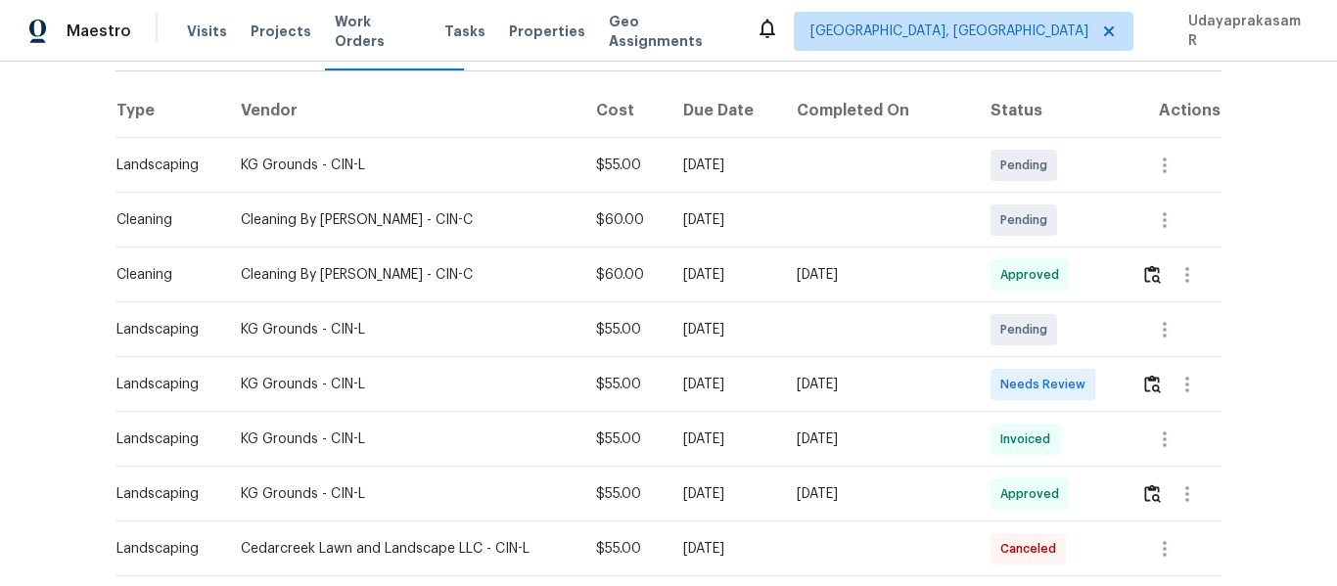
scroll to position [294, 0]
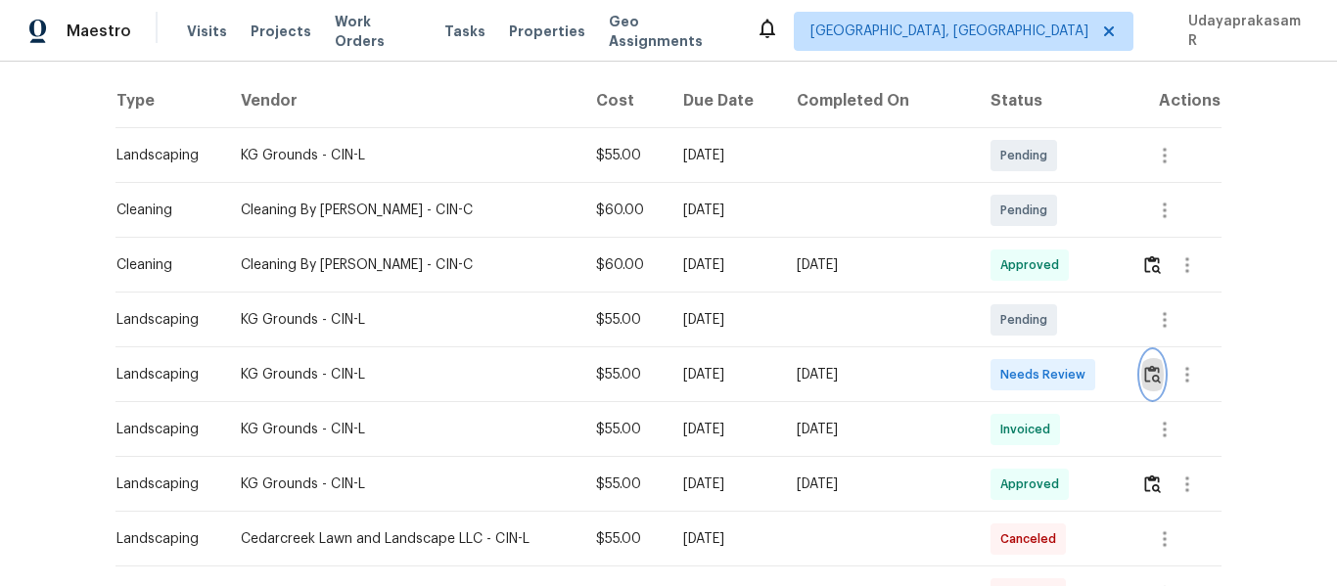
click at [1145, 366] on img "button" at bounding box center [1152, 374] width 17 height 19
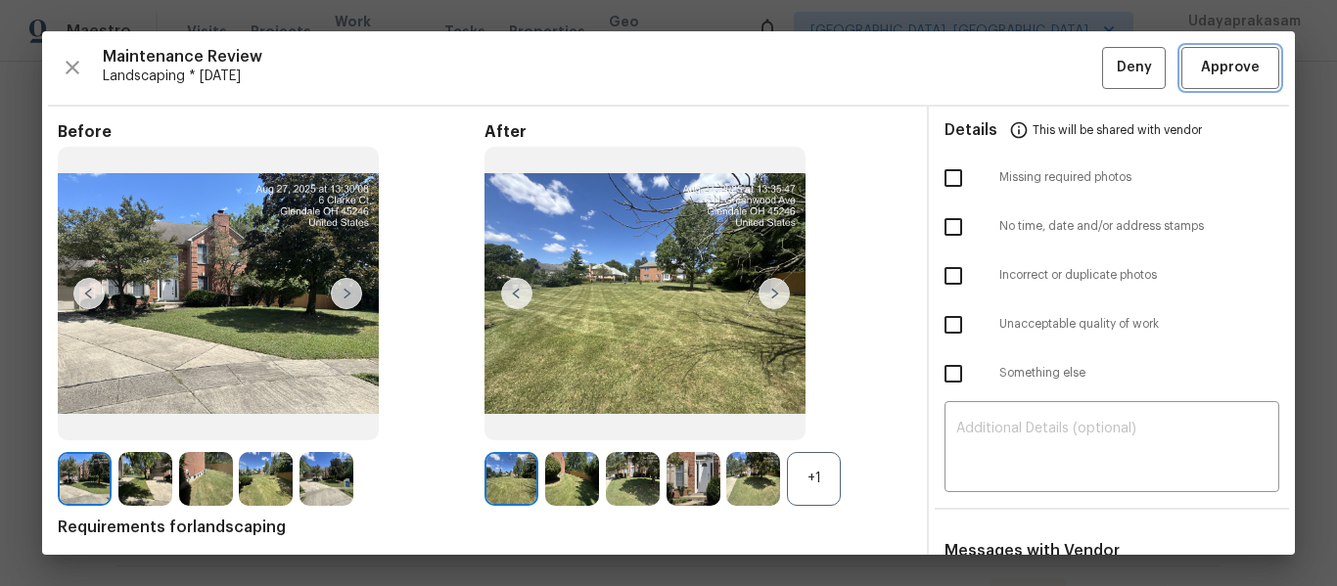
click at [1215, 65] on span "Approve" at bounding box center [1230, 68] width 59 height 24
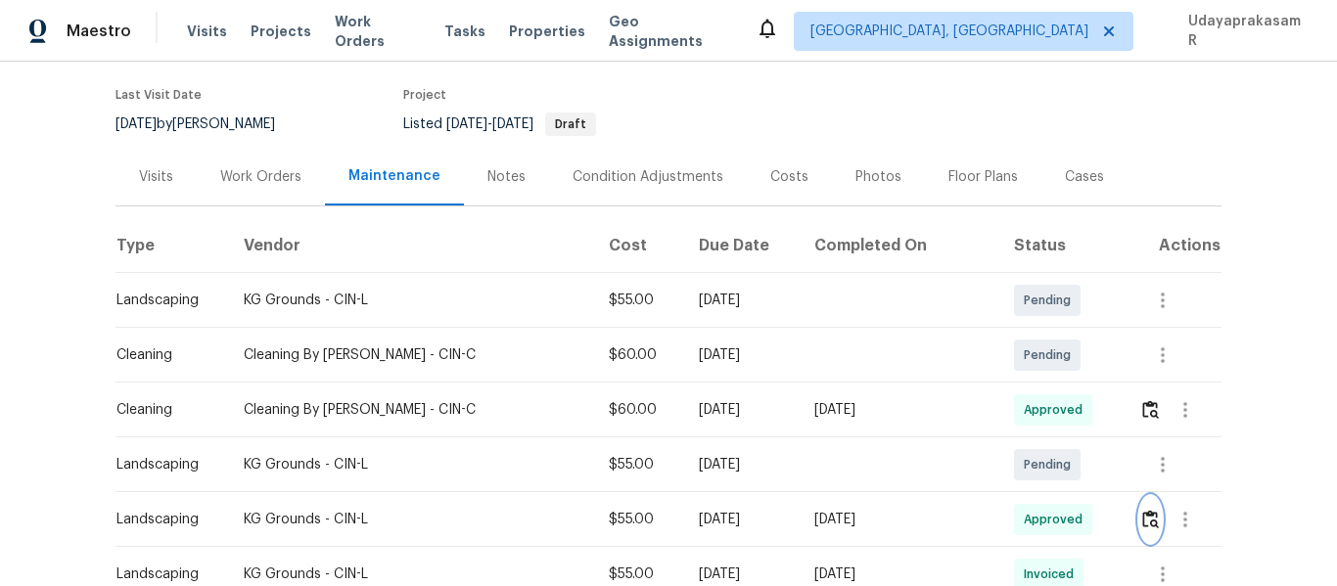
scroll to position [0, 0]
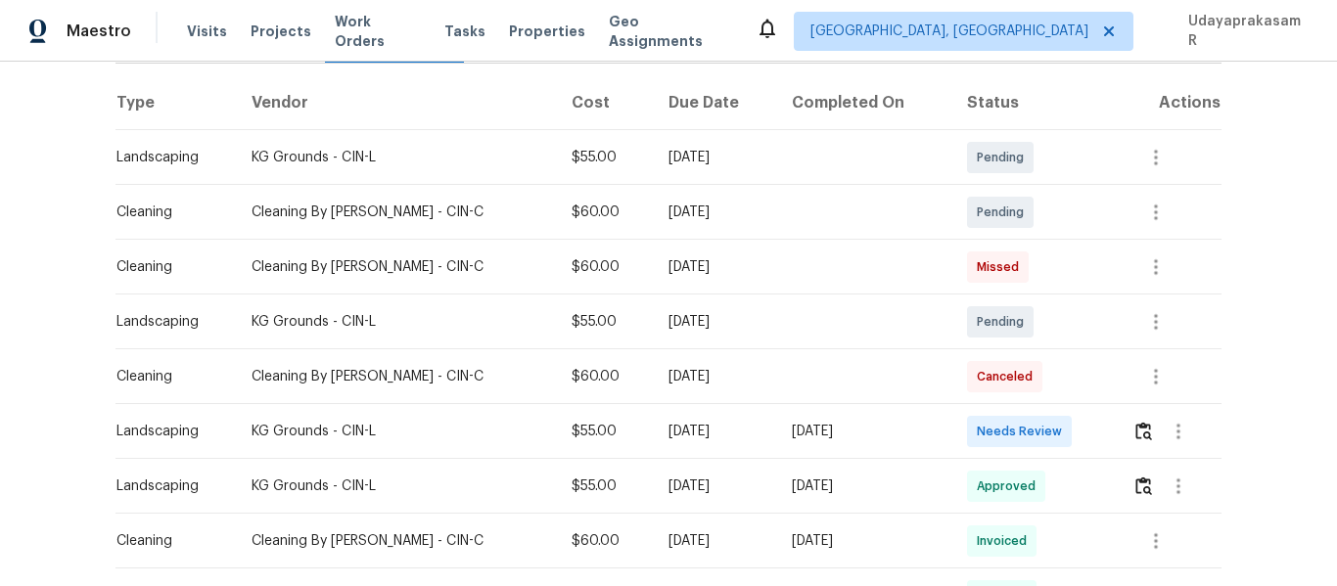
scroll to position [294, 0]
click at [1139, 438] on img "button" at bounding box center [1144, 429] width 17 height 19
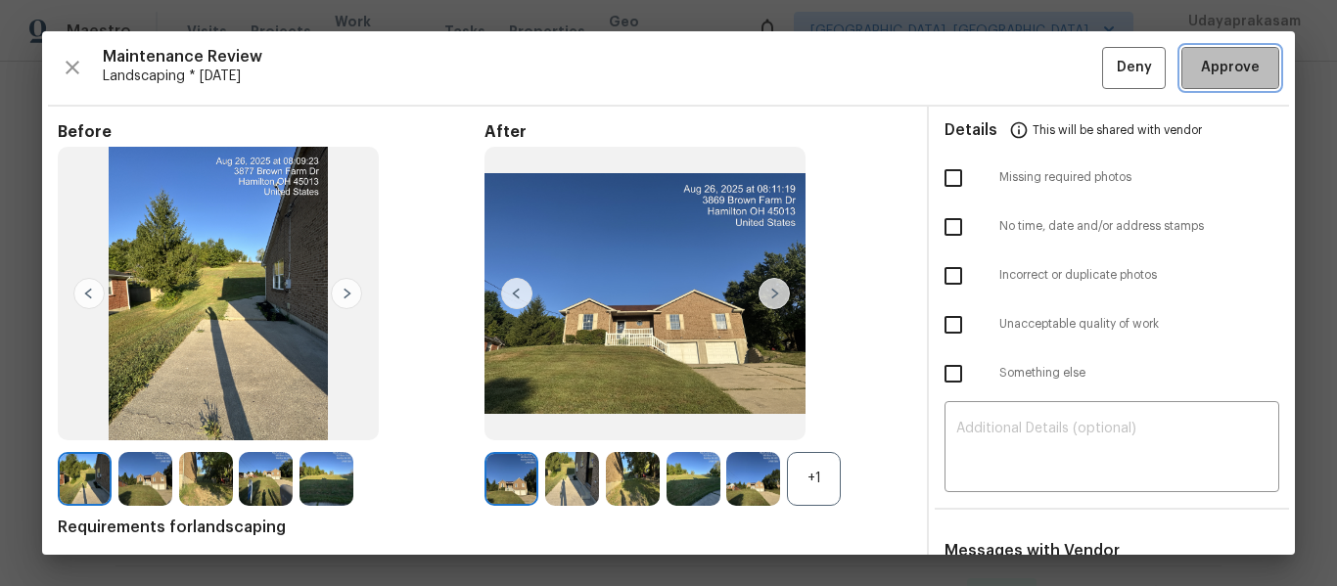
click at [1210, 70] on span "Approve" at bounding box center [1230, 68] width 59 height 24
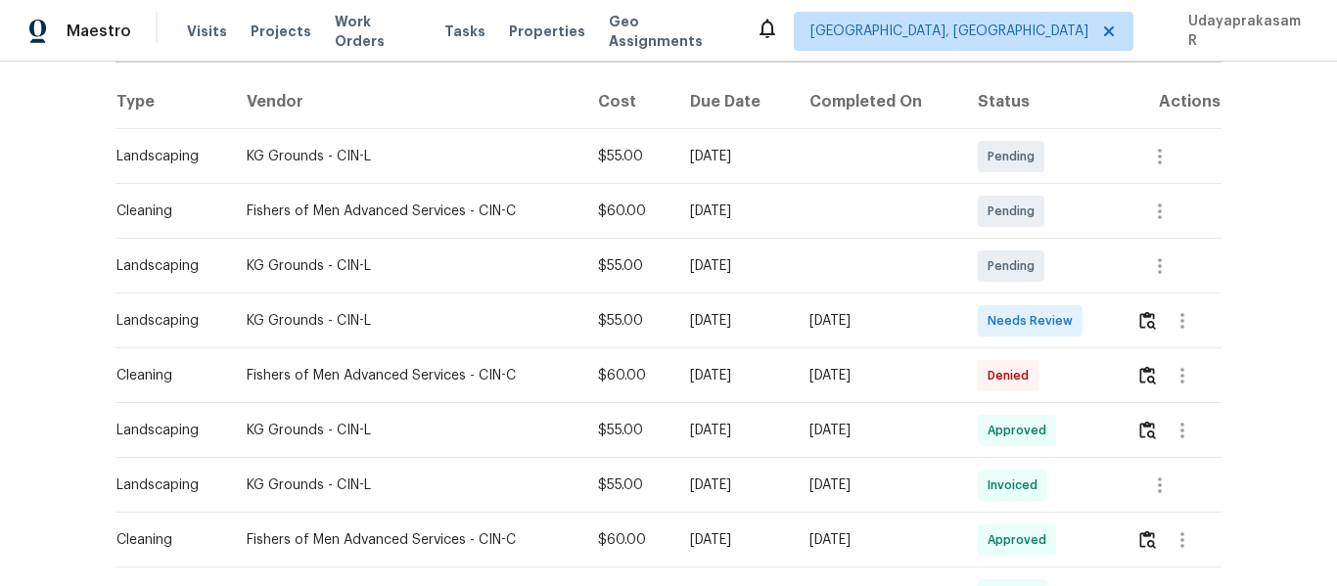
scroll to position [294, 0]
click at [1146, 318] on img "button" at bounding box center [1147, 319] width 17 height 19
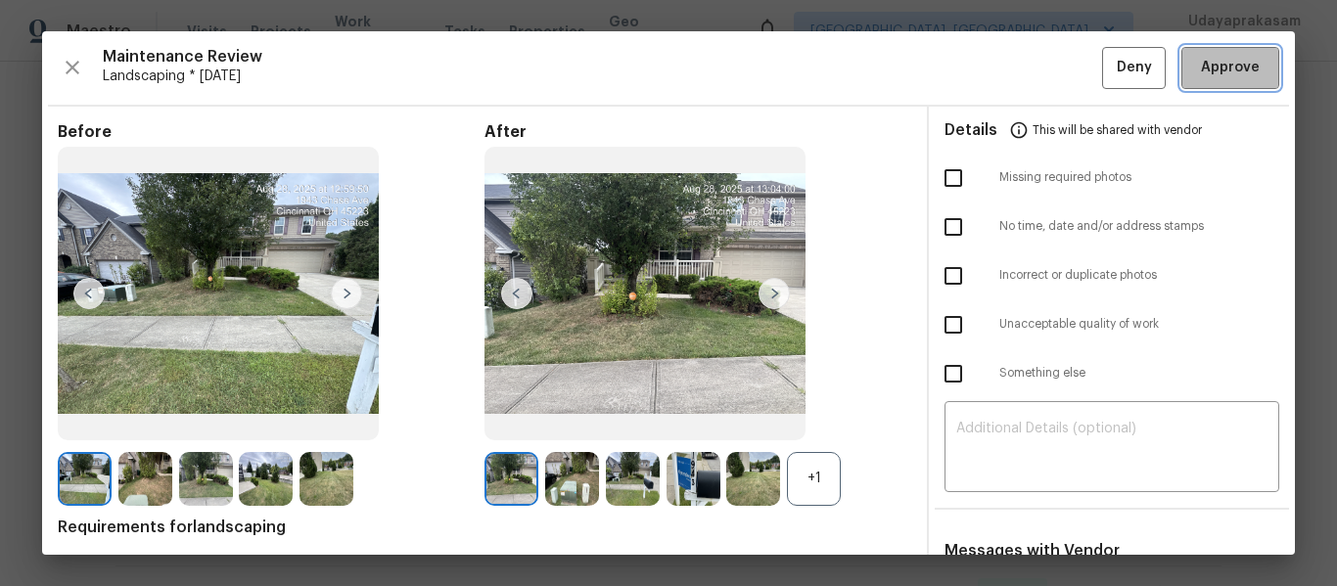
click at [1215, 59] on span "Approve" at bounding box center [1230, 68] width 59 height 24
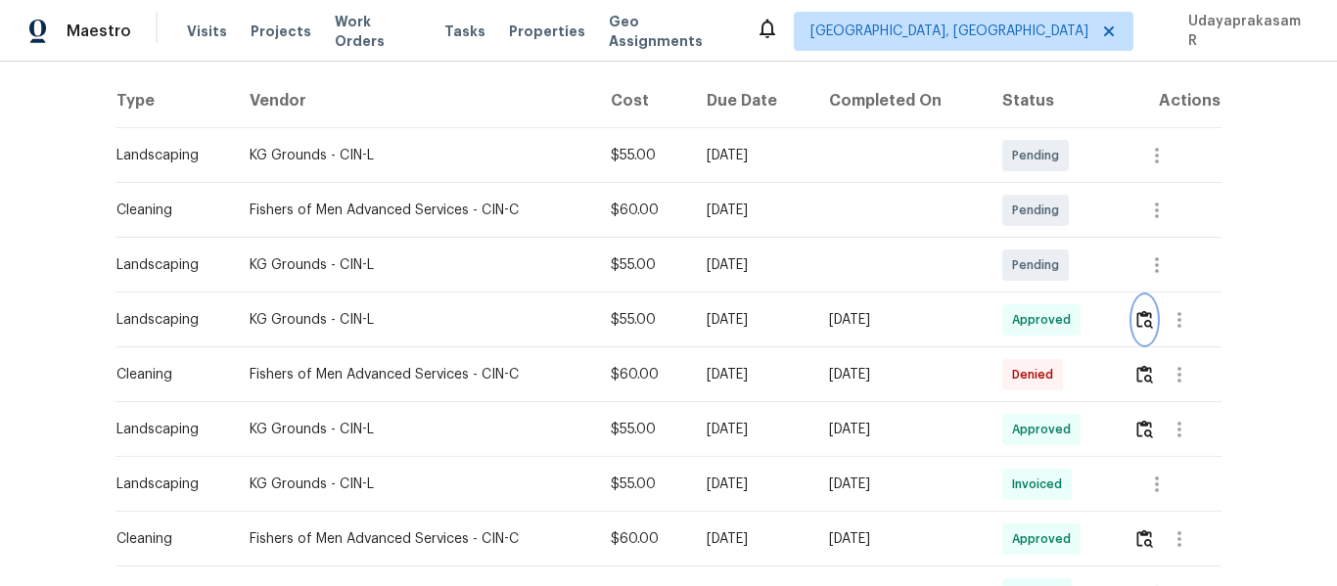
scroll to position [0, 0]
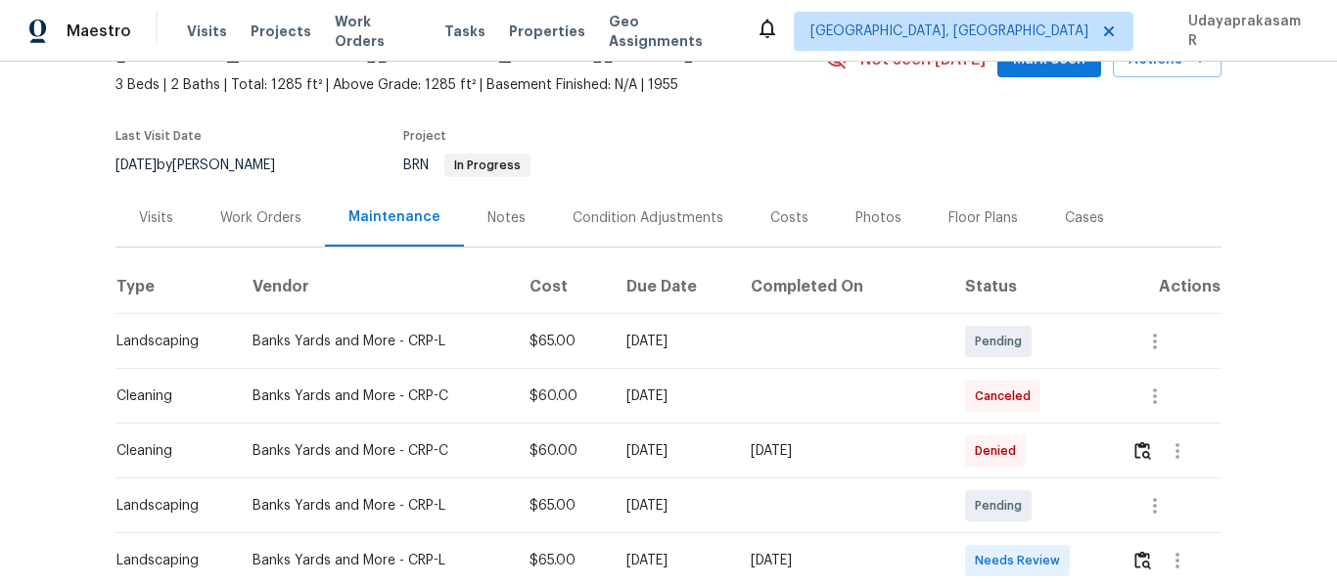
scroll to position [196, 0]
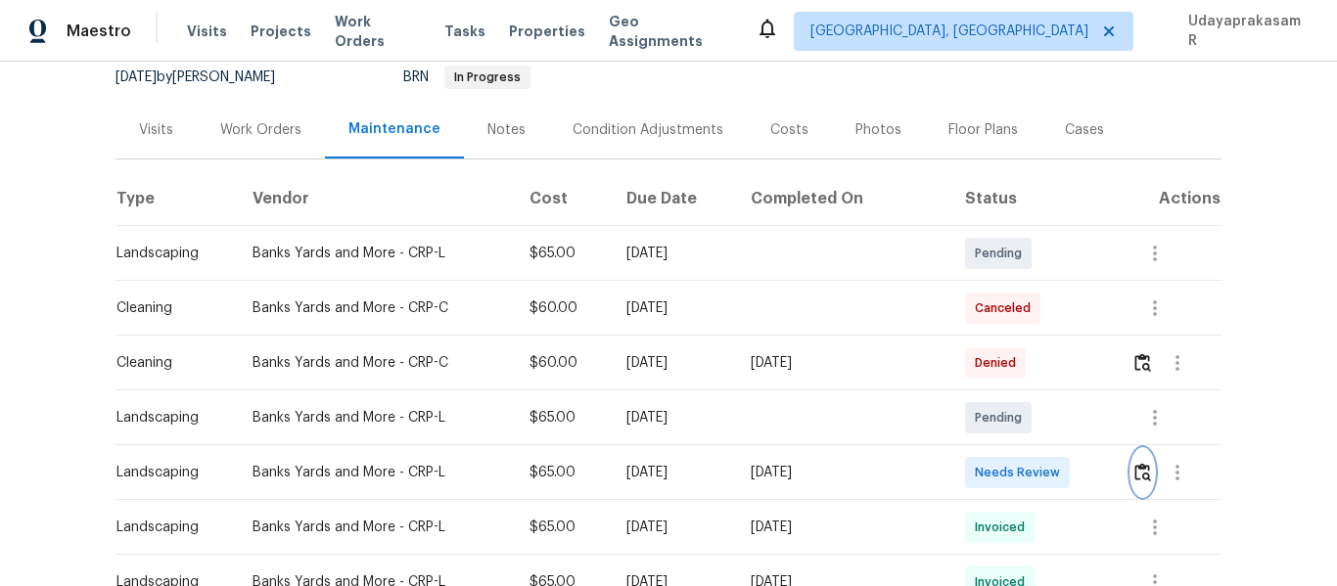
click at [1135, 465] on img "button" at bounding box center [1143, 472] width 17 height 19
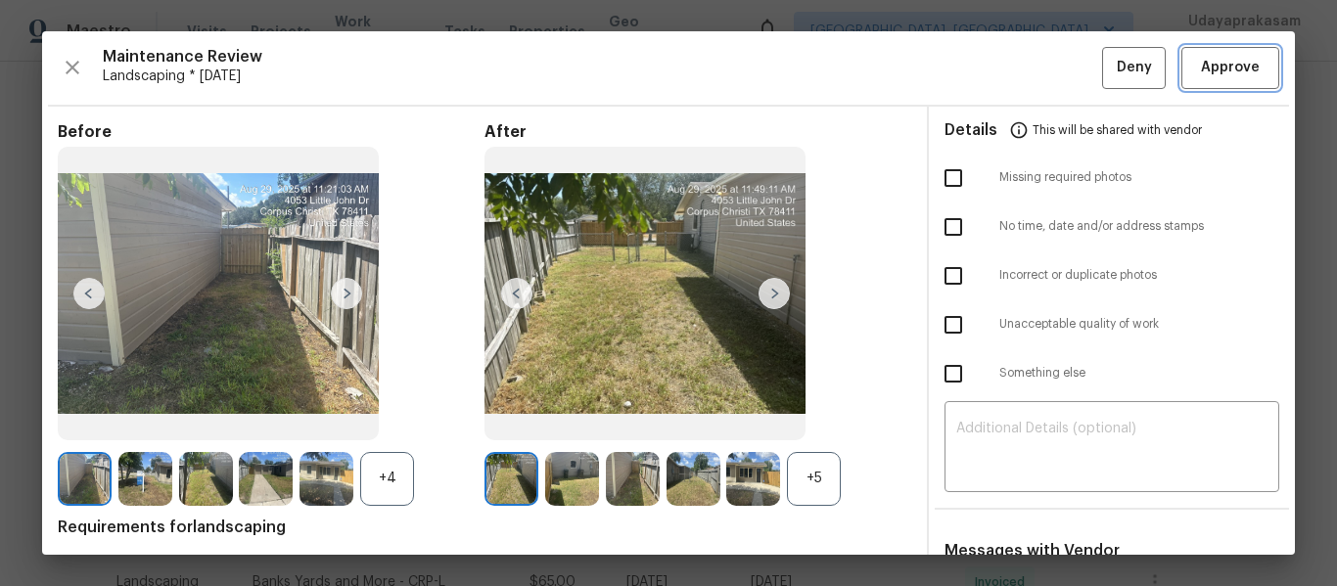
click at [1223, 70] on span "Approve" at bounding box center [1230, 68] width 59 height 24
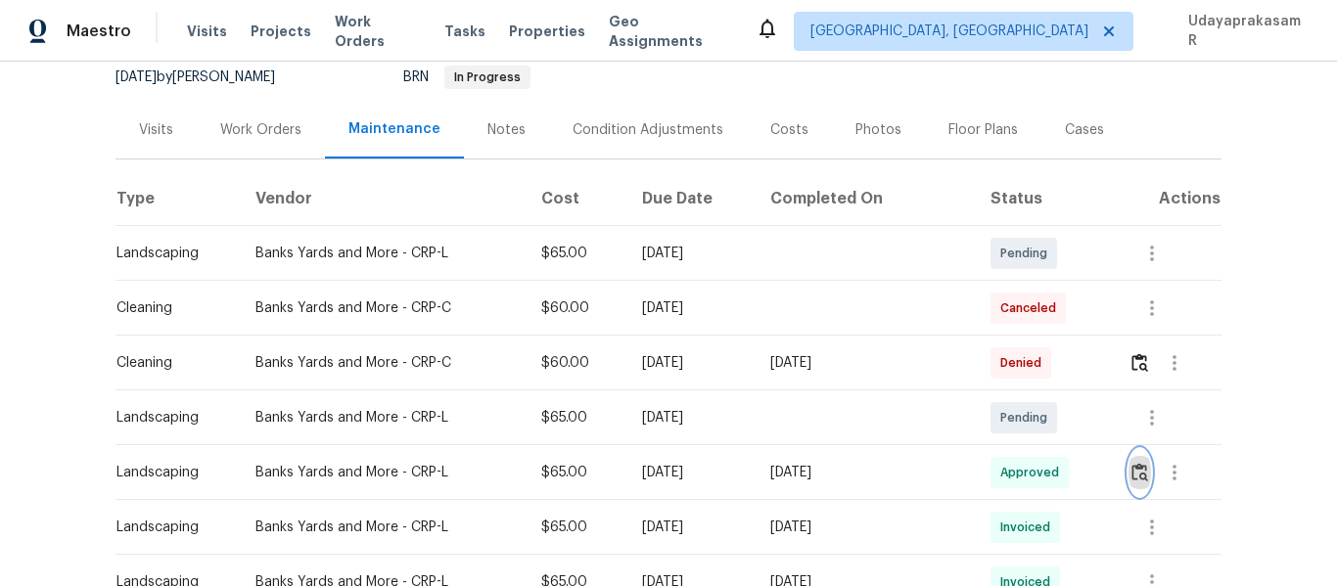
click at [1135, 472] on img "button" at bounding box center [1140, 472] width 17 height 19
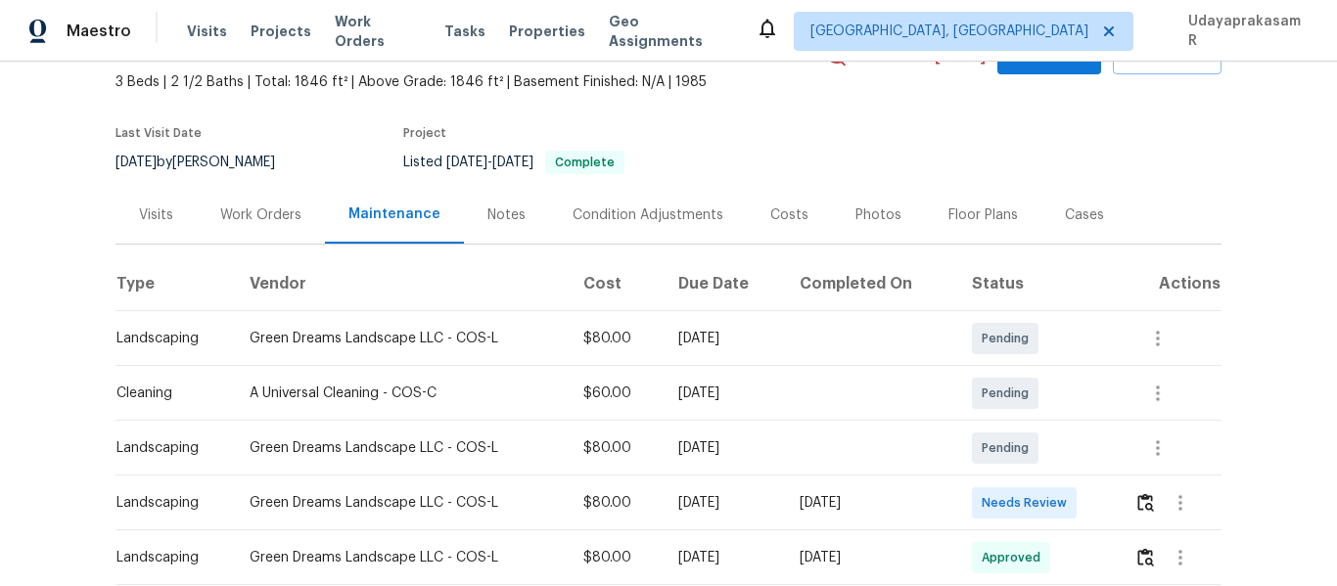
scroll to position [196, 0]
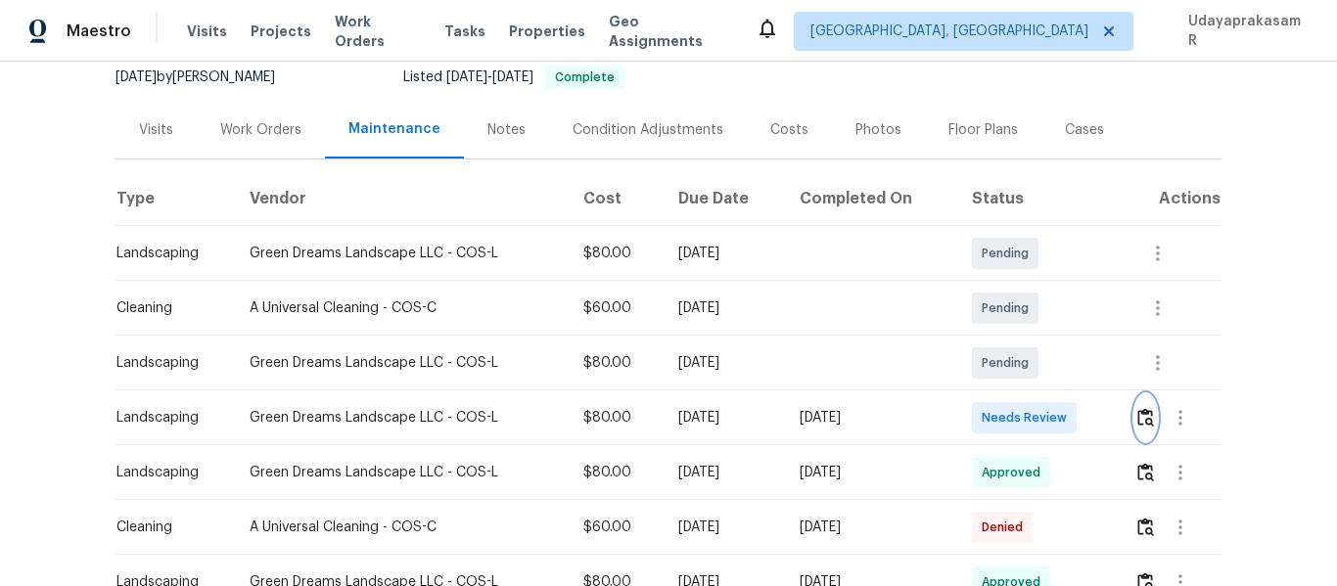
click at [1140, 430] on button "button" at bounding box center [1146, 418] width 23 height 47
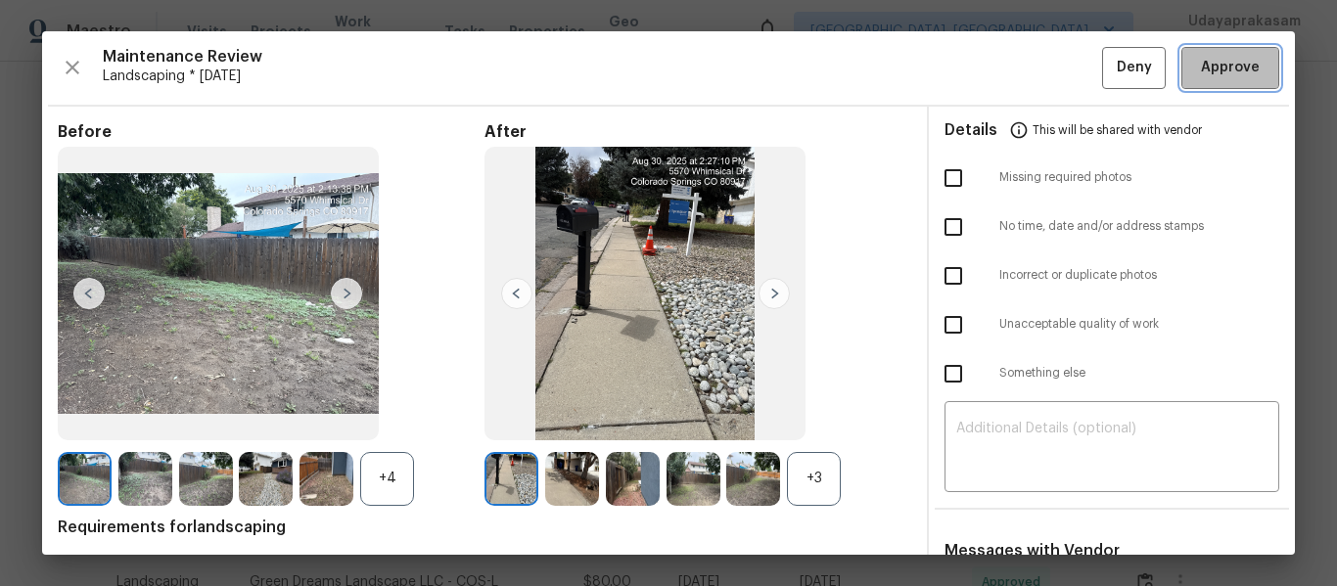
click at [1222, 57] on span "Approve" at bounding box center [1230, 68] width 59 height 24
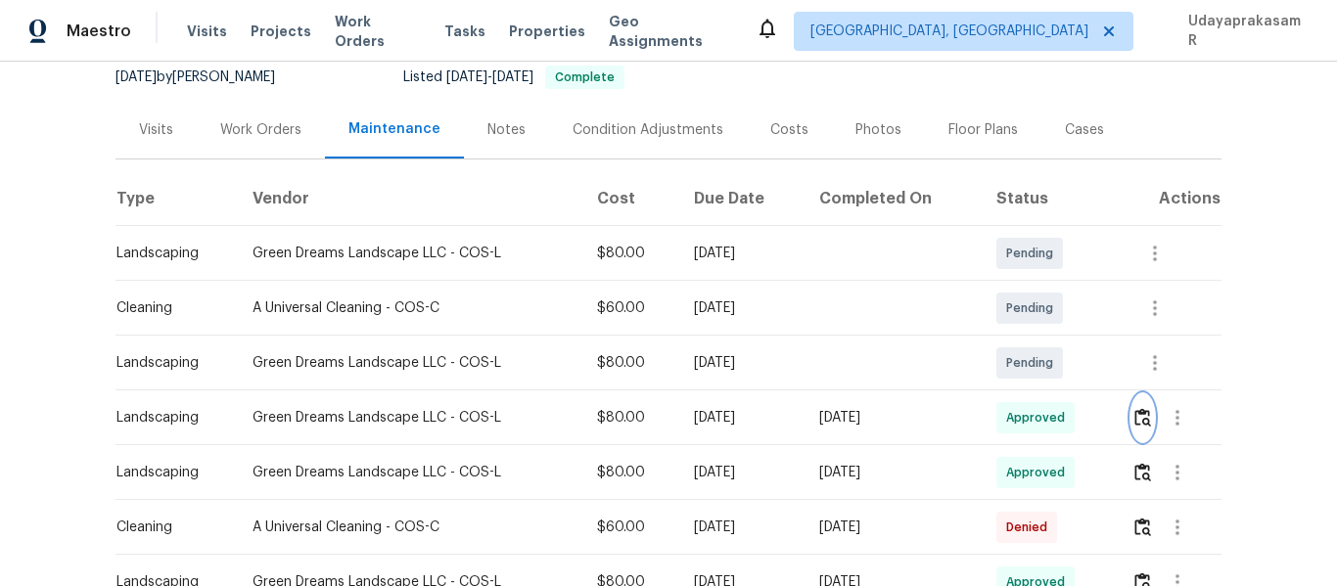
scroll to position [0, 0]
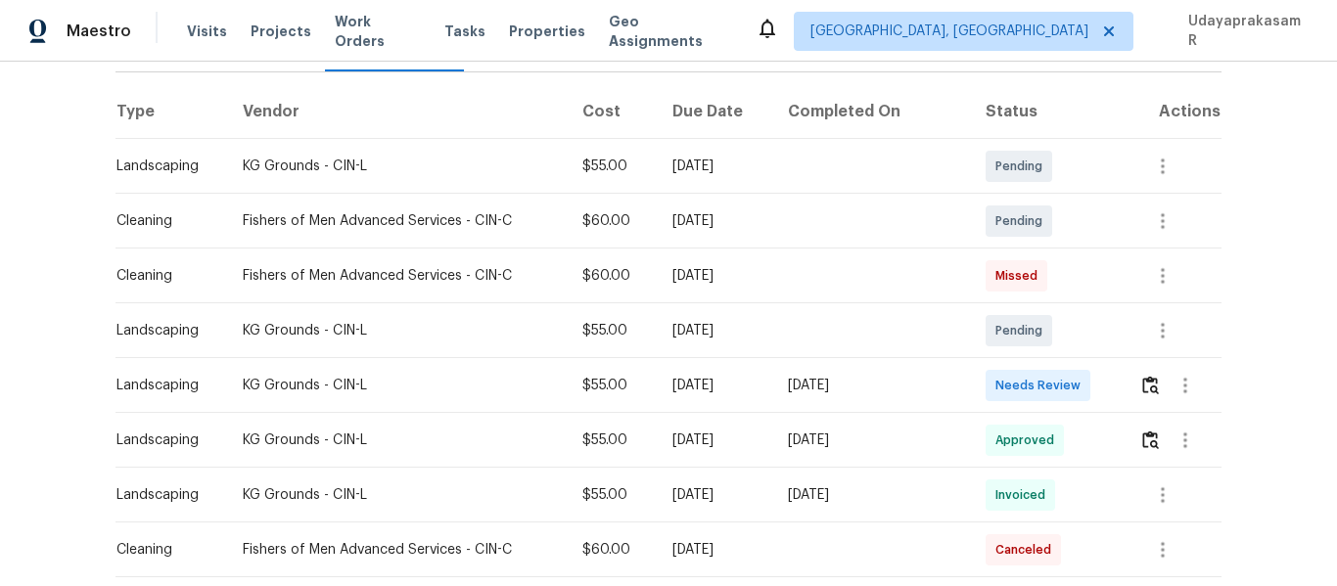
scroll to position [294, 0]
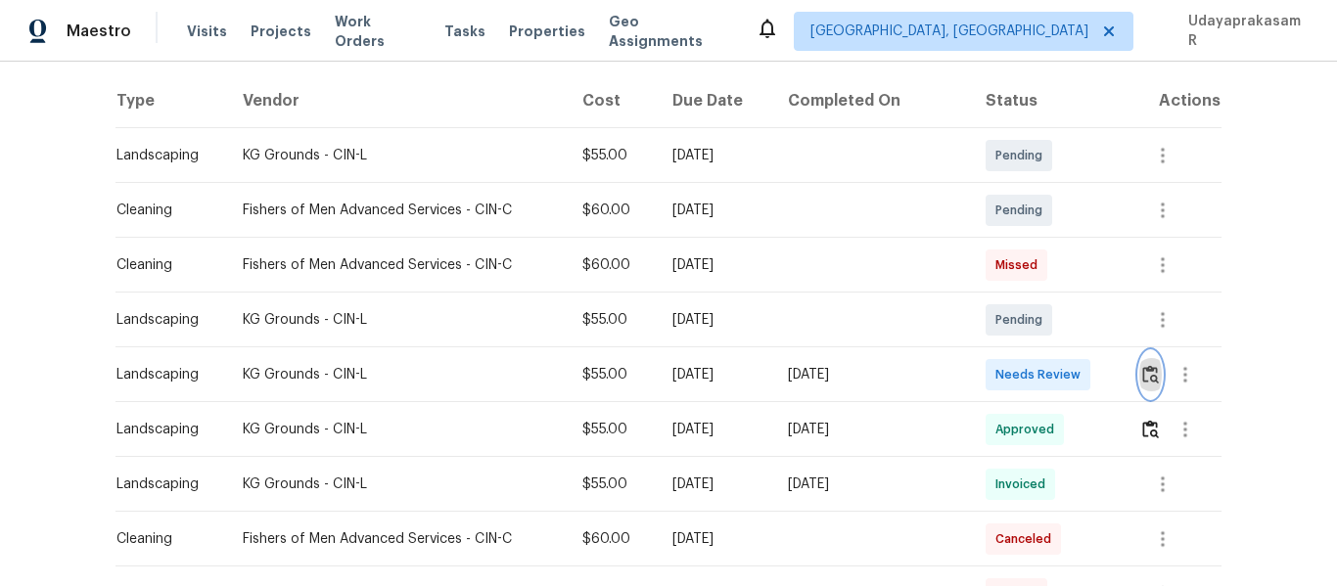
click at [1142, 367] on img "button" at bounding box center [1150, 374] width 17 height 19
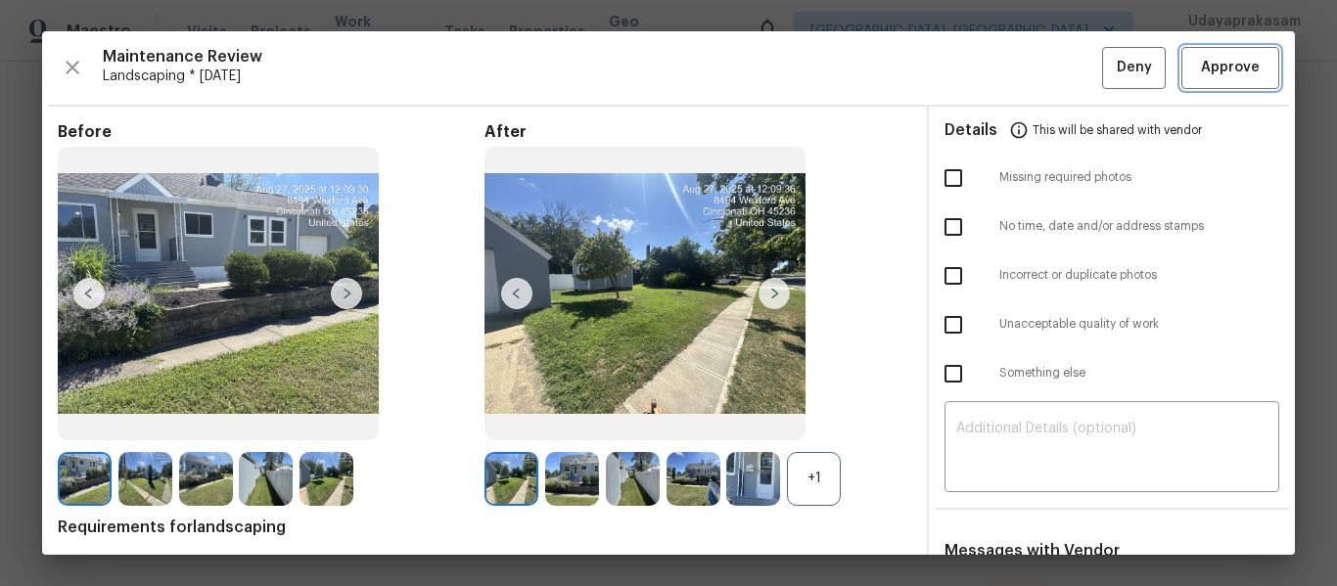
click at [1212, 75] on span "Approve" at bounding box center [1230, 68] width 59 height 24
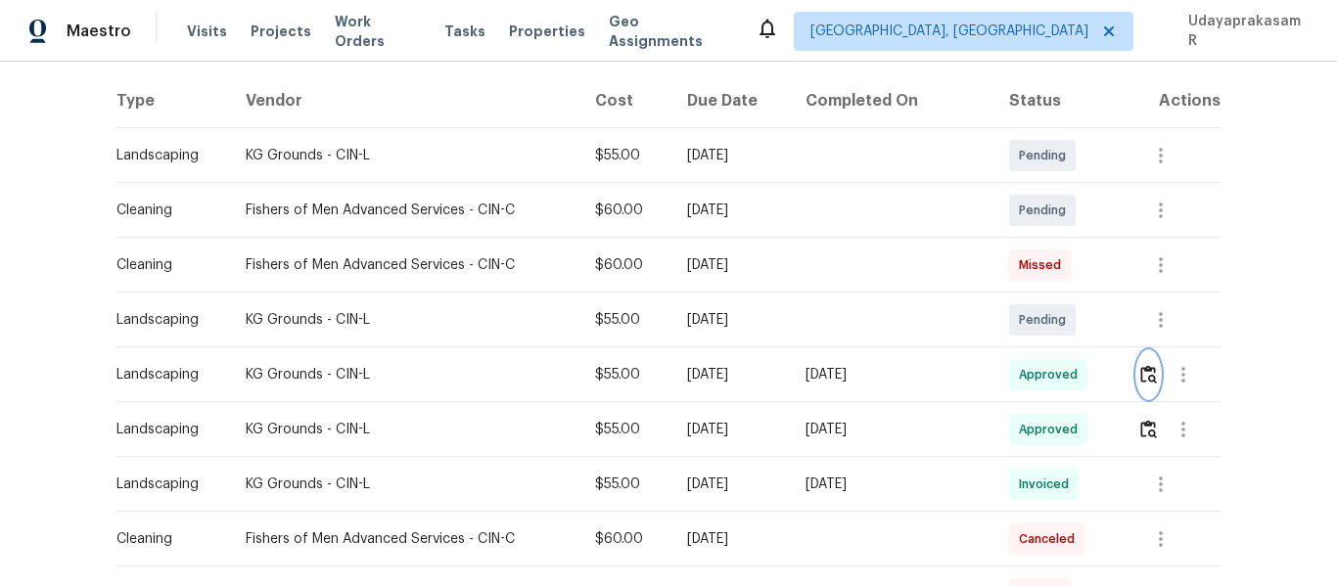
scroll to position [0, 0]
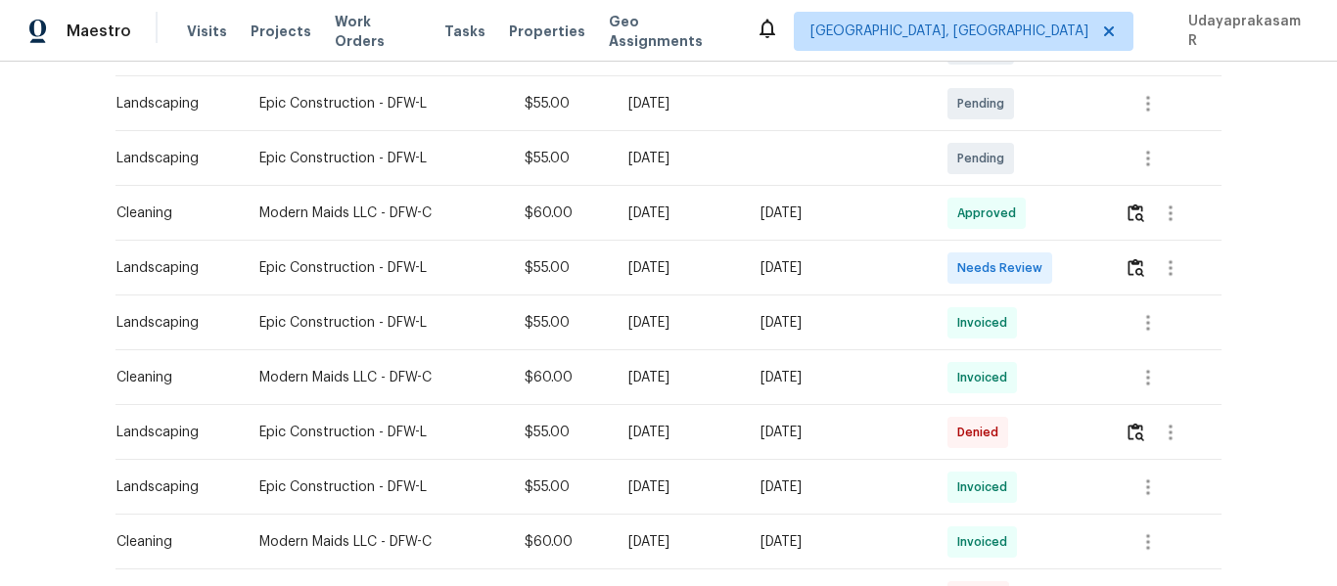
scroll to position [587, 0]
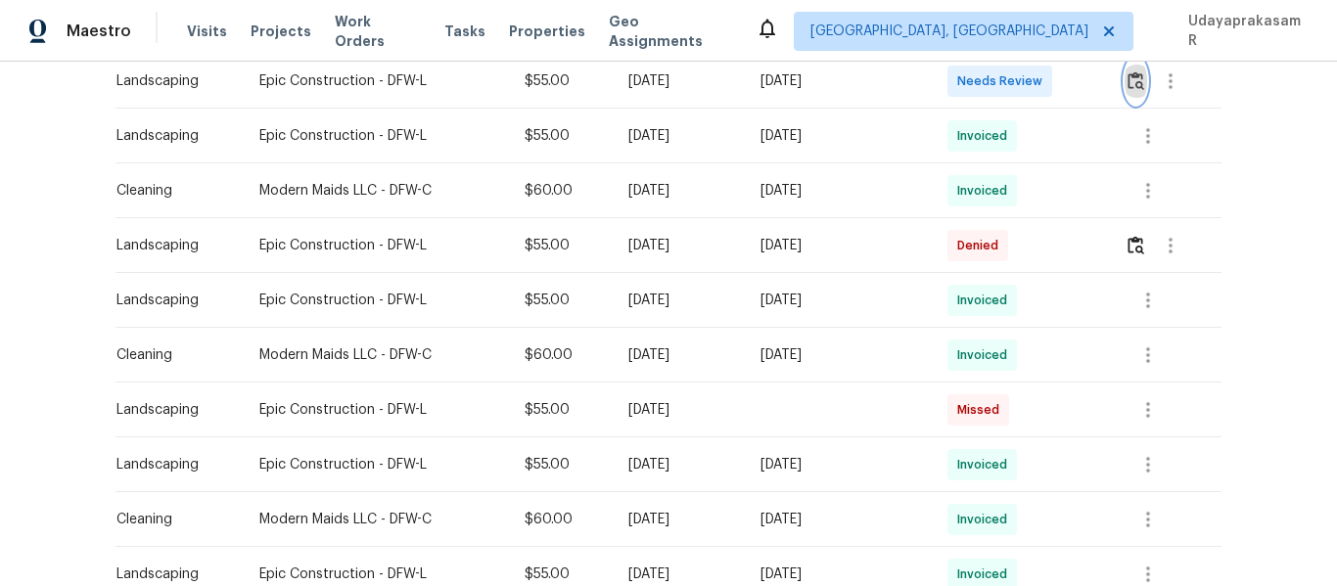
click at [1140, 89] on img "button" at bounding box center [1136, 80] width 17 height 19
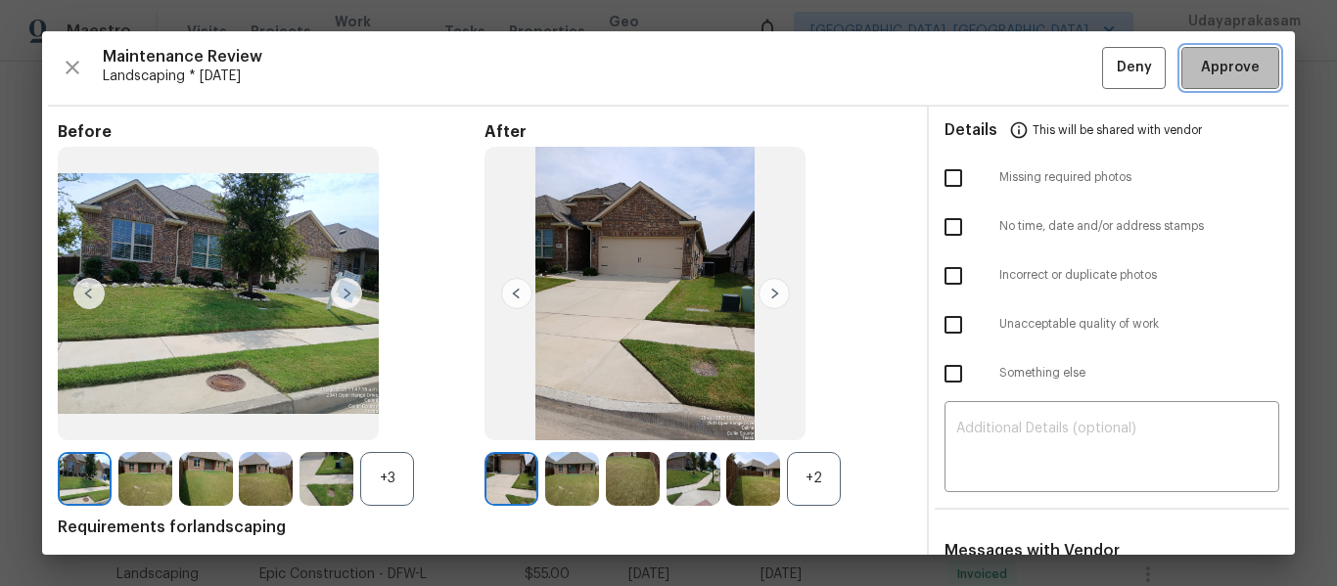
click at [1201, 65] on span "Approve" at bounding box center [1230, 68] width 59 height 24
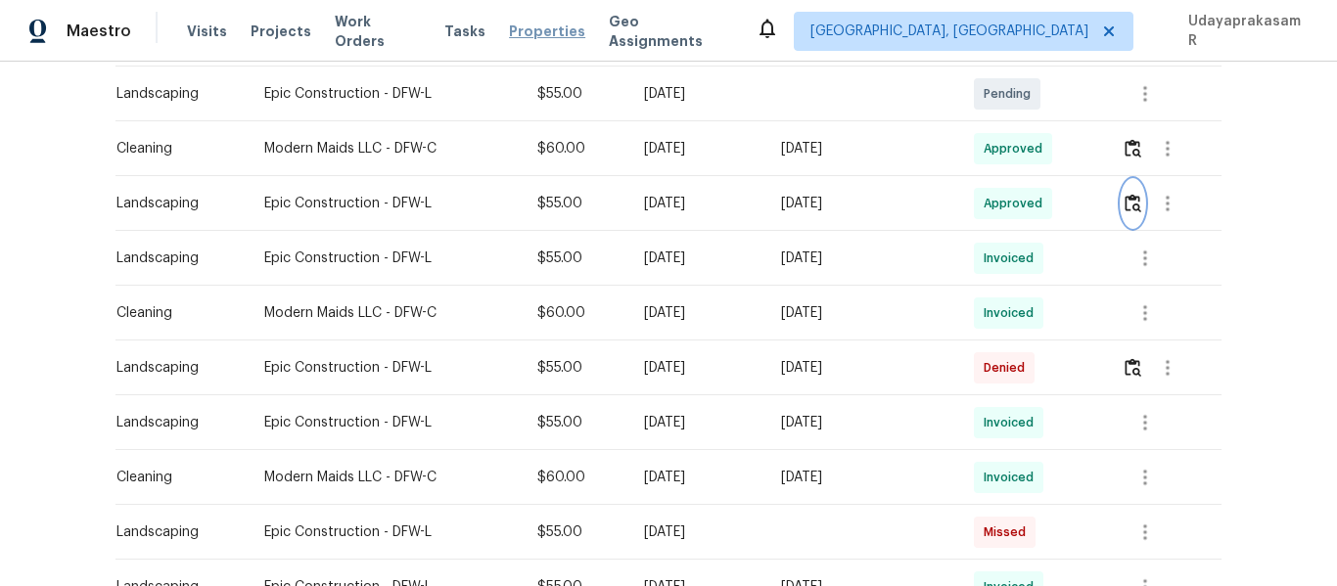
scroll to position [290, 0]
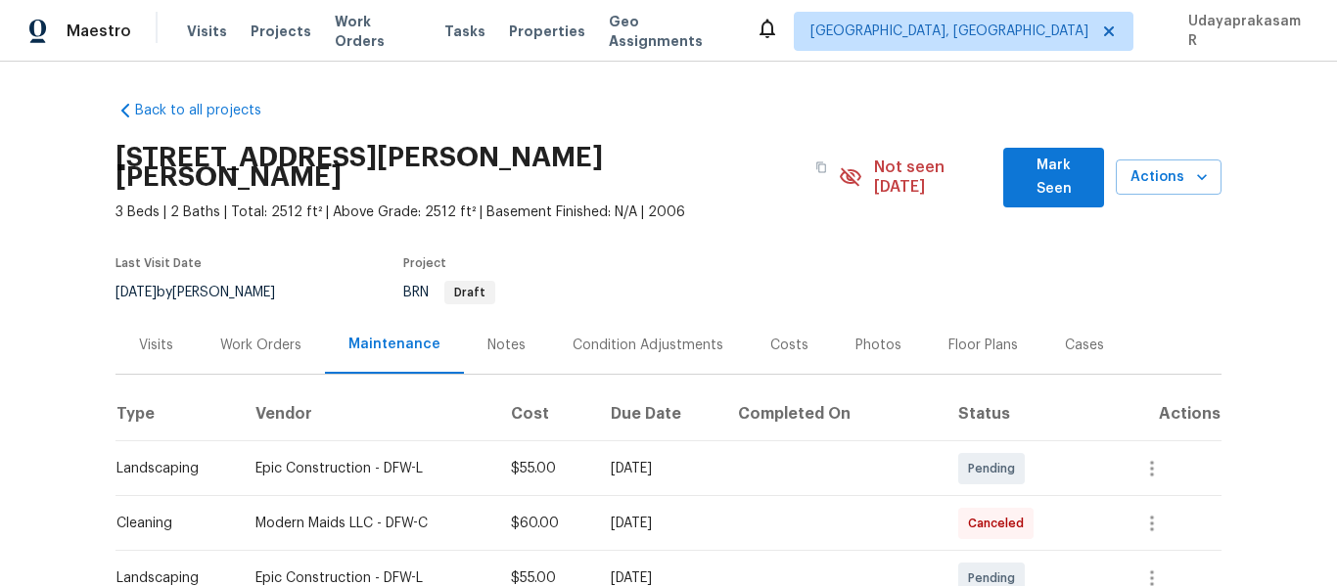
scroll to position [196, 0]
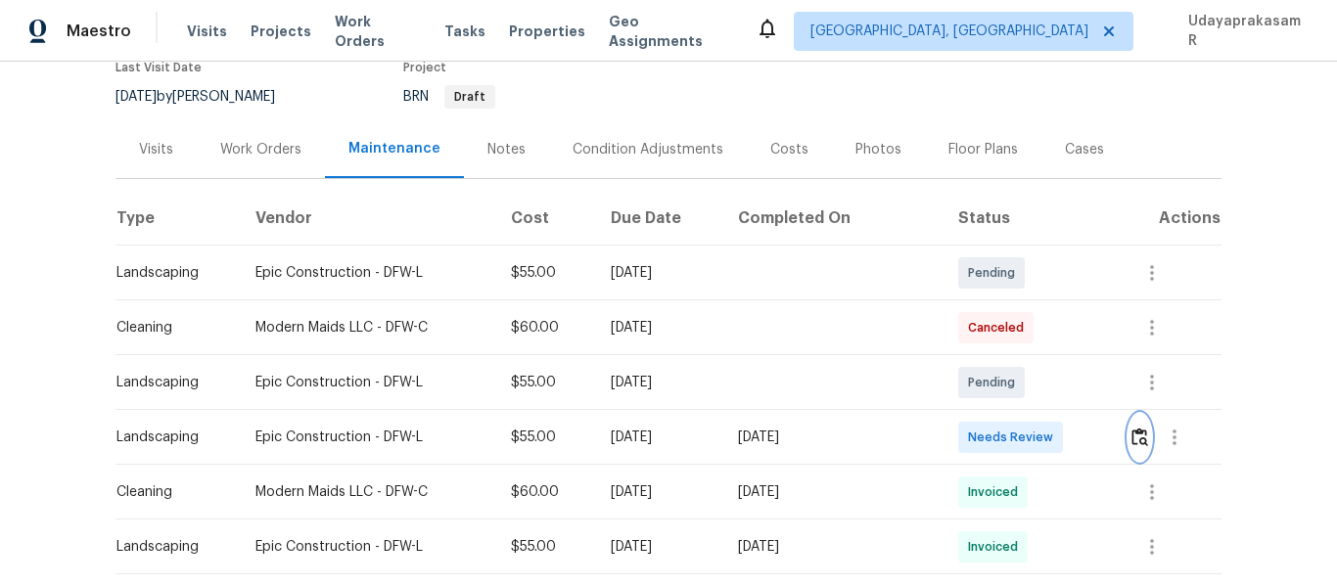
click at [1132, 428] on img "button" at bounding box center [1140, 437] width 17 height 19
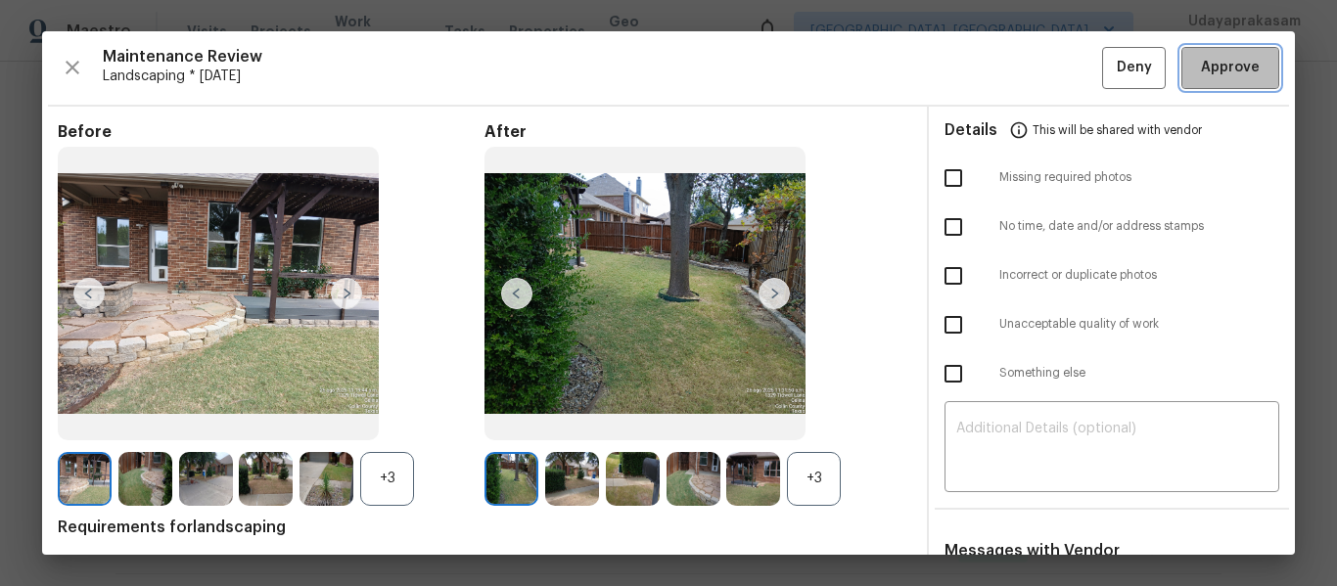
click at [1231, 58] on span "Approve" at bounding box center [1230, 68] width 59 height 24
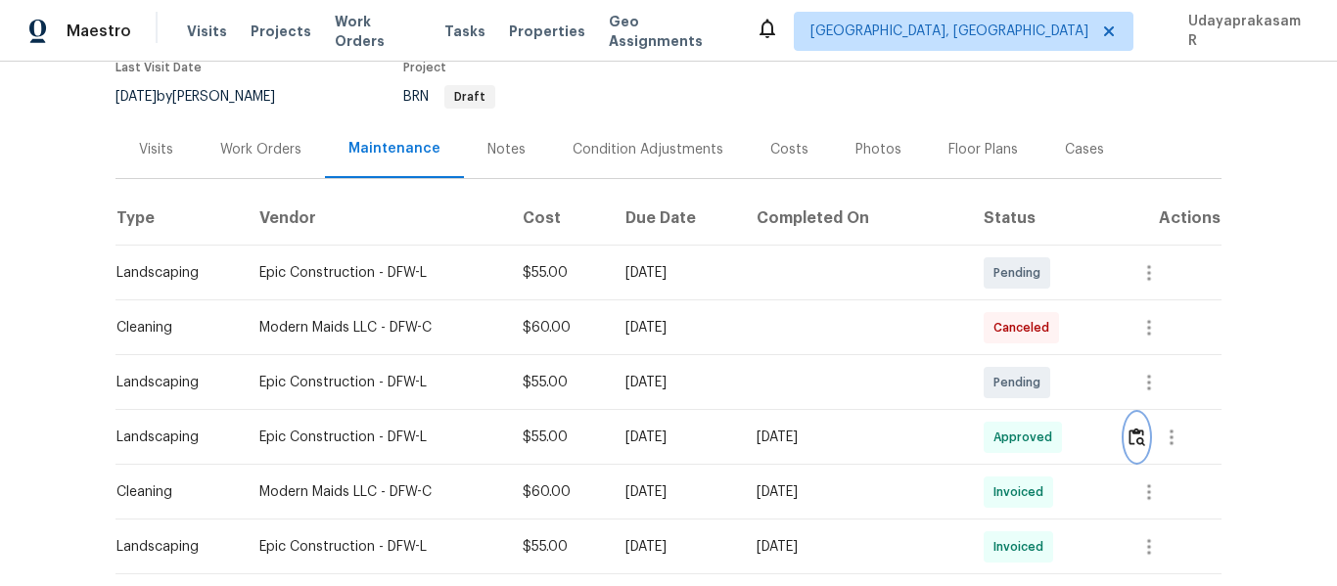
scroll to position [0, 0]
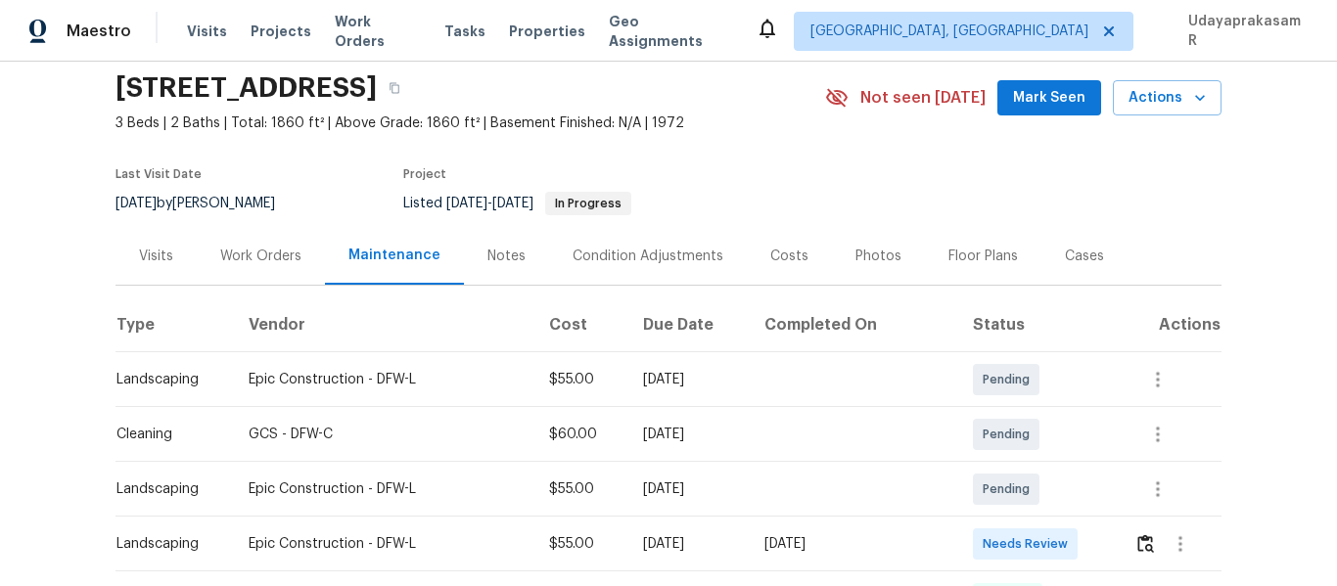
scroll to position [196, 0]
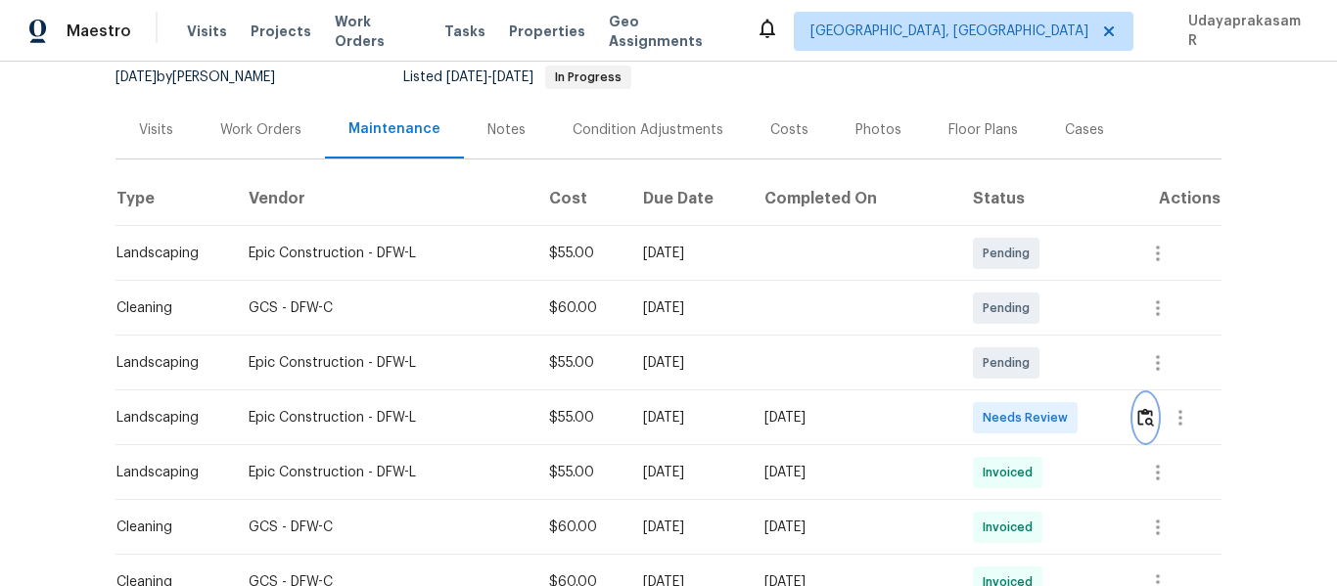
click at [1138, 416] on img "button" at bounding box center [1146, 417] width 17 height 19
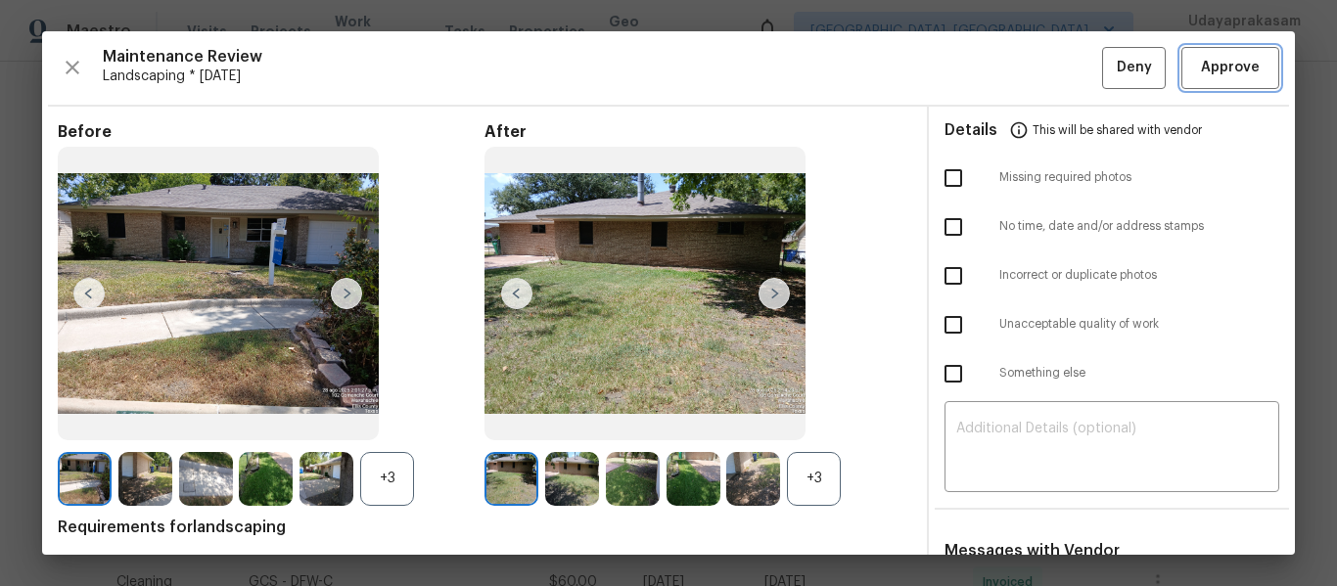
click at [1201, 67] on span "Approve" at bounding box center [1230, 68] width 59 height 24
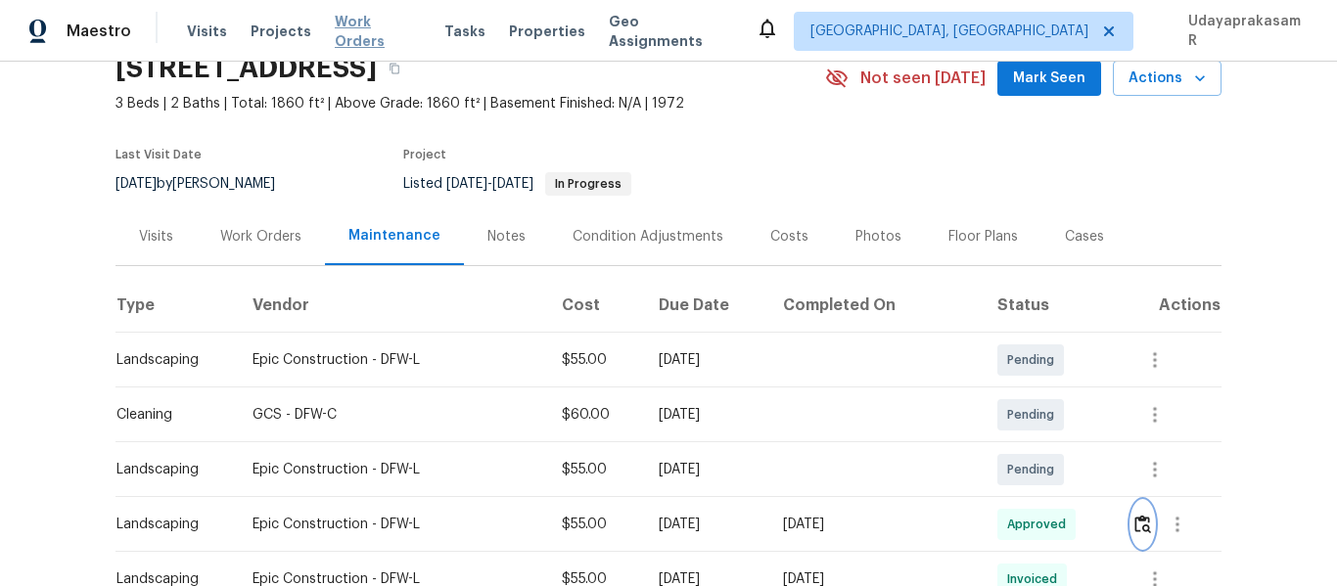
scroll to position [0, 0]
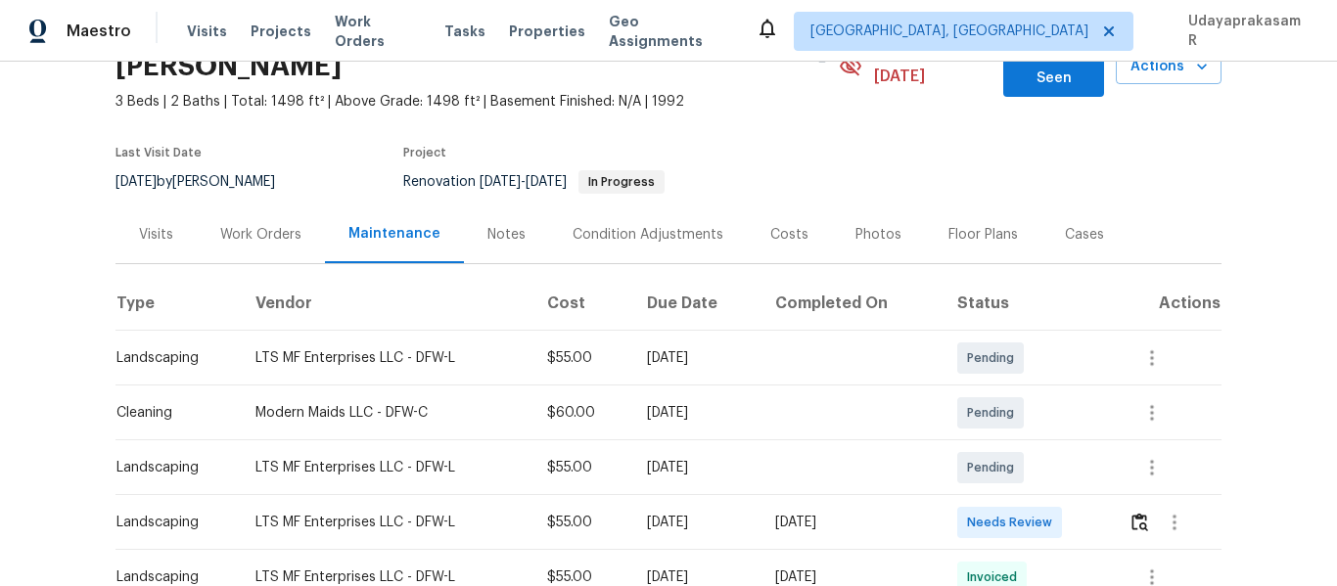
scroll to position [196, 0]
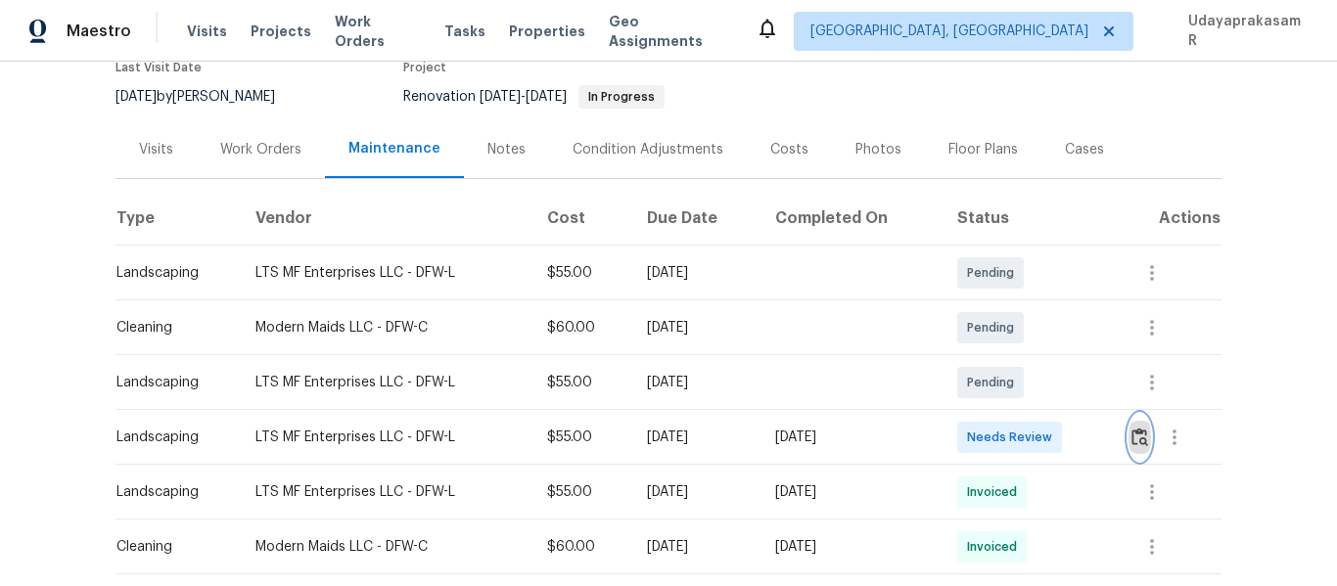
click at [1139, 428] on img "button" at bounding box center [1140, 437] width 17 height 19
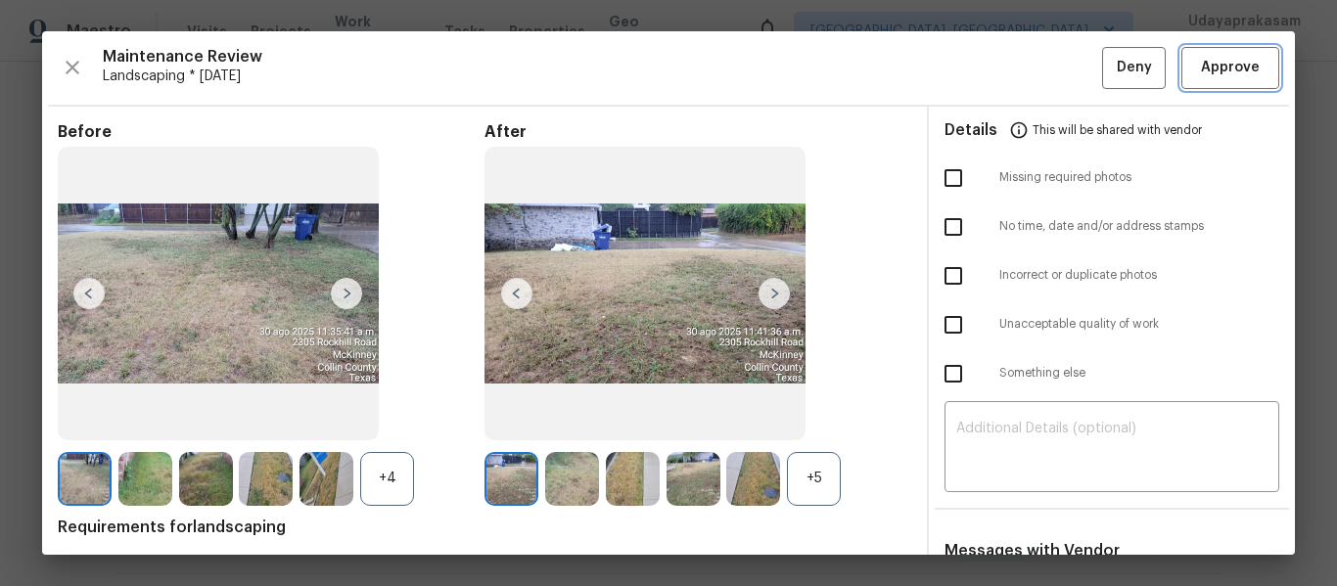
click at [1234, 64] on span "Approve" at bounding box center [1230, 68] width 59 height 24
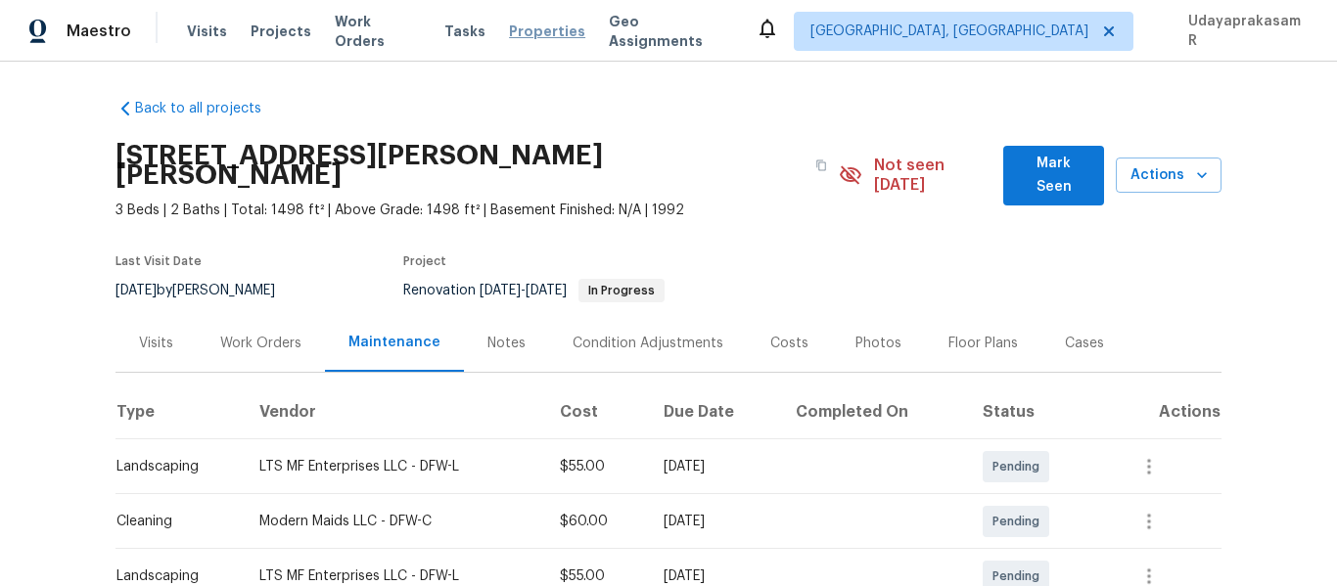
scroll to position [0, 0]
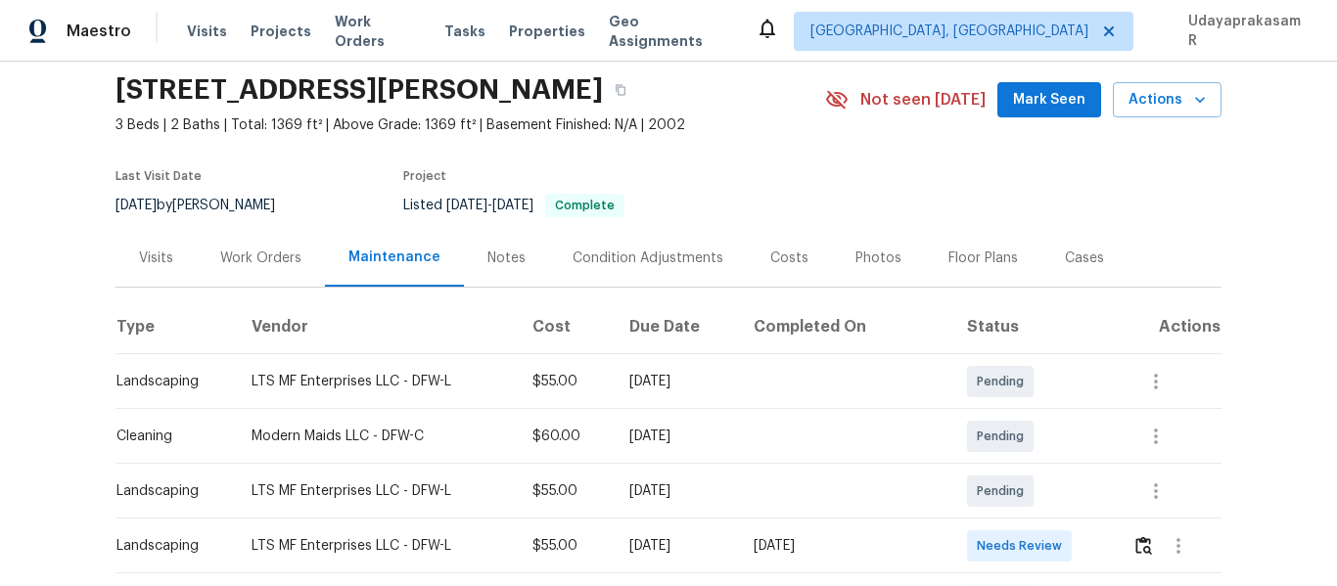
scroll to position [196, 0]
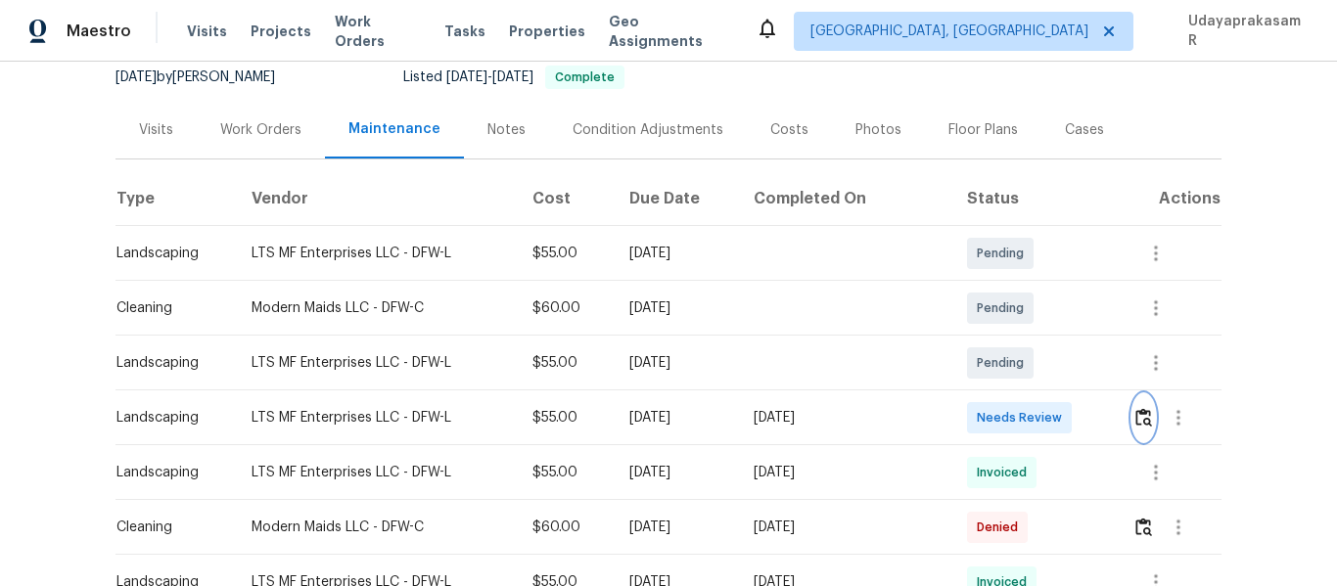
click at [1136, 422] on img "button" at bounding box center [1144, 417] width 17 height 19
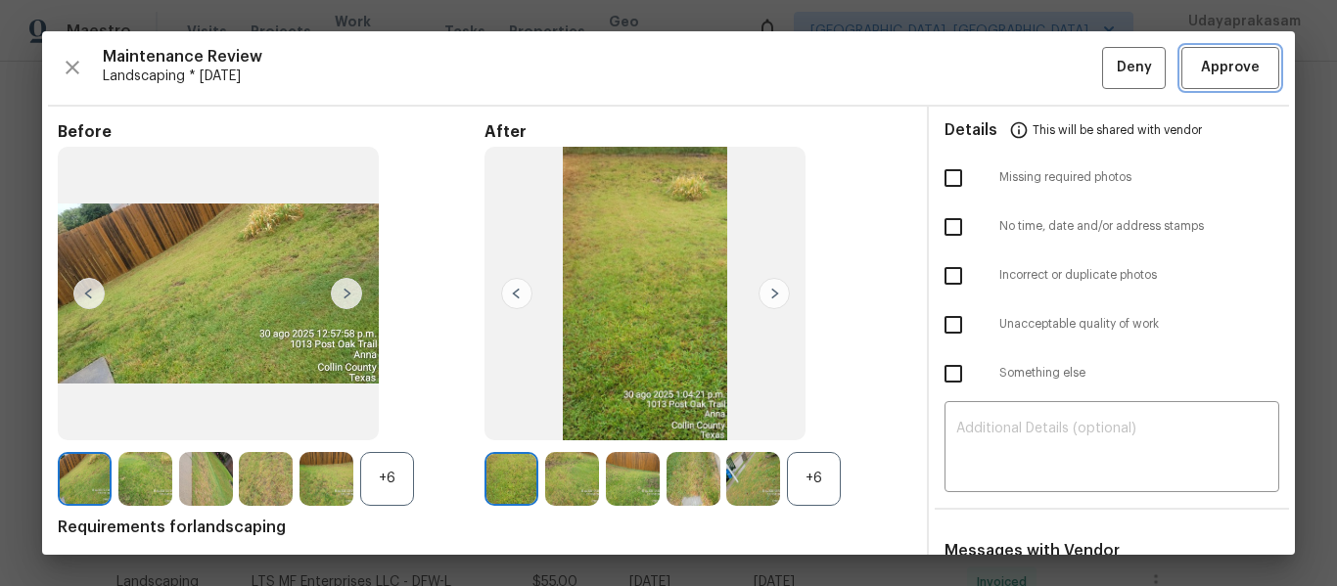
click at [1201, 76] on span "Approve" at bounding box center [1230, 68] width 59 height 24
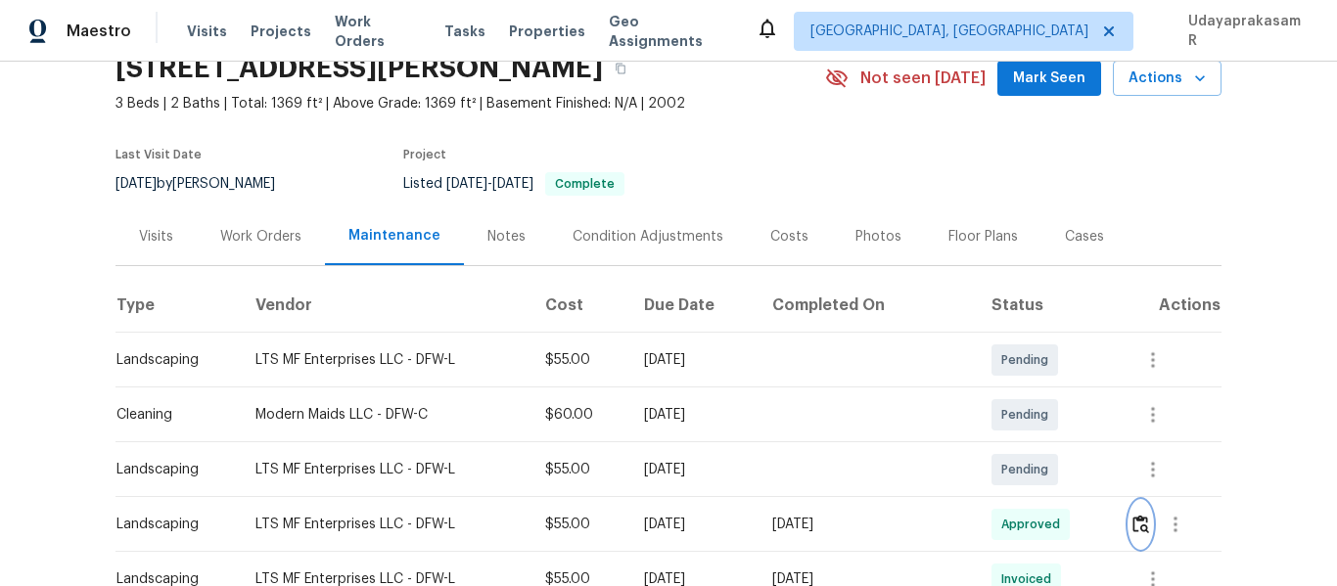
scroll to position [0, 0]
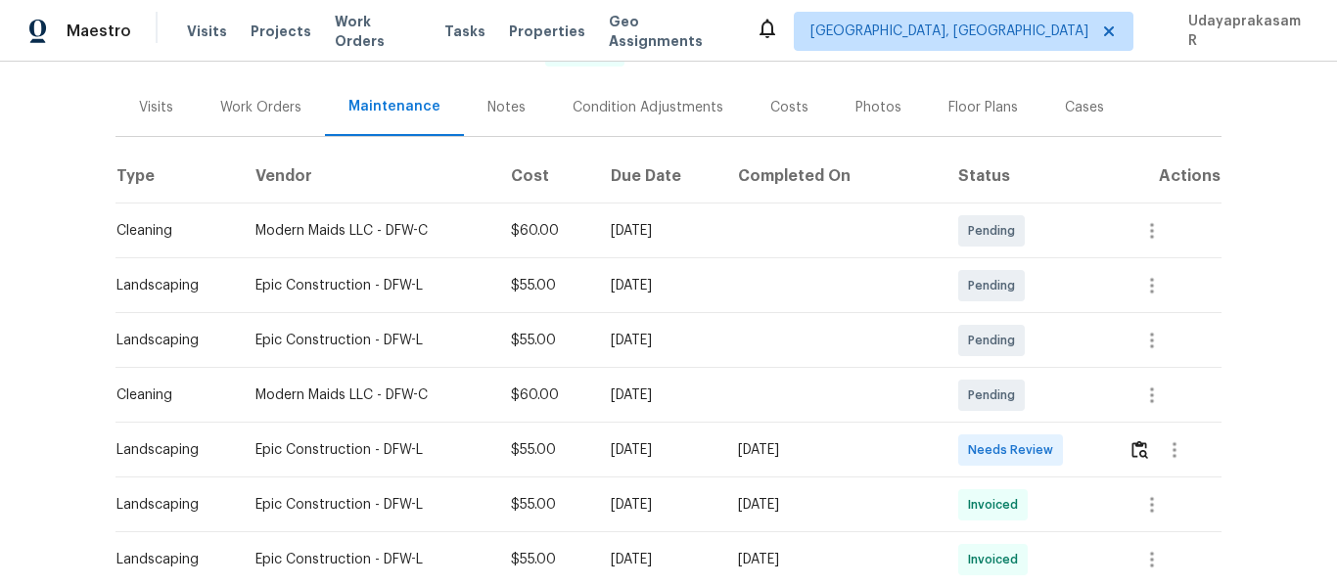
scroll to position [294, 0]
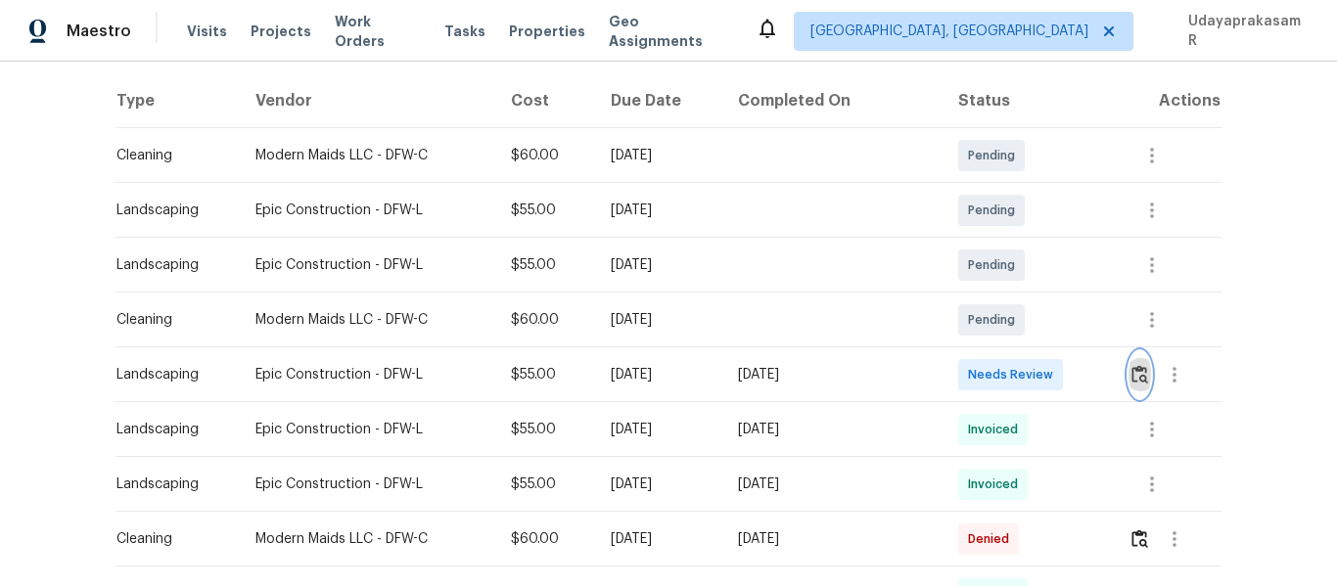
click at [1136, 380] on img "button" at bounding box center [1140, 374] width 17 height 19
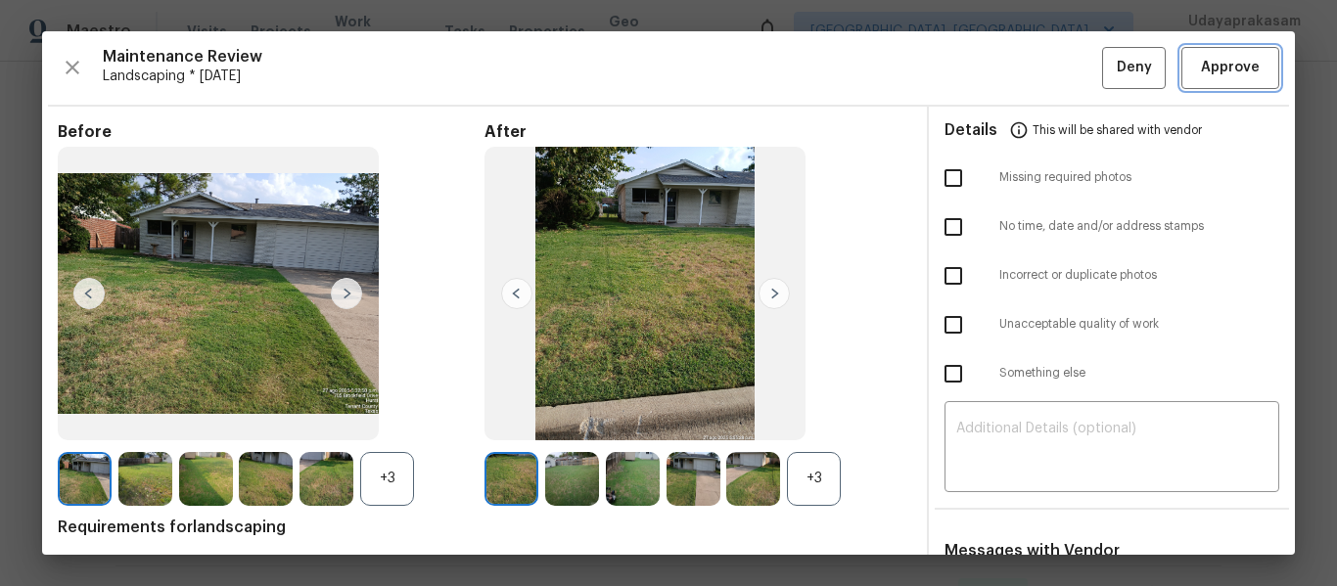
click at [1238, 65] on span "Approve" at bounding box center [1230, 68] width 59 height 24
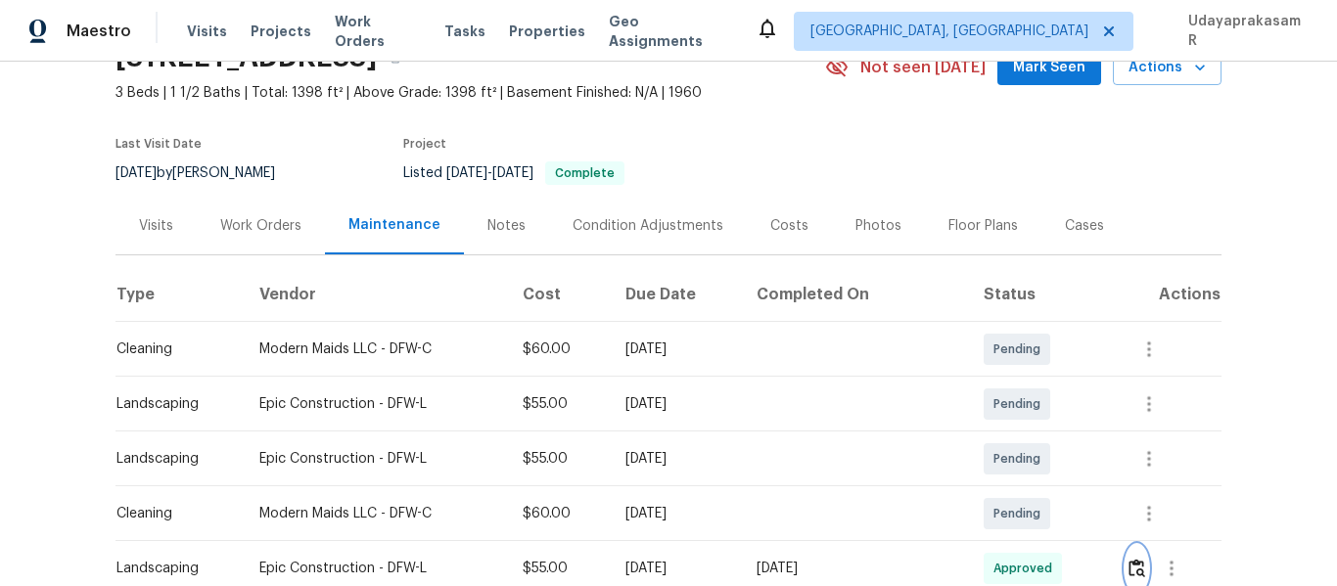
scroll to position [98, 0]
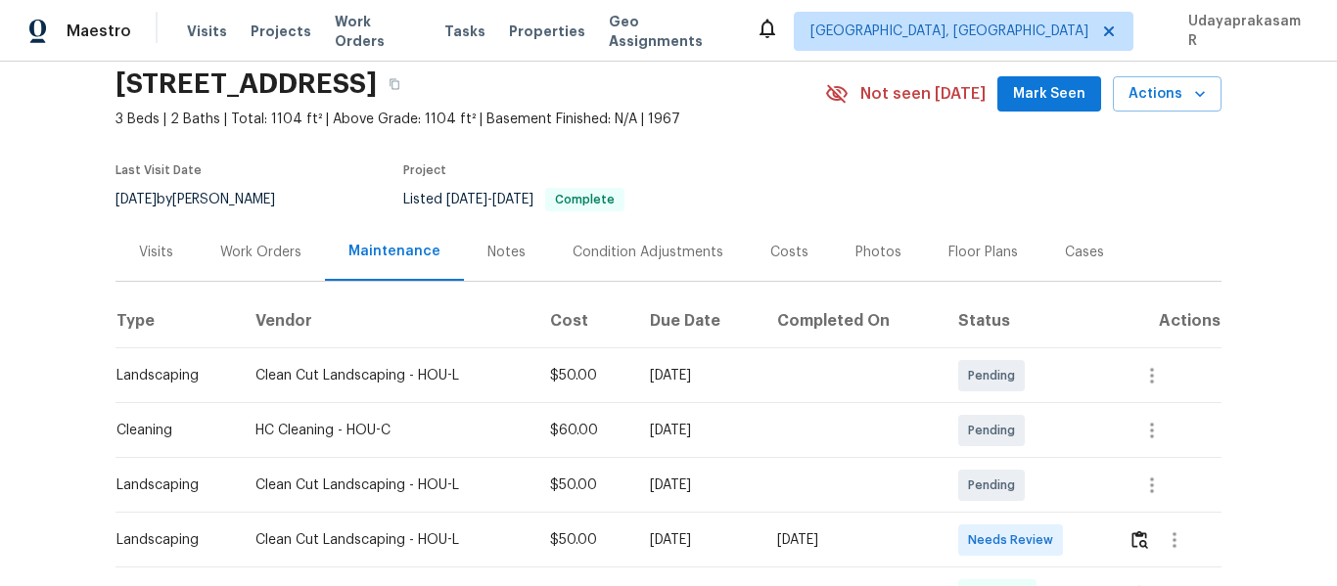
scroll to position [196, 0]
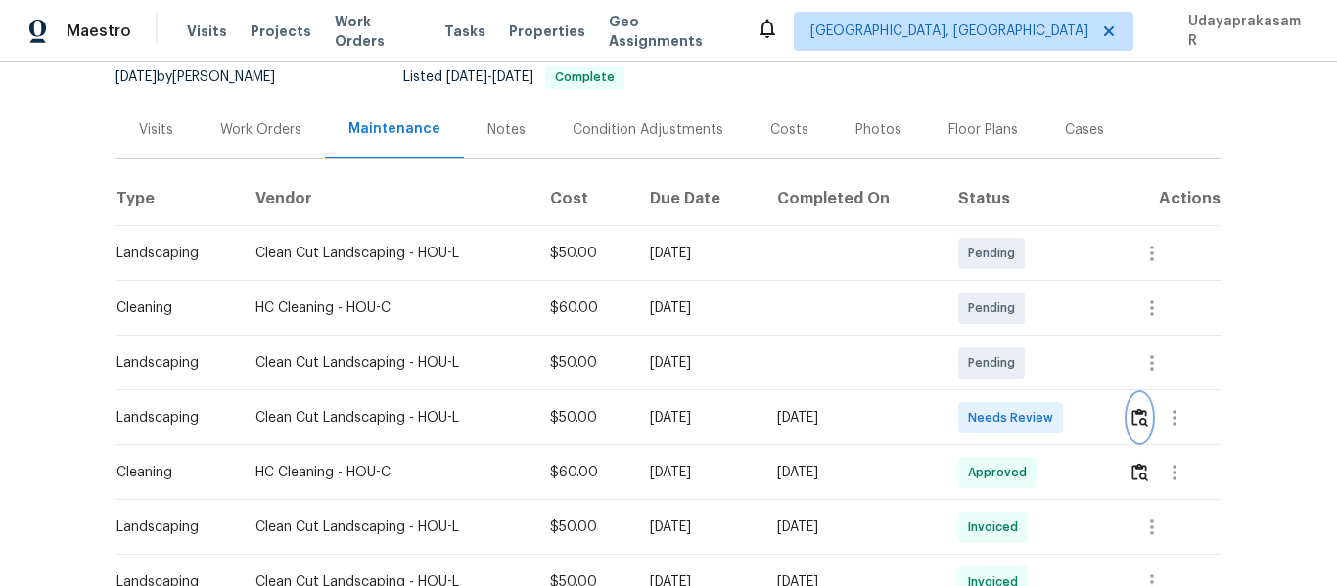
click at [1136, 415] on img "button" at bounding box center [1140, 417] width 17 height 19
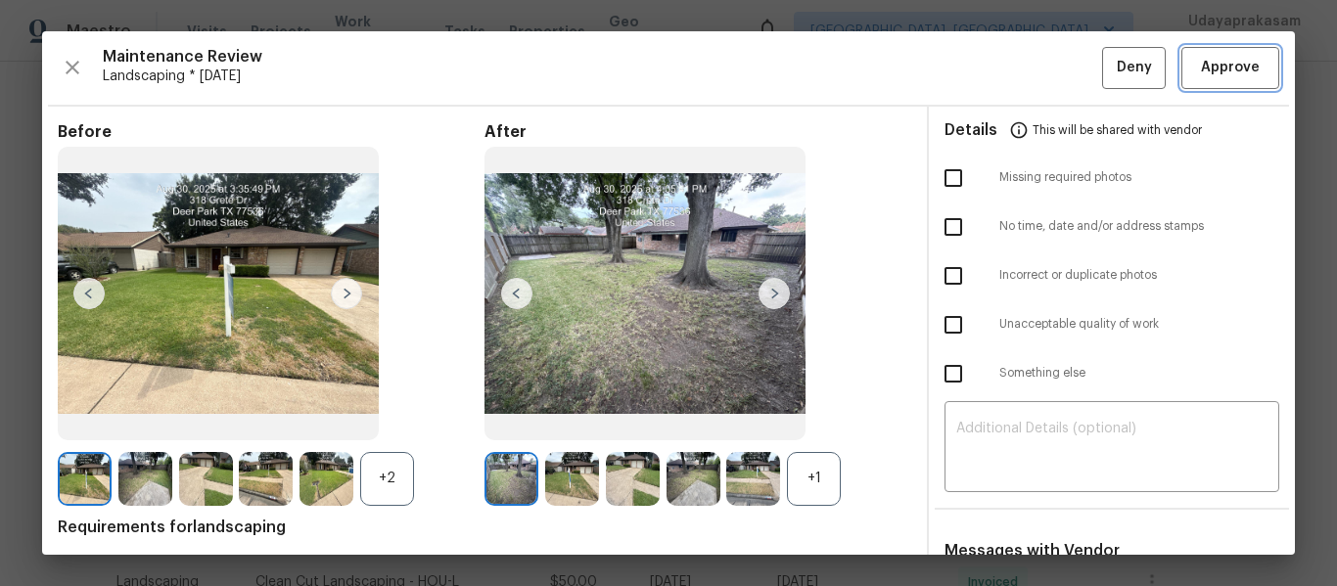
click at [1216, 68] on span "Approve" at bounding box center [1230, 68] width 59 height 24
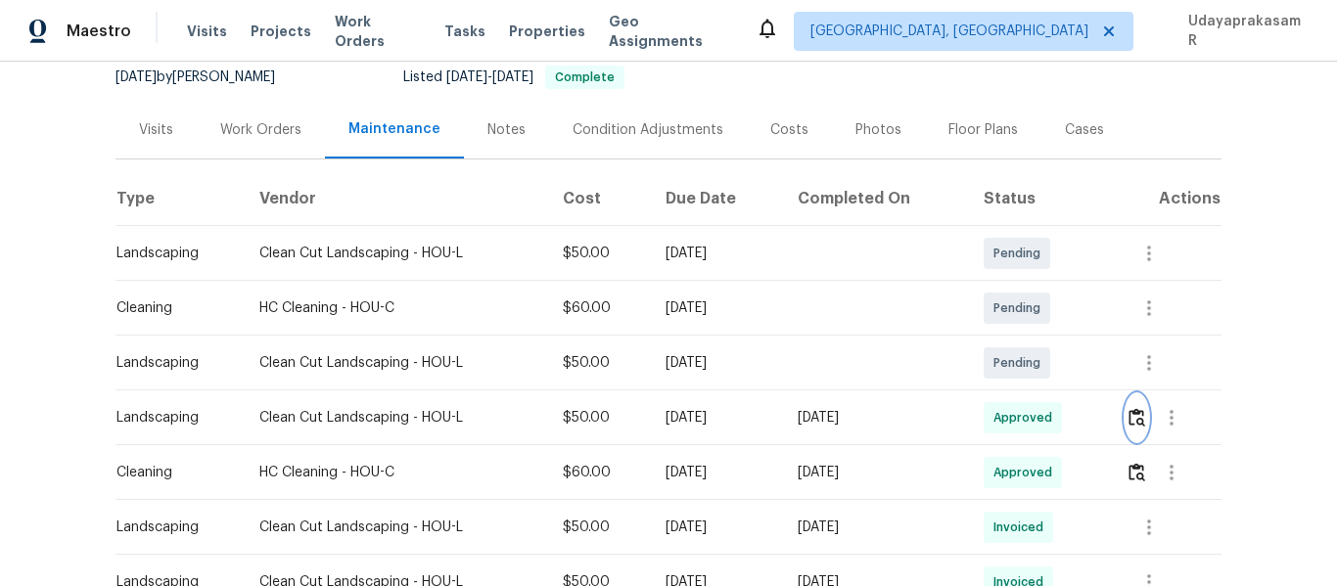
scroll to position [0, 0]
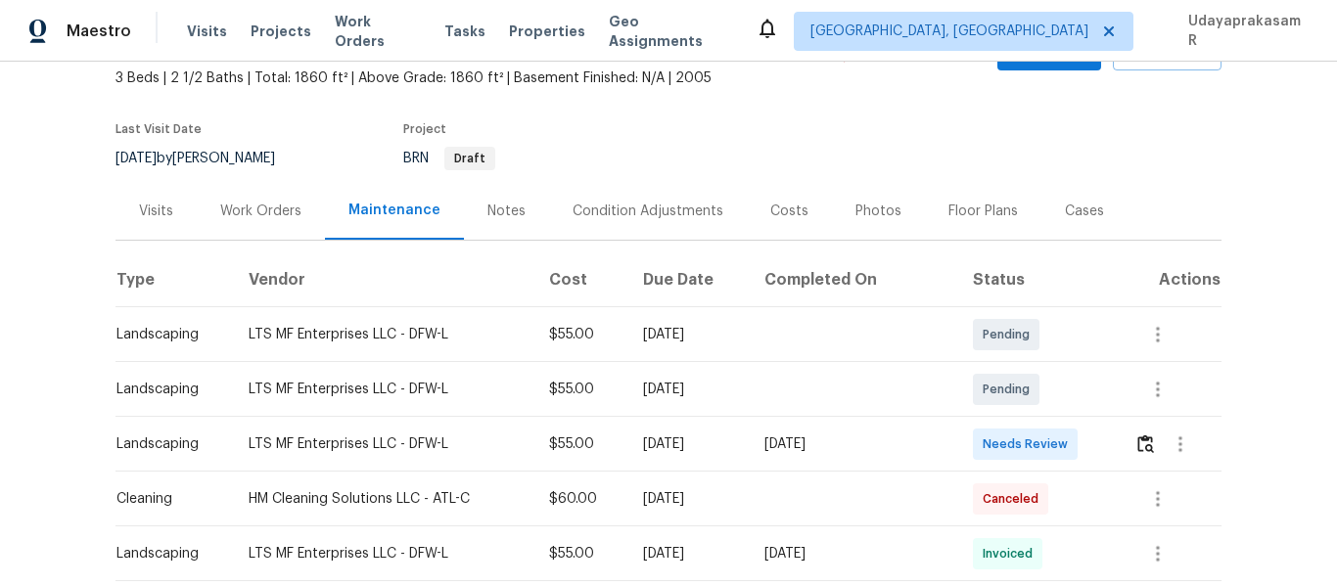
scroll to position [294, 0]
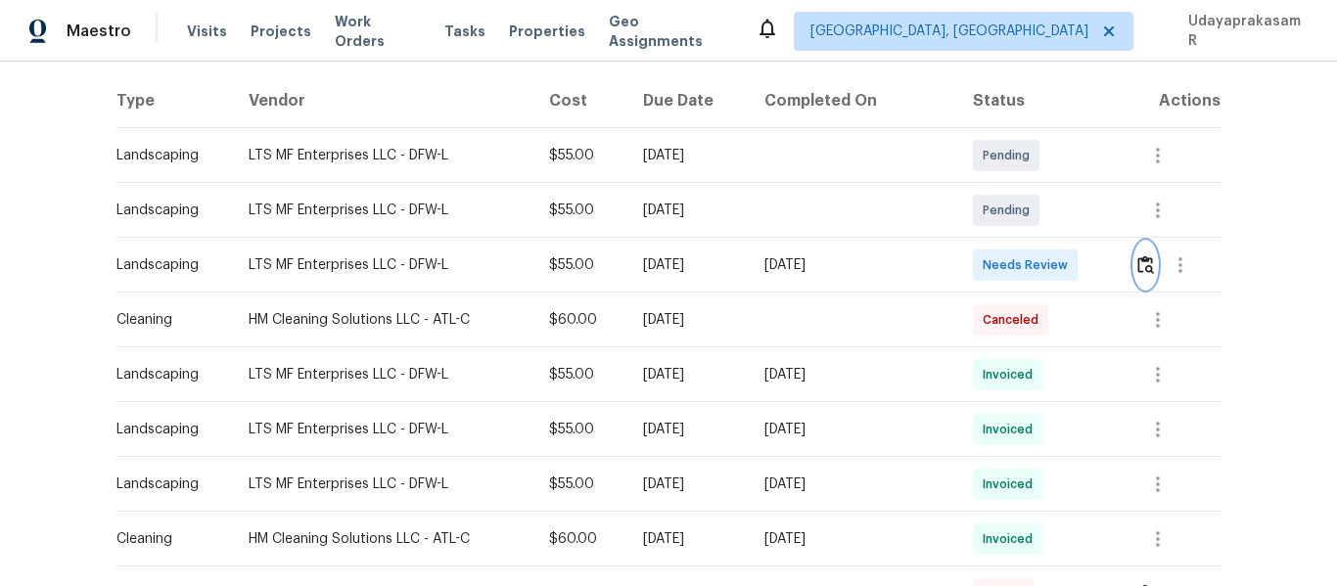
click at [1135, 277] on button "button" at bounding box center [1146, 265] width 23 height 47
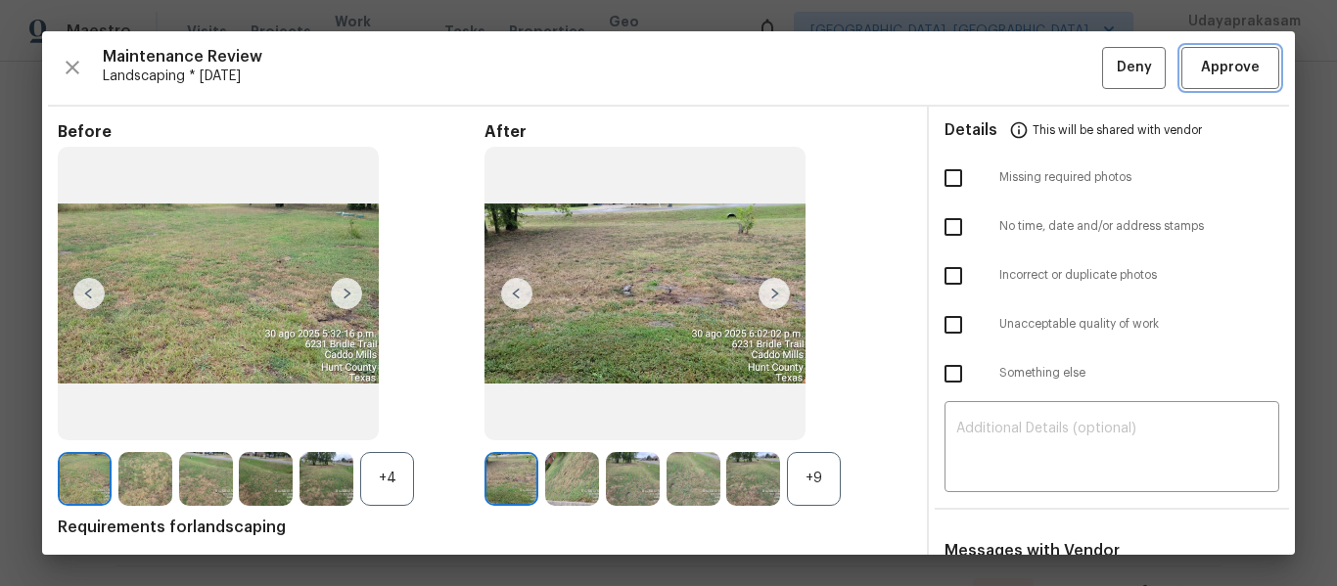
click at [1241, 70] on span "Approve" at bounding box center [1230, 68] width 59 height 24
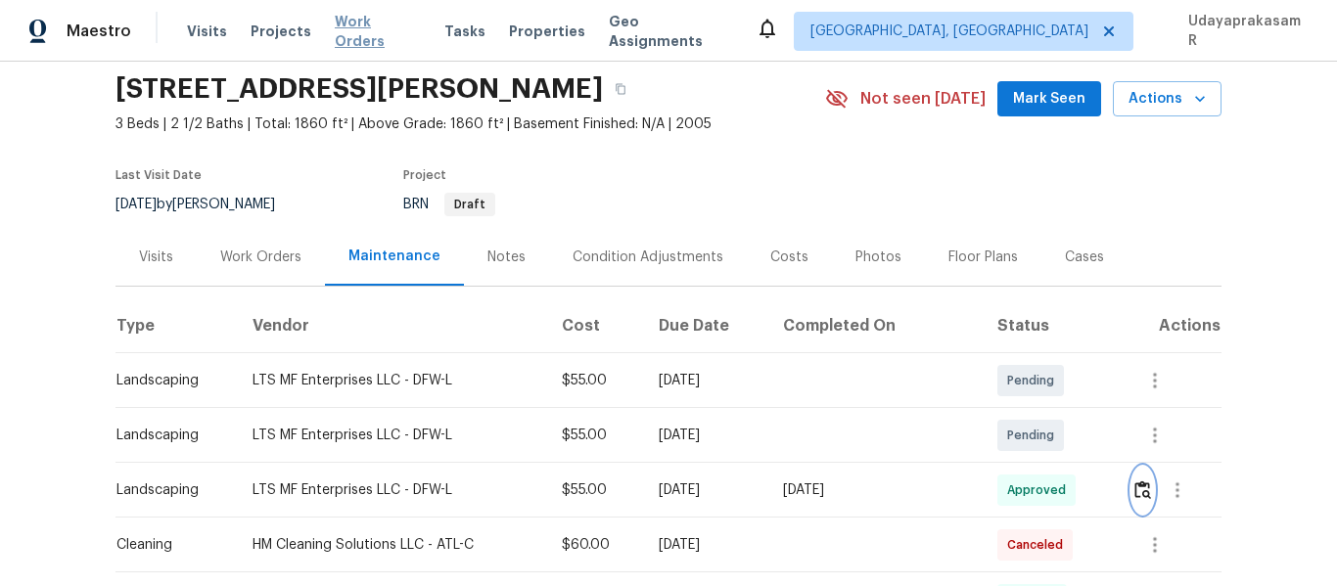
scroll to position [0, 0]
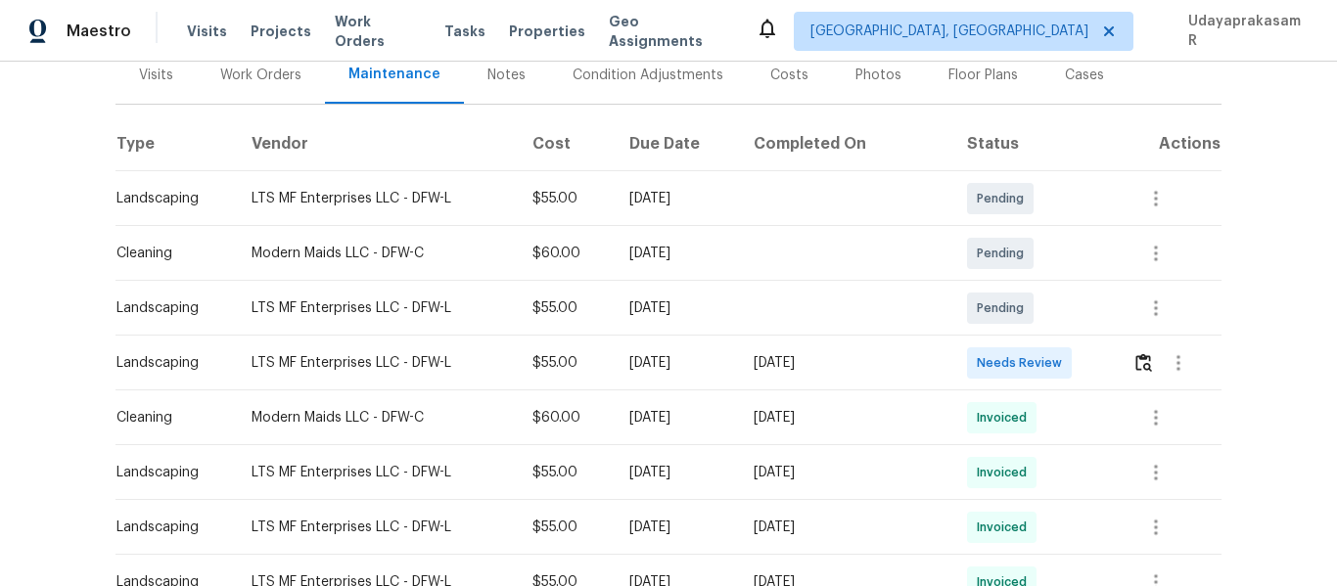
scroll to position [294, 0]
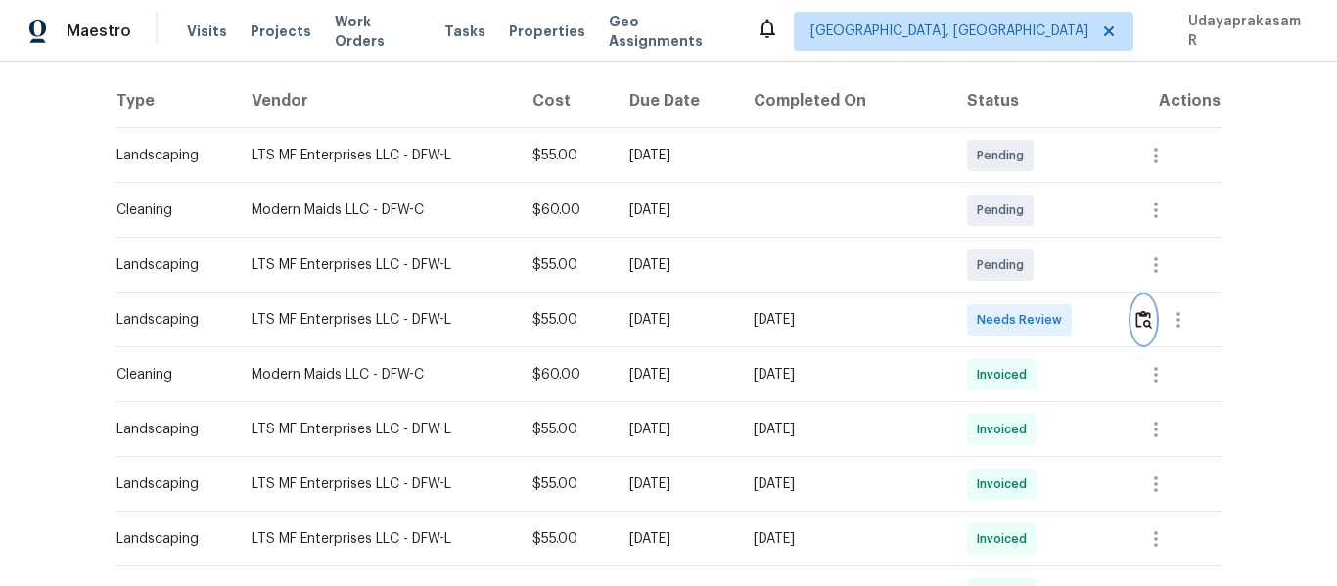
click at [1136, 321] on img "button" at bounding box center [1144, 319] width 17 height 19
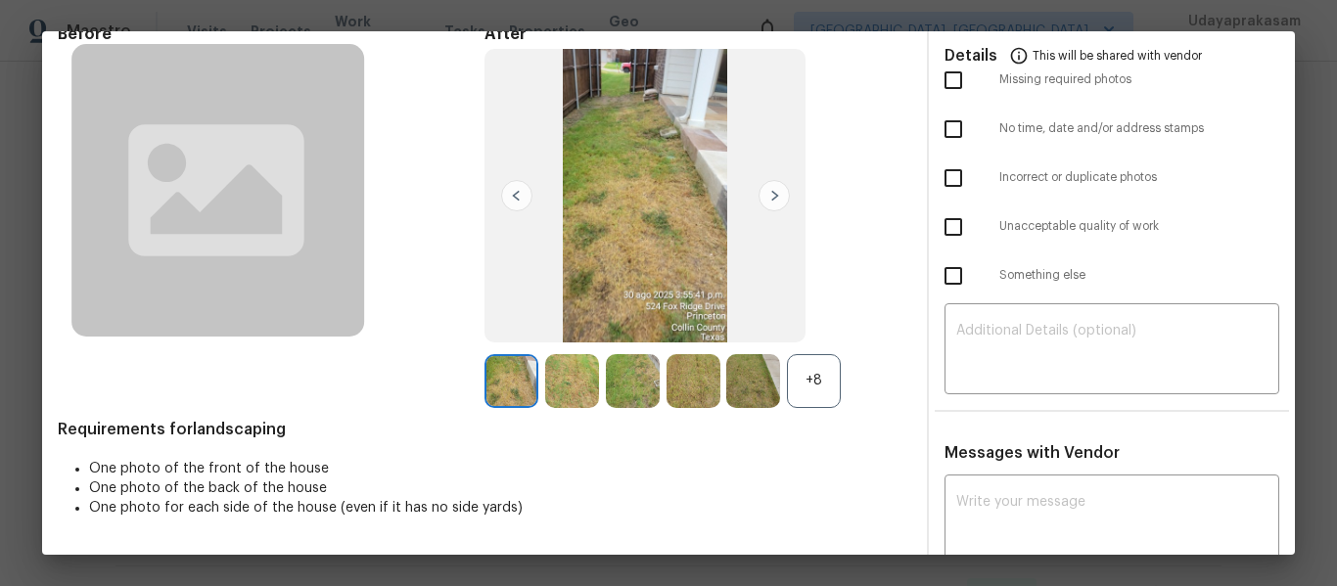
click at [799, 372] on div "+8" at bounding box center [814, 381] width 54 height 54
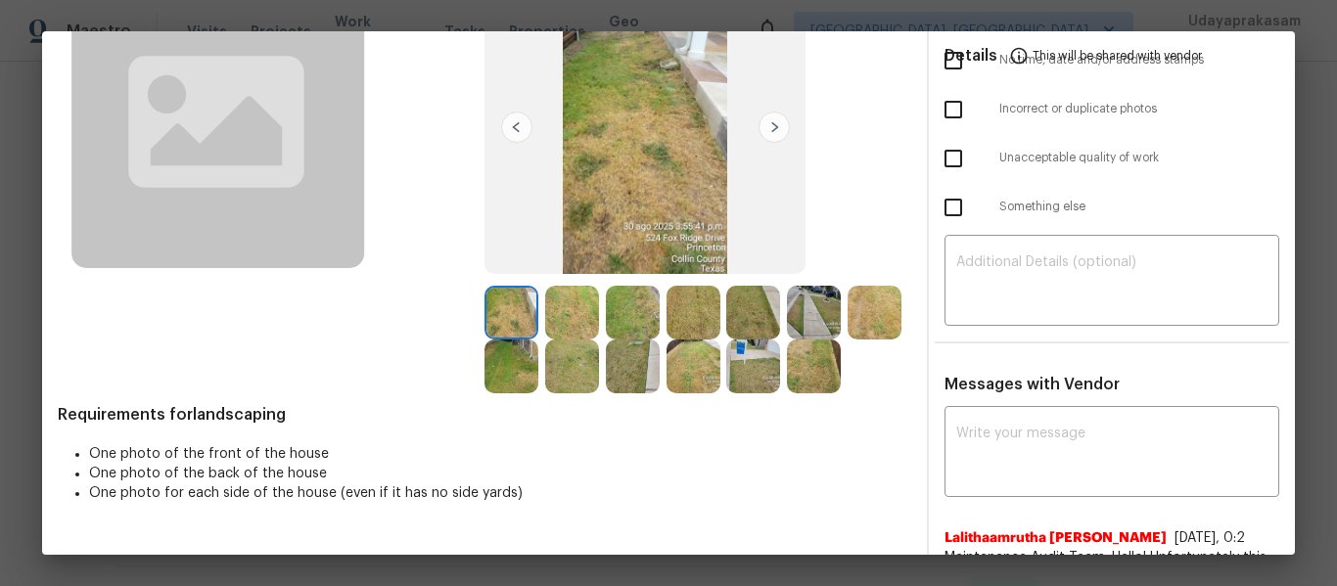
scroll to position [0, 0]
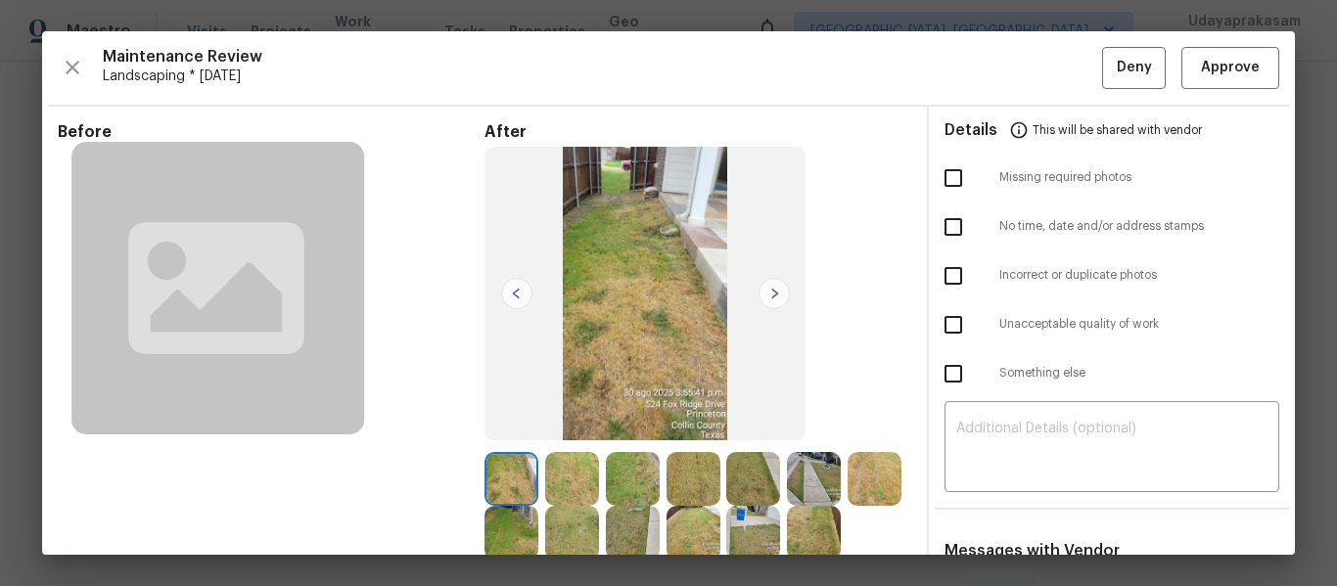
click at [953, 183] on input "checkbox" at bounding box center [953, 178] width 41 height 41
checkbox input "true"
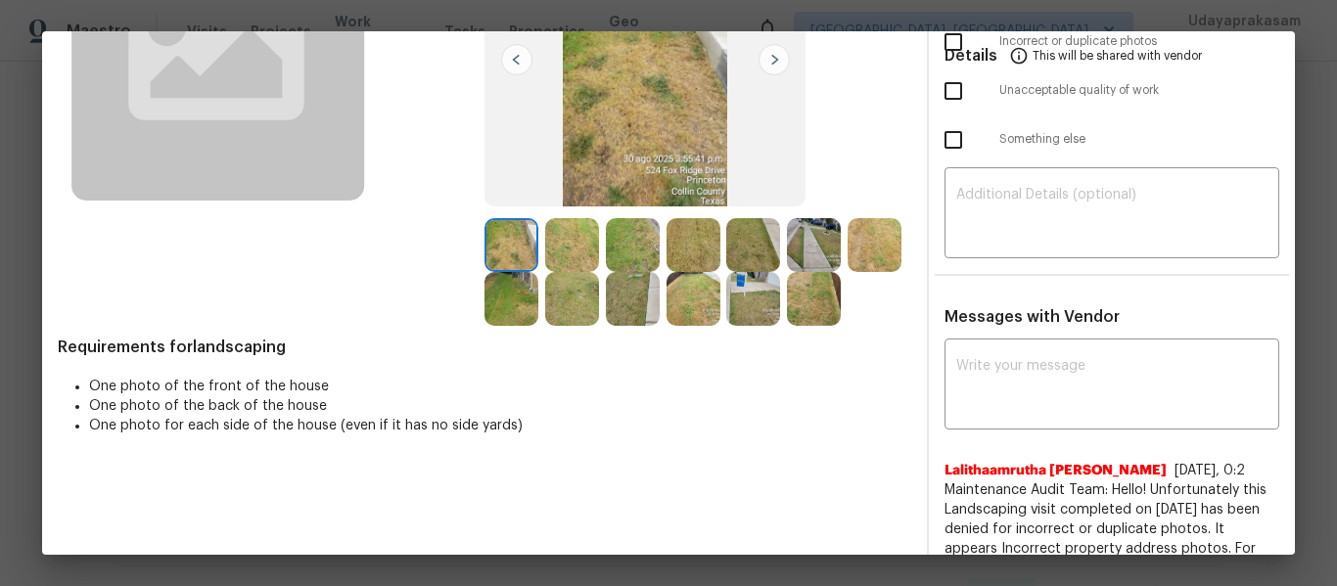
scroll to position [196, 0]
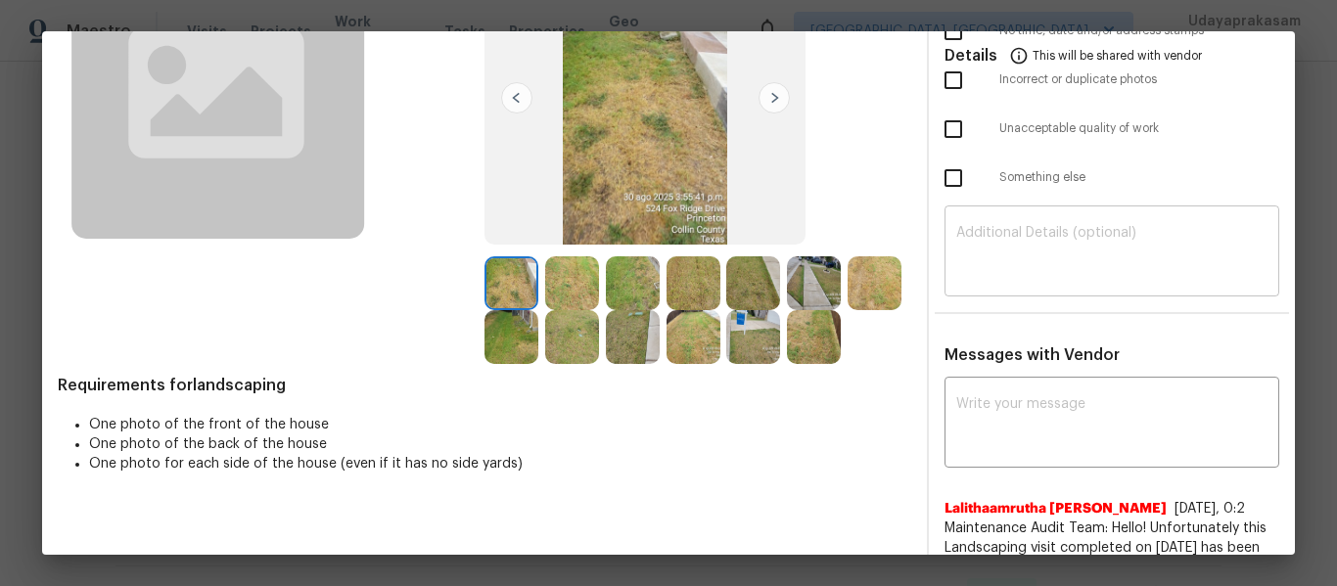
click at [978, 237] on textarea at bounding box center [1111, 253] width 311 height 55
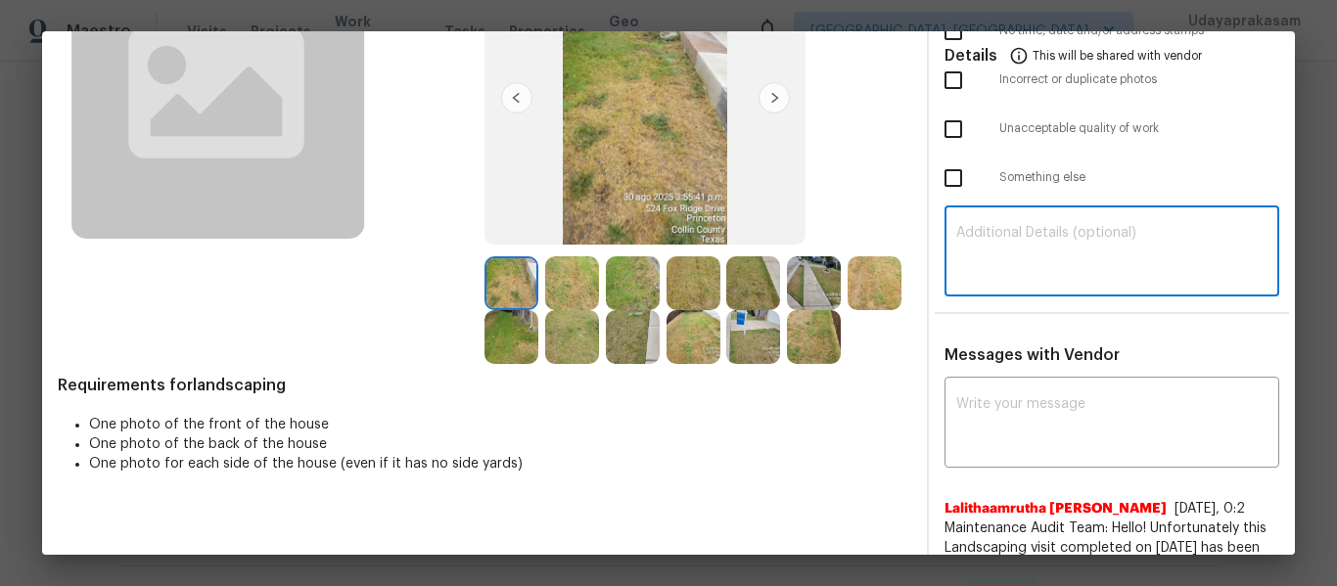
paste textarea "Maintenance Audit Team: Hello! Unfortunately, this landscaping visit completed …"
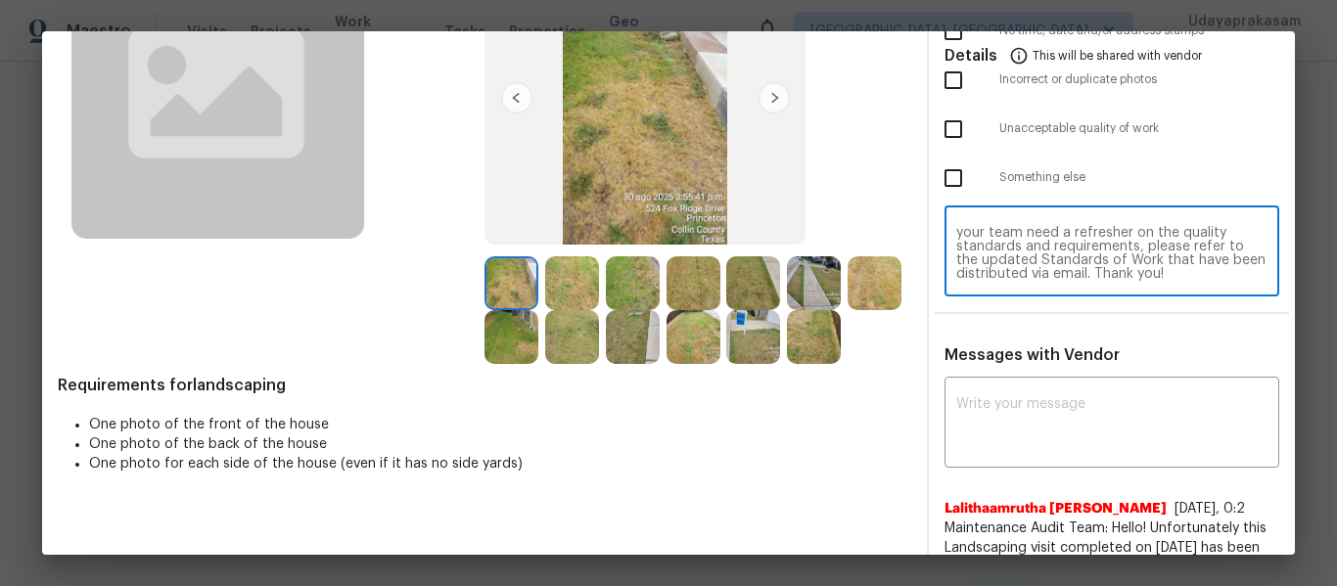
scroll to position [0, 0]
type textarea "Maintenance Audit Team: Hello! Unfortunately, this landscaping visit completed …"
click at [1001, 422] on textarea at bounding box center [1111, 424] width 311 height 55
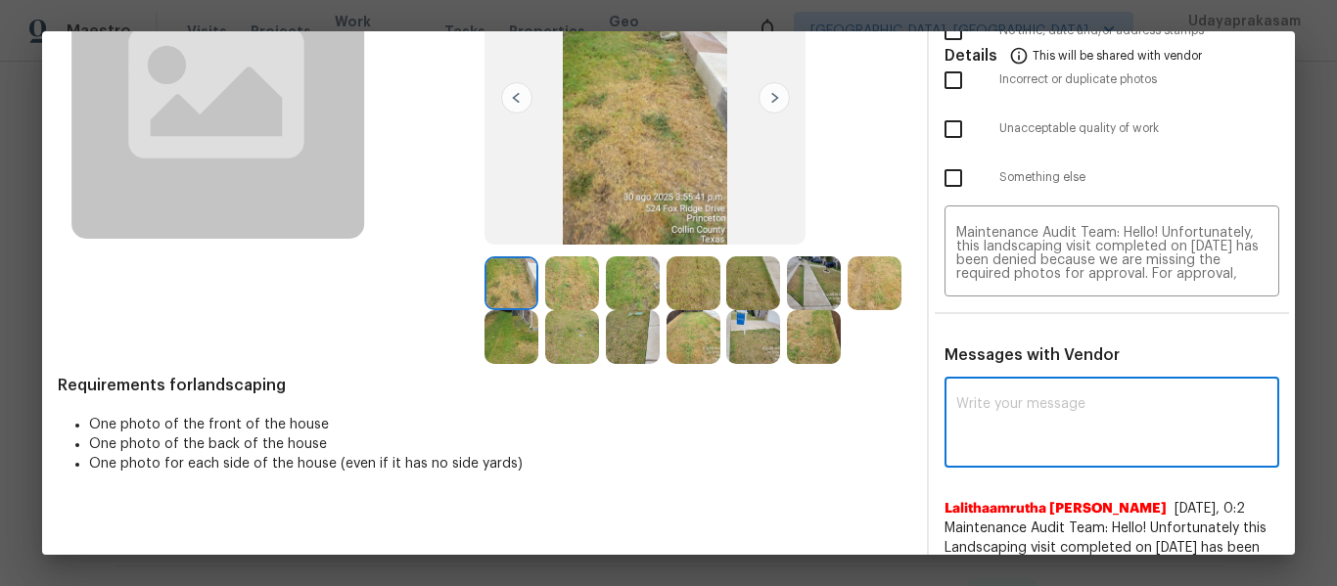
paste textarea "Maintenance Audit Team: Hello! Unfortunately, this landscaping visit completed …"
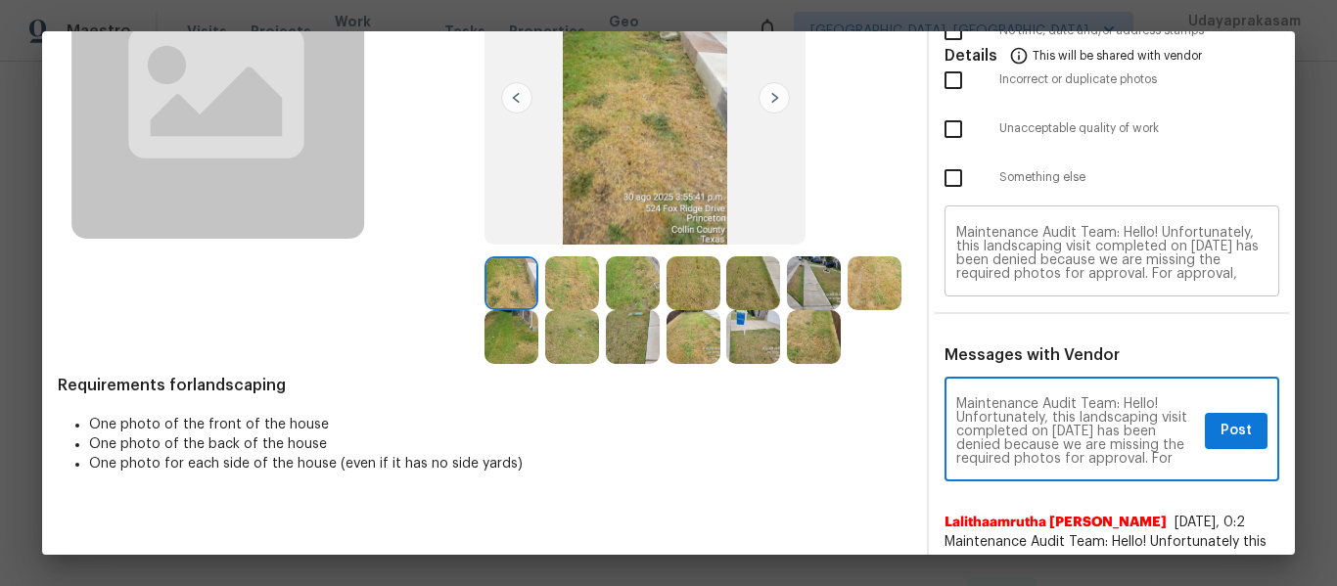
scroll to position [98, 0]
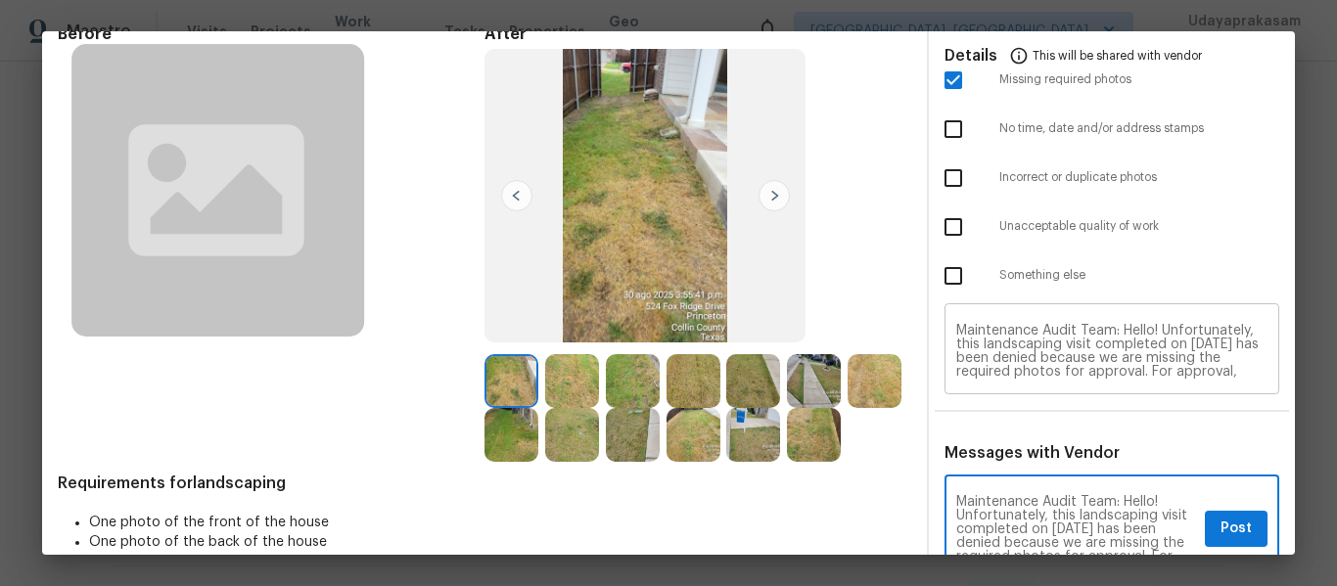
type textarea "Maintenance Audit Team: Hello! Unfortunately, this landscaping visit completed …"
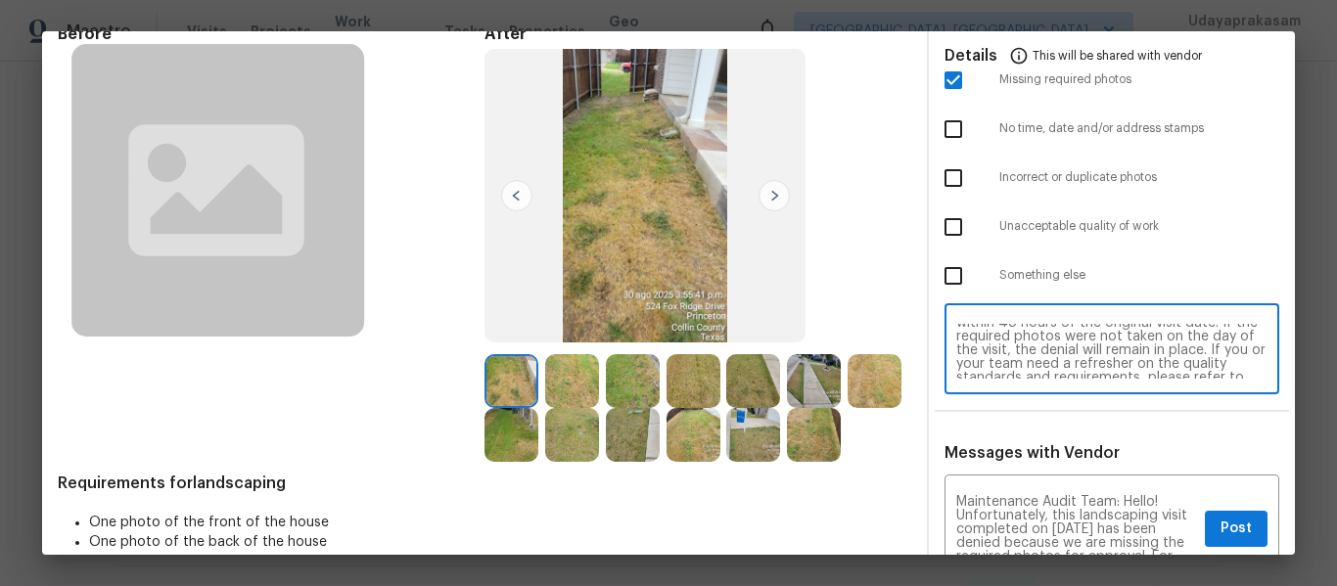
scroll to position [196, 0]
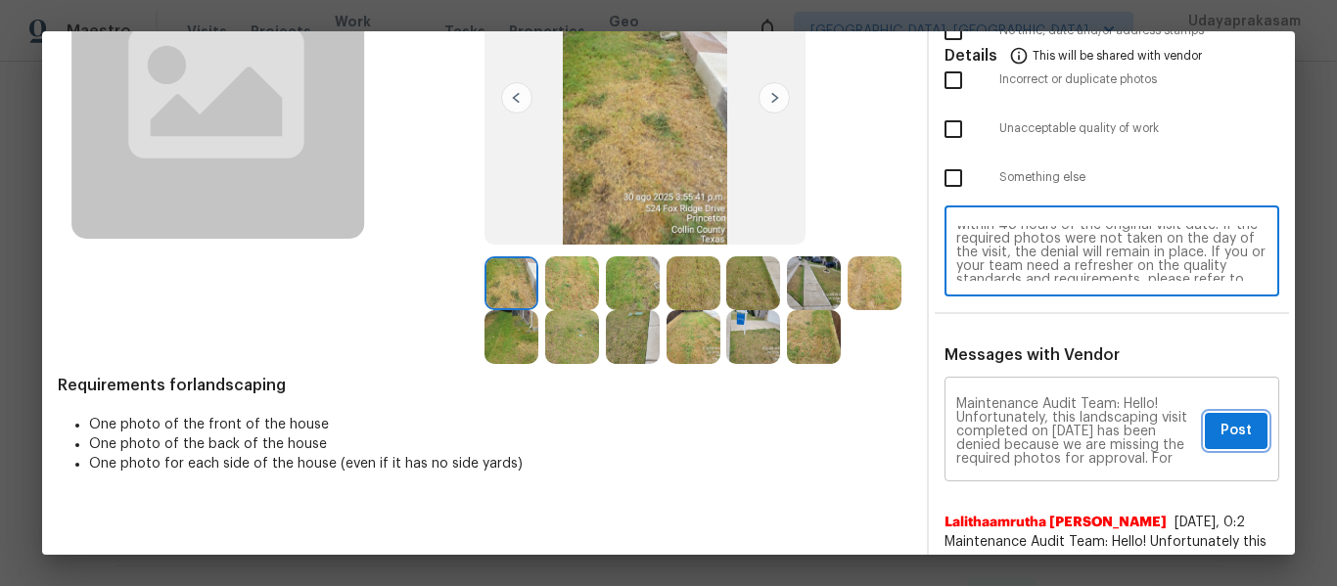
click at [1221, 431] on span "Post" at bounding box center [1236, 431] width 31 height 24
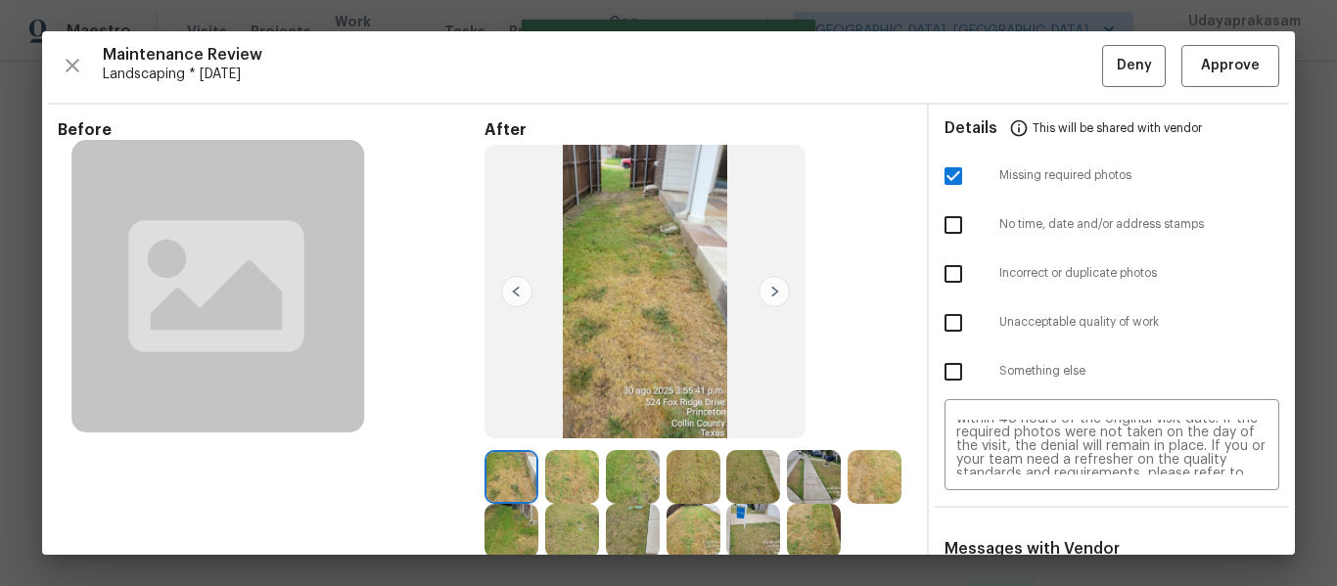
scroll to position [0, 0]
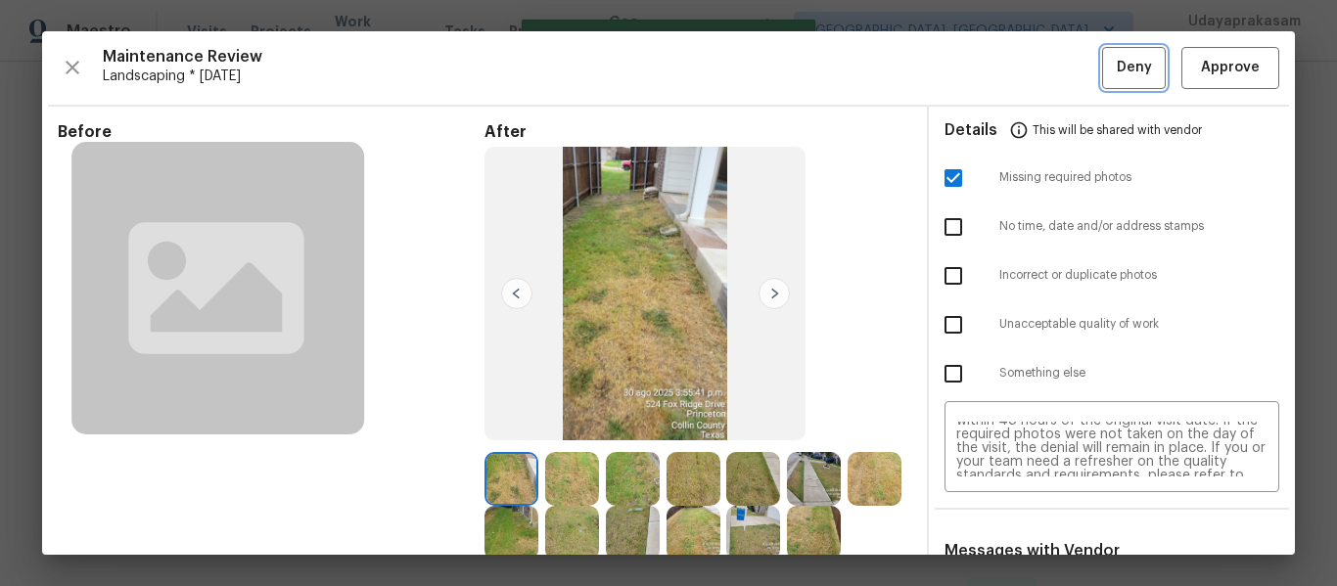
click at [1102, 65] on button "Deny" at bounding box center [1134, 68] width 64 height 42
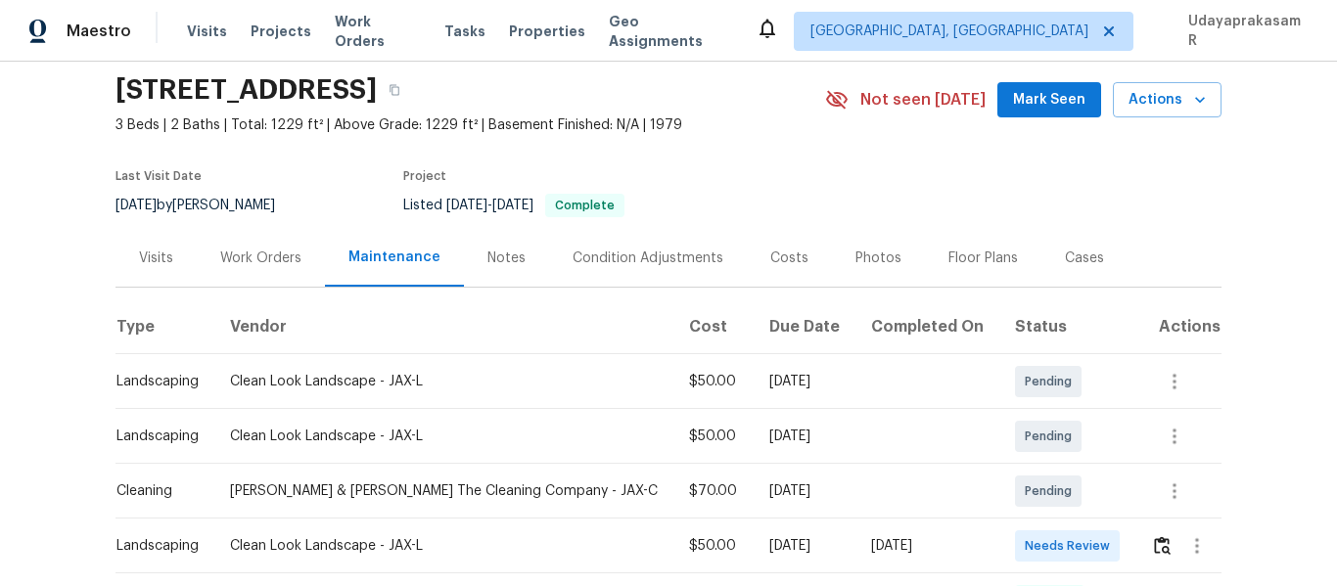
scroll to position [98, 0]
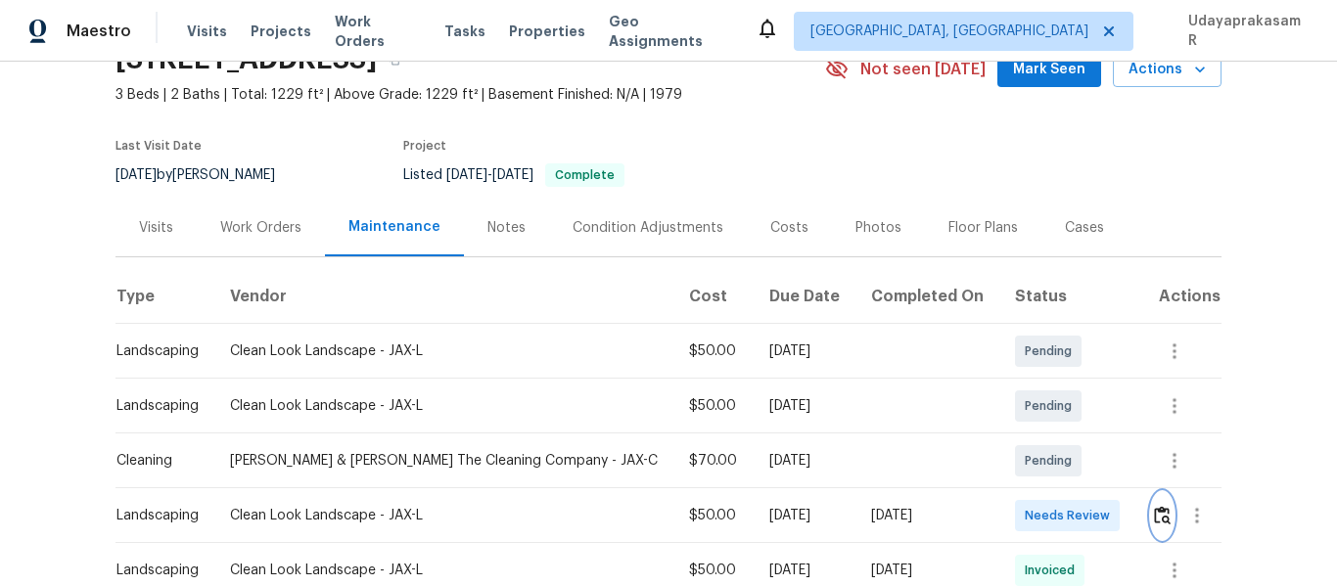
click at [1154, 512] on img "button" at bounding box center [1162, 515] width 17 height 19
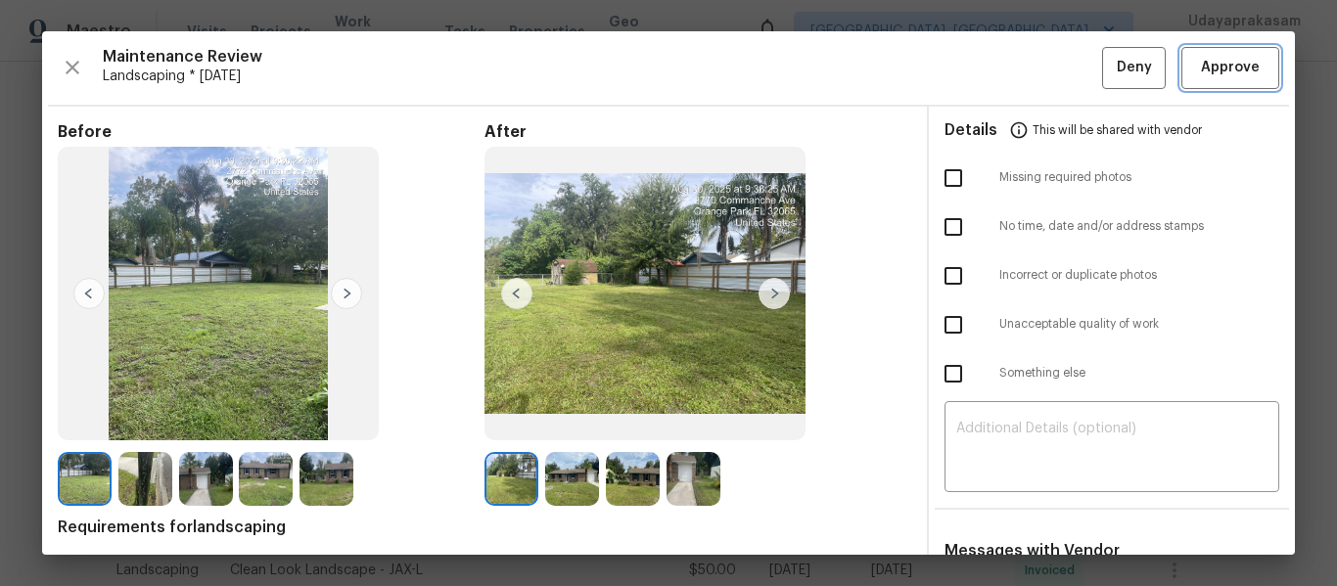
click at [1222, 54] on button "Approve" at bounding box center [1231, 68] width 98 height 42
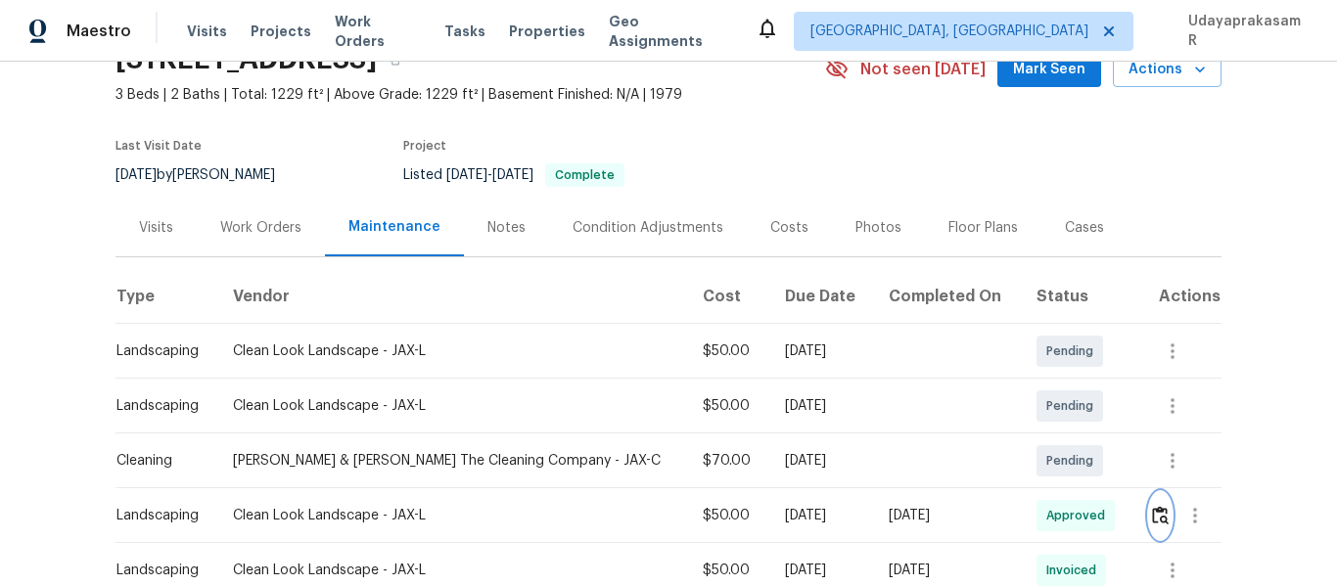
scroll to position [0, 0]
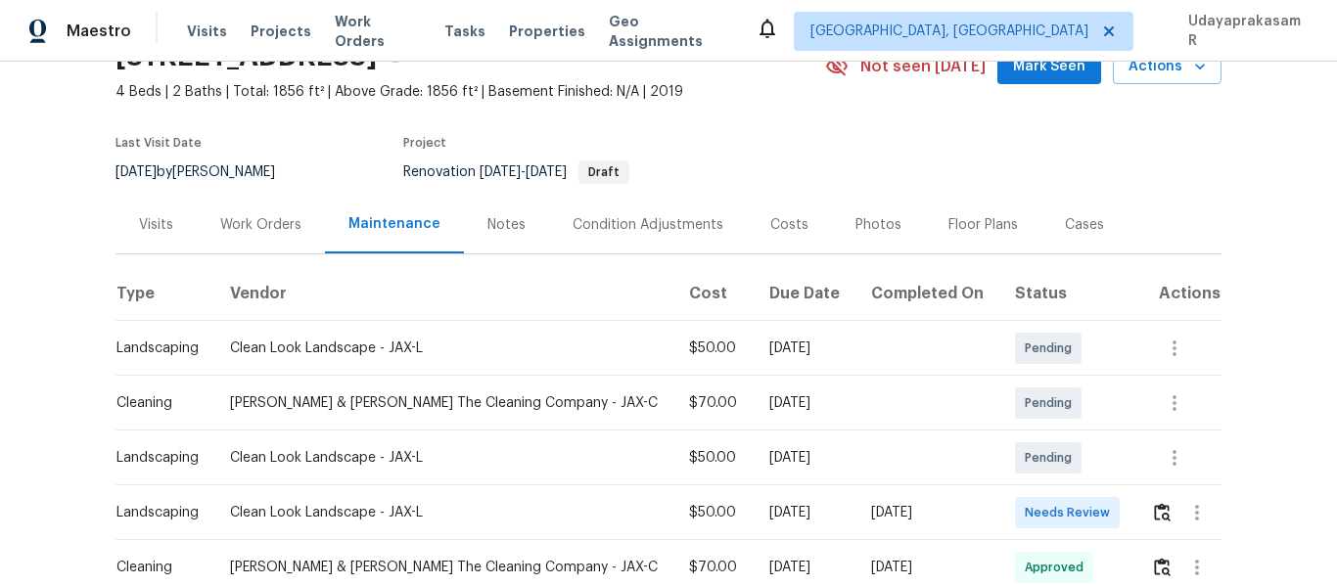
scroll to position [196, 0]
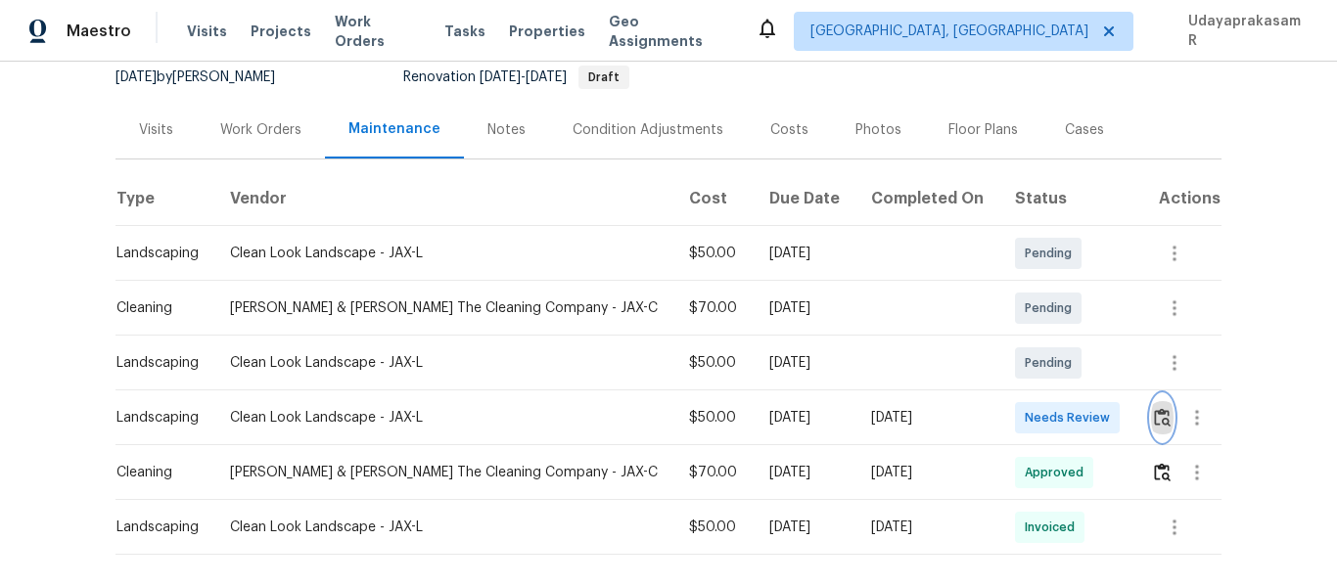
click at [1159, 423] on img "button" at bounding box center [1162, 417] width 17 height 19
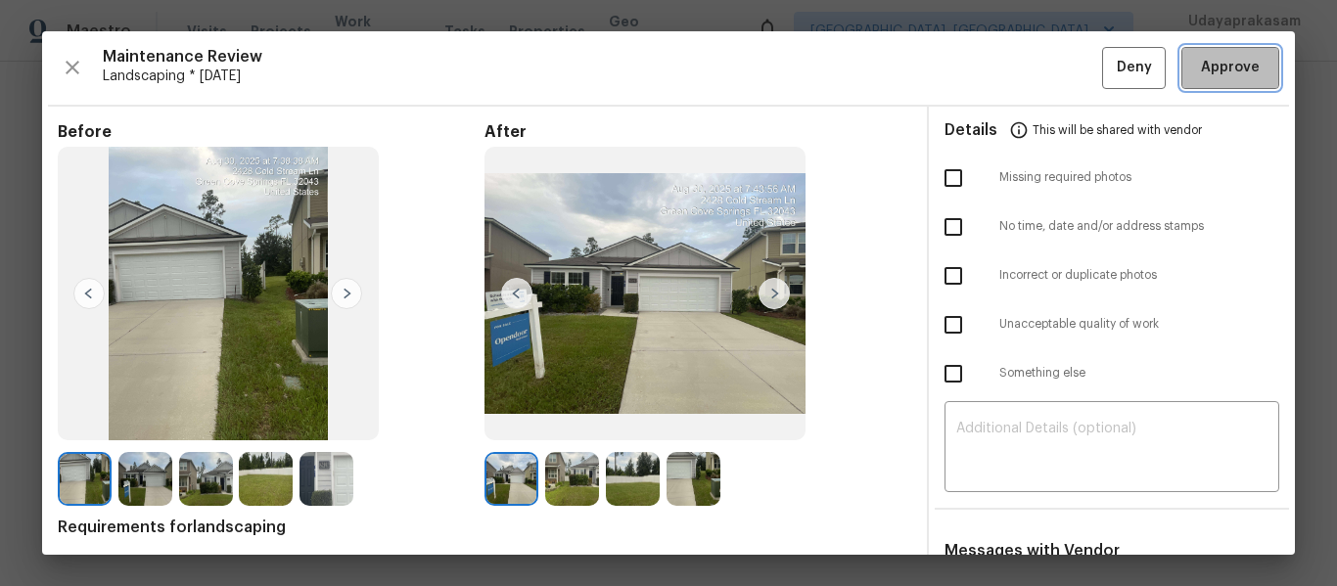
click at [1234, 72] on span "Approve" at bounding box center [1230, 68] width 59 height 24
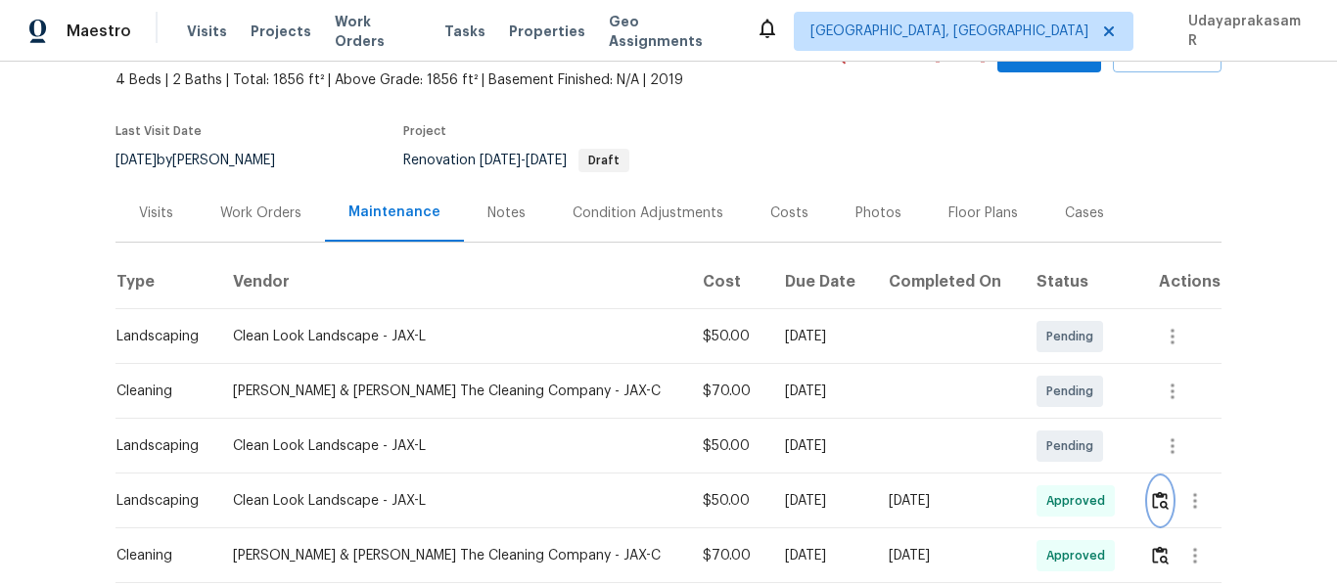
scroll to position [0, 0]
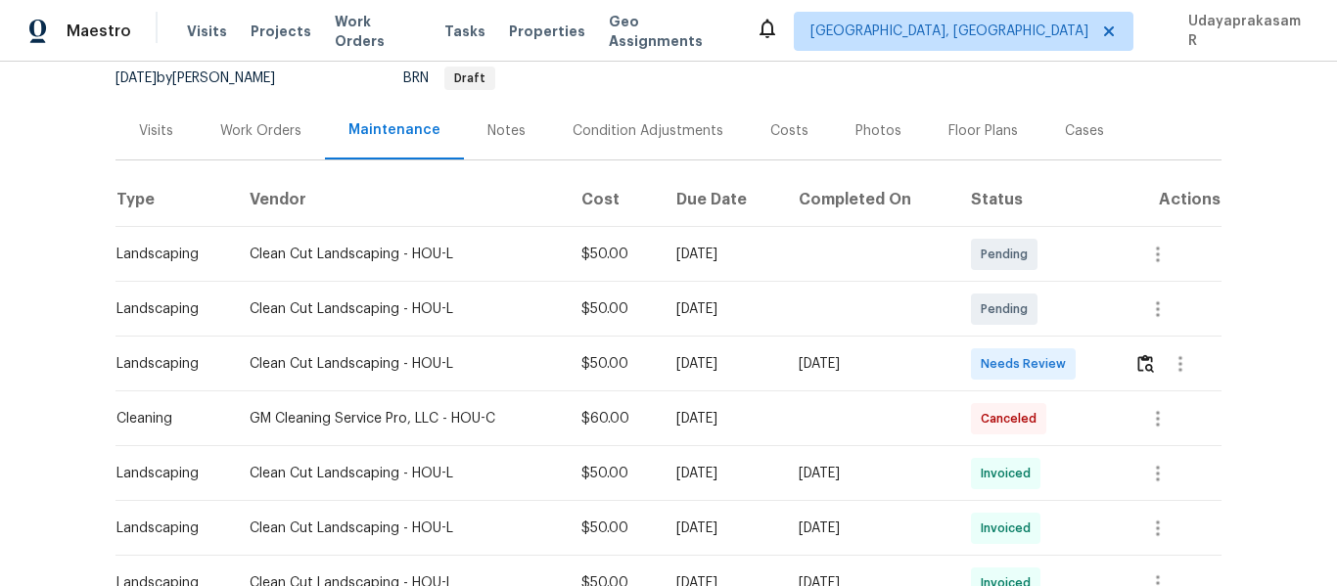
scroll to position [196, 0]
click at [1139, 359] on img "button" at bounding box center [1146, 362] width 17 height 19
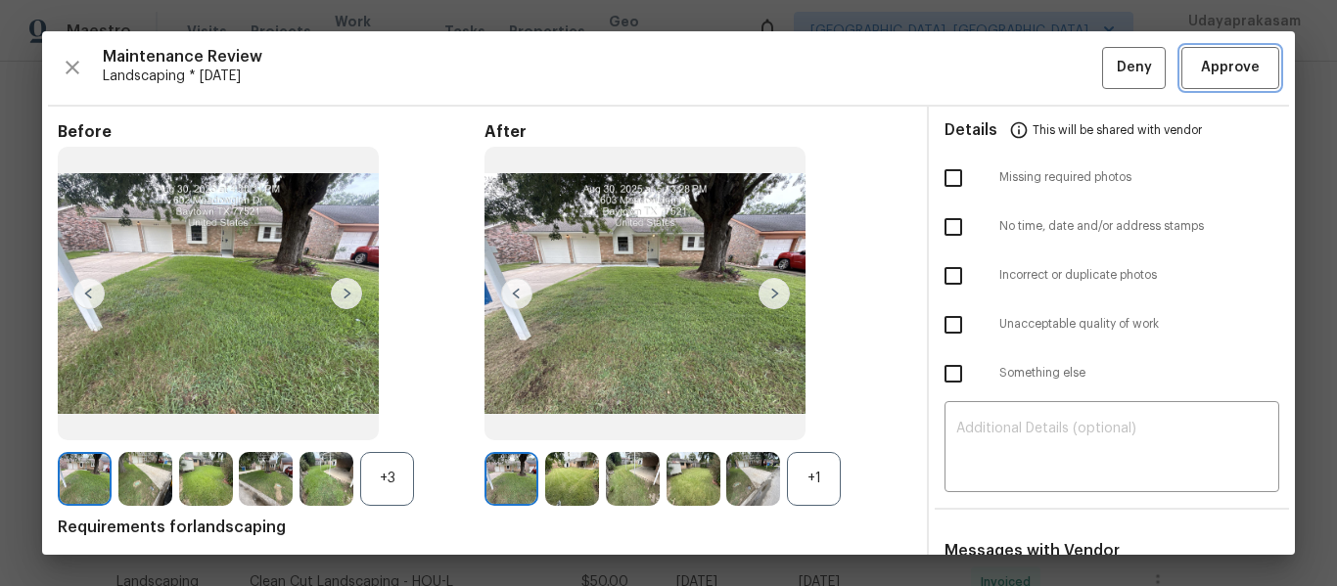
click at [1201, 70] on span "Approve" at bounding box center [1230, 68] width 59 height 24
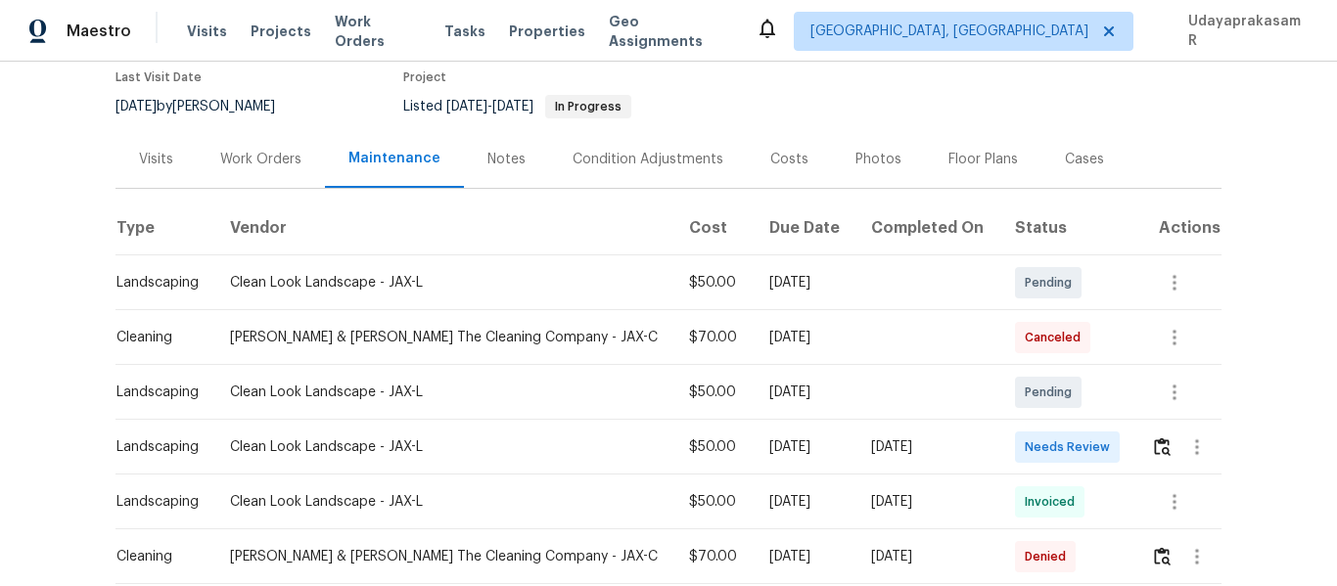
scroll to position [196, 0]
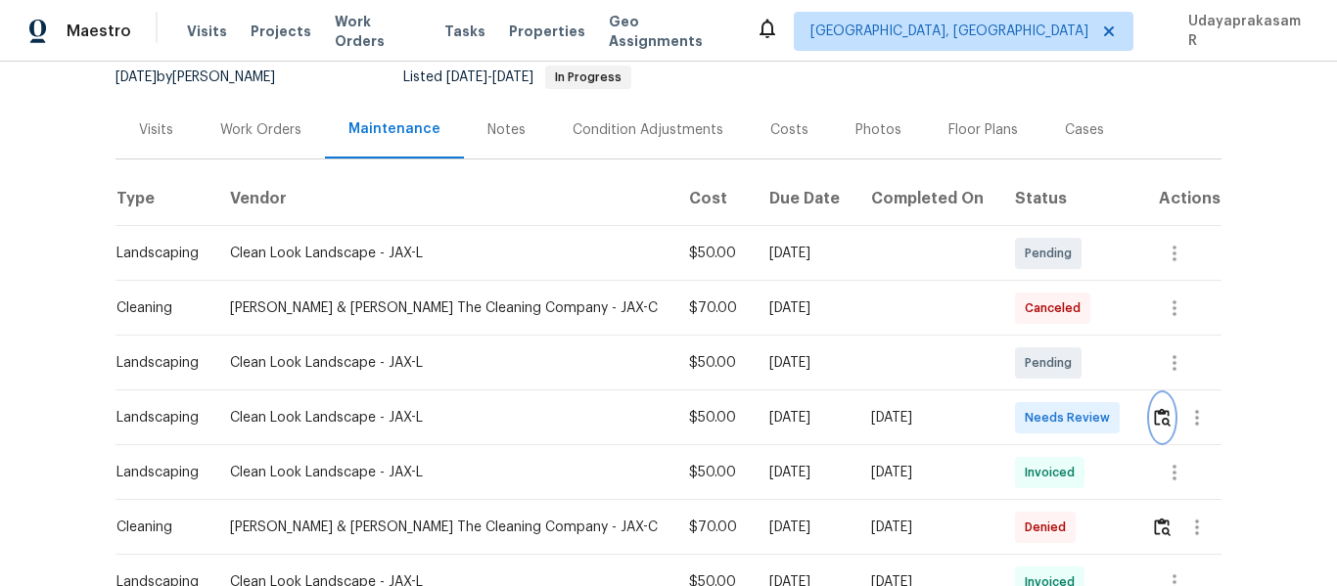
click at [1154, 414] on img "button" at bounding box center [1162, 417] width 17 height 19
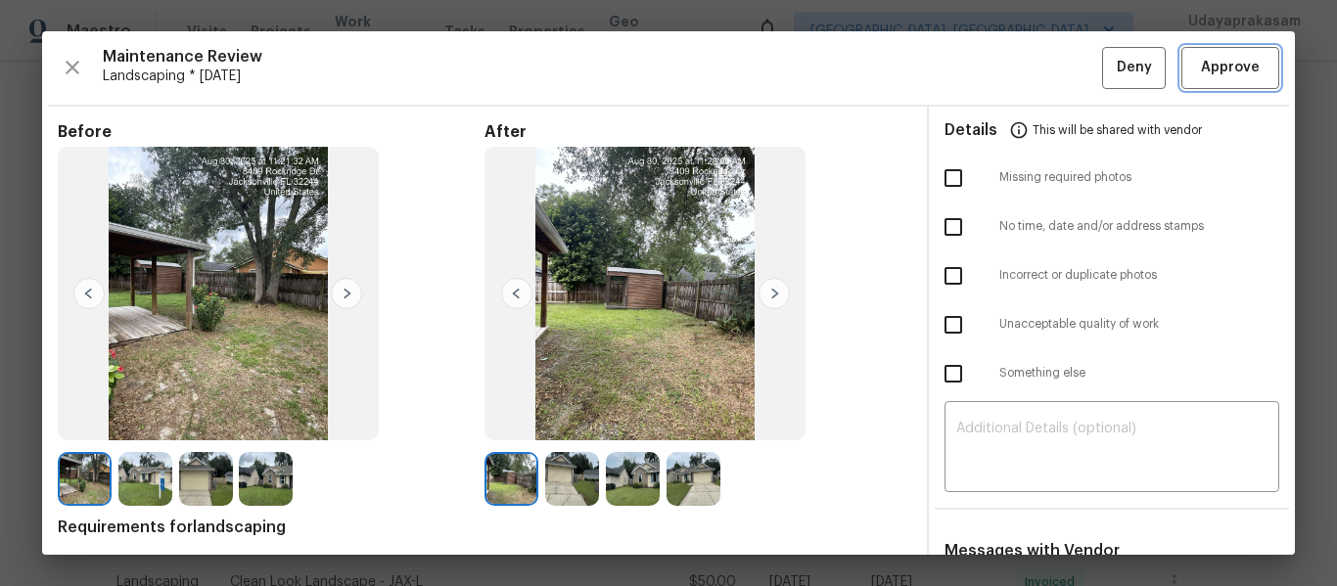
click at [1226, 70] on span "Approve" at bounding box center [1230, 68] width 59 height 24
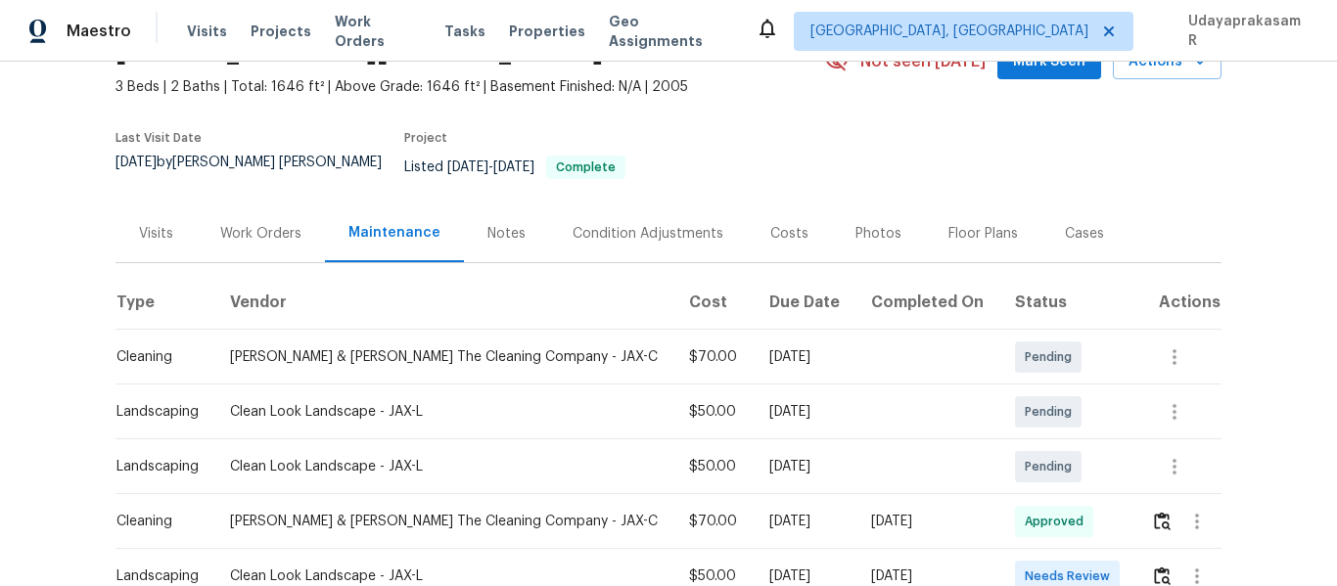
scroll to position [196, 0]
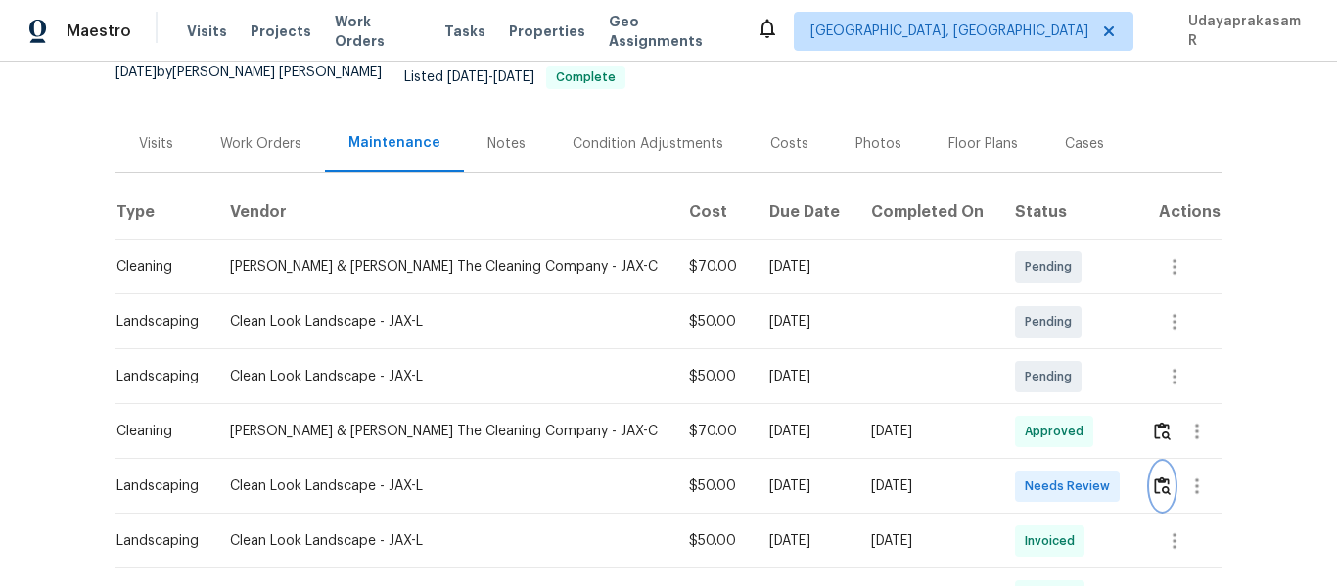
click at [1154, 477] on img "button" at bounding box center [1162, 486] width 17 height 19
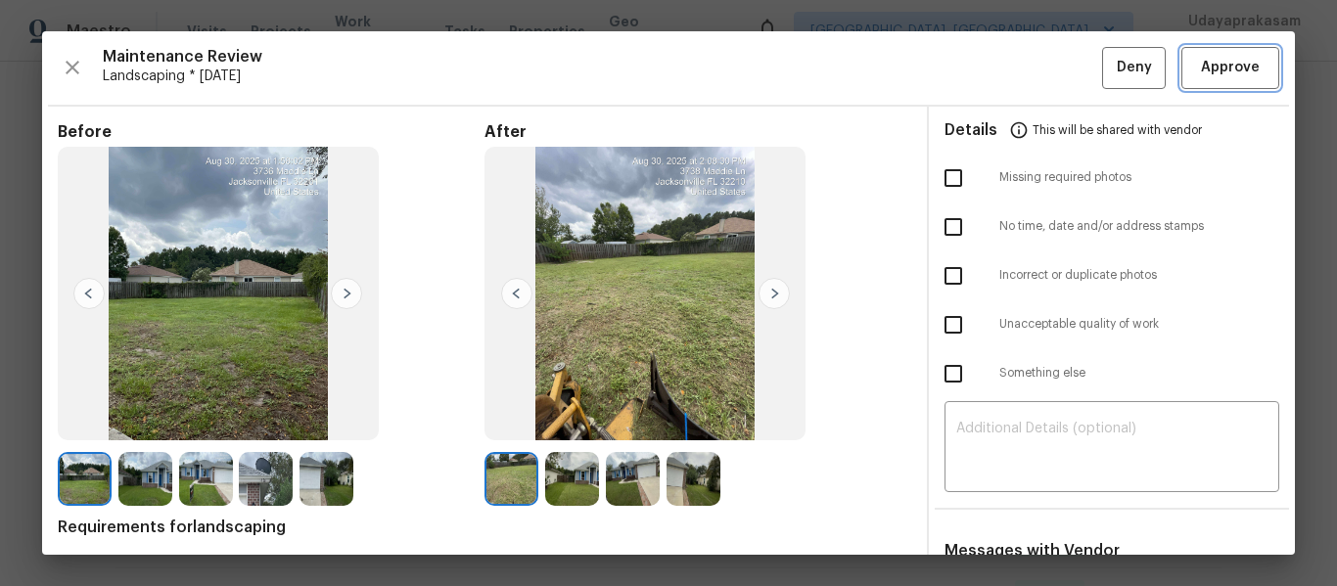
click at [1205, 77] on span "Approve" at bounding box center [1230, 68] width 59 height 24
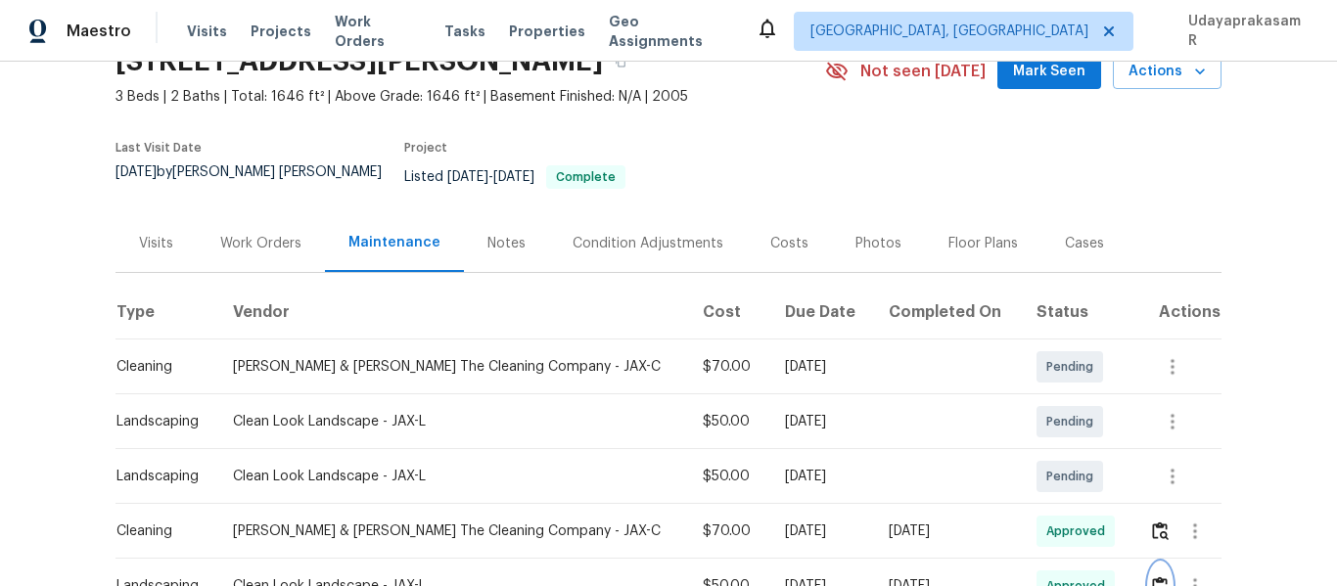
scroll to position [0, 0]
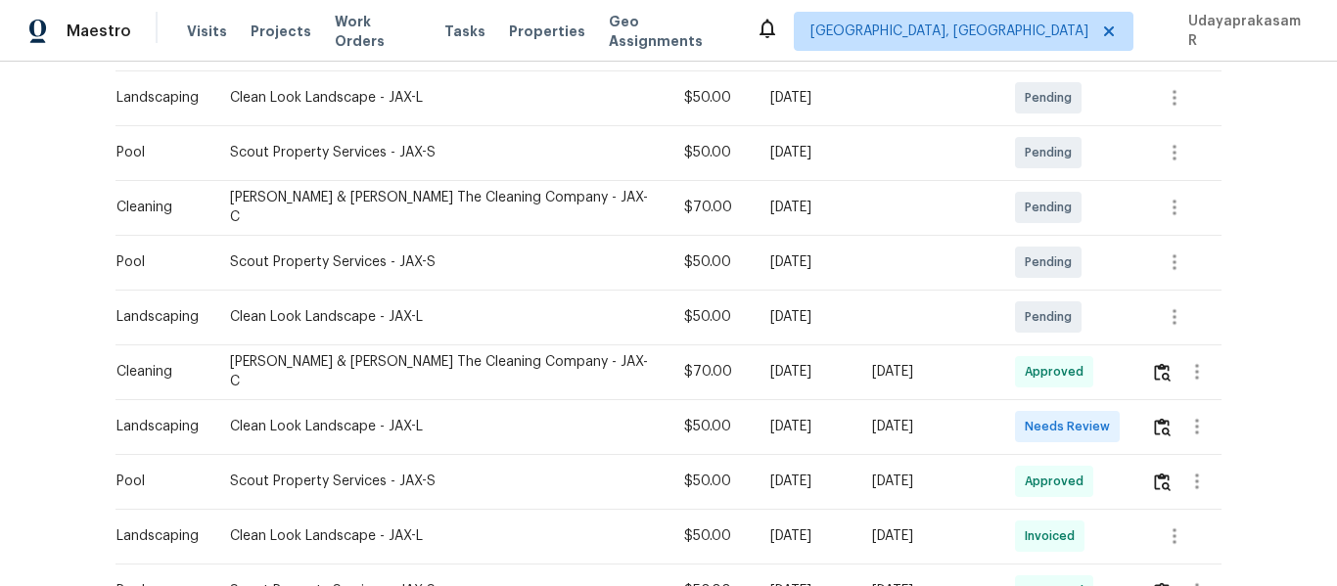
scroll to position [392, 0]
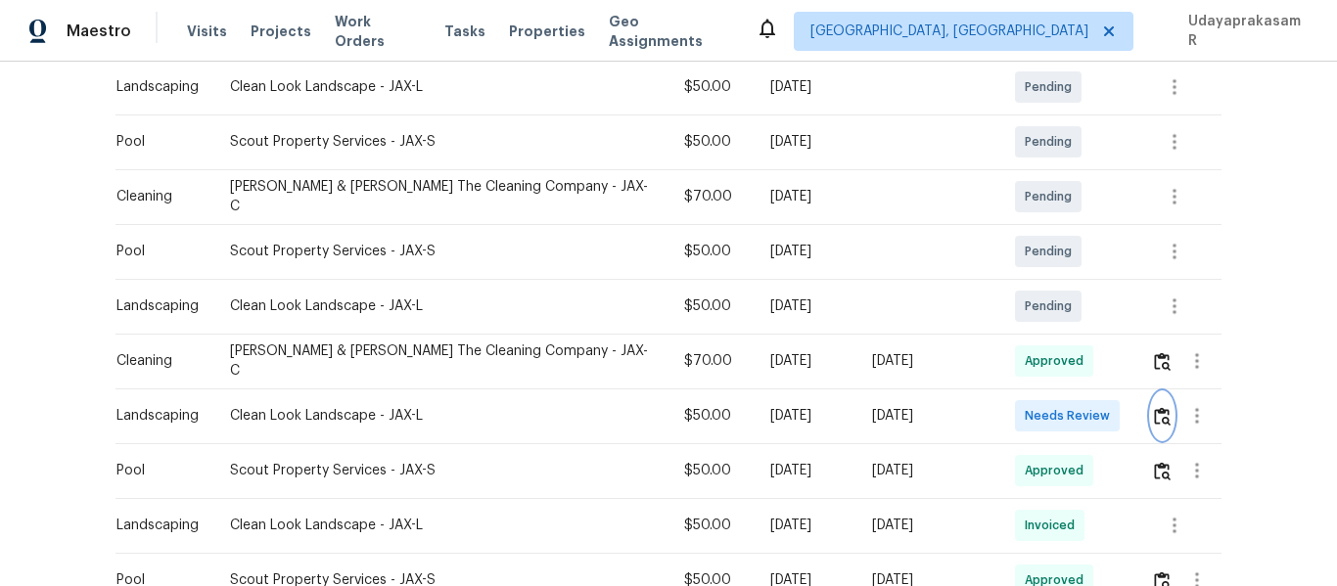
click at [1154, 407] on img "button" at bounding box center [1162, 416] width 17 height 19
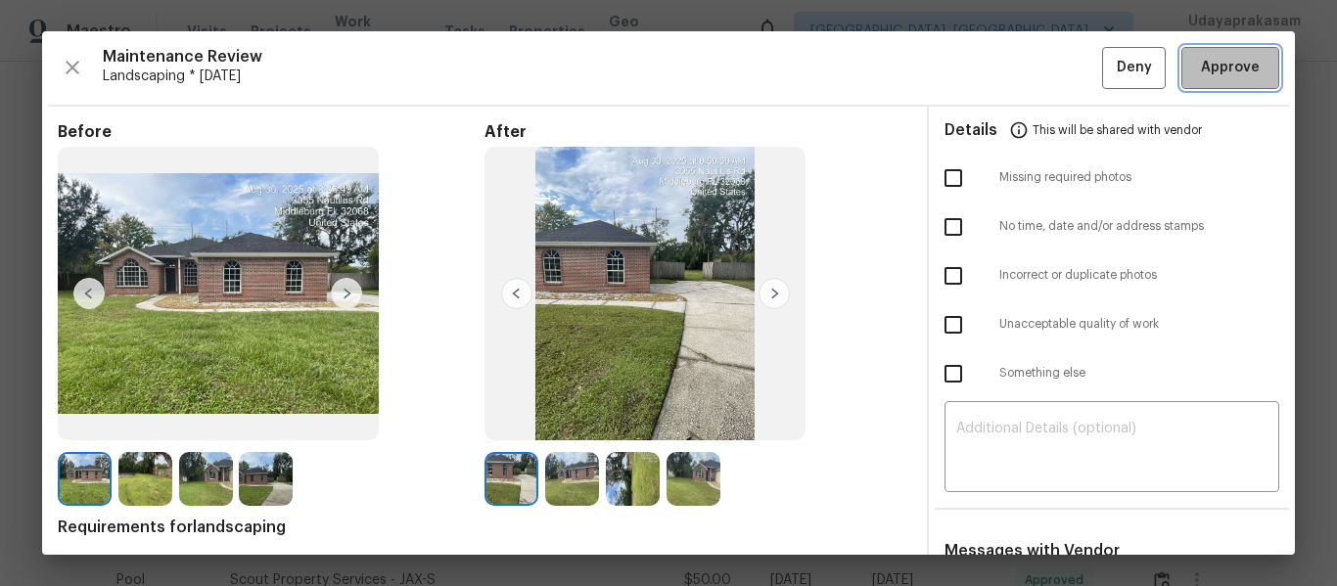
click at [1220, 56] on span "Approve" at bounding box center [1230, 68] width 59 height 24
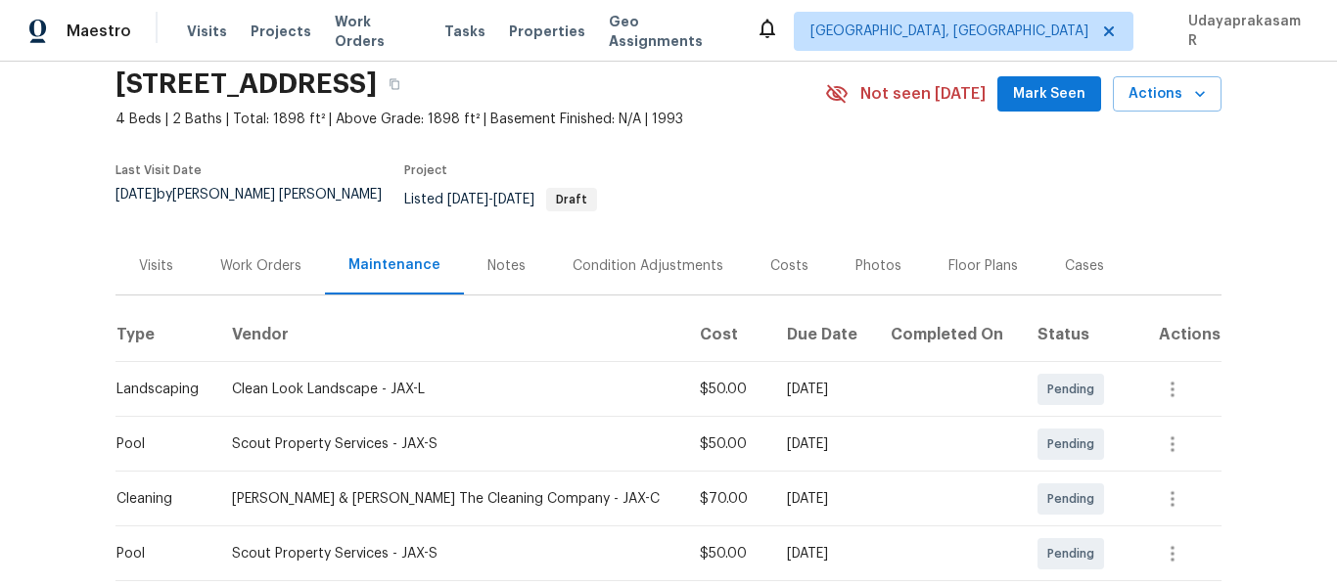
scroll to position [0, 0]
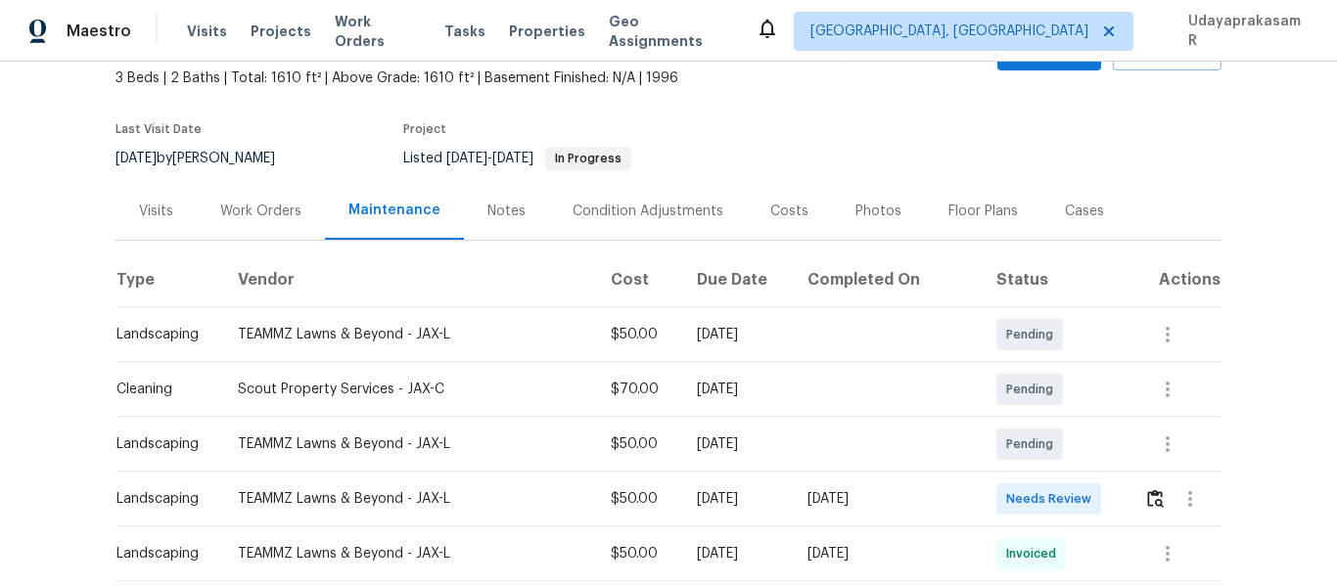
scroll to position [294, 0]
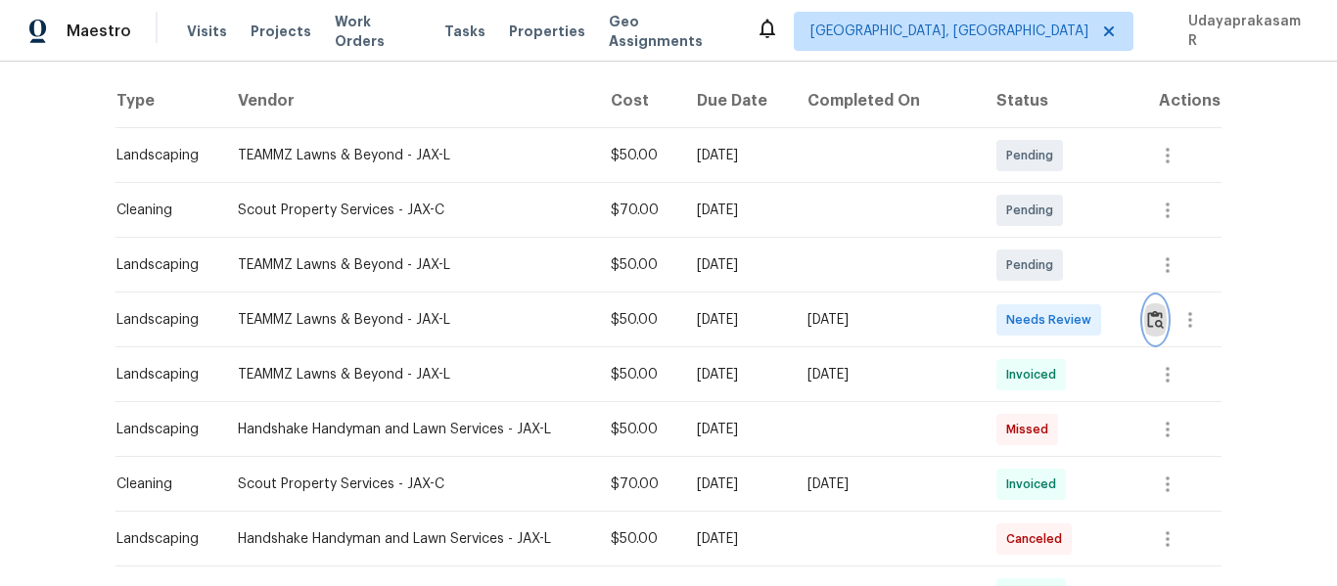
click at [1150, 326] on img "button" at bounding box center [1155, 319] width 17 height 19
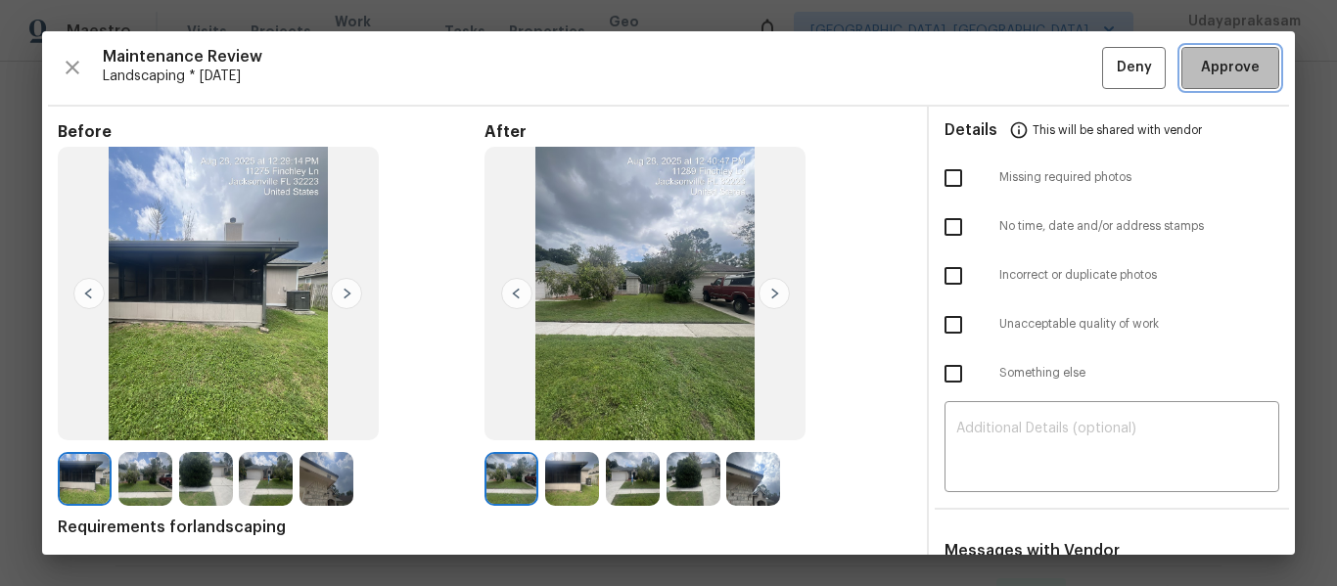
click at [1209, 71] on span "Approve" at bounding box center [1230, 68] width 59 height 24
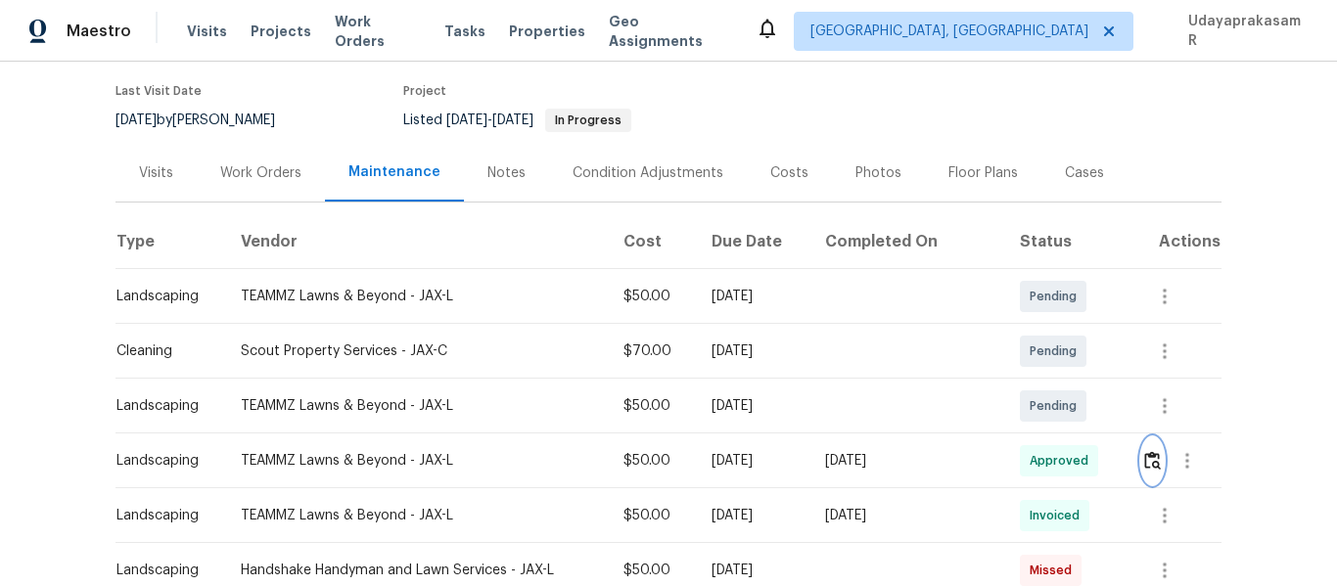
scroll to position [0, 0]
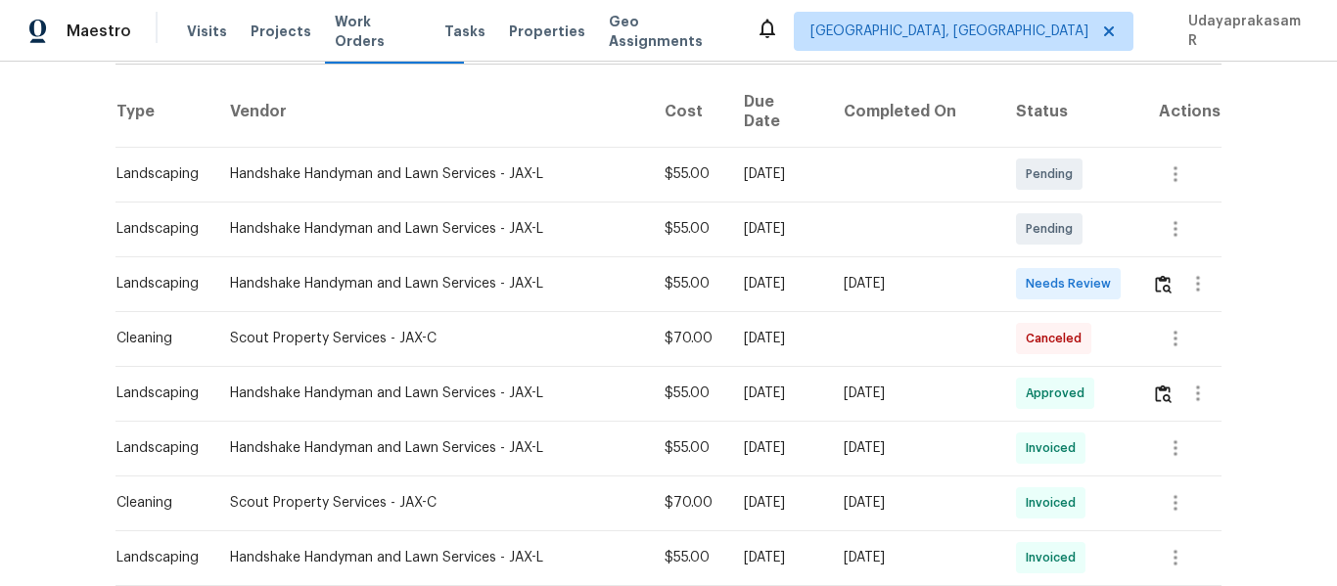
scroll to position [294, 0]
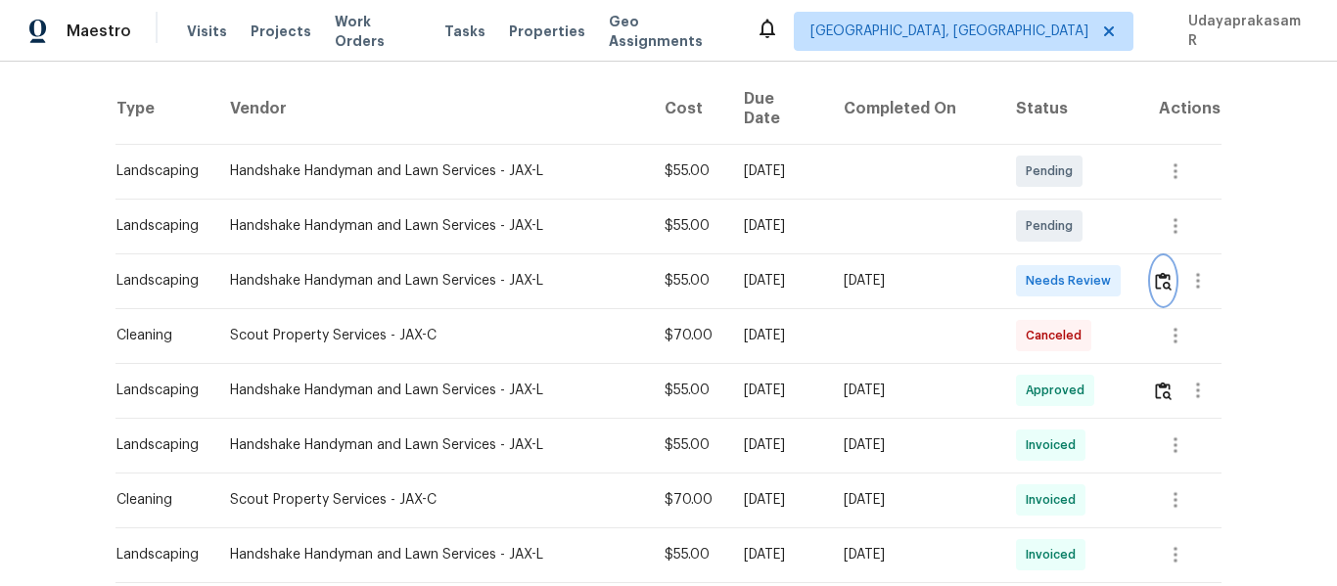
click at [1155, 274] on img "button" at bounding box center [1163, 281] width 17 height 19
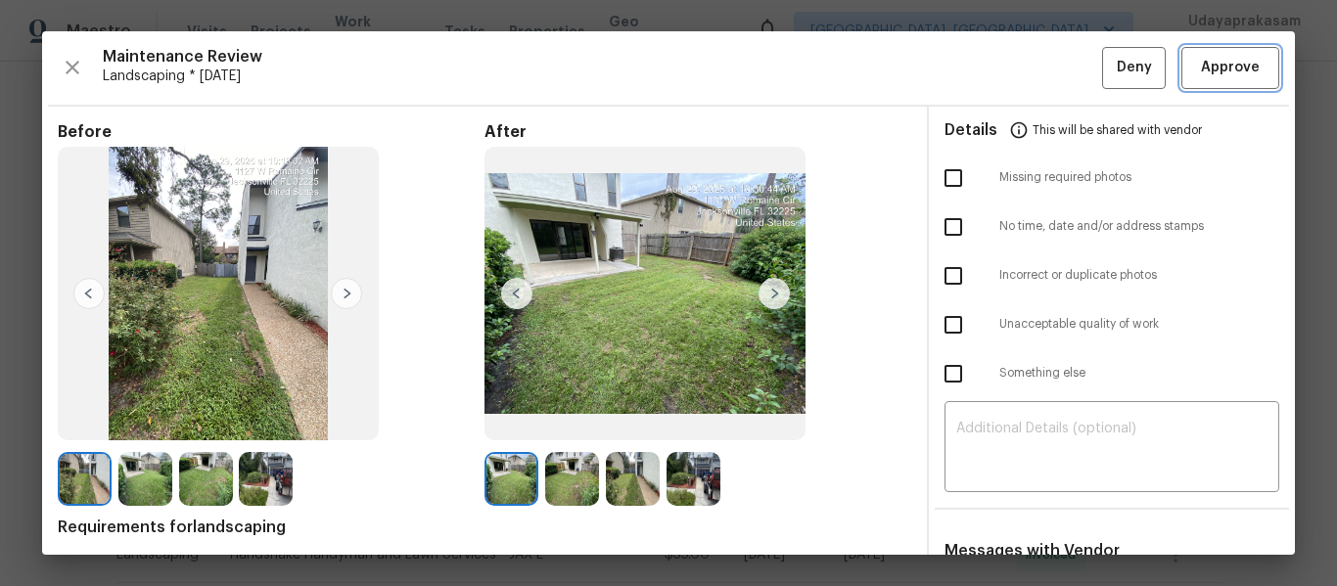
click at [1221, 66] on span "Approve" at bounding box center [1230, 68] width 59 height 24
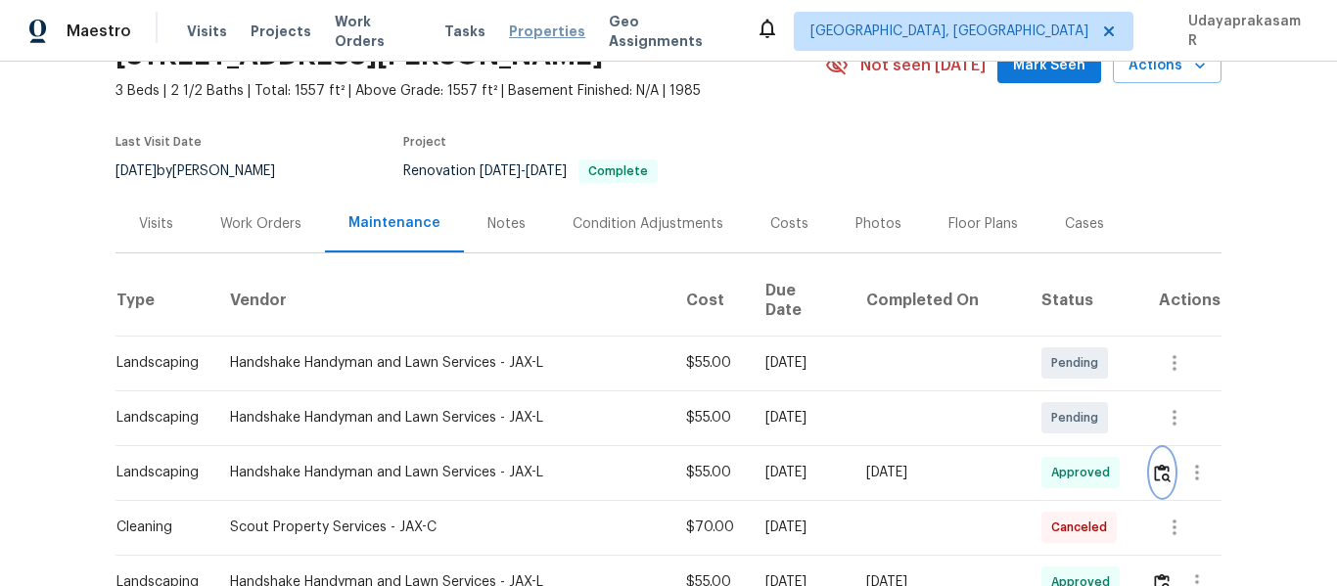
scroll to position [0, 0]
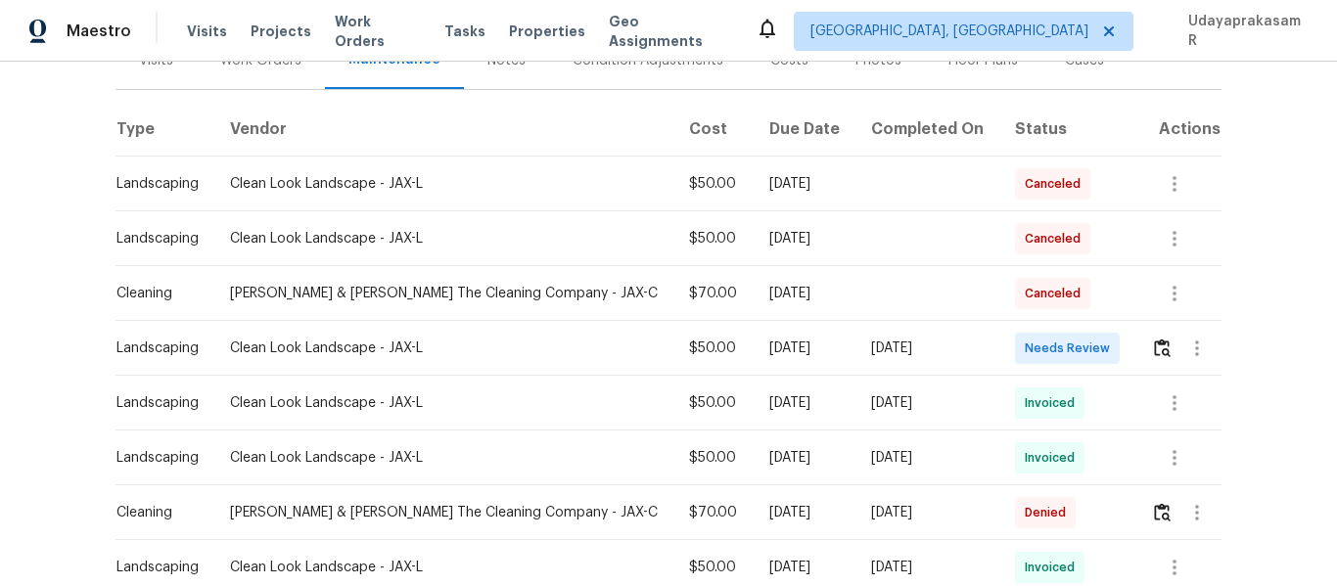
scroll to position [294, 0]
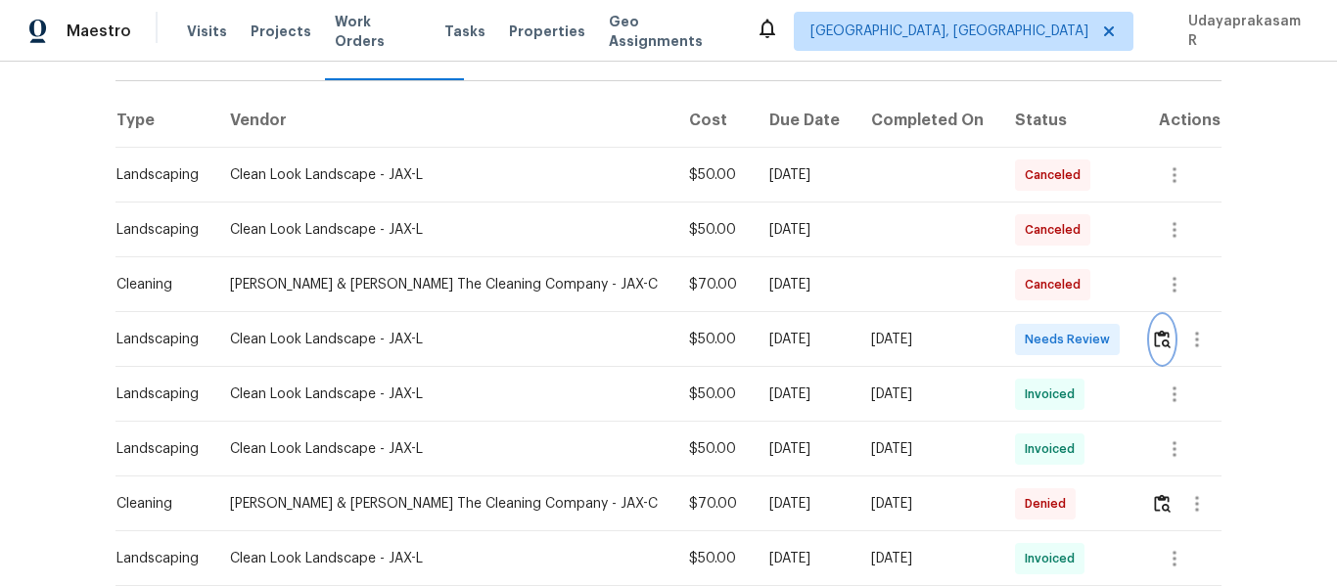
click at [1154, 330] on img "button" at bounding box center [1162, 339] width 17 height 19
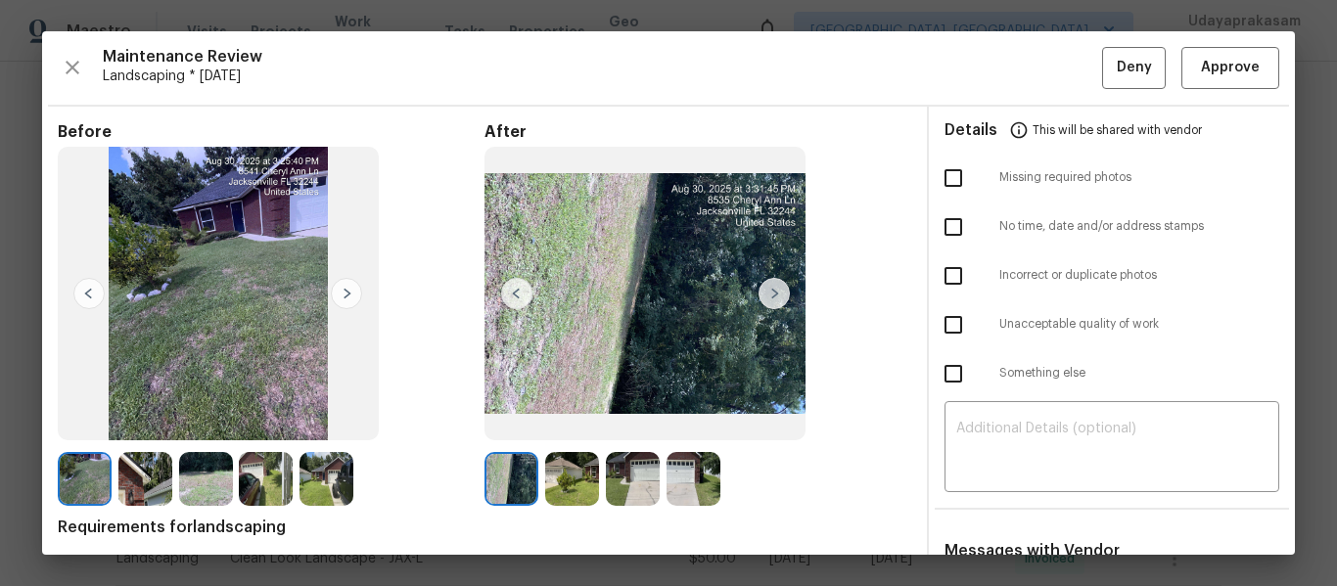
click at [770, 293] on img at bounding box center [774, 293] width 31 height 31
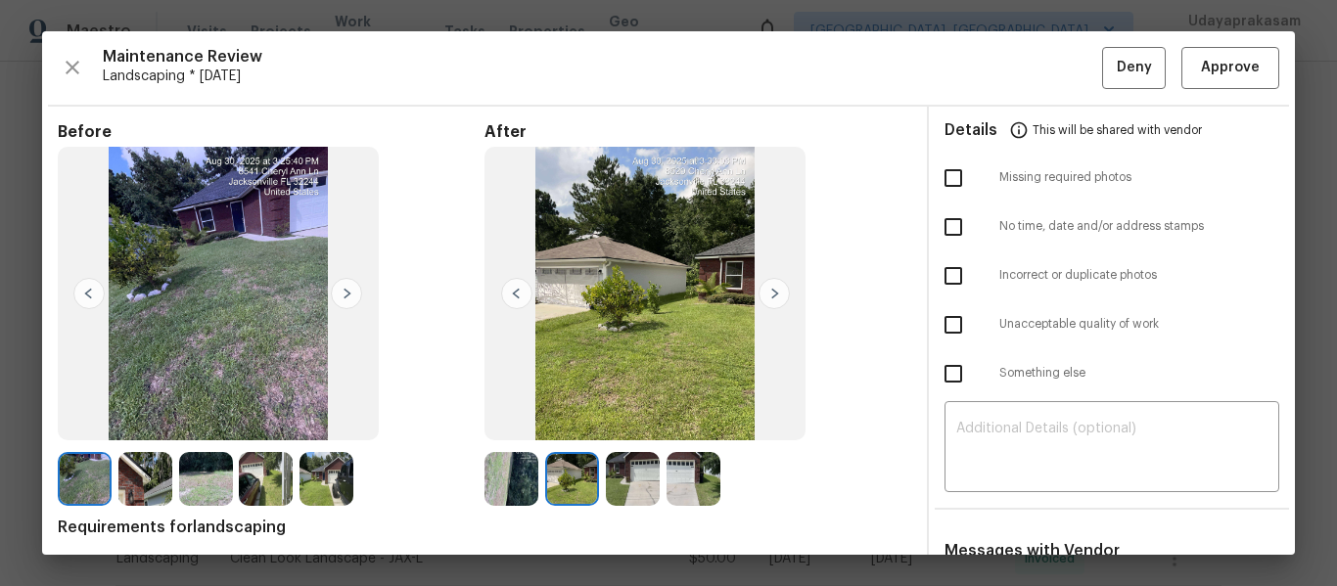
click at [770, 293] on img at bounding box center [774, 293] width 31 height 31
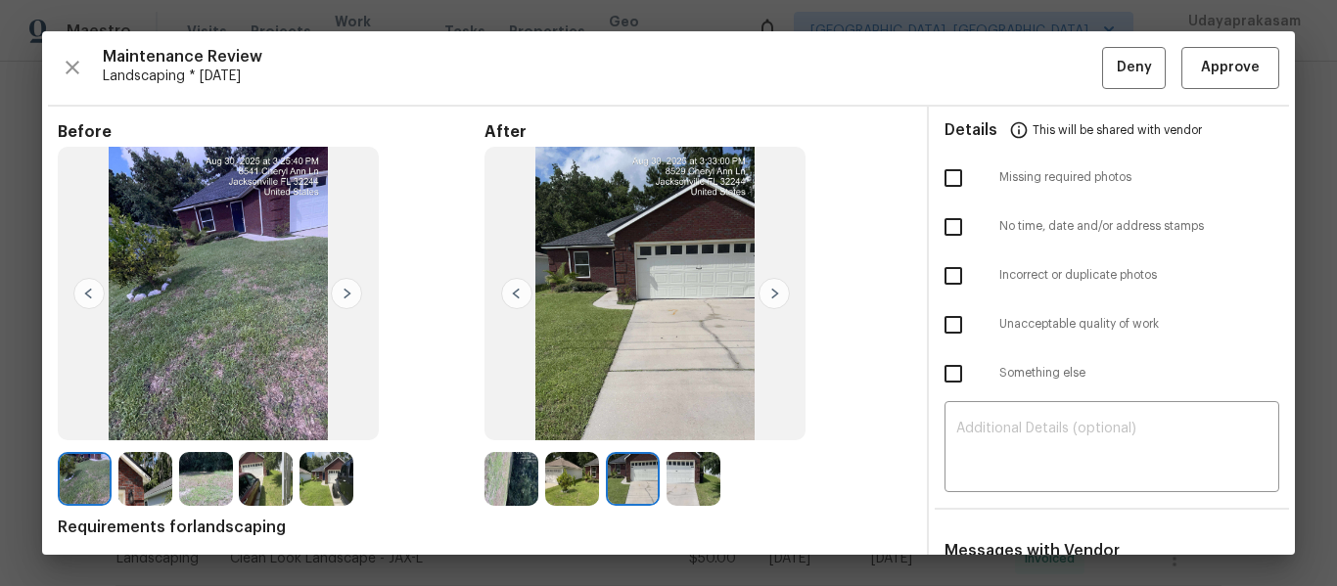
click at [770, 293] on img at bounding box center [774, 293] width 31 height 31
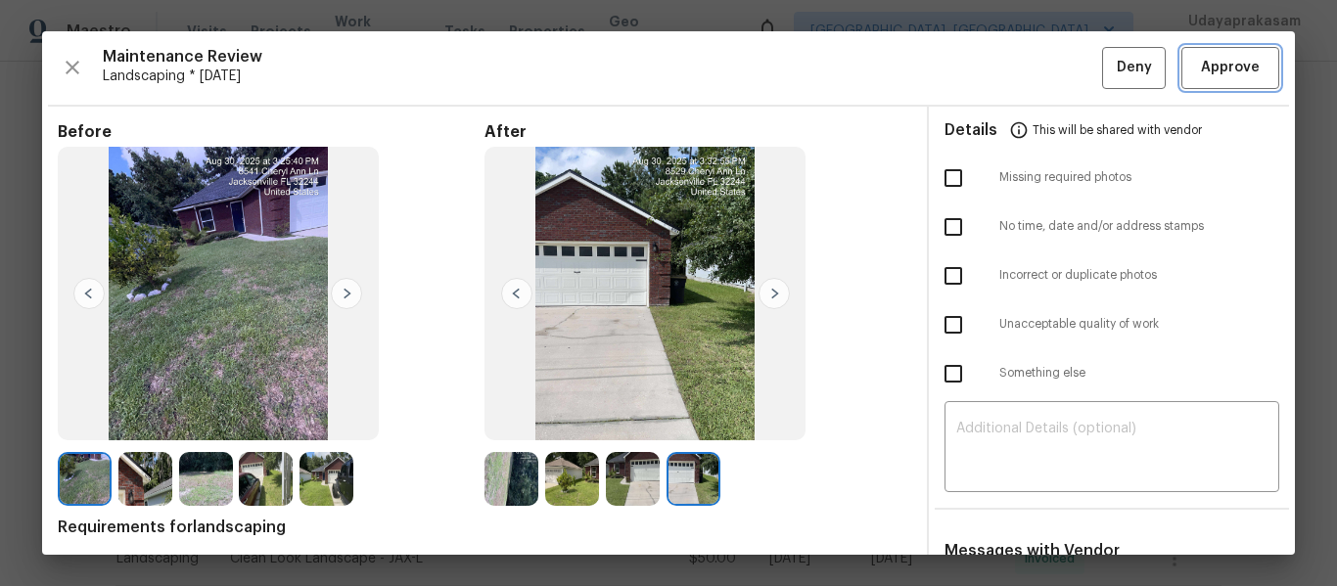
click at [1244, 69] on span "Approve" at bounding box center [1230, 68] width 67 height 24
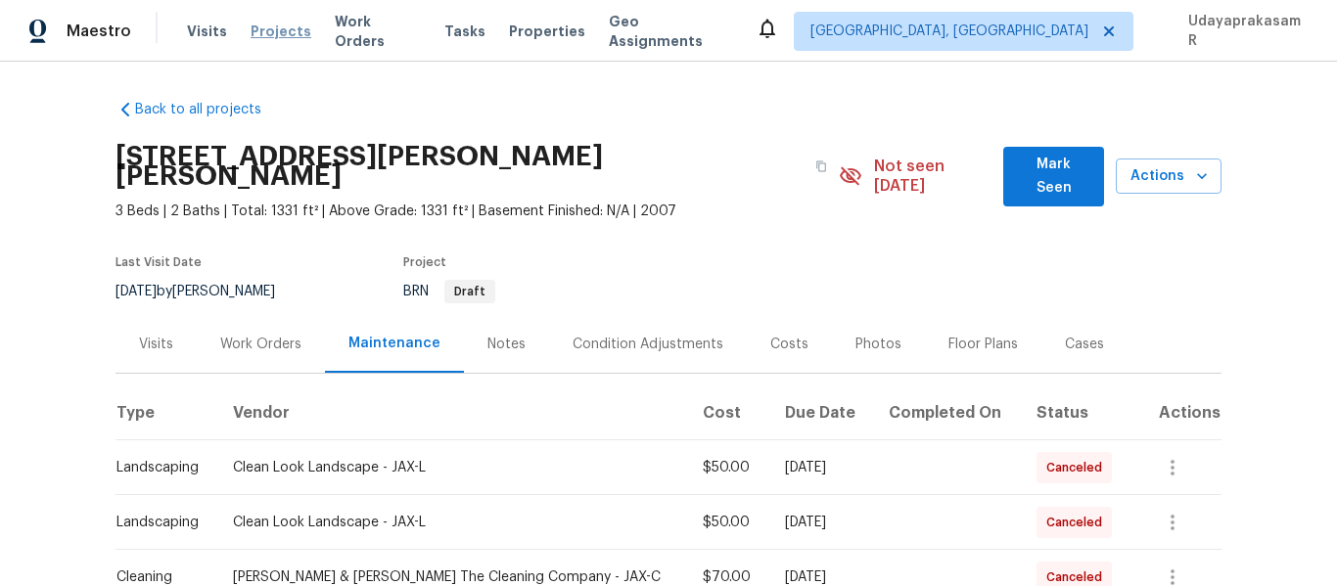
scroll to position [0, 0]
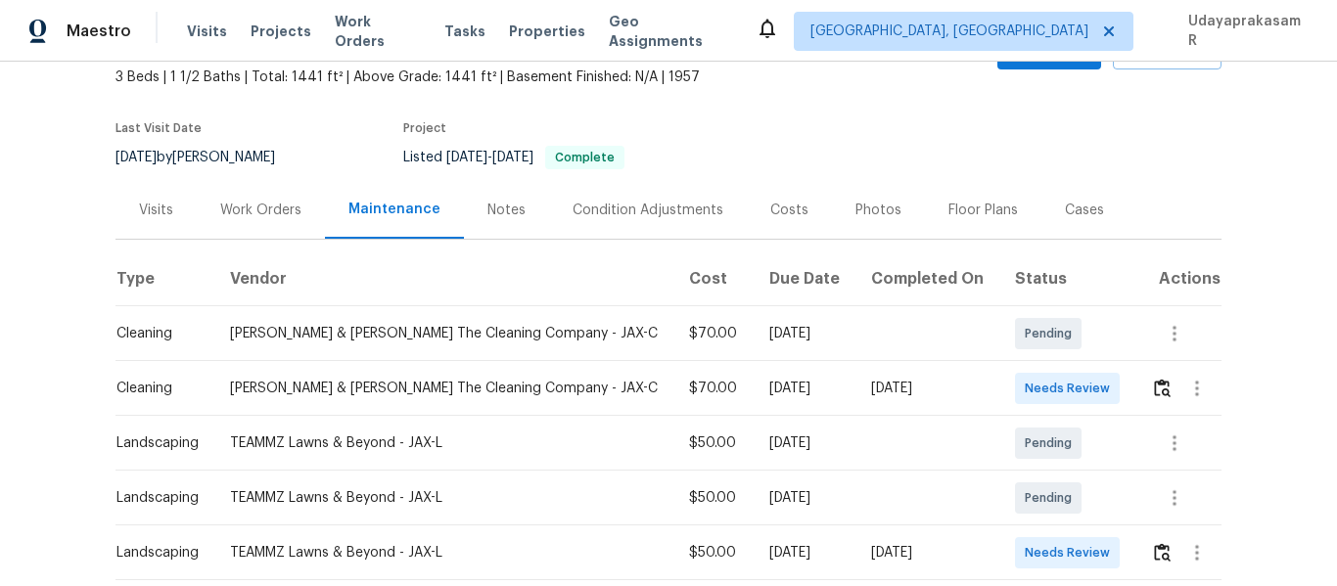
scroll to position [294, 0]
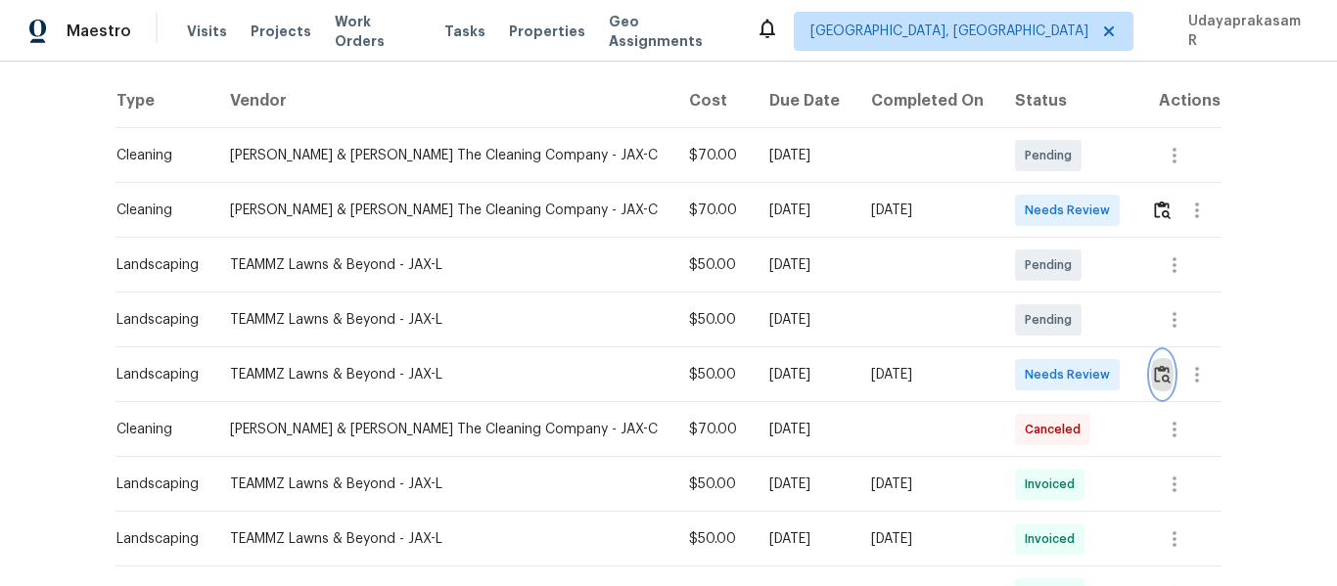
click at [1154, 376] on img "button" at bounding box center [1162, 374] width 17 height 19
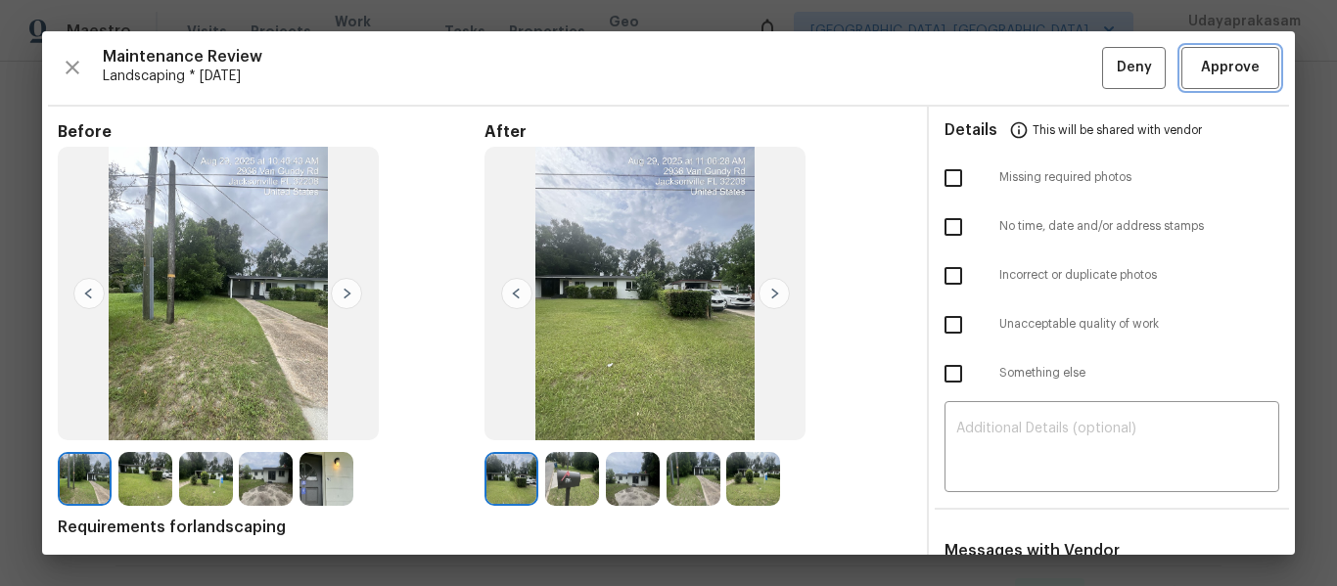
click at [1204, 74] on span "Approve" at bounding box center [1230, 68] width 59 height 24
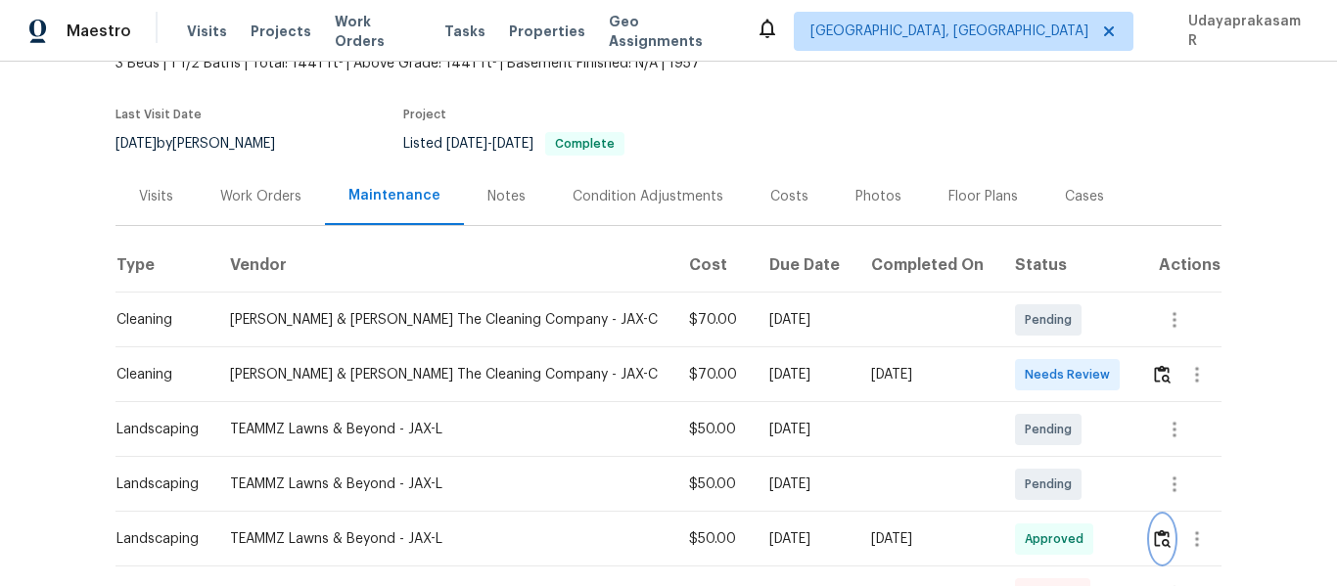
scroll to position [0, 0]
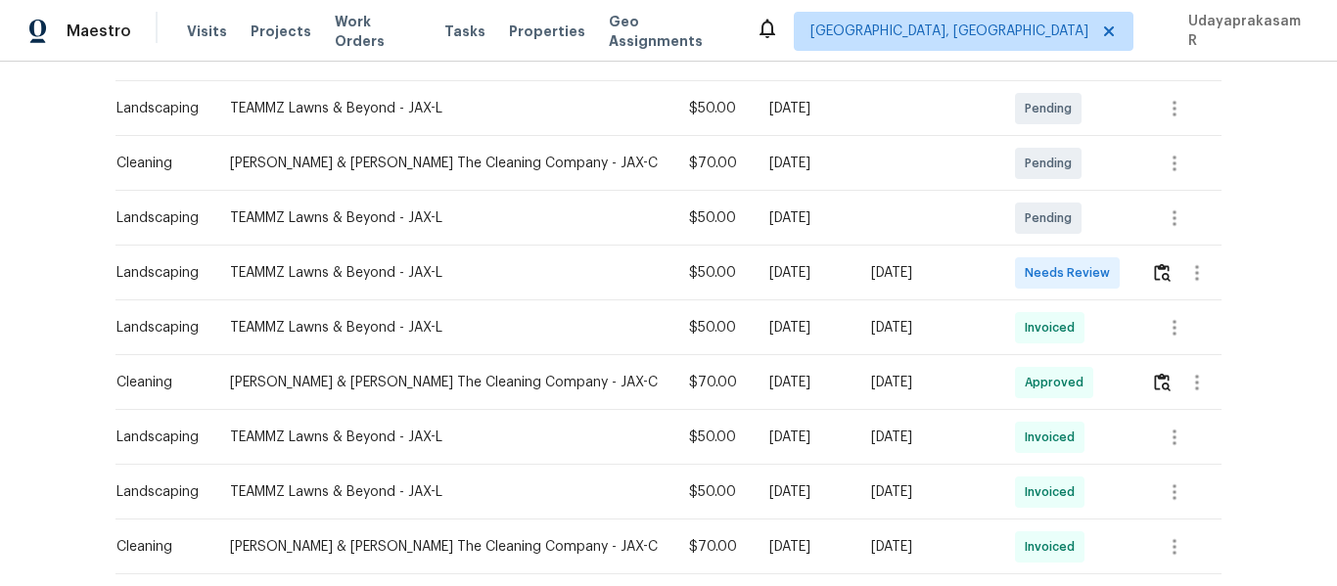
scroll to position [294, 0]
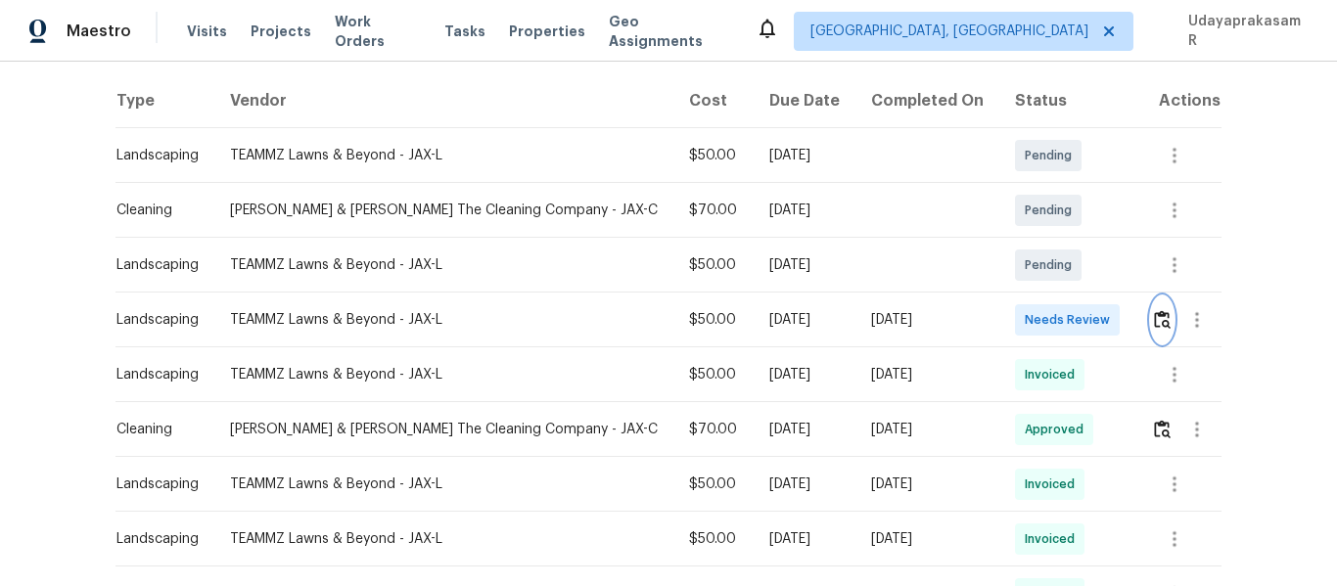
click at [1154, 319] on img "button" at bounding box center [1162, 319] width 17 height 19
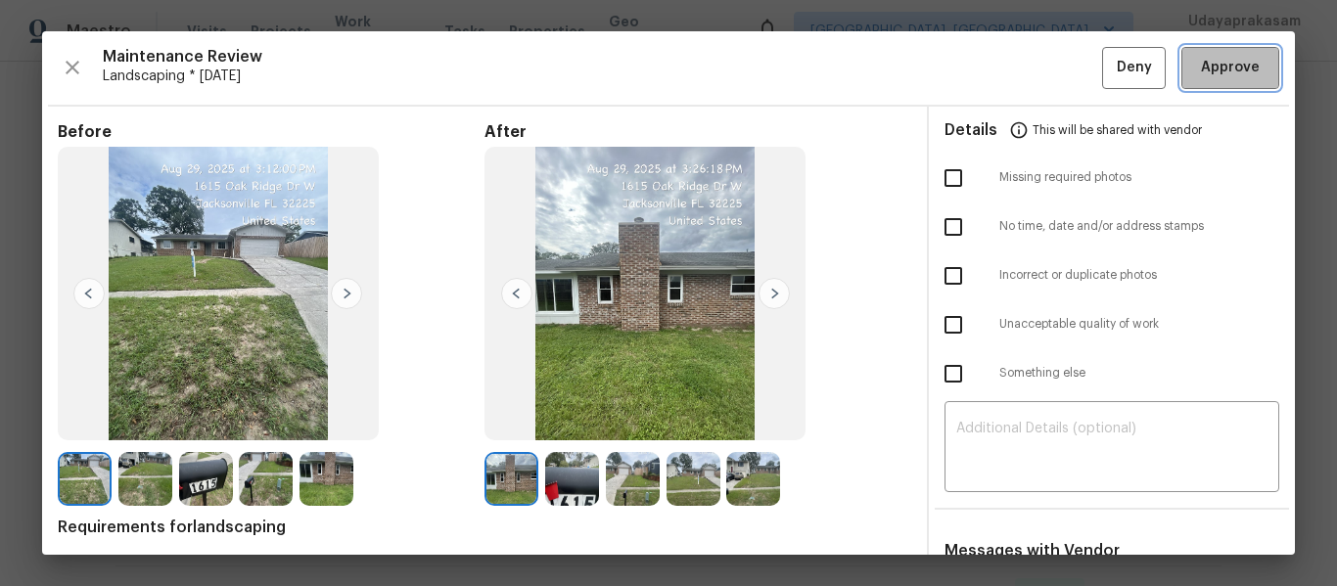
click at [1211, 71] on span "Approve" at bounding box center [1230, 68] width 59 height 24
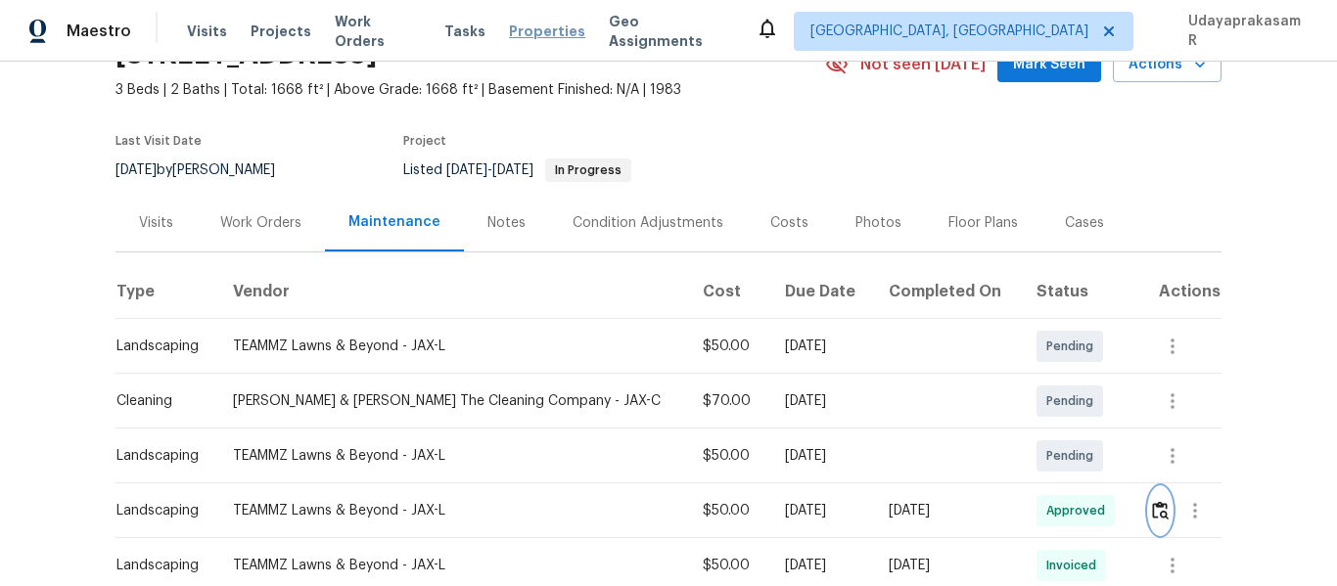
scroll to position [0, 0]
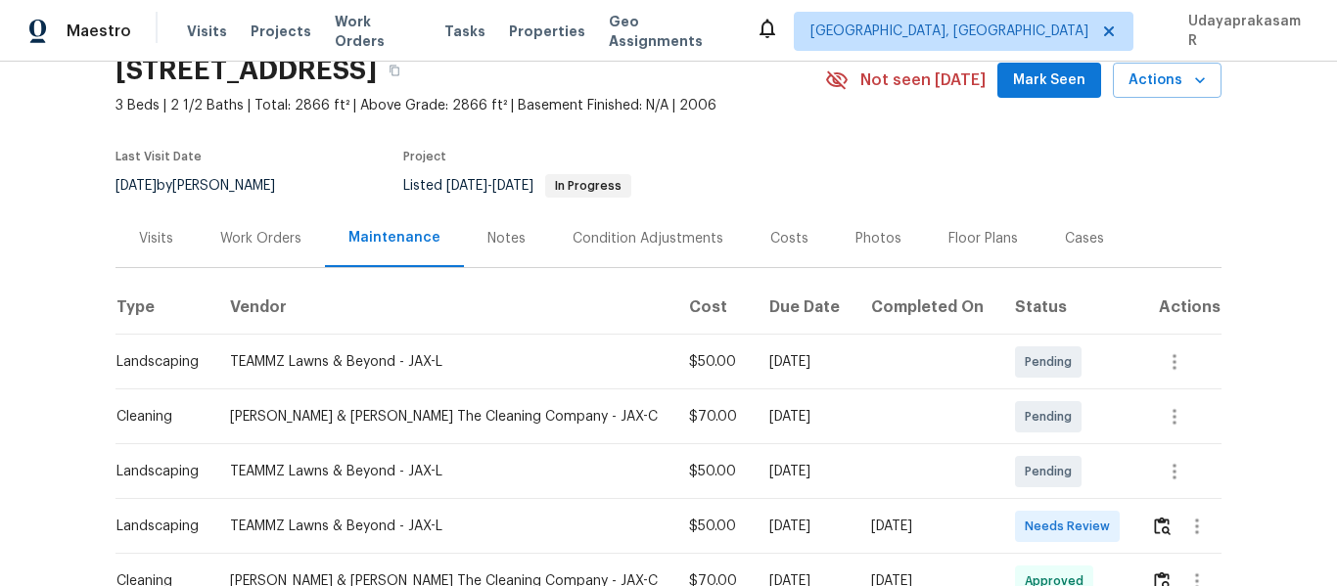
scroll to position [196, 0]
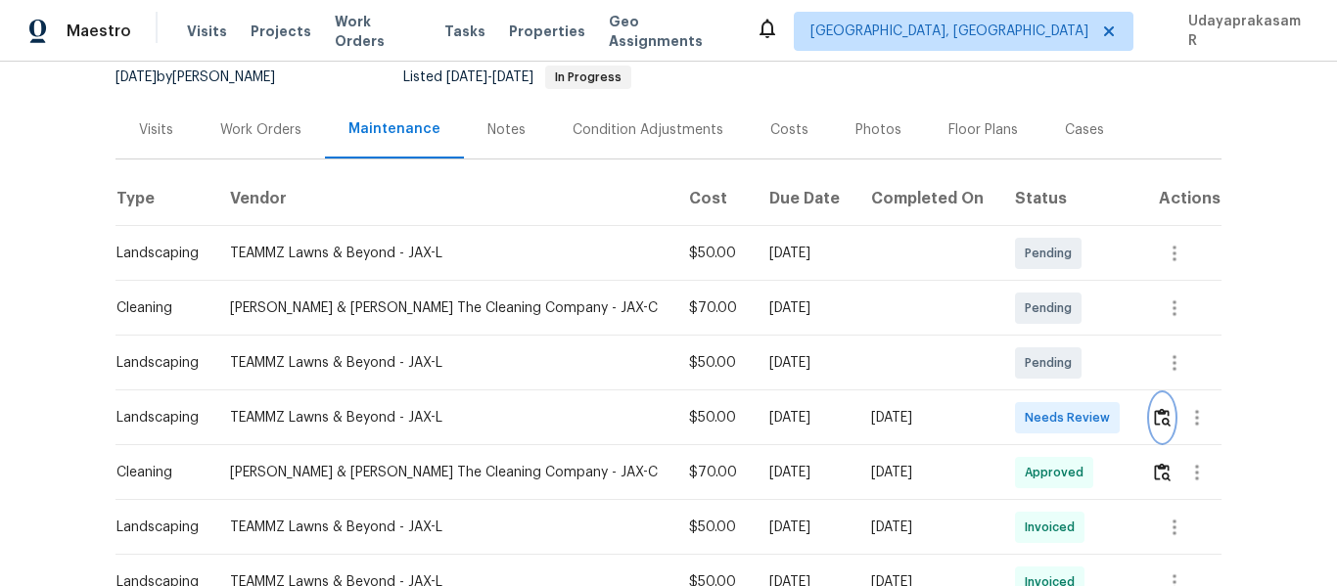
click at [1154, 422] on img "button" at bounding box center [1162, 417] width 17 height 19
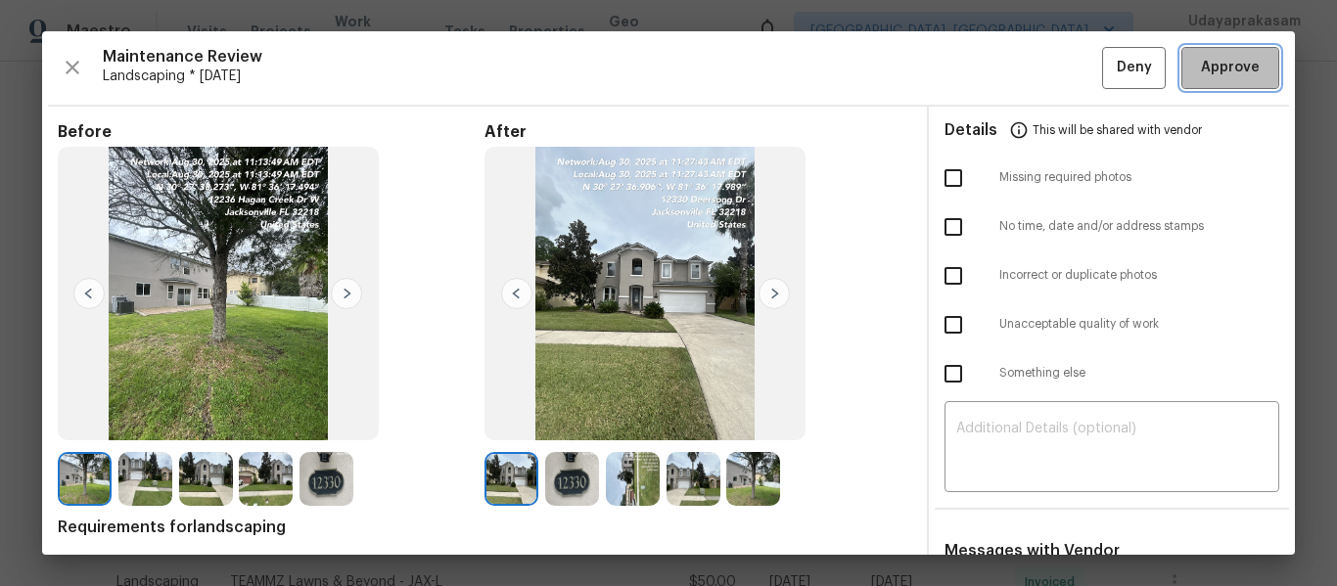
click at [1201, 70] on span "Approve" at bounding box center [1230, 68] width 59 height 24
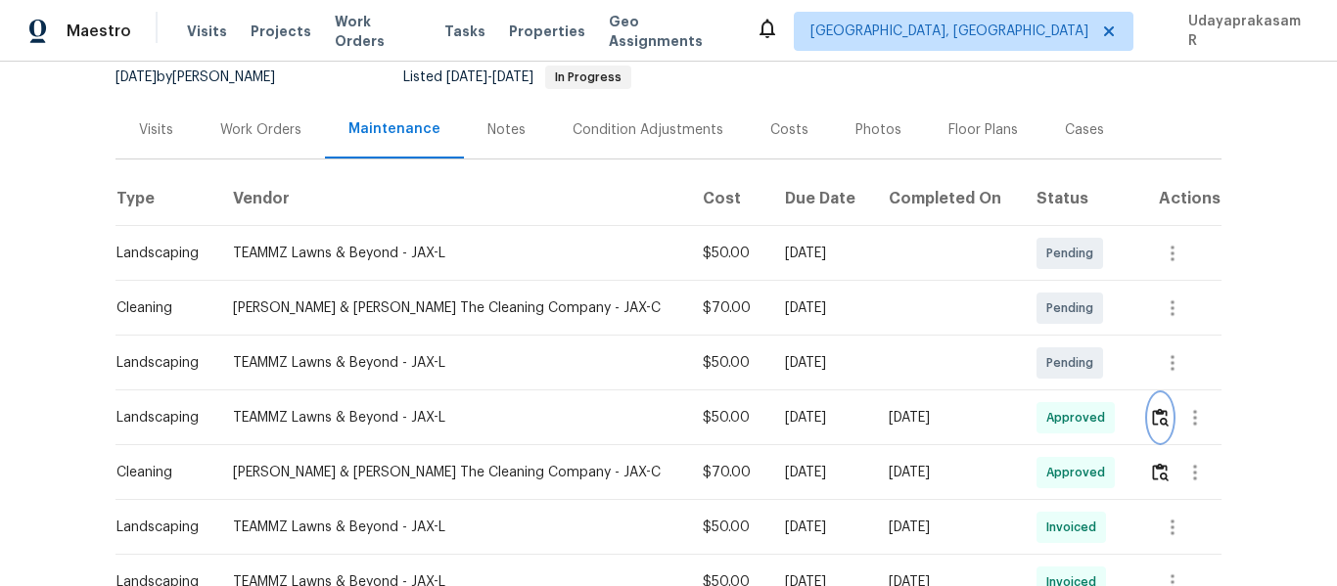
scroll to position [0, 0]
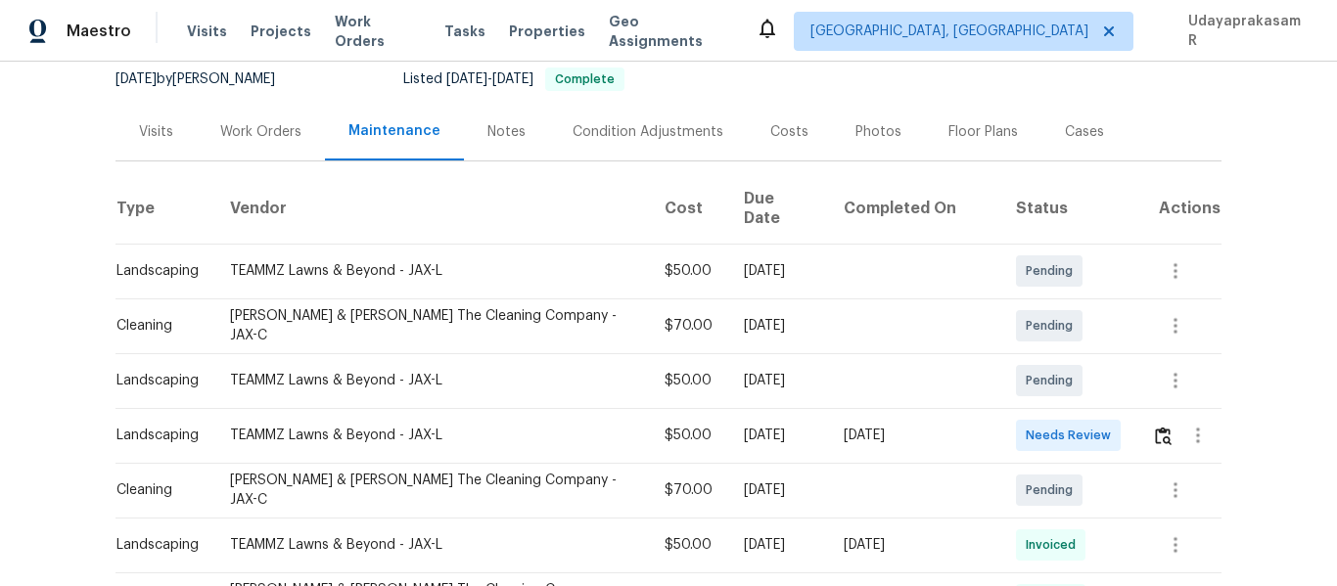
scroll to position [196, 0]
click at [1155, 425] on img "button" at bounding box center [1163, 434] width 17 height 19
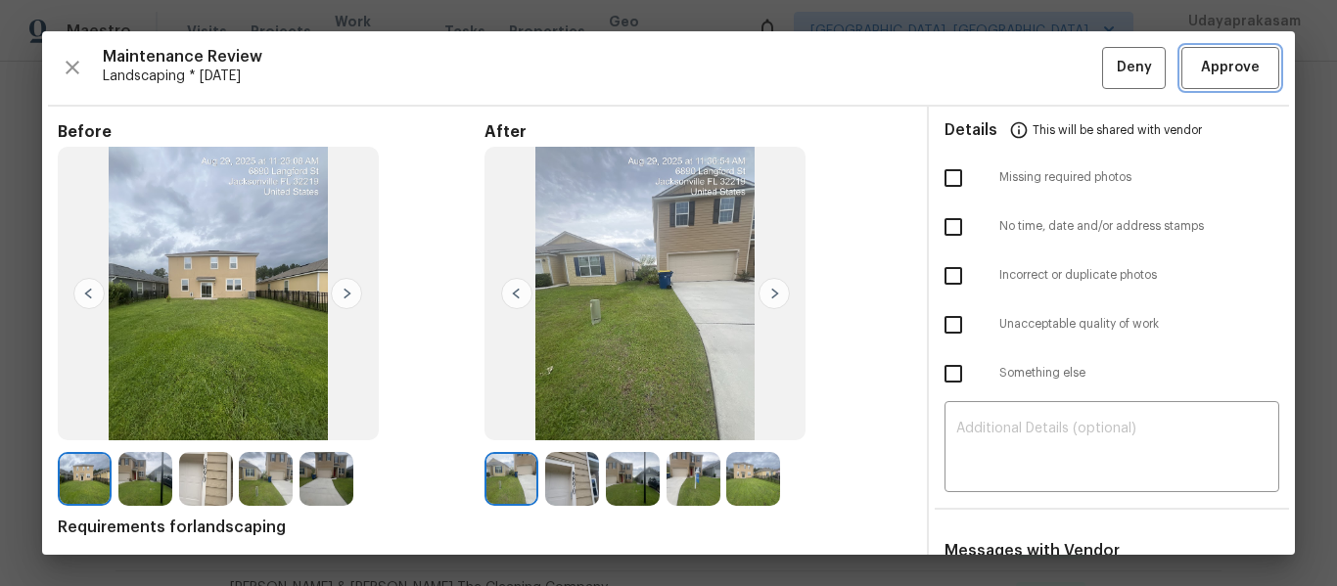
click at [1221, 62] on span "Approve" at bounding box center [1230, 68] width 59 height 24
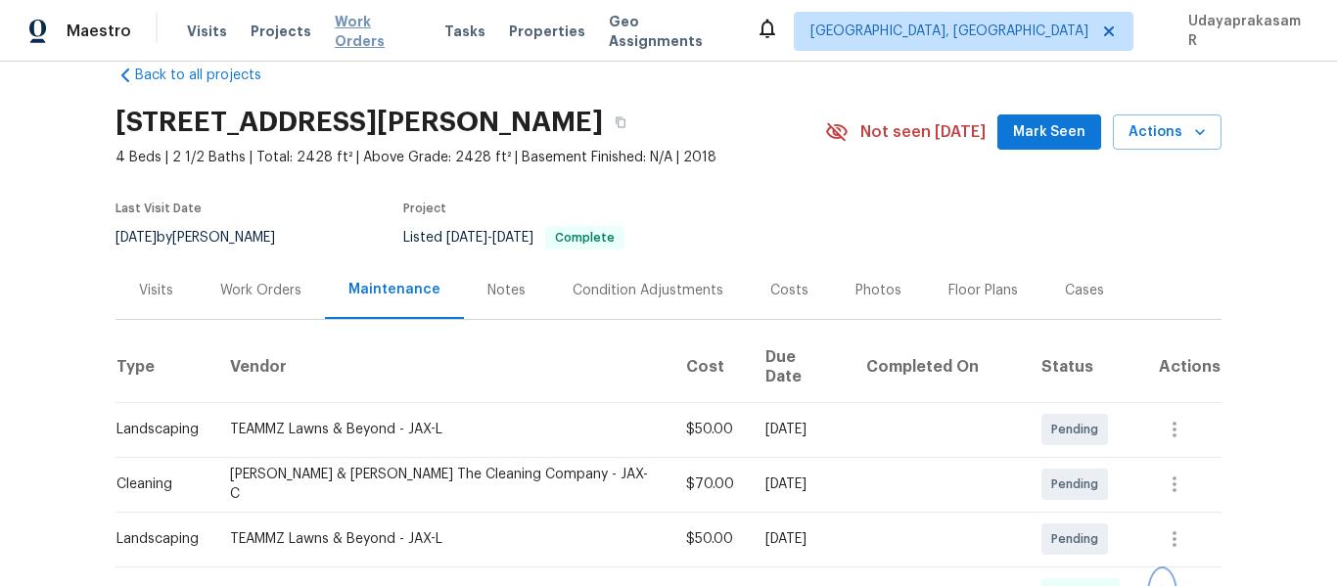
scroll to position [0, 0]
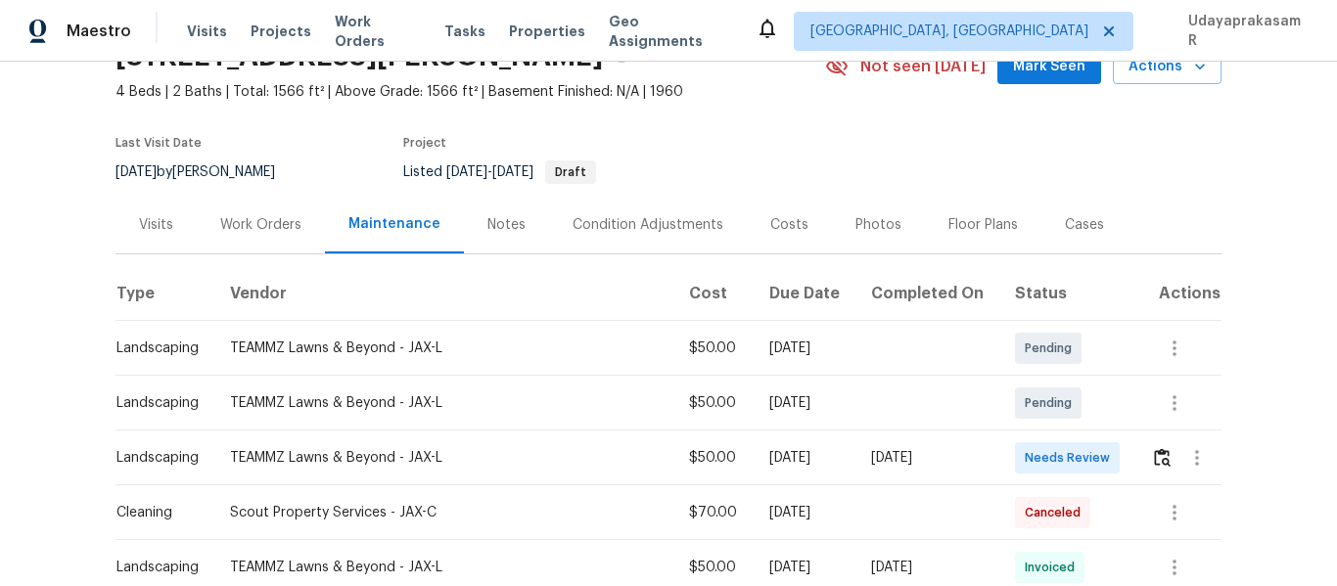
scroll to position [196, 0]
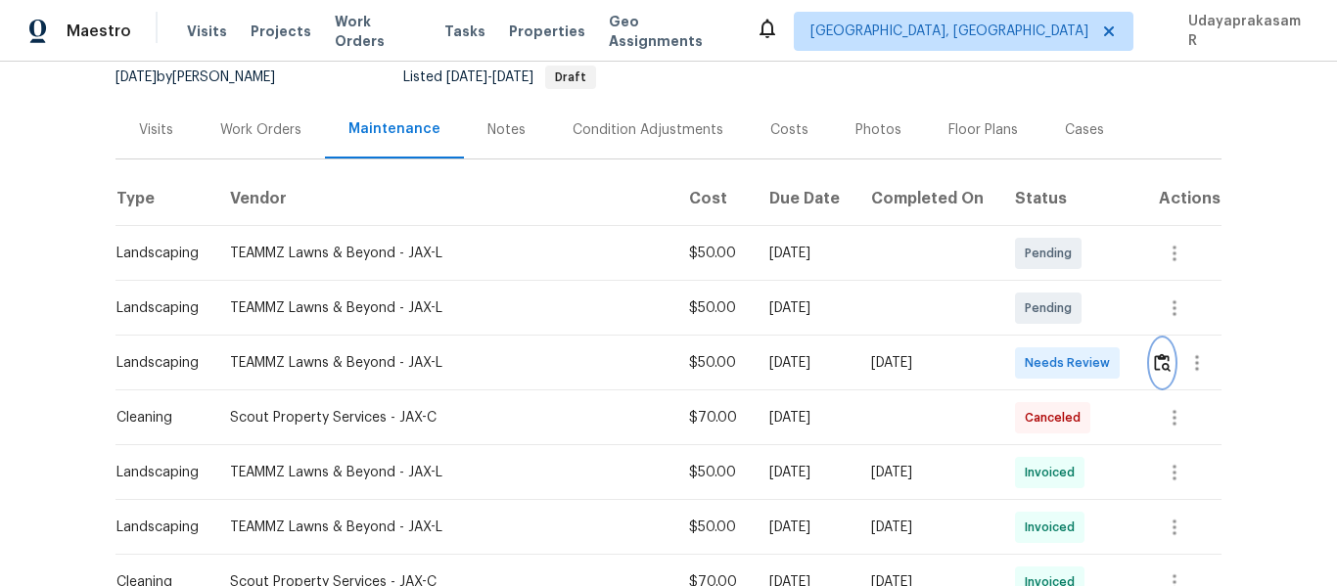
click at [1154, 357] on img "button" at bounding box center [1162, 362] width 17 height 19
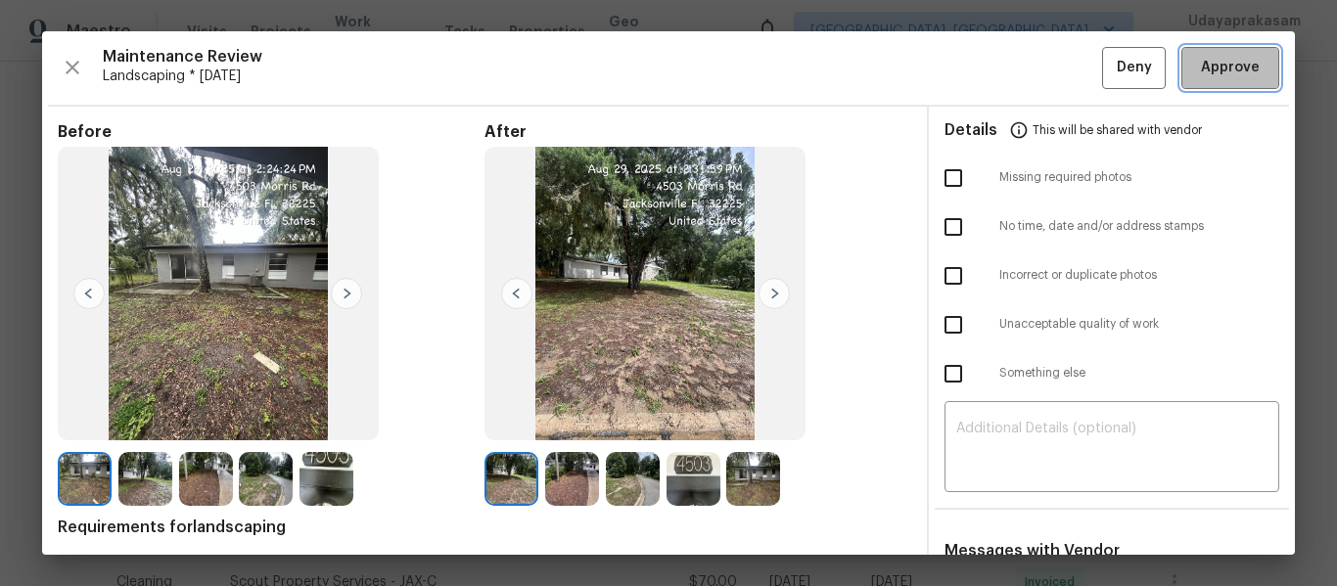
click at [1228, 53] on button "Approve" at bounding box center [1231, 68] width 98 height 42
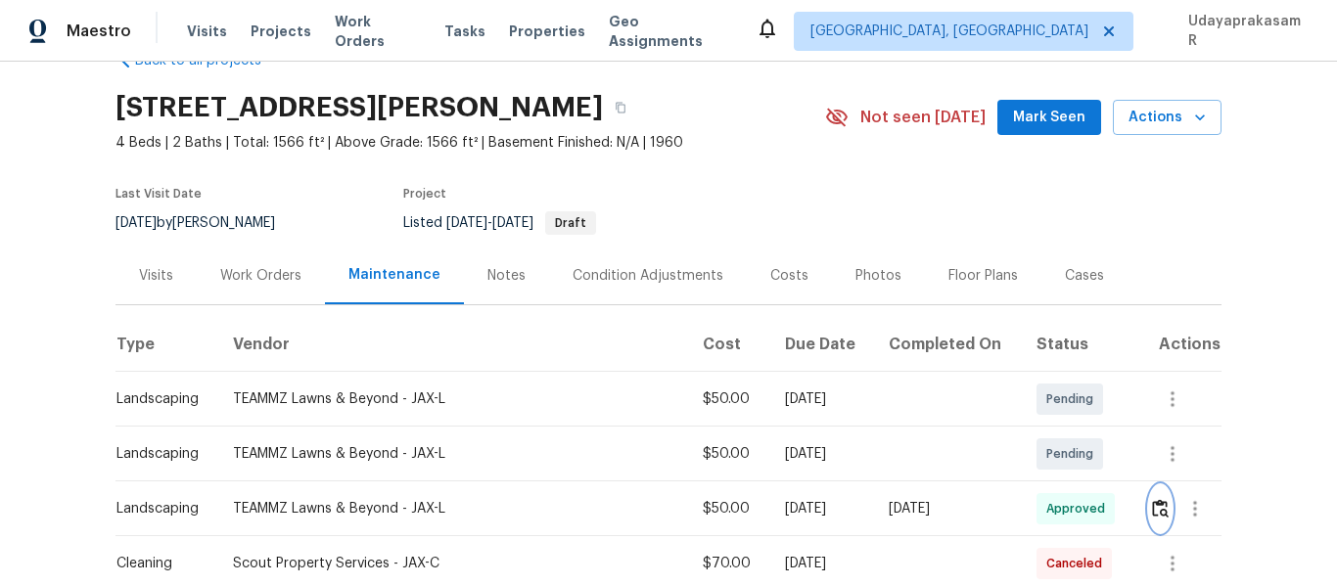
scroll to position [0, 0]
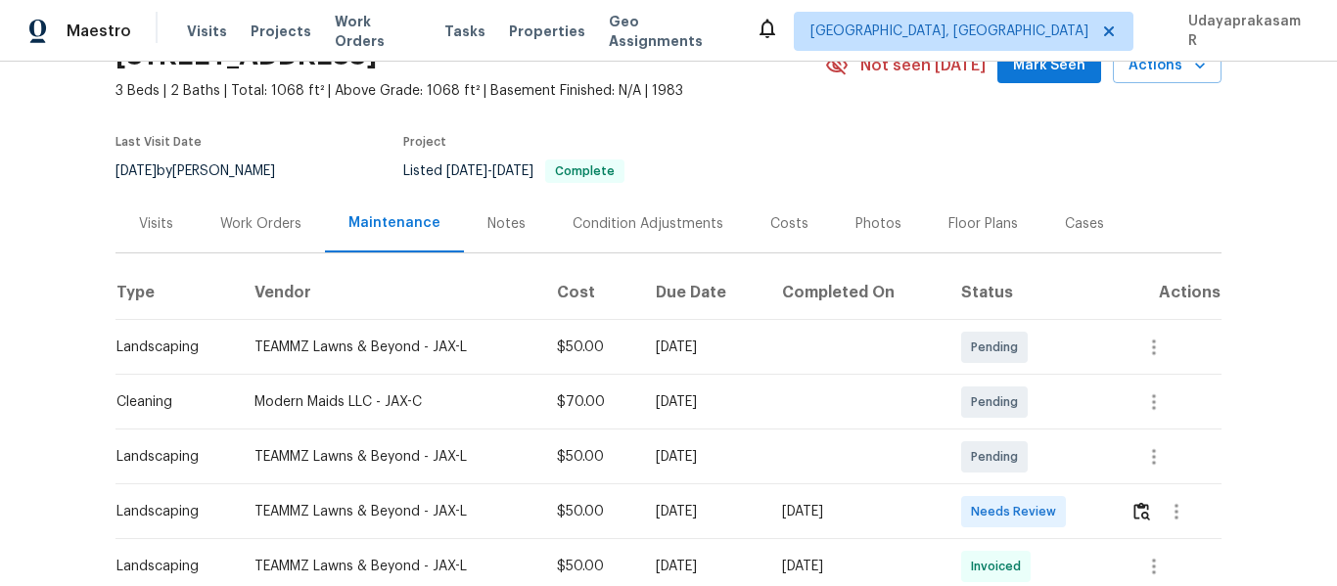
scroll to position [196, 0]
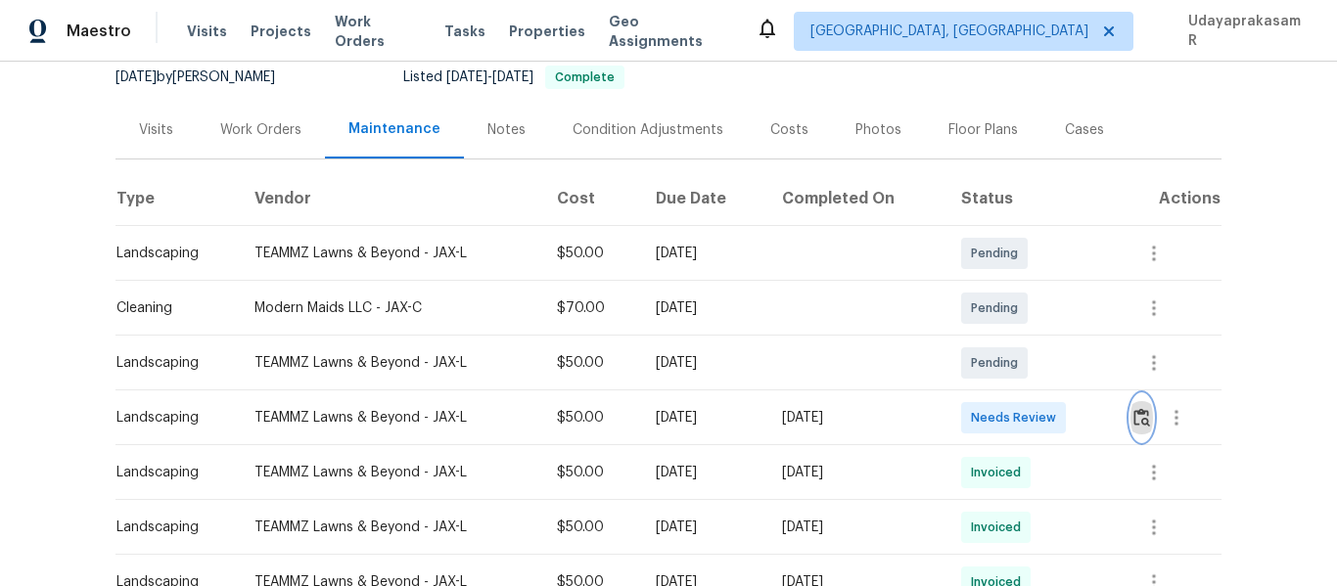
click at [1134, 420] on img "button" at bounding box center [1142, 417] width 17 height 19
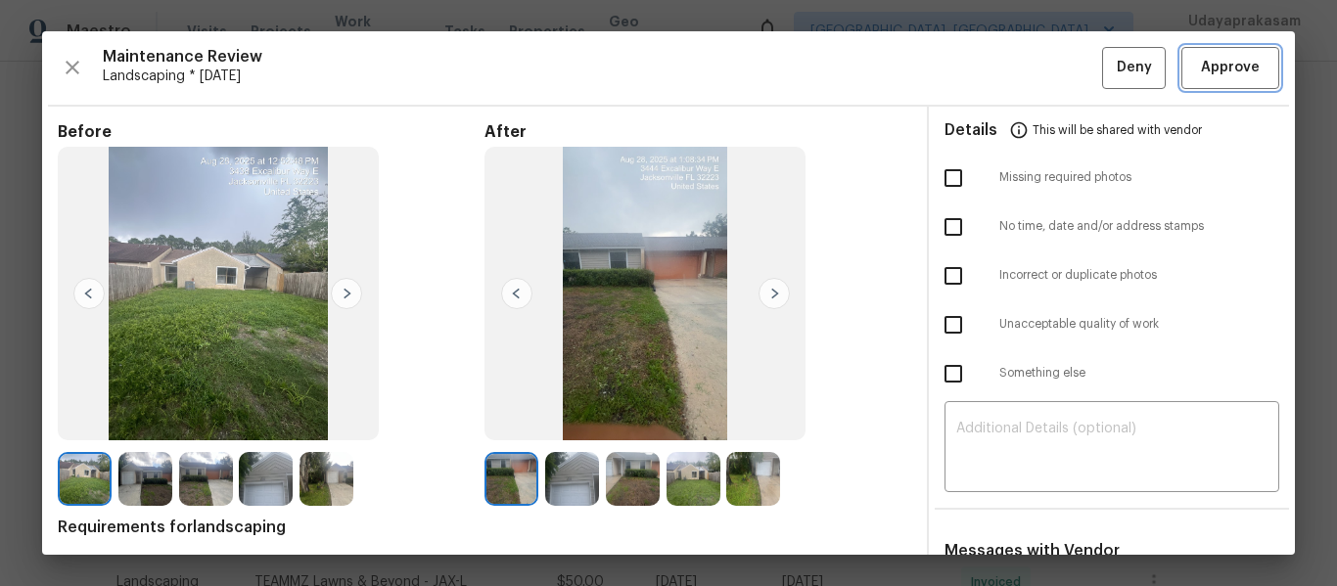
click at [1203, 65] on span "Approve" at bounding box center [1230, 68] width 59 height 24
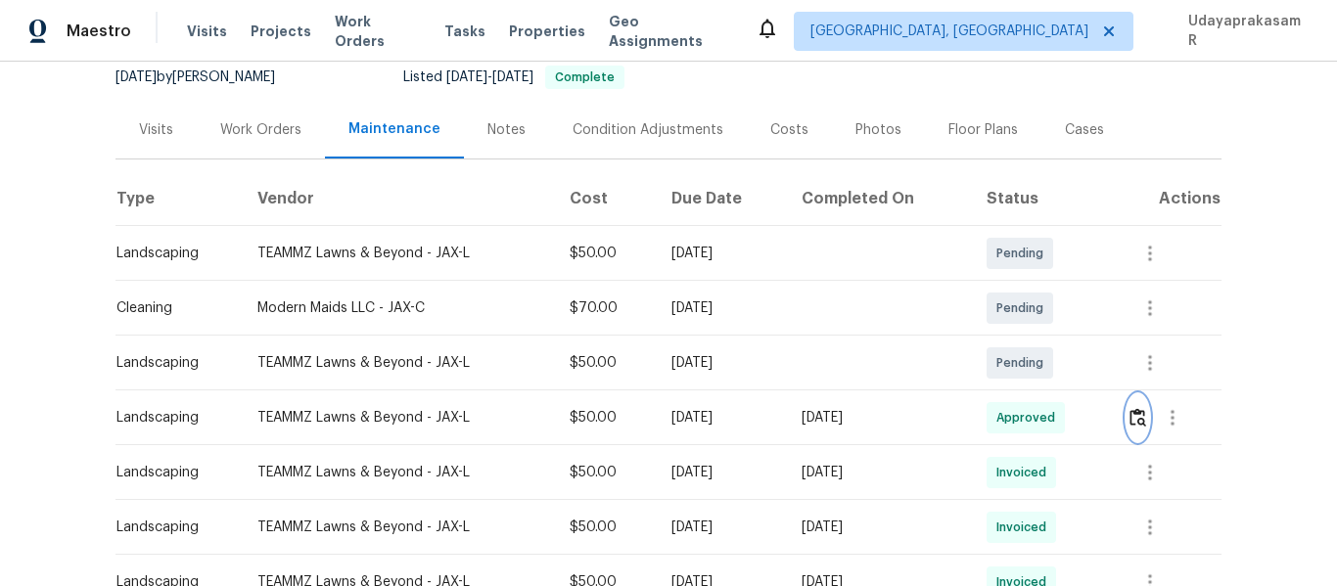
scroll to position [0, 0]
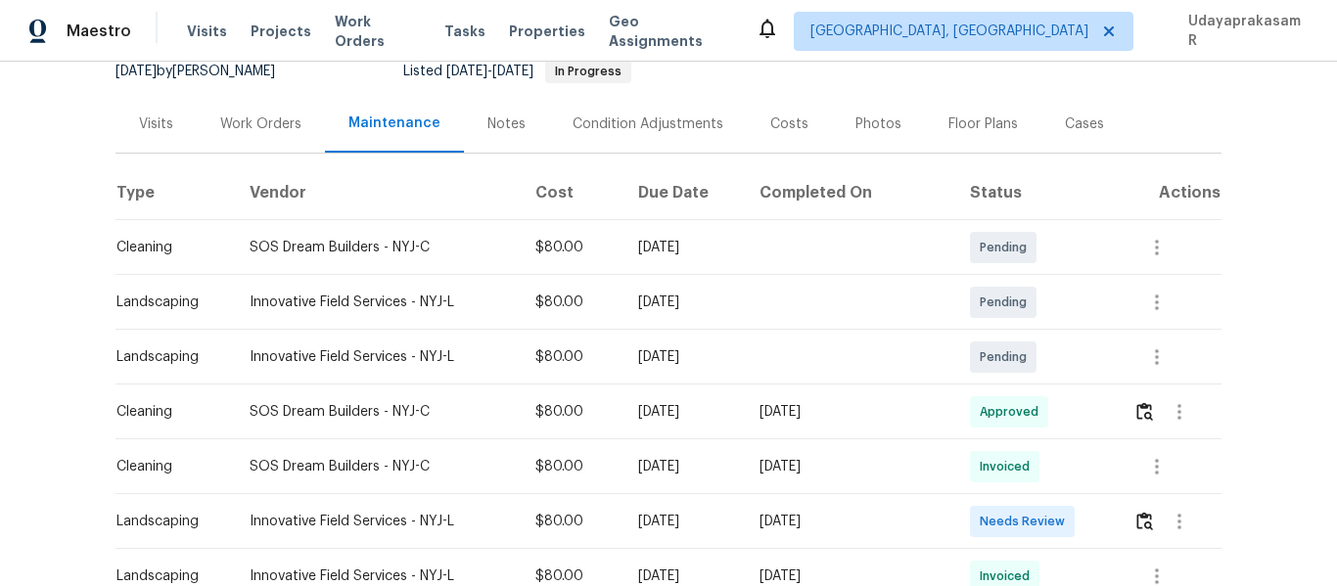
scroll to position [294, 0]
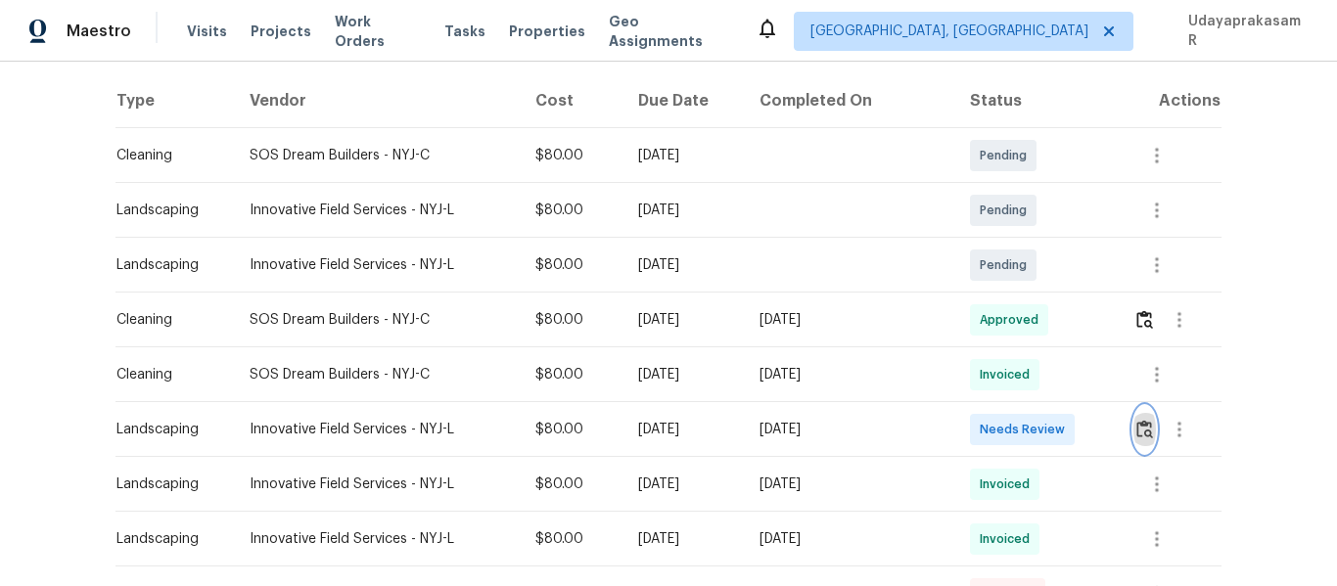
click at [1139, 442] on button "button" at bounding box center [1145, 429] width 23 height 47
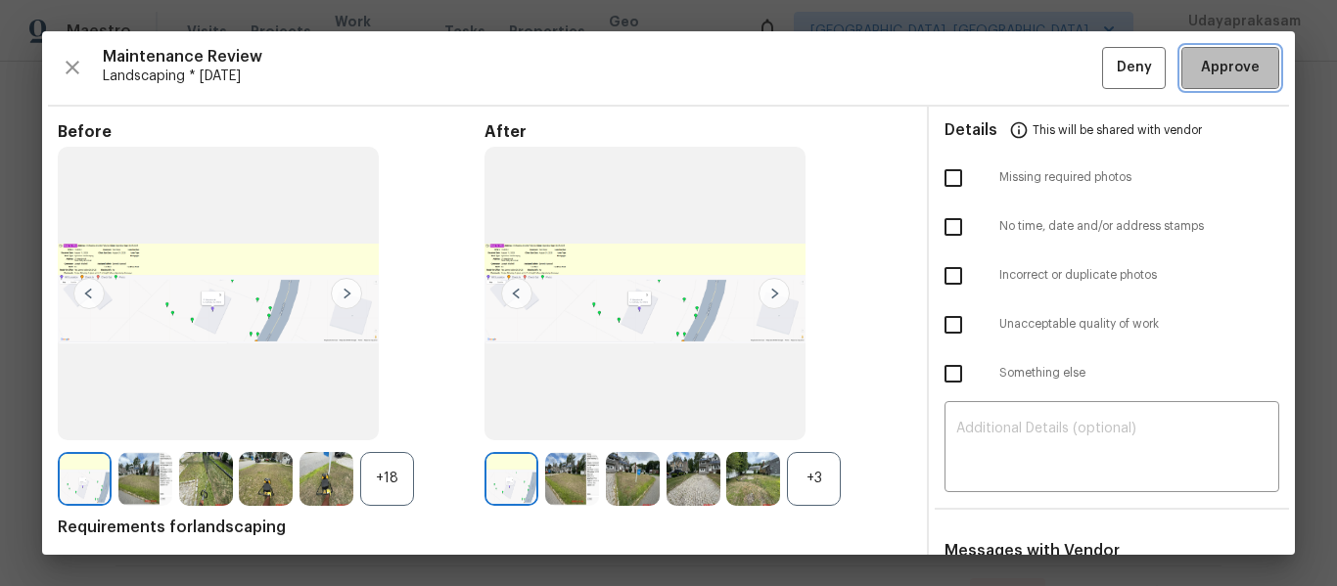
click at [1235, 69] on span "Approve" at bounding box center [1230, 68] width 59 height 24
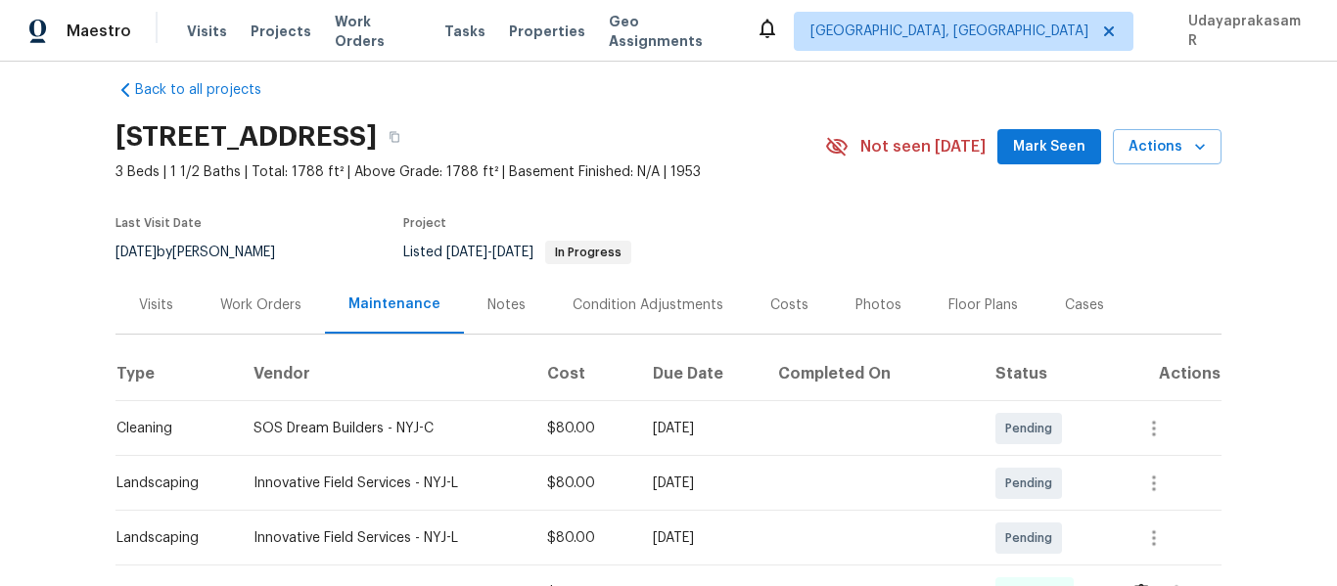
scroll to position [0, 0]
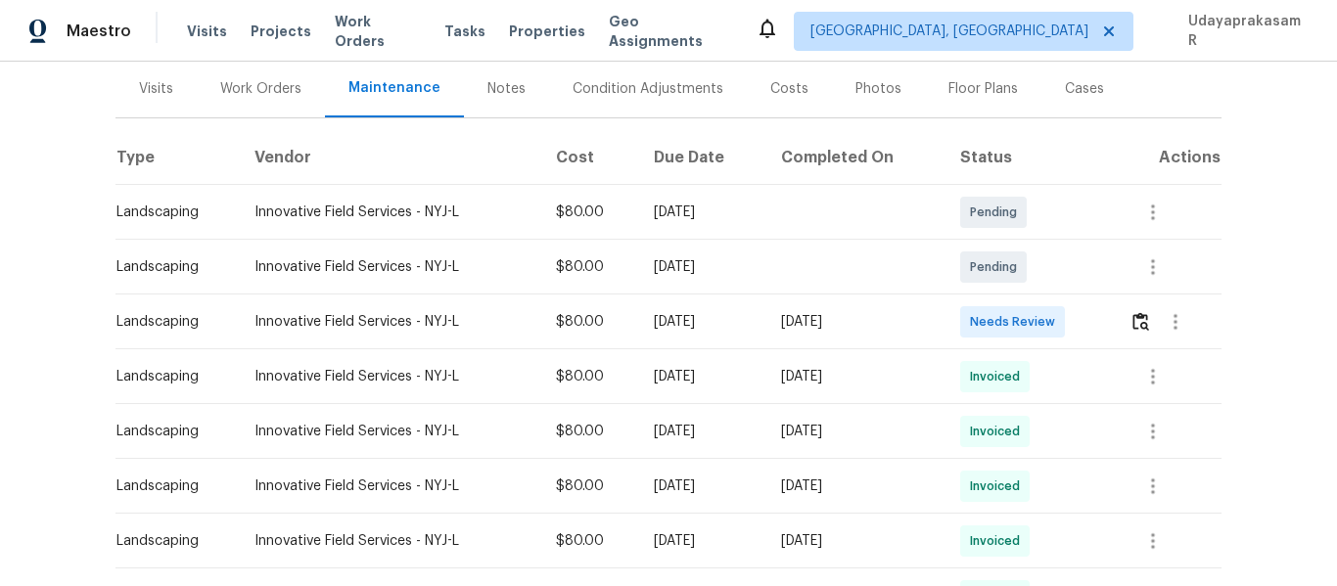
scroll to position [294, 0]
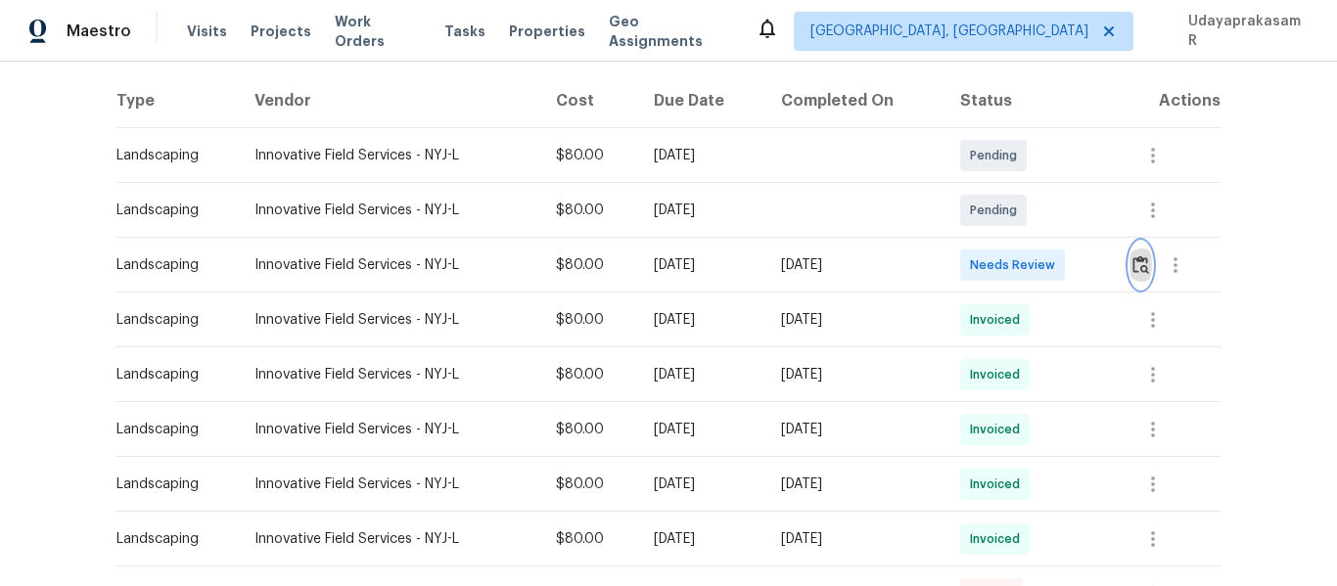
click at [1138, 260] on img "button" at bounding box center [1141, 265] width 17 height 19
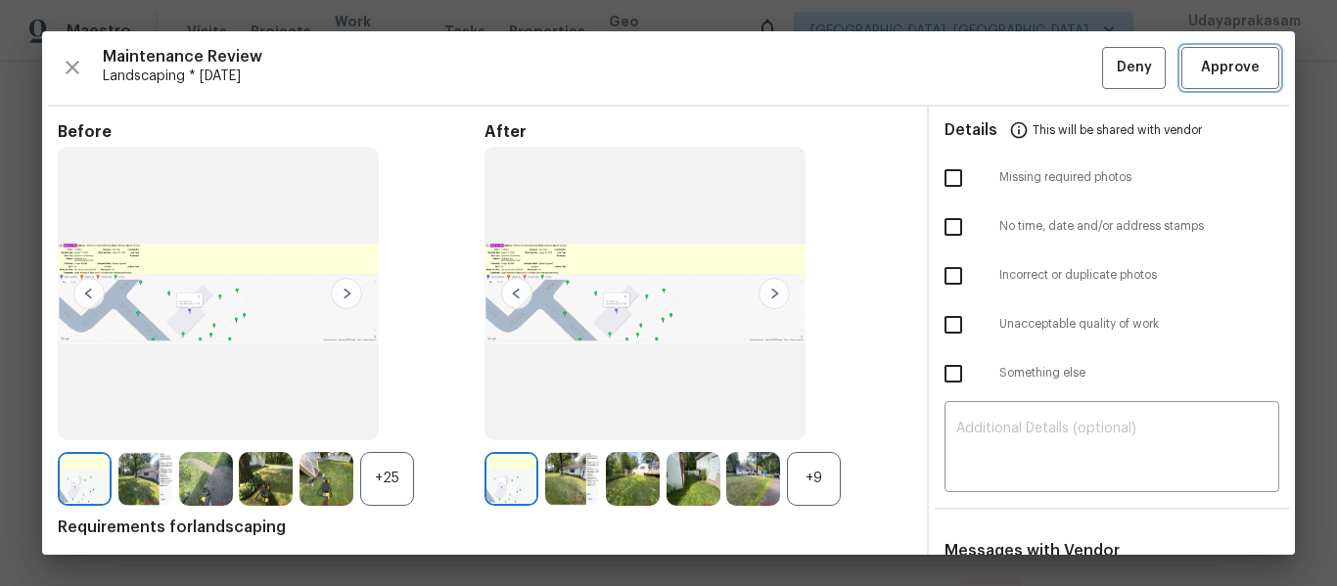
click at [1202, 61] on span "Approve" at bounding box center [1230, 68] width 59 height 24
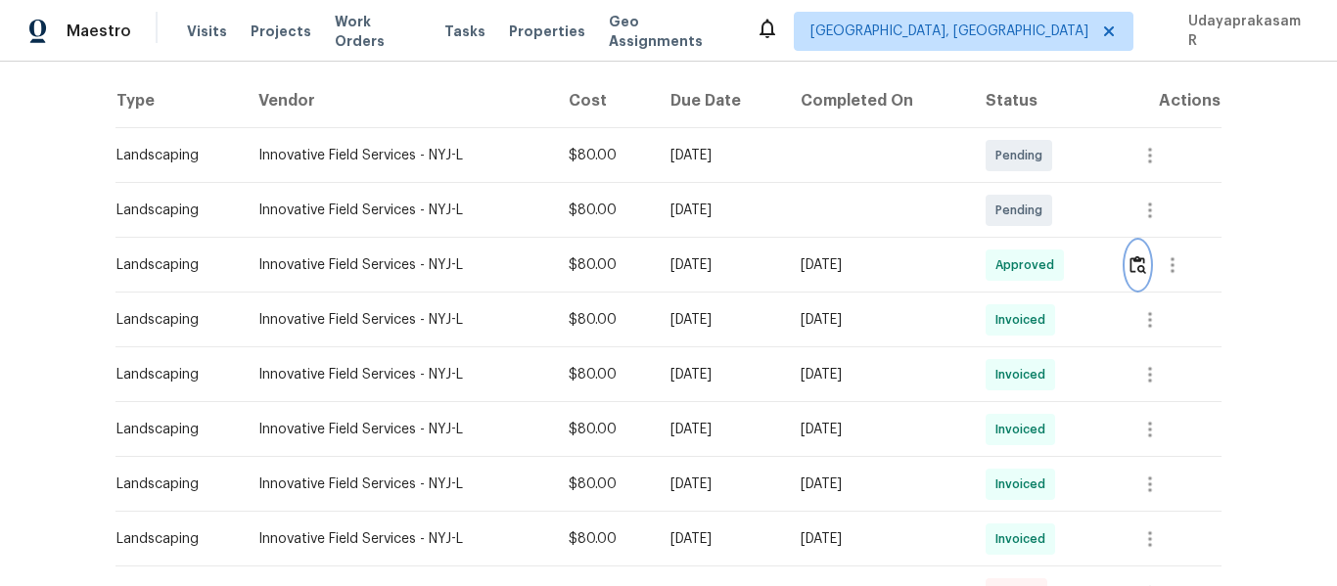
scroll to position [0, 0]
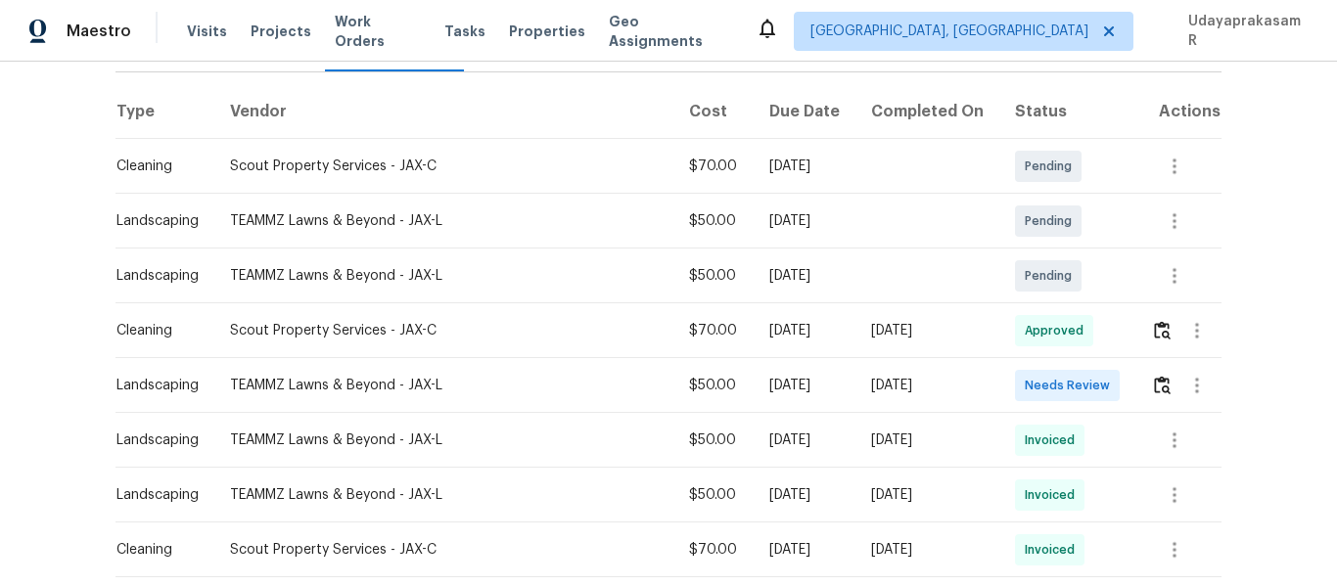
scroll to position [294, 0]
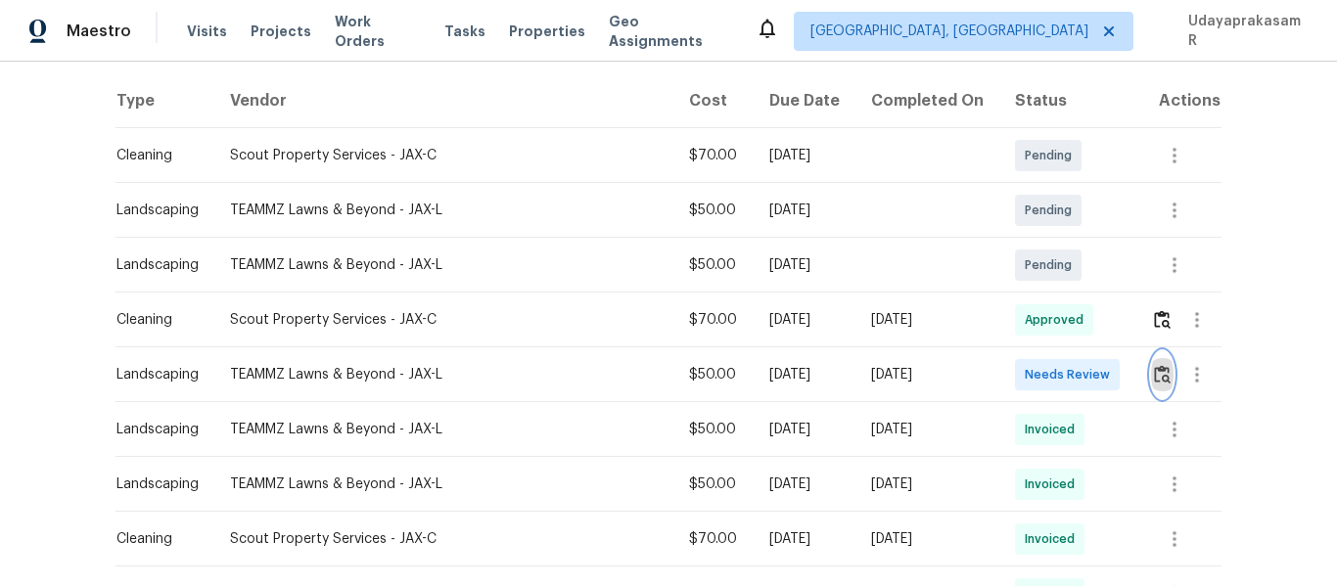
click at [1154, 382] on img "button" at bounding box center [1162, 374] width 17 height 19
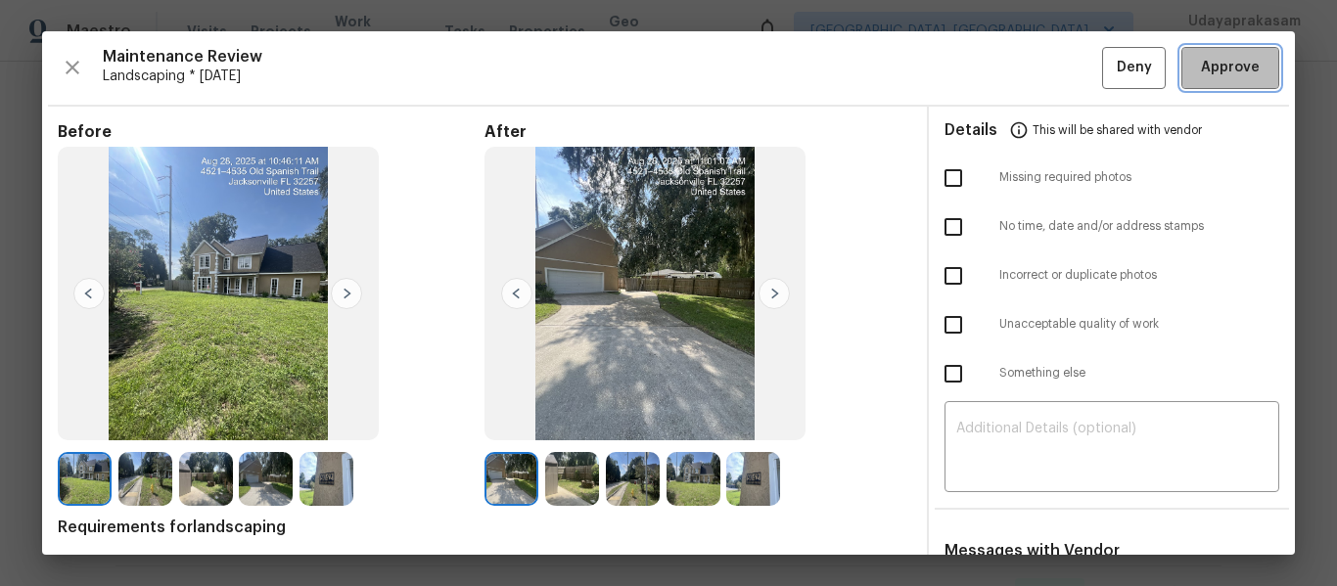
click at [1204, 67] on span "Approve" at bounding box center [1230, 68] width 59 height 24
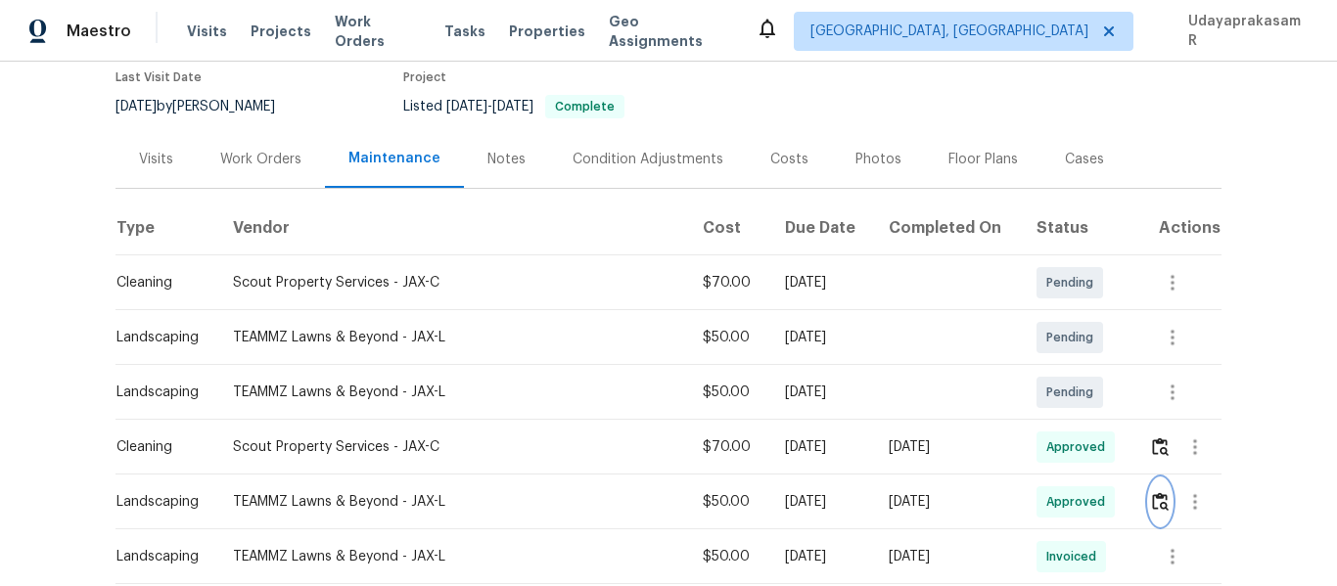
scroll to position [0, 0]
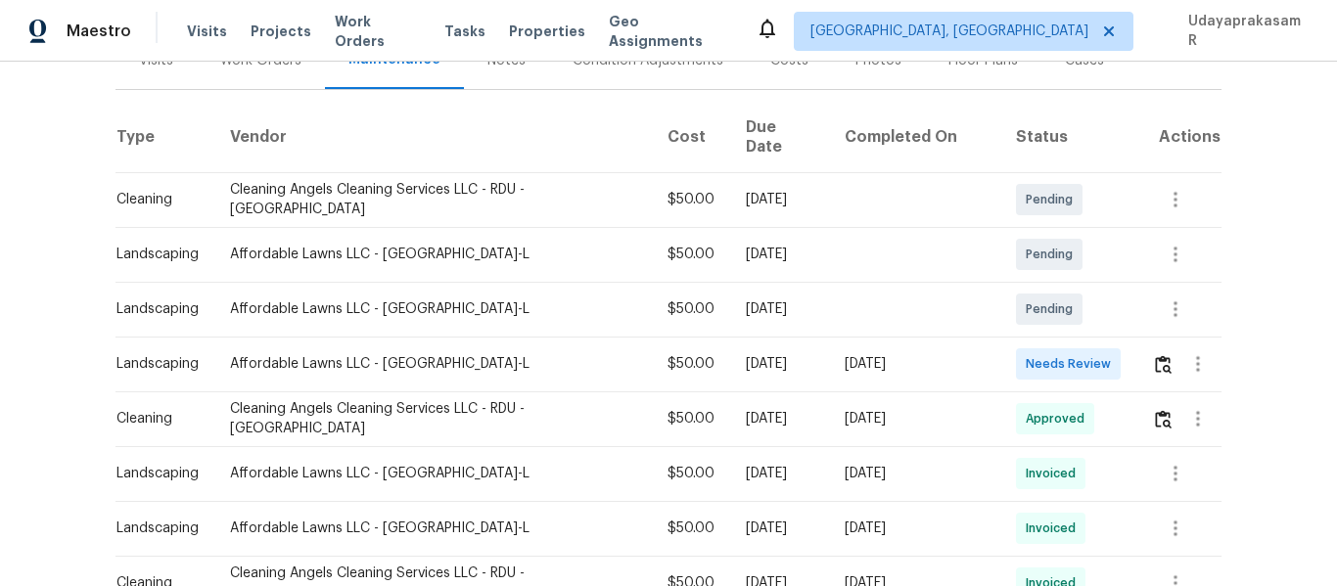
scroll to position [294, 0]
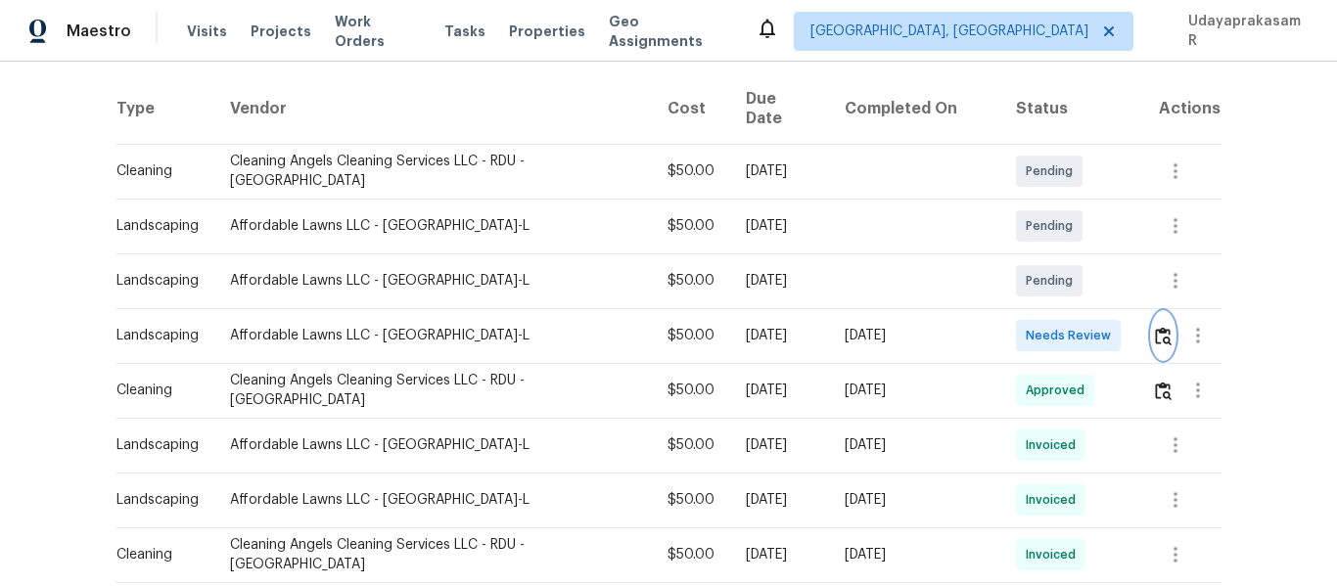
click at [1155, 327] on img "button" at bounding box center [1163, 336] width 17 height 19
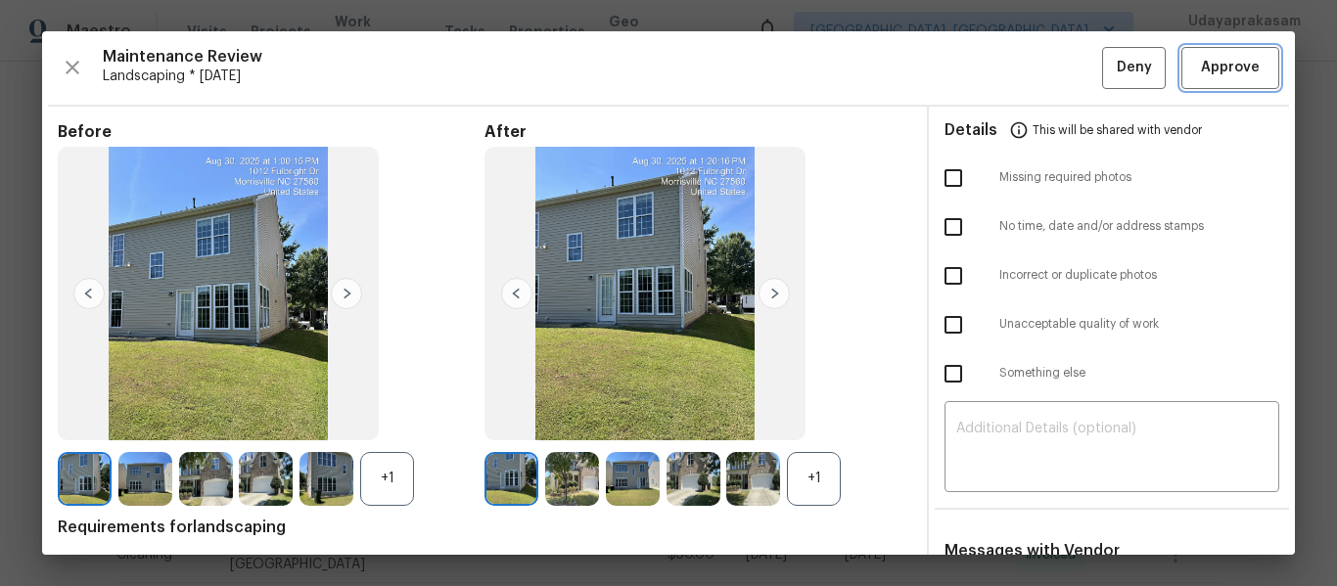
click at [1224, 57] on span "Approve" at bounding box center [1230, 68] width 59 height 24
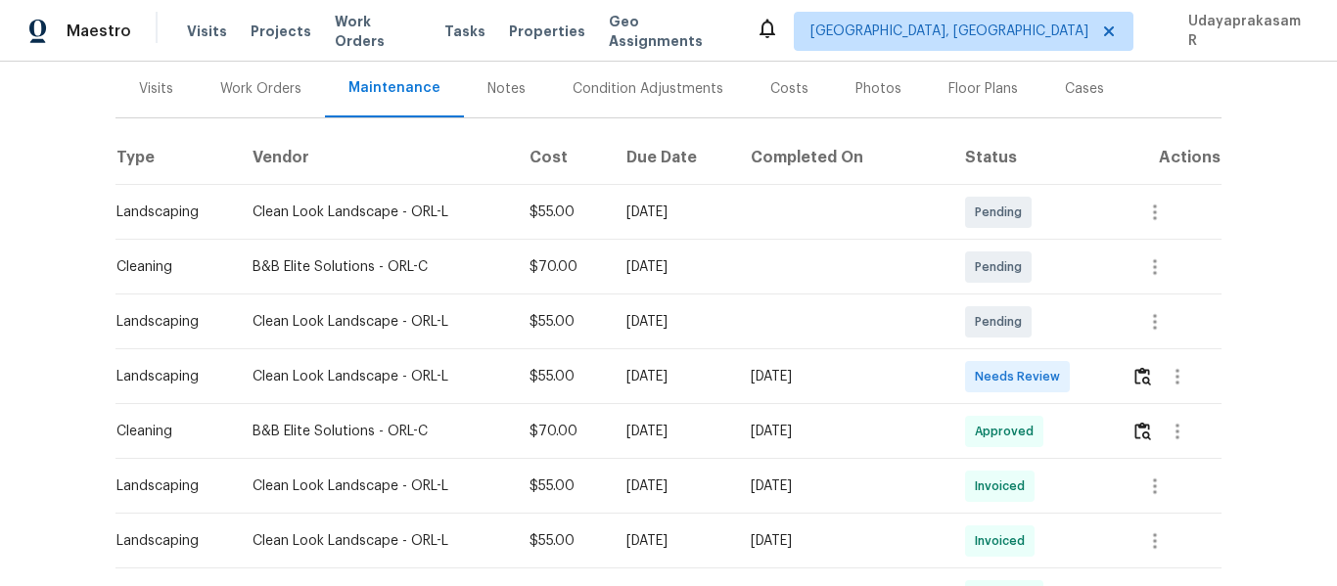
scroll to position [294, 0]
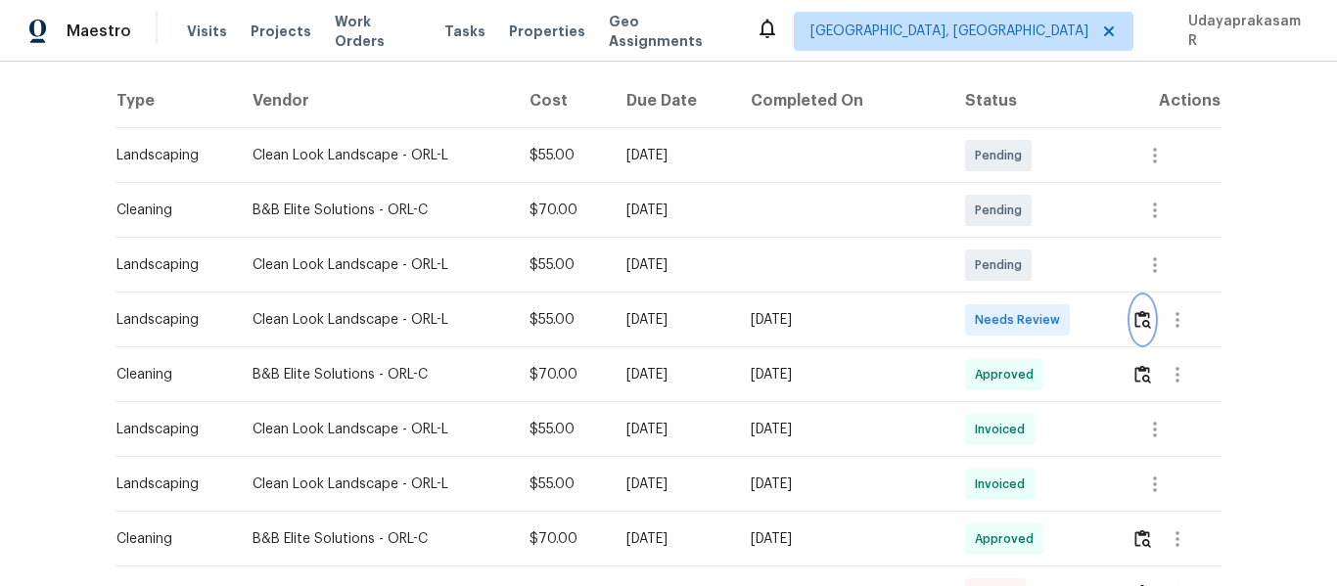
click at [1132, 331] on button "button" at bounding box center [1143, 320] width 23 height 47
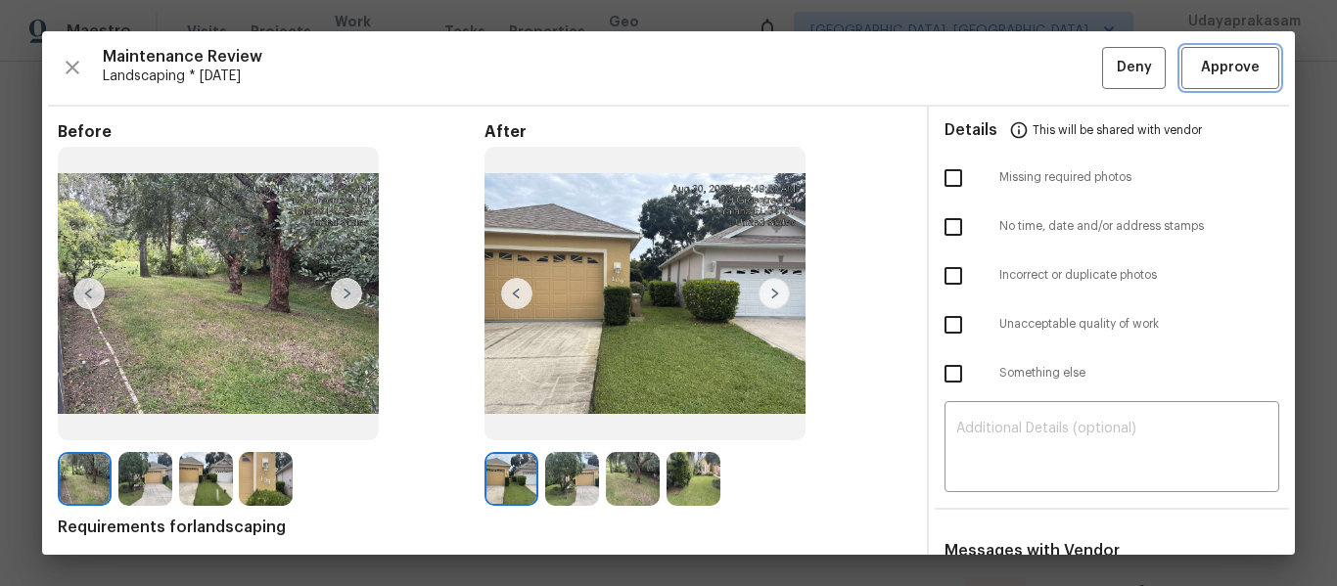
click at [1224, 79] on span "Approve" at bounding box center [1230, 68] width 59 height 24
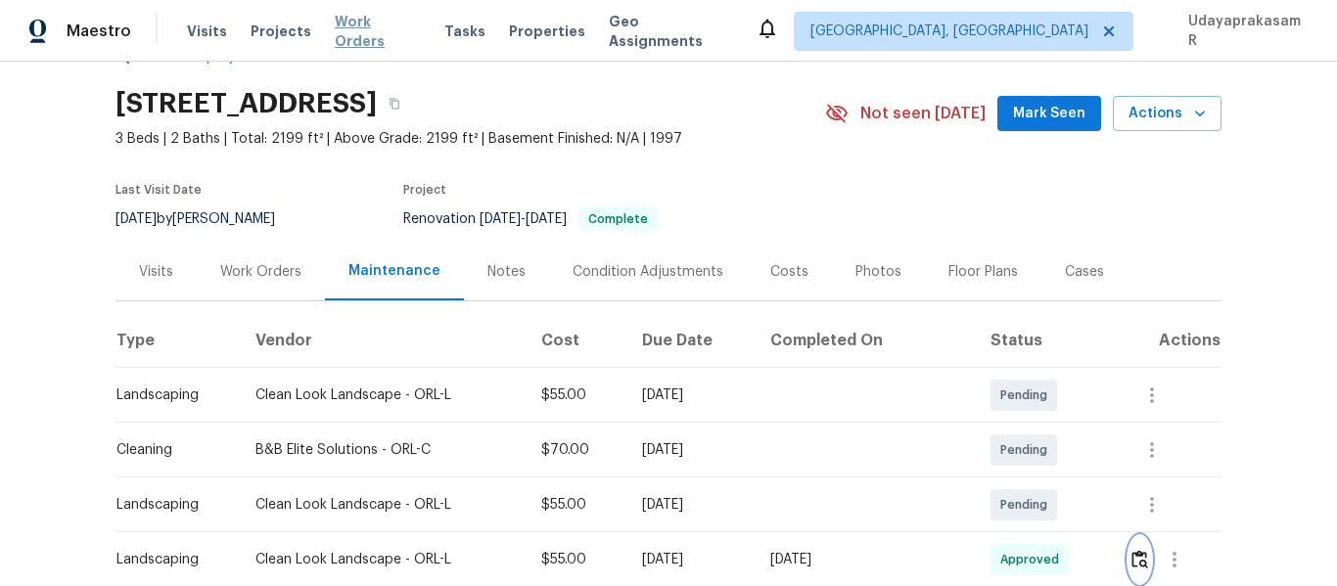
scroll to position [0, 0]
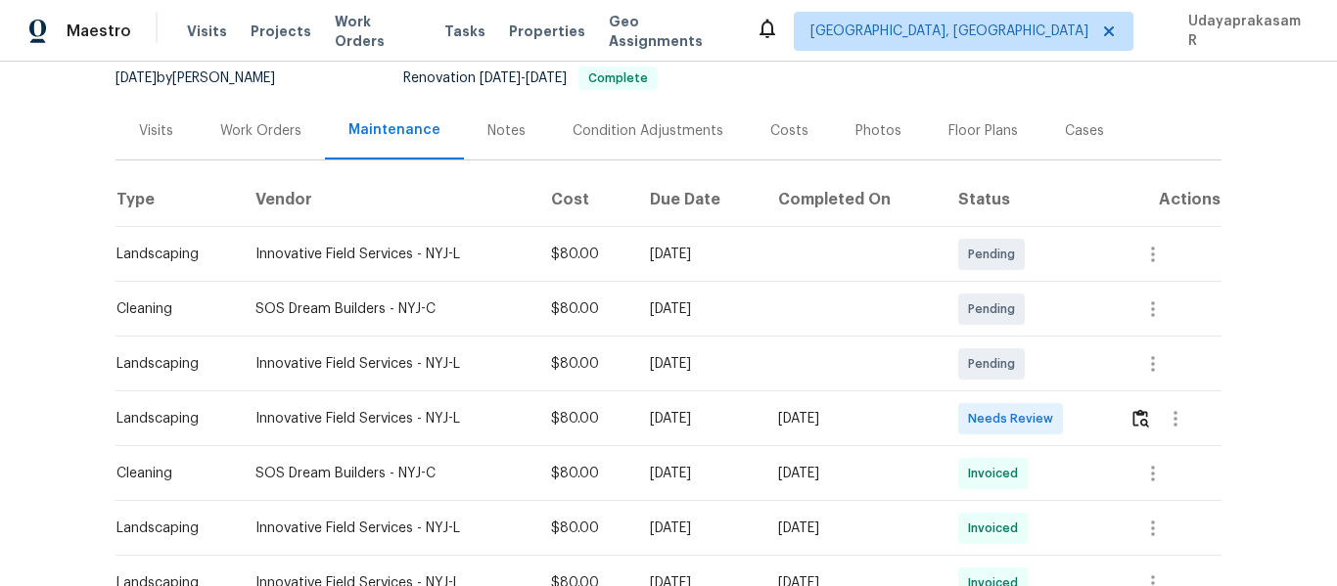
scroll to position [196, 0]
click at [1141, 415] on img "button" at bounding box center [1141, 417] width 17 height 19
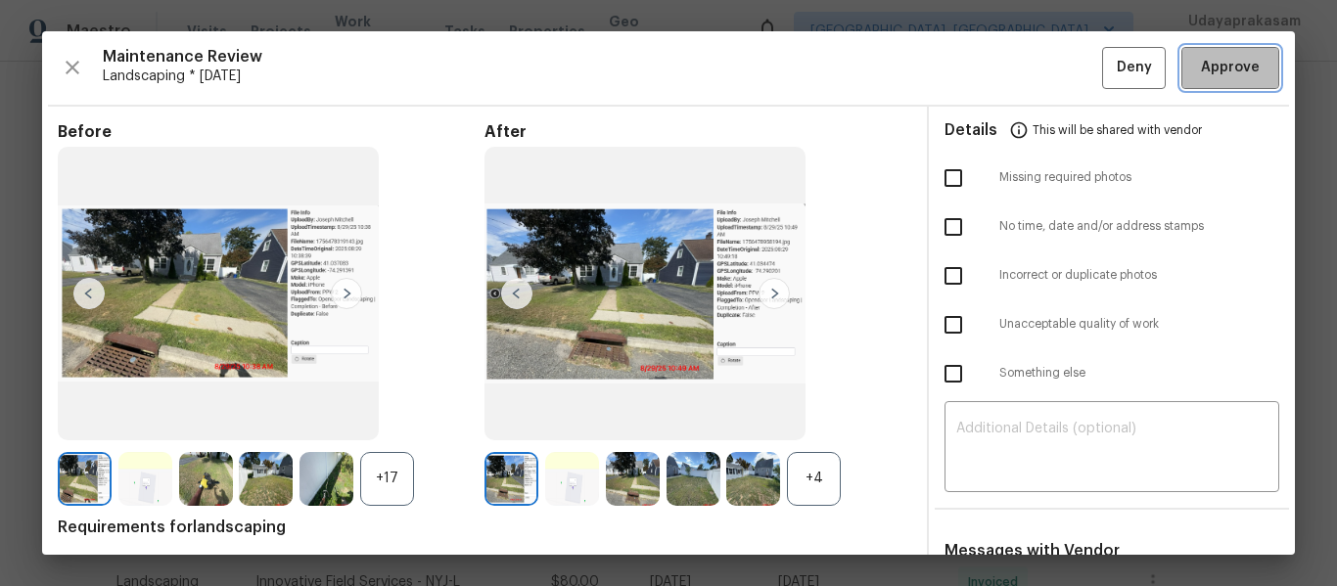
click at [1240, 79] on span "Approve" at bounding box center [1230, 68] width 59 height 24
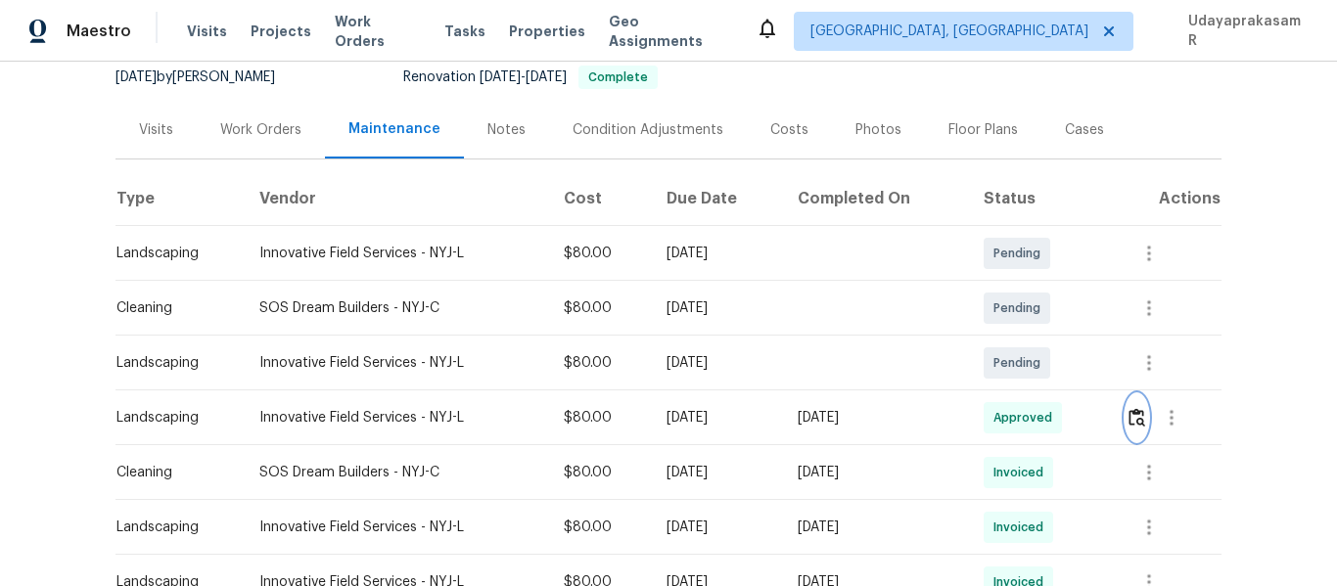
scroll to position [0, 0]
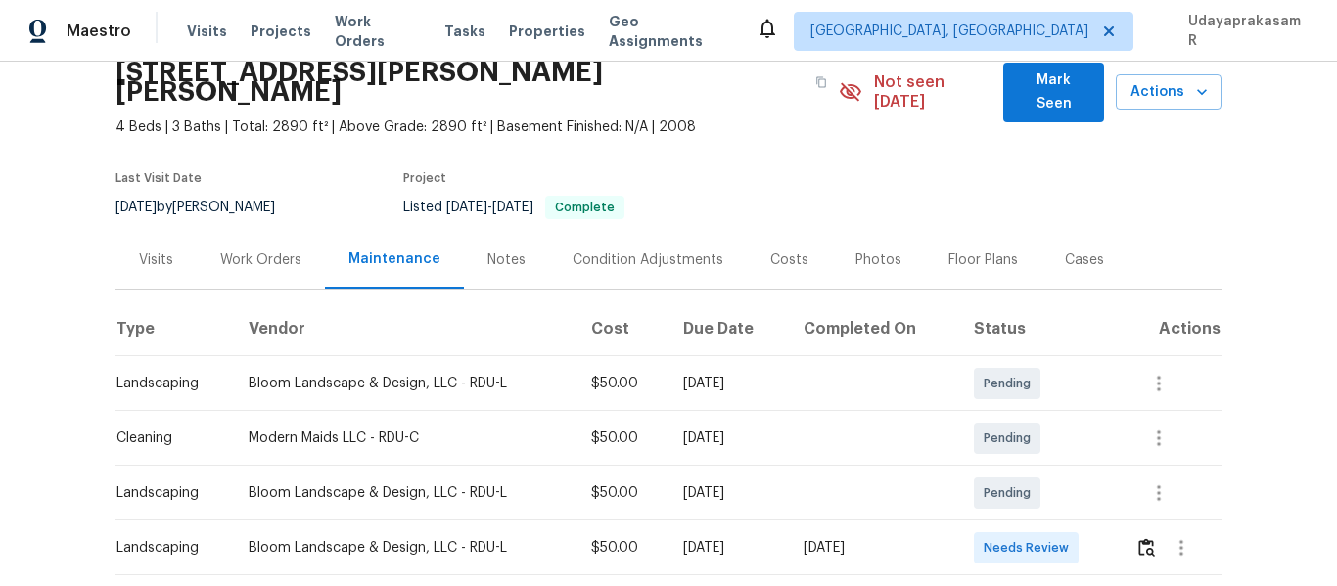
scroll to position [196, 0]
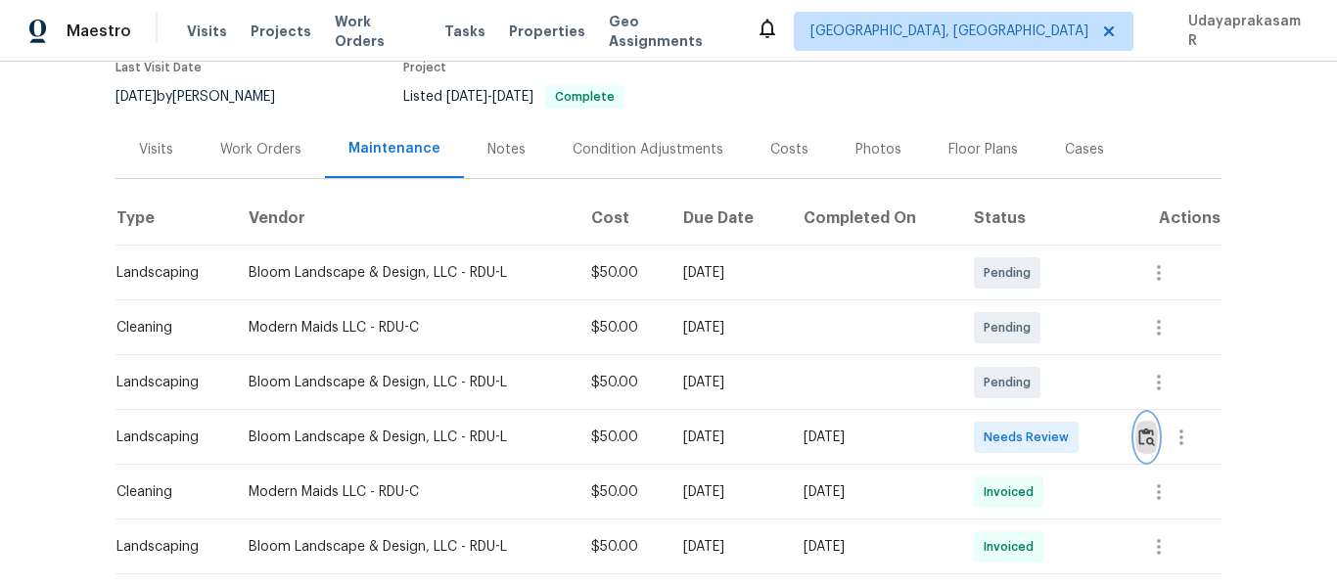
click at [1139, 428] on img "button" at bounding box center [1147, 437] width 17 height 19
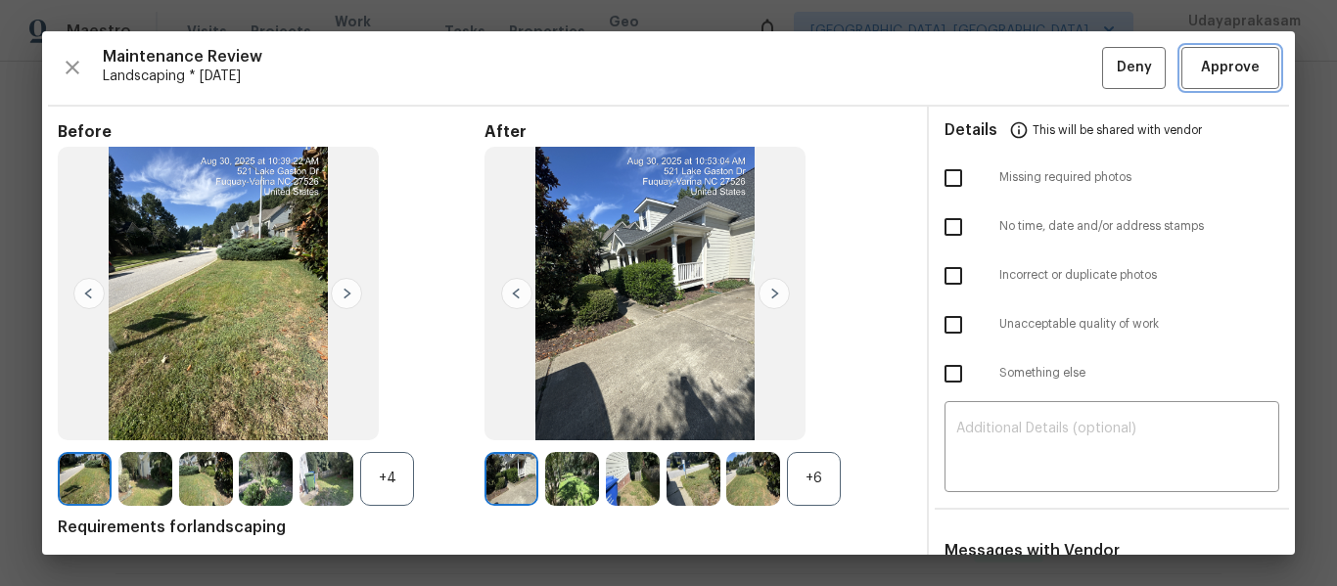
click at [1215, 71] on span "Approve" at bounding box center [1230, 68] width 59 height 24
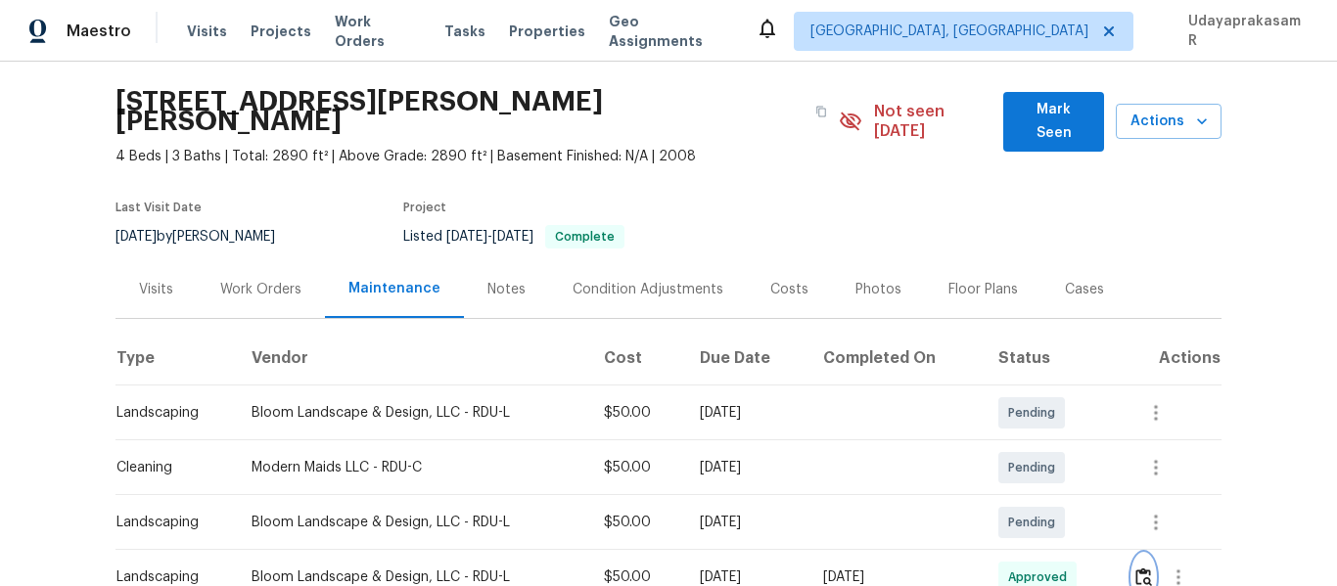
scroll to position [0, 0]
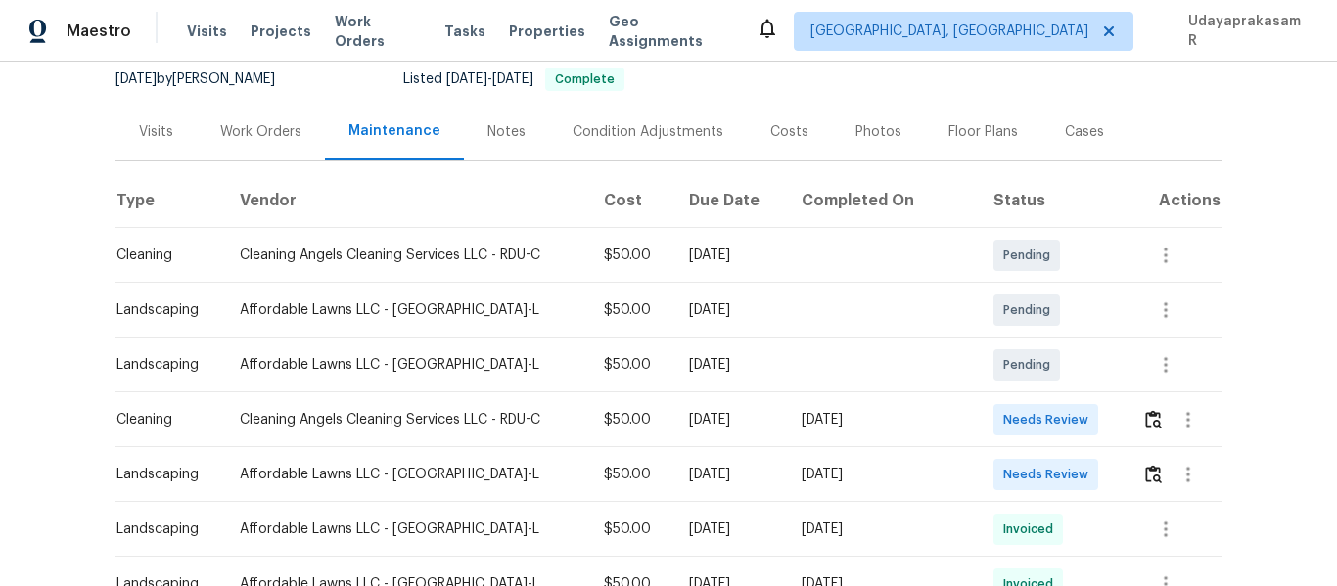
scroll to position [196, 0]
click at [1149, 477] on img "button" at bounding box center [1153, 472] width 17 height 19
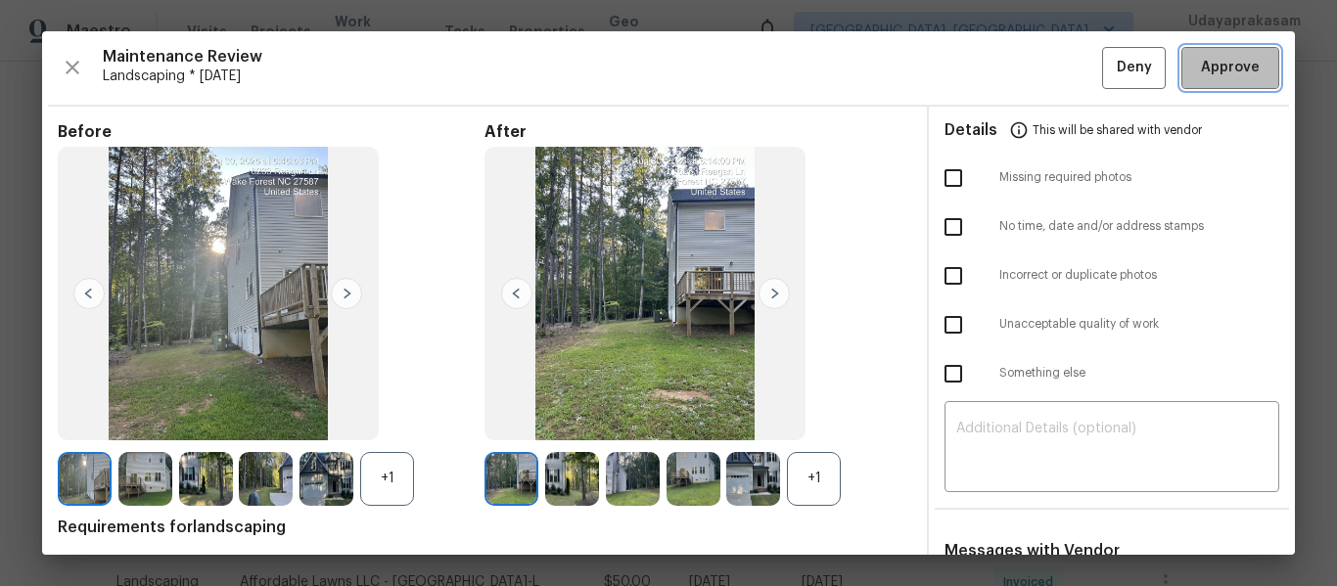
click at [1197, 66] on span "Approve" at bounding box center [1230, 68] width 67 height 24
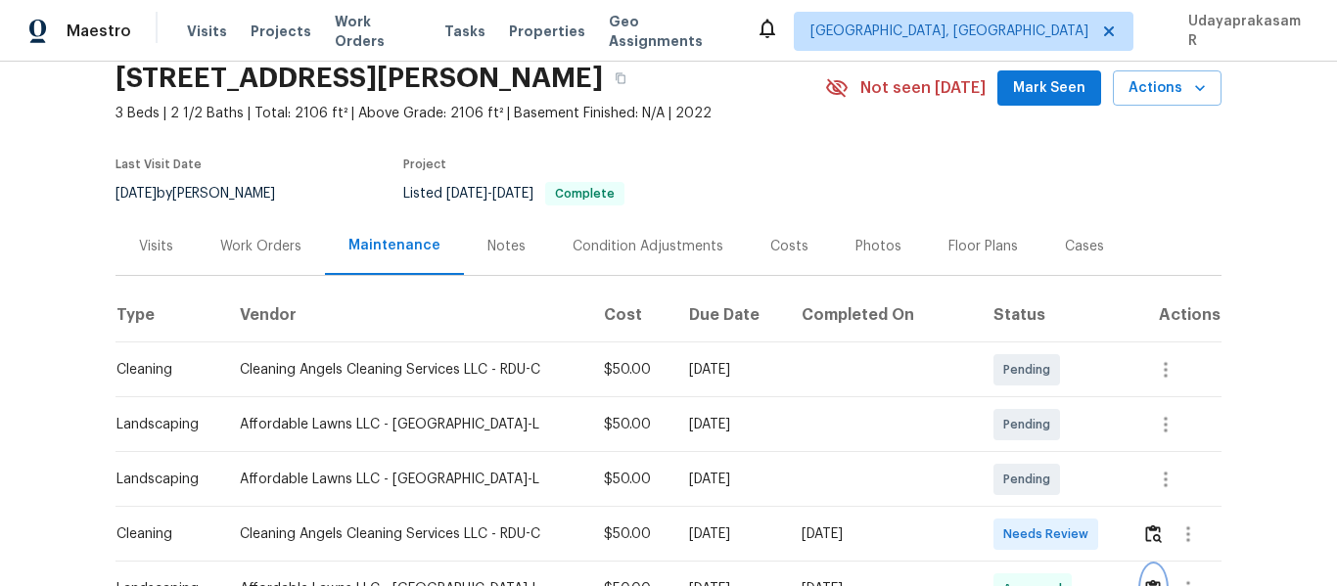
scroll to position [0, 0]
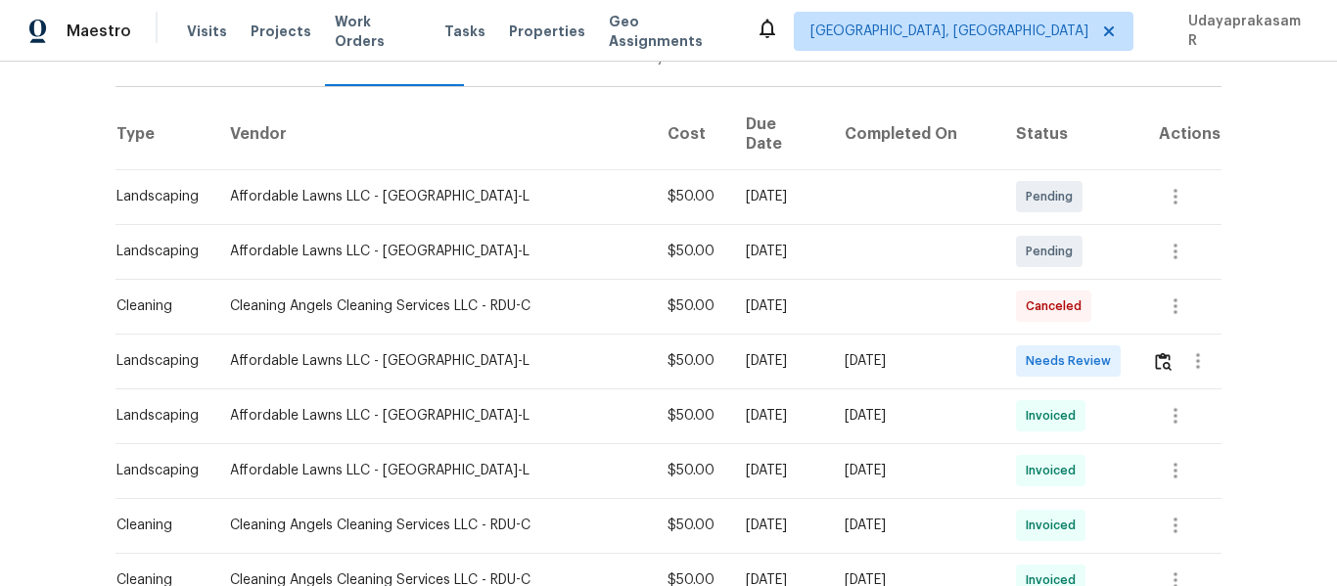
scroll to position [294, 0]
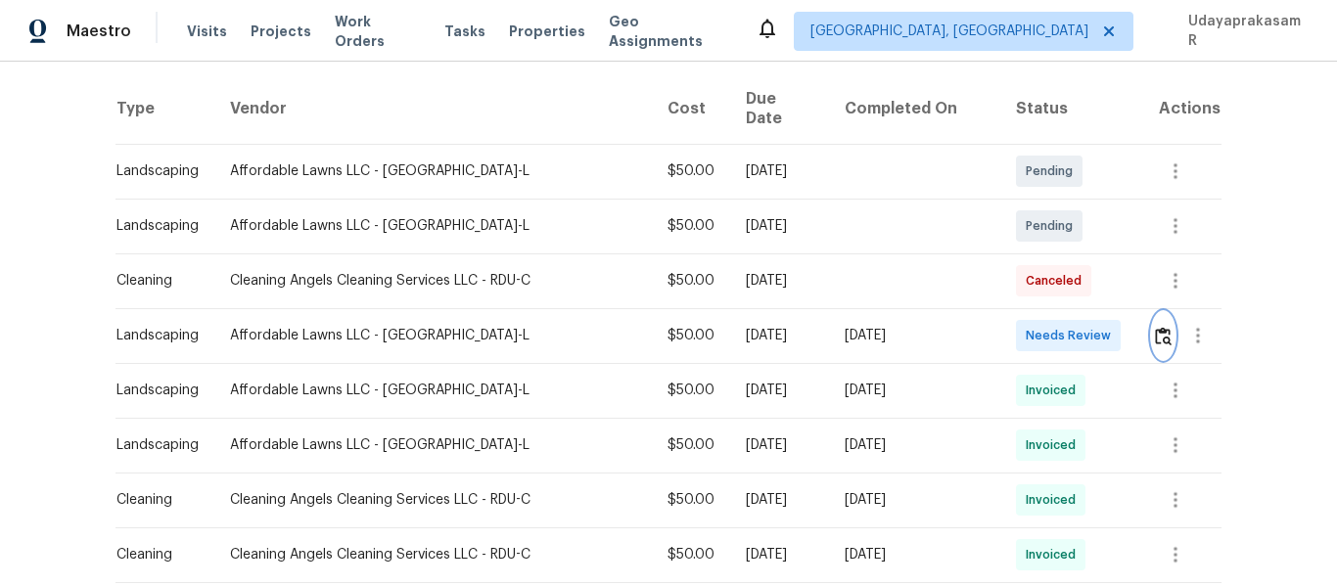
click at [1155, 327] on img "button" at bounding box center [1163, 336] width 17 height 19
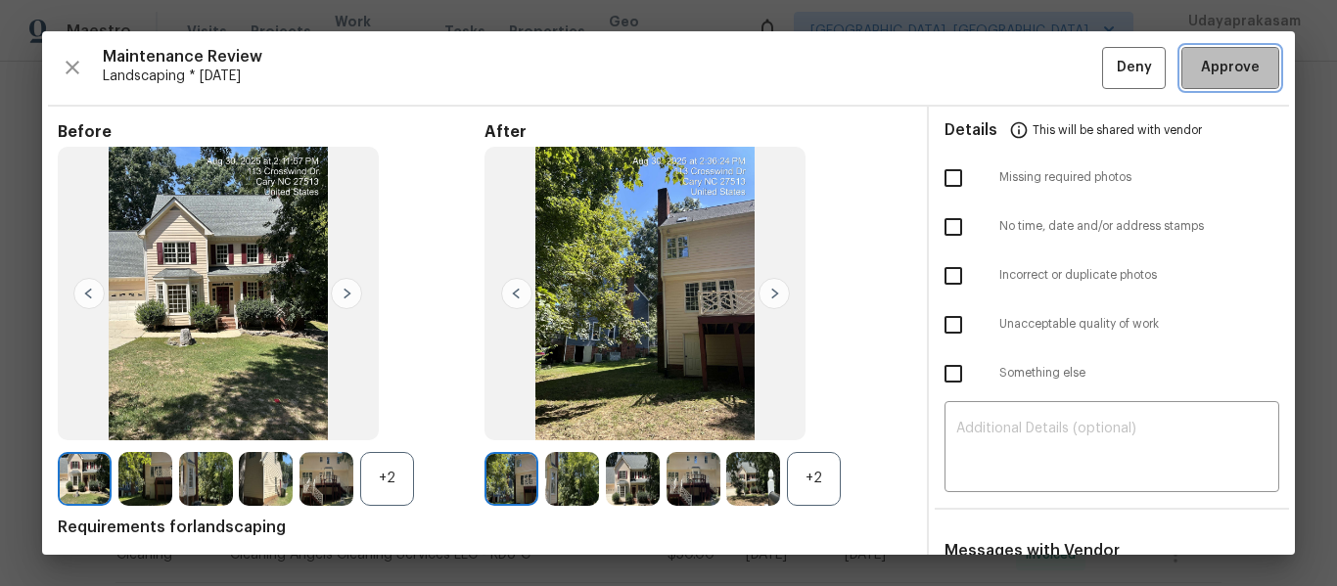
click at [1244, 74] on span "Approve" at bounding box center [1230, 68] width 67 height 24
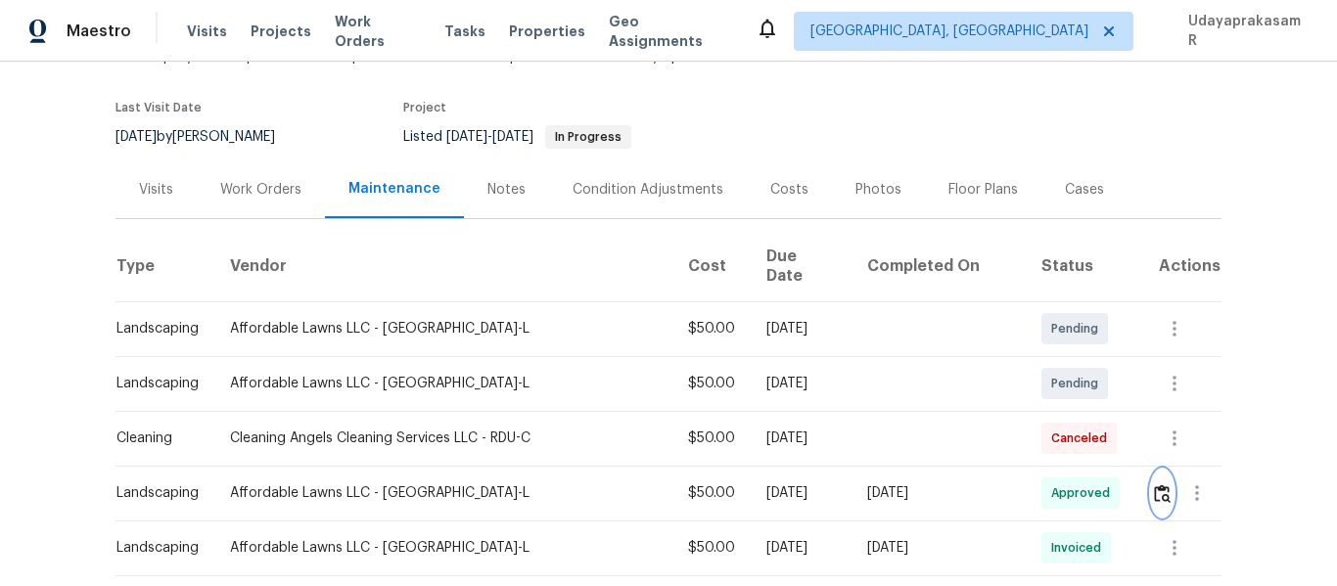
scroll to position [0, 0]
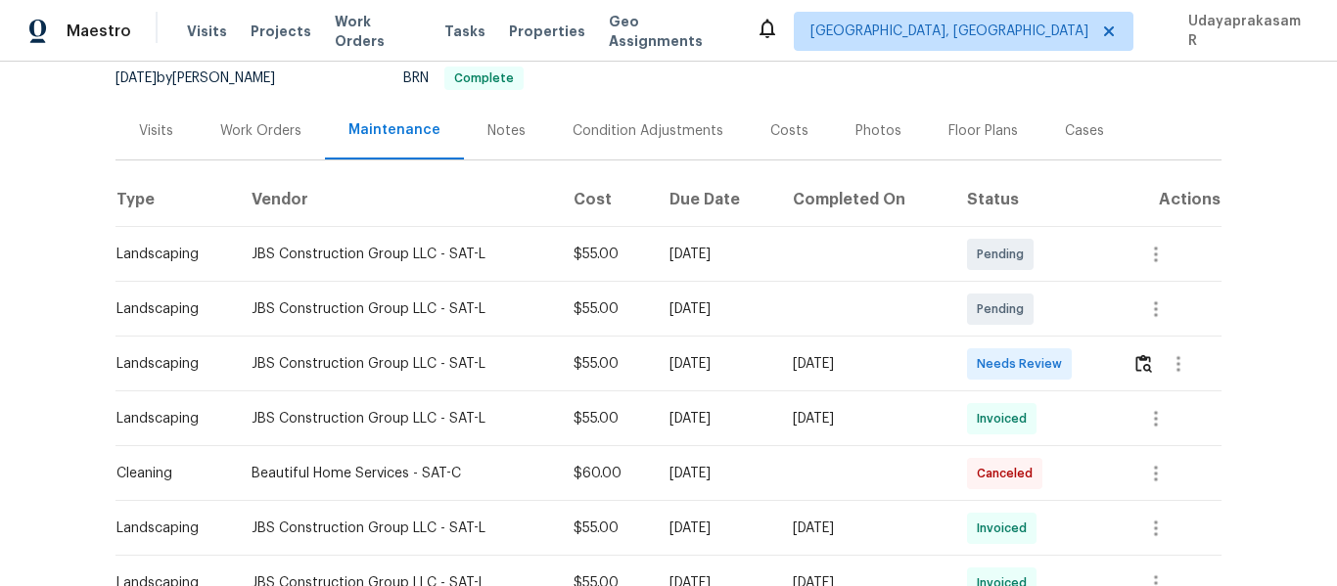
scroll to position [196, 0]
click at [1142, 358] on img "button" at bounding box center [1144, 362] width 17 height 19
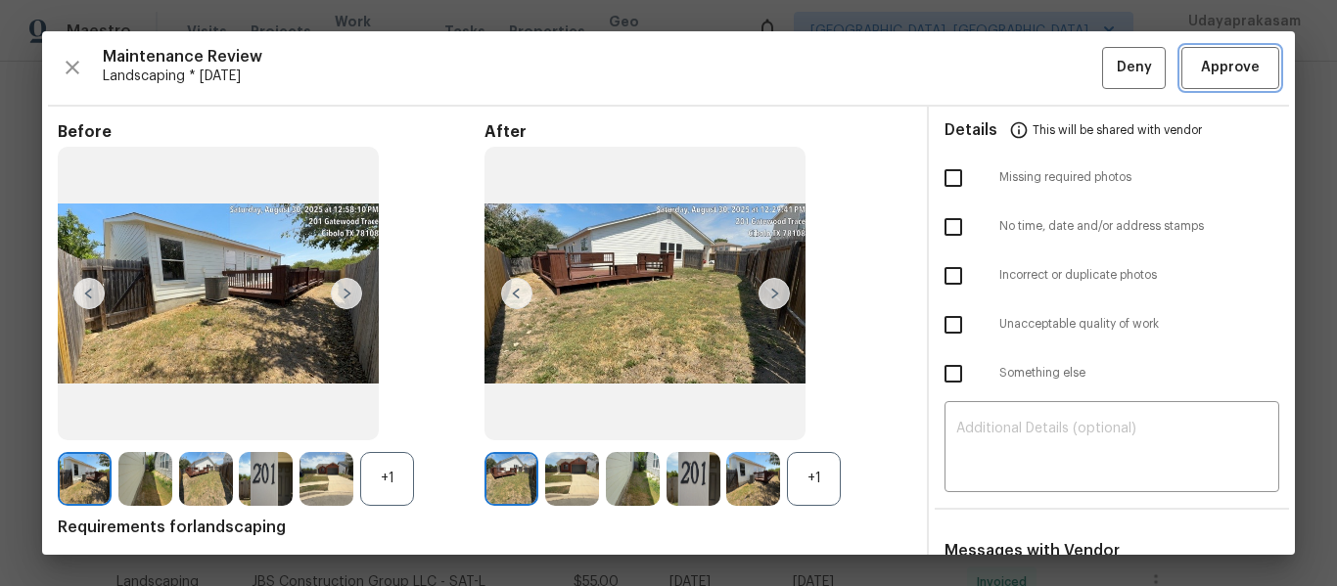
click at [1201, 64] on span "Approve" at bounding box center [1230, 68] width 59 height 24
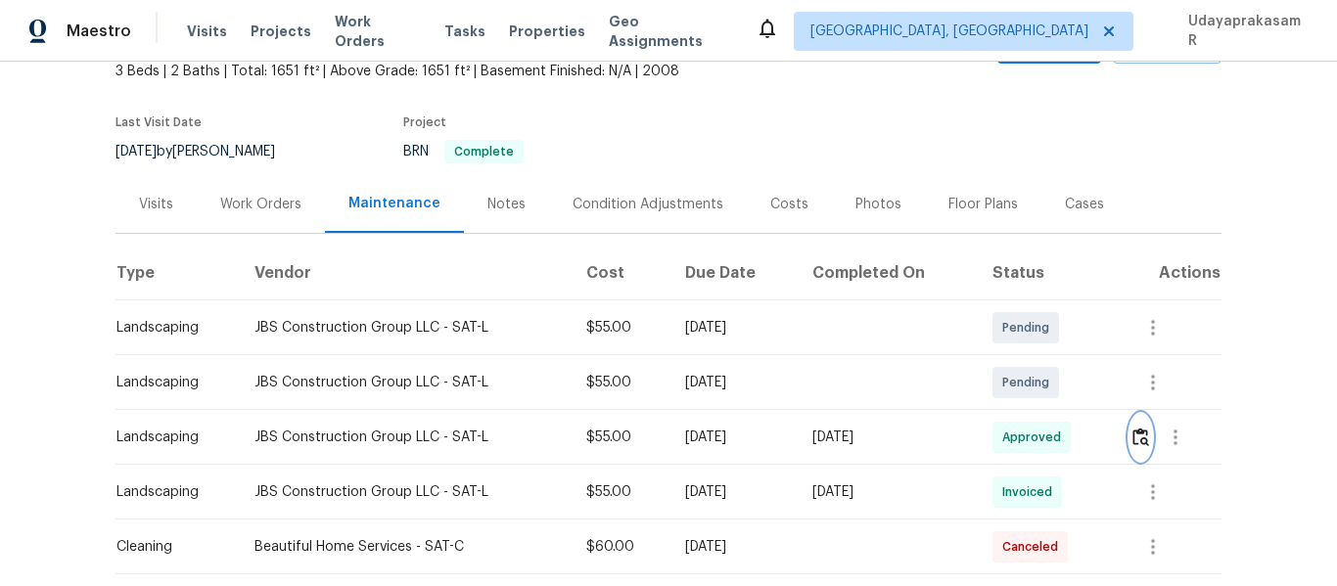
scroll to position [0, 0]
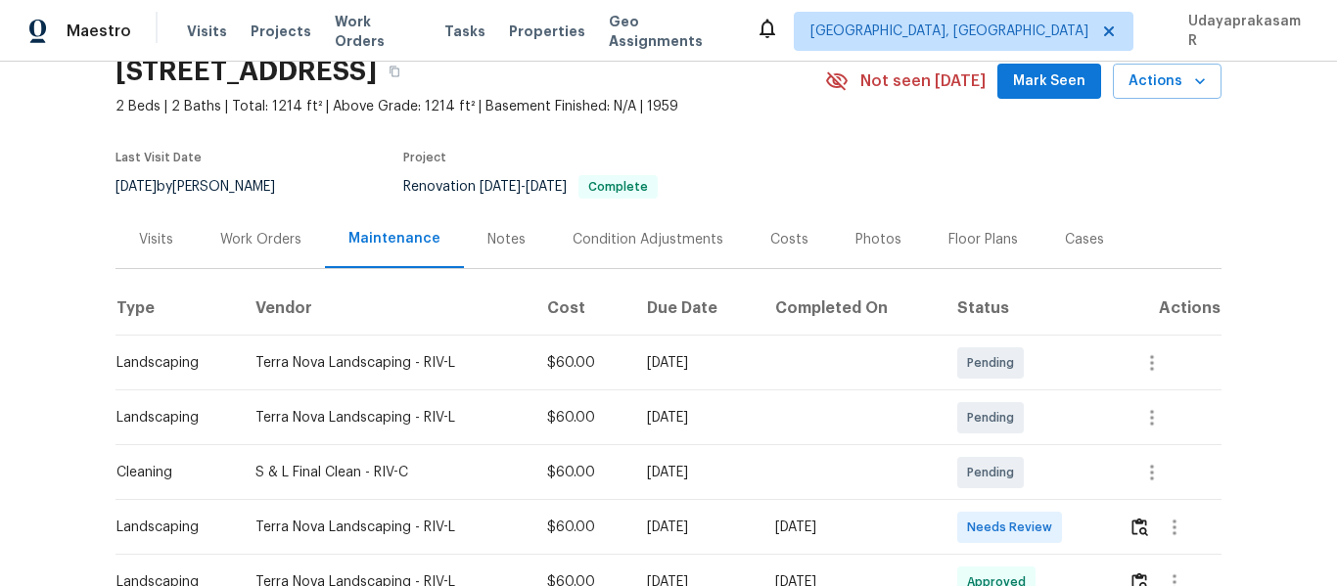
scroll to position [196, 0]
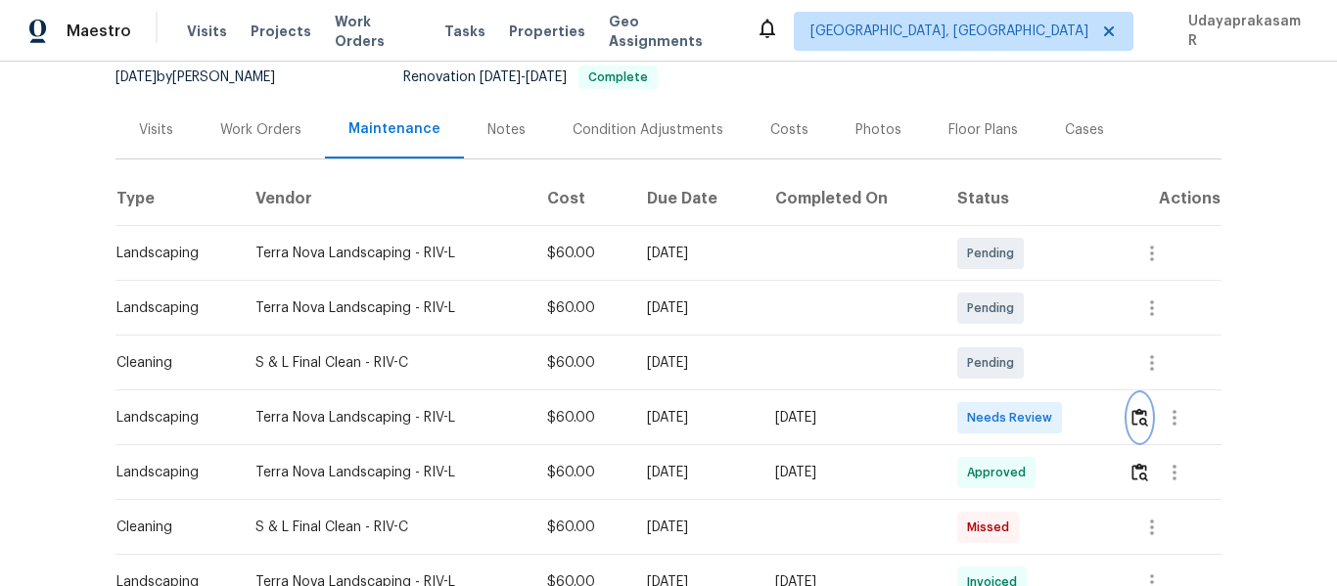
click at [1133, 413] on img "button" at bounding box center [1140, 417] width 17 height 19
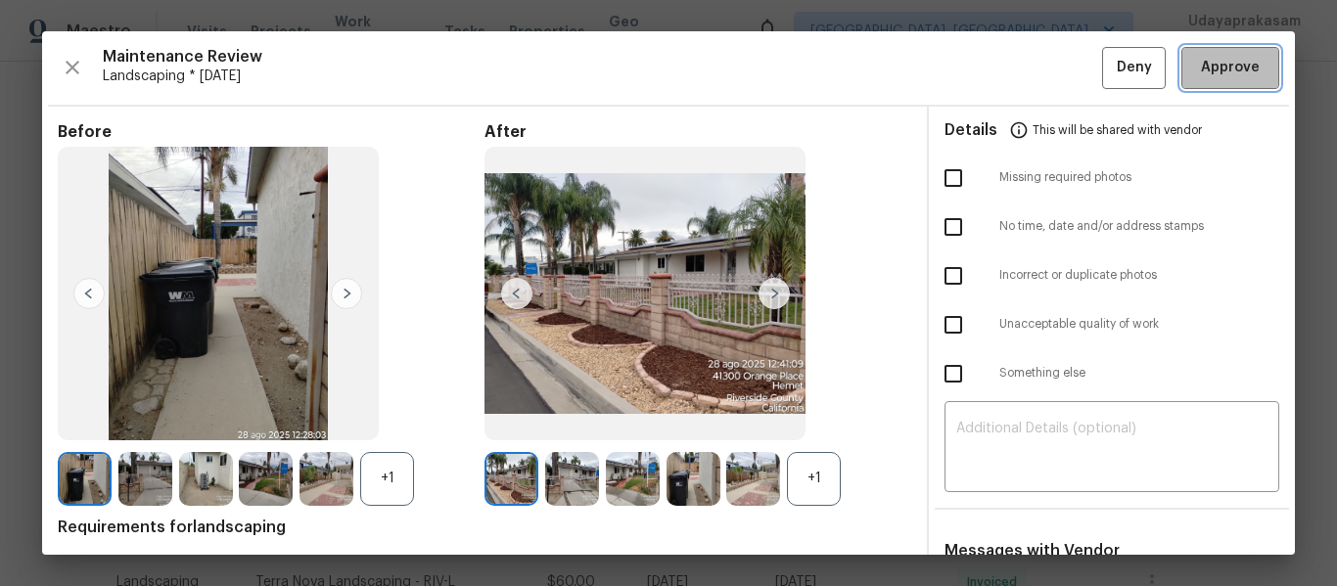
click at [1208, 70] on span "Approve" at bounding box center [1230, 68] width 59 height 24
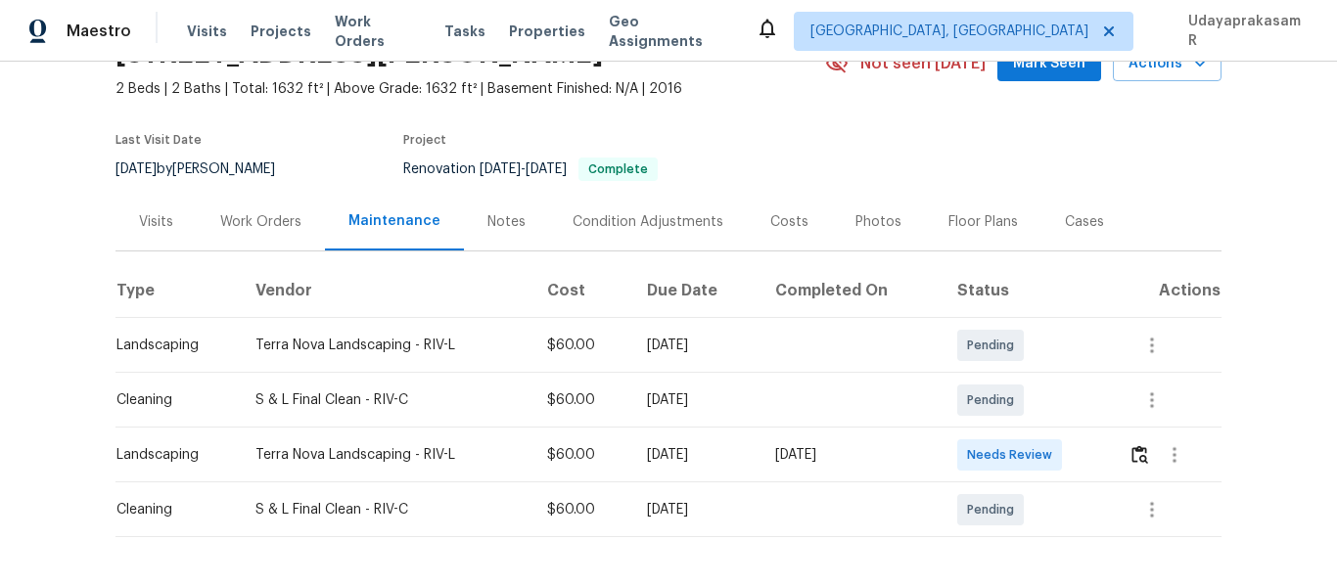
scroll to position [187, 0]
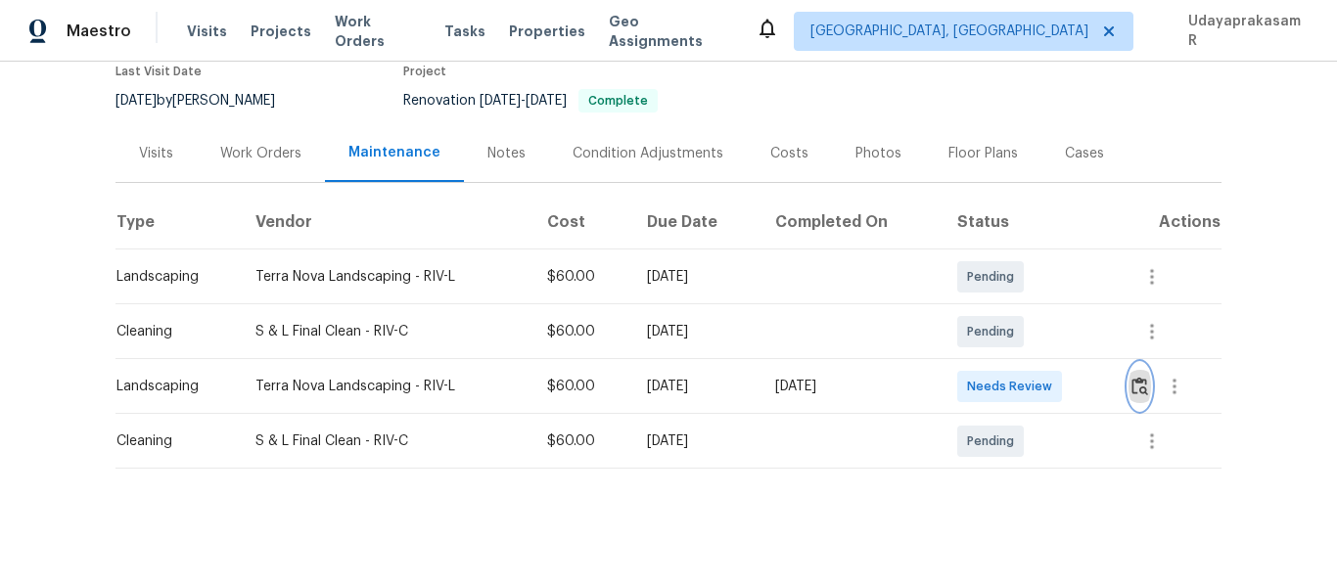
click at [1144, 377] on img "button" at bounding box center [1140, 386] width 17 height 19
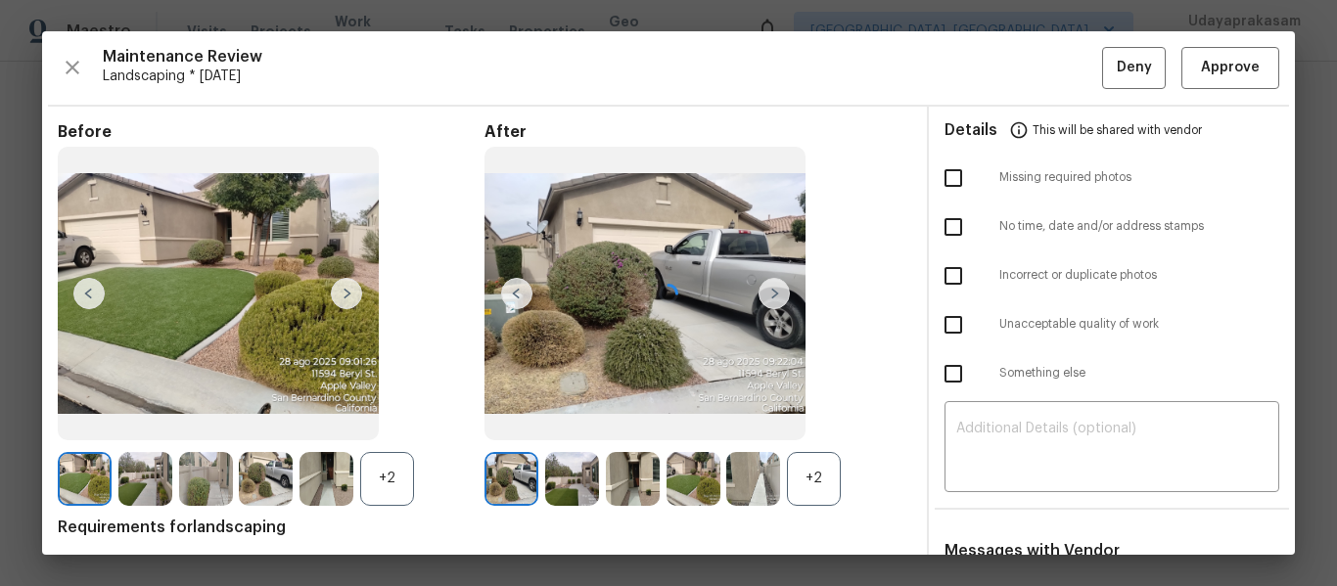
click at [1239, 71] on div at bounding box center [668, 293] width 1253 height 524
click at [1239, 71] on span "Approve" at bounding box center [1230, 68] width 59 height 24
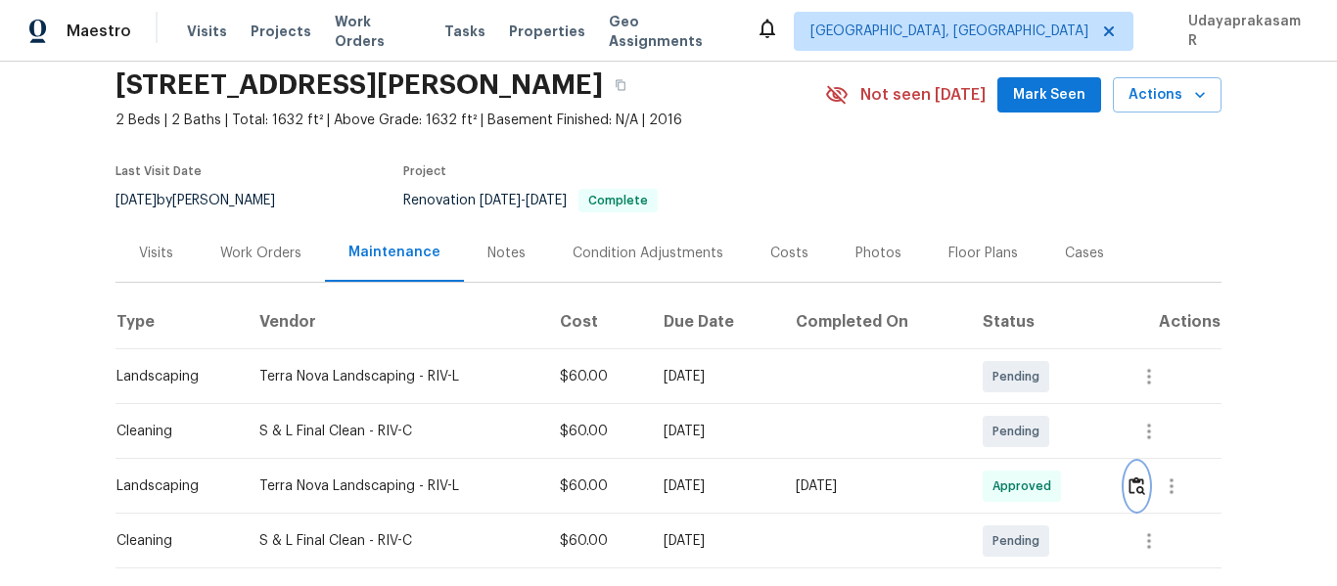
scroll to position [0, 0]
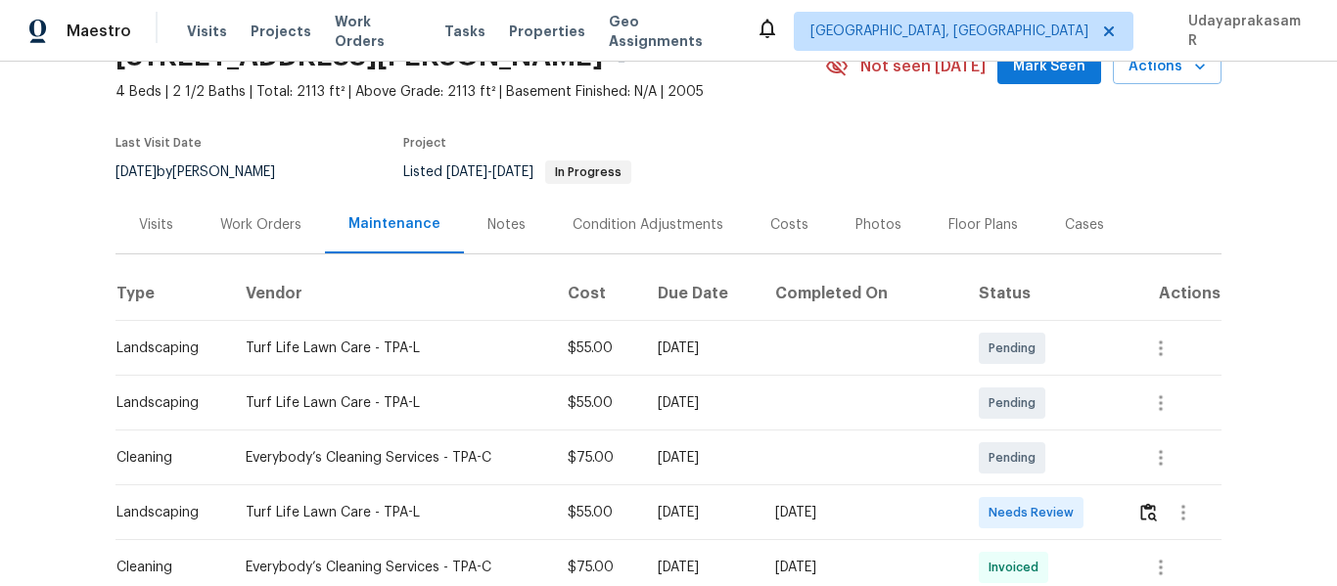
scroll to position [196, 0]
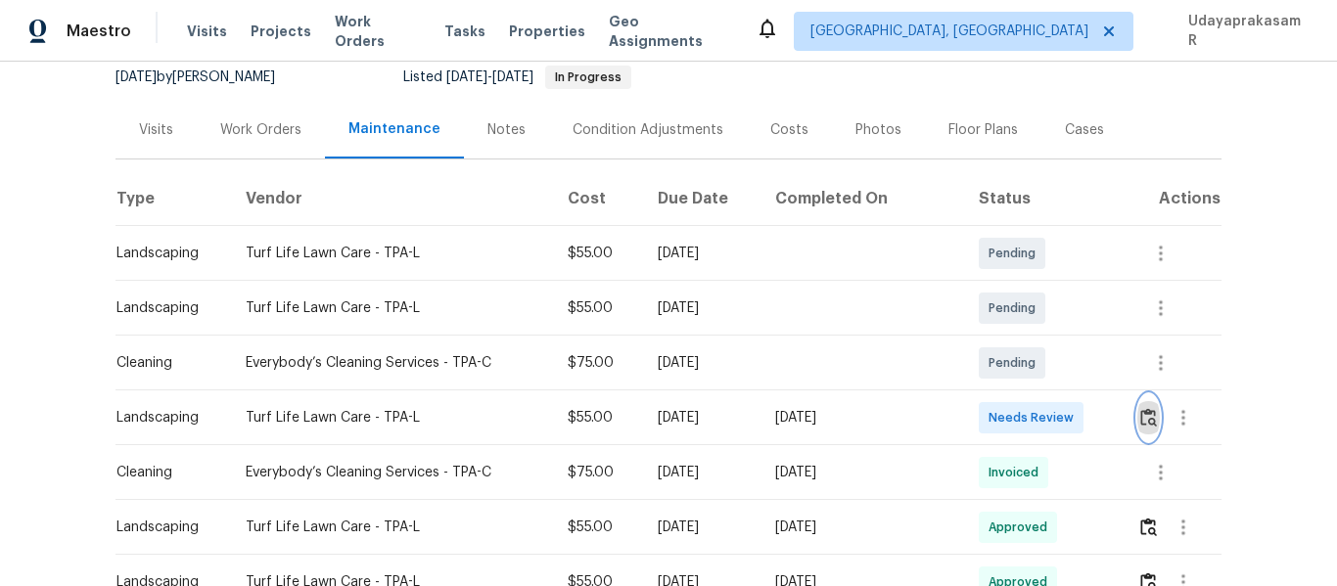
click at [1142, 431] on button "button" at bounding box center [1149, 418] width 23 height 47
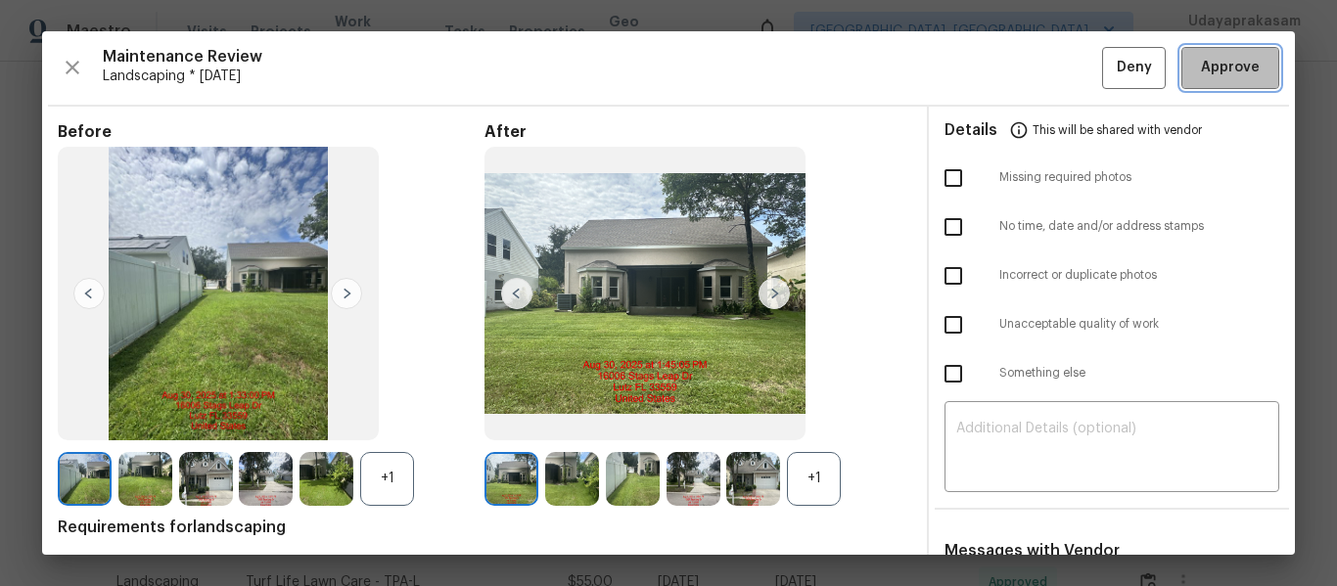
click at [1201, 61] on span "Approve" at bounding box center [1230, 68] width 59 height 24
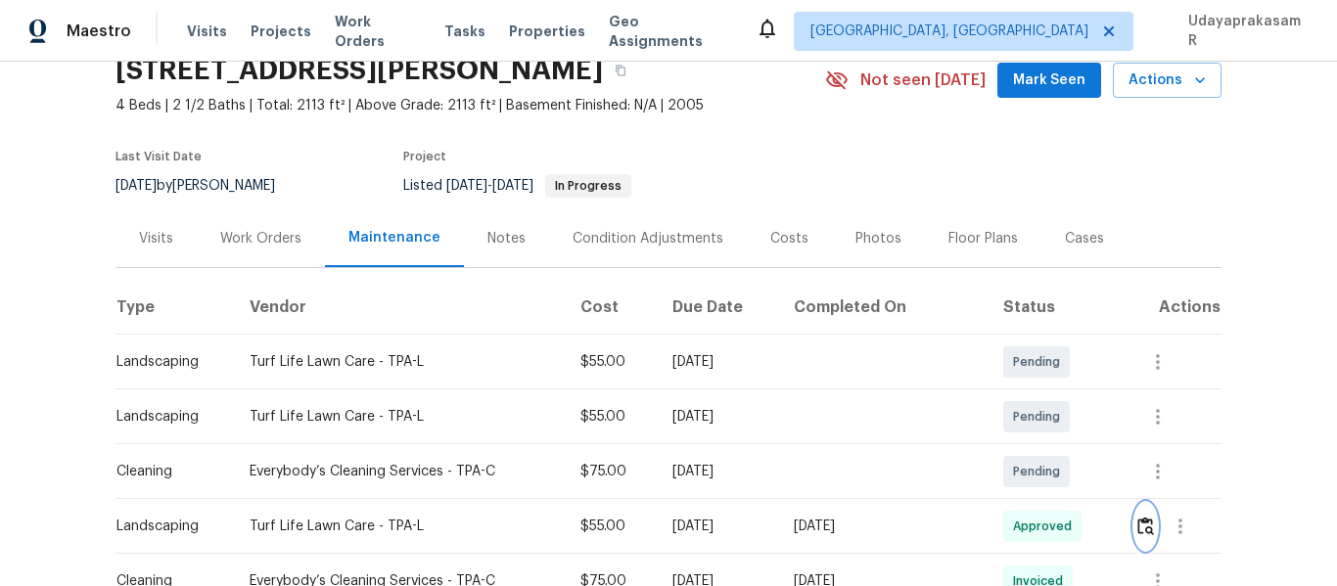
scroll to position [0, 0]
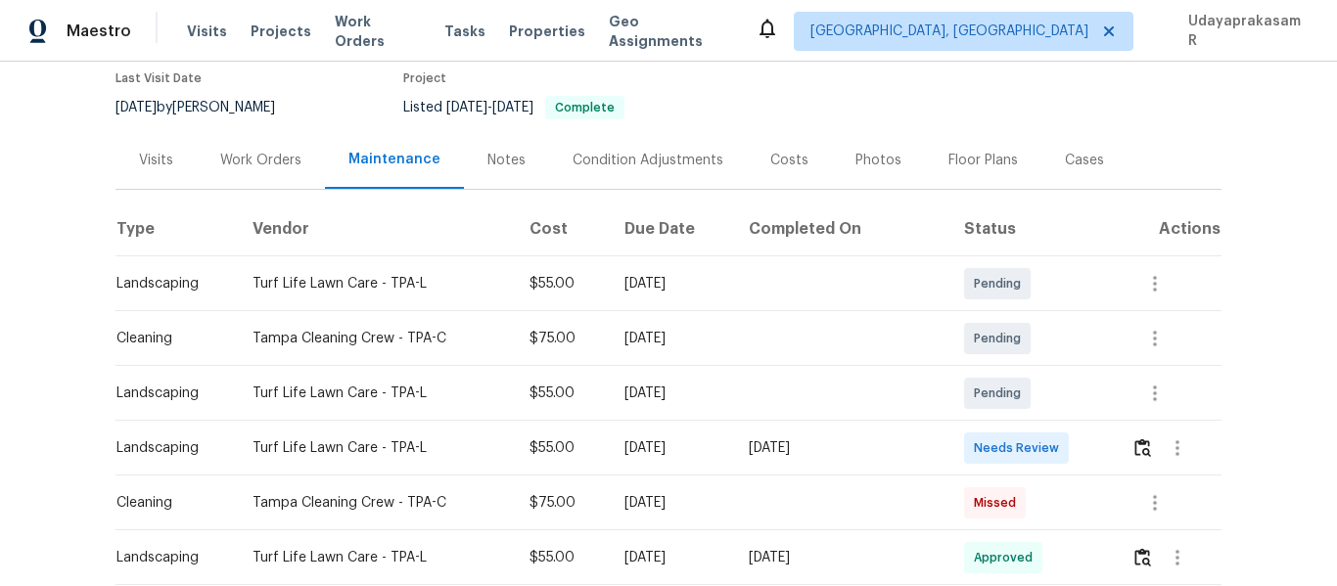
scroll to position [196, 0]
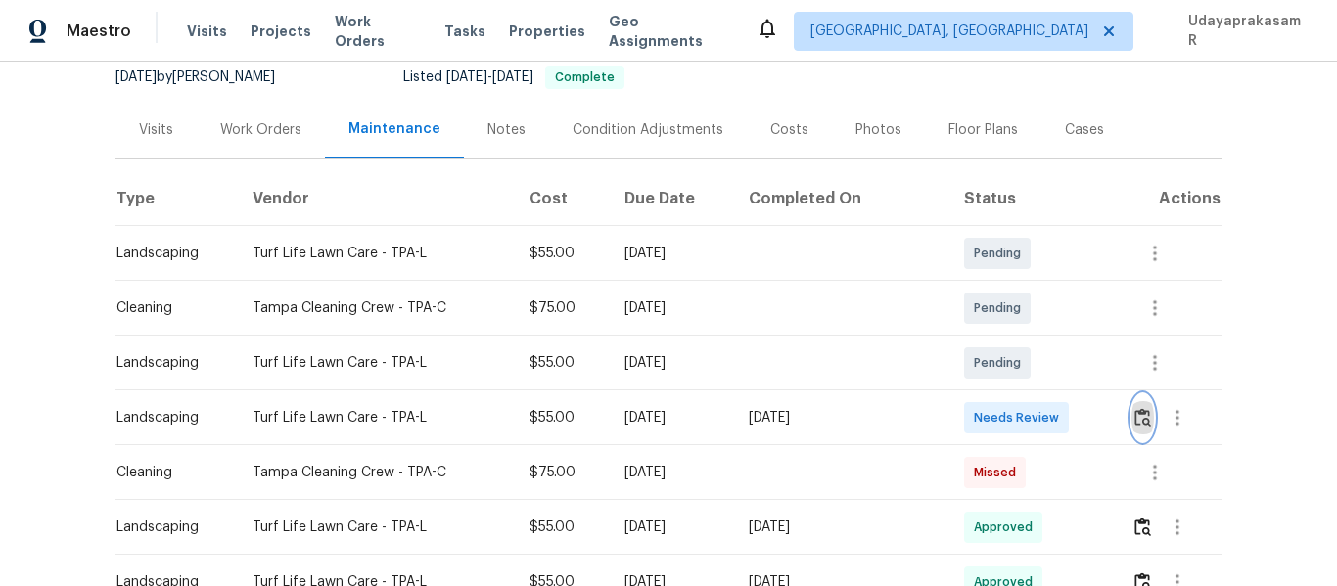
click at [1136, 431] on button "button" at bounding box center [1143, 418] width 23 height 47
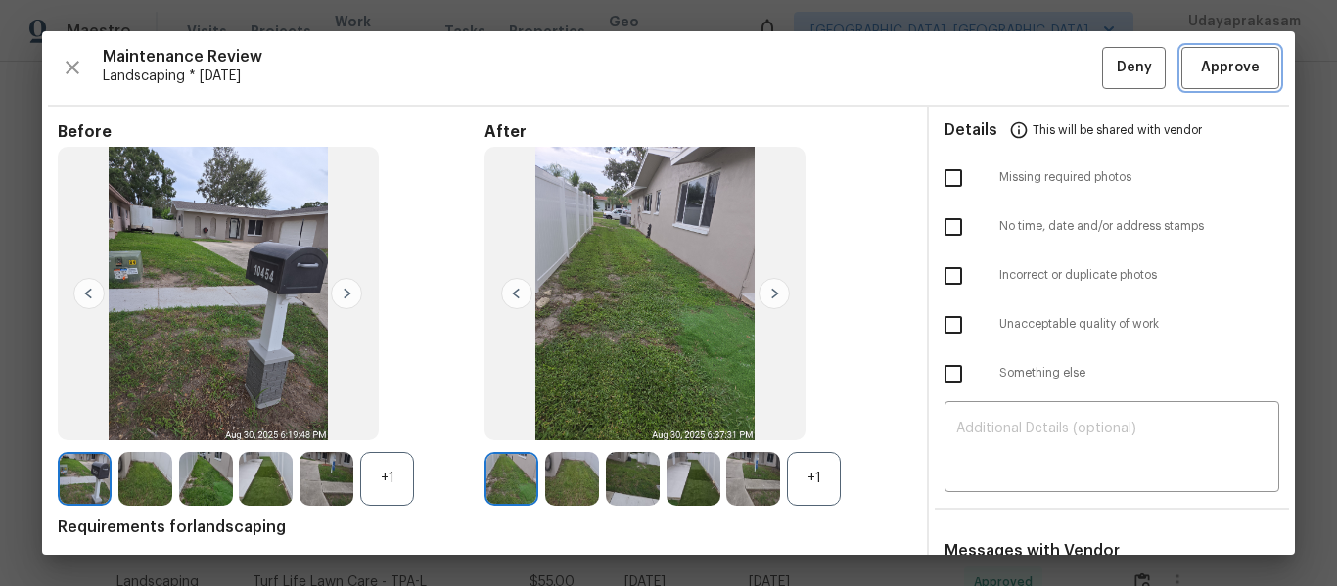
click at [1227, 70] on span "Approve" at bounding box center [1230, 68] width 59 height 24
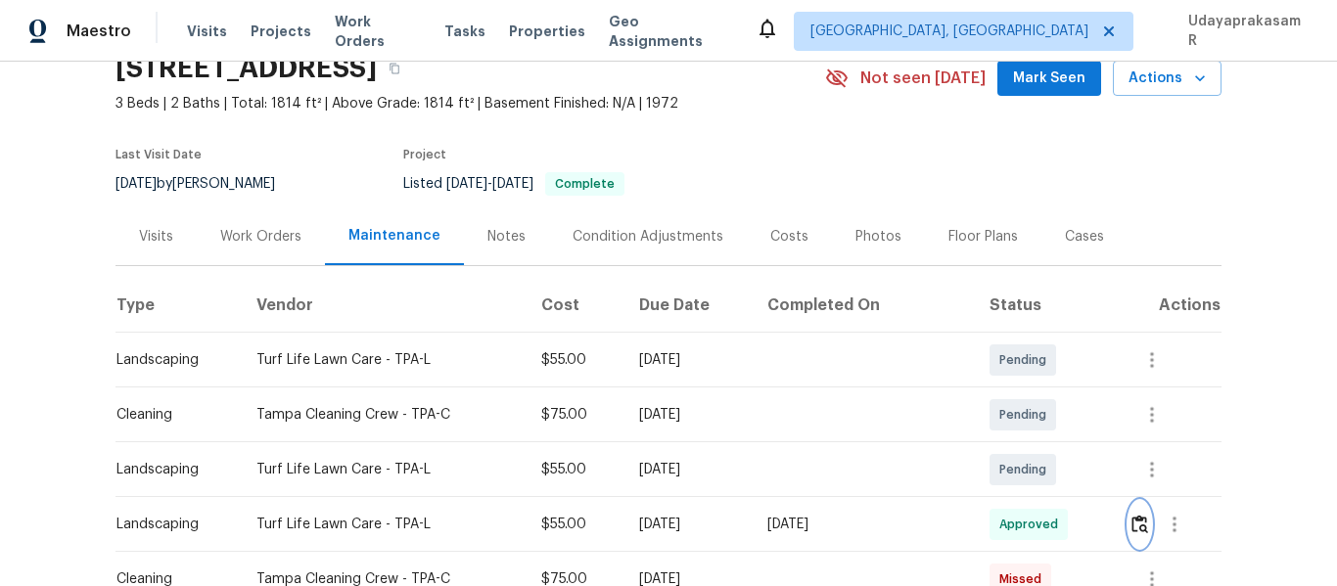
scroll to position [0, 0]
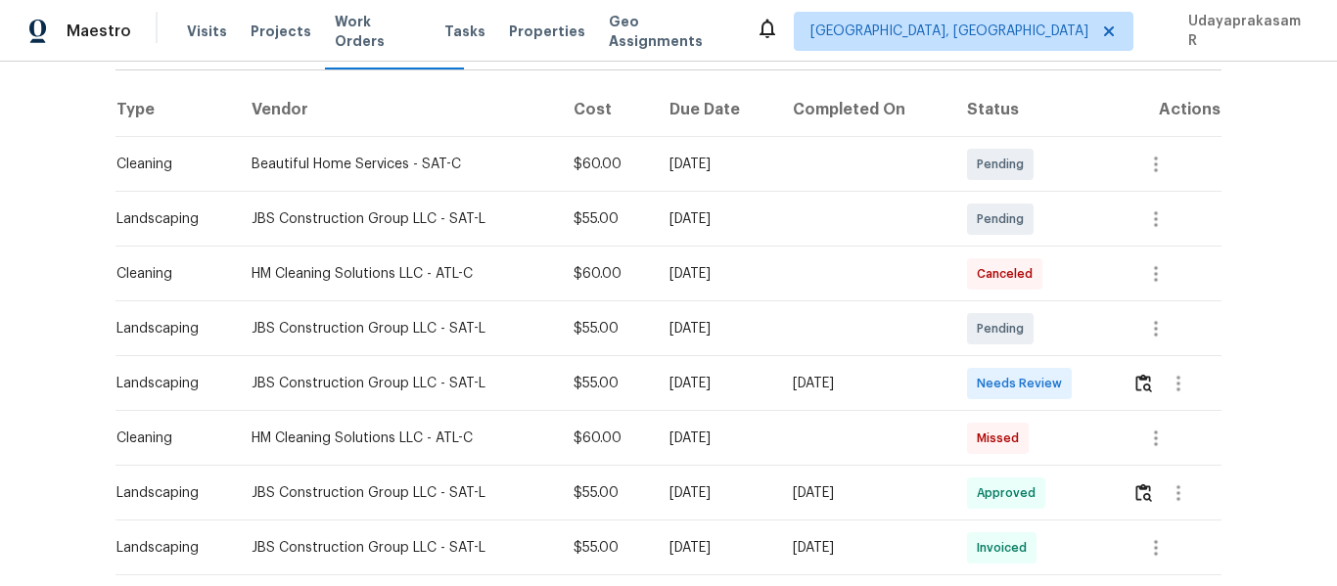
scroll to position [294, 0]
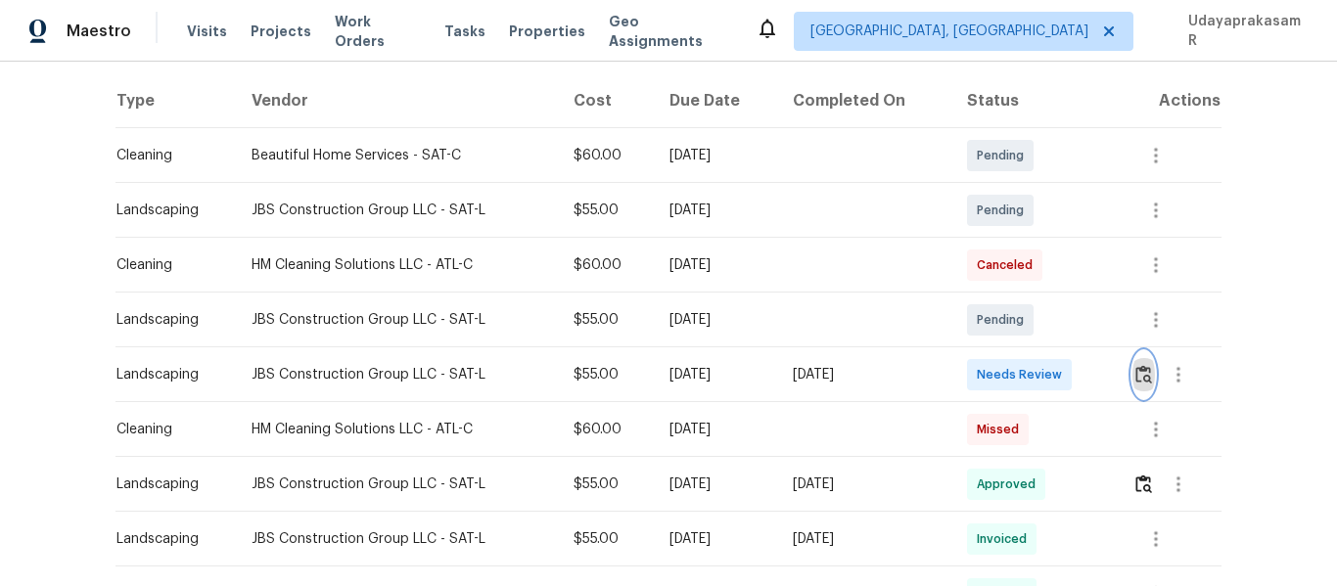
click at [1140, 381] on img "button" at bounding box center [1144, 374] width 17 height 19
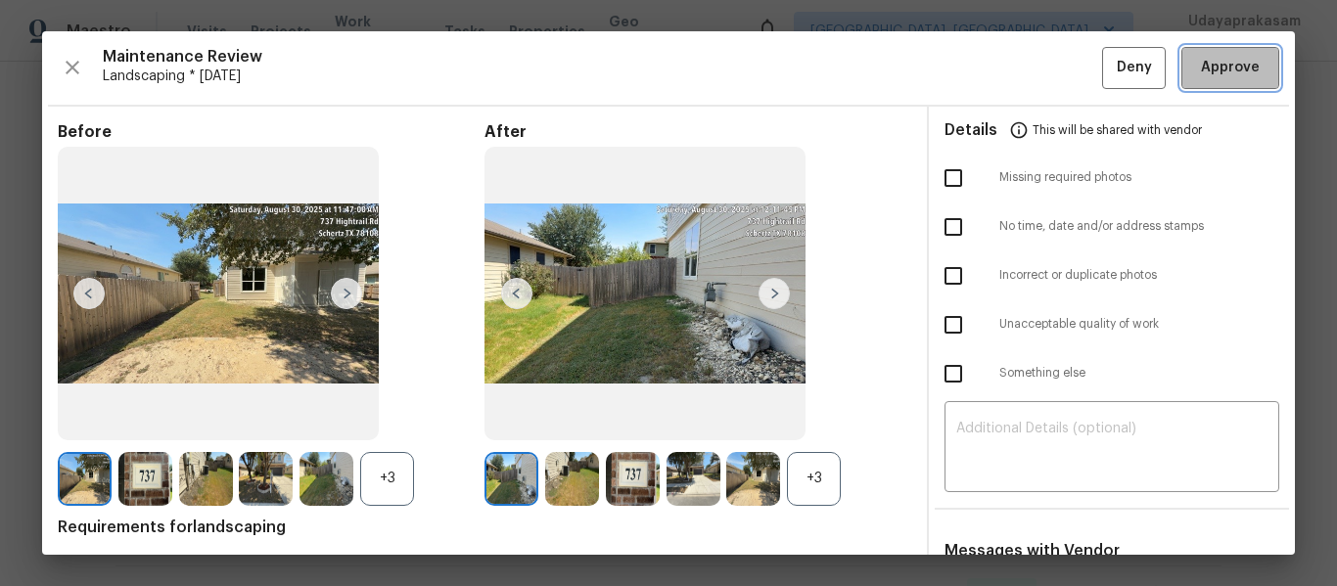
click at [1250, 65] on button "Approve" at bounding box center [1231, 68] width 98 height 42
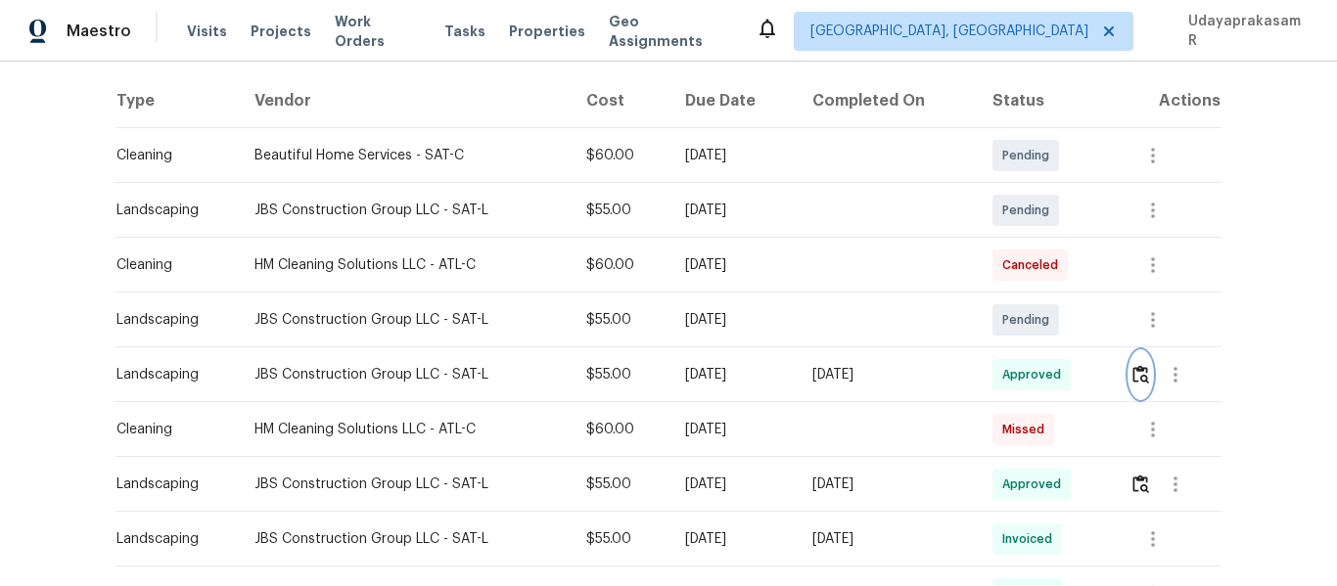
scroll to position [0, 0]
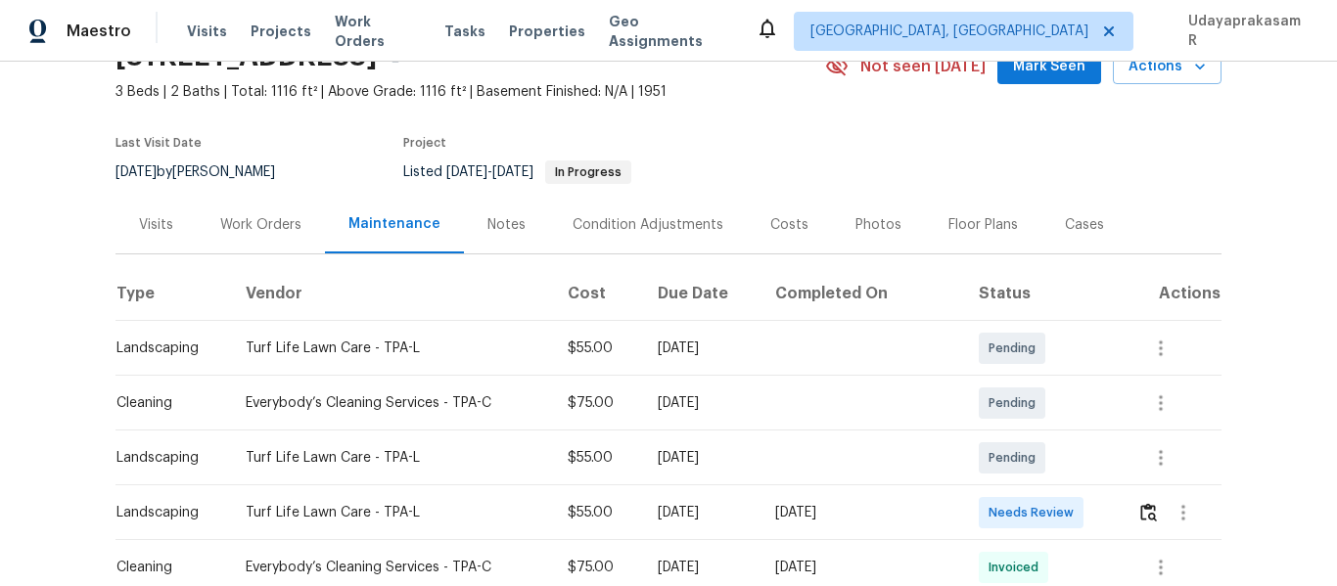
scroll to position [196, 0]
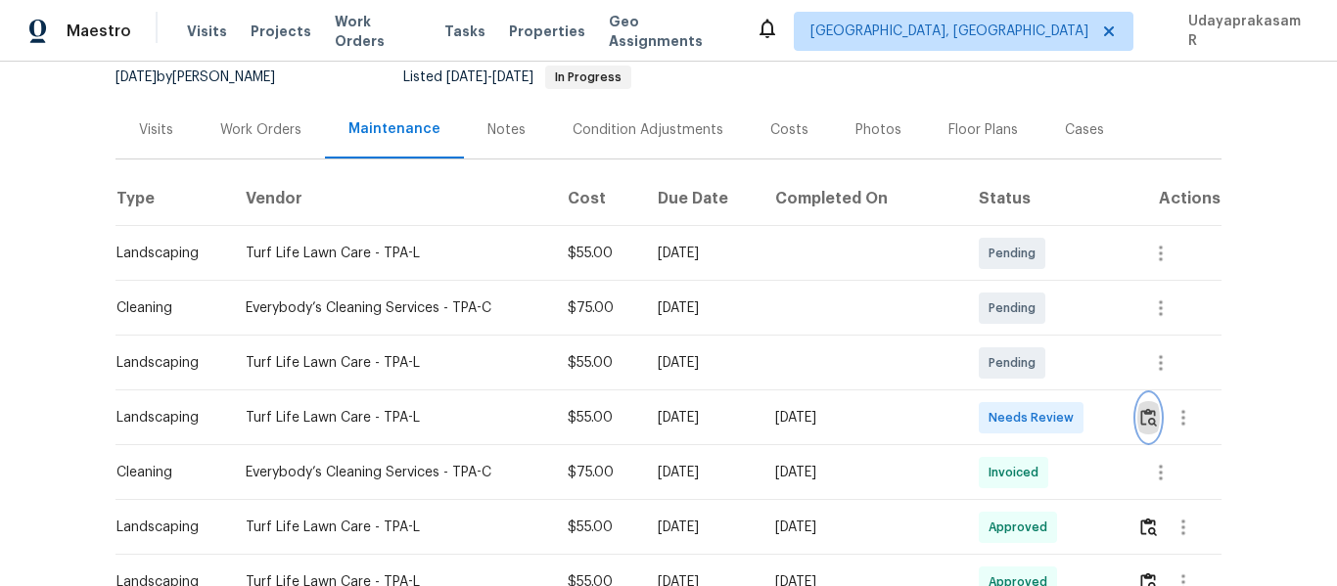
click at [1143, 427] on img "button" at bounding box center [1148, 417] width 17 height 19
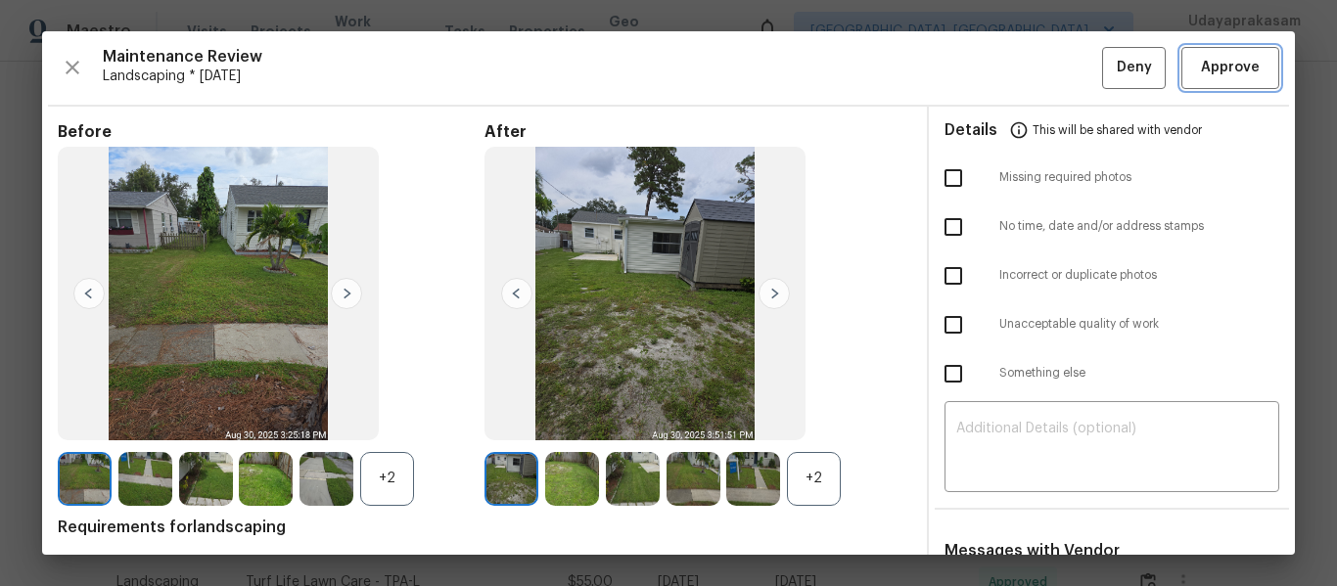
click at [1232, 80] on button "Approve" at bounding box center [1231, 68] width 98 height 42
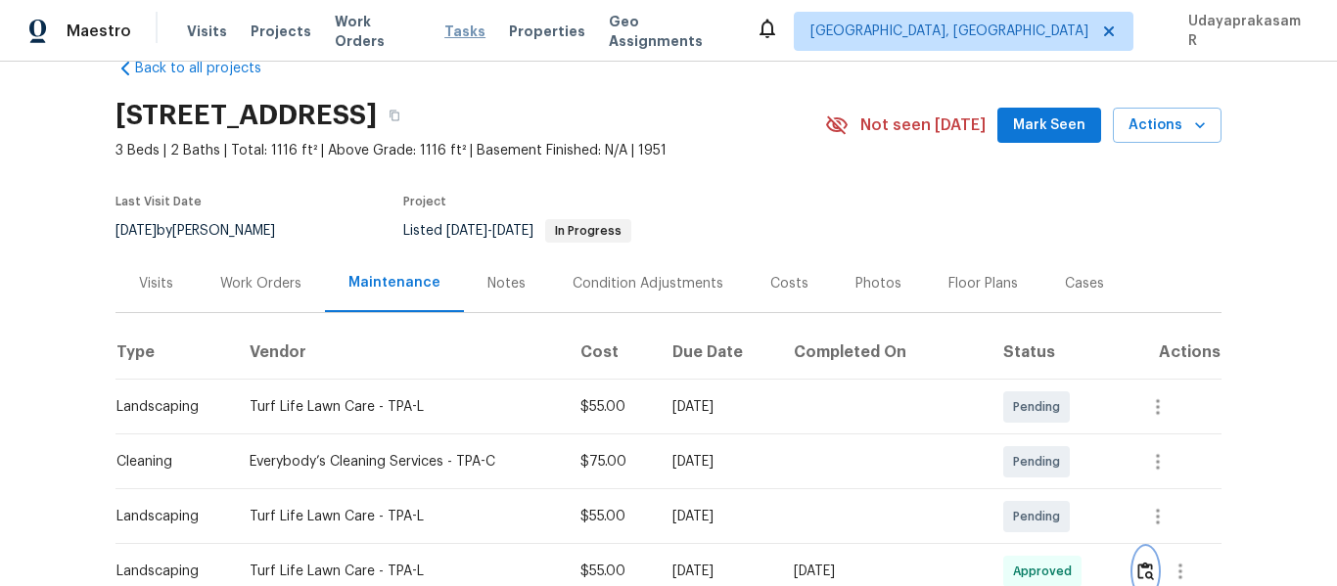
scroll to position [0, 0]
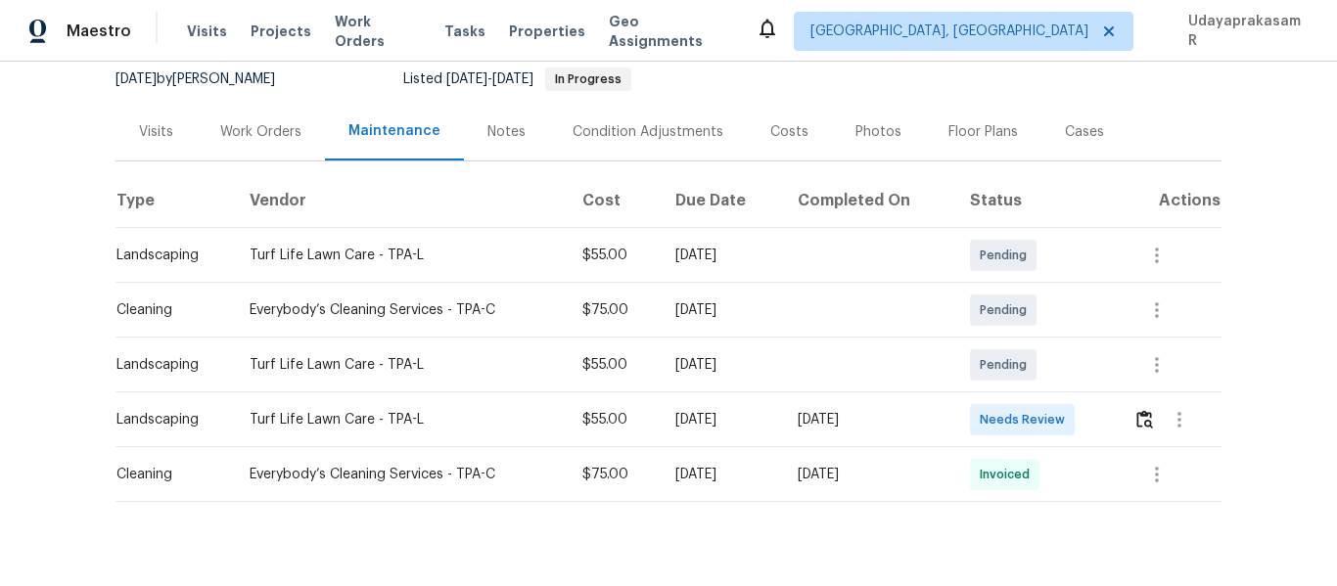
scroll to position [196, 0]
click at [1137, 413] on img "button" at bounding box center [1145, 417] width 17 height 19
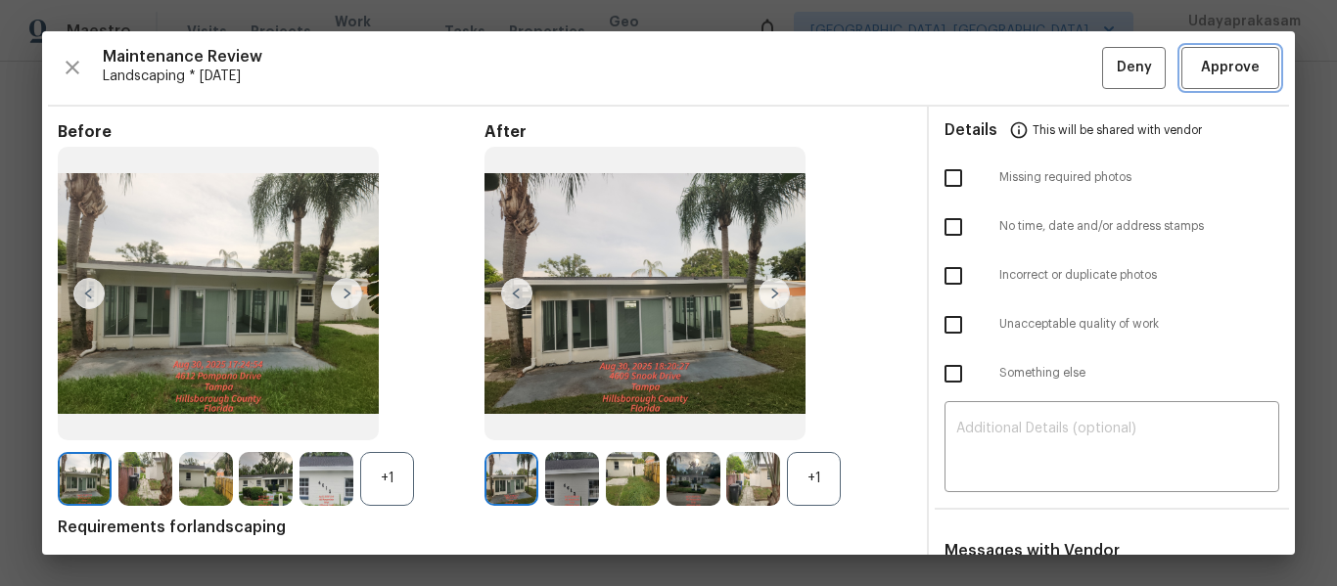
click at [1215, 66] on span "Approve" at bounding box center [1230, 68] width 59 height 24
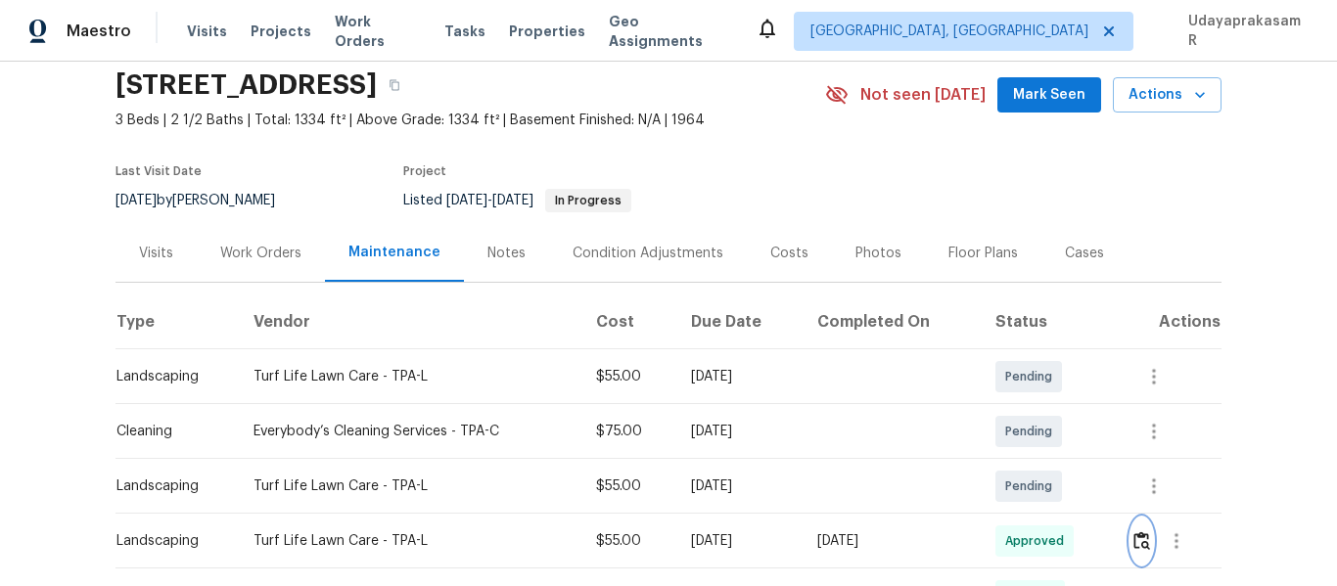
scroll to position [0, 0]
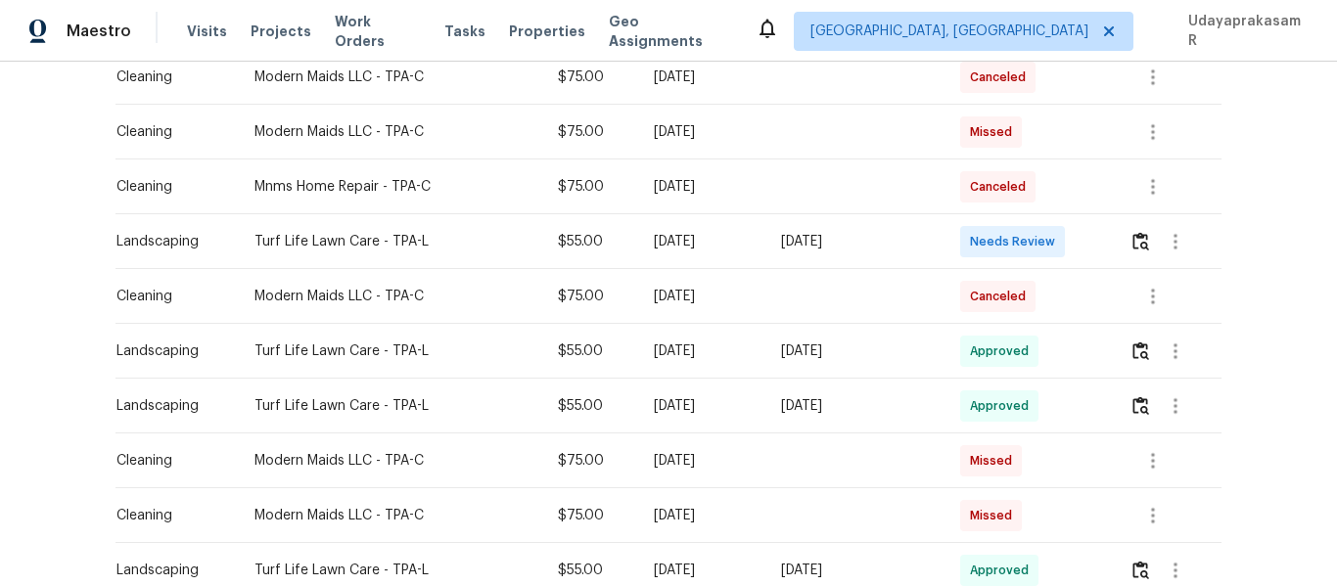
scroll to position [685, 0]
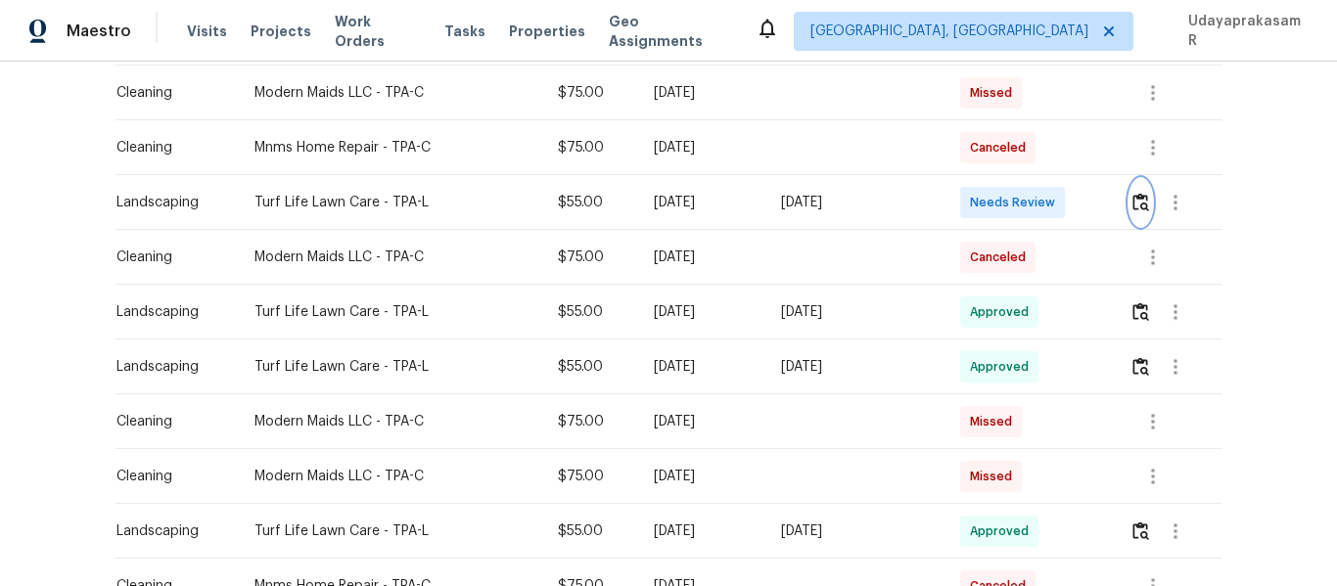
click at [1144, 203] on img "button" at bounding box center [1141, 202] width 17 height 19
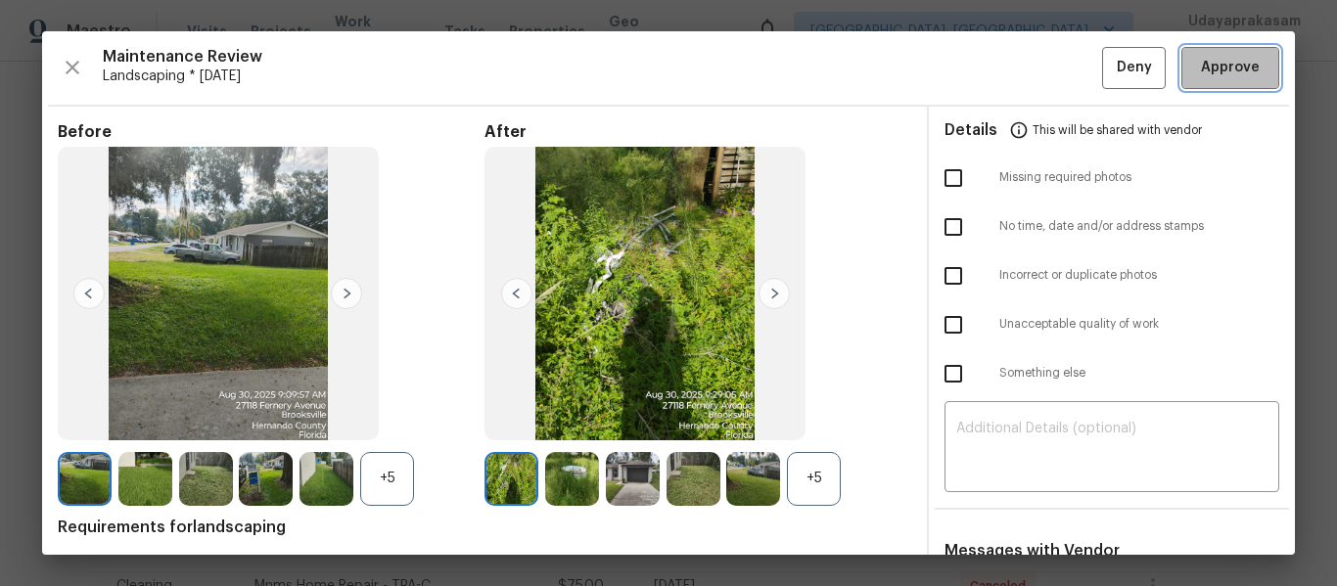
click at [1214, 67] on span "Approve" at bounding box center [1230, 68] width 59 height 24
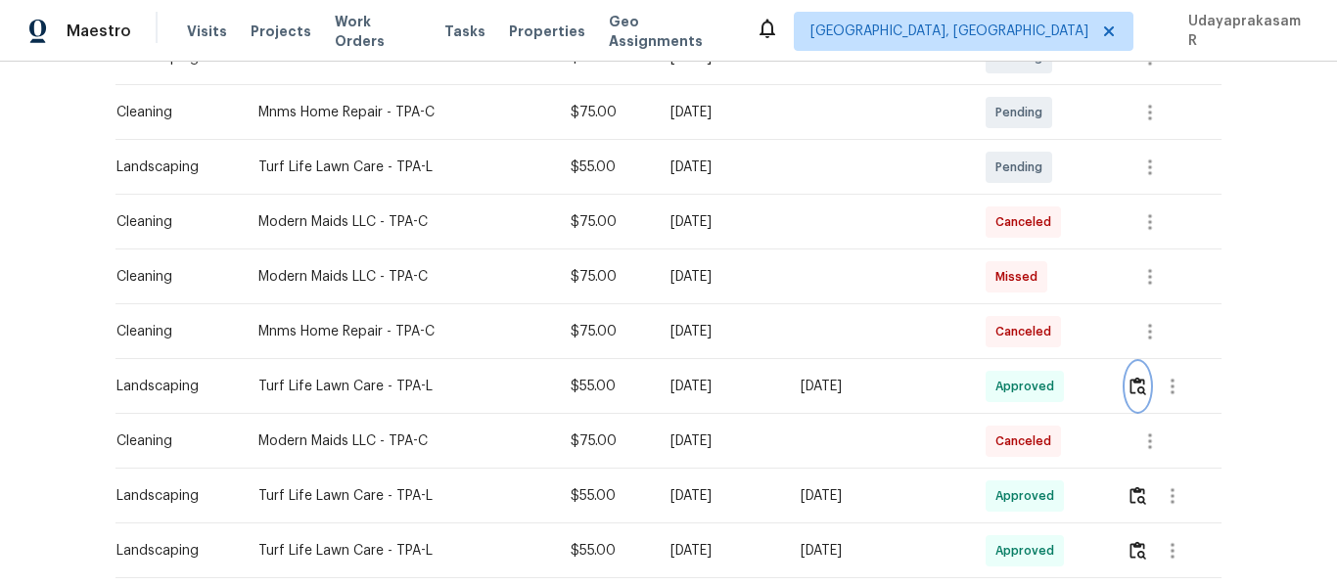
scroll to position [196, 0]
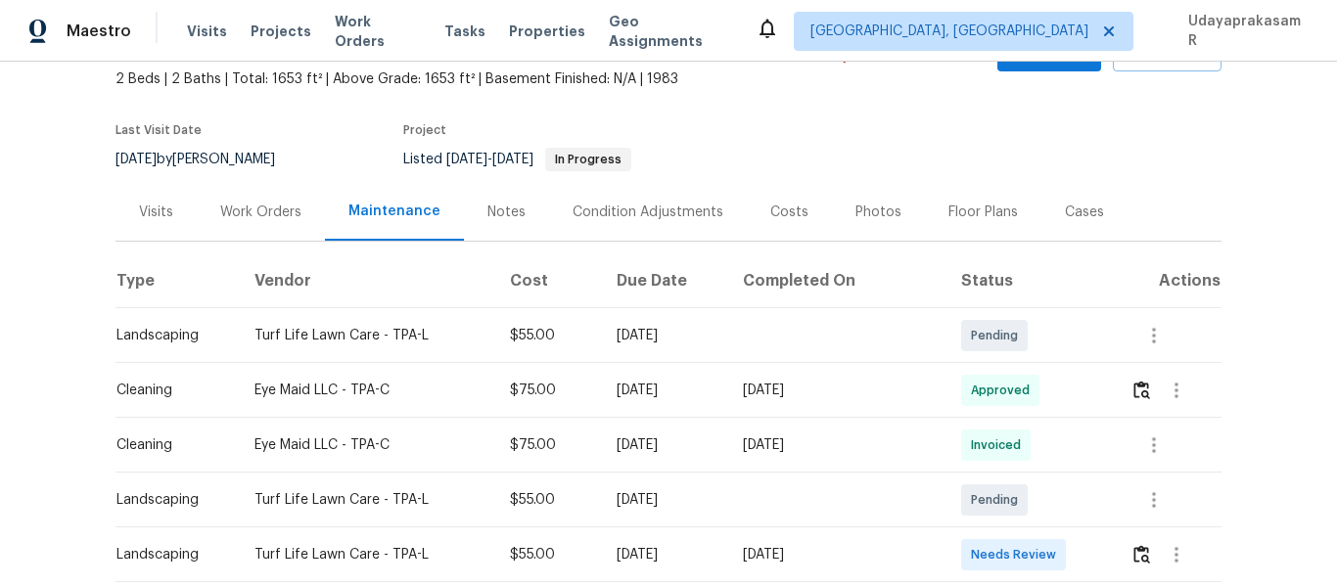
scroll to position [294, 0]
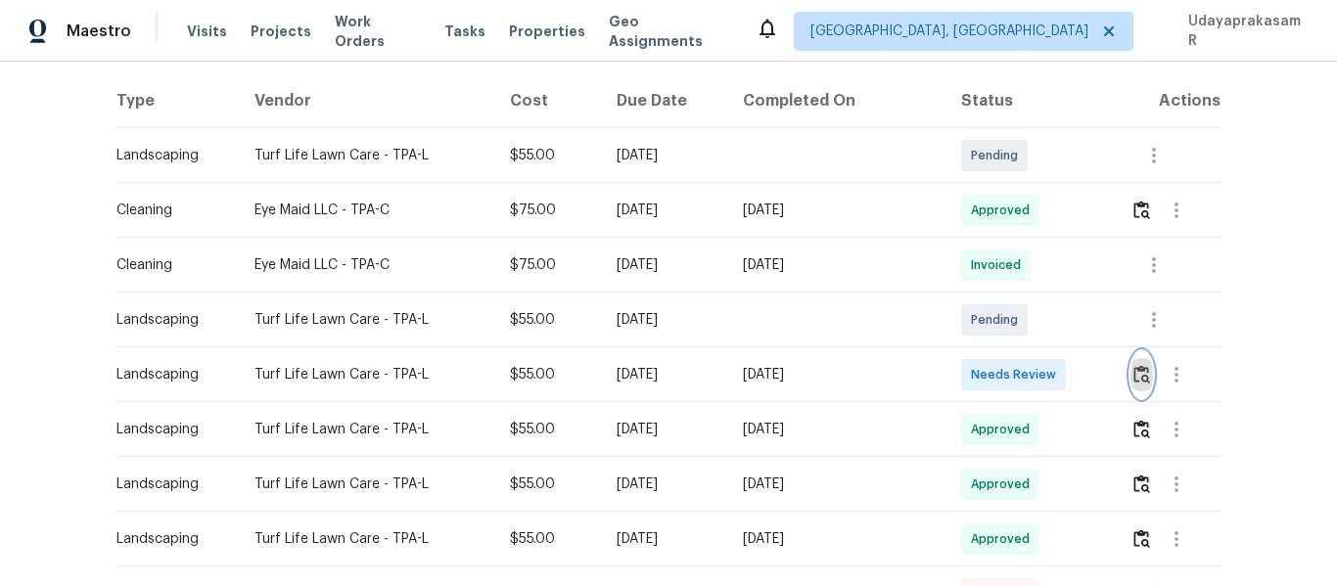
click at [1136, 385] on button "button" at bounding box center [1142, 374] width 23 height 47
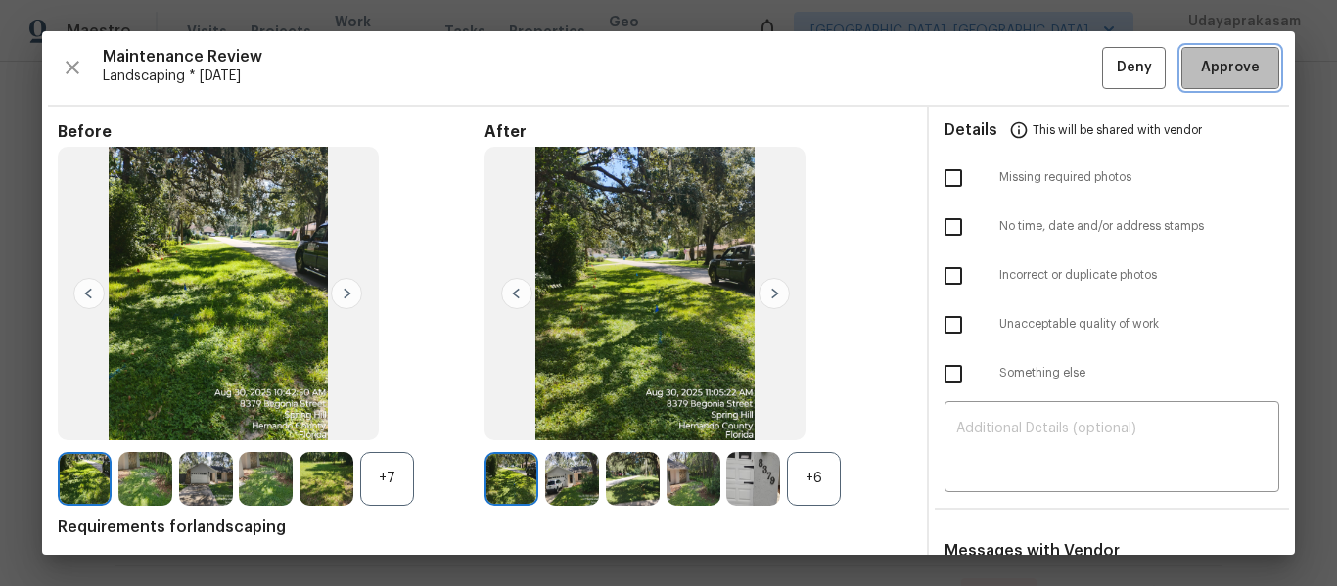
click at [1201, 71] on span "Approve" at bounding box center [1230, 68] width 59 height 24
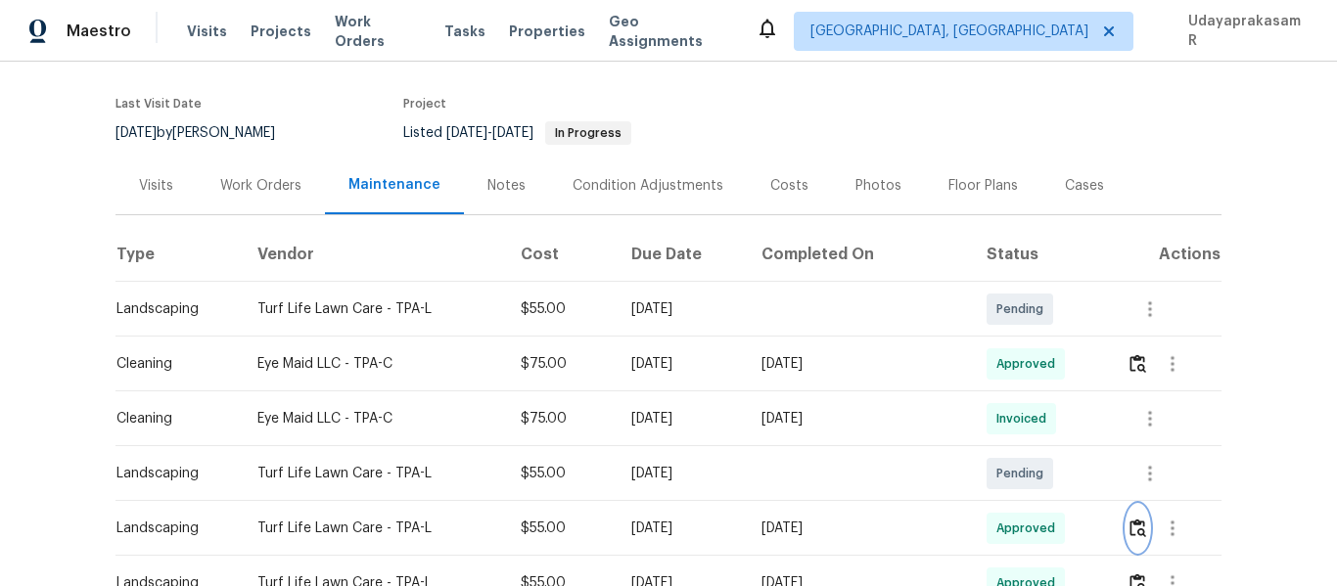
scroll to position [0, 0]
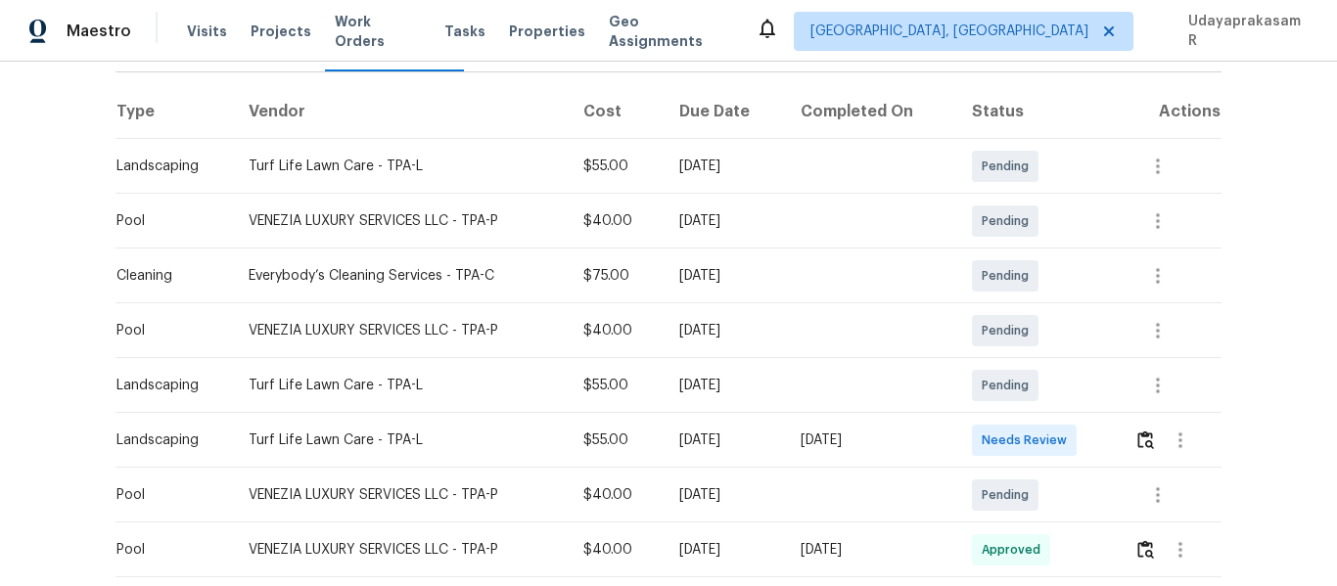
scroll to position [294, 0]
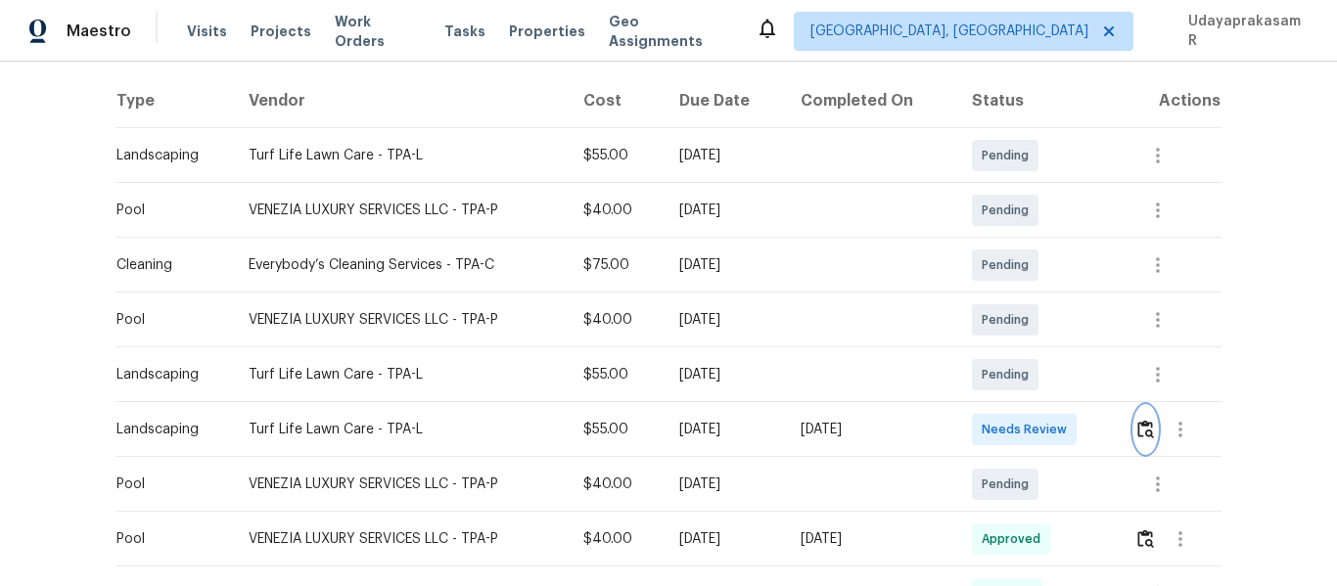
click at [1139, 426] on img "button" at bounding box center [1146, 429] width 17 height 19
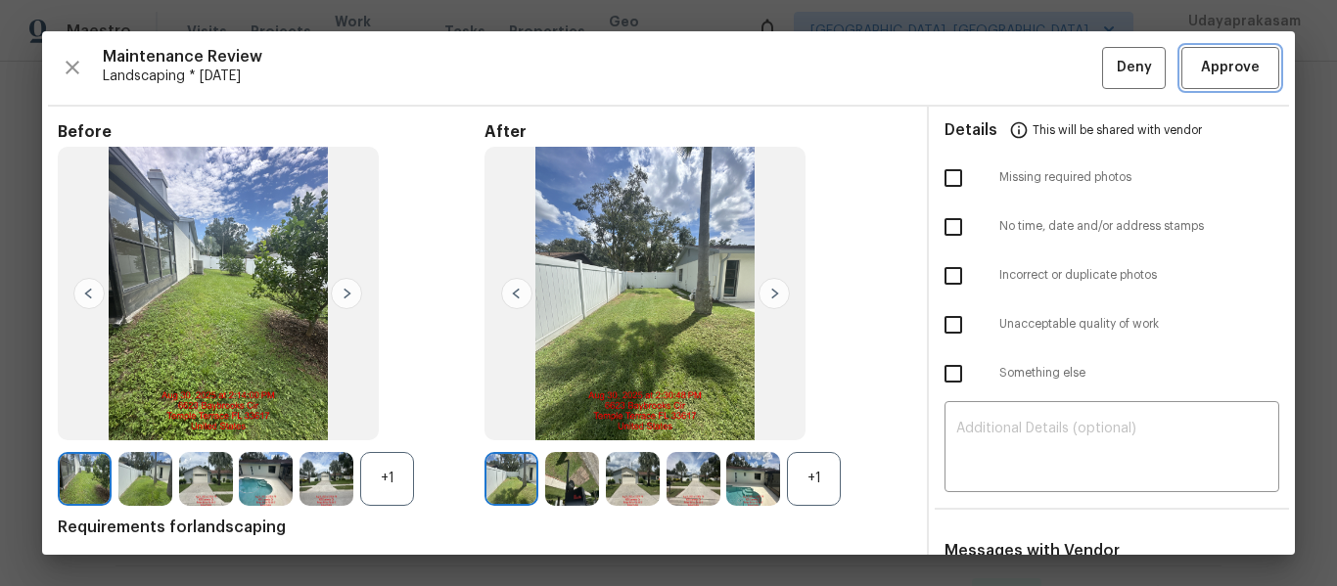
click at [1214, 73] on span "Approve" at bounding box center [1230, 68] width 59 height 24
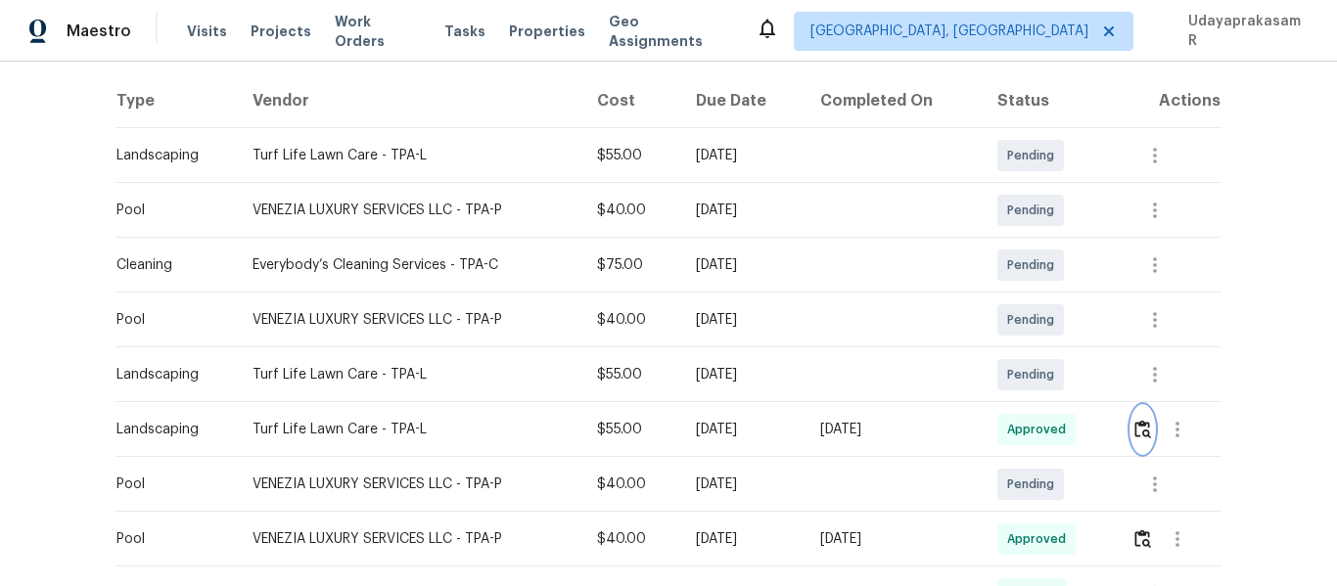
scroll to position [0, 0]
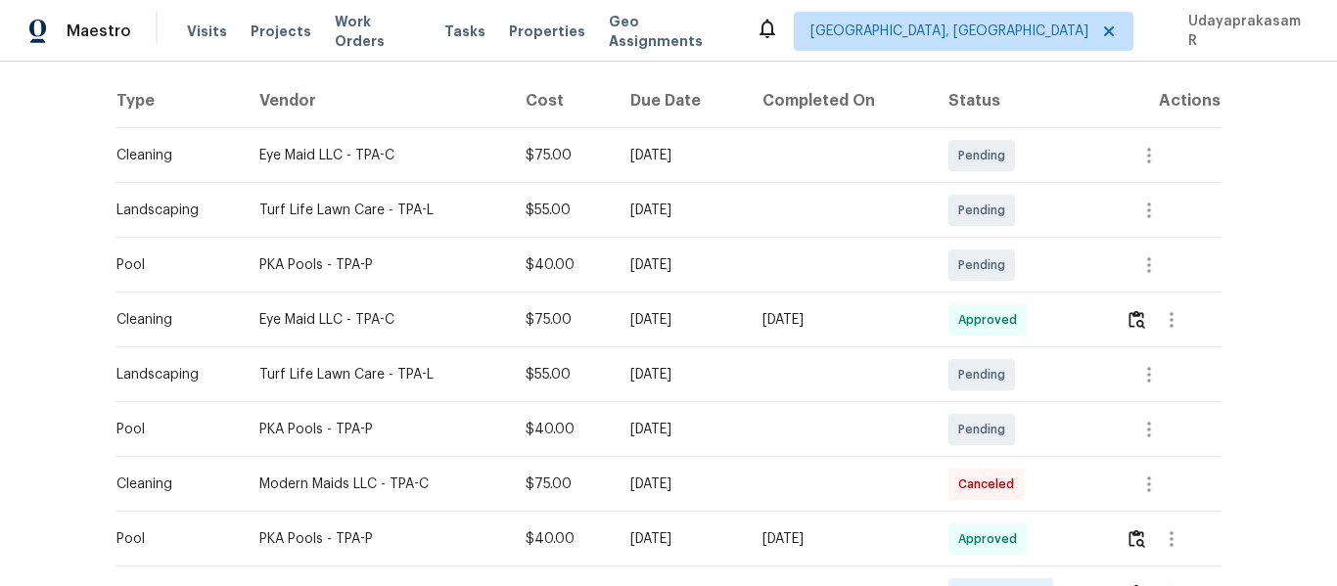
scroll to position [489, 0]
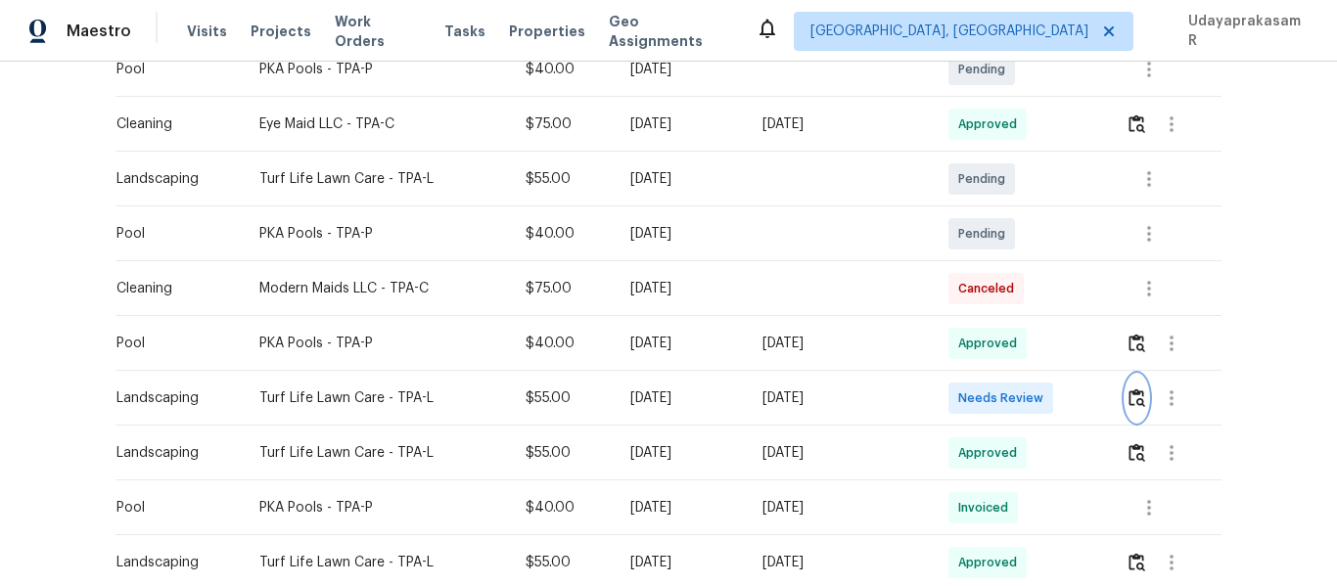
click at [1140, 397] on img "button" at bounding box center [1137, 398] width 17 height 19
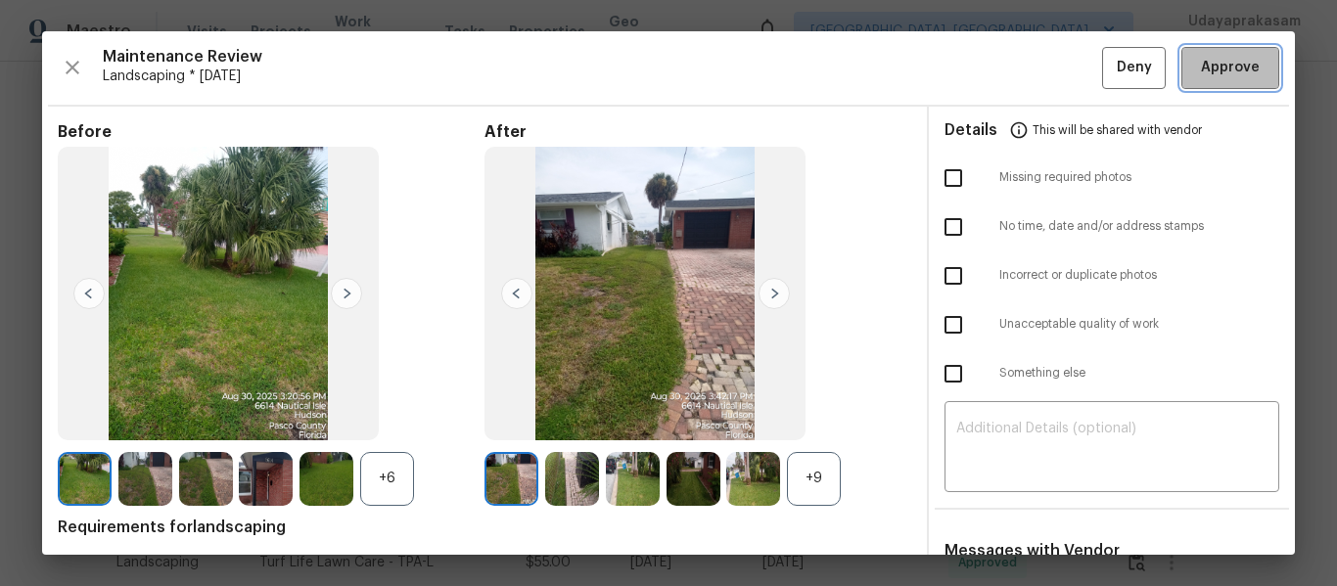
click at [1214, 69] on span "Approve" at bounding box center [1230, 68] width 59 height 24
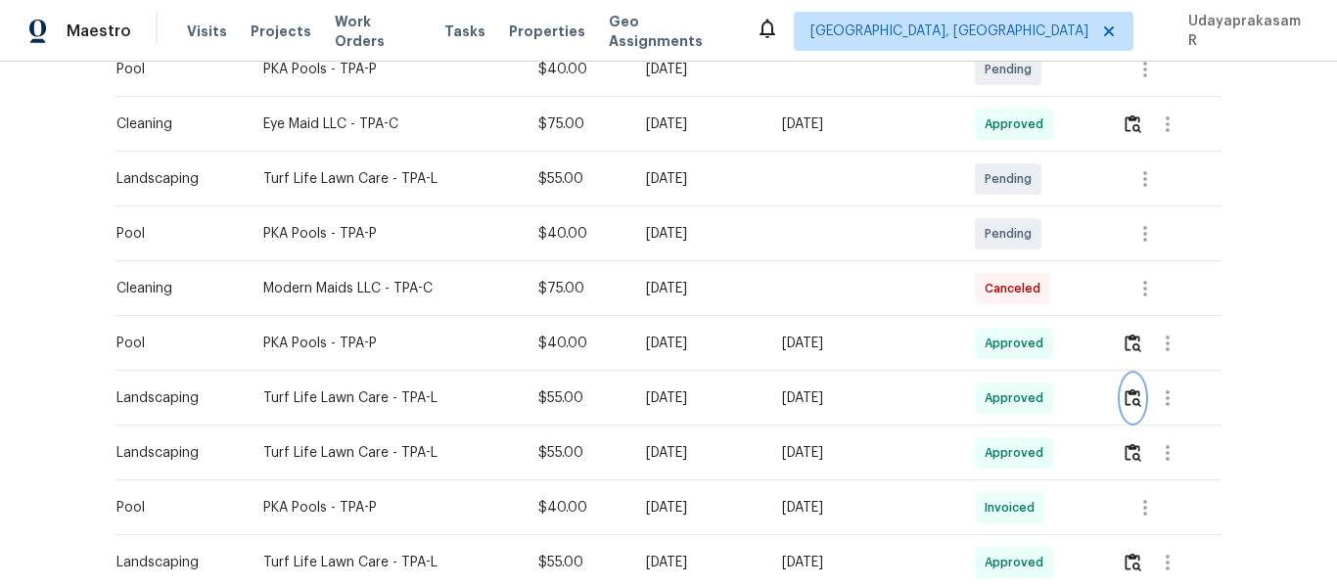
scroll to position [294, 0]
